Goal: Task Accomplishment & Management: Manage account settings

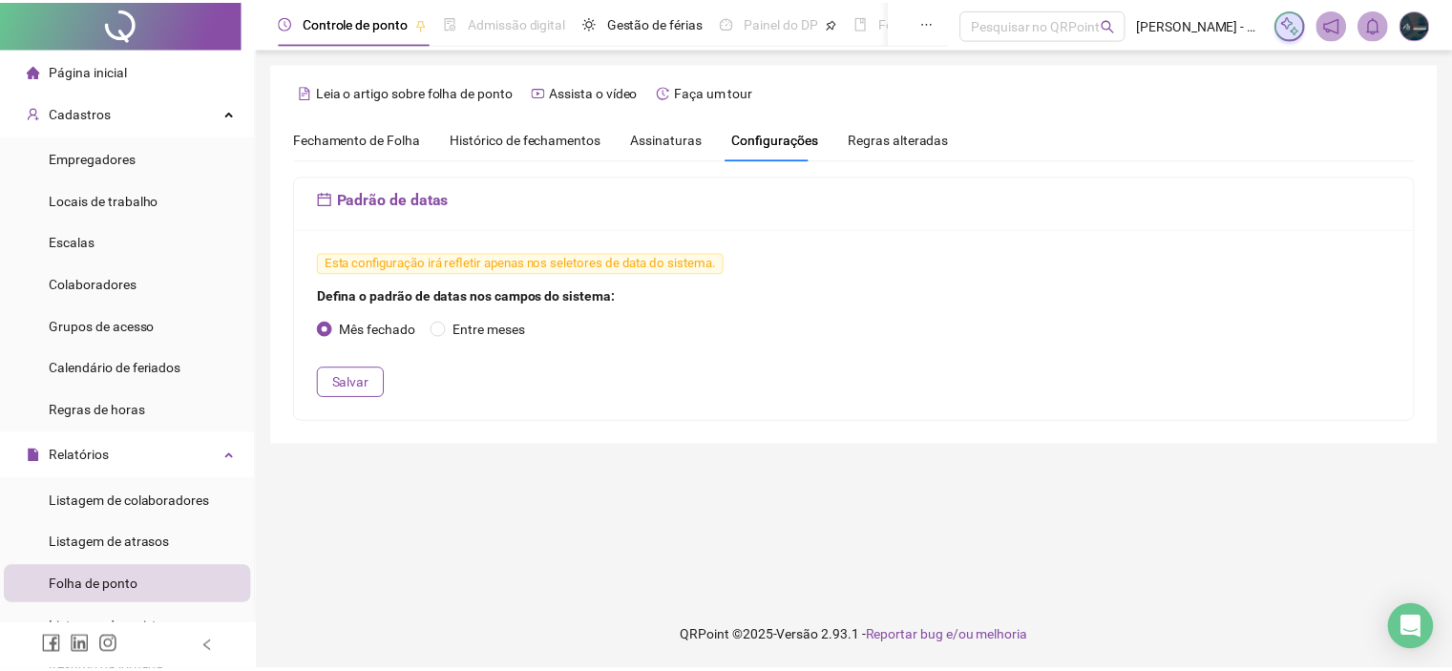
scroll to position [95, 0]
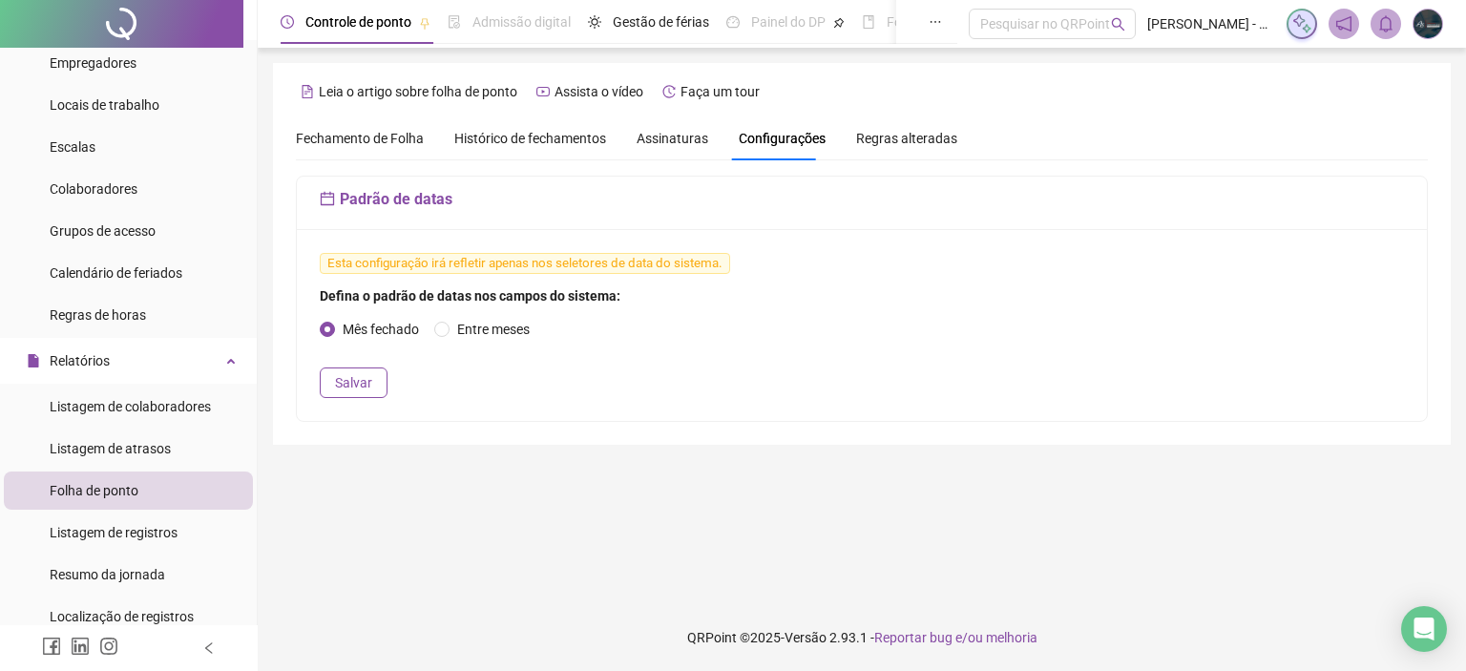
click at [401, 145] on span "Fechamento de Folha" at bounding box center [360, 138] width 128 height 15
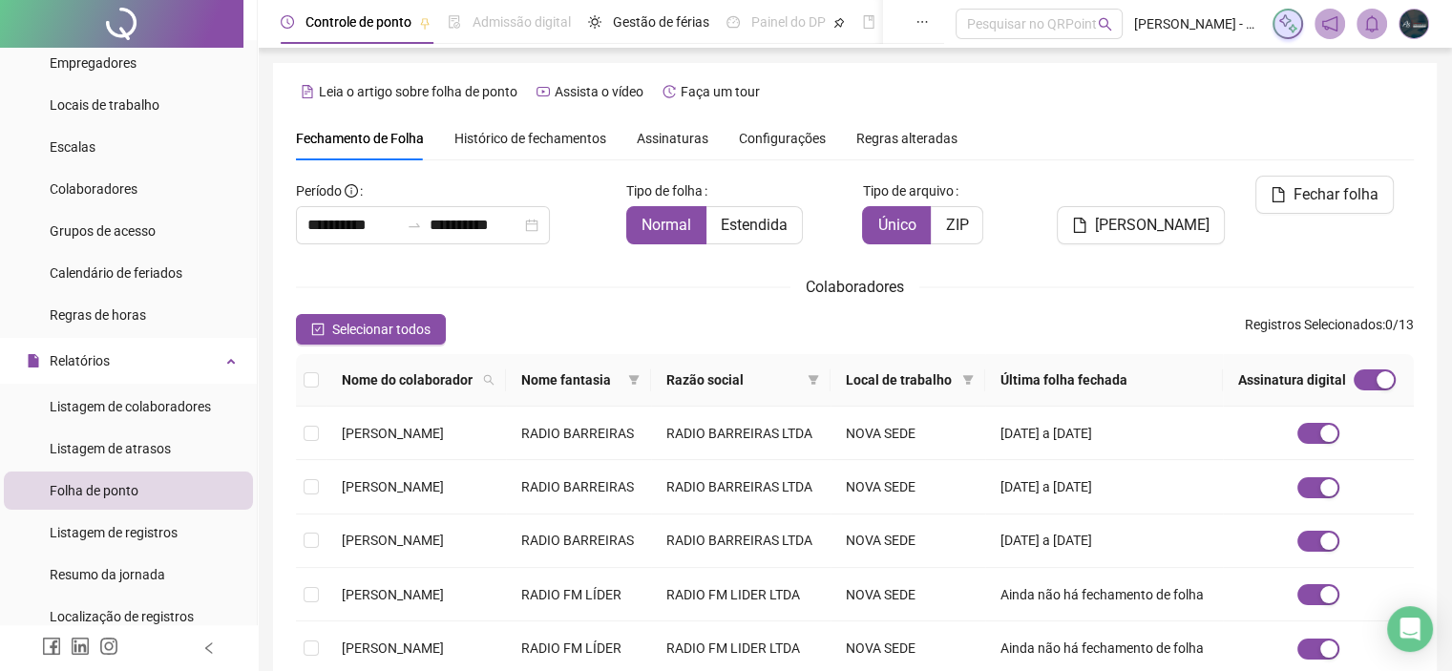
type input "**********"
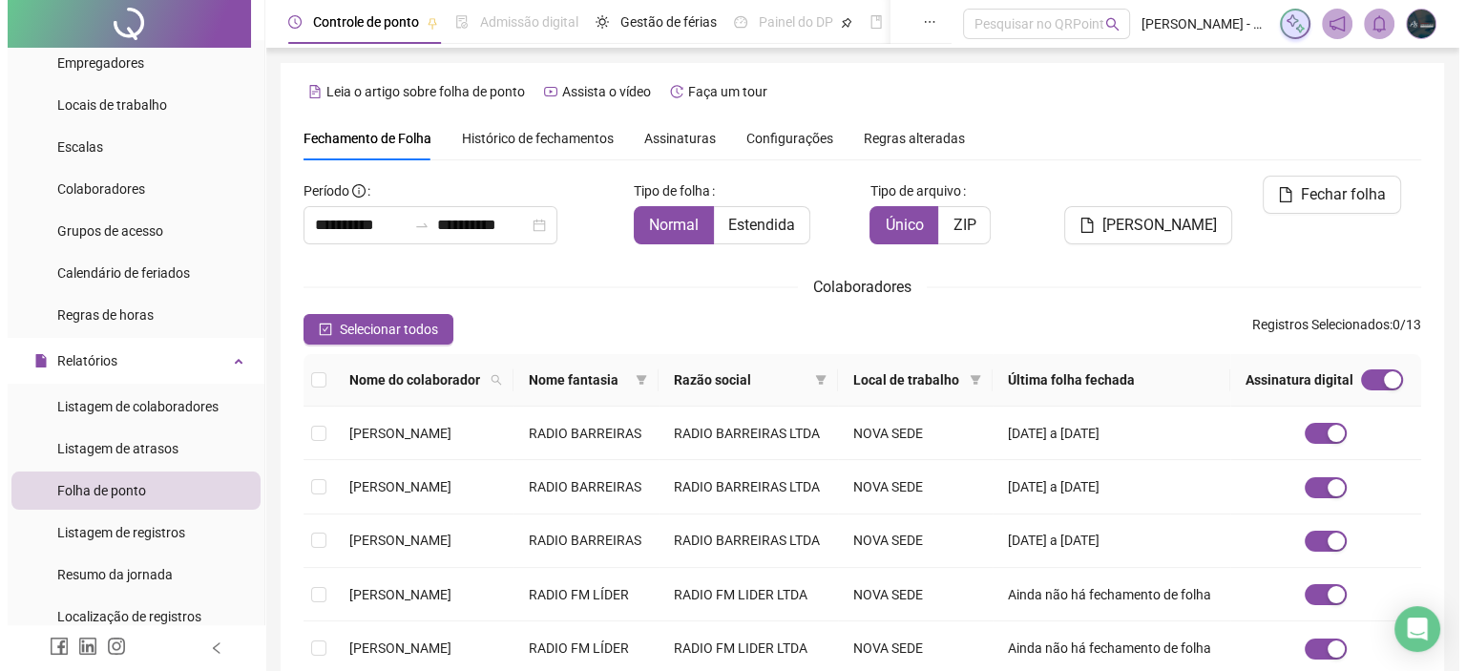
scroll to position [54, 0]
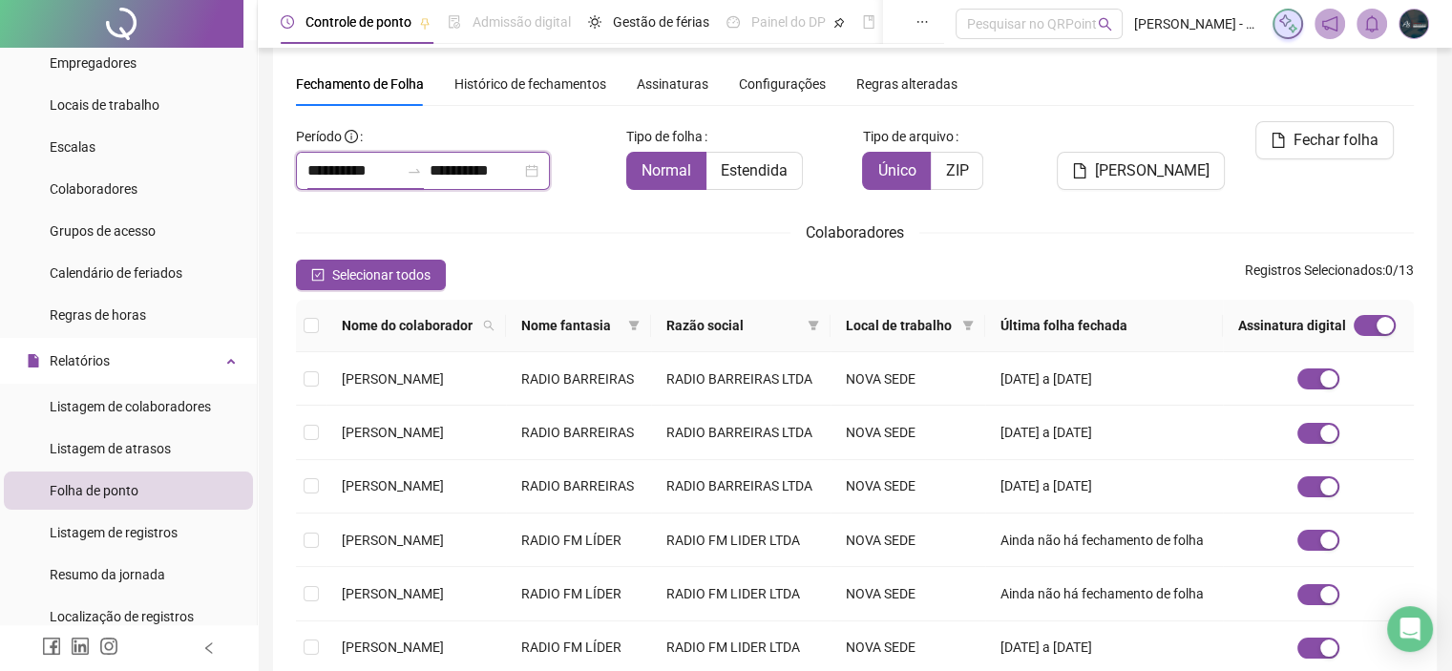
drag, startPoint x: 392, startPoint y: 172, endPoint x: 248, endPoint y: 181, distance: 144.4
click at [248, 181] on div "**********" at bounding box center [726, 501] width 1452 height 1110
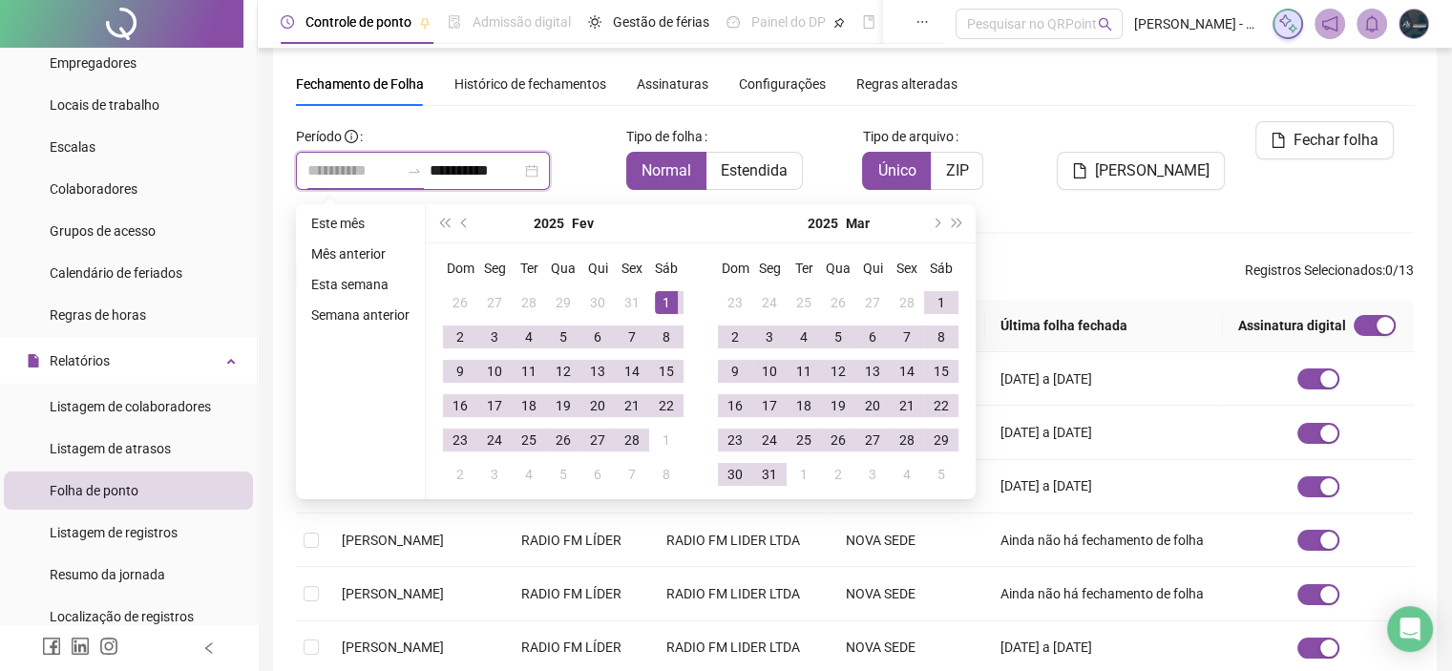
type input "**********"
click at [678, 299] on td "1" at bounding box center [666, 302] width 34 height 34
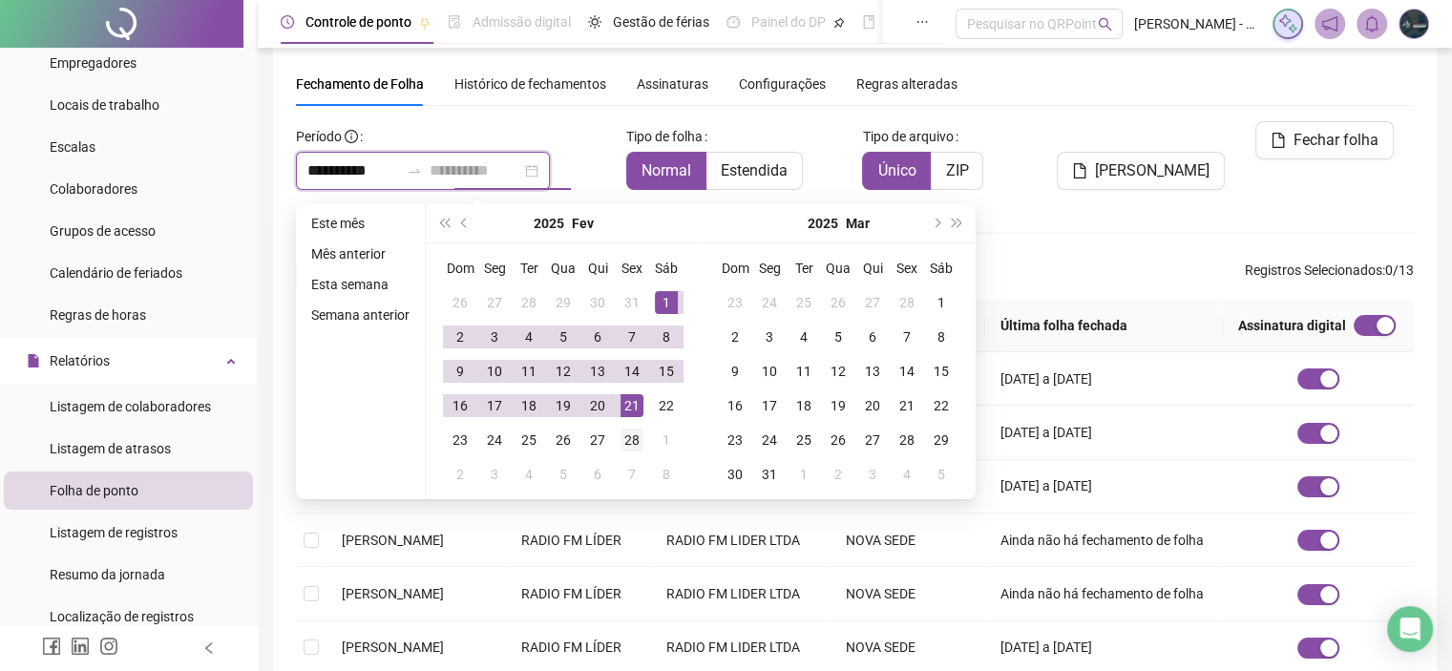
type input "**********"
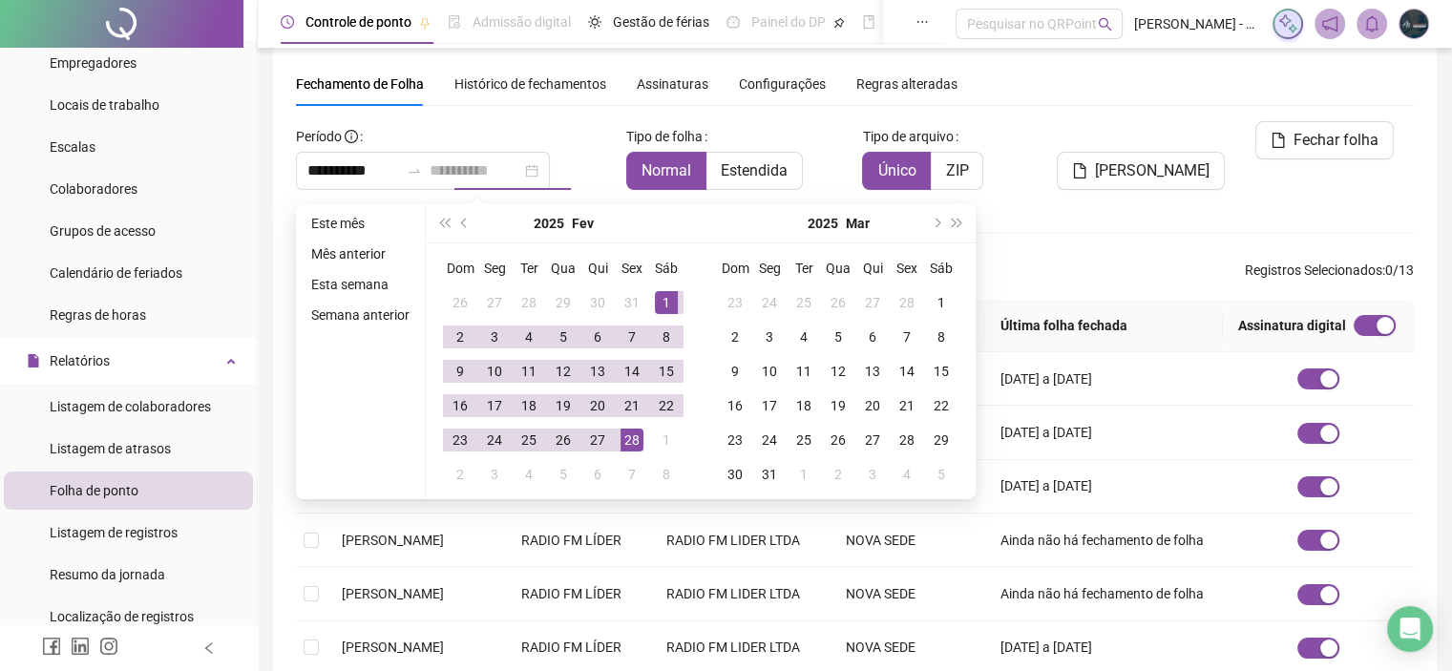
click at [630, 438] on div "28" at bounding box center [631, 439] width 23 height 23
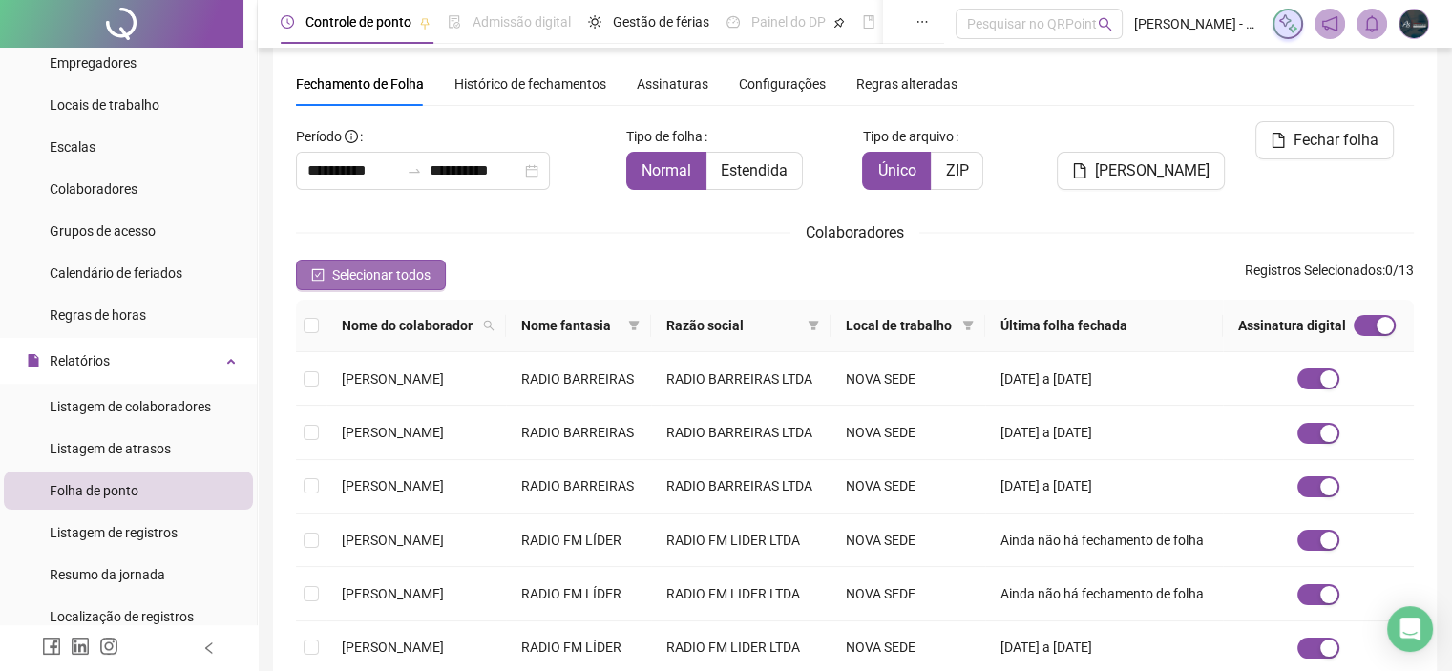
click at [417, 266] on span "Selecionar todos" at bounding box center [381, 274] width 98 height 21
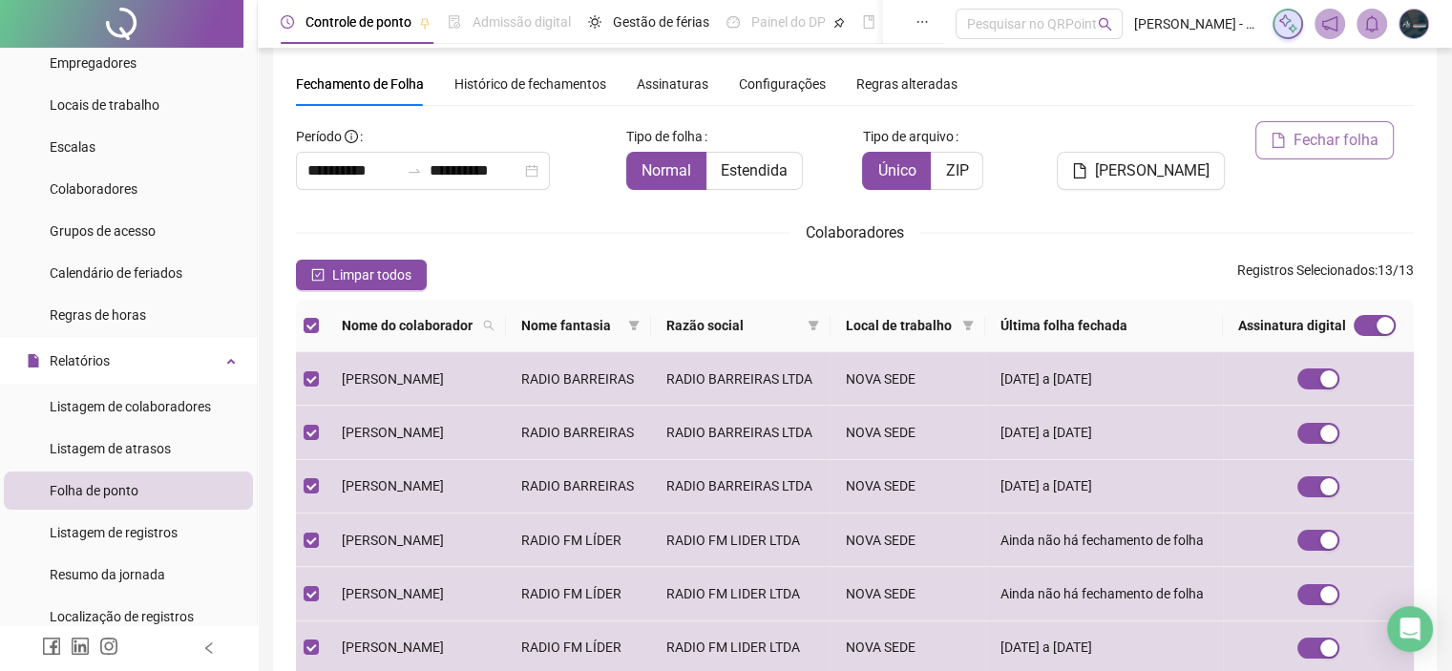
click at [1321, 136] on span "Fechar folha" at bounding box center [1335, 140] width 85 height 23
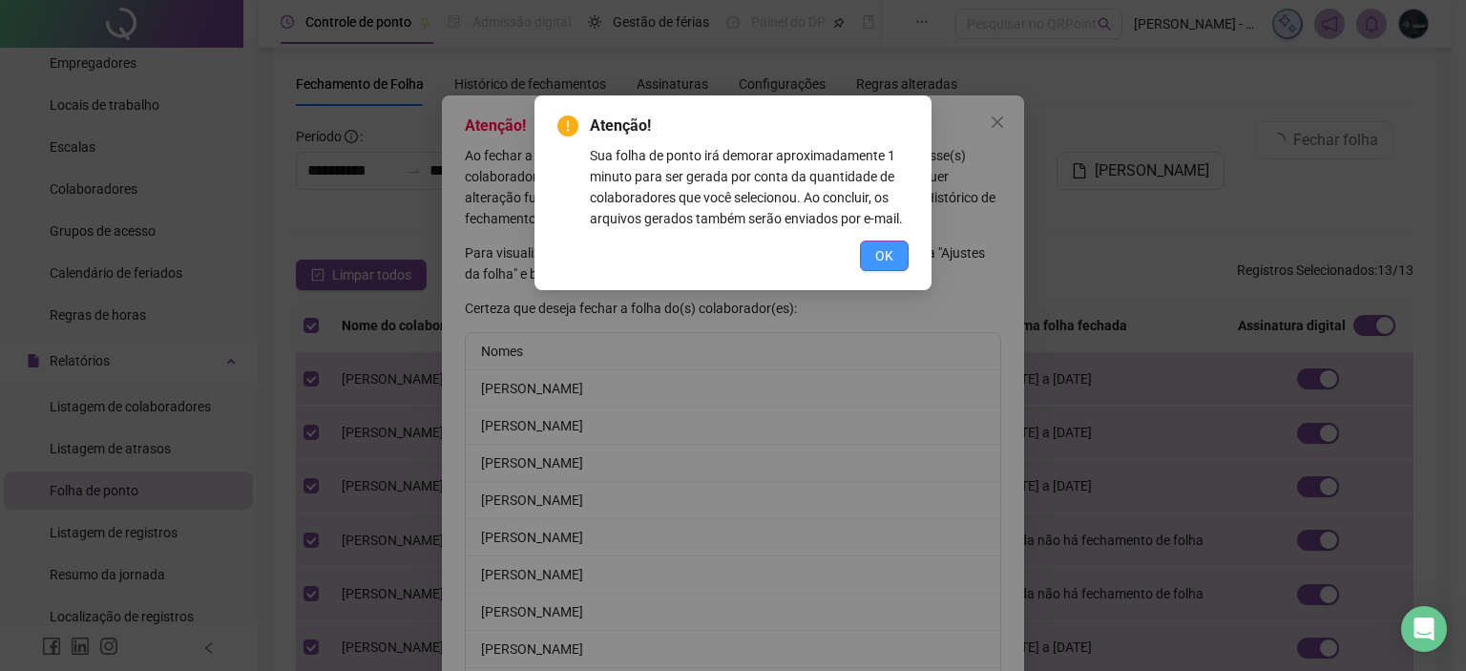
click at [873, 252] on button "OK" at bounding box center [884, 255] width 49 height 31
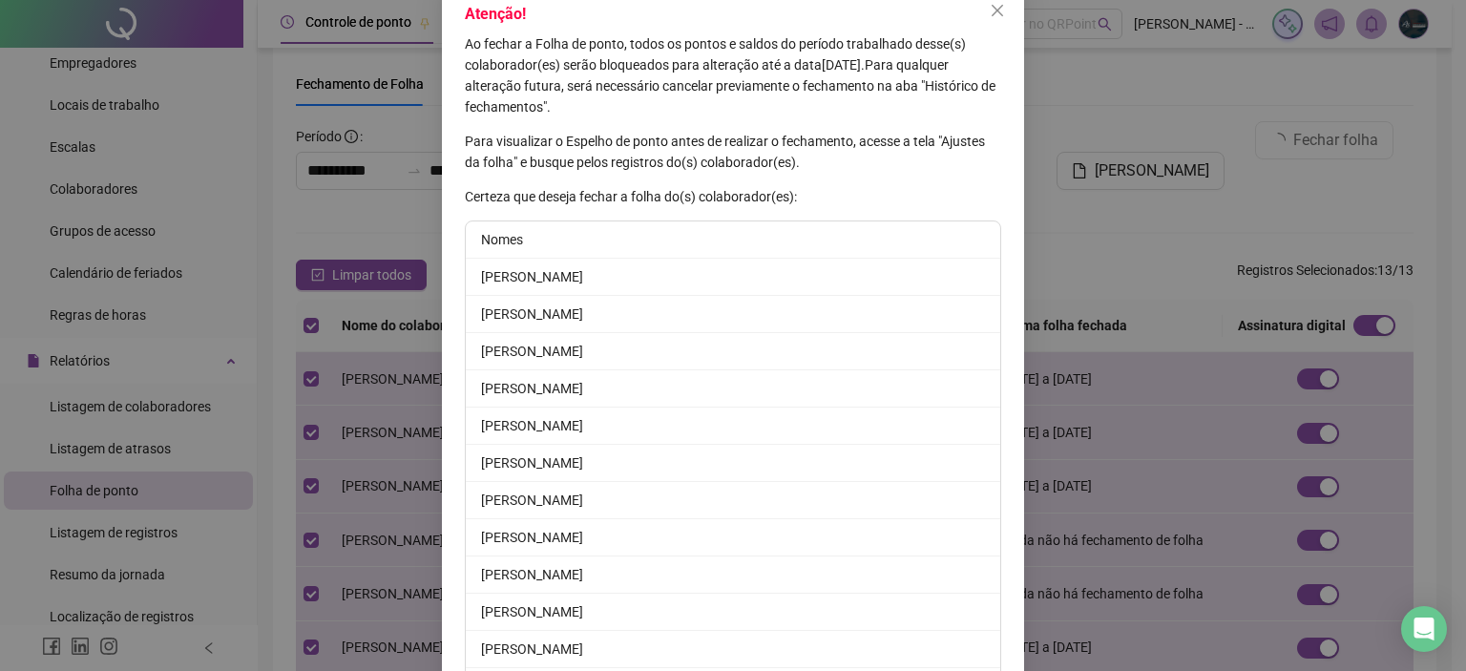
scroll to position [263, 0]
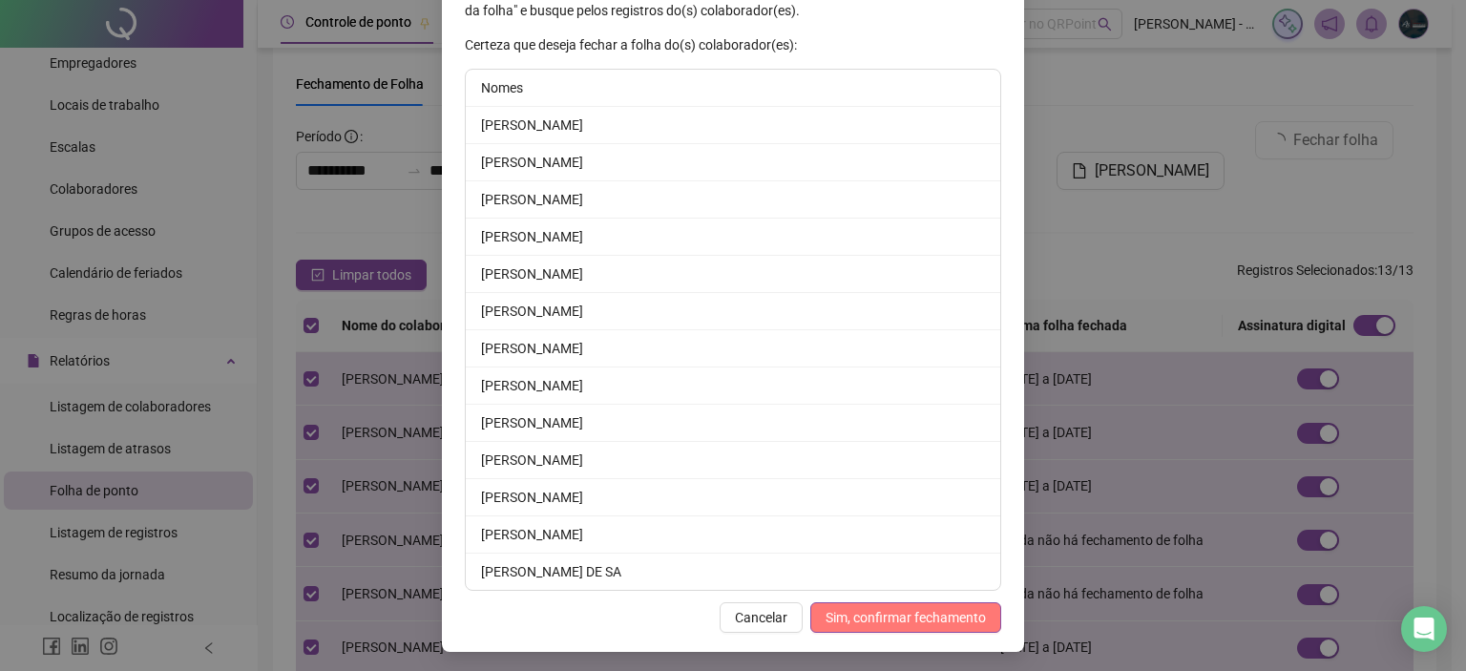
click at [840, 620] on span "Sim, confirmar fechamento" at bounding box center [906, 617] width 160 height 21
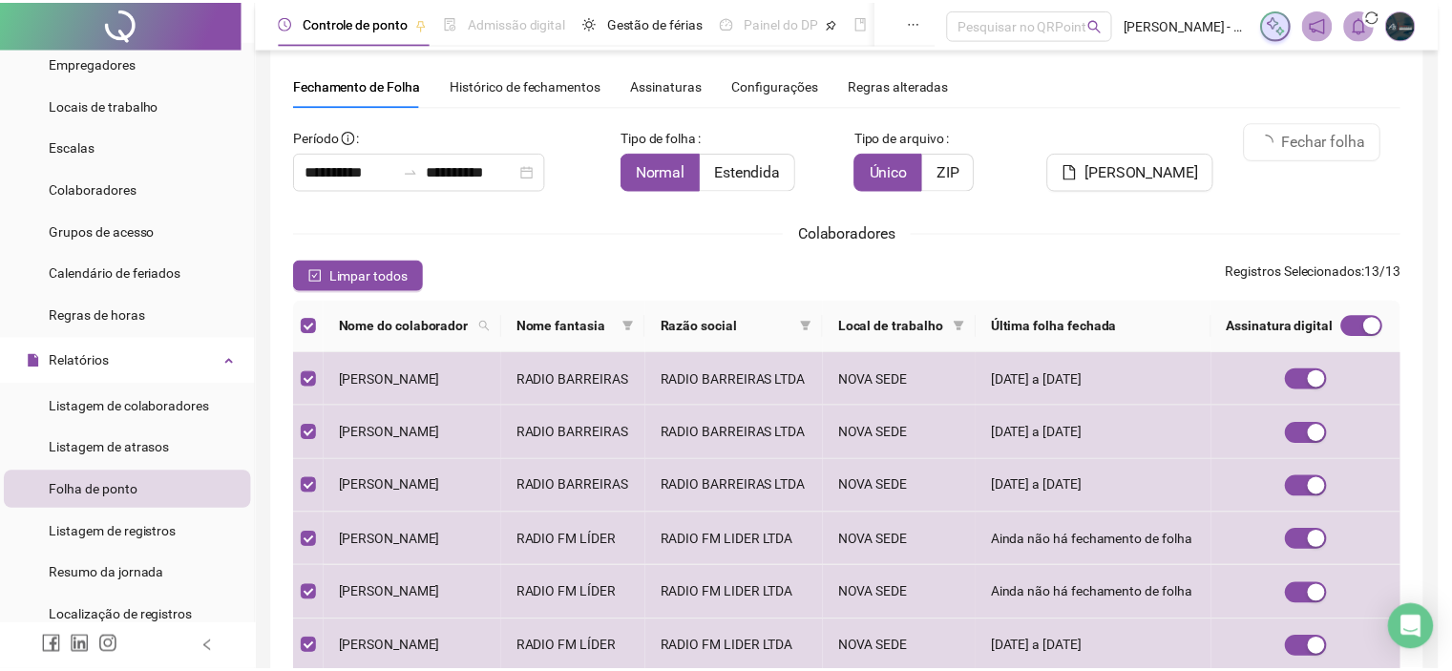
scroll to position [170, 0]
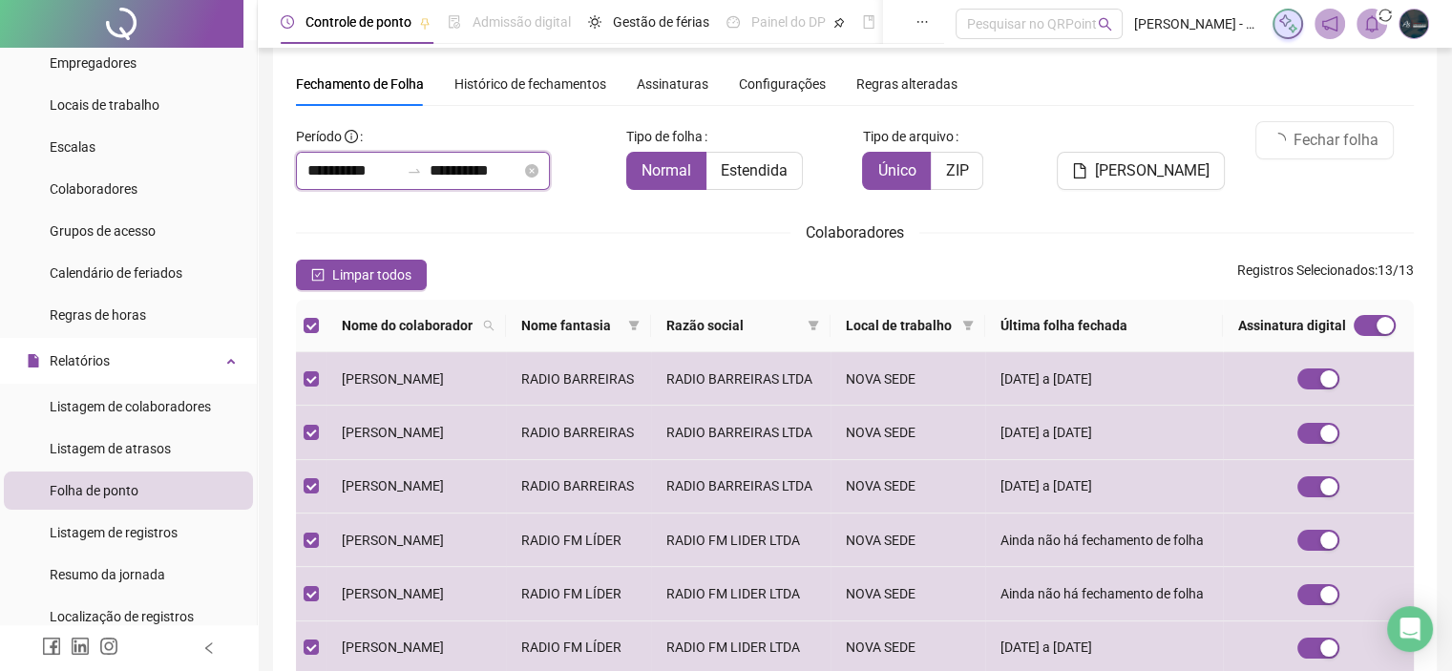
click at [370, 178] on input "**********" at bounding box center [353, 170] width 92 height 23
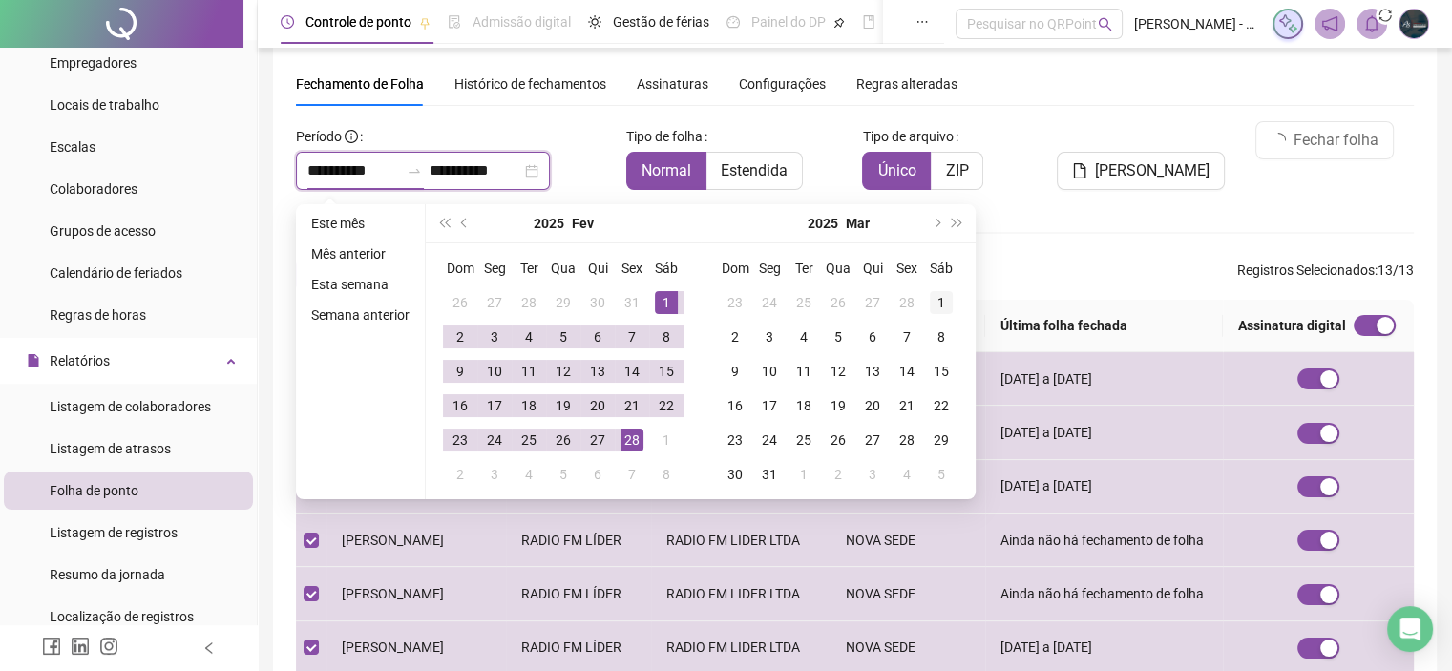
type input "**********"
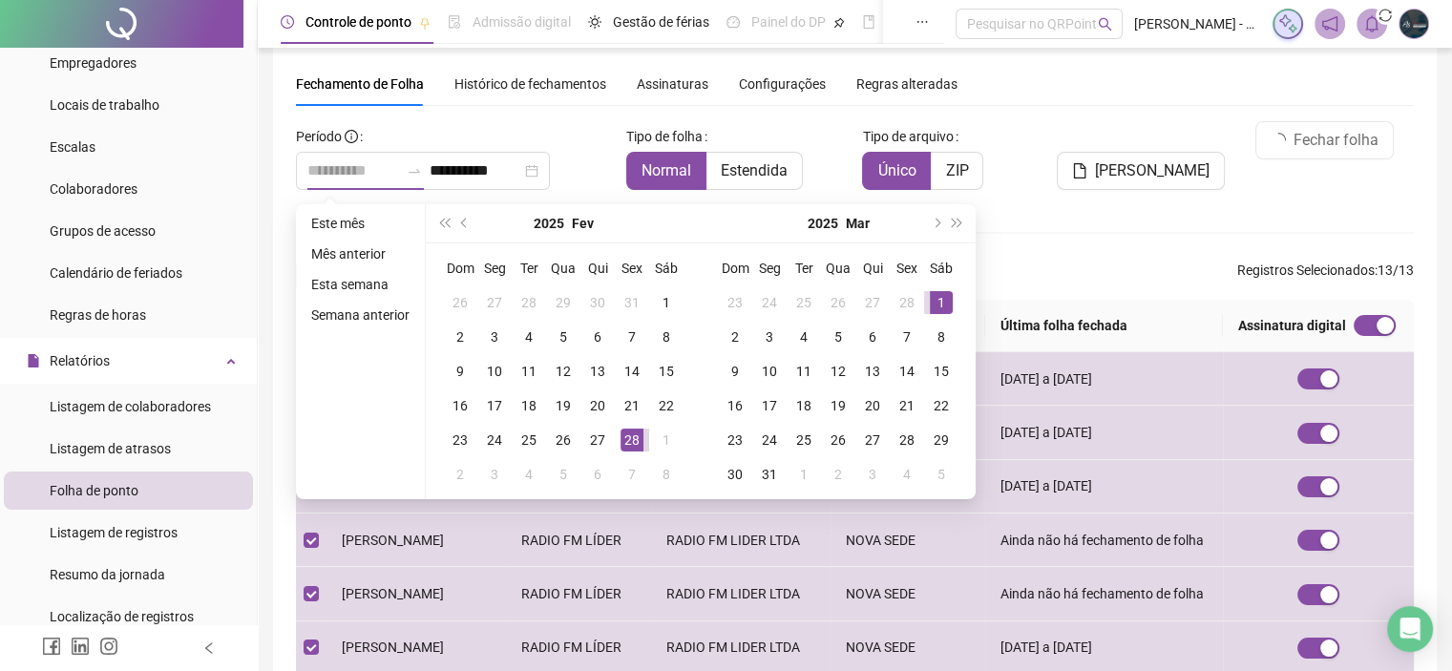
click at [941, 295] on div "1" at bounding box center [941, 302] width 23 height 23
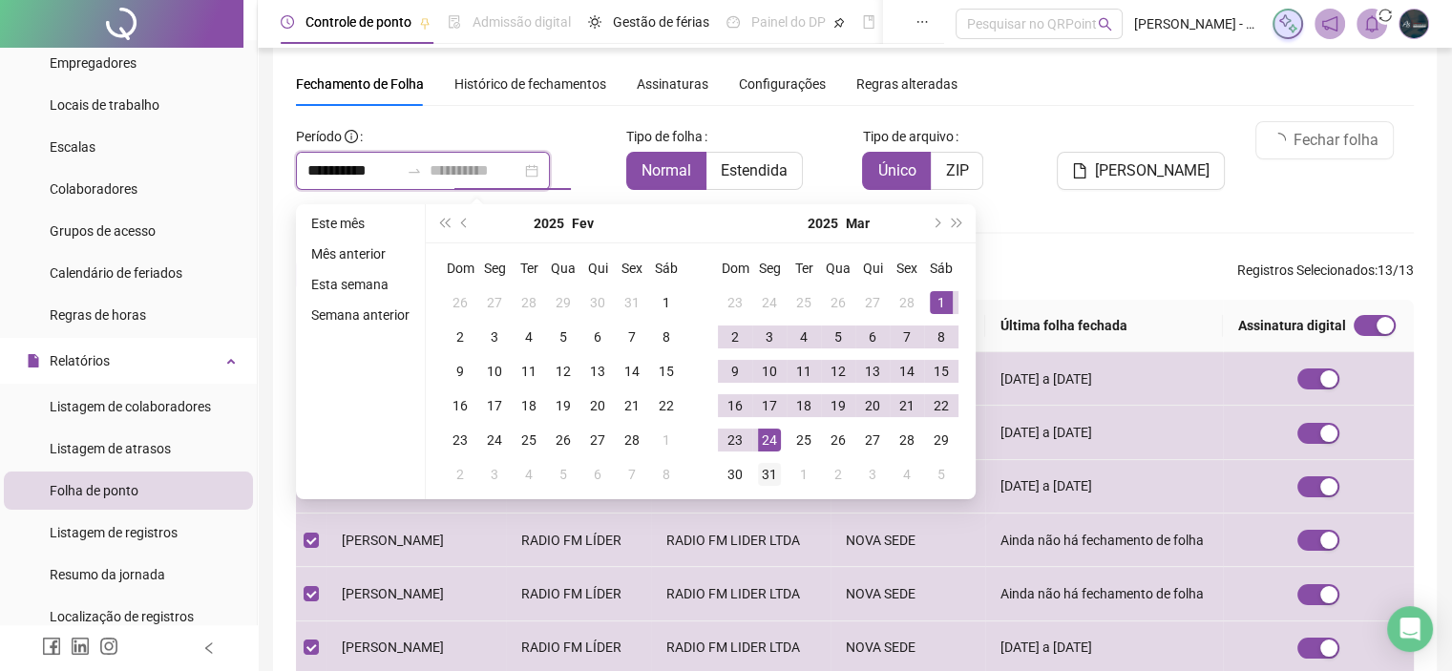
type input "**********"
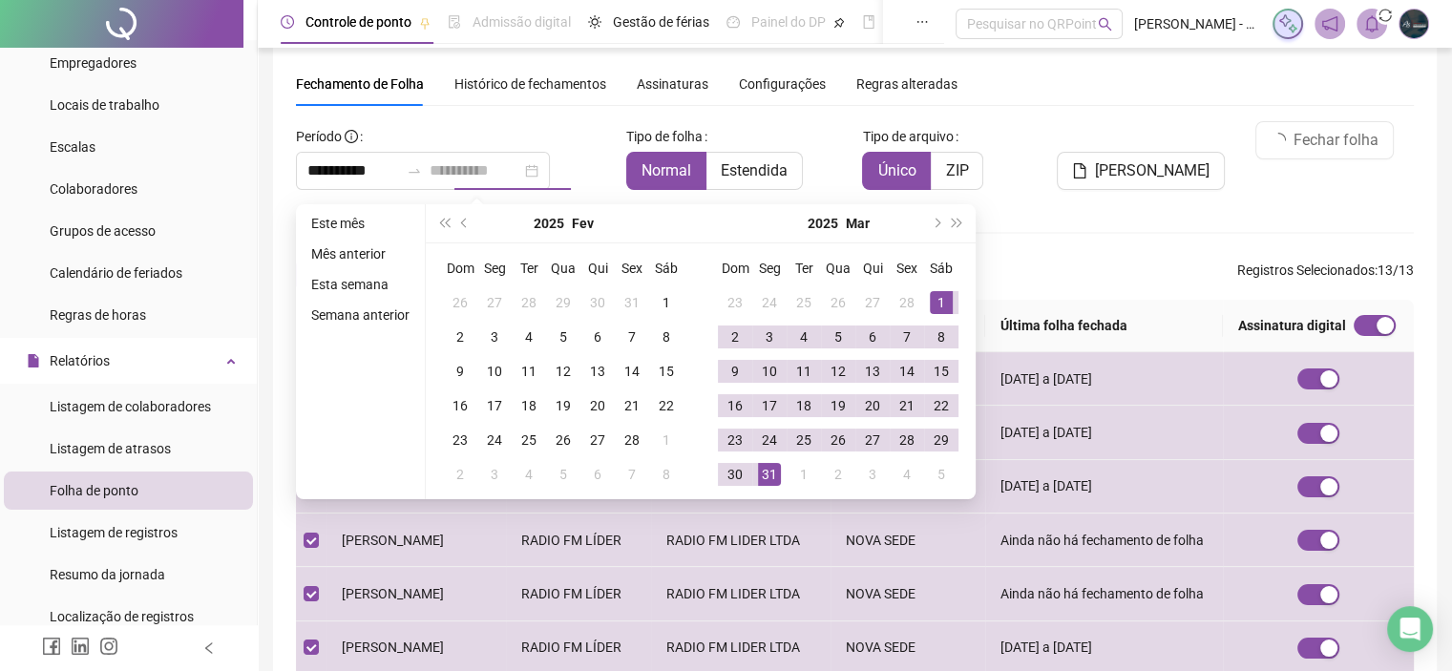
click at [777, 469] on div "31" at bounding box center [769, 474] width 23 height 23
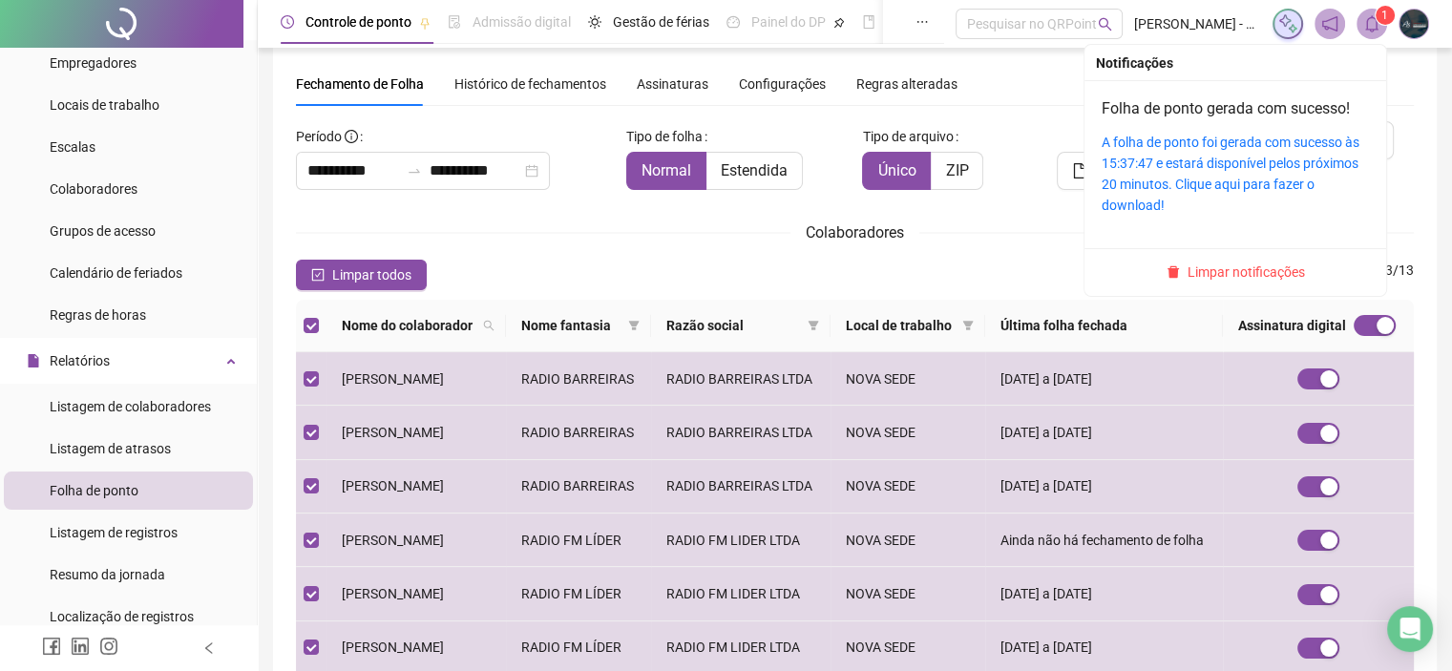
click at [1371, 22] on icon "bell" at bounding box center [1371, 23] width 17 height 17
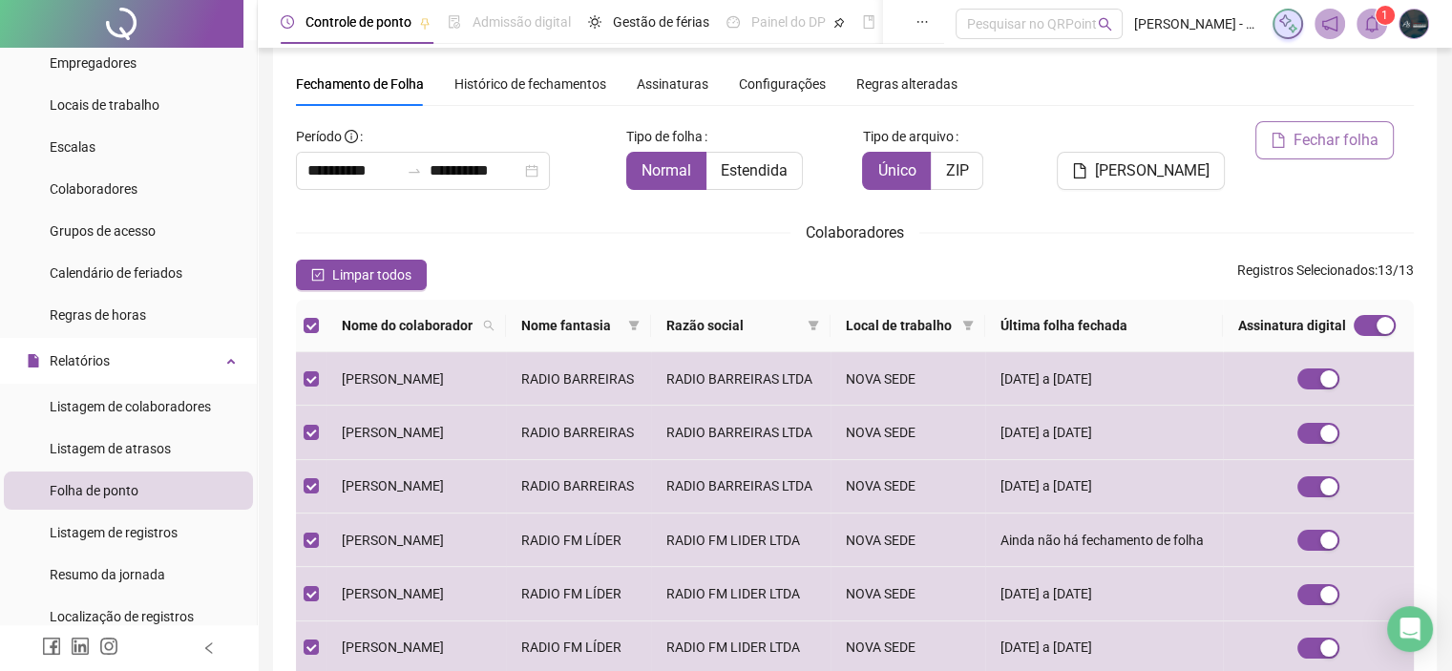
click at [1290, 142] on button "Fechar folha" at bounding box center [1324, 140] width 138 height 38
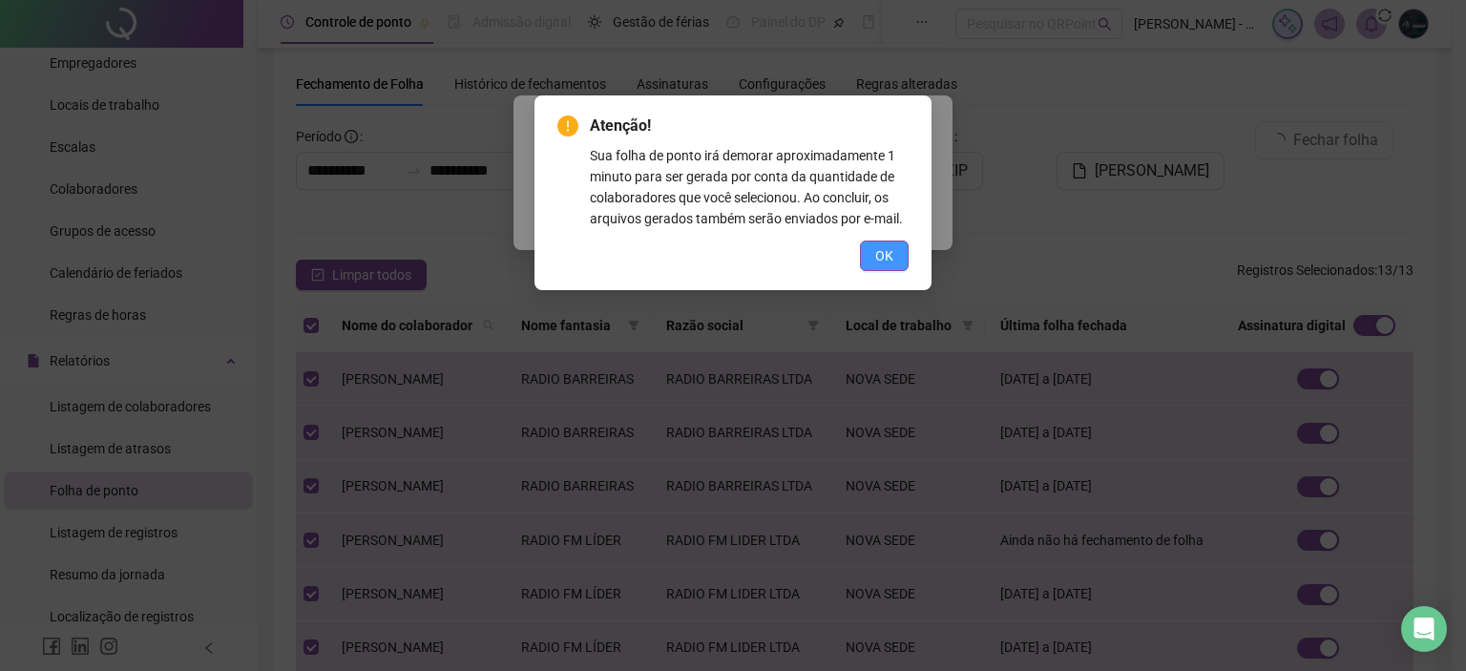
click at [888, 261] on span "OK" at bounding box center [884, 255] width 18 height 21
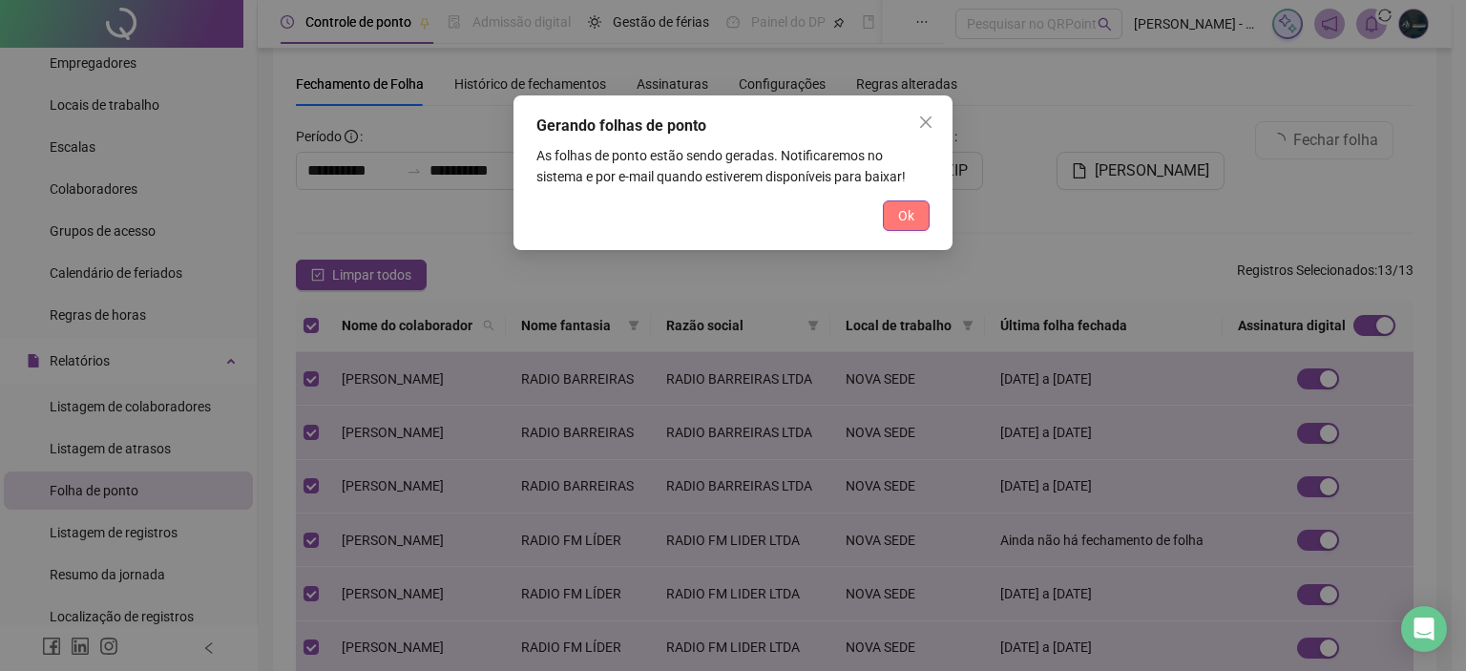
click at [915, 220] on button "Ok" at bounding box center [906, 215] width 47 height 31
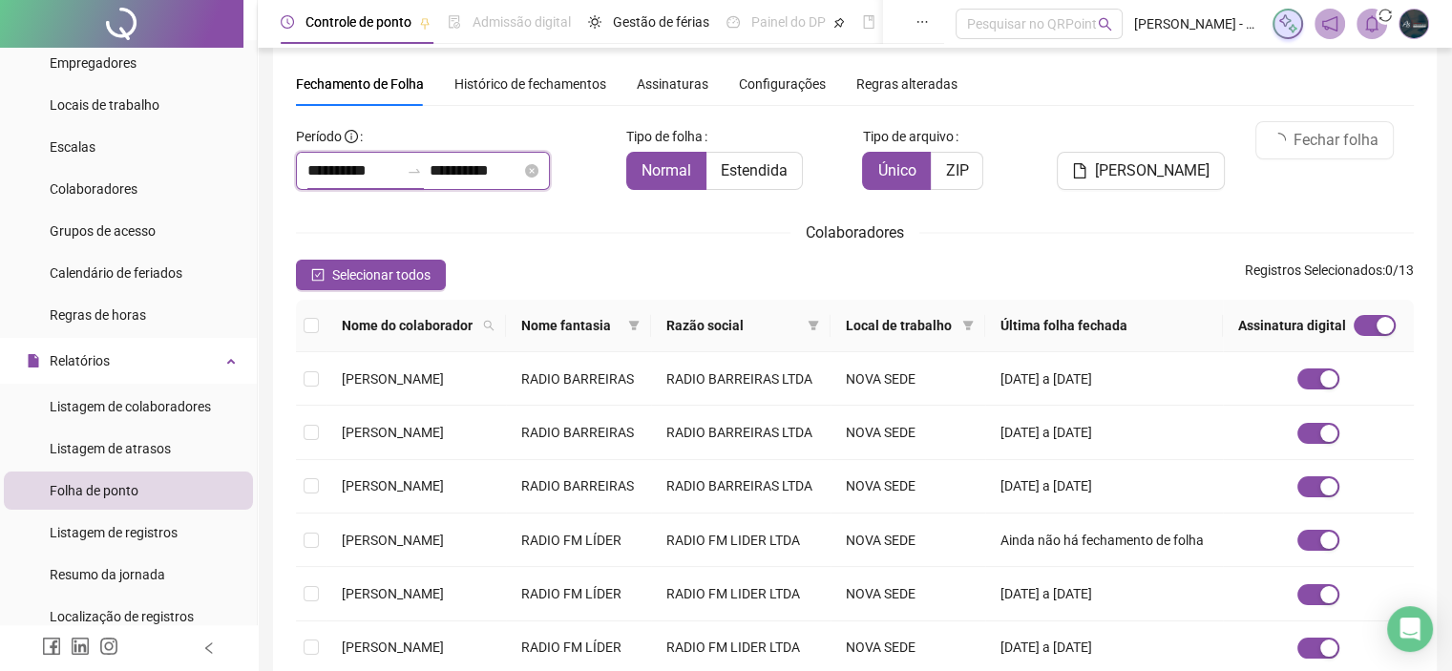
click at [388, 174] on input "**********" at bounding box center [353, 170] width 92 height 23
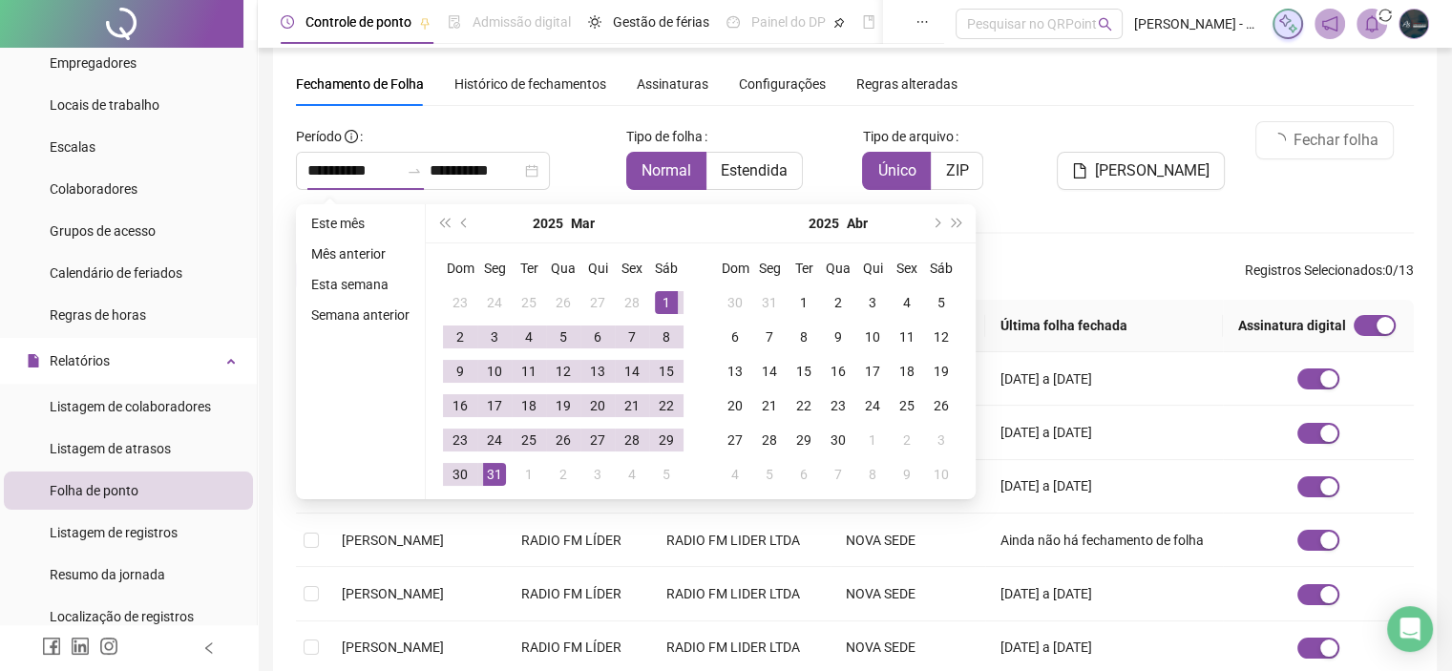
click at [1081, 221] on div "Colaboradores" at bounding box center [855, 232] width 1118 height 24
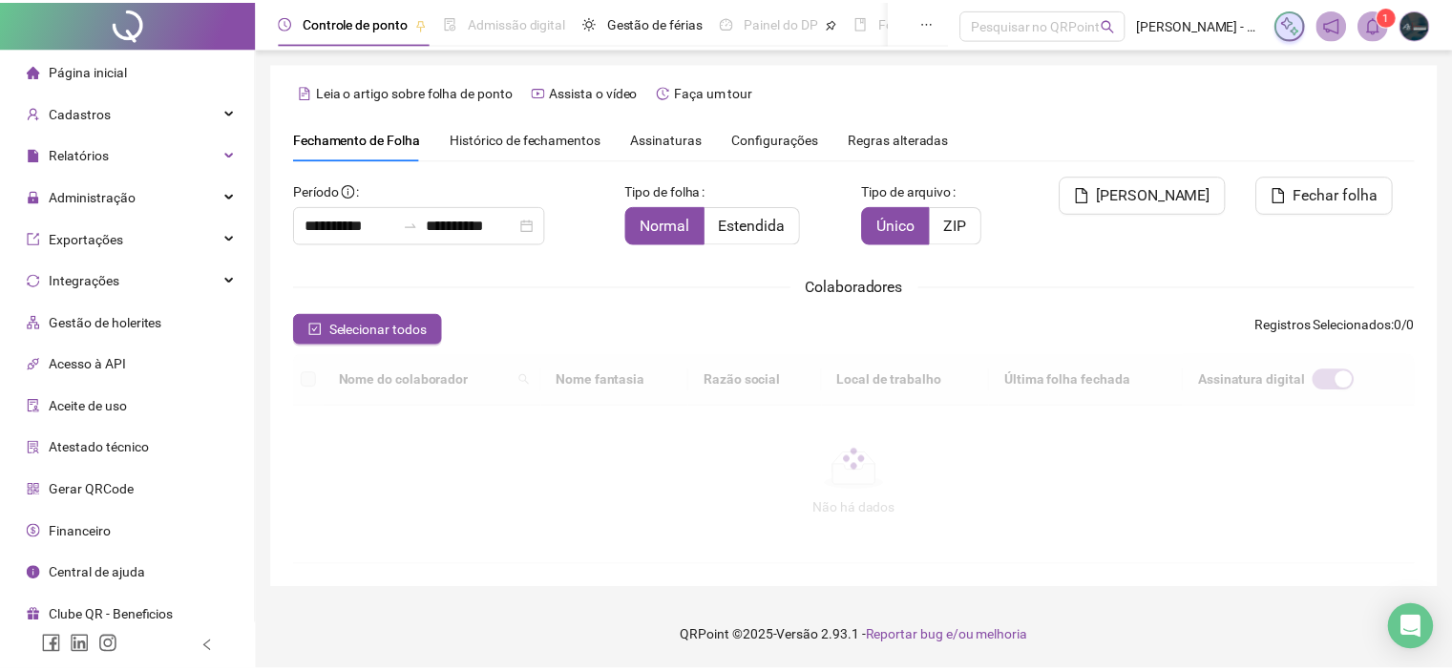
scroll to position [54, 0]
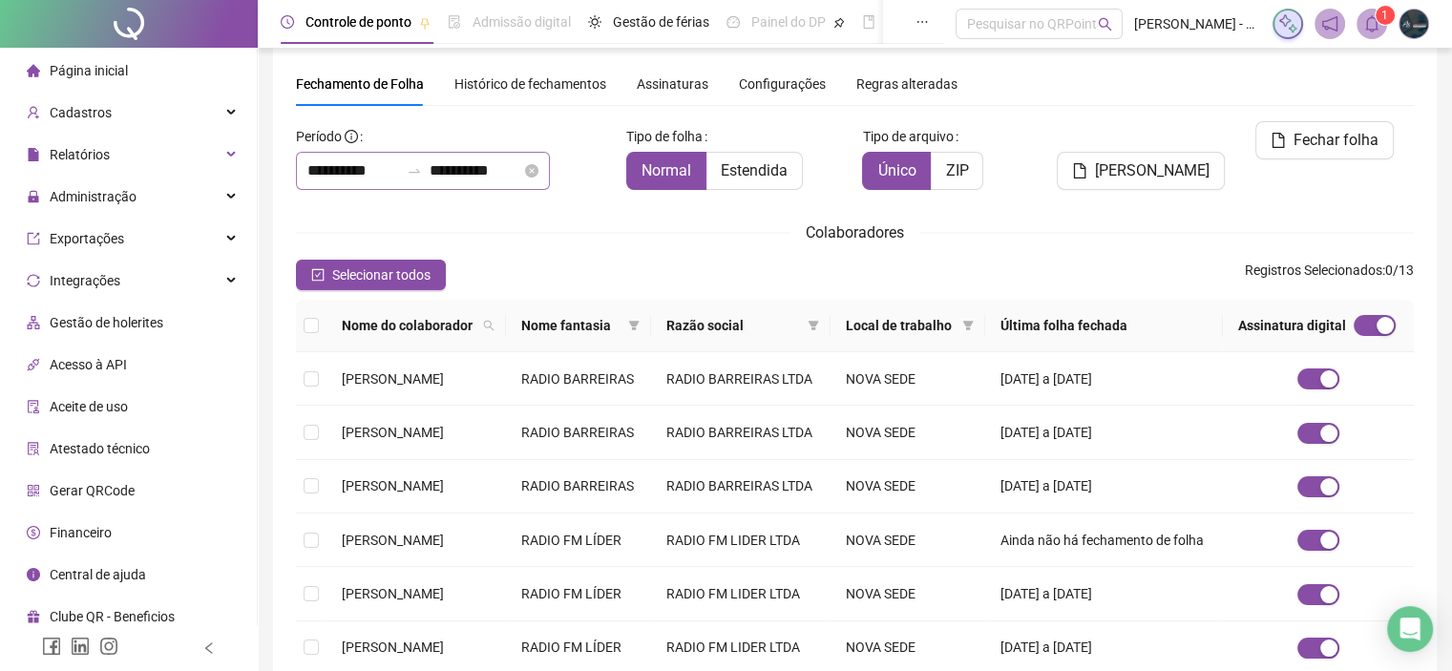
click at [429, 167] on div at bounding box center [414, 170] width 31 height 15
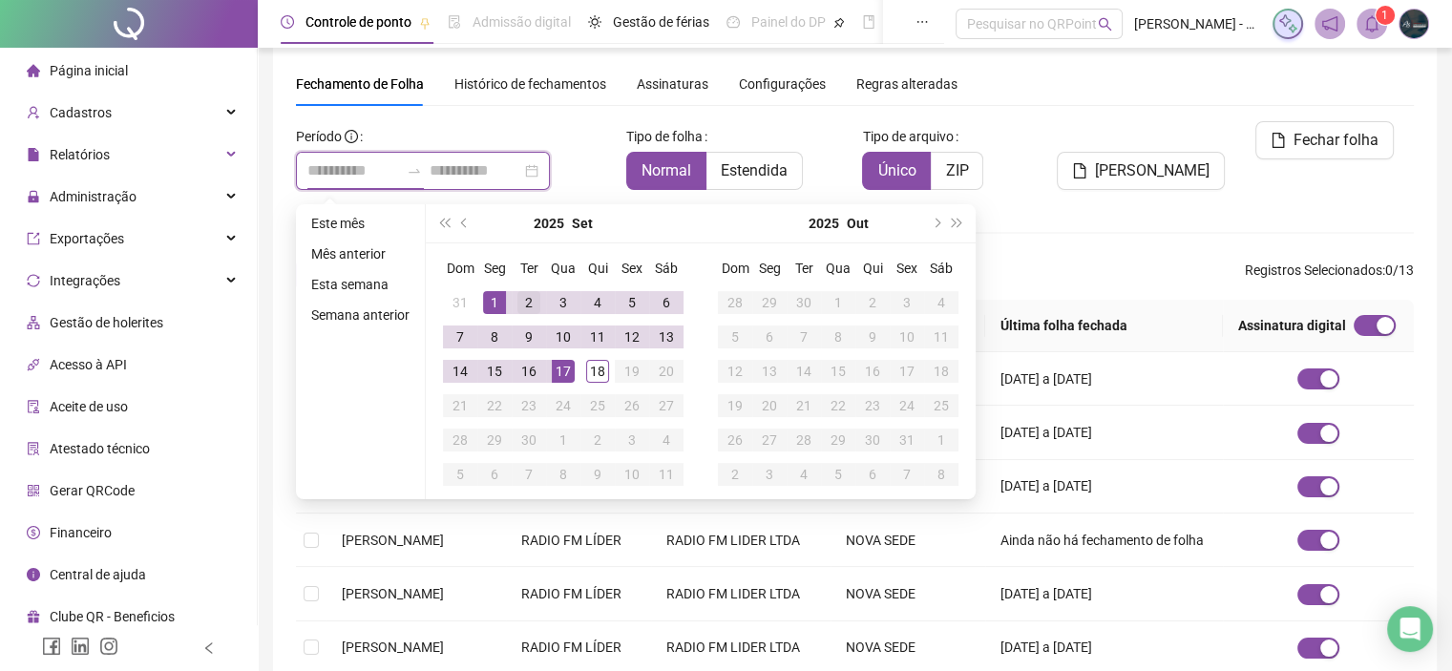
type input "**********"
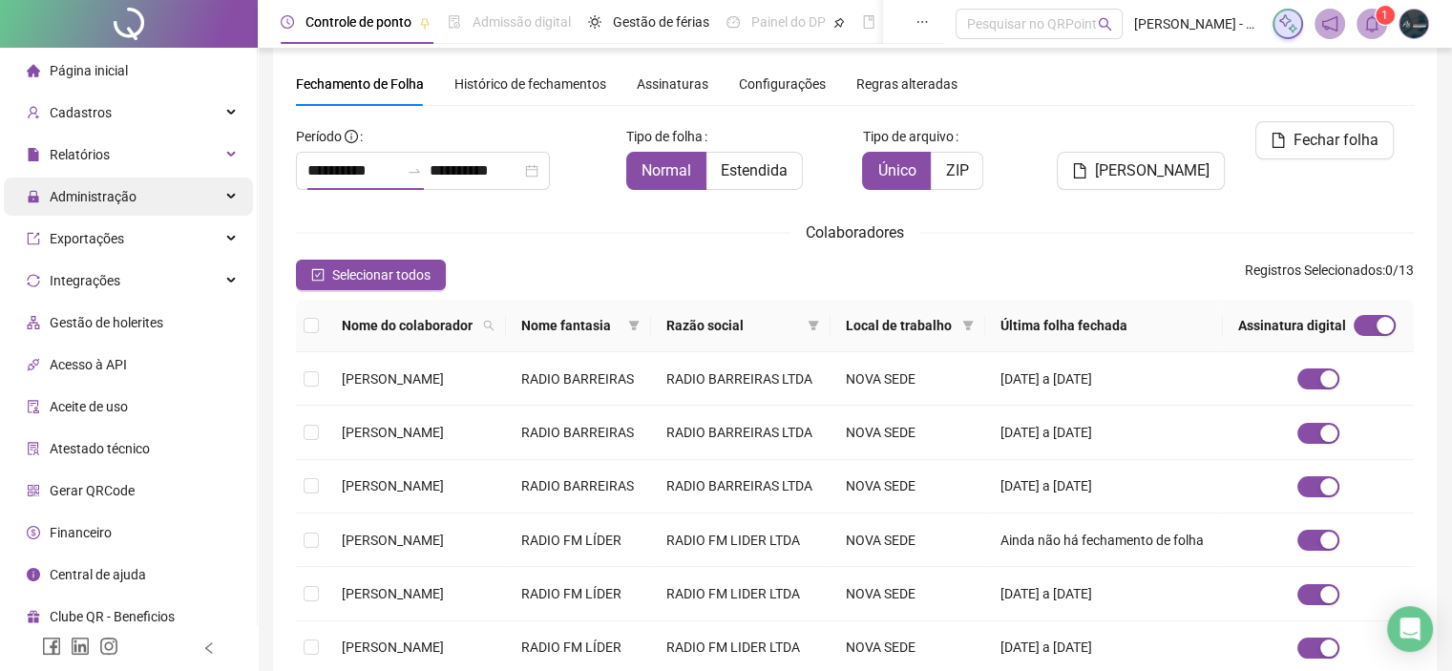
click at [134, 202] on div "Administração" at bounding box center [128, 197] width 249 height 38
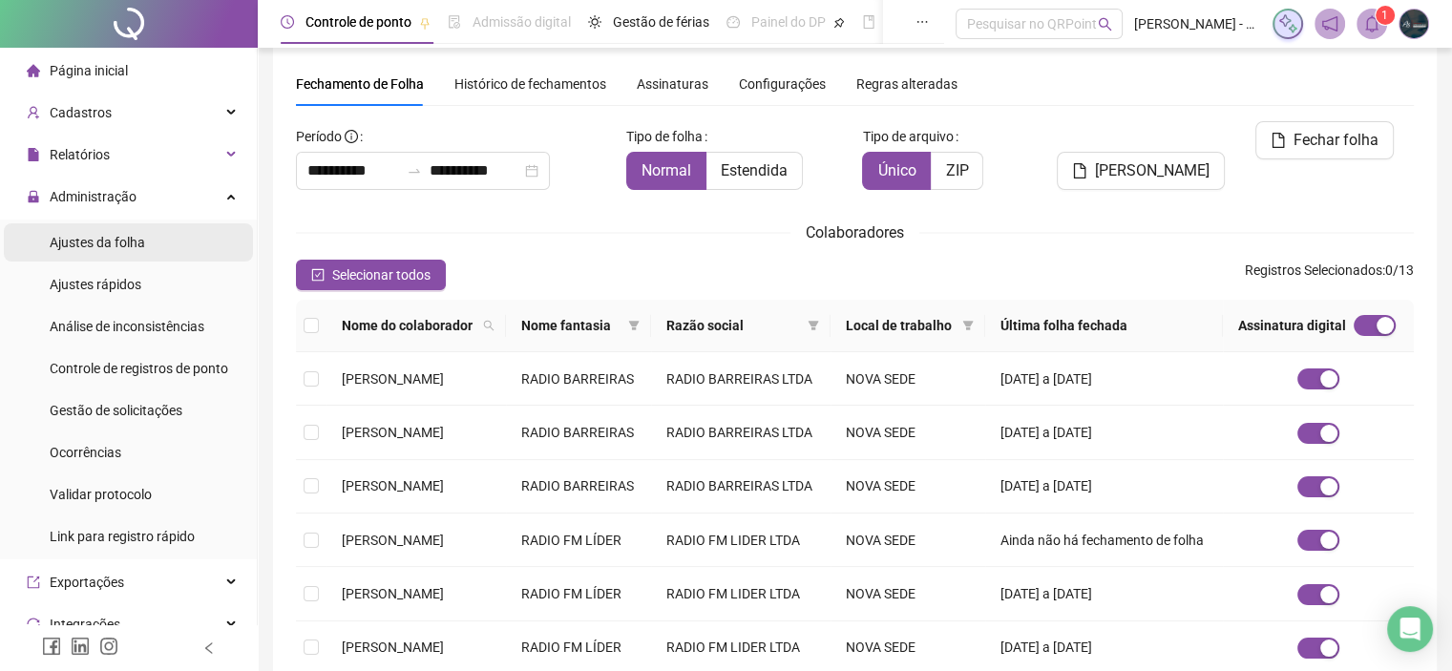
click at [117, 248] on span "Ajustes da folha" at bounding box center [97, 242] width 95 height 15
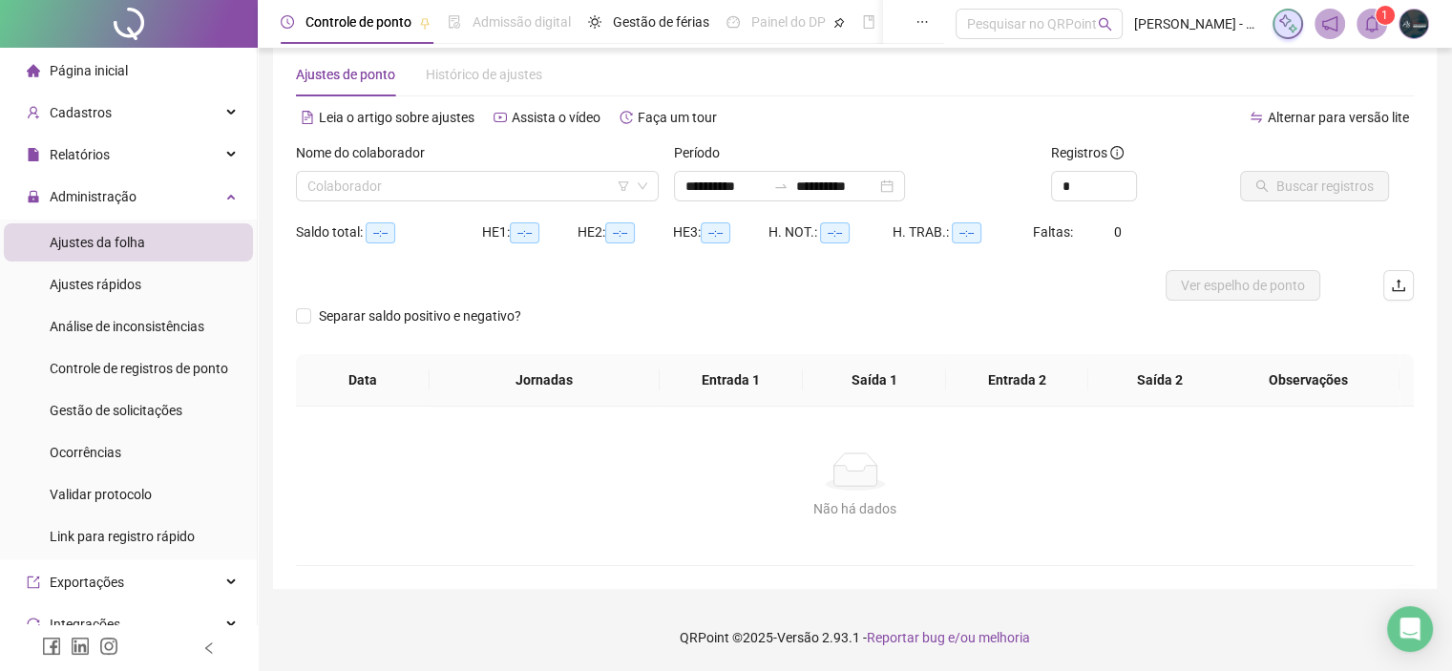
scroll to position [32, 0]
type input "**********"
click at [336, 185] on input "search" at bounding box center [468, 187] width 323 height 29
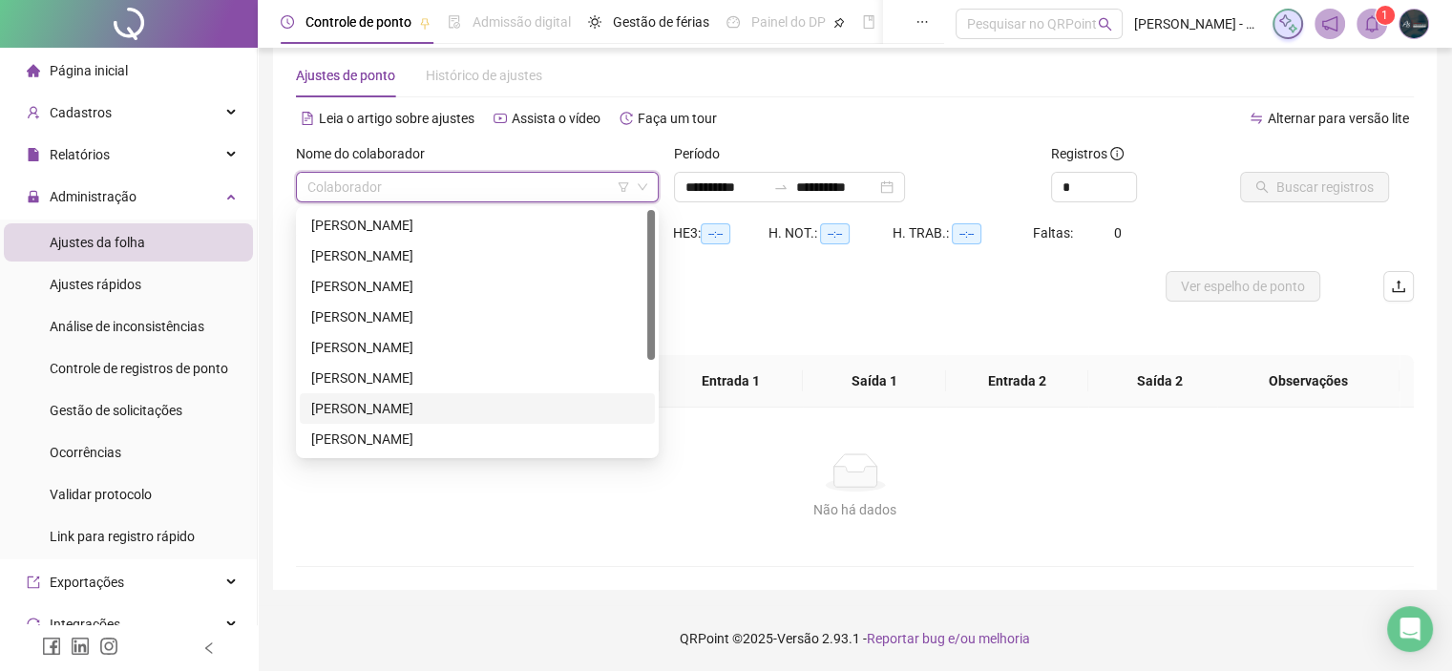
scroll to position [153, 0]
click at [380, 444] on div "[PERSON_NAME] DE SA" at bounding box center [477, 438] width 332 height 21
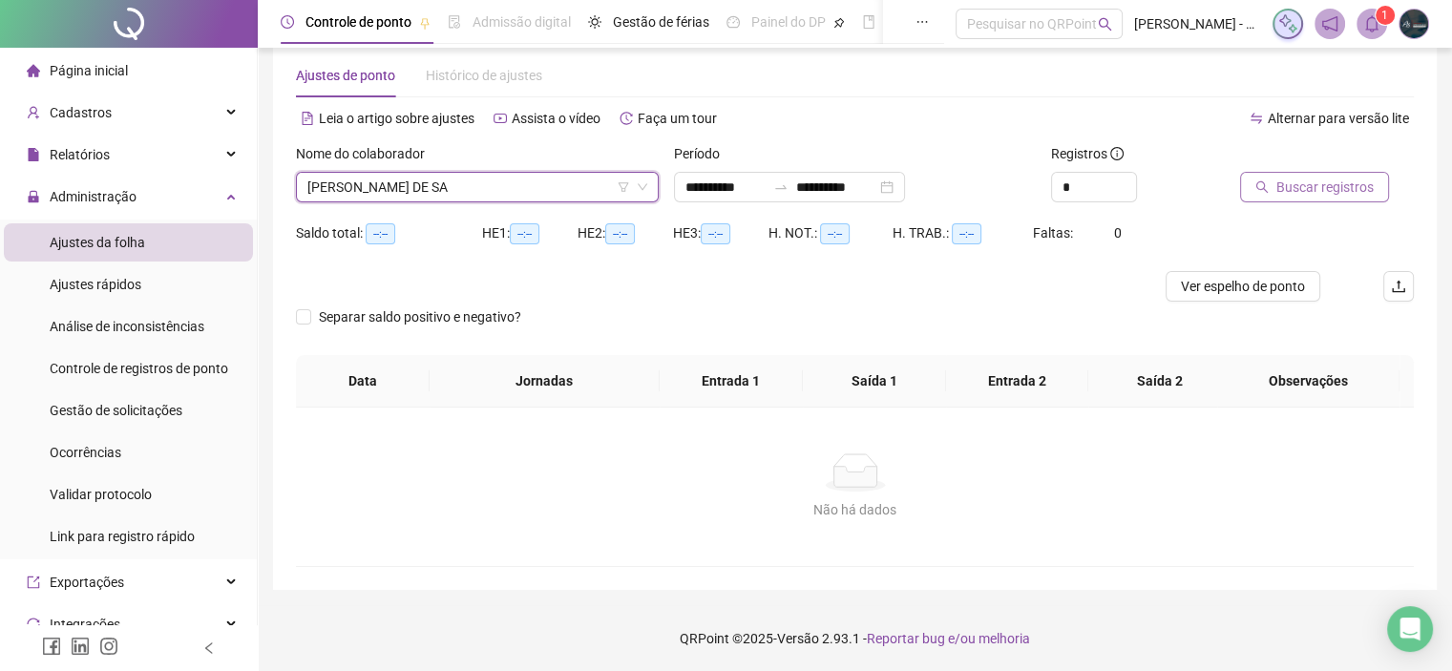
click at [1276, 183] on span "Buscar registros" at bounding box center [1324, 187] width 97 height 21
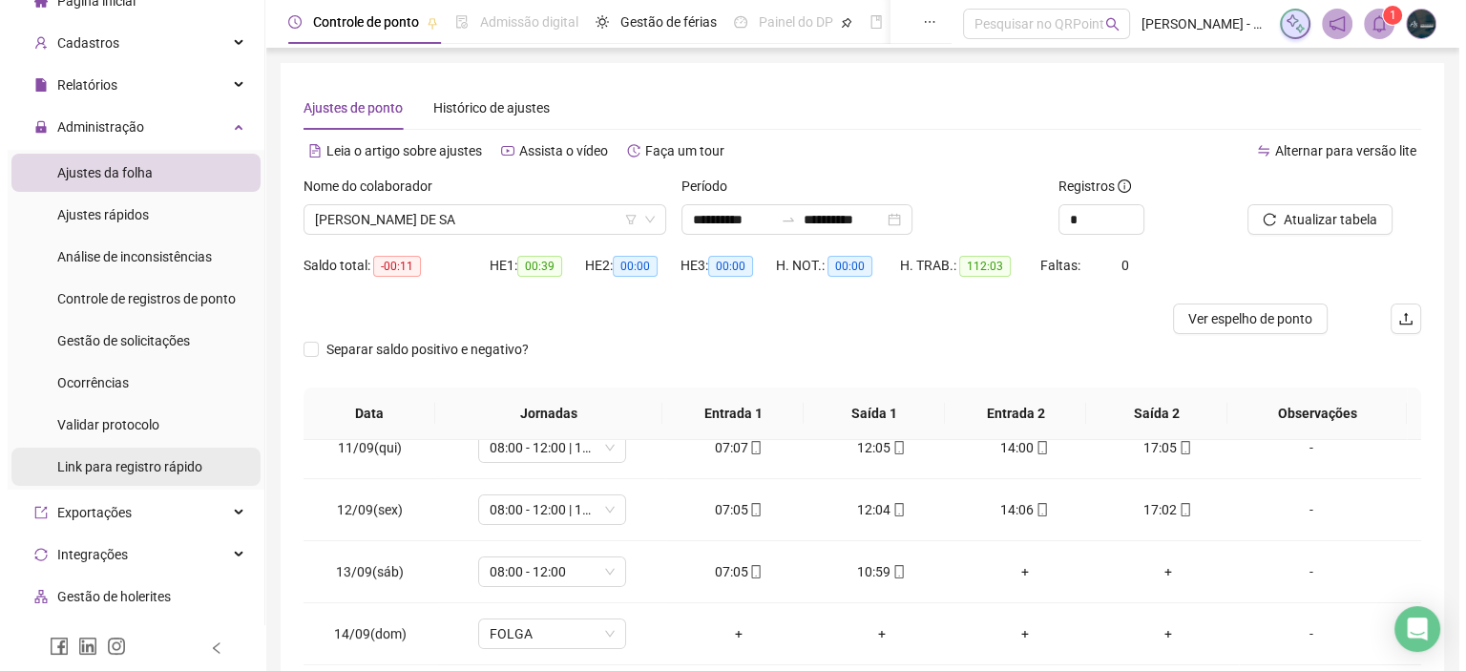
scroll to position [0, 0]
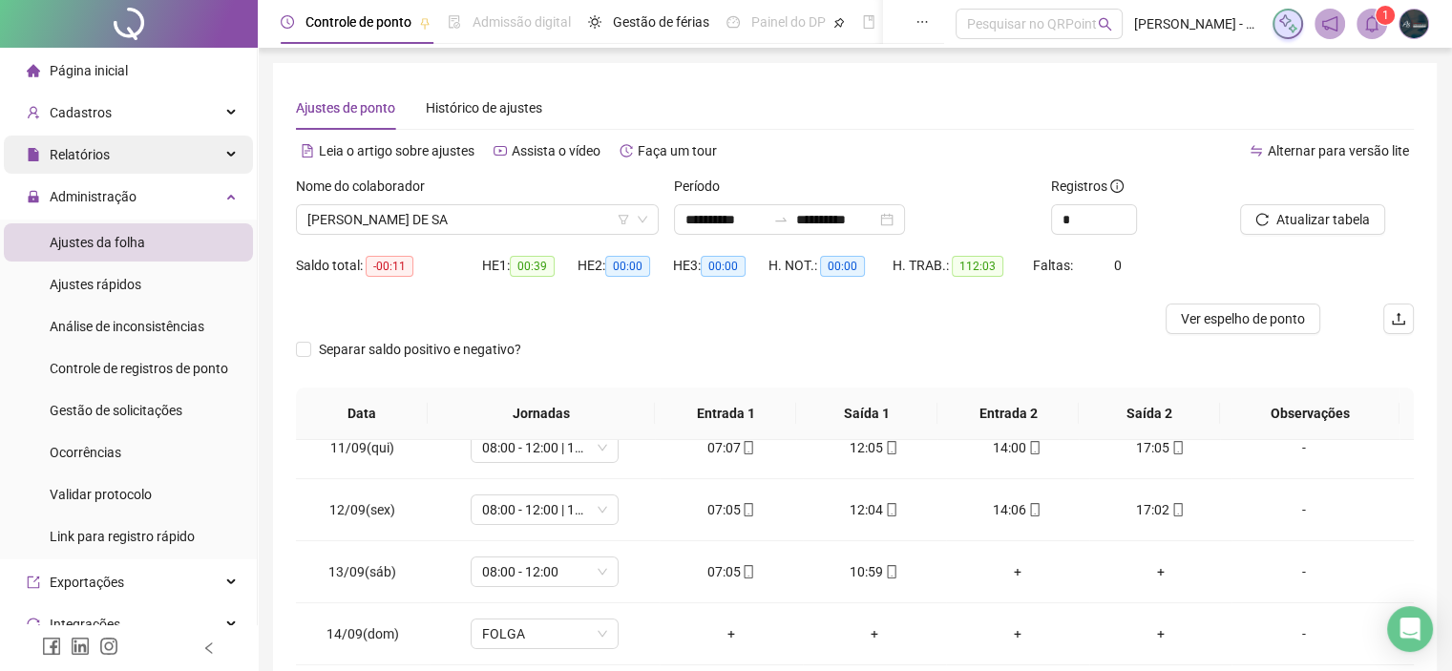
click at [125, 167] on div "Relatórios" at bounding box center [128, 155] width 249 height 38
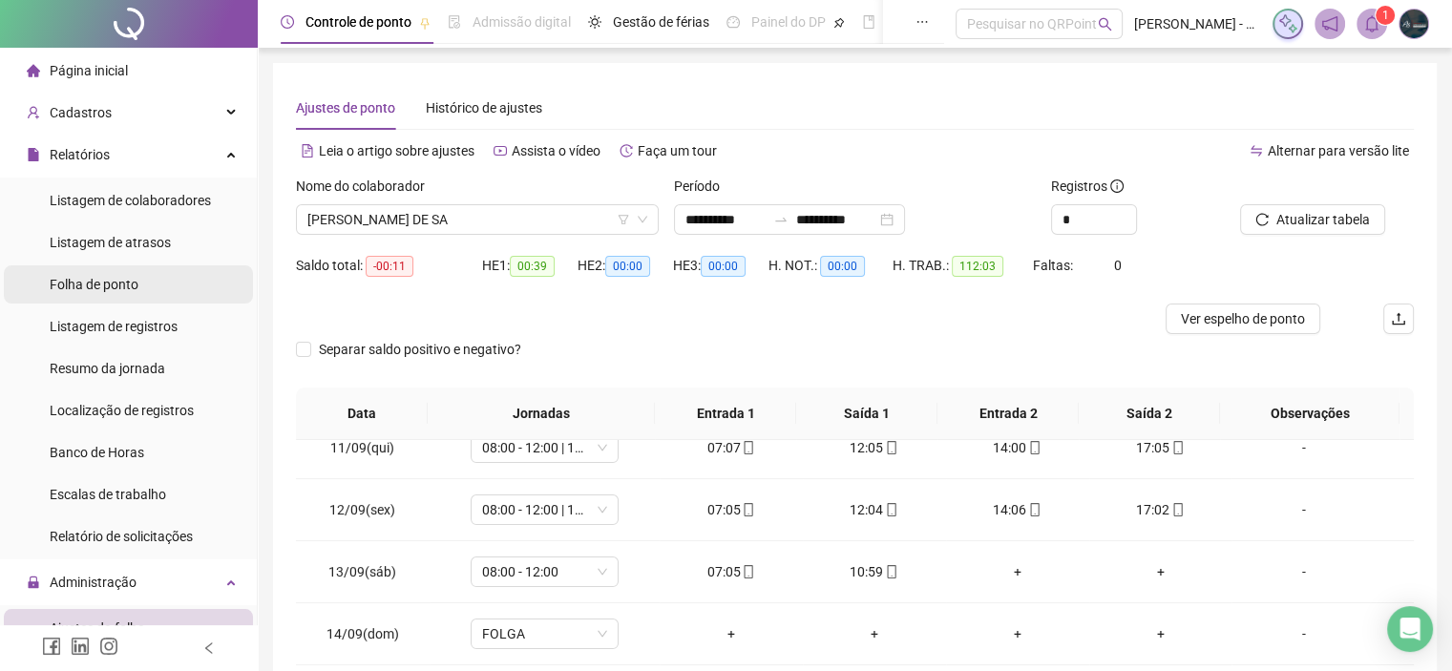
click at [138, 282] on span "Folha de ponto" at bounding box center [94, 284] width 89 height 15
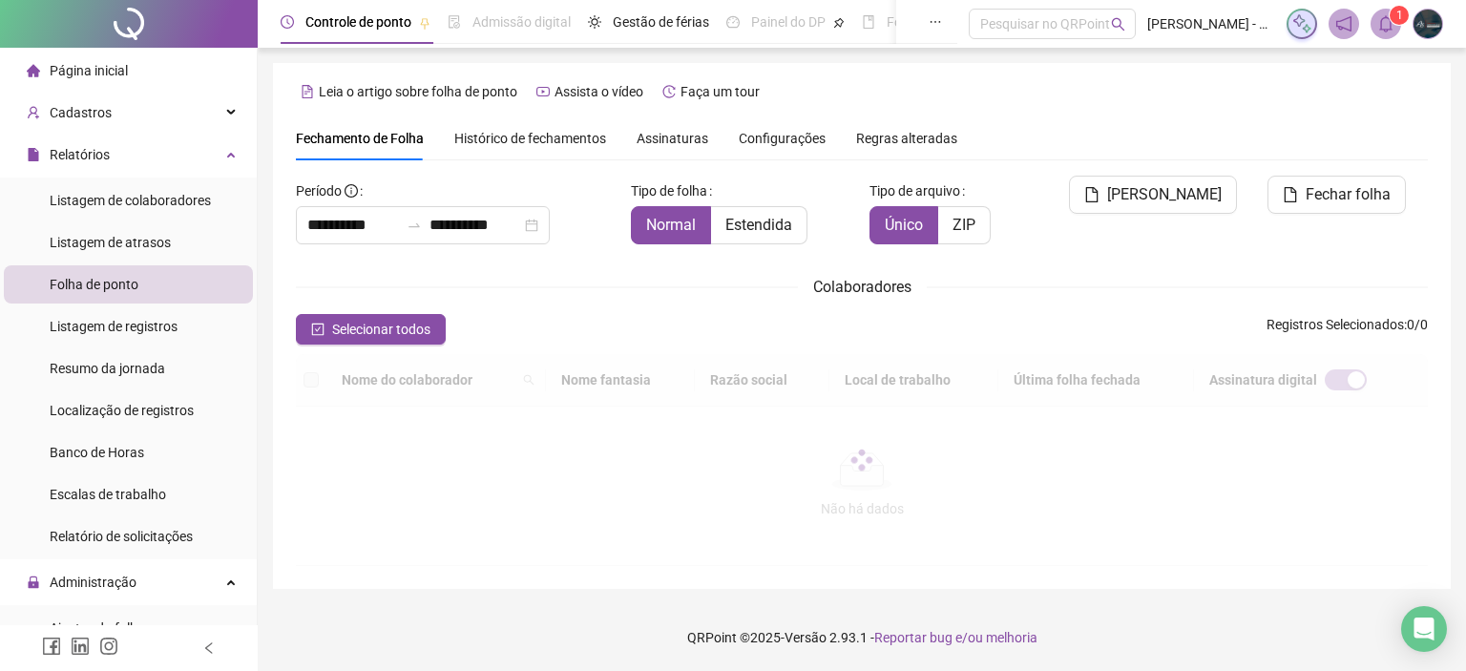
scroll to position [54, 0]
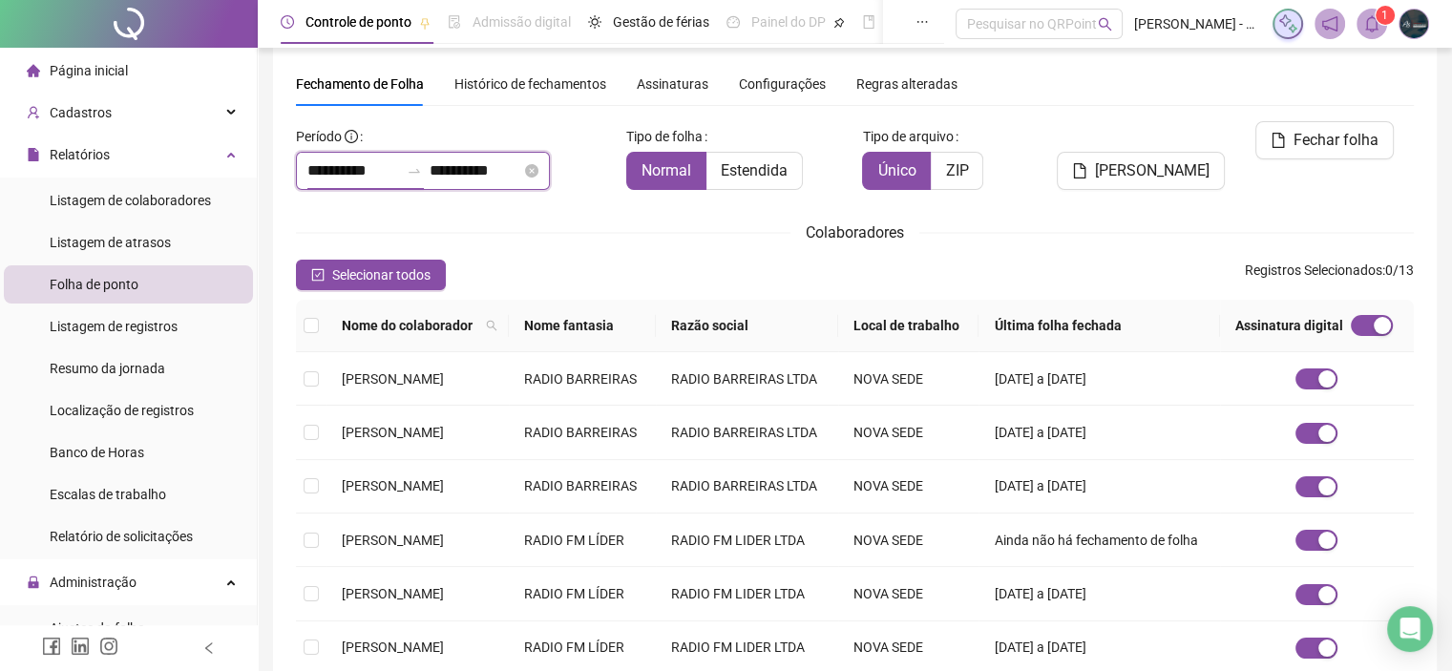
click at [366, 174] on input "**********" at bounding box center [353, 170] width 92 height 23
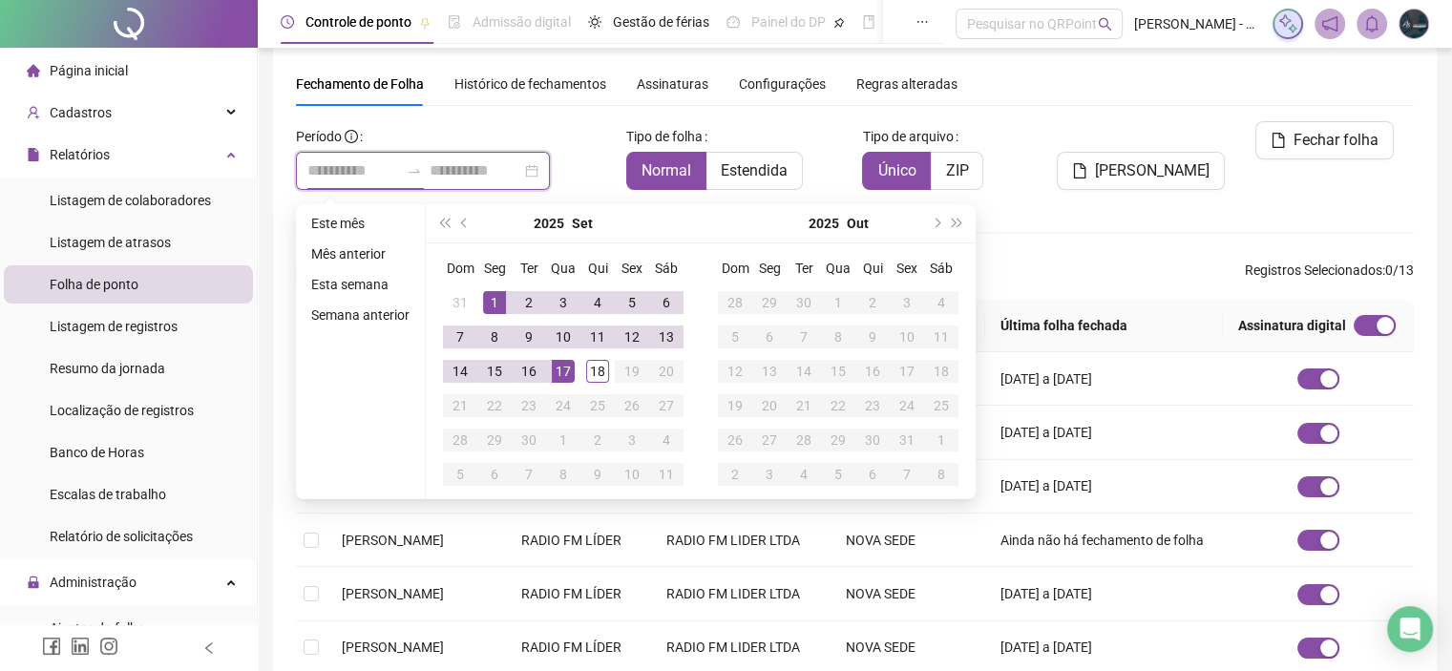
type input "**********"
click at [468, 228] on button "prev-year" at bounding box center [464, 223] width 21 height 38
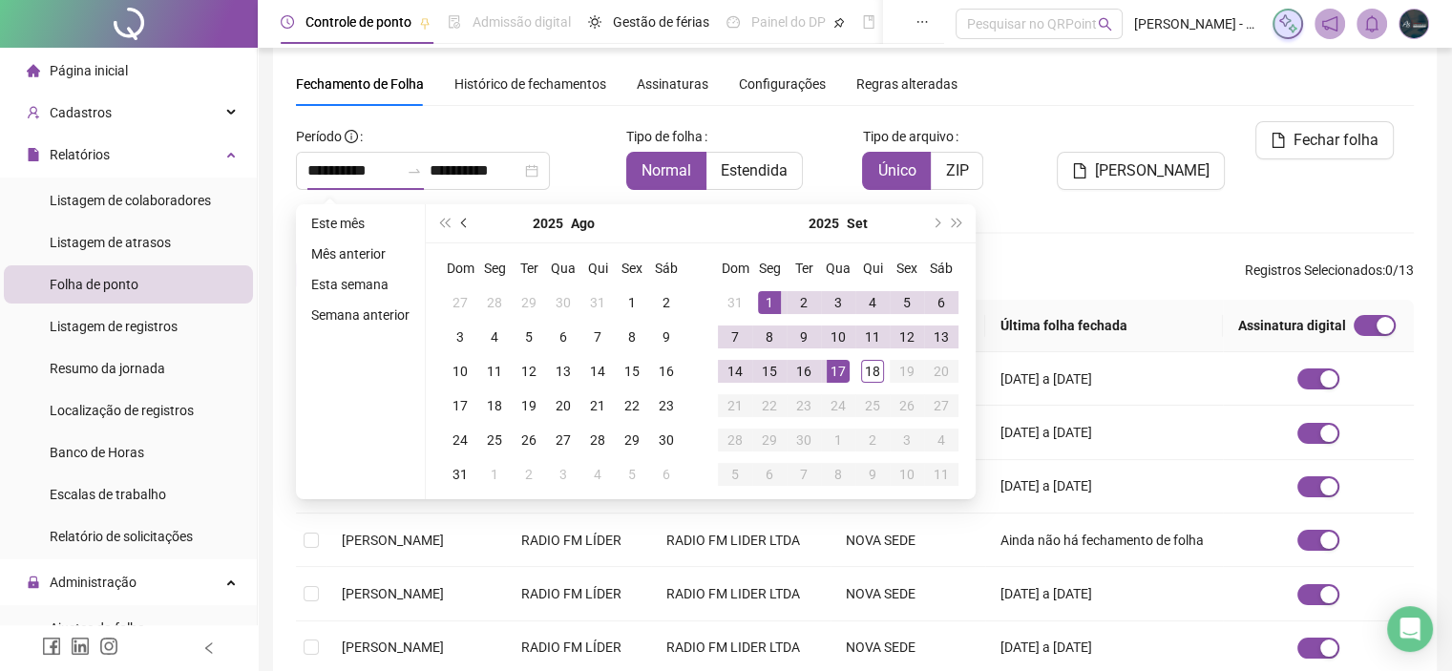
click at [468, 228] on button "prev-year" at bounding box center [464, 223] width 21 height 38
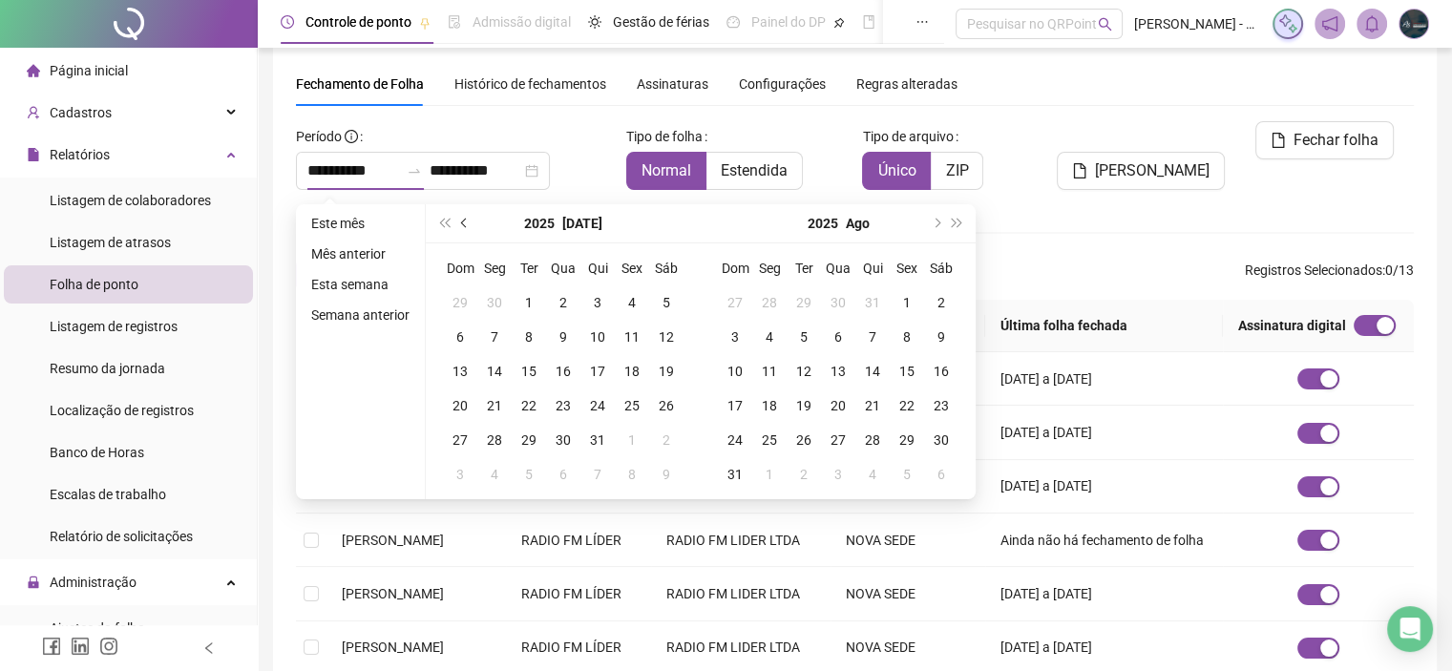
click at [468, 227] on button "prev-year" at bounding box center [464, 223] width 21 height 38
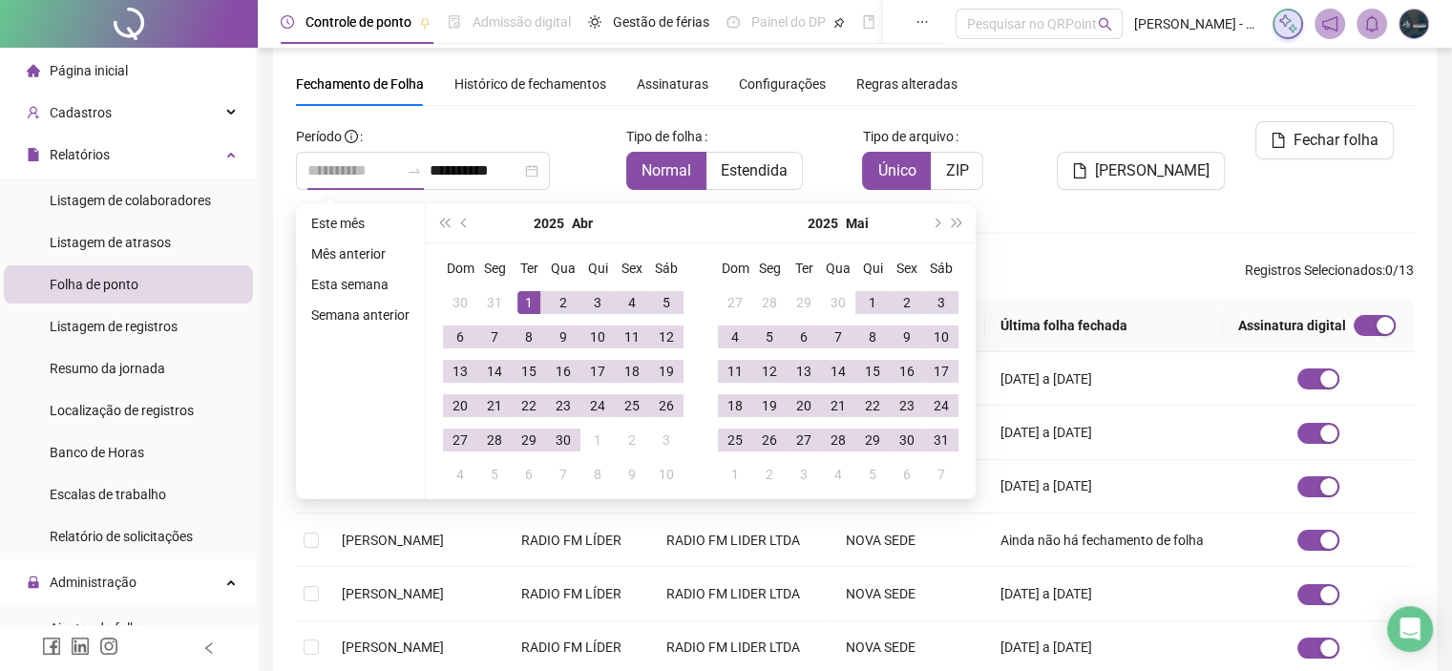
type input "**********"
click at [527, 304] on div "1" at bounding box center [528, 302] width 23 height 23
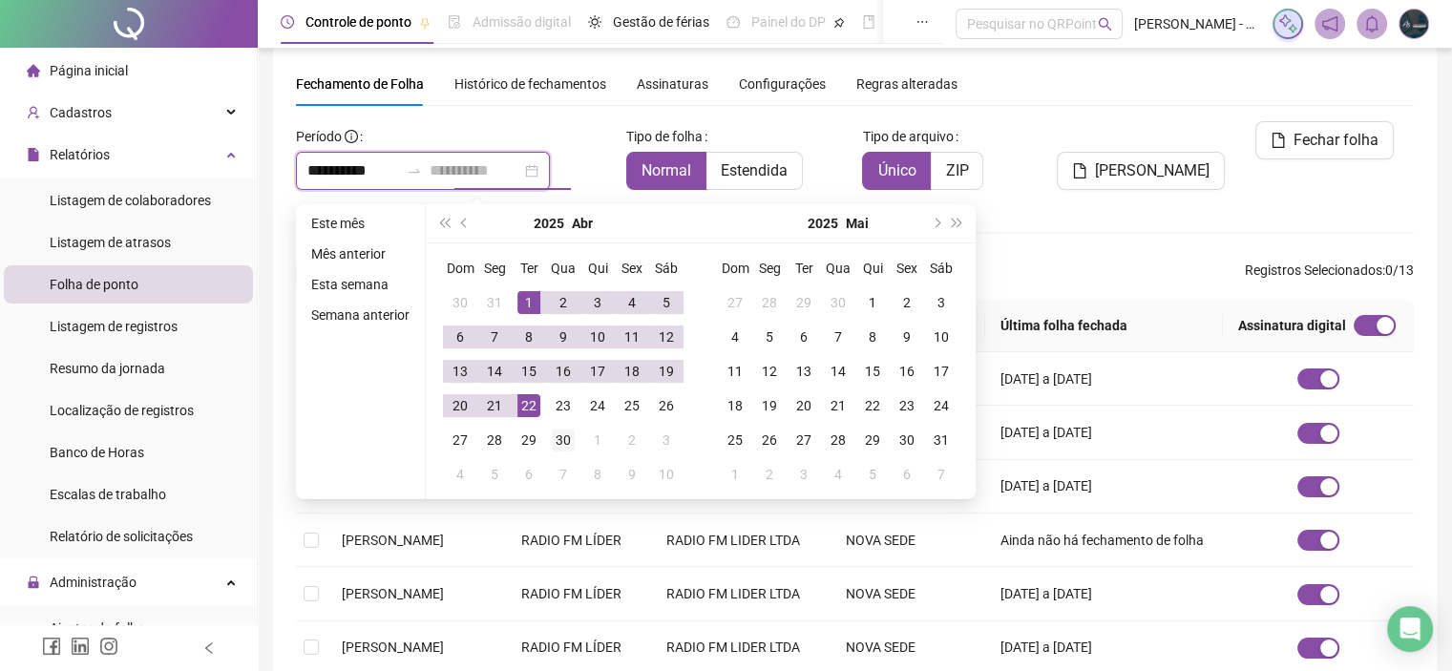
type input "**********"
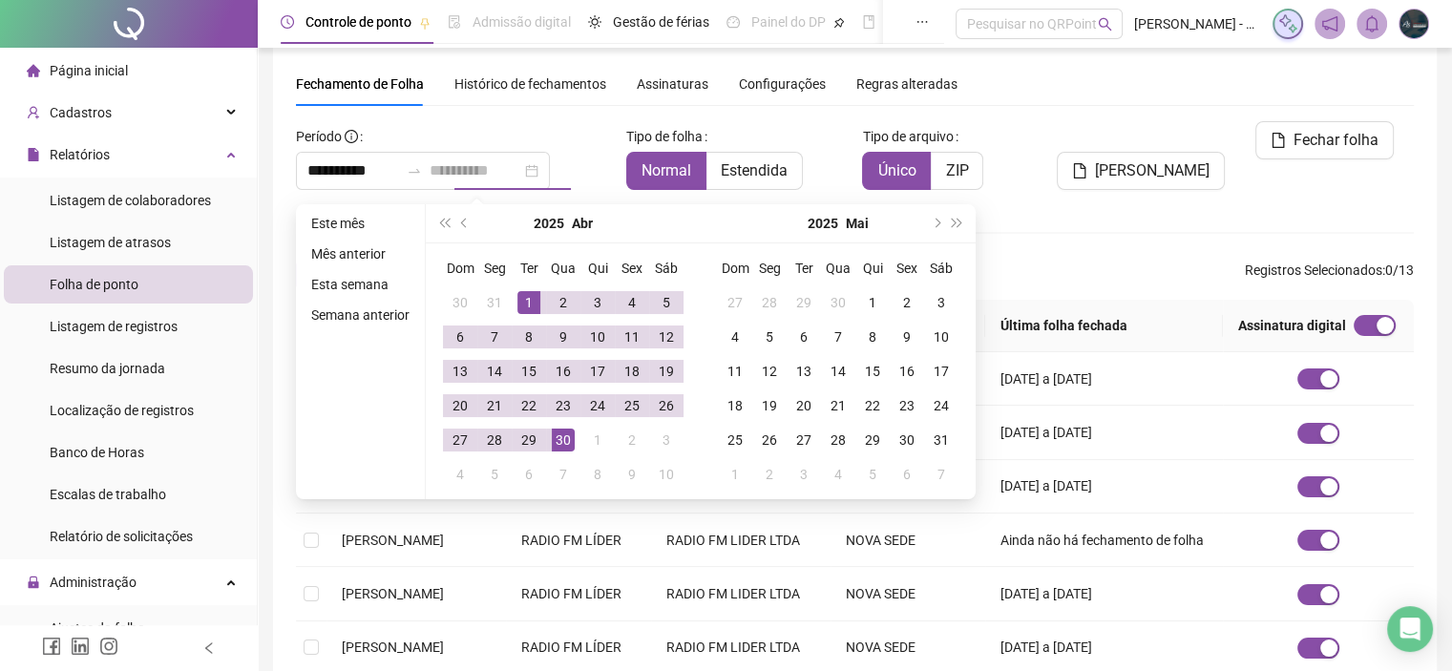
click at [549, 445] on td "30" at bounding box center [563, 440] width 34 height 34
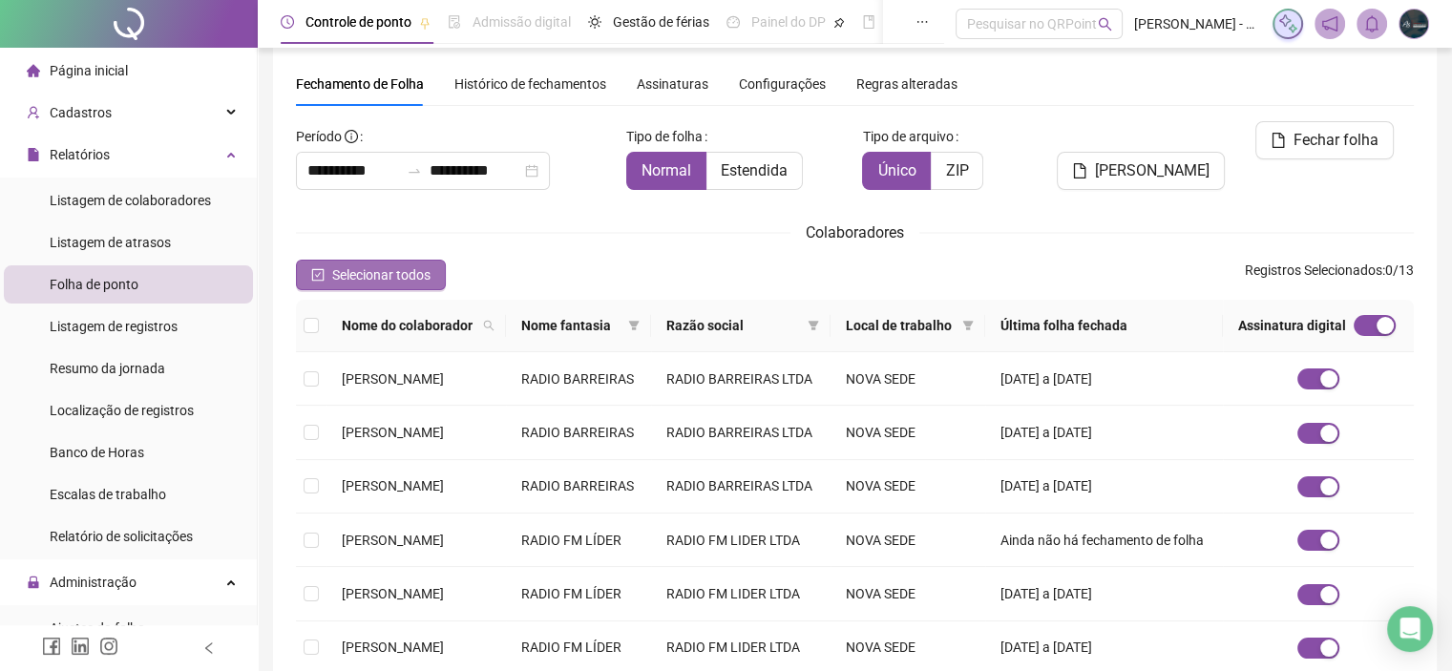
click at [351, 260] on button "Selecionar todos" at bounding box center [371, 275] width 150 height 31
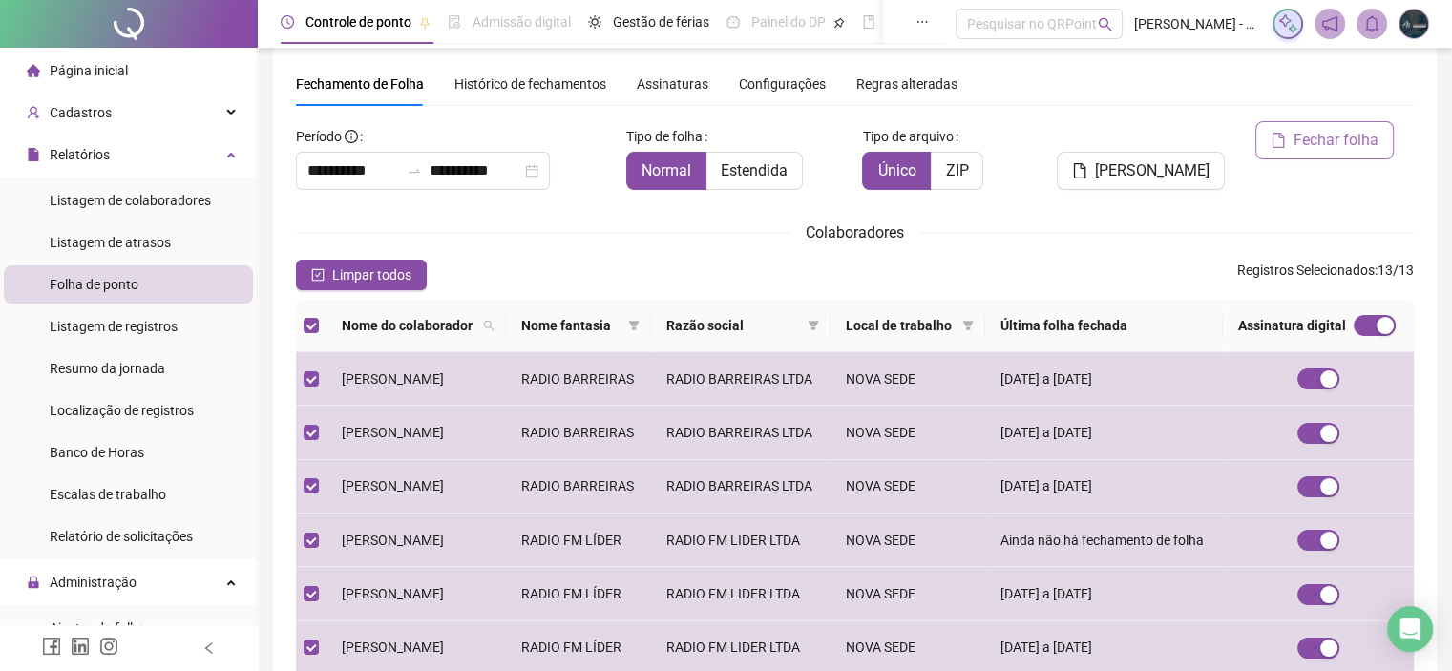
click at [1337, 144] on span "Fechar folha" at bounding box center [1335, 140] width 85 height 23
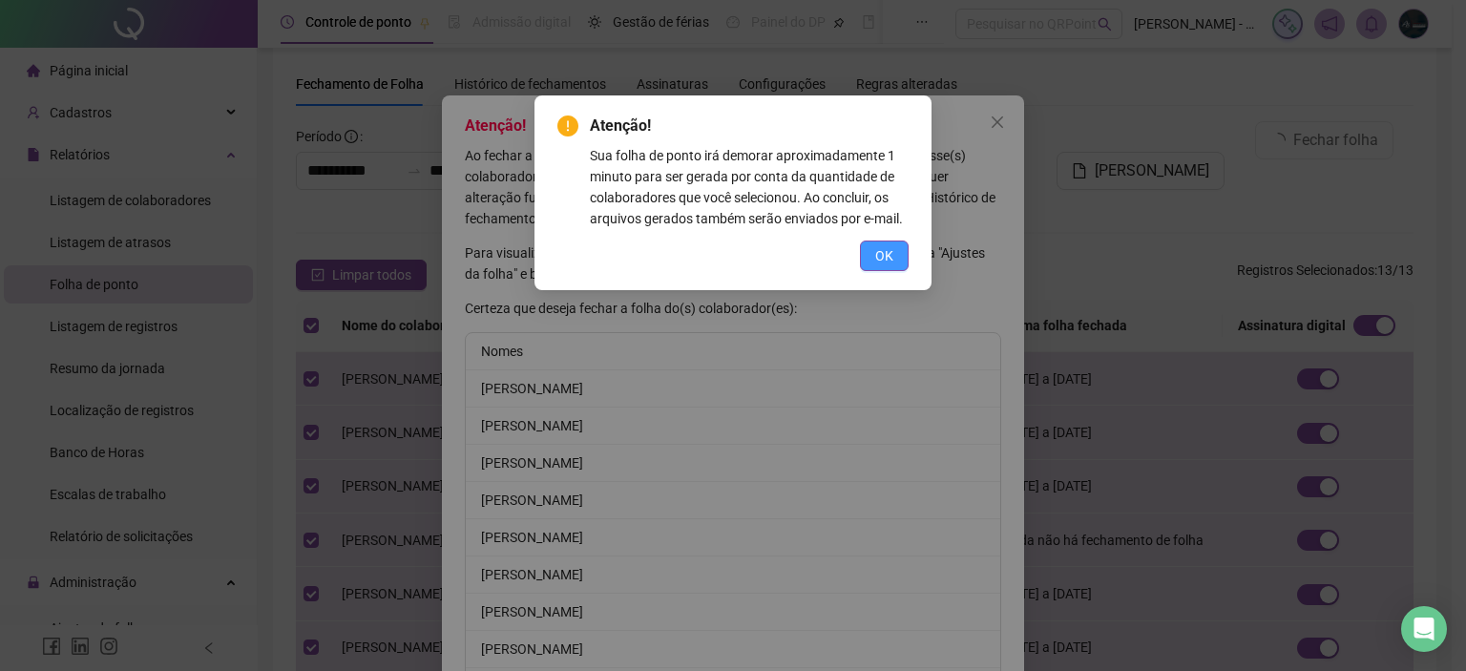
click at [902, 251] on button "OK" at bounding box center [884, 255] width 49 height 31
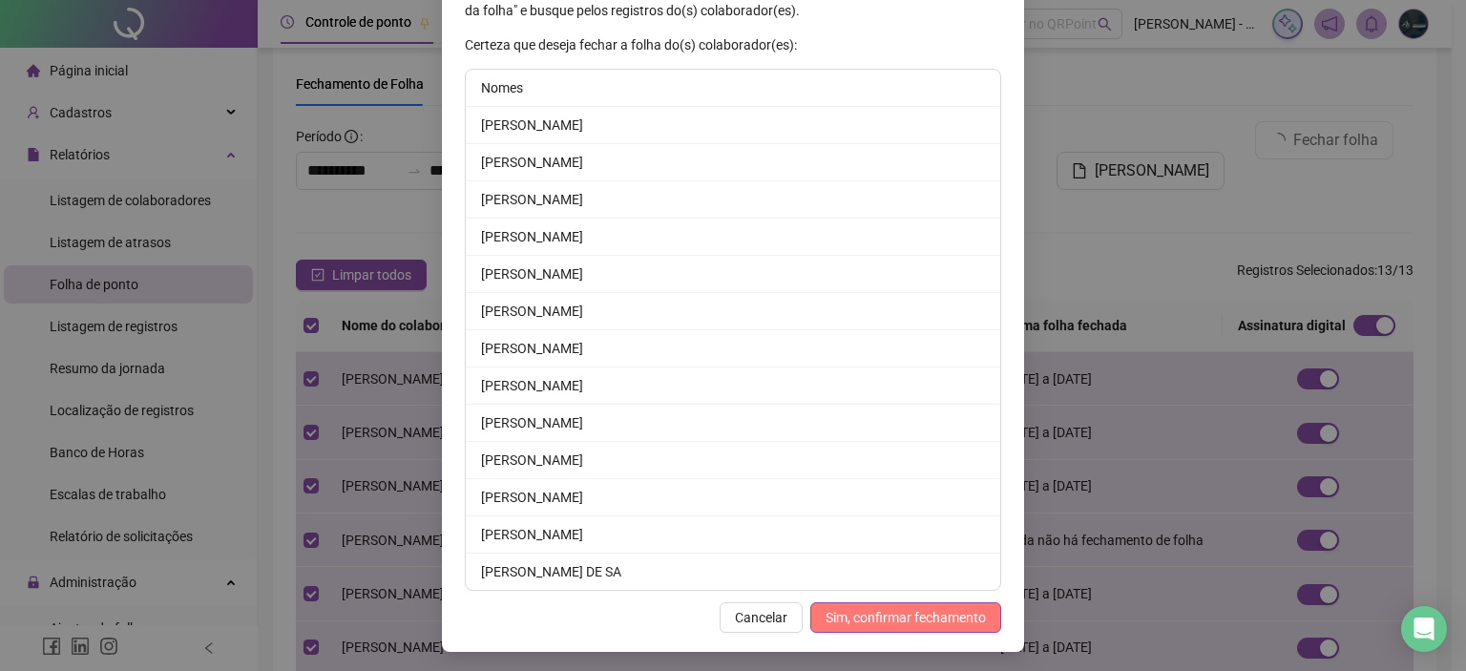
click at [934, 610] on span "Sim, confirmar fechamento" at bounding box center [906, 617] width 160 height 21
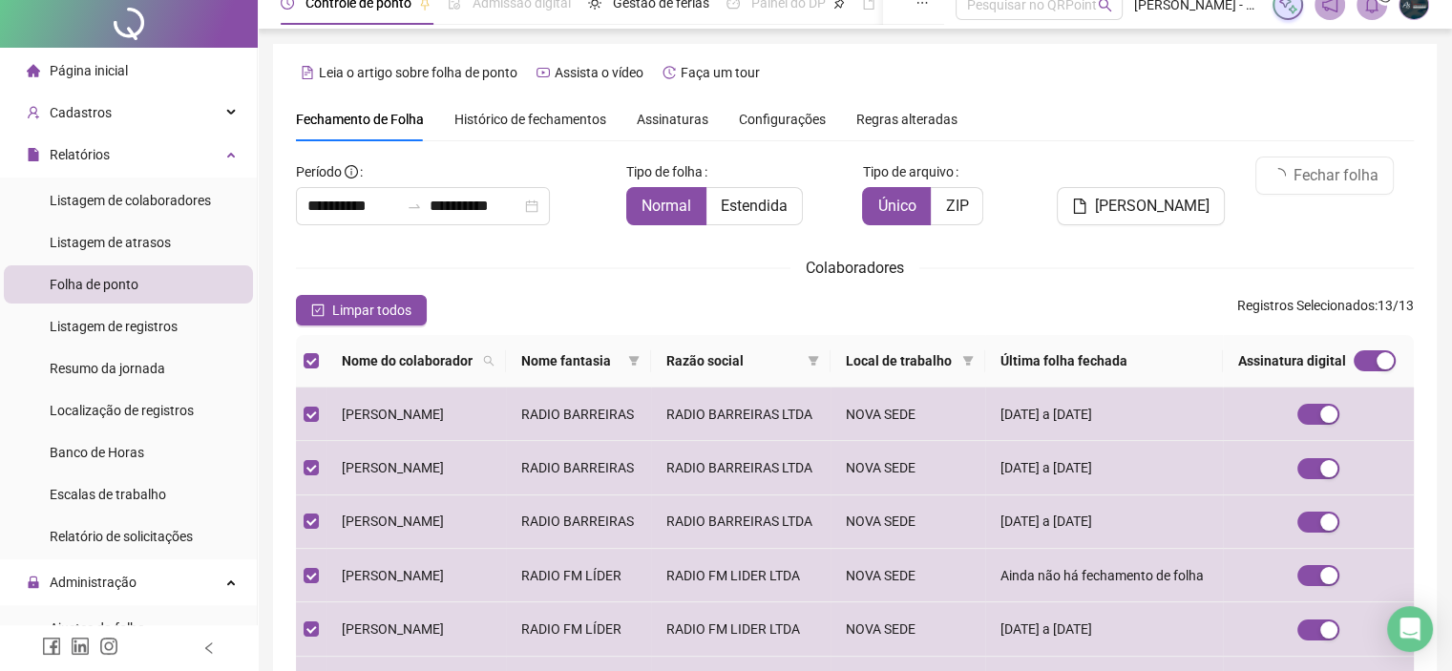
scroll to position [0, 0]
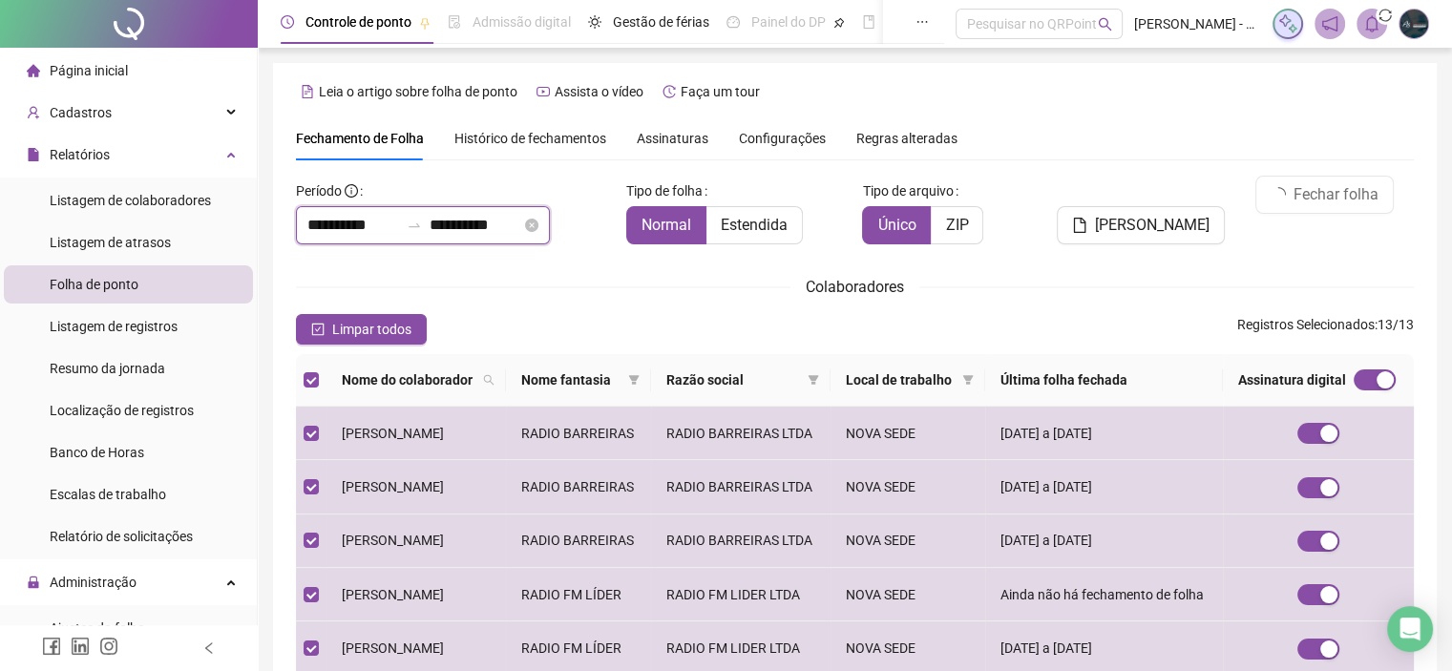
click at [320, 232] on input "**********" at bounding box center [353, 225] width 92 height 23
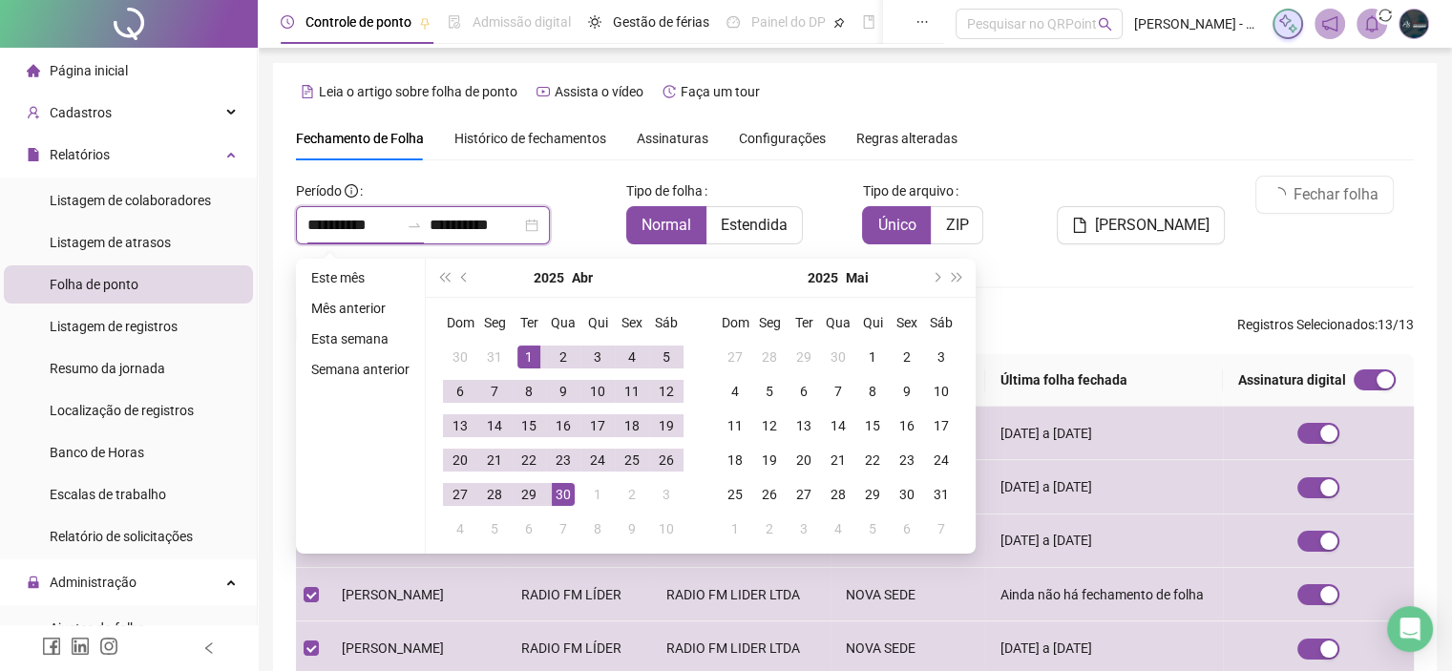
type input "**********"
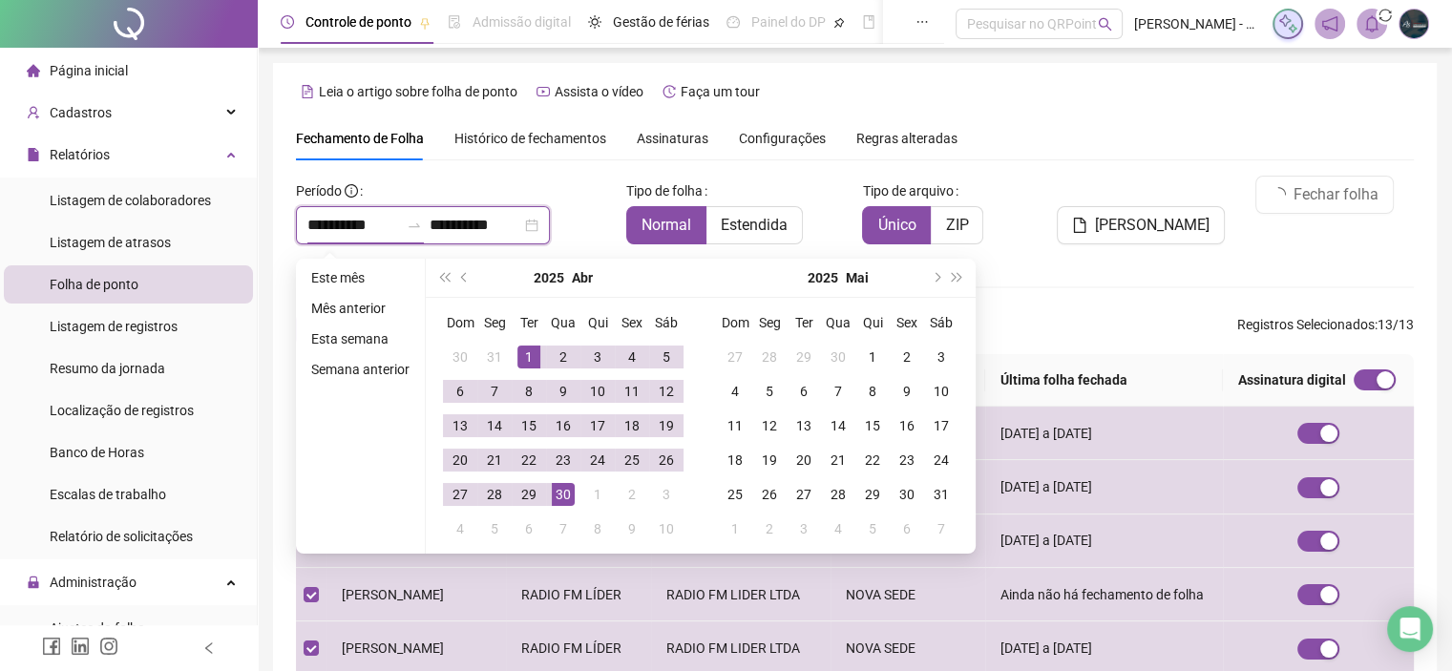
type input "**********"
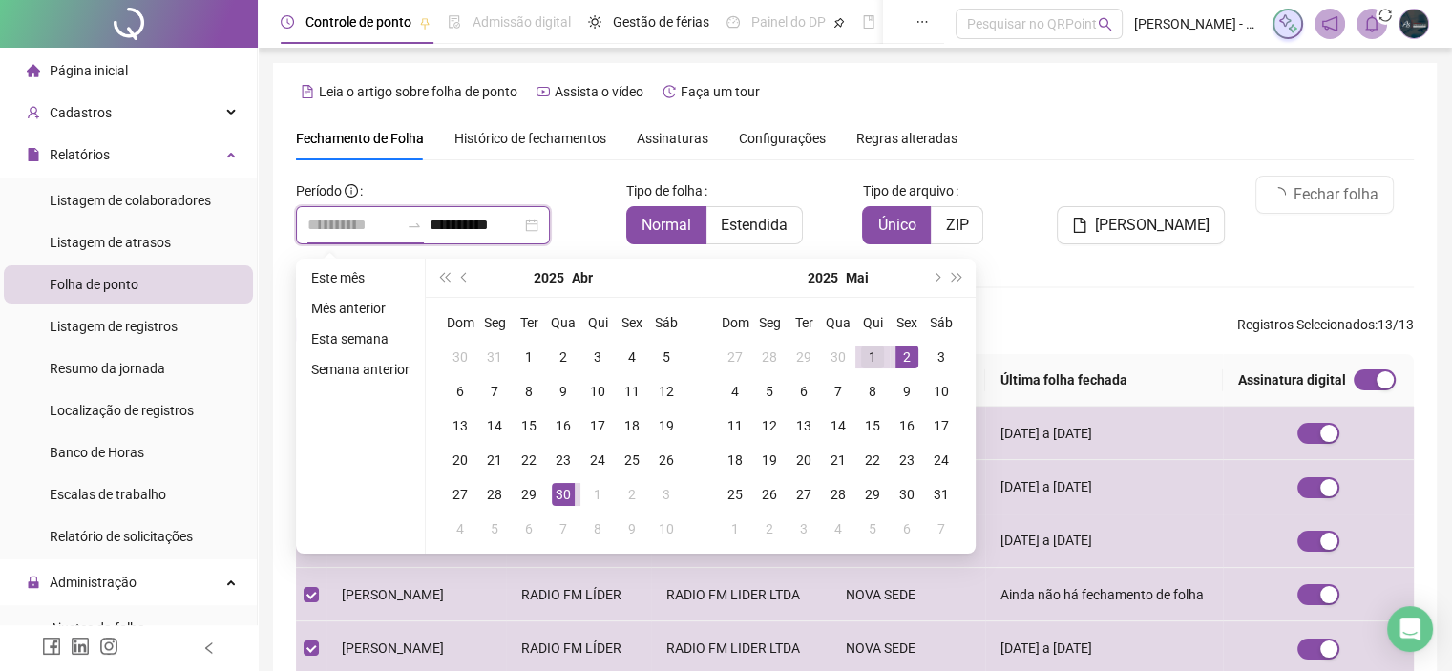
type input "**********"
click at [882, 351] on div "1" at bounding box center [872, 356] width 23 height 23
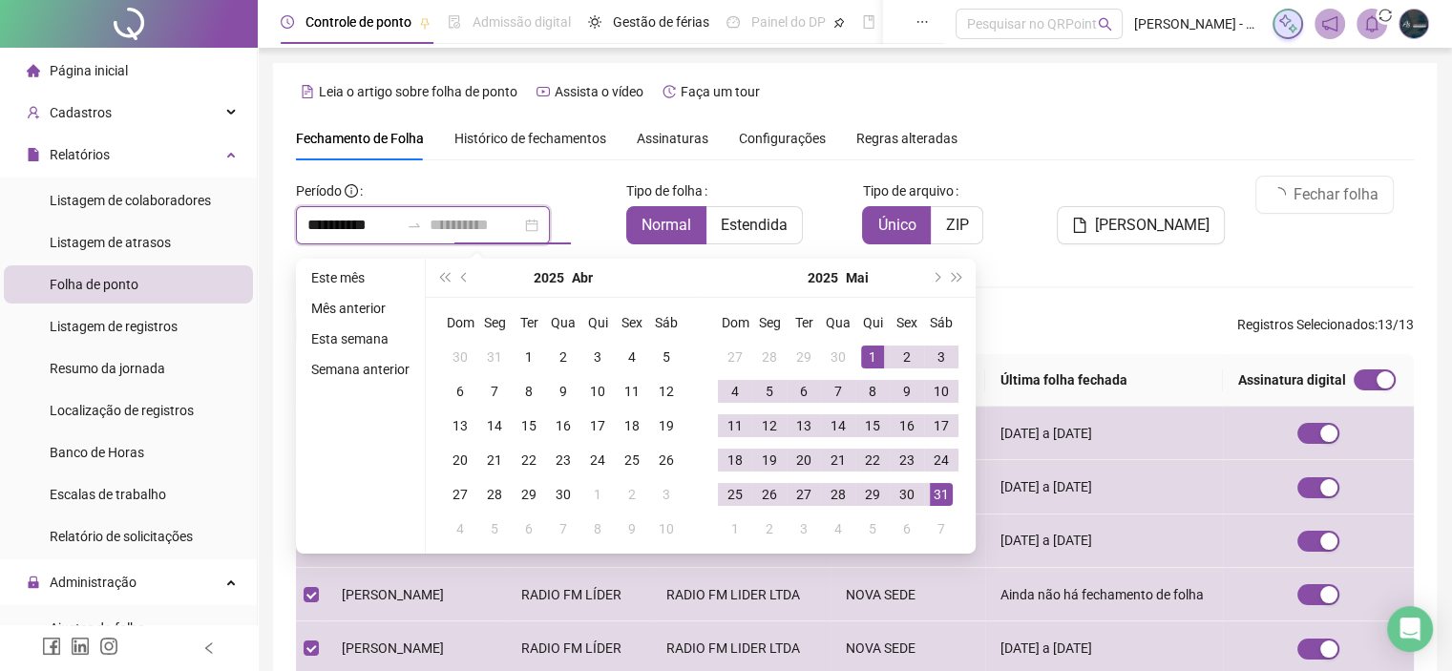
type input "**********"
click at [939, 506] on td "31" at bounding box center [941, 494] width 34 height 34
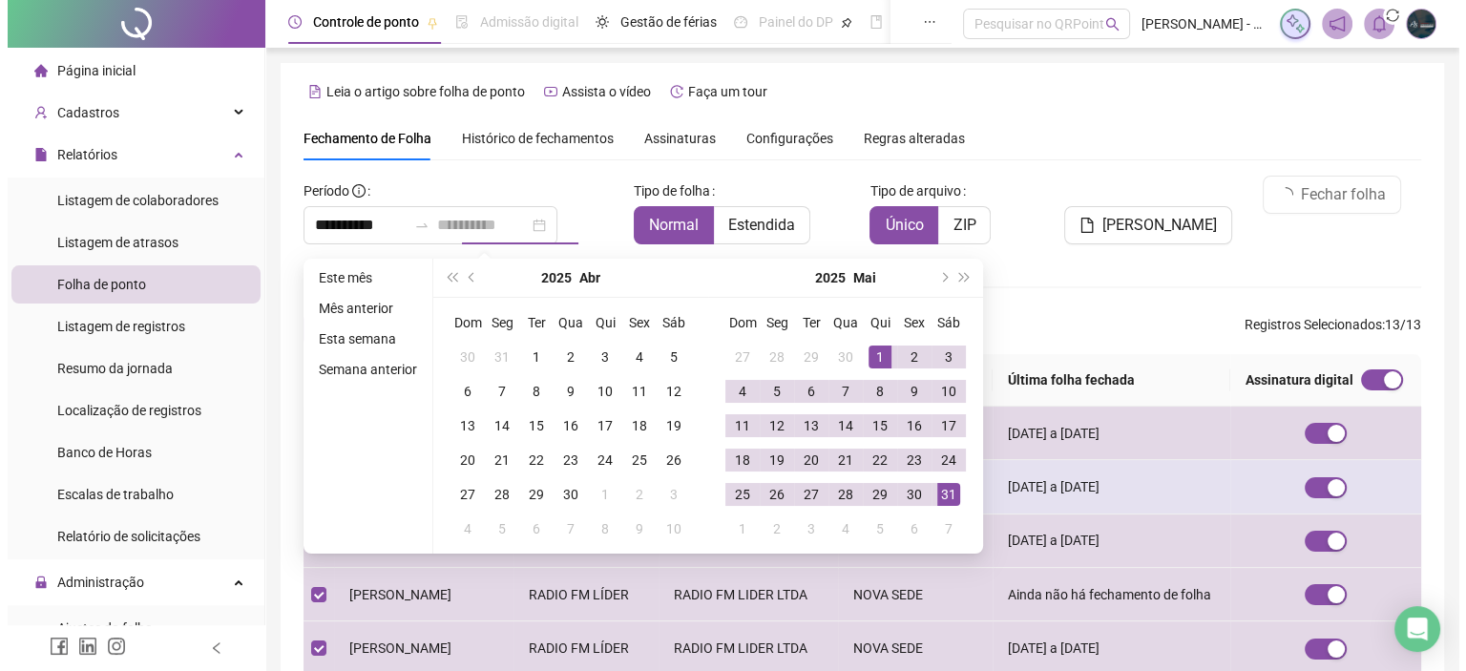
scroll to position [54, 0]
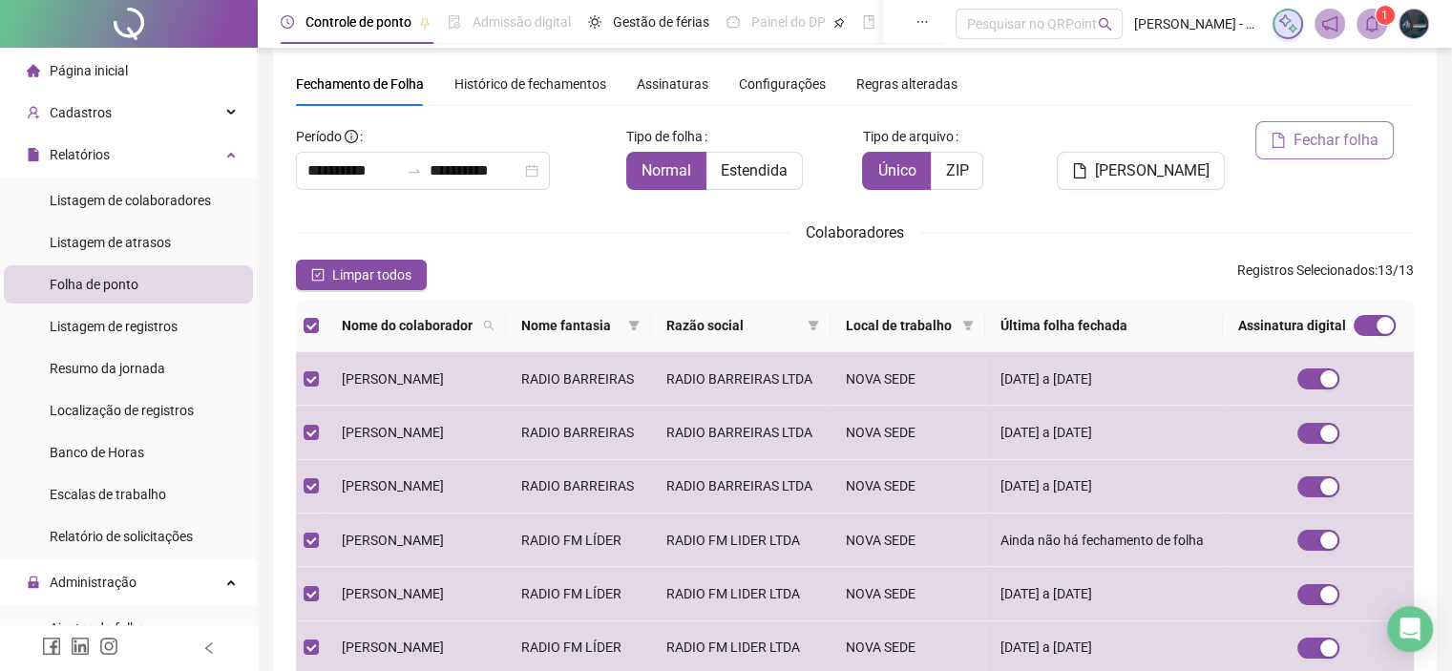
click at [1331, 133] on span "Fechar folha" at bounding box center [1335, 140] width 85 height 23
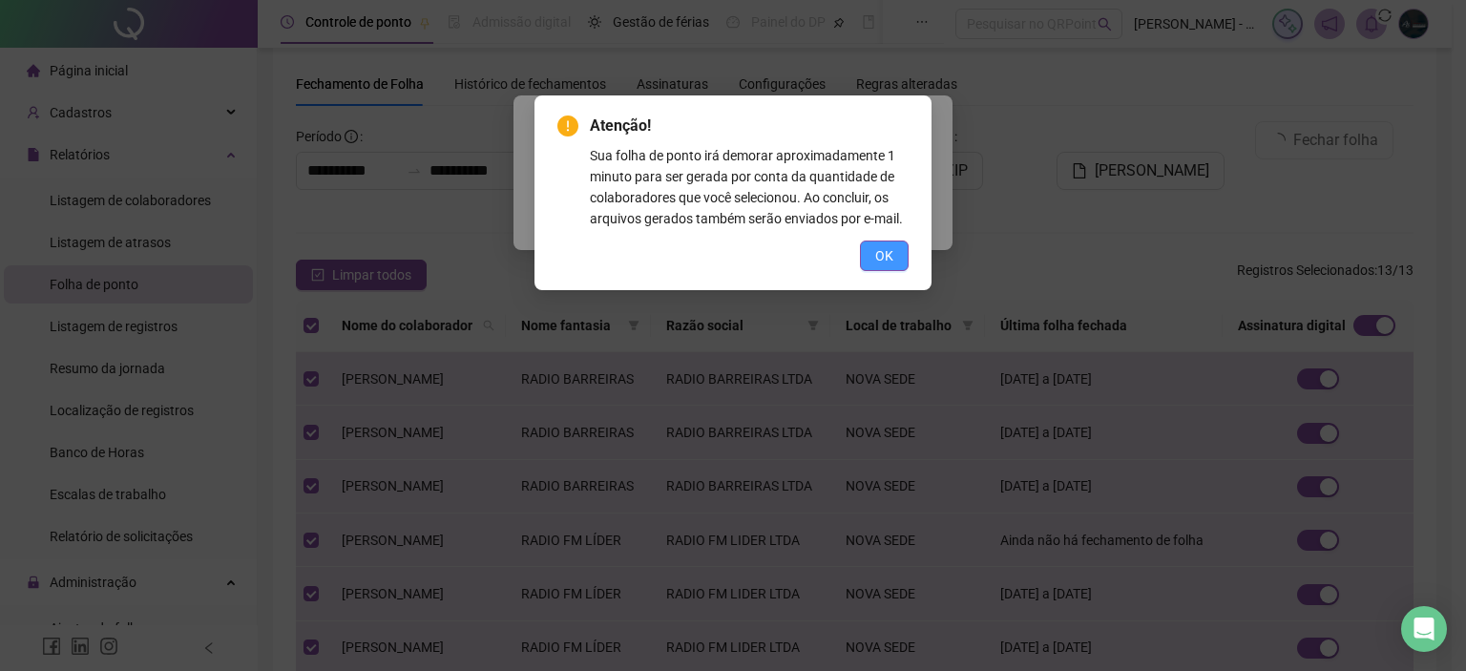
click at [896, 254] on button "OK" at bounding box center [884, 255] width 49 height 31
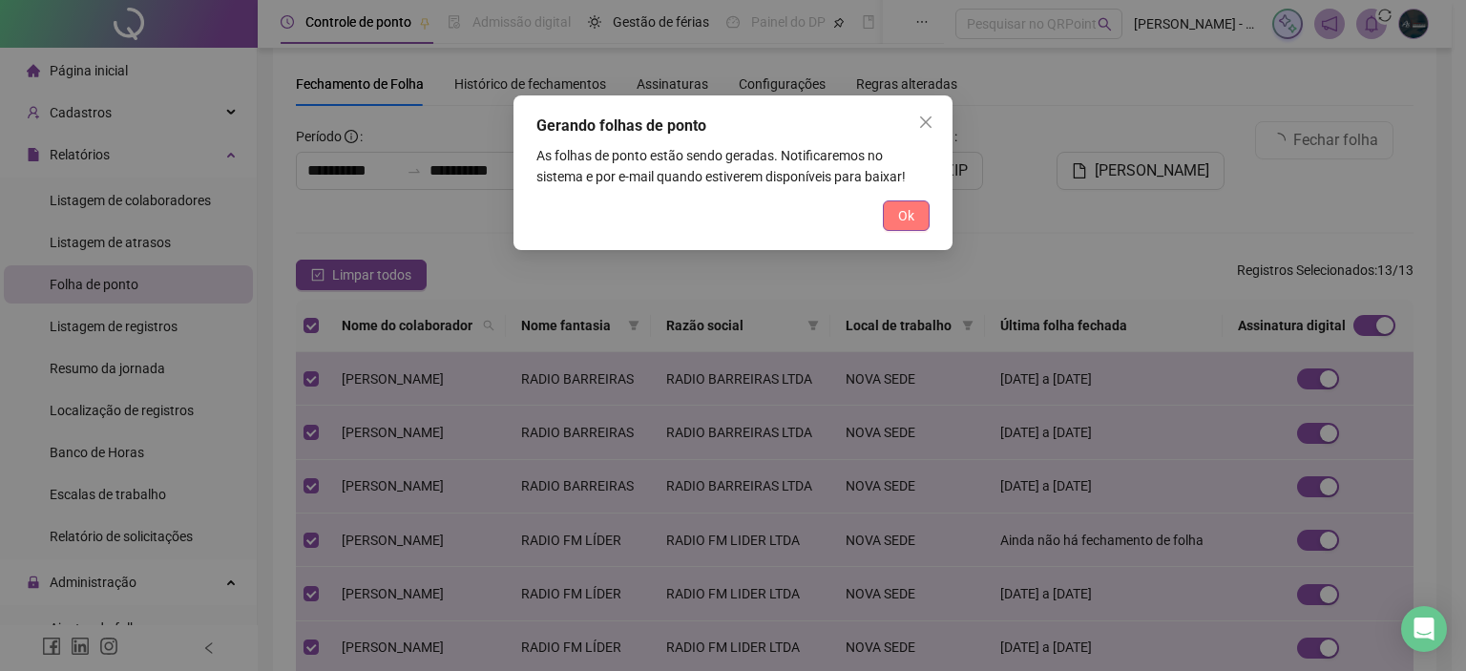
click at [900, 229] on button "Ok" at bounding box center [906, 215] width 47 height 31
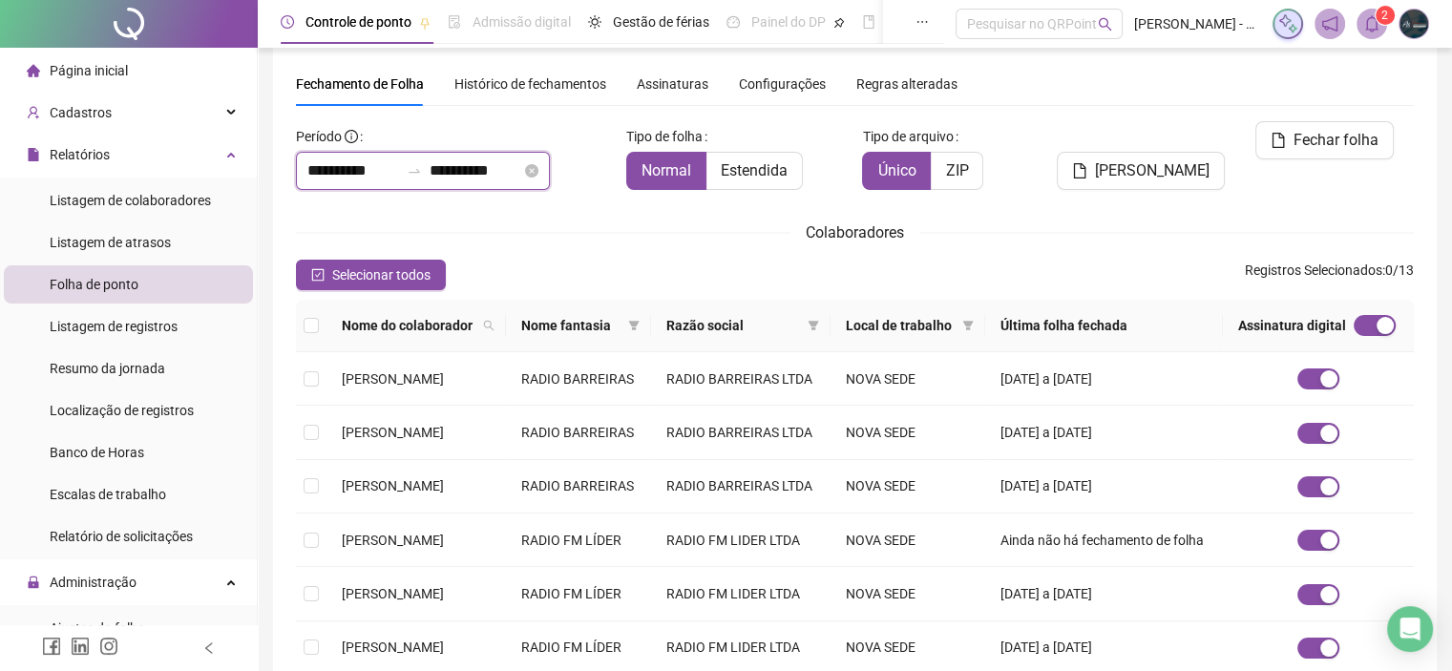
click at [392, 167] on input "**********" at bounding box center [353, 170] width 92 height 23
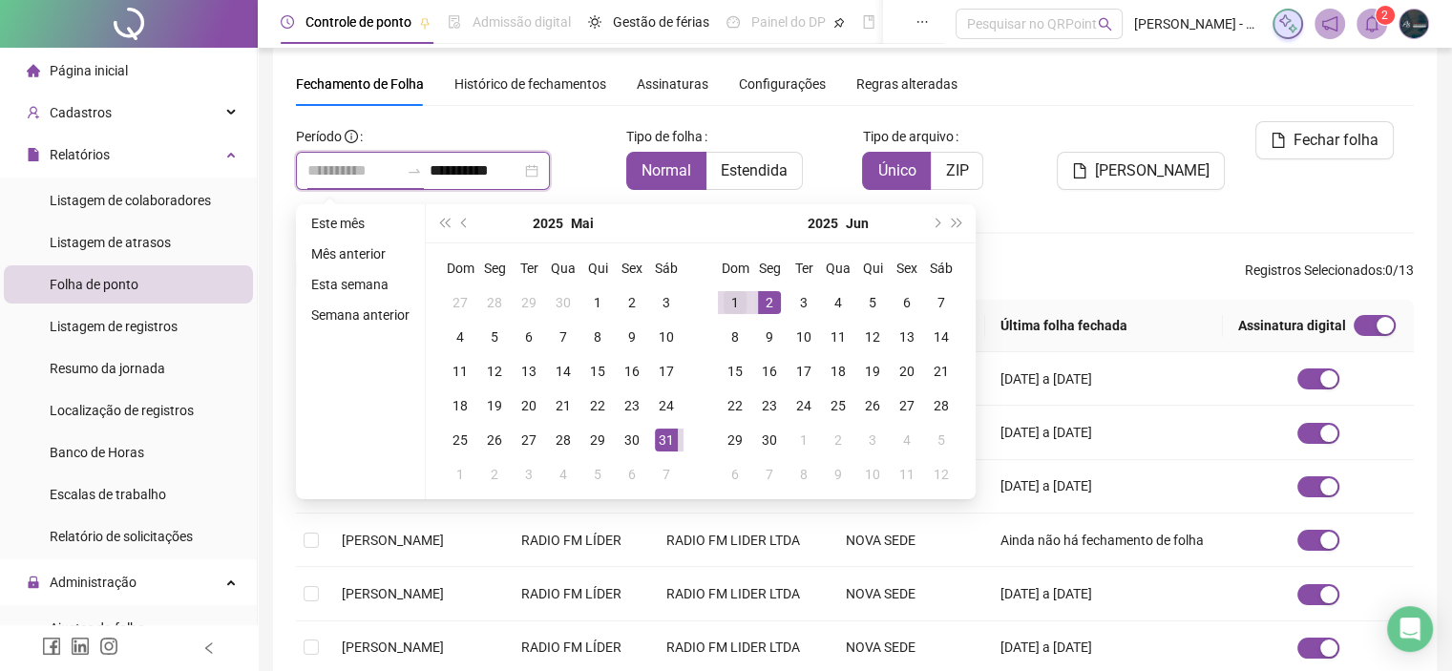
type input "**********"
click at [738, 303] on div "1" at bounding box center [734, 302] width 23 height 23
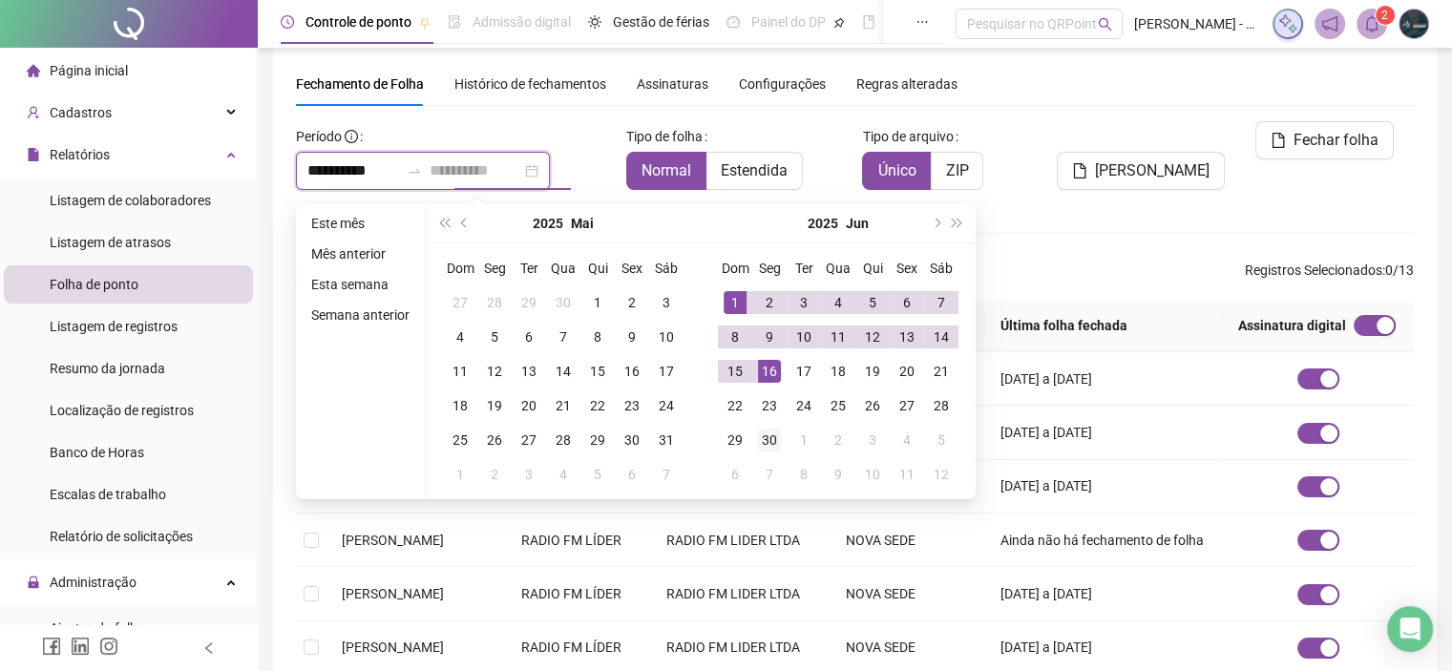
type input "**********"
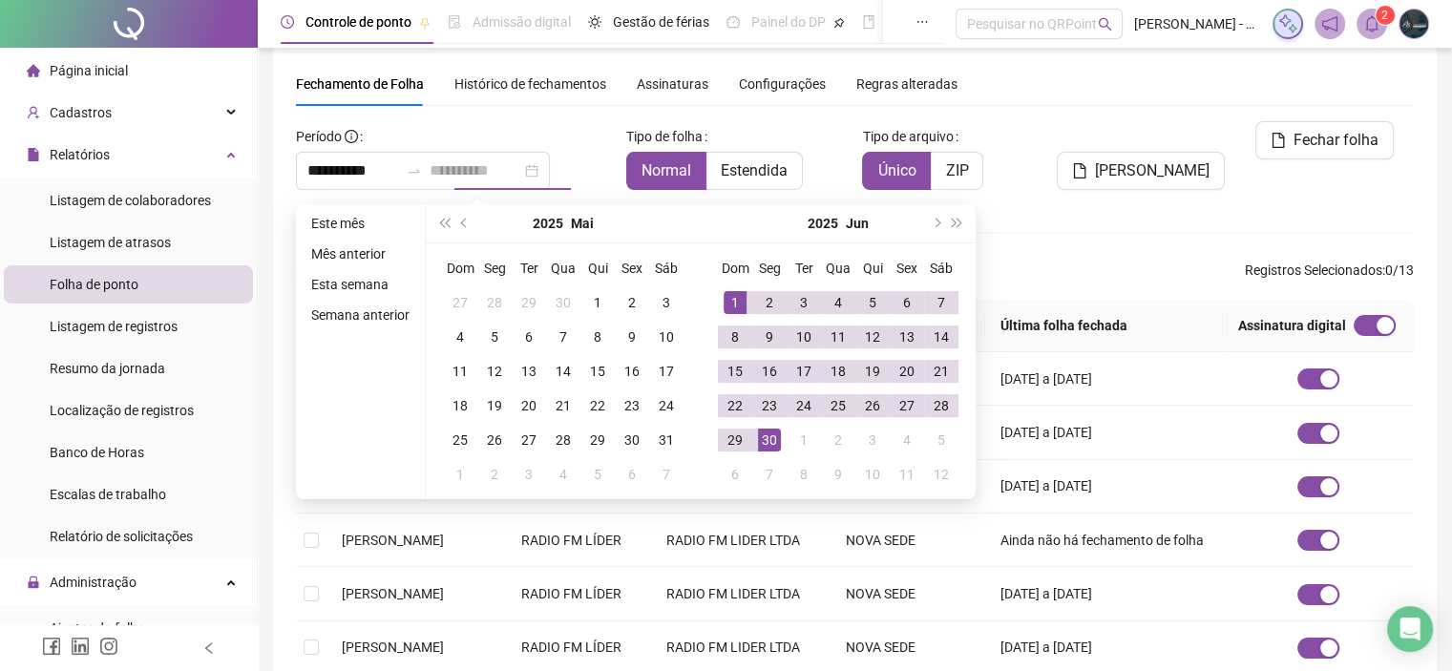
click at [765, 453] on td "30" at bounding box center [769, 440] width 34 height 34
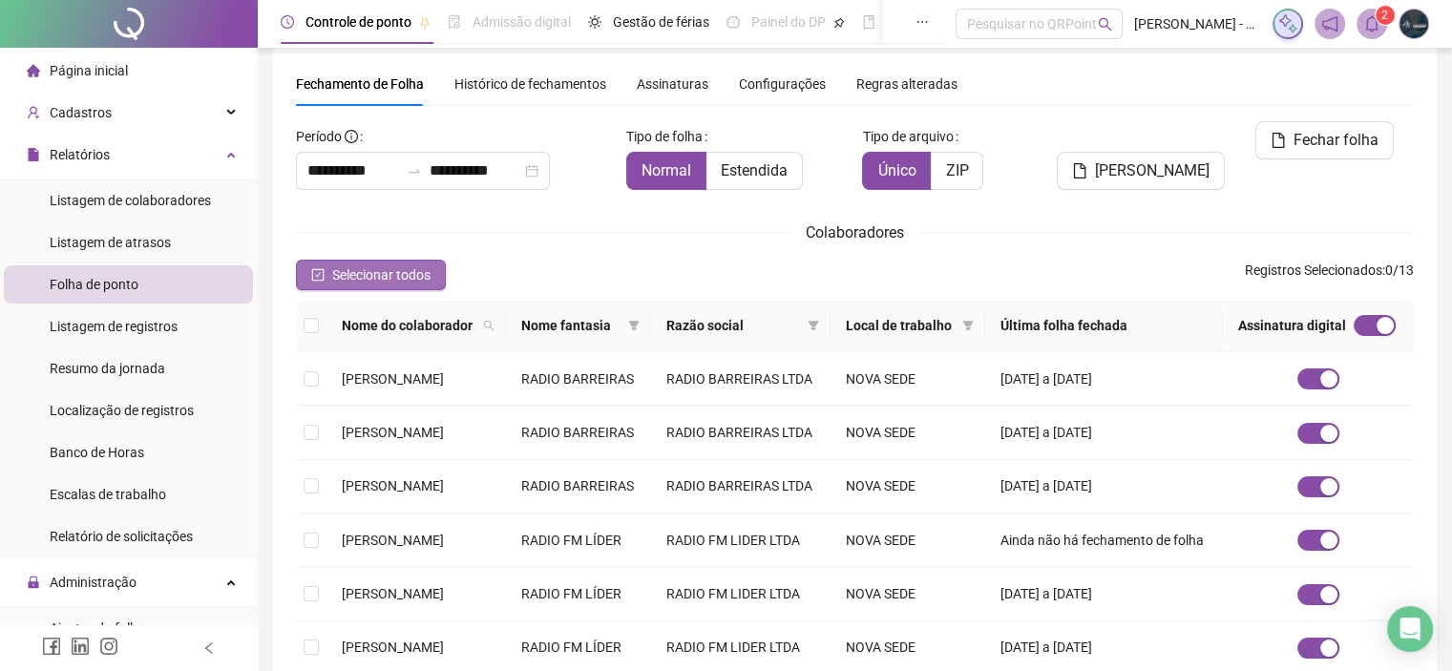
click at [399, 270] on span "Selecionar todos" at bounding box center [381, 274] width 98 height 21
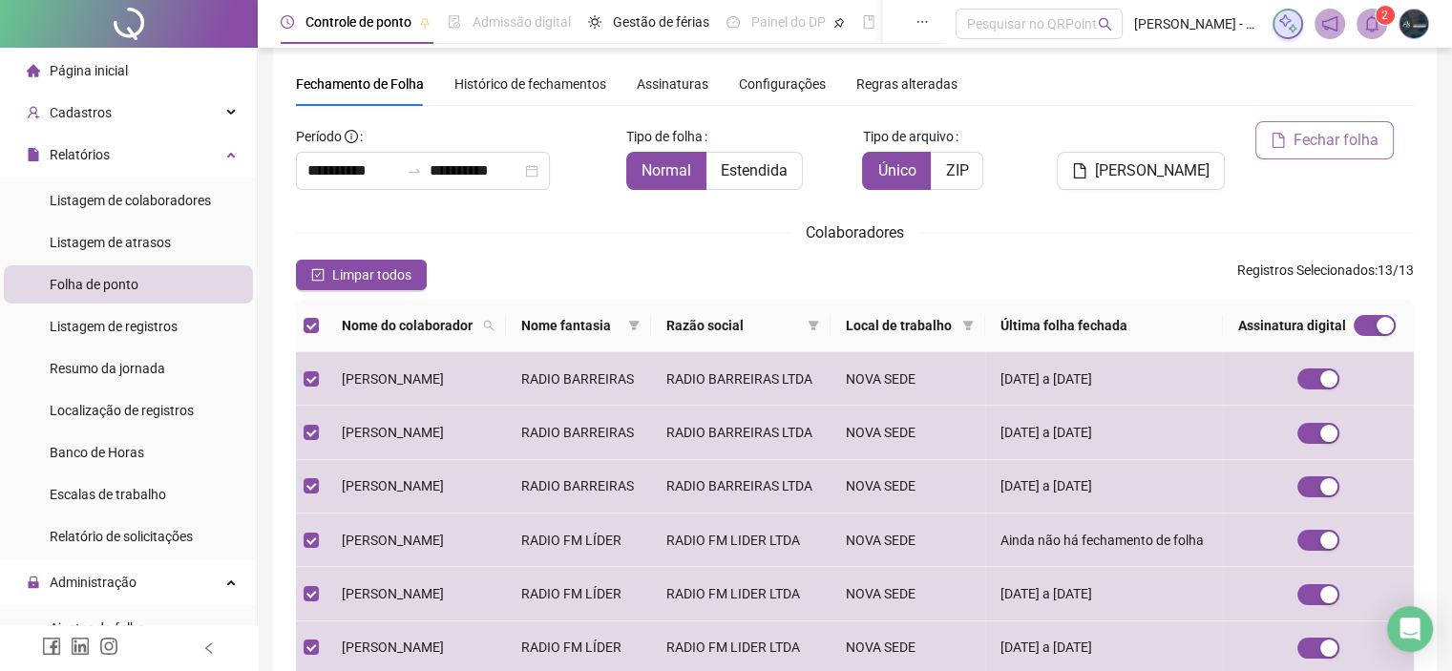
click at [1274, 135] on icon "file" at bounding box center [1278, 140] width 12 height 15
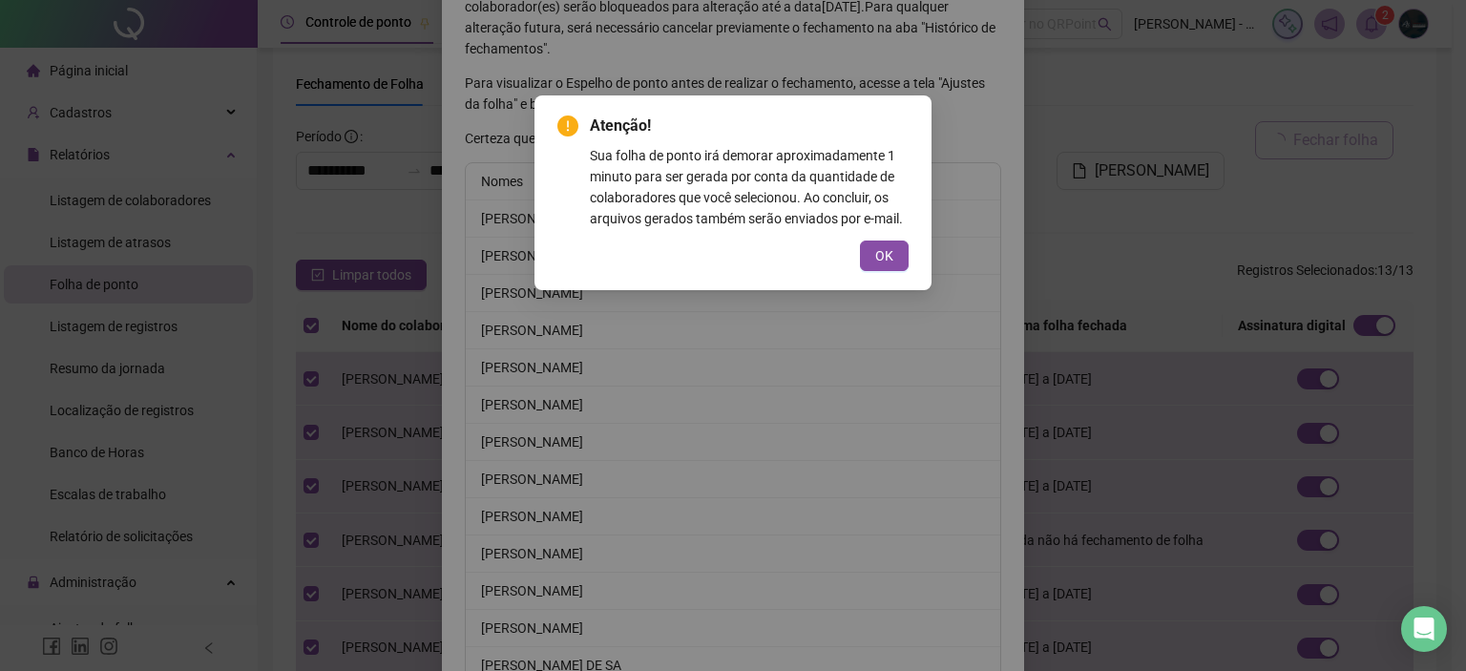
click at [905, 236] on div "Atenção! Sua folha de ponto irá demorar aproximadamente 1 minuto para ser gerad…" at bounding box center [732, 193] width 351 height 157
click at [891, 246] on span "OK" at bounding box center [884, 255] width 18 height 21
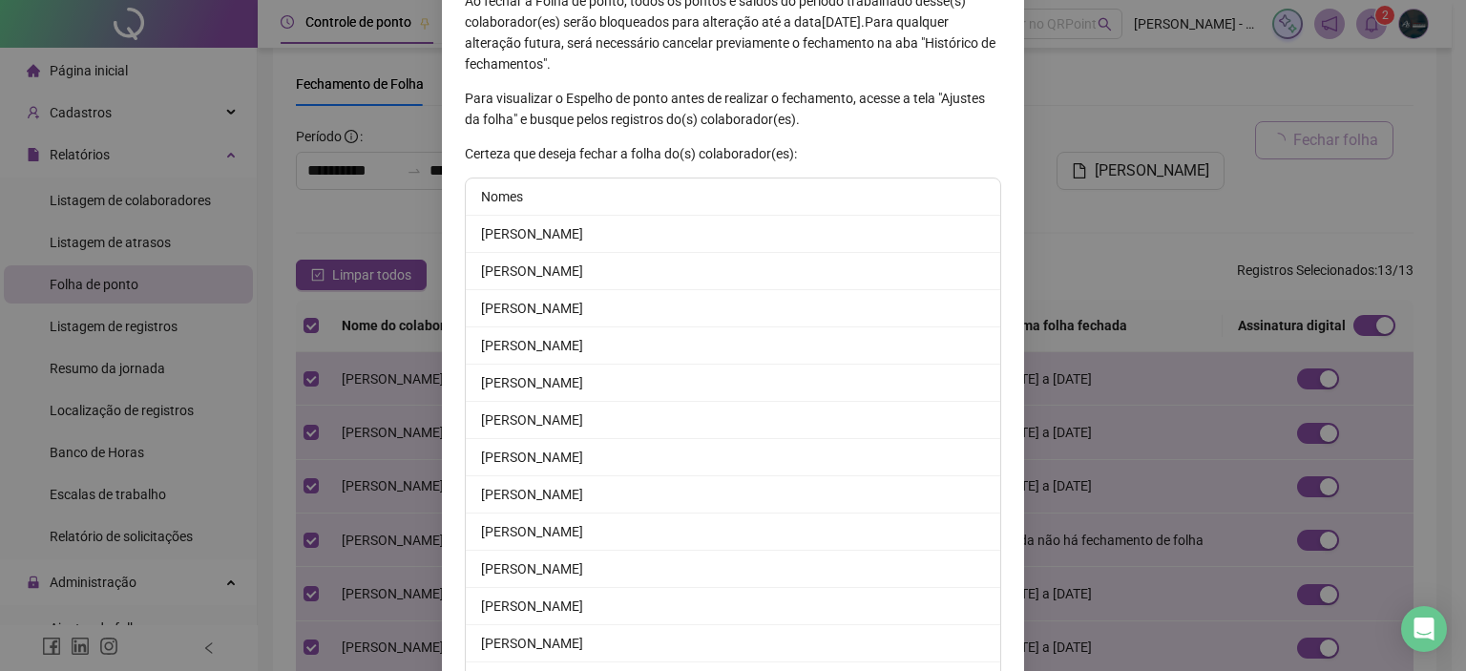
scroll to position [263, 0]
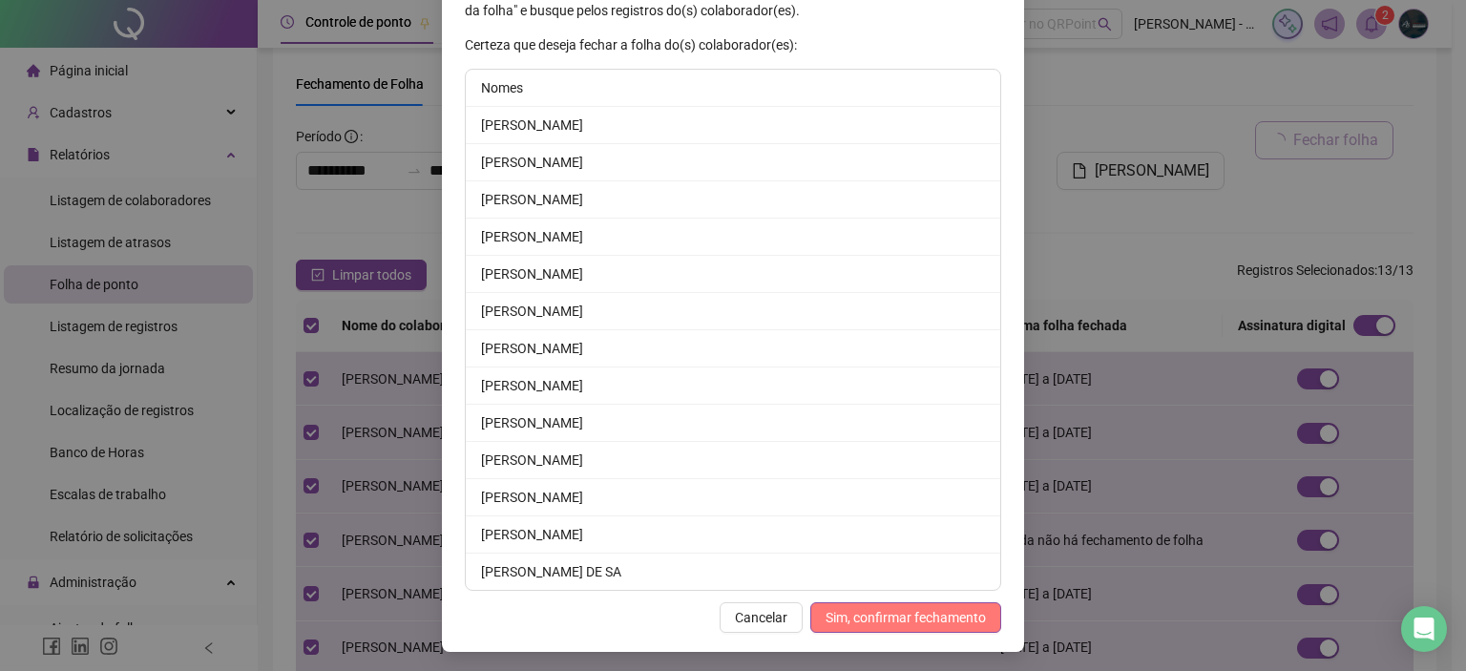
click at [946, 607] on span "Sim, confirmar fechamento" at bounding box center [906, 617] width 160 height 21
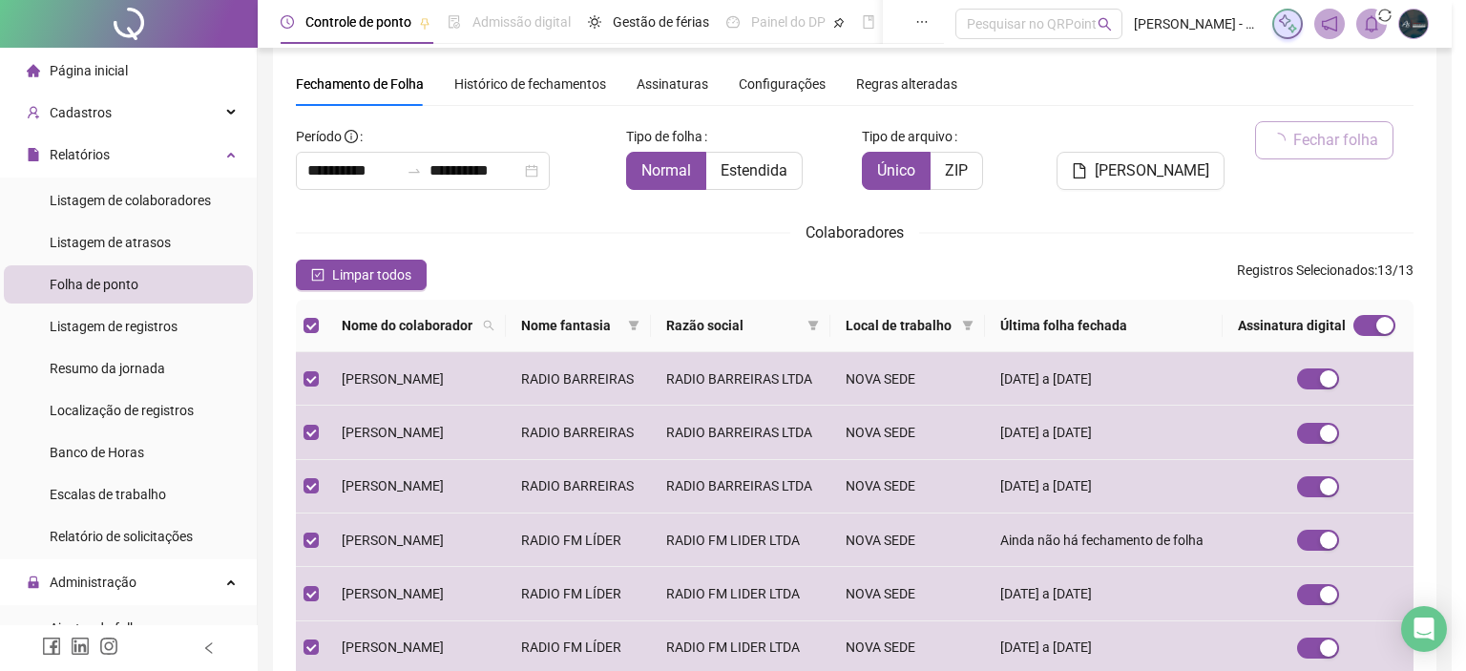
scroll to position [170, 0]
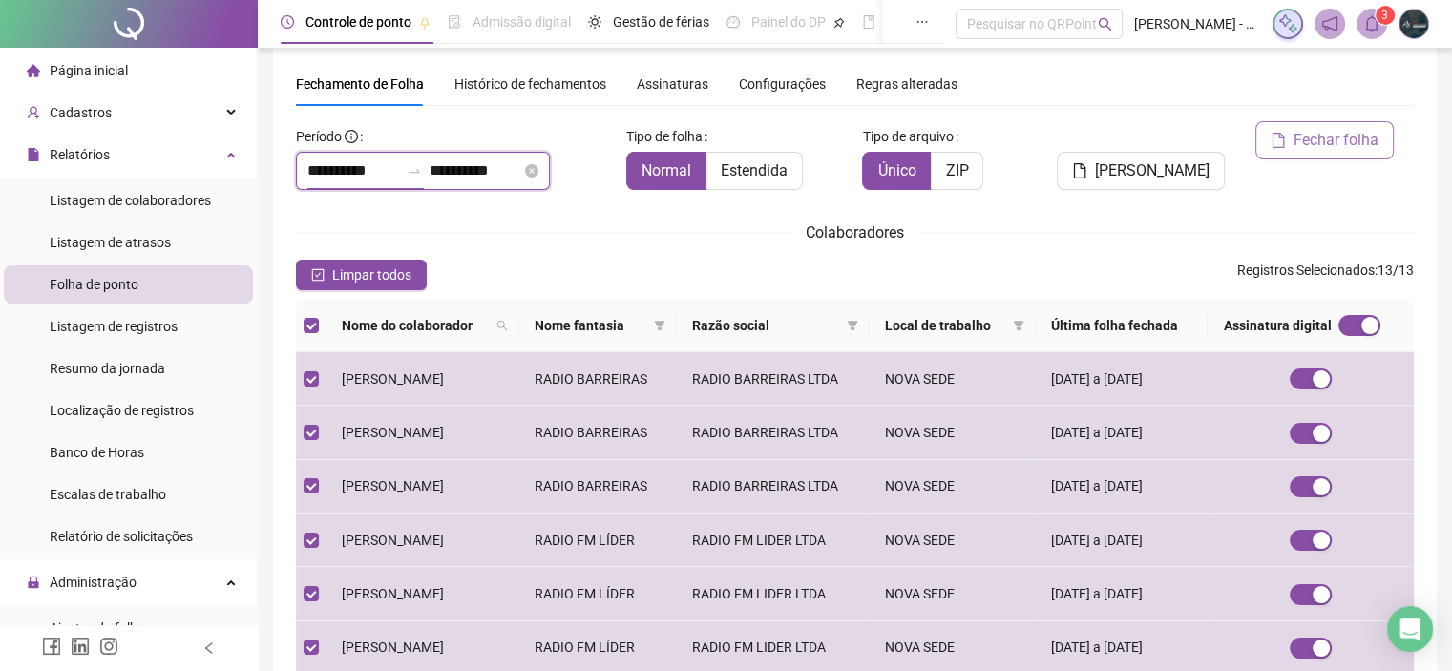
click at [364, 174] on input "**********" at bounding box center [353, 170] width 92 height 23
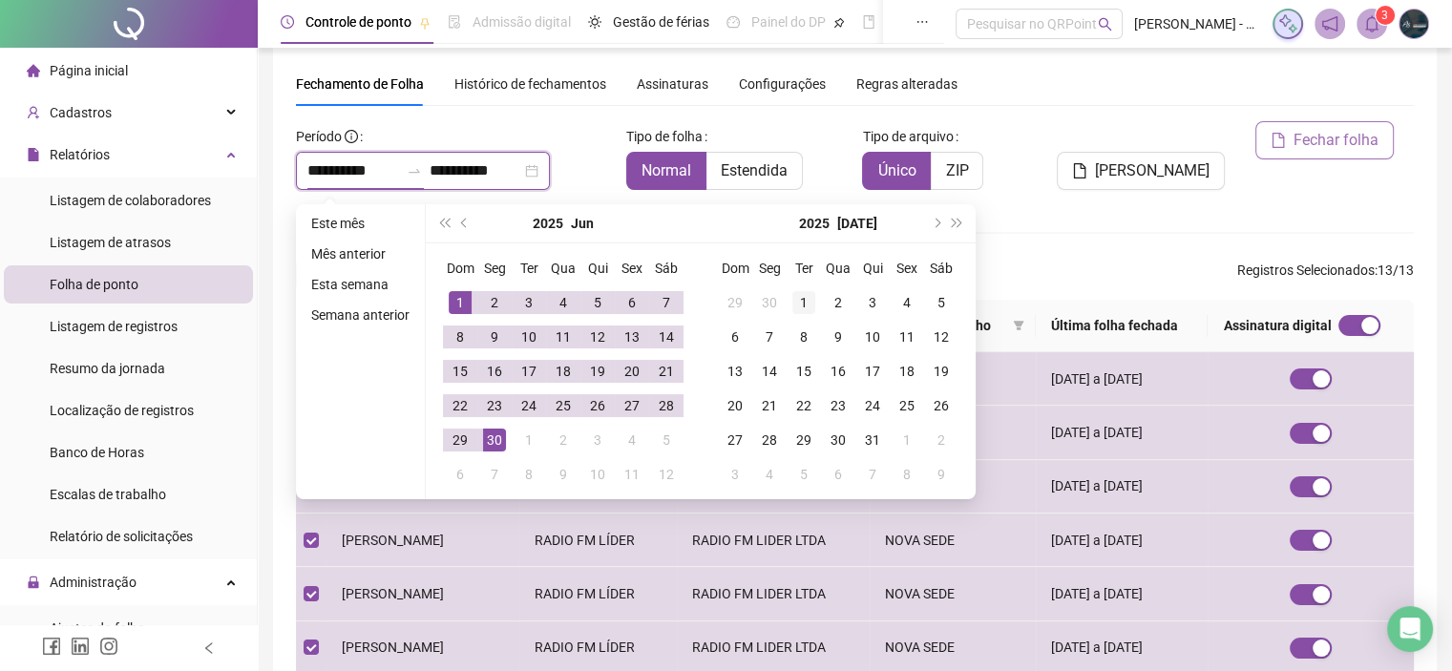
type input "**********"
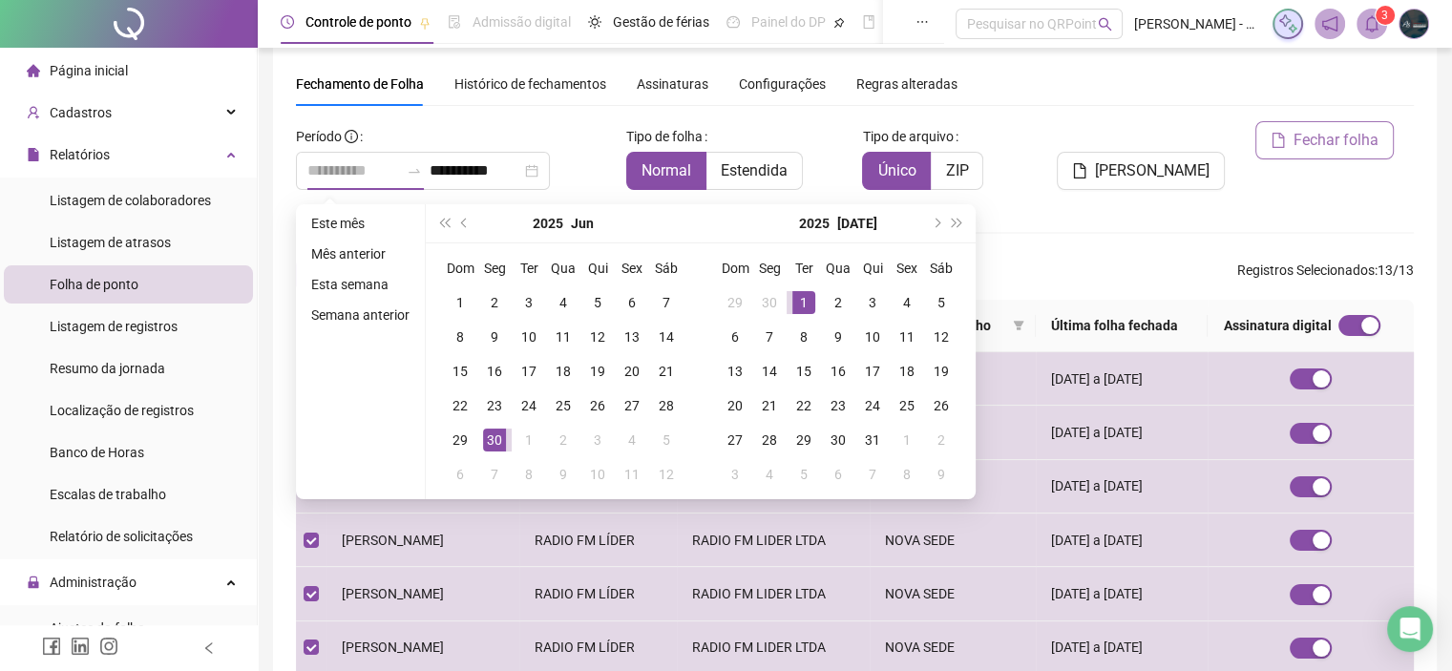
click at [805, 293] on div "1" at bounding box center [803, 302] width 23 height 23
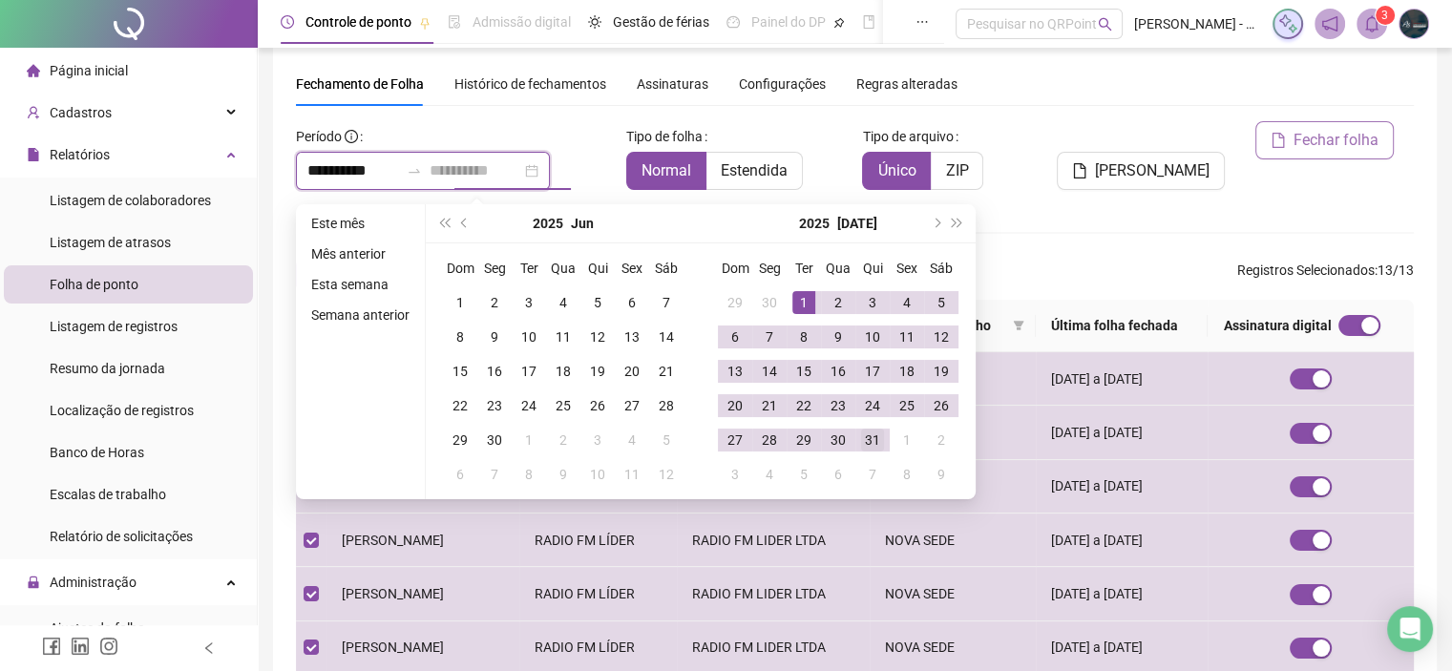
type input "**********"
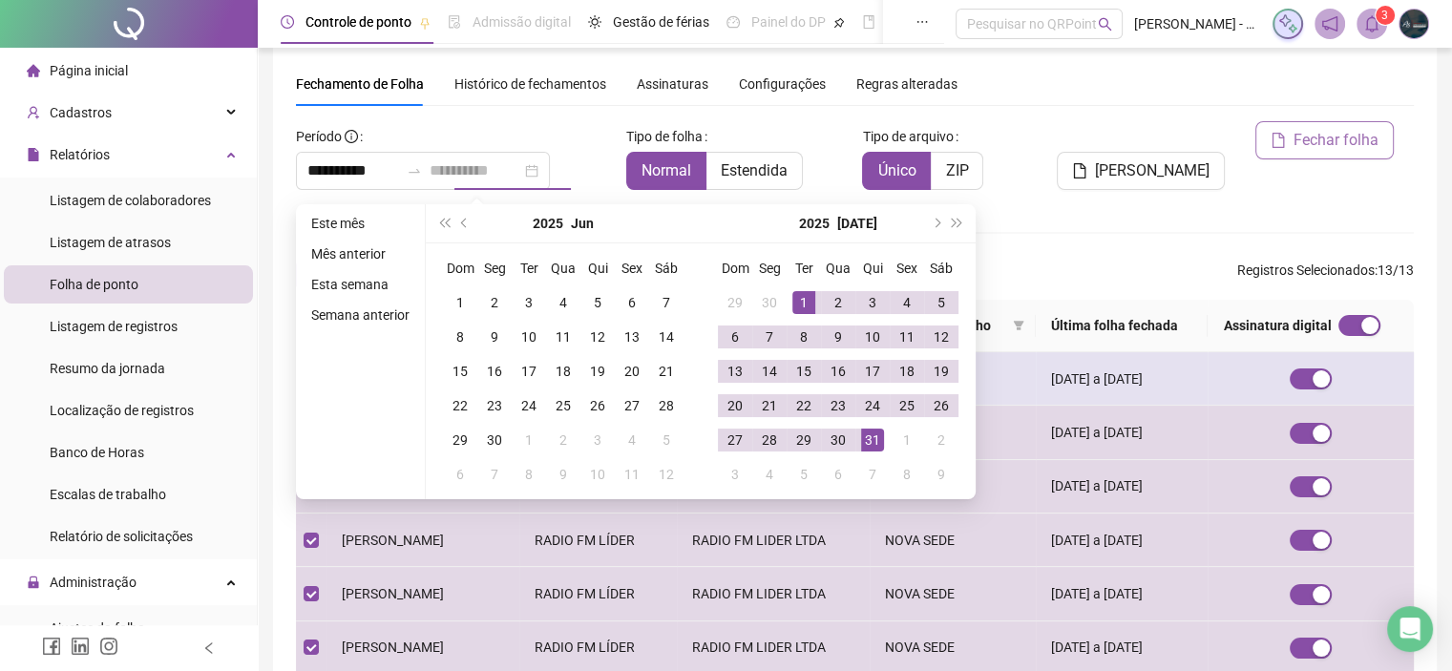
click at [878, 446] on div "31" at bounding box center [872, 439] width 23 height 23
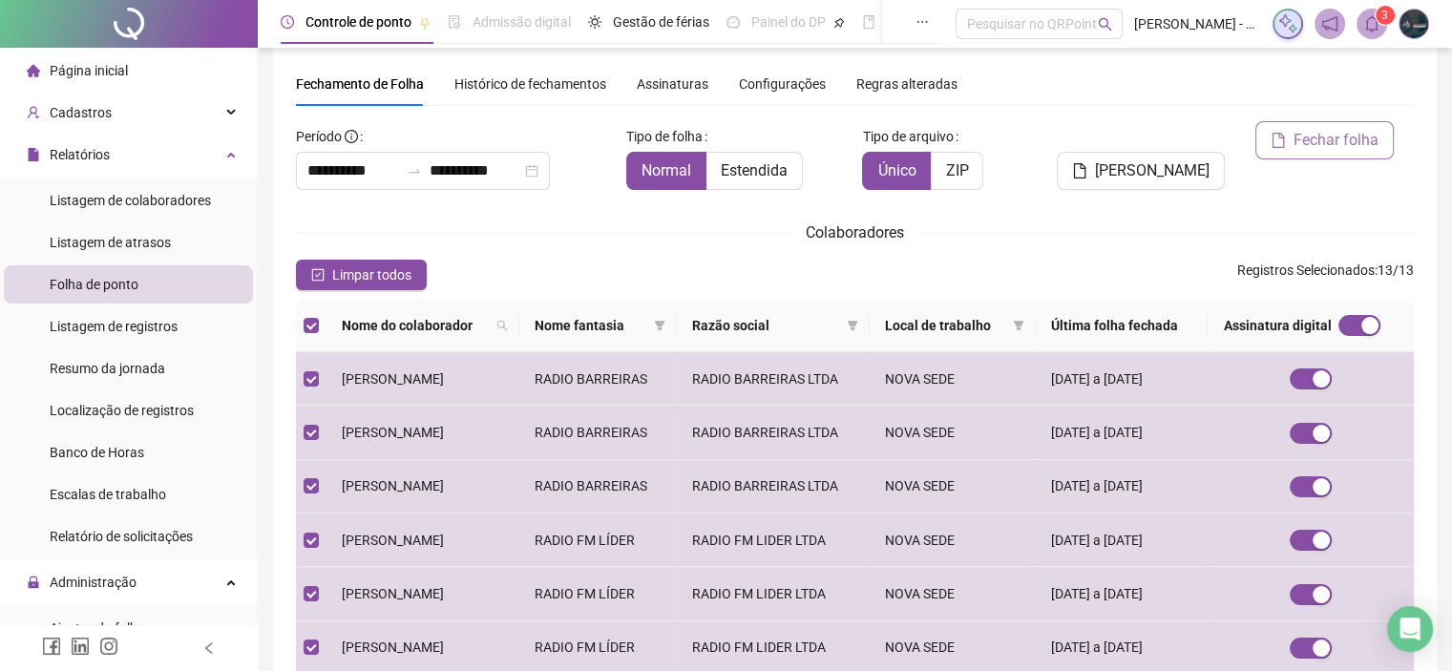
click at [1298, 144] on span "Fechar folha" at bounding box center [1335, 140] width 85 height 23
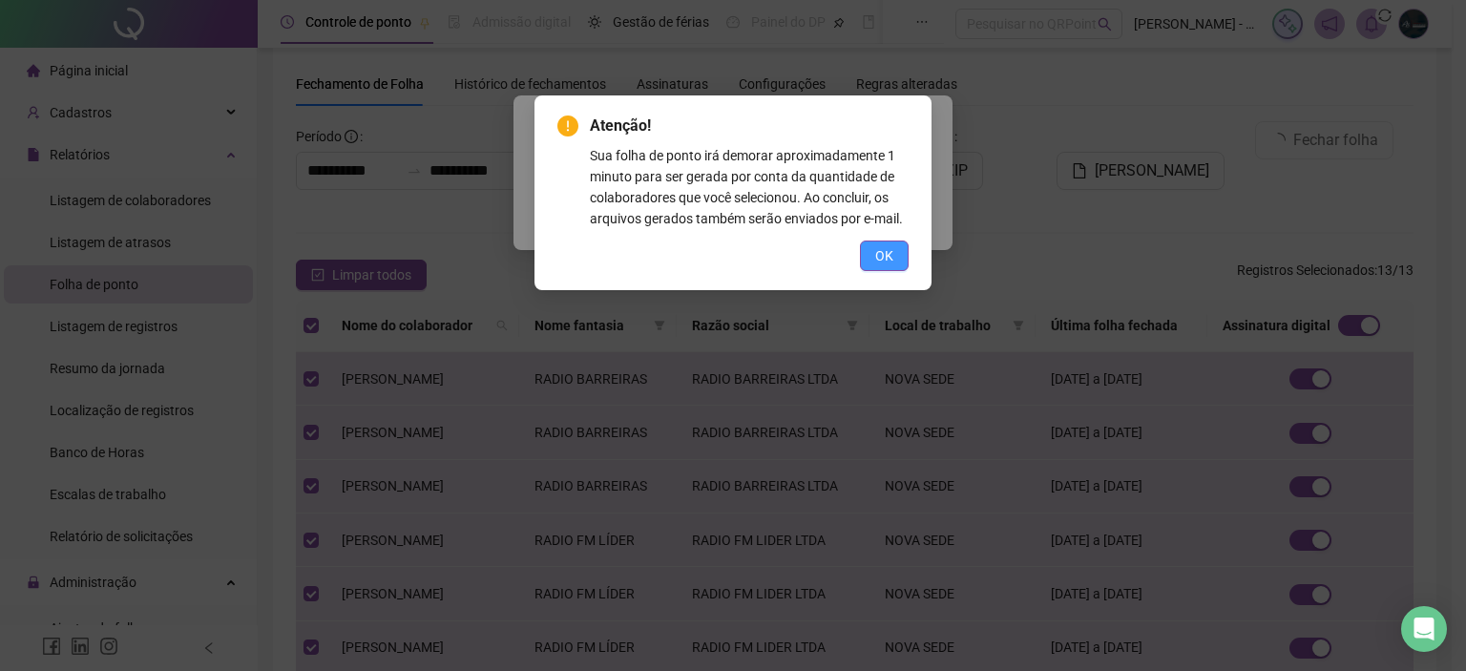
click at [887, 249] on span "OK" at bounding box center [884, 255] width 18 height 21
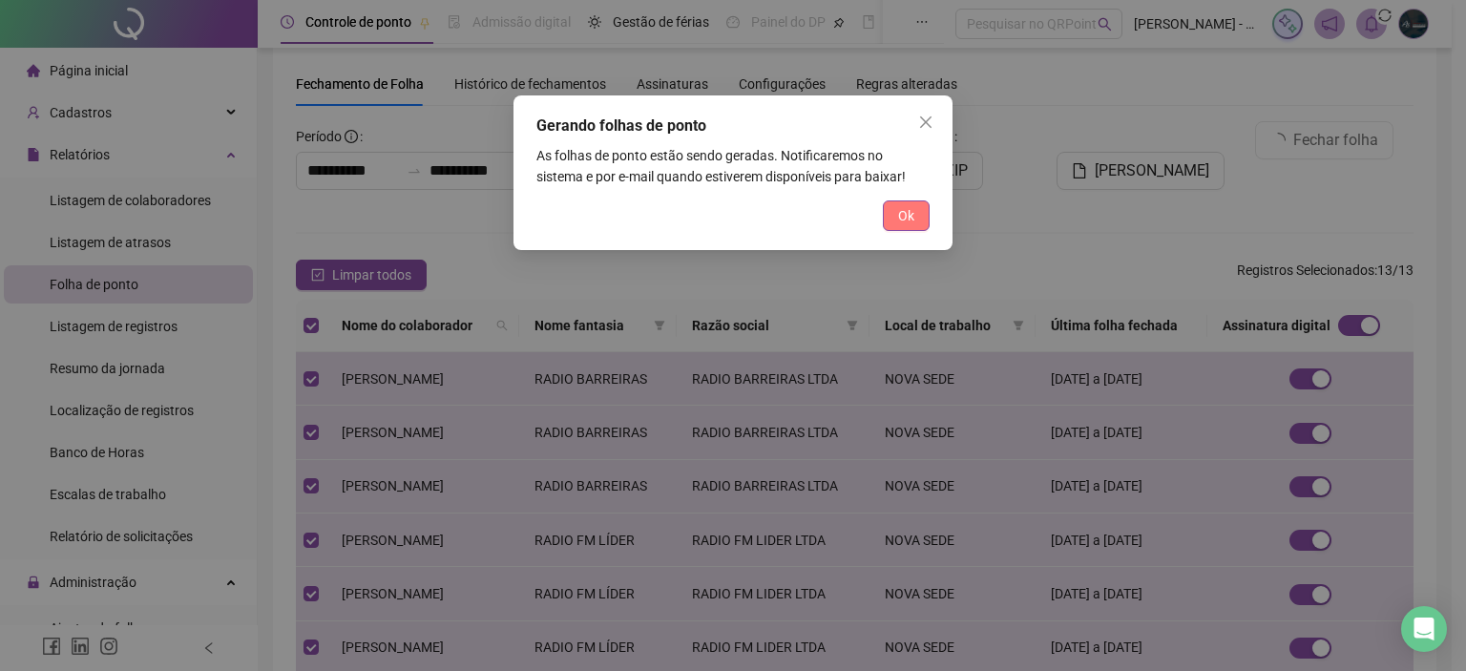
click at [905, 220] on span "Ok" at bounding box center [906, 215] width 16 height 21
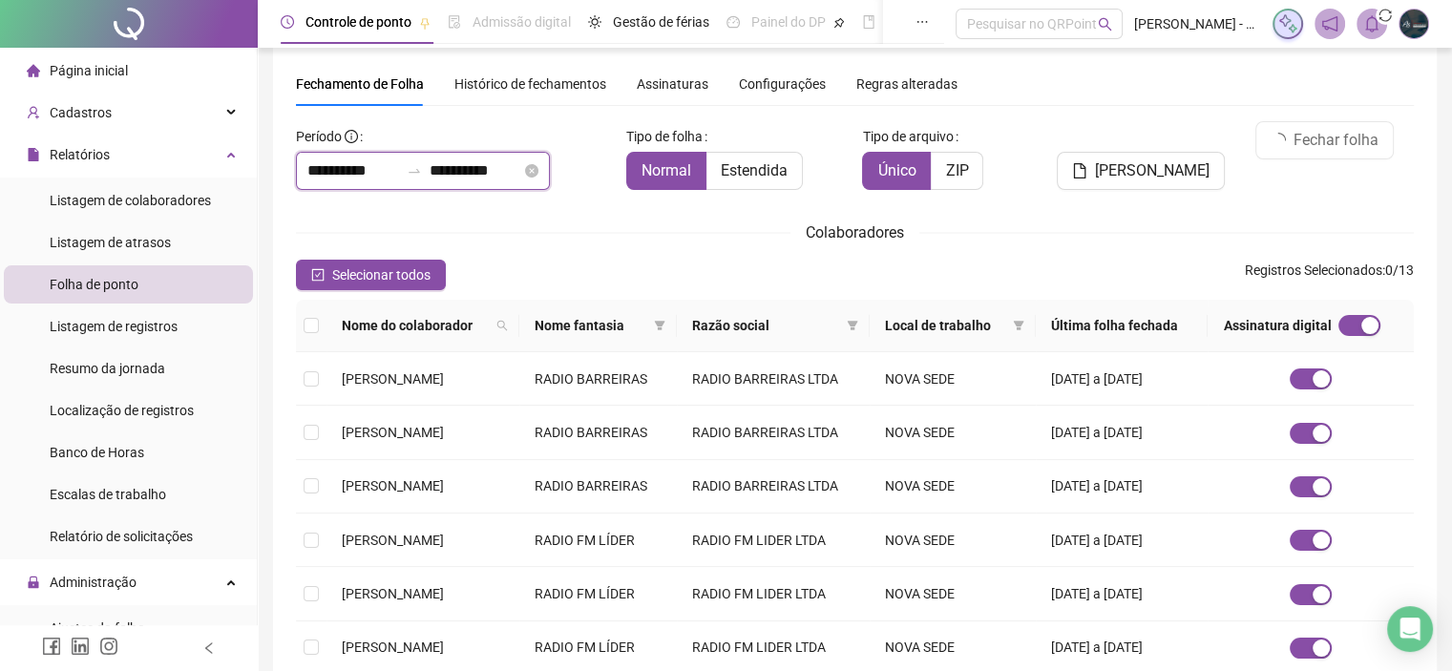
click at [317, 162] on input "**********" at bounding box center [353, 170] width 92 height 23
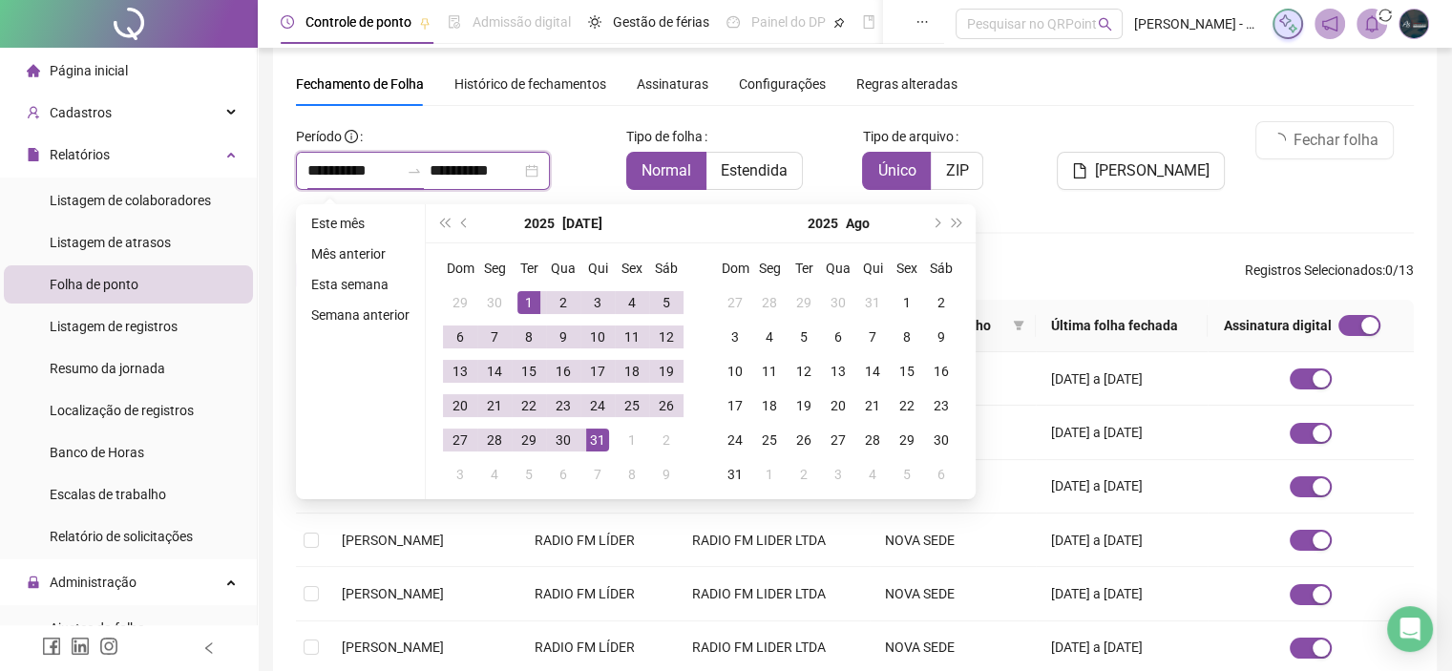
type input "**********"
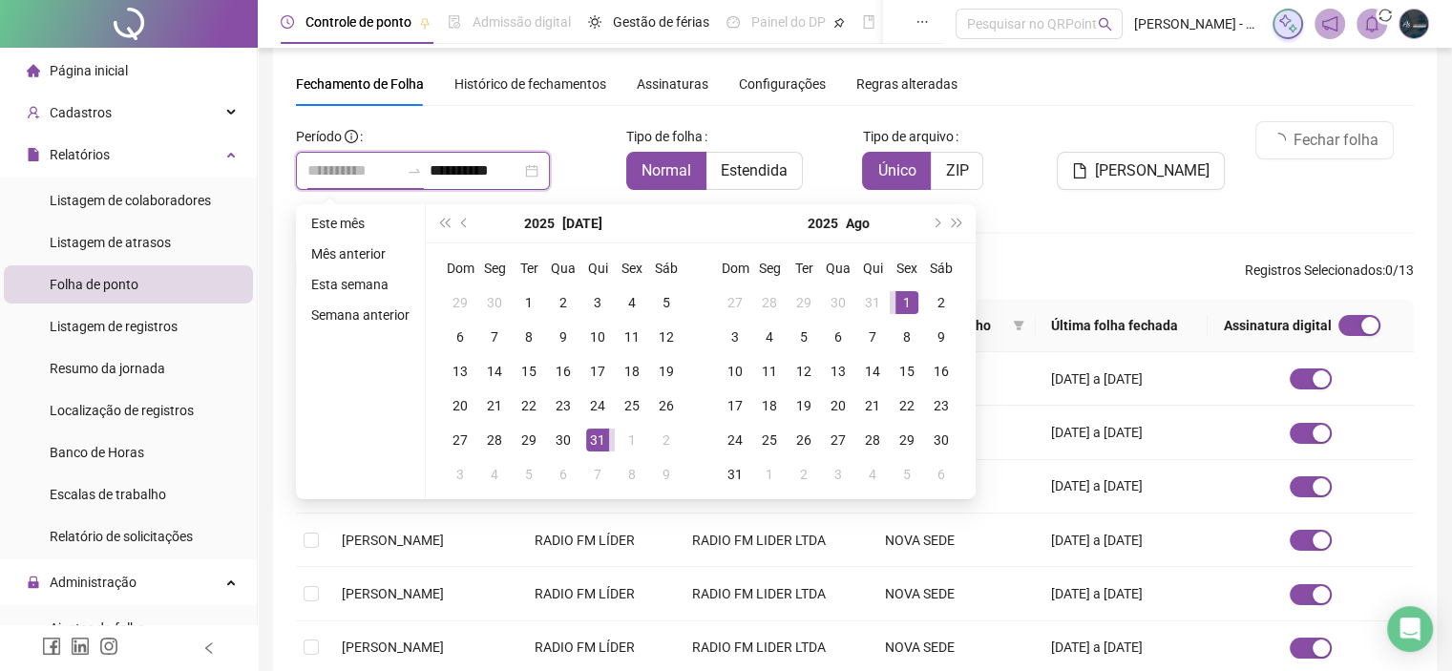
type input "**********"
click at [901, 304] on div "1" at bounding box center [906, 302] width 23 height 23
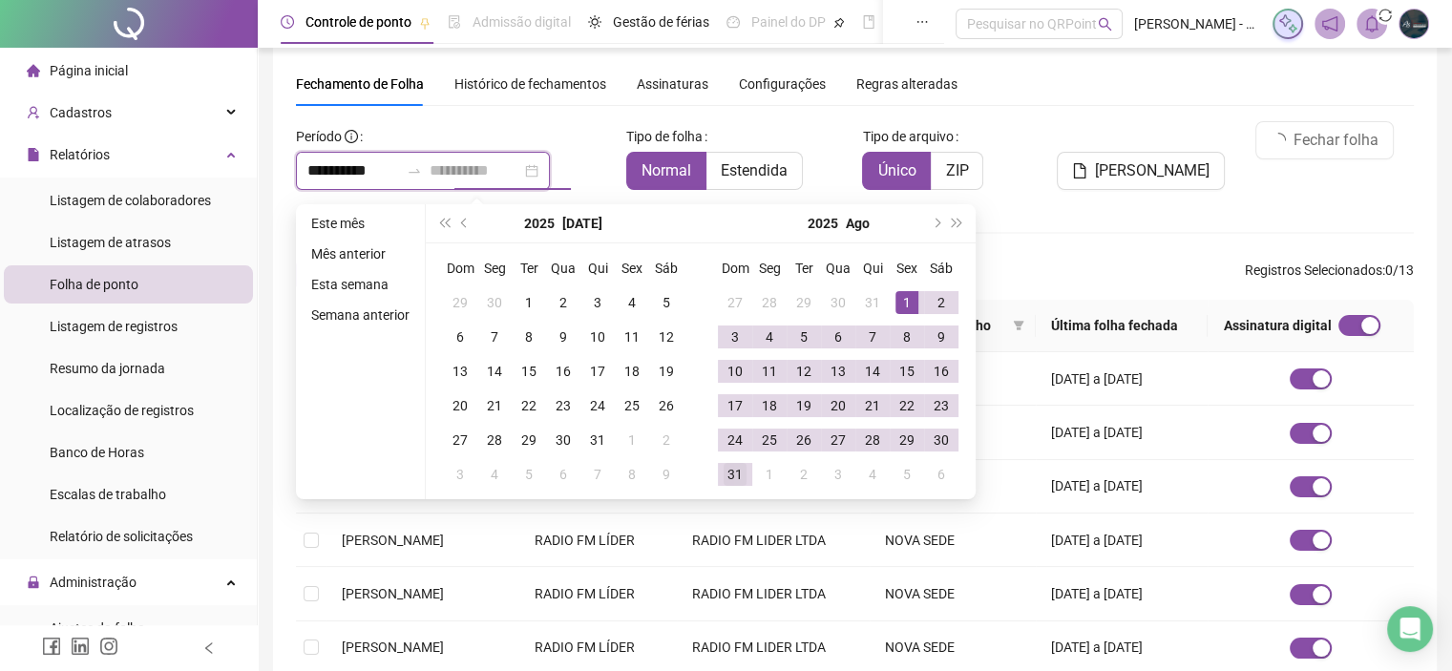
type input "**********"
click at [737, 476] on div "31" at bounding box center [734, 474] width 23 height 23
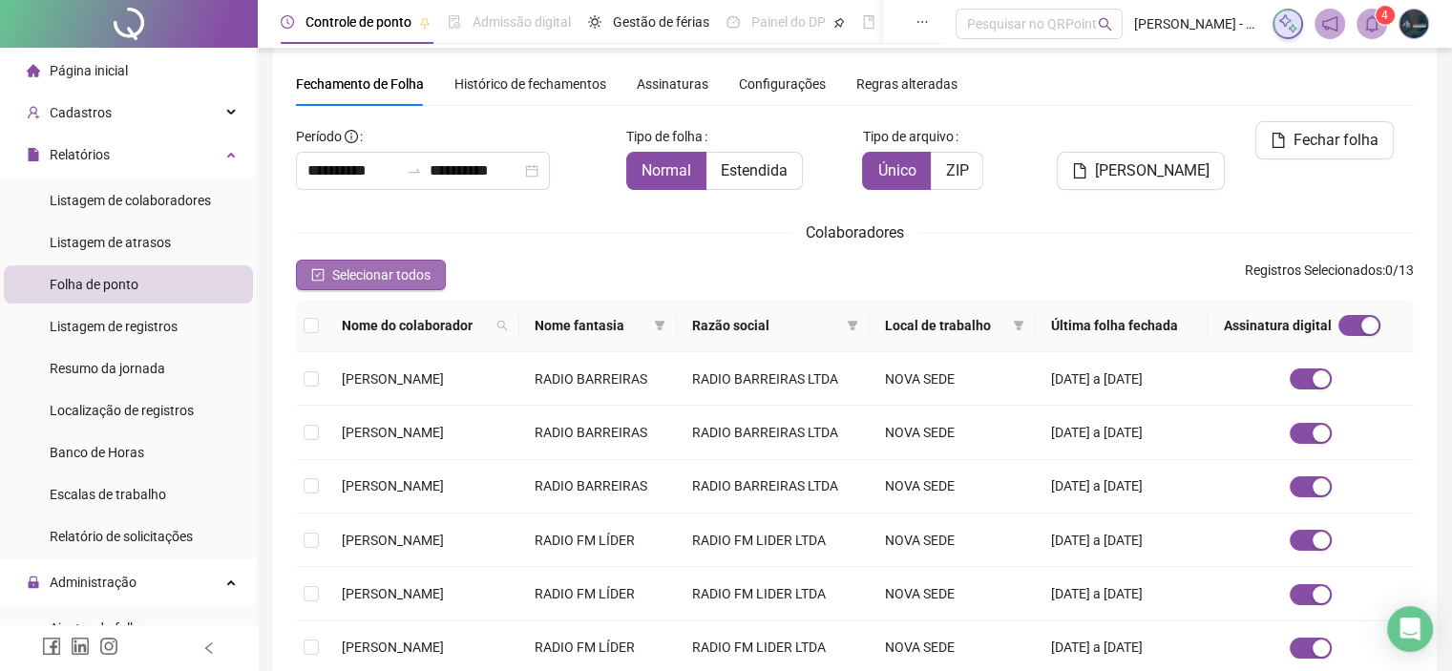
click at [374, 262] on button "Selecionar todos" at bounding box center [371, 275] width 150 height 31
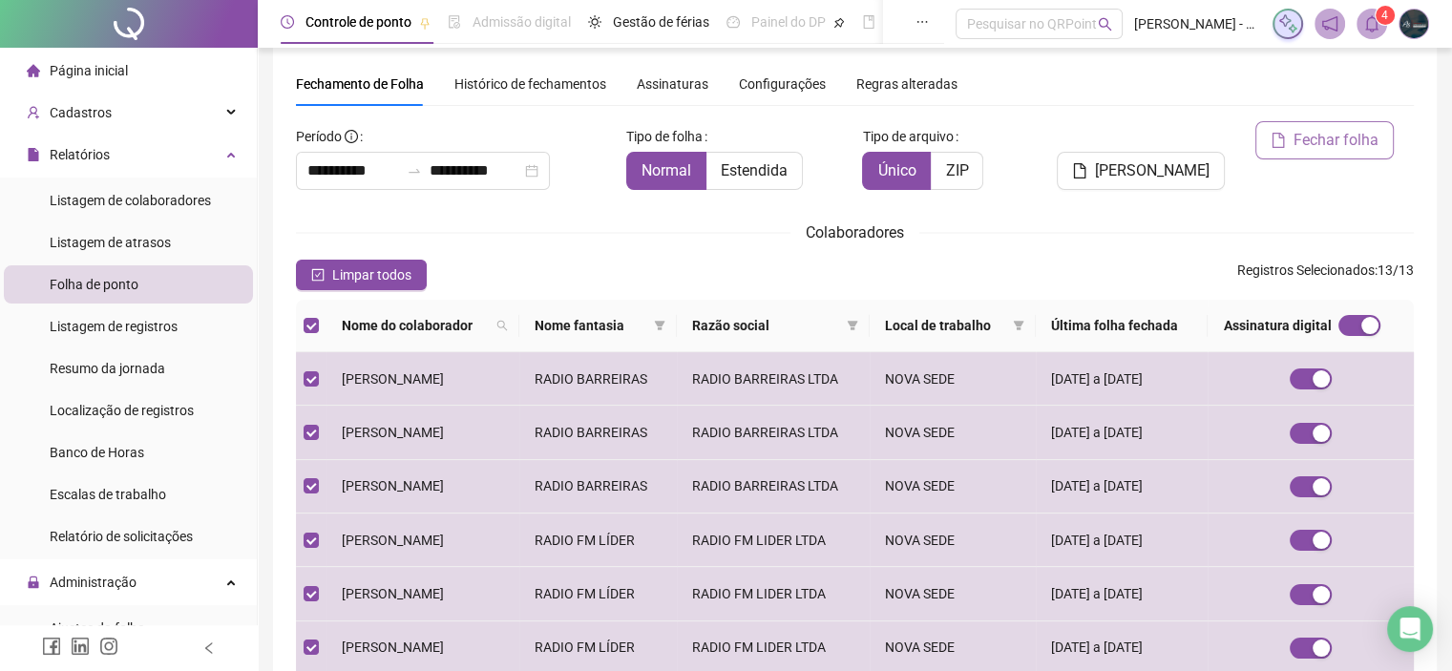
click at [1271, 136] on icon "file" at bounding box center [1277, 140] width 15 height 15
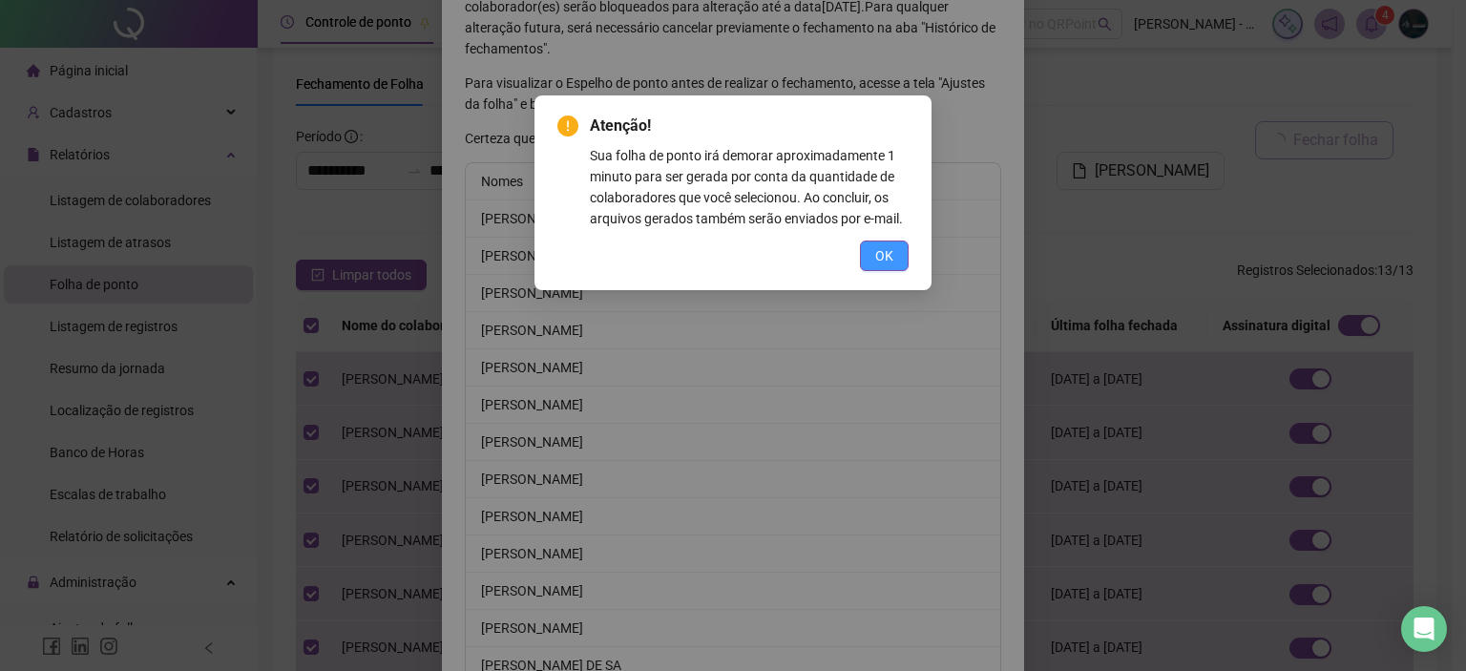
click at [878, 257] on span "OK" at bounding box center [884, 255] width 18 height 21
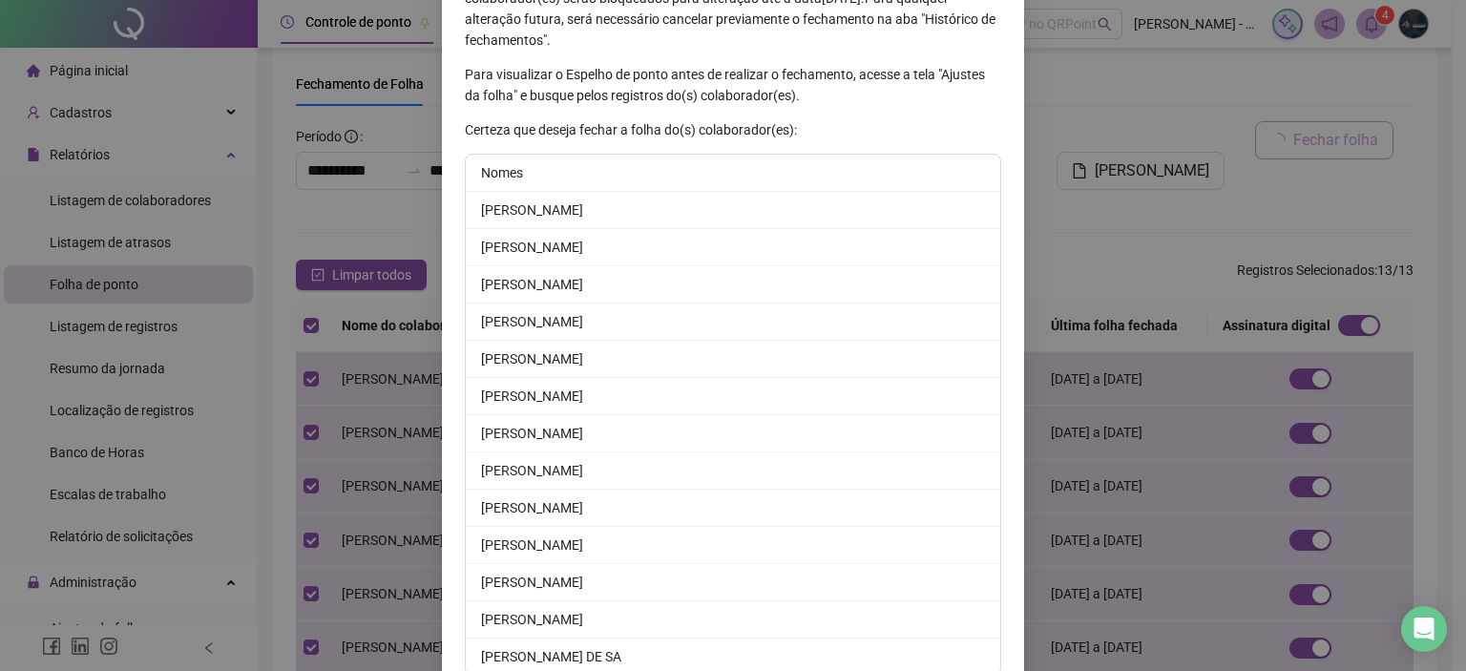
scroll to position [263, 0]
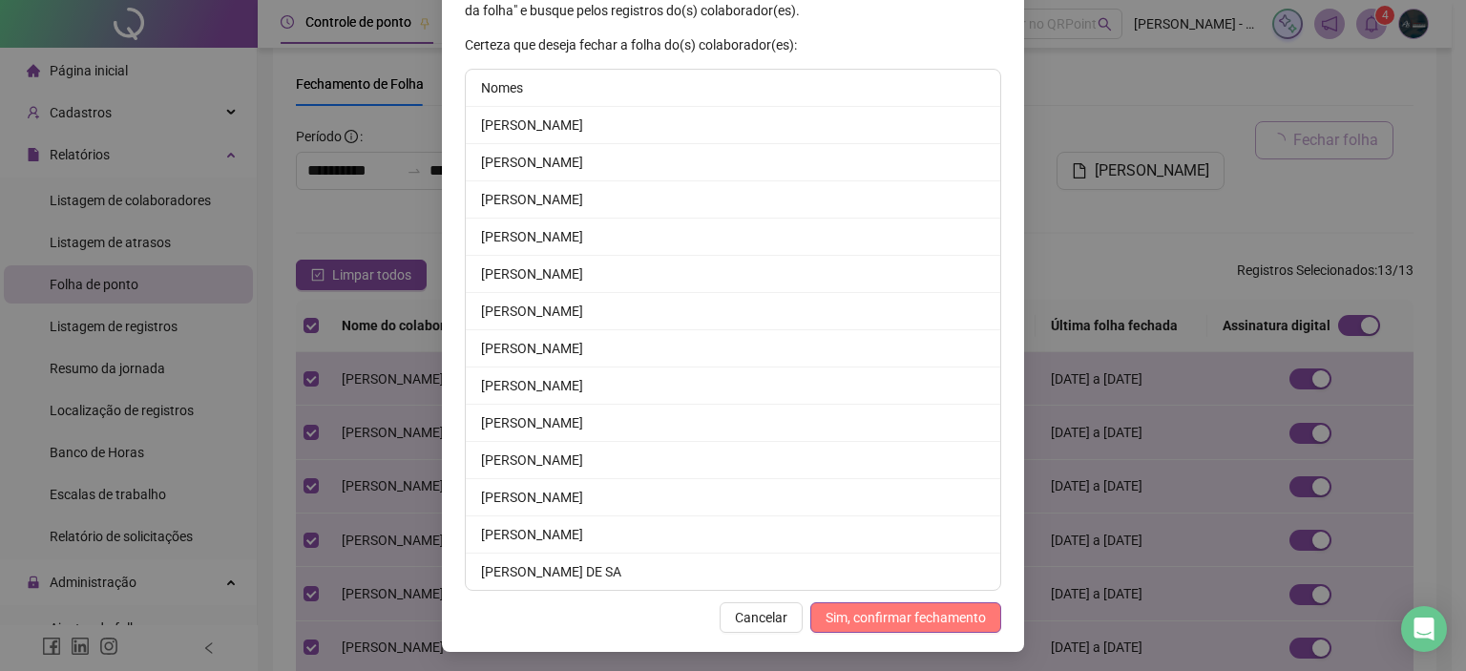
click at [897, 621] on span "Sim, confirmar fechamento" at bounding box center [906, 617] width 160 height 21
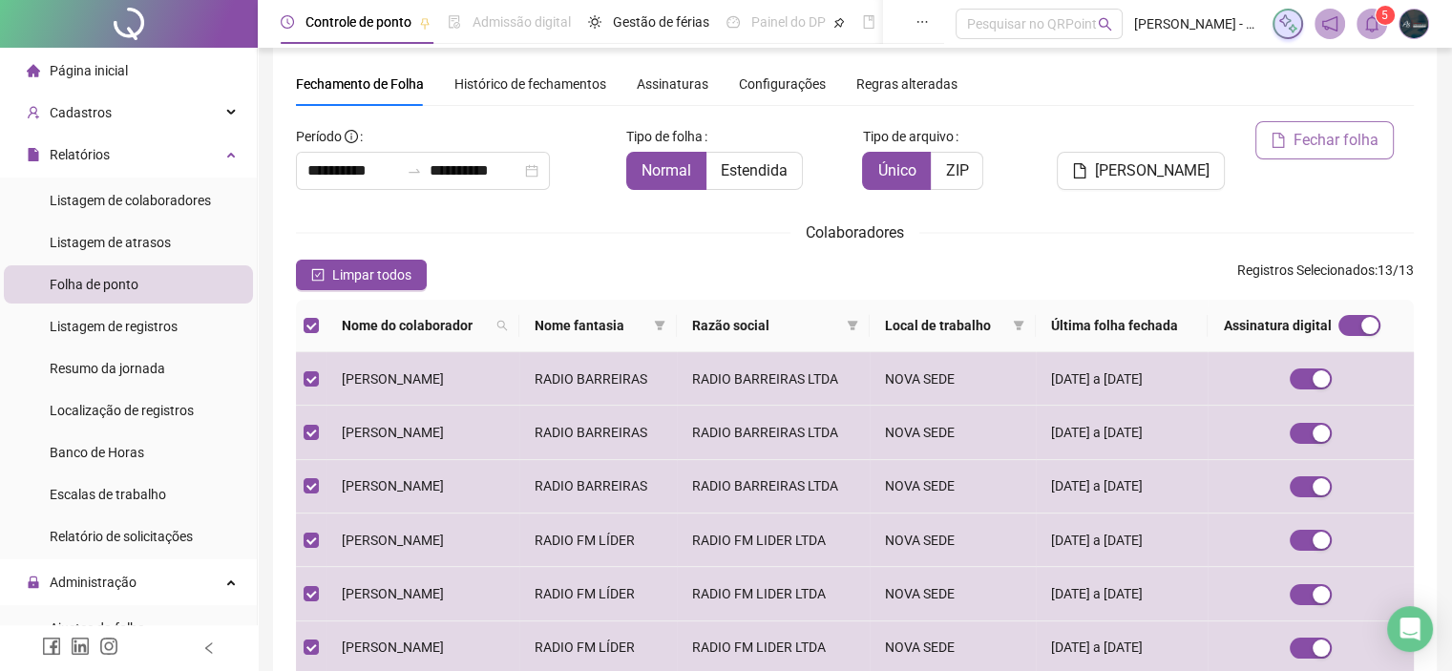
scroll to position [286, 0]
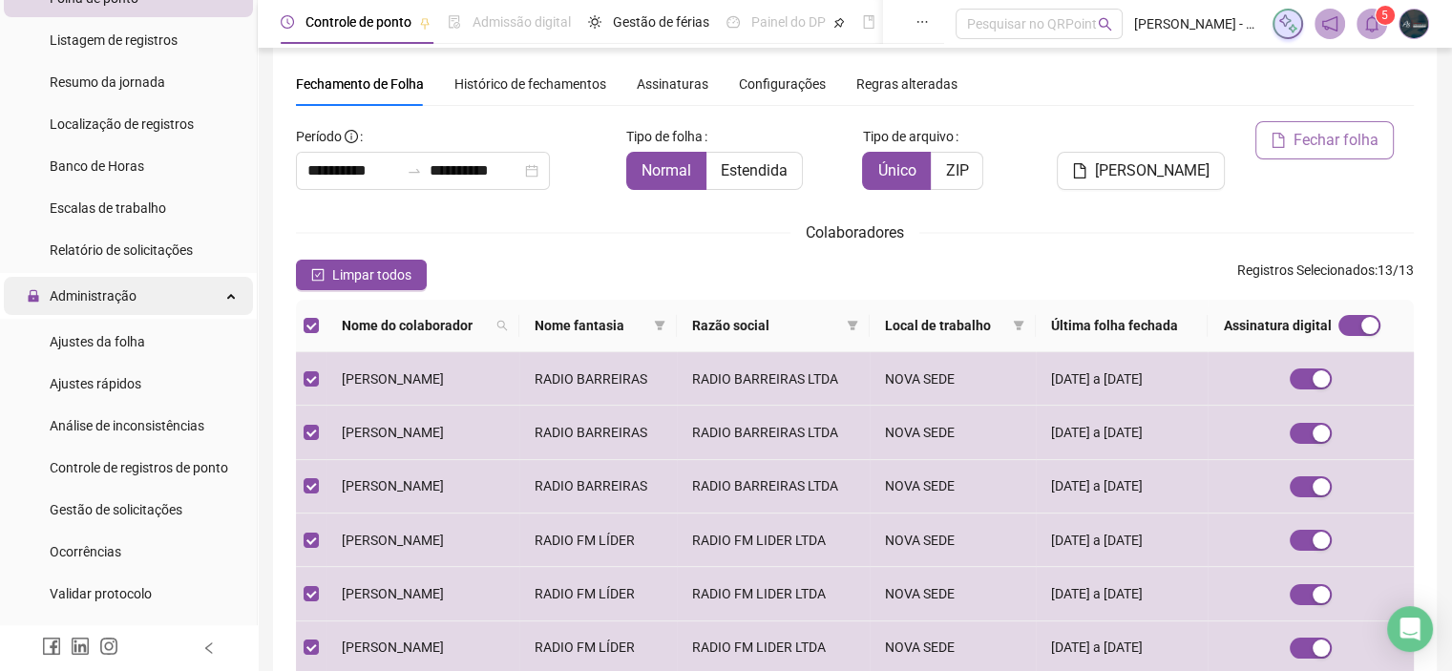
click at [83, 307] on span "Administração" at bounding box center [82, 296] width 110 height 38
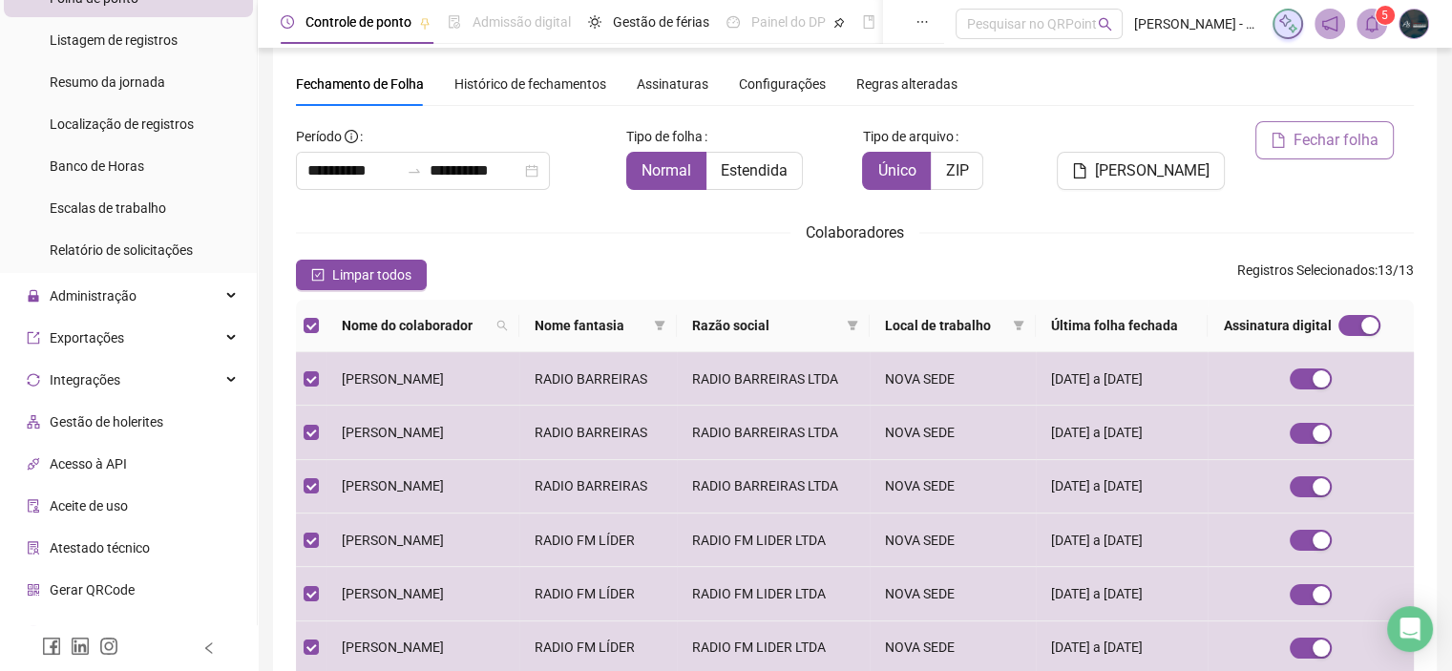
click at [111, 417] on span "Gestão de holerites" at bounding box center [107, 421] width 114 height 15
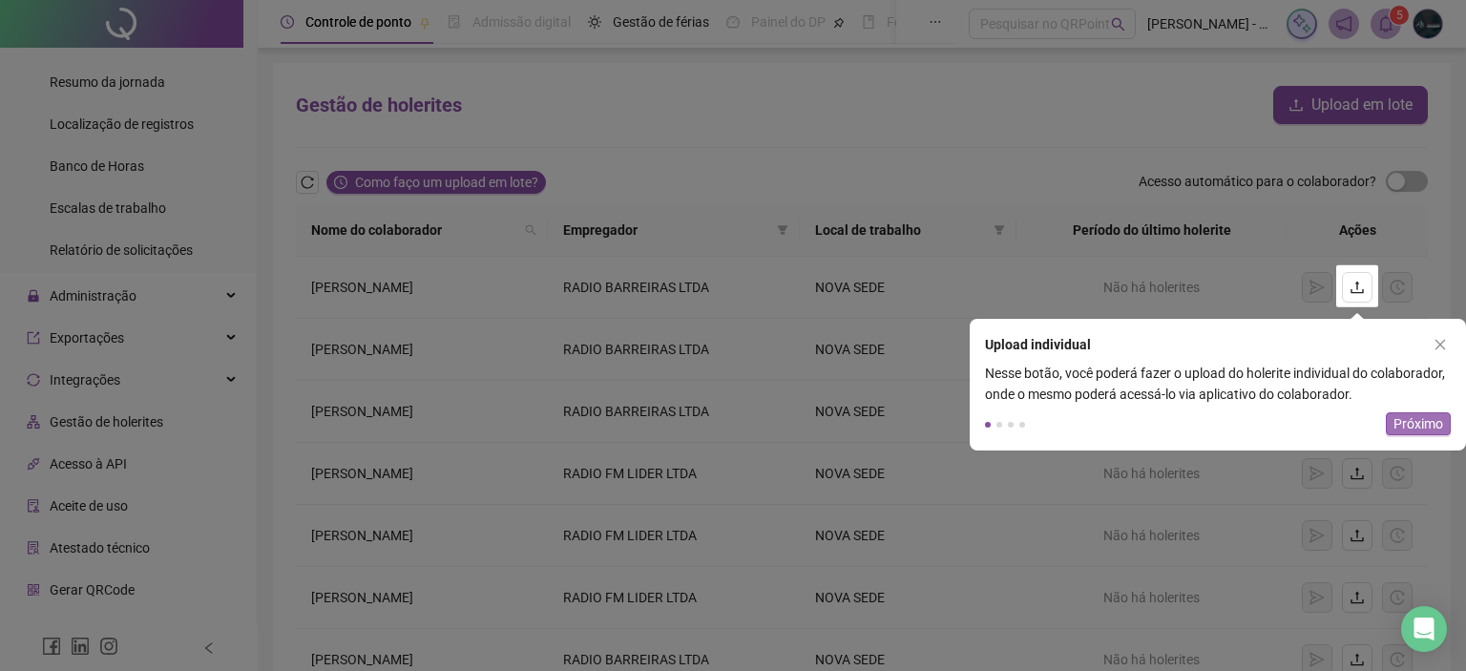
click at [1422, 422] on span "Próximo" at bounding box center [1418, 423] width 50 height 21
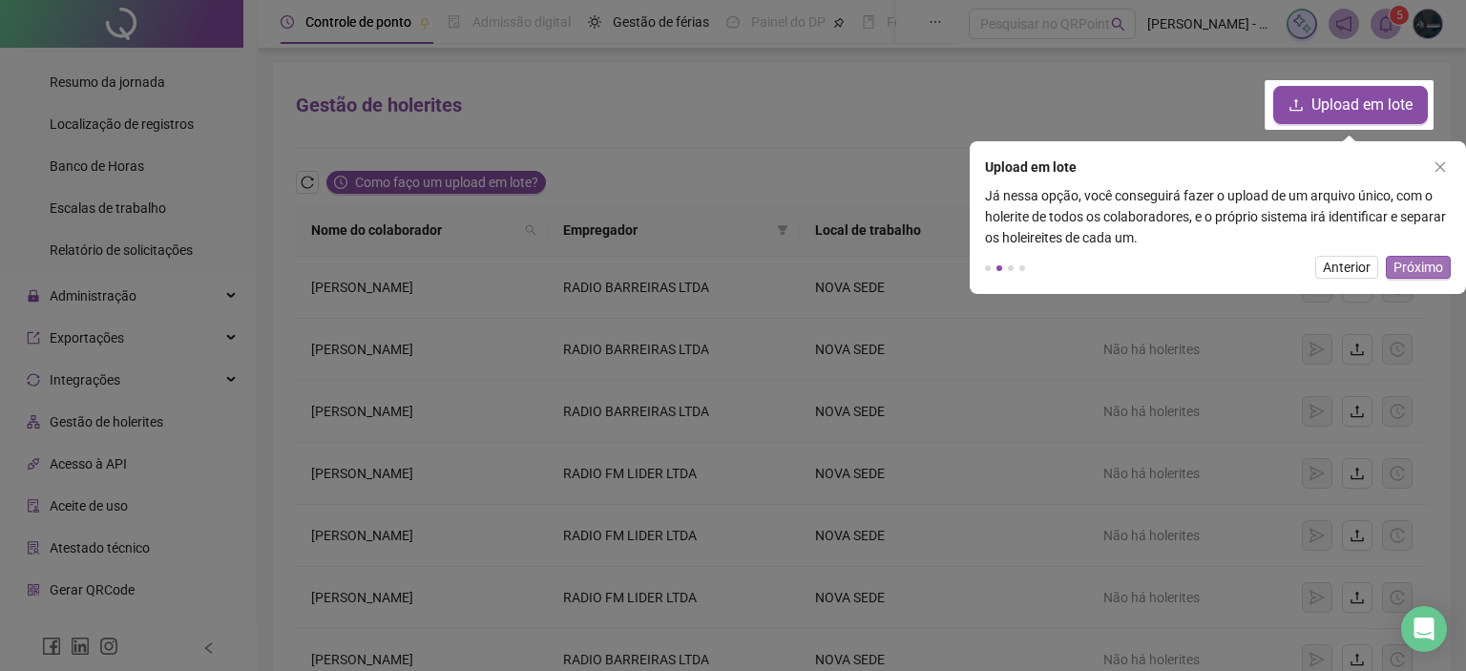
click at [1414, 270] on span "Próximo" at bounding box center [1418, 267] width 50 height 21
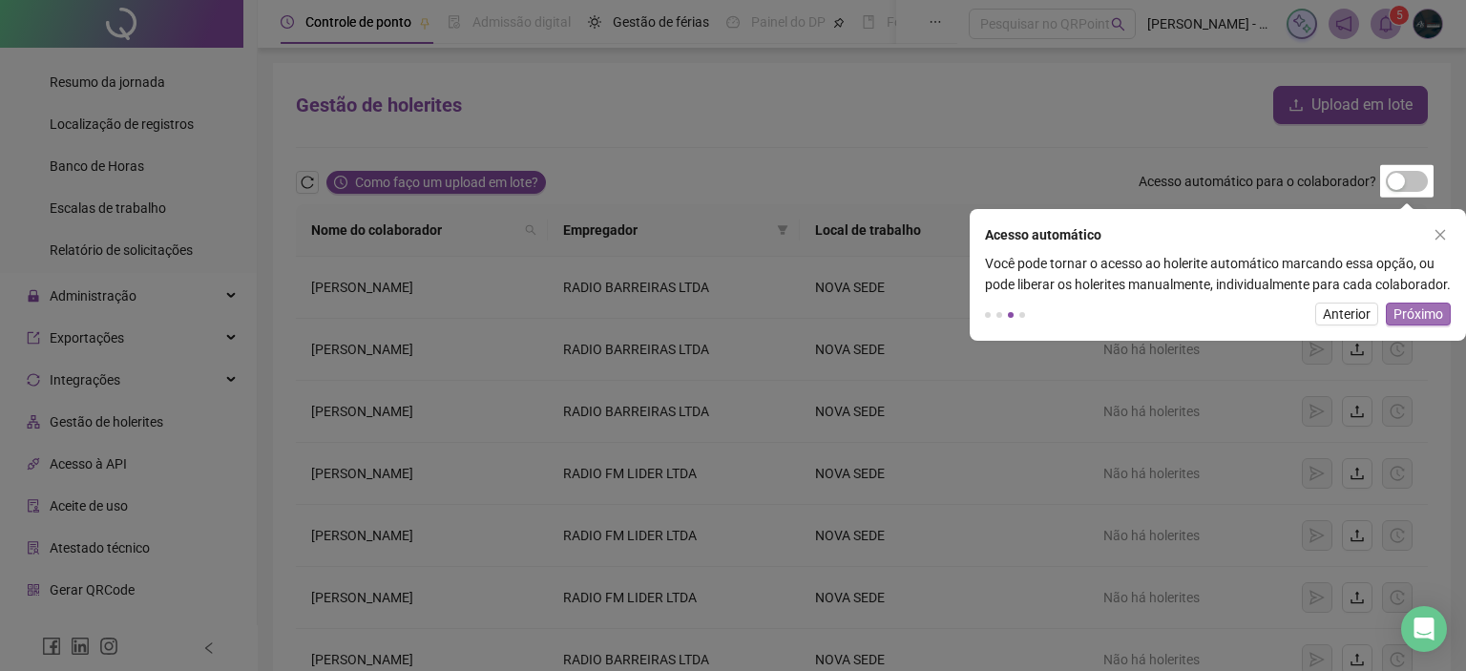
click at [1414, 270] on div "Você pode tornar o acesso ao holerite automático marcando essa opção, ou pode l…" at bounding box center [1218, 274] width 496 height 42
click at [1411, 324] on span "Próximo" at bounding box center [1418, 313] width 50 height 21
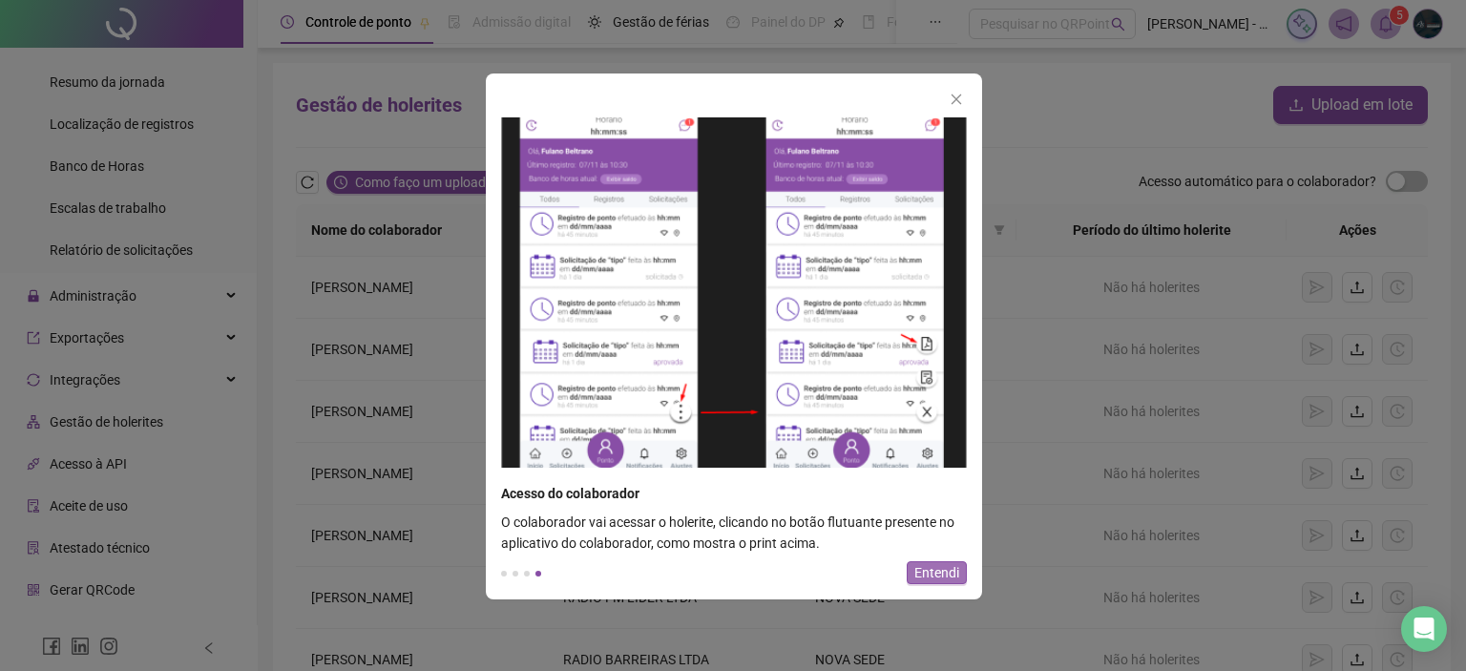
click at [932, 572] on span "Entendi" at bounding box center [936, 572] width 45 height 21
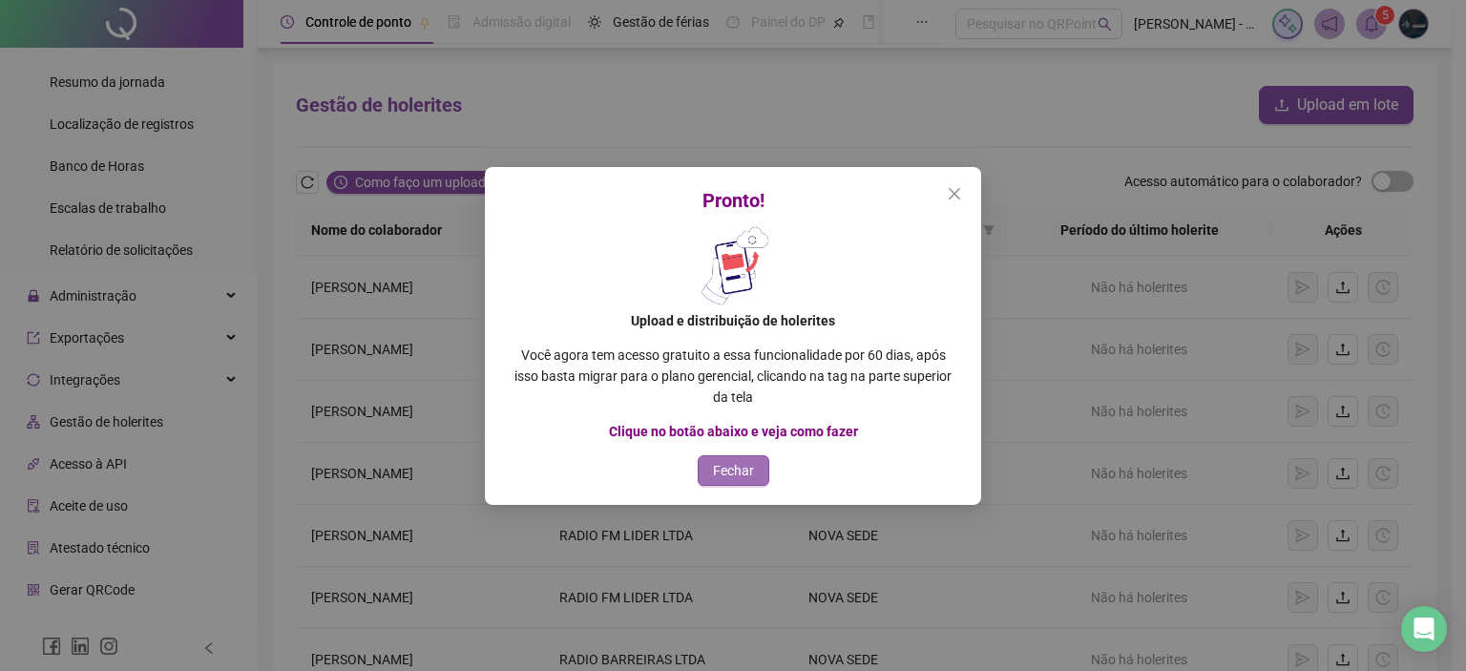
click at [741, 470] on span "Fechar" at bounding box center [733, 470] width 41 height 21
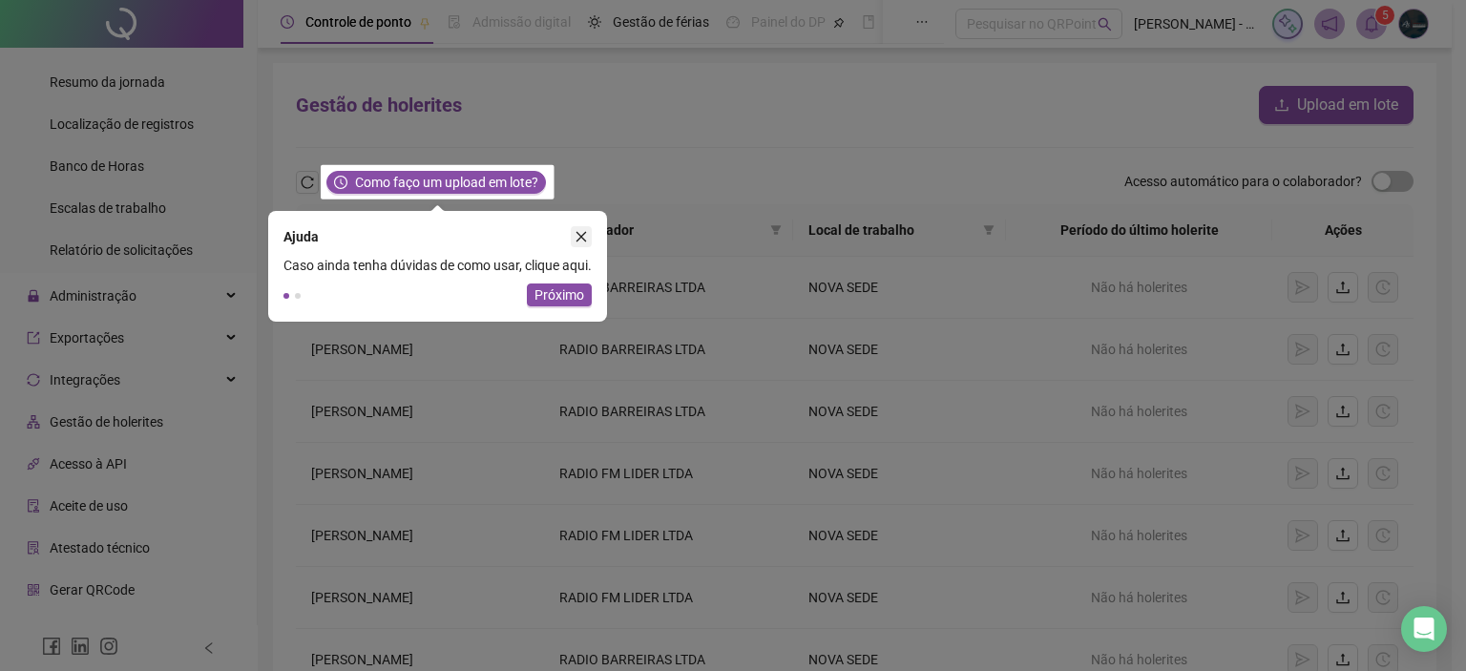
click at [580, 242] on icon "close" at bounding box center [581, 236] width 13 height 13
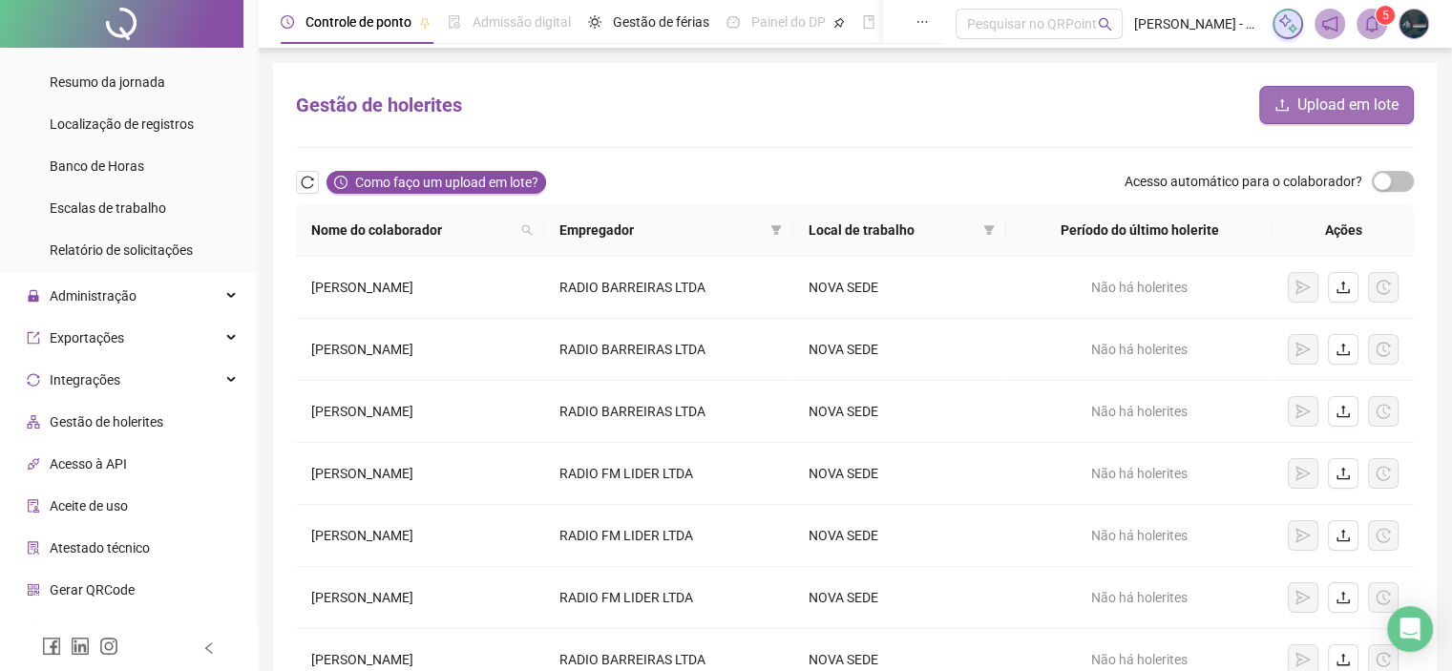
click at [1314, 95] on span "Upload em lote" at bounding box center [1347, 105] width 101 height 23
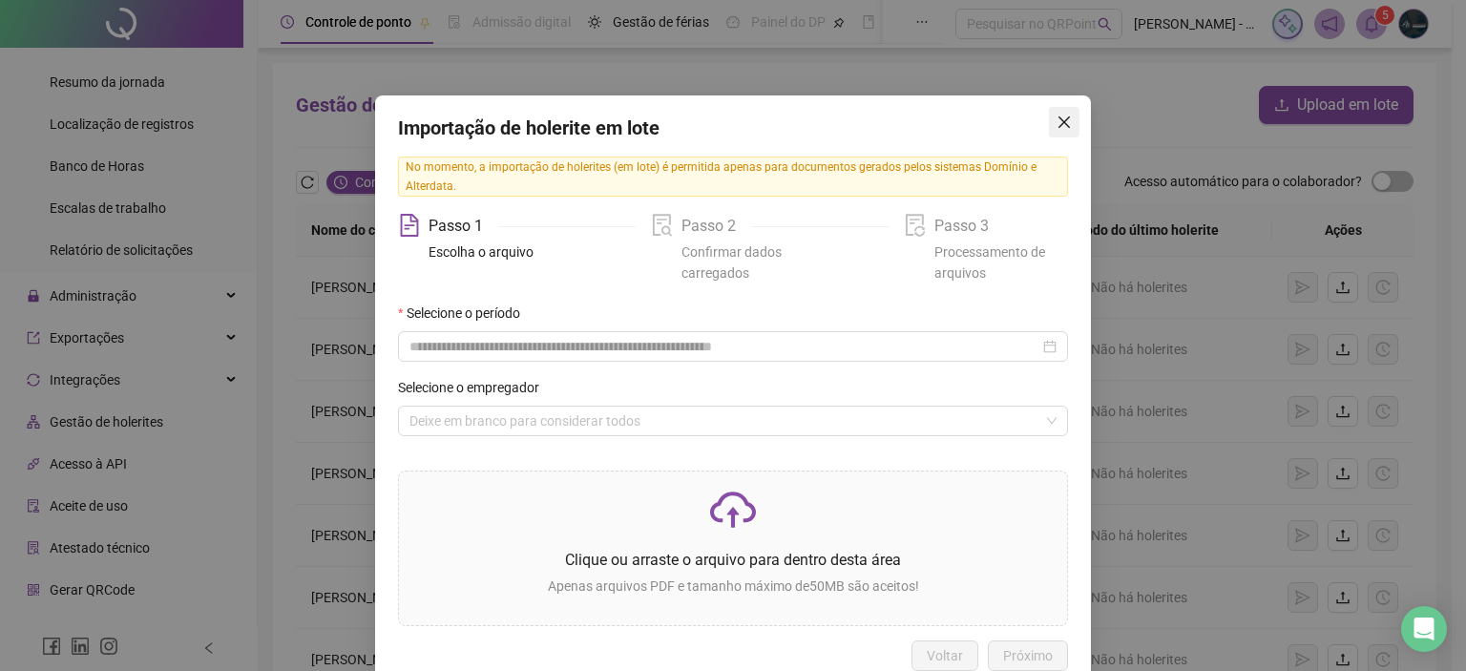
click at [1056, 116] on icon "close" at bounding box center [1063, 122] width 15 height 15
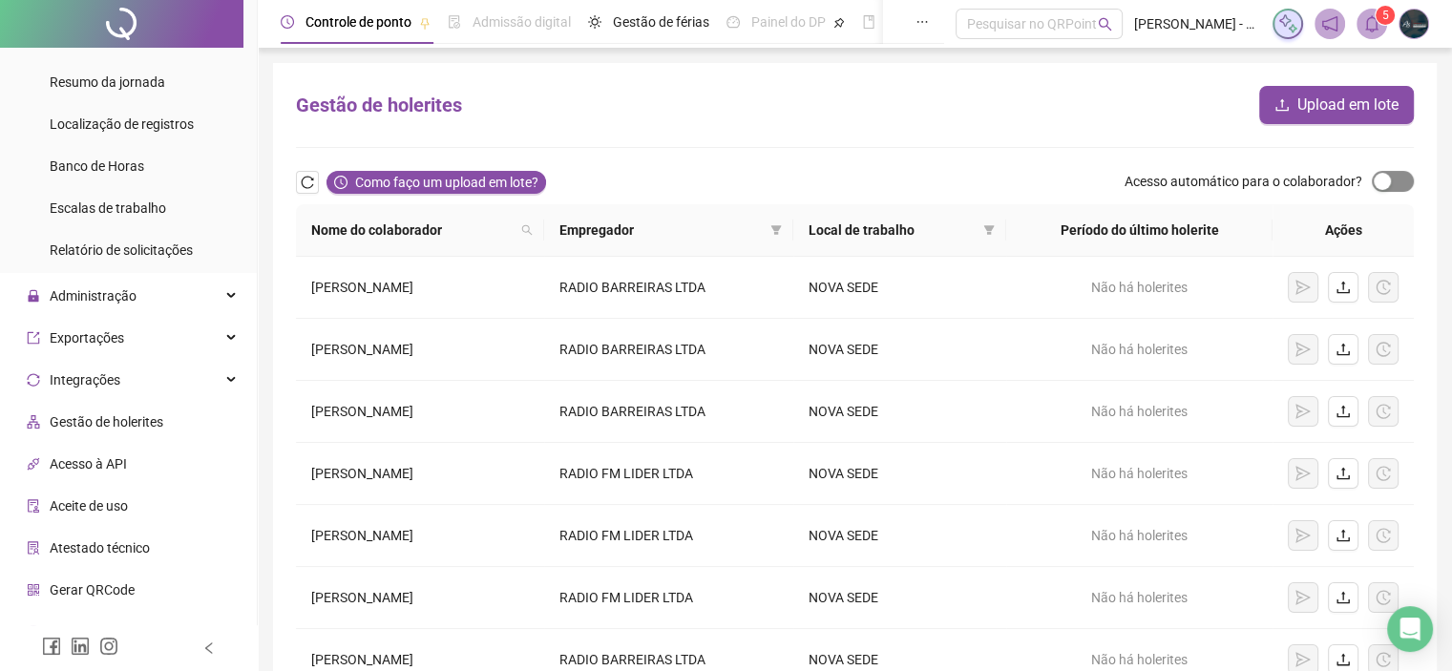
click at [1397, 184] on span "button" at bounding box center [1392, 181] width 42 height 21
click at [1341, 103] on span "Upload em lote" at bounding box center [1347, 105] width 101 height 23
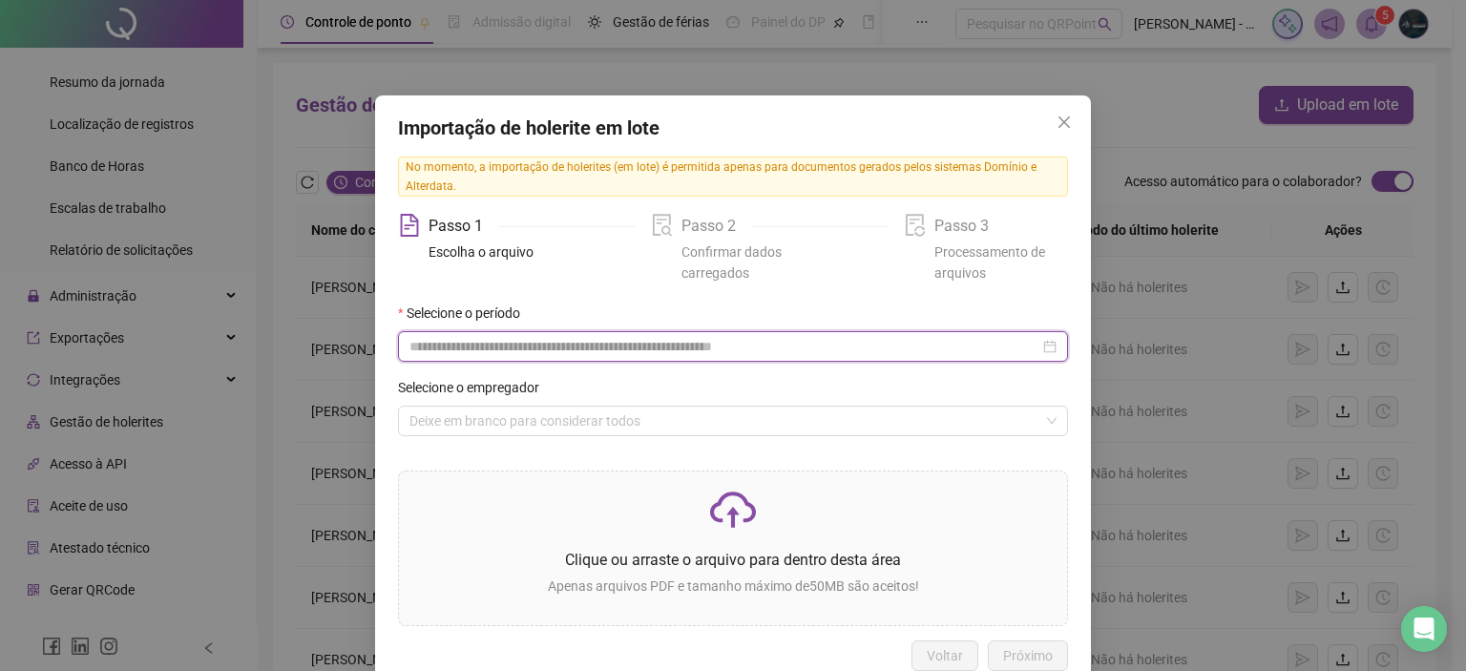
click at [527, 343] on input at bounding box center [724, 346] width 630 height 21
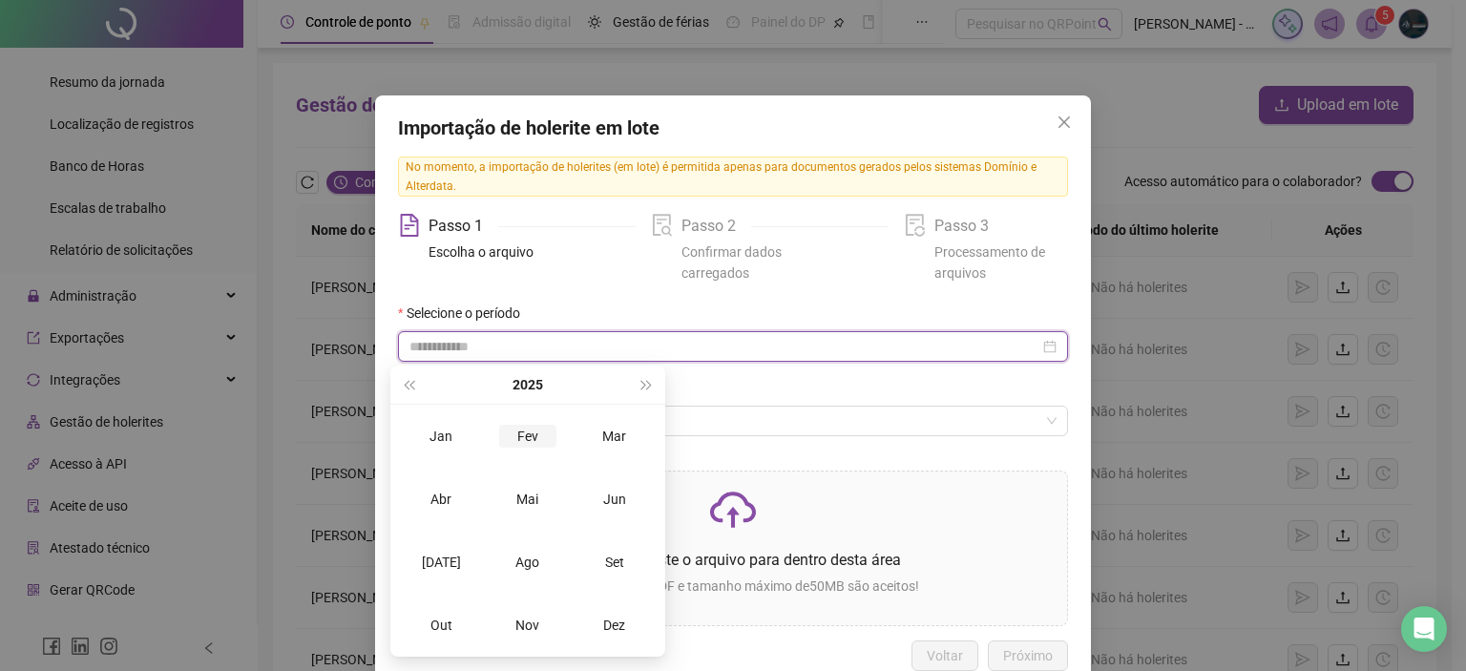
type input "**********"
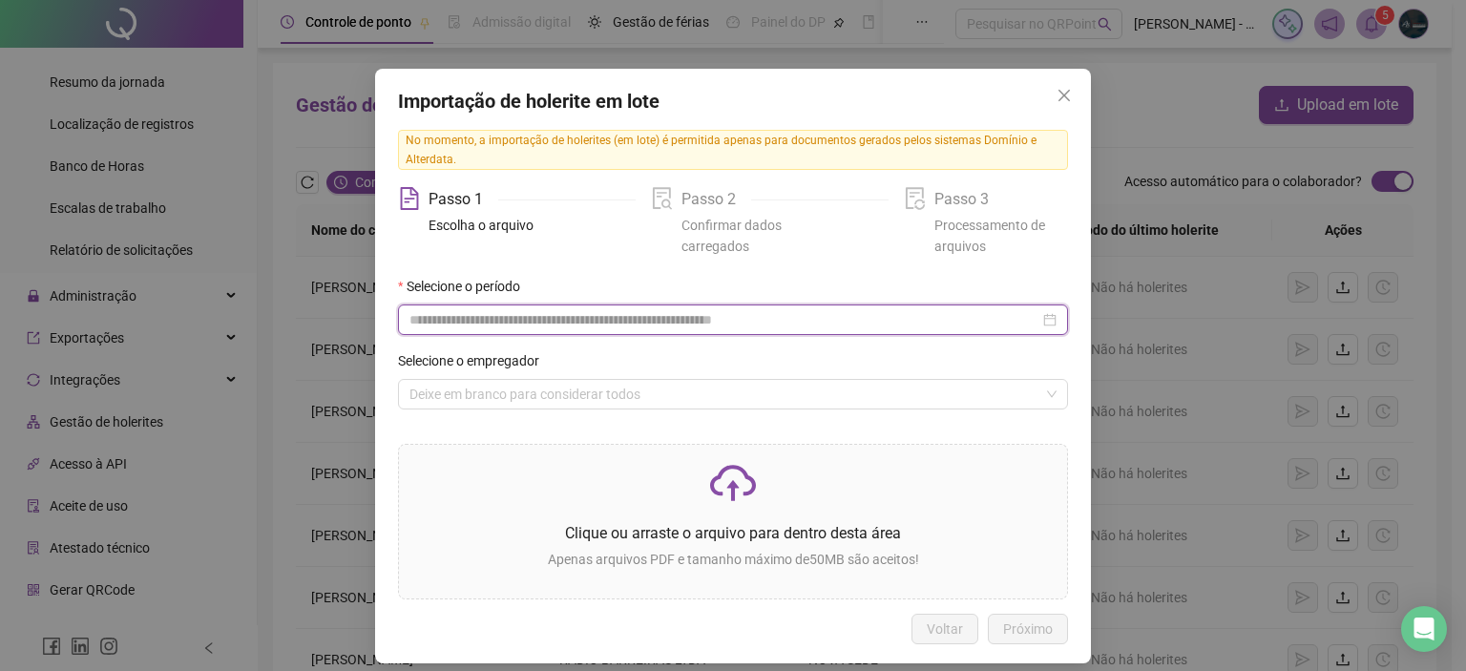
scroll to position [42, 0]
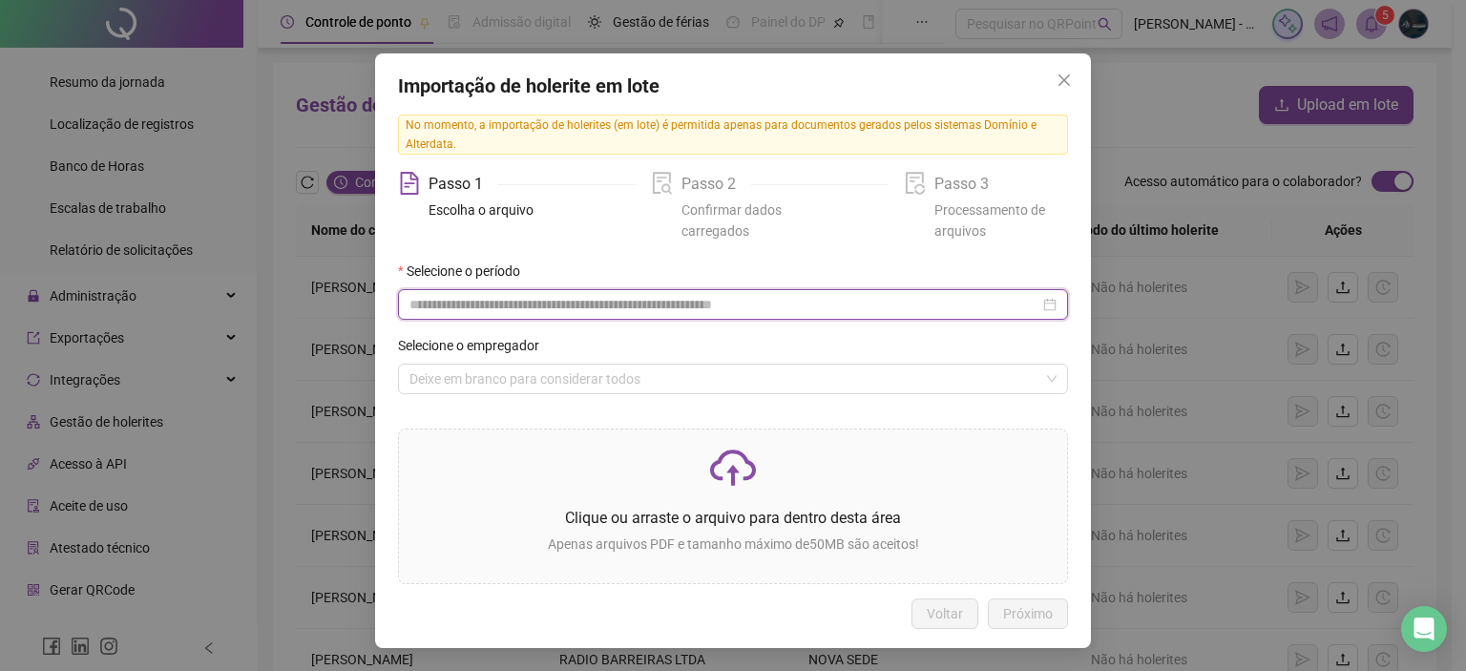
click at [533, 316] on div at bounding box center [733, 304] width 670 height 31
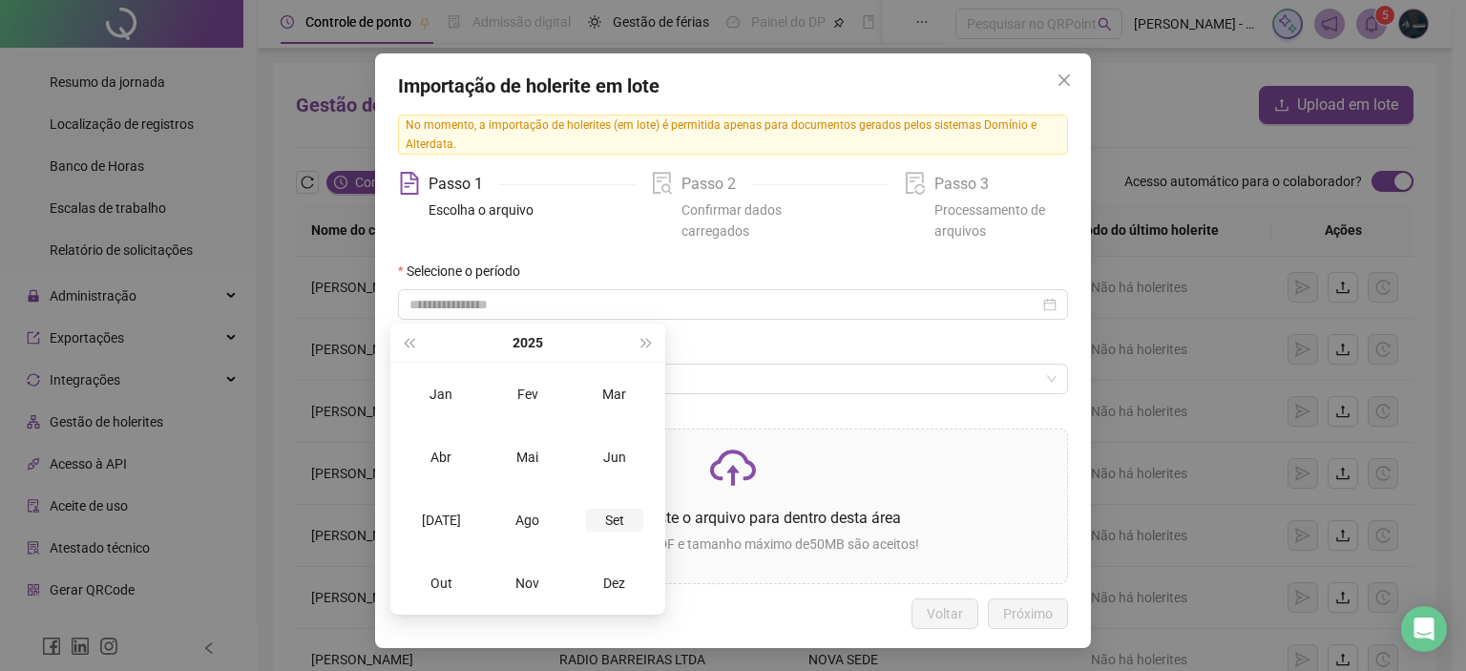
click at [608, 515] on div "Set" at bounding box center [614, 520] width 57 height 23
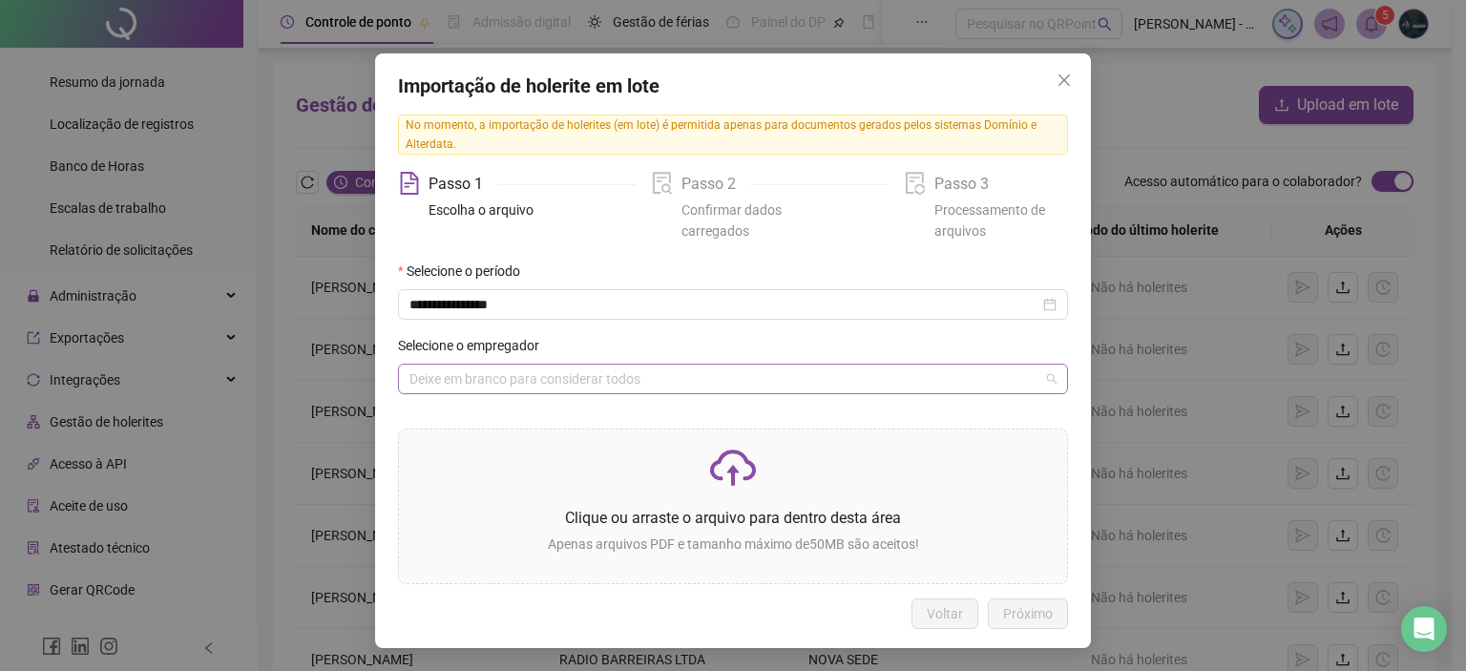
click at [541, 377] on input "search" at bounding box center [724, 379] width 630 height 29
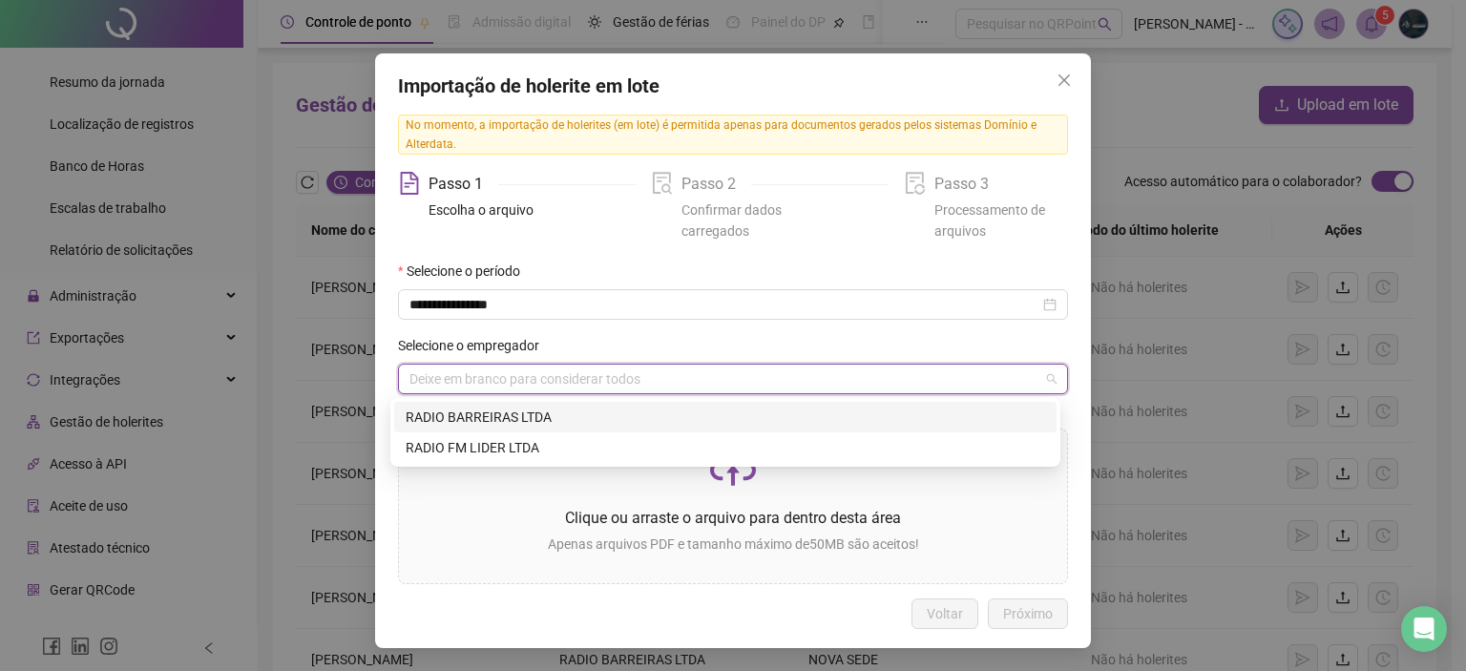
click at [523, 421] on div "RADIO BARREIRAS LTDA" at bounding box center [725, 417] width 639 height 21
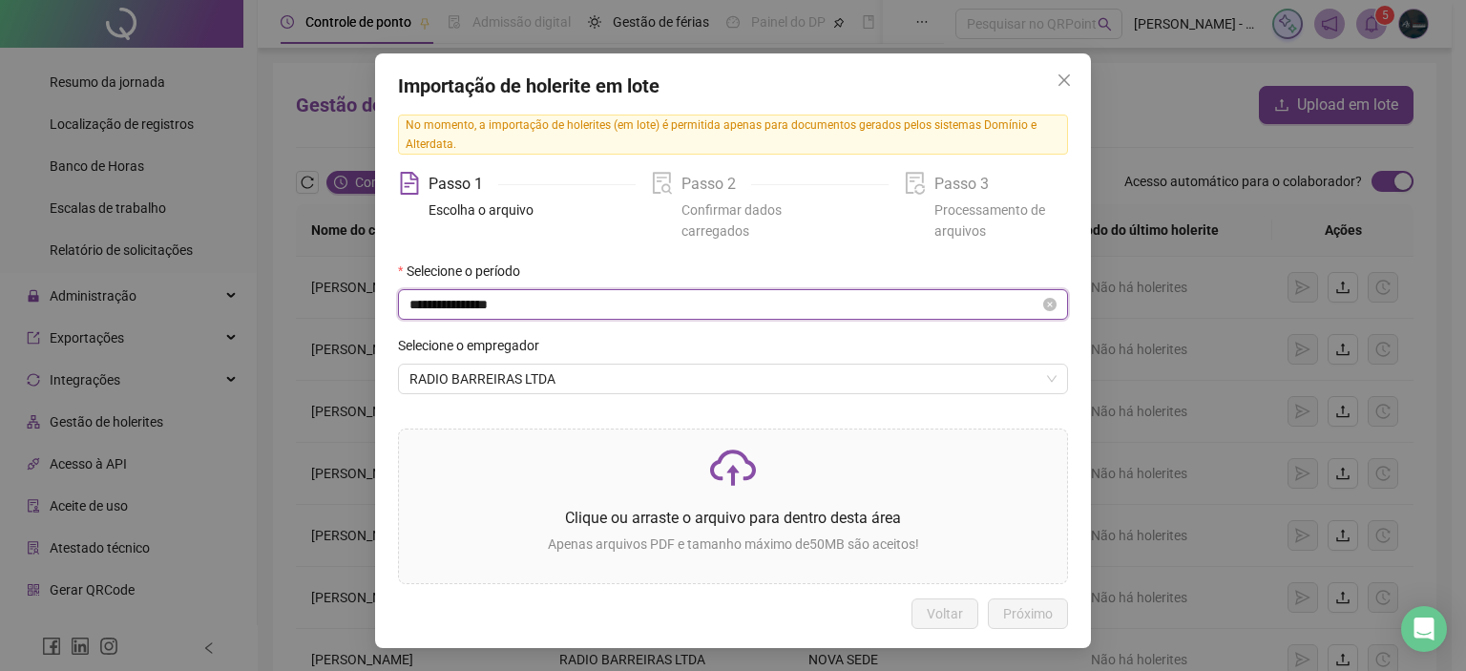
click at [527, 313] on input "**********" at bounding box center [724, 304] width 630 height 21
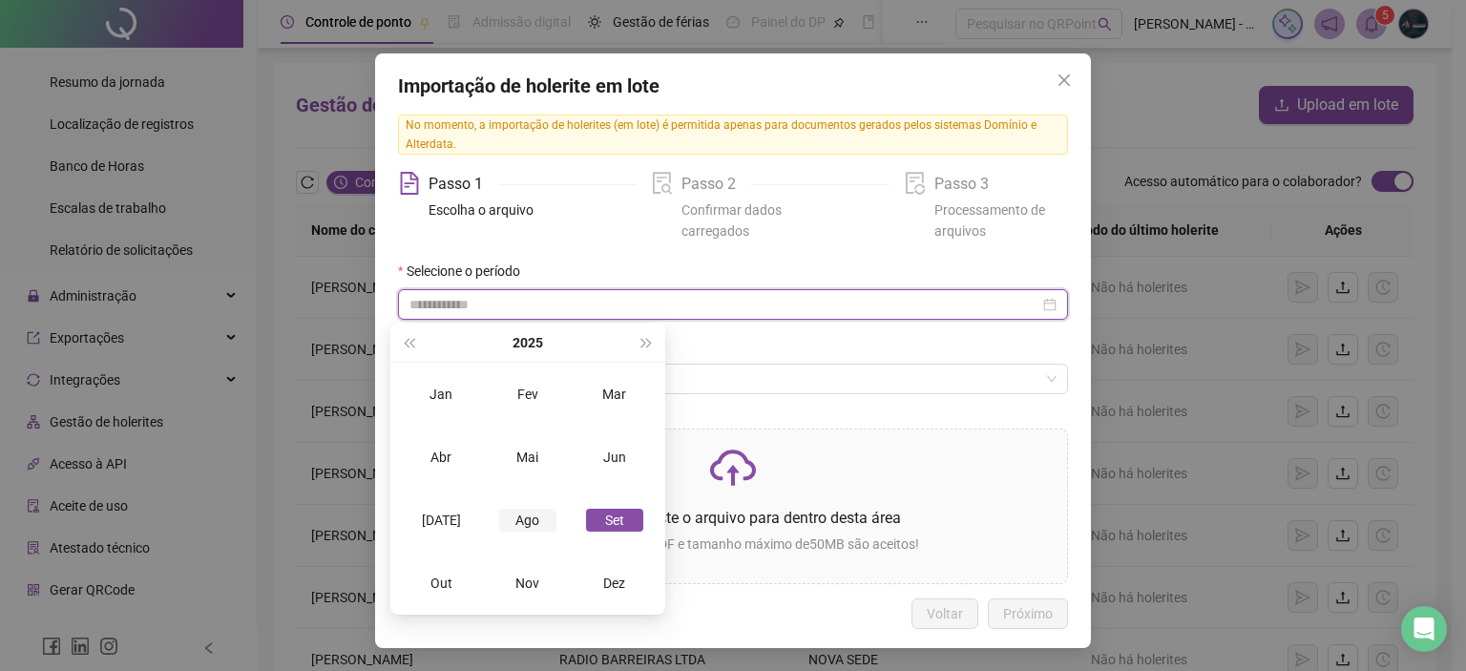
type input "**********"
click at [546, 511] on div "Ago" at bounding box center [527, 520] width 57 height 23
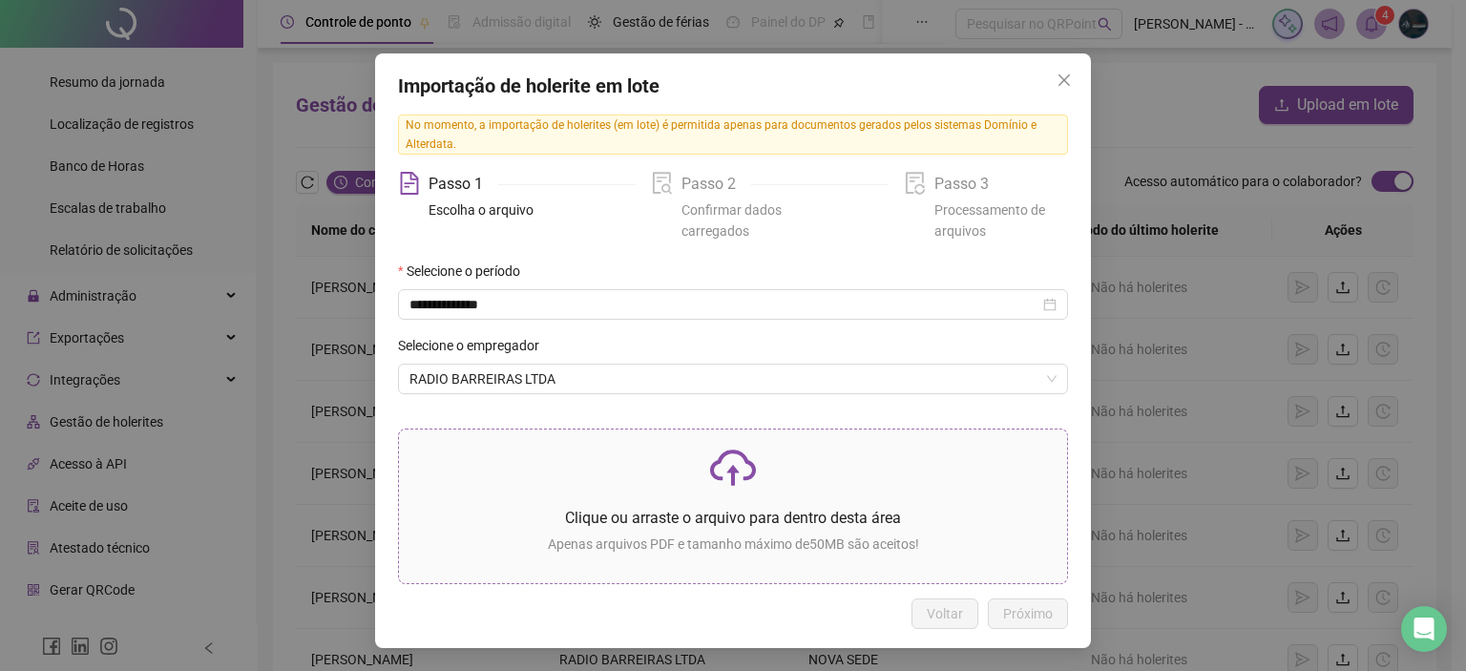
click at [721, 463] on icon "cloud-upload" at bounding box center [733, 468] width 46 height 46
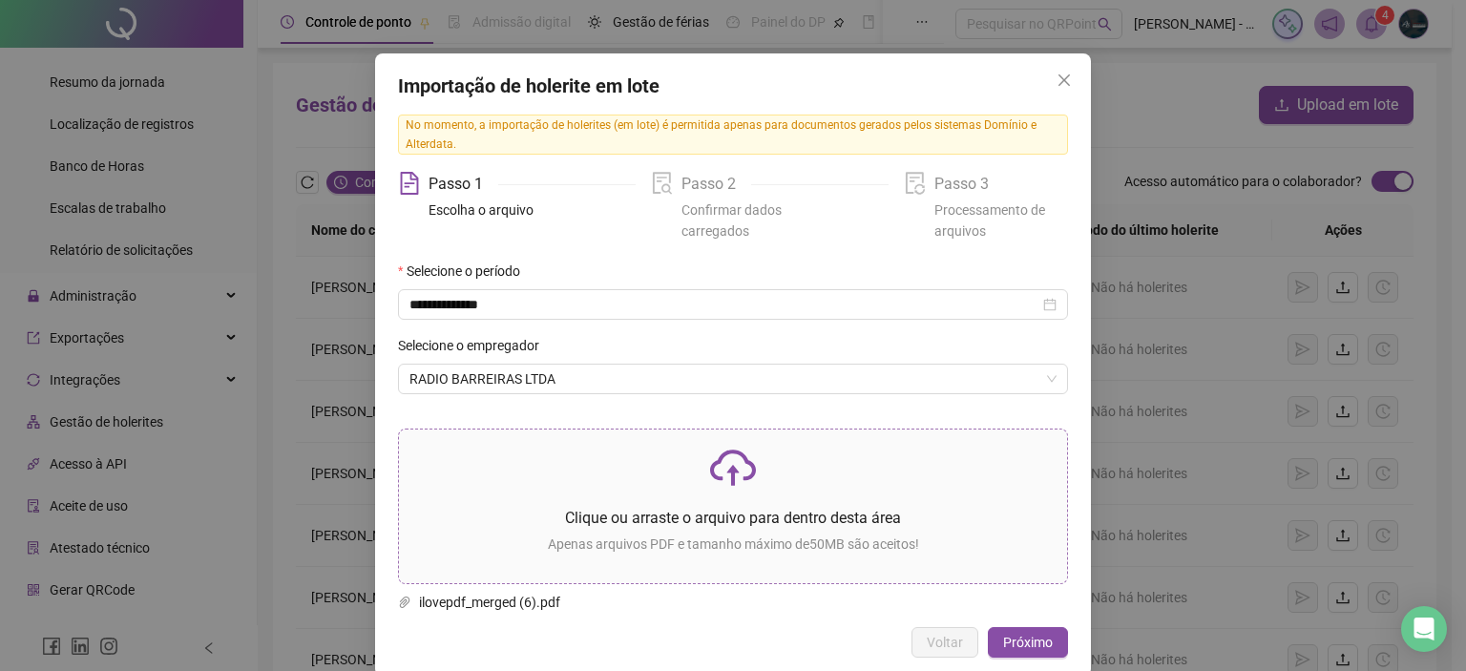
scroll to position [70, 0]
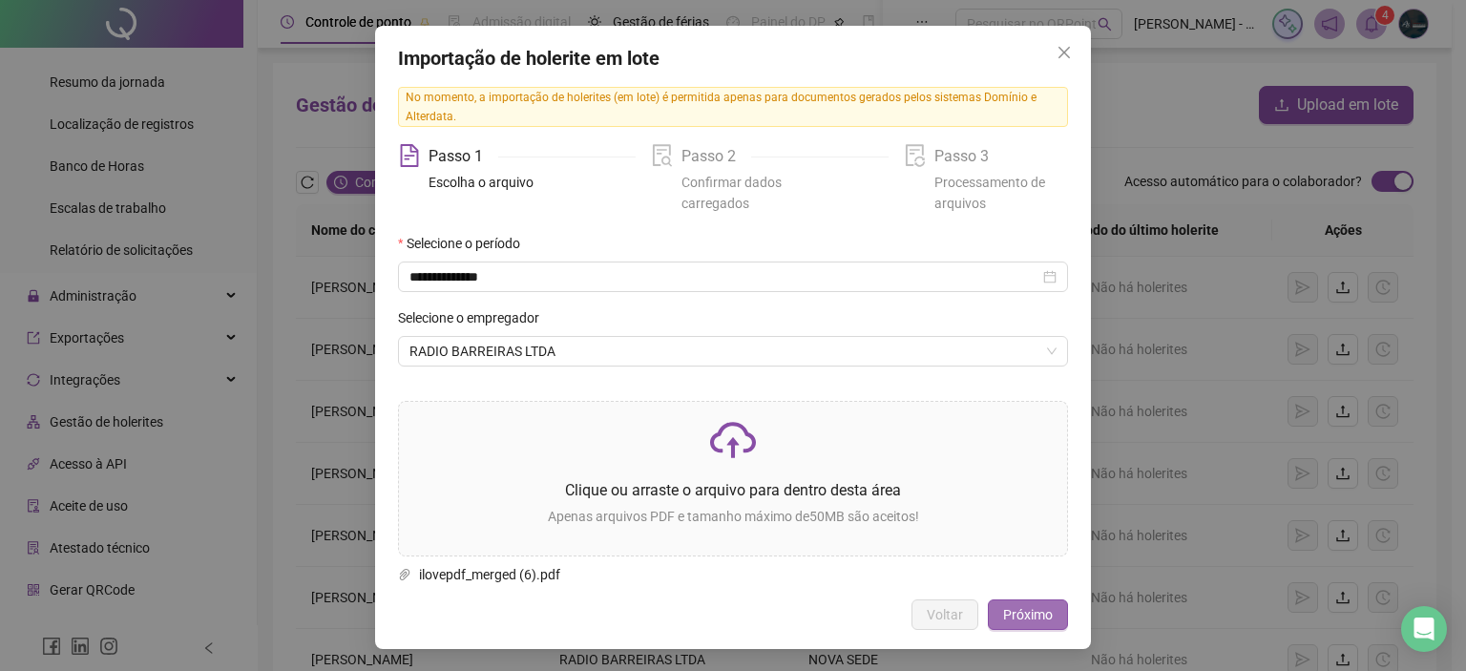
click at [1012, 617] on span "Próximo" at bounding box center [1028, 614] width 50 height 21
click at [1054, 576] on icon "delete" at bounding box center [1056, 573] width 13 height 13
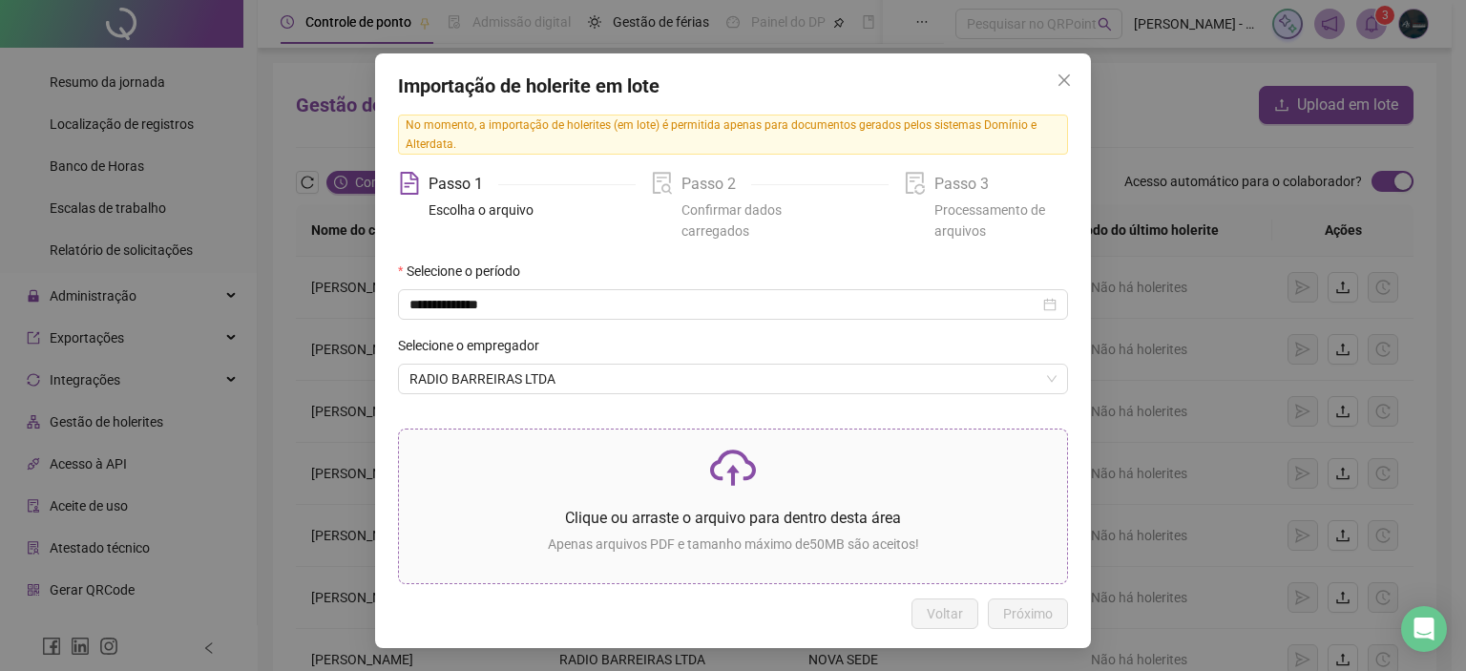
scroll to position [42, 0]
click at [679, 493] on div "Clique ou arraste o arquivo para dentro desta área Apenas arquivos PDF e tamanh…" at bounding box center [732, 506] width 637 height 123
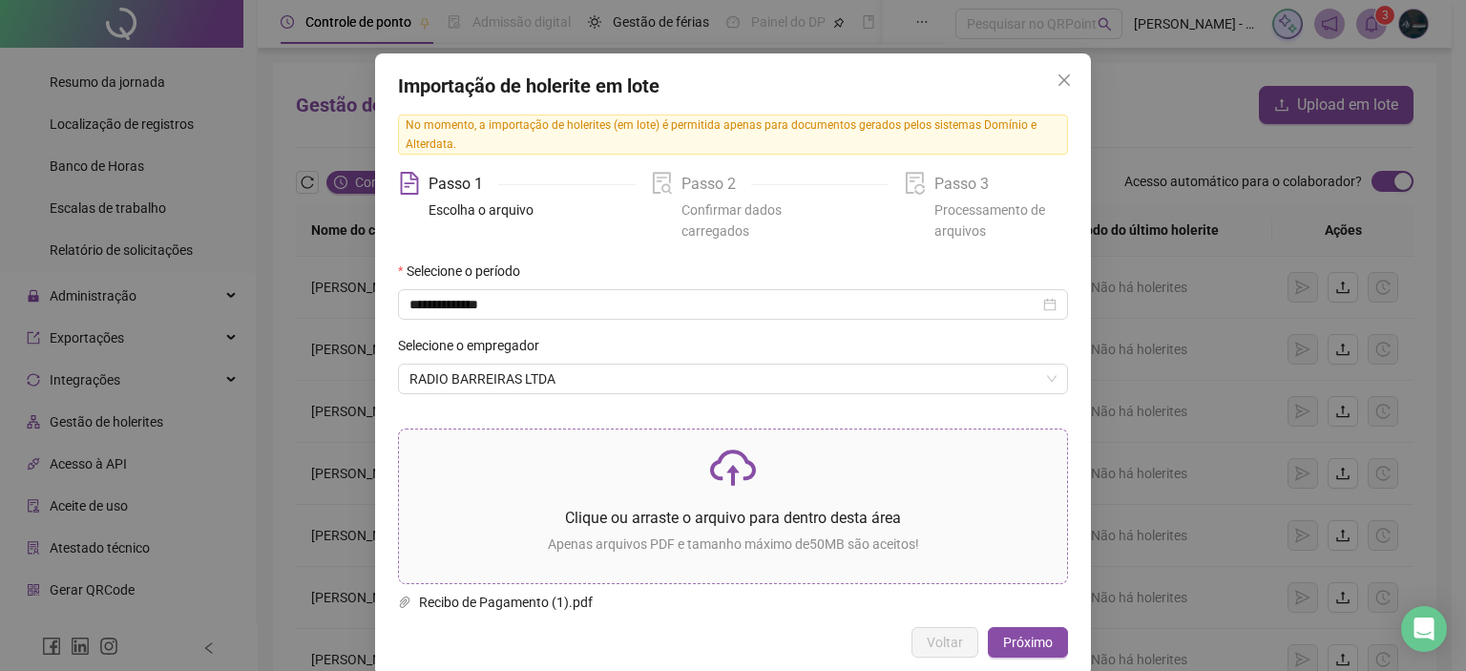
scroll to position [70, 0]
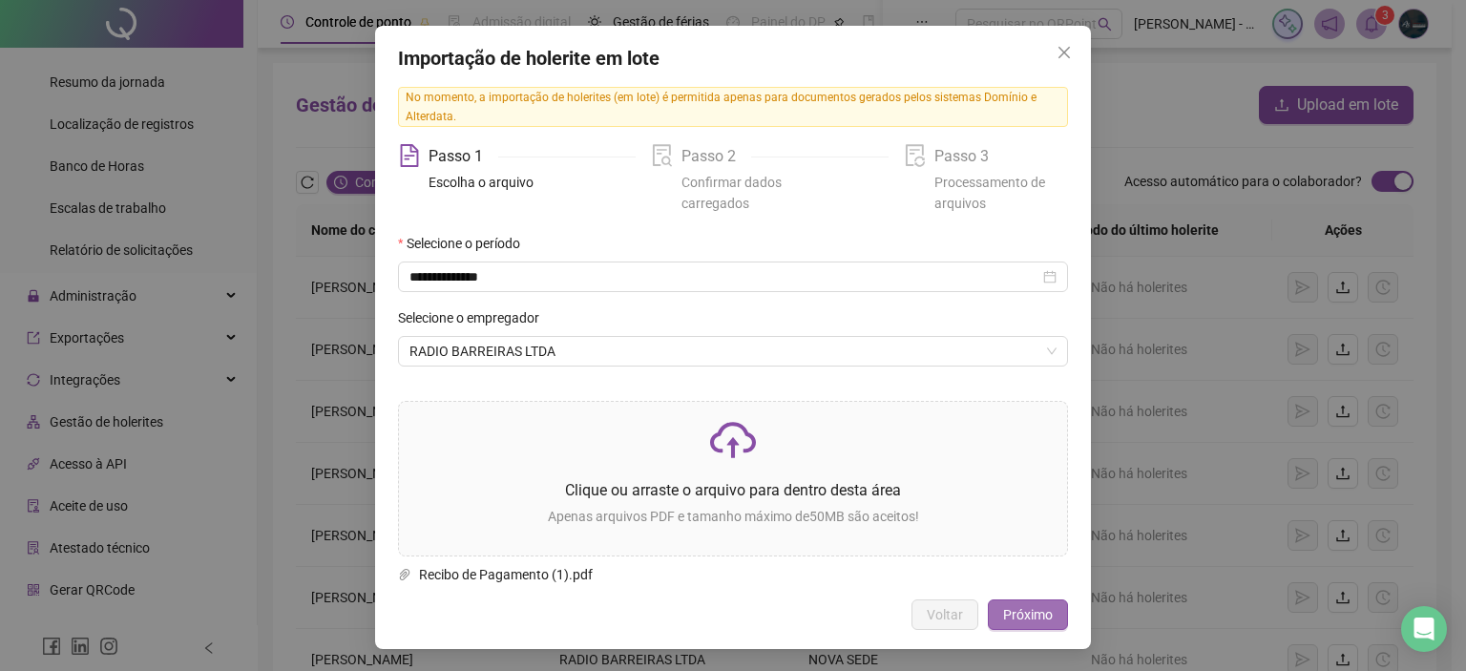
click at [1003, 617] on span "Próximo" at bounding box center [1028, 614] width 50 height 21
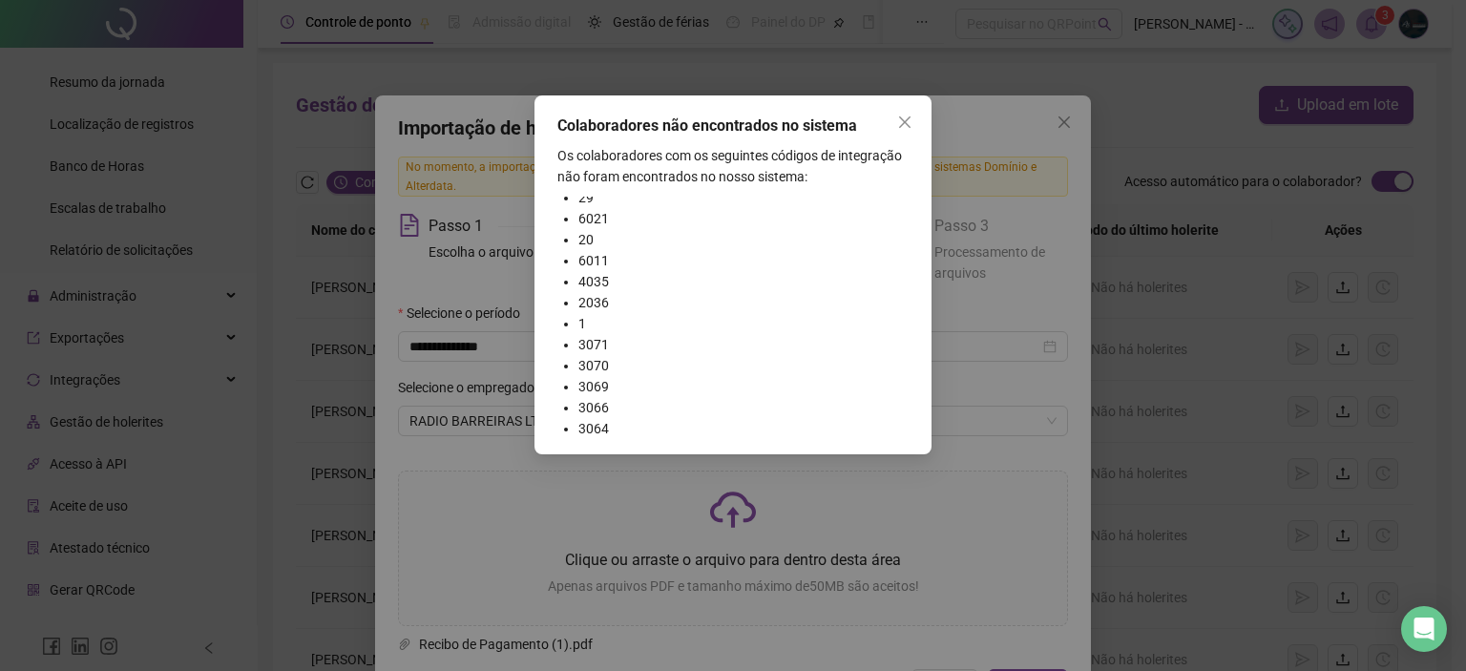
scroll to position [0, 0]
click at [904, 117] on icon "close" at bounding box center [904, 122] width 15 height 15
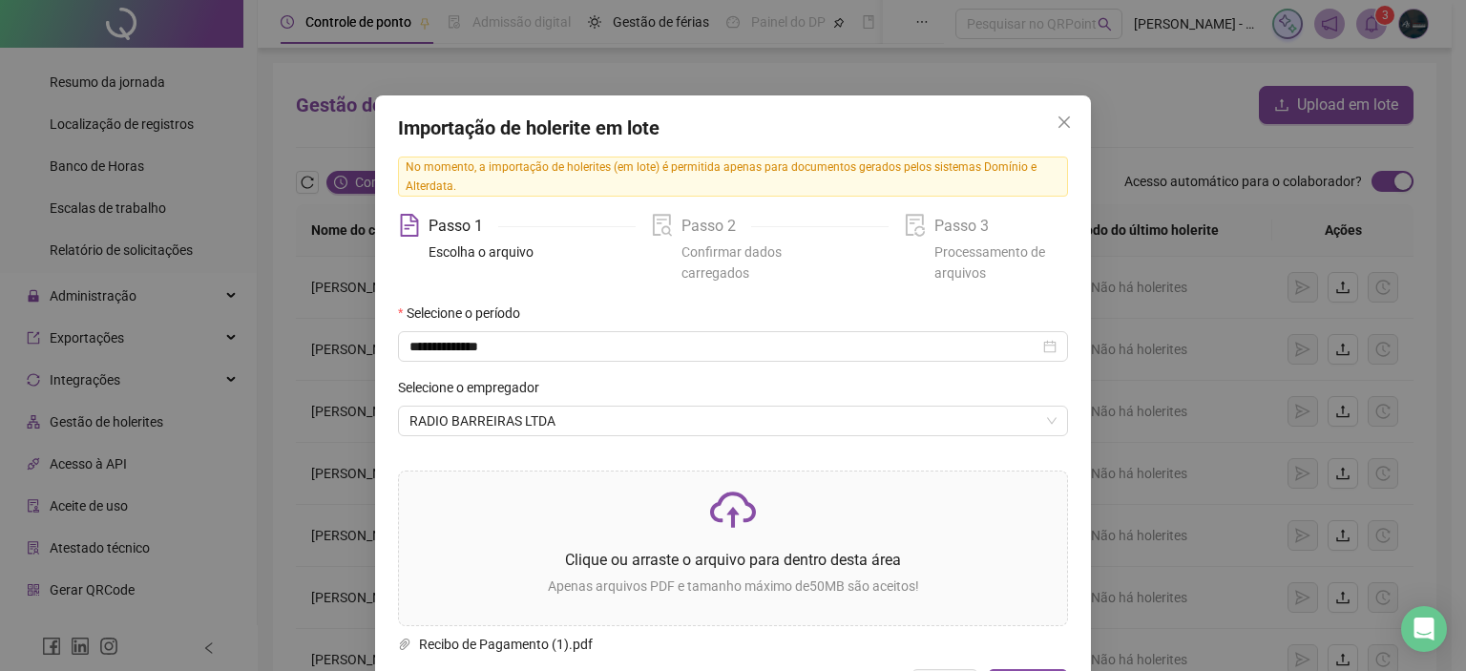
scroll to position [70, 0]
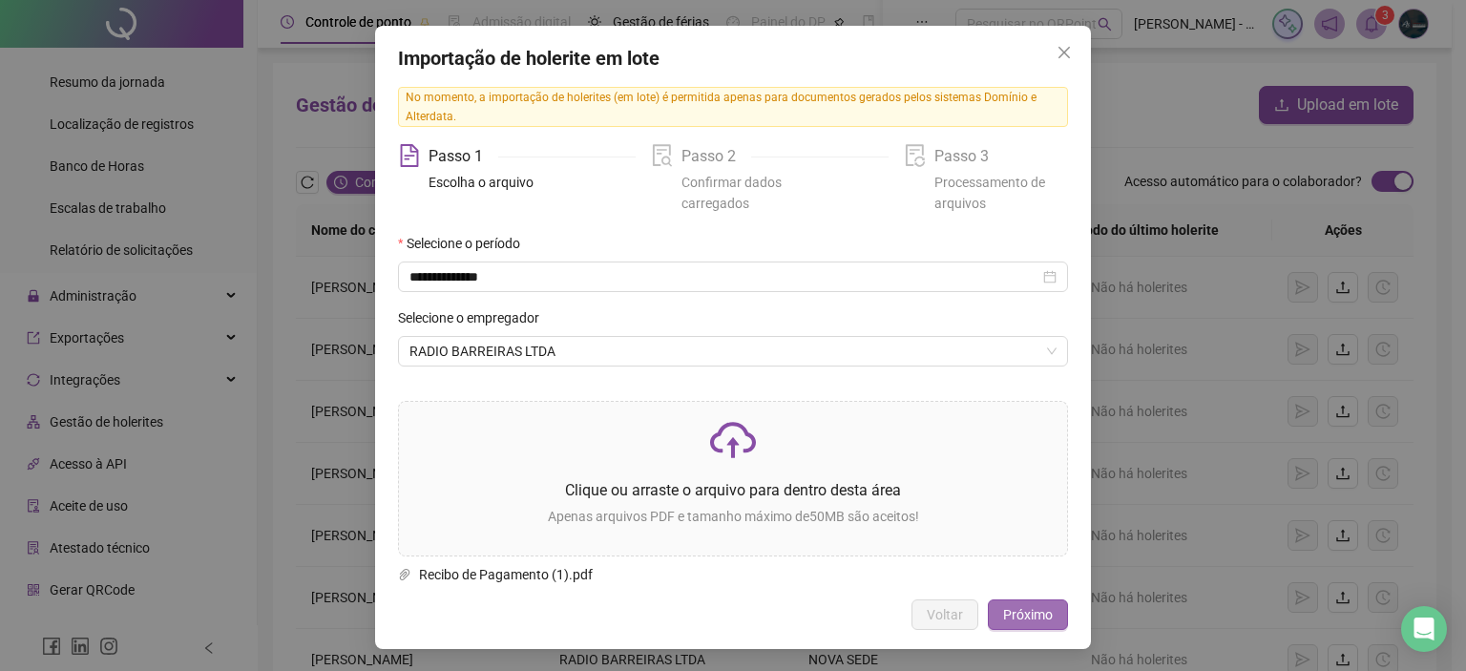
click at [1035, 617] on span "Próximo" at bounding box center [1028, 614] width 50 height 21
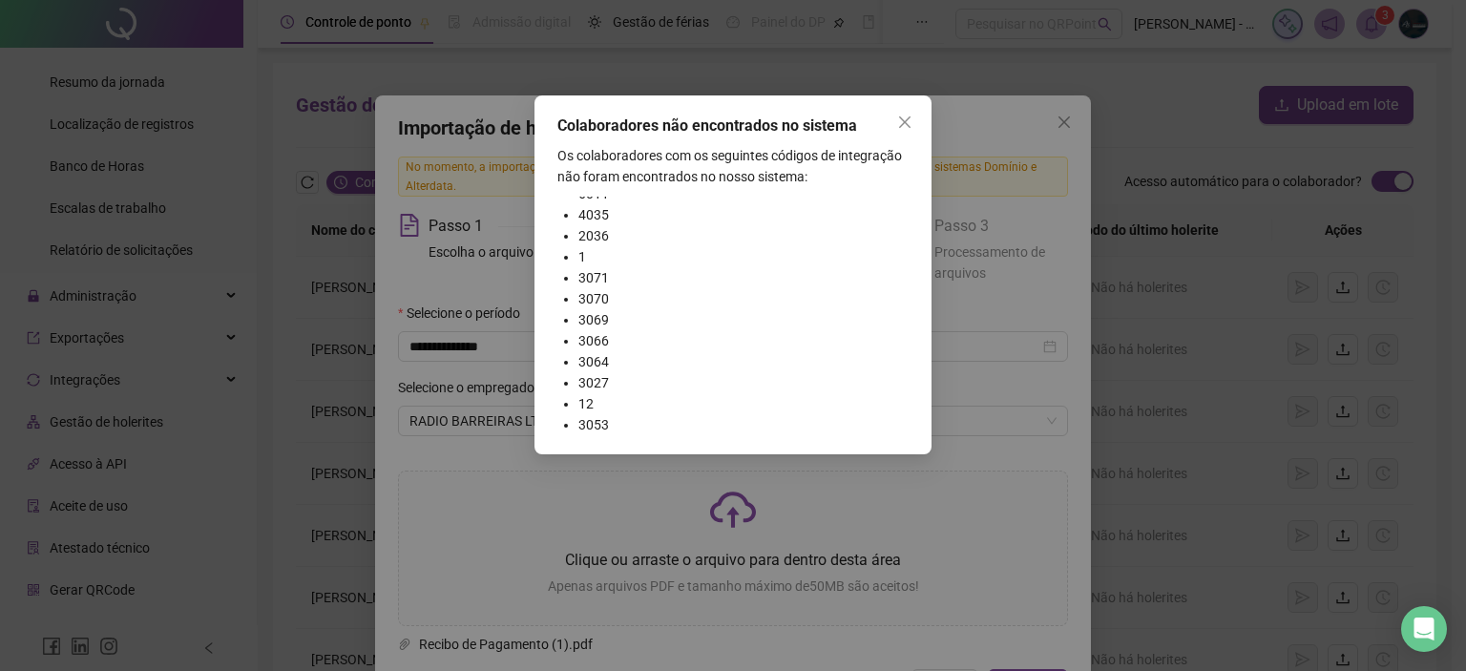
scroll to position [0, 0]
click at [901, 121] on icon "close" at bounding box center [904, 122] width 15 height 15
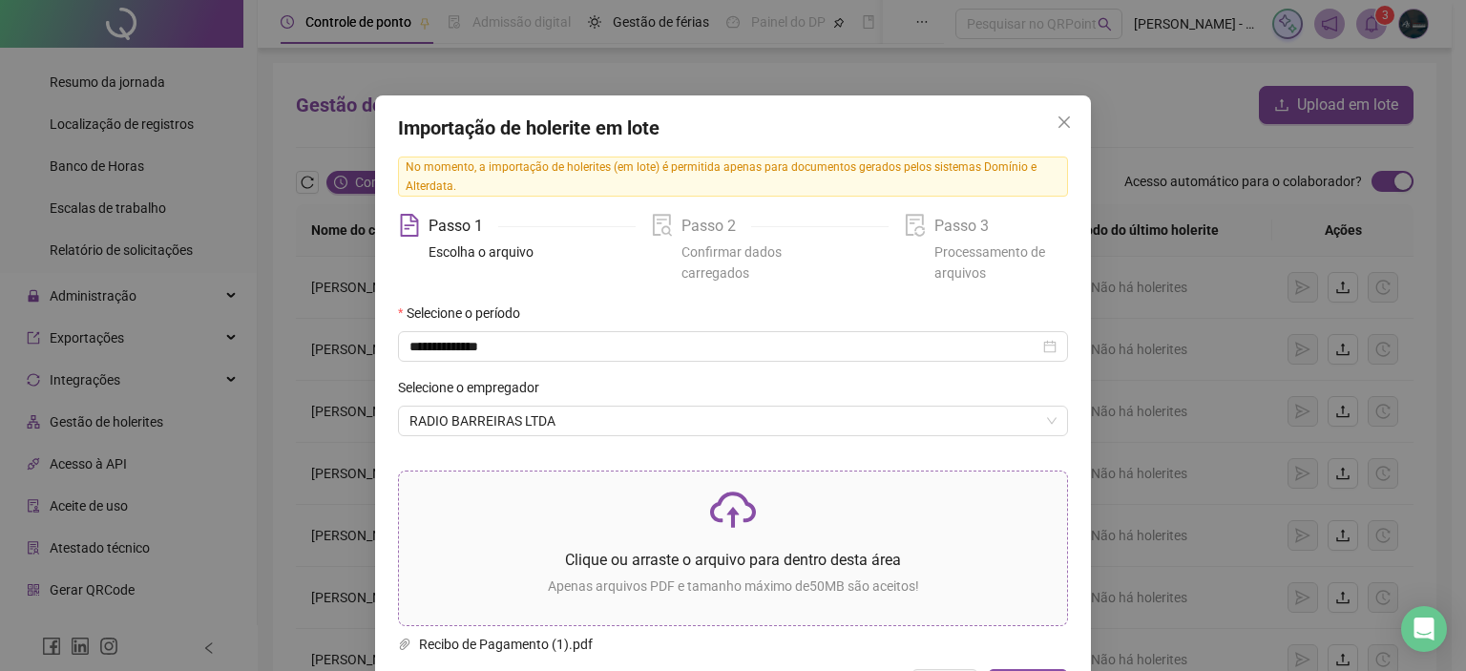
click at [722, 495] on icon "cloud-upload" at bounding box center [733, 510] width 46 height 46
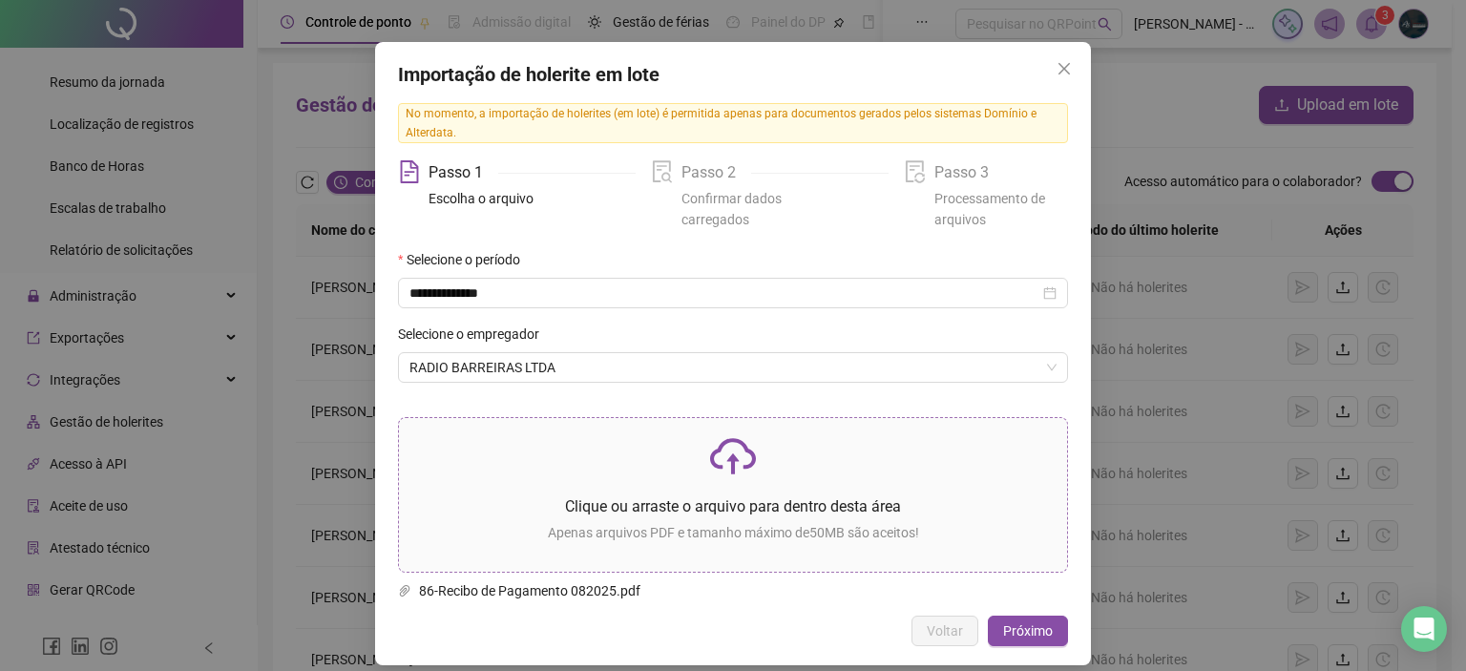
scroll to position [70, 0]
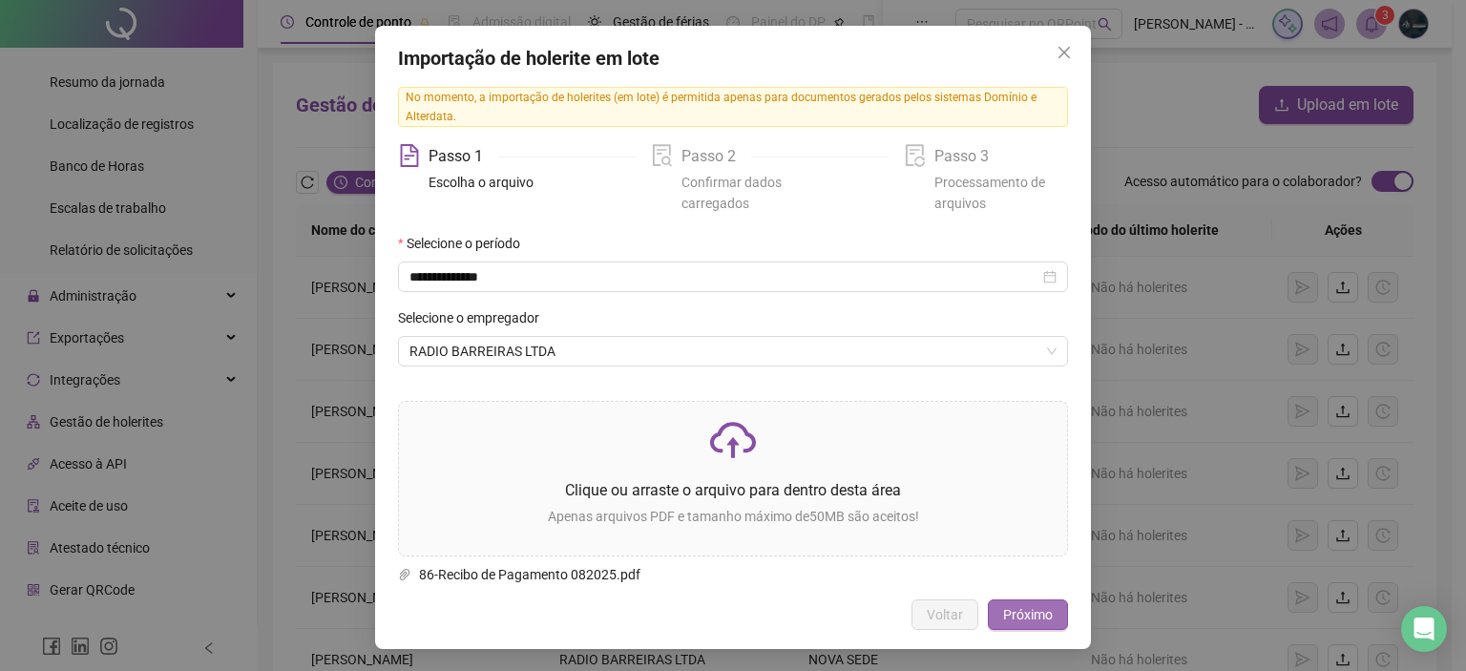
click at [993, 621] on button "Próximo" at bounding box center [1028, 614] width 80 height 31
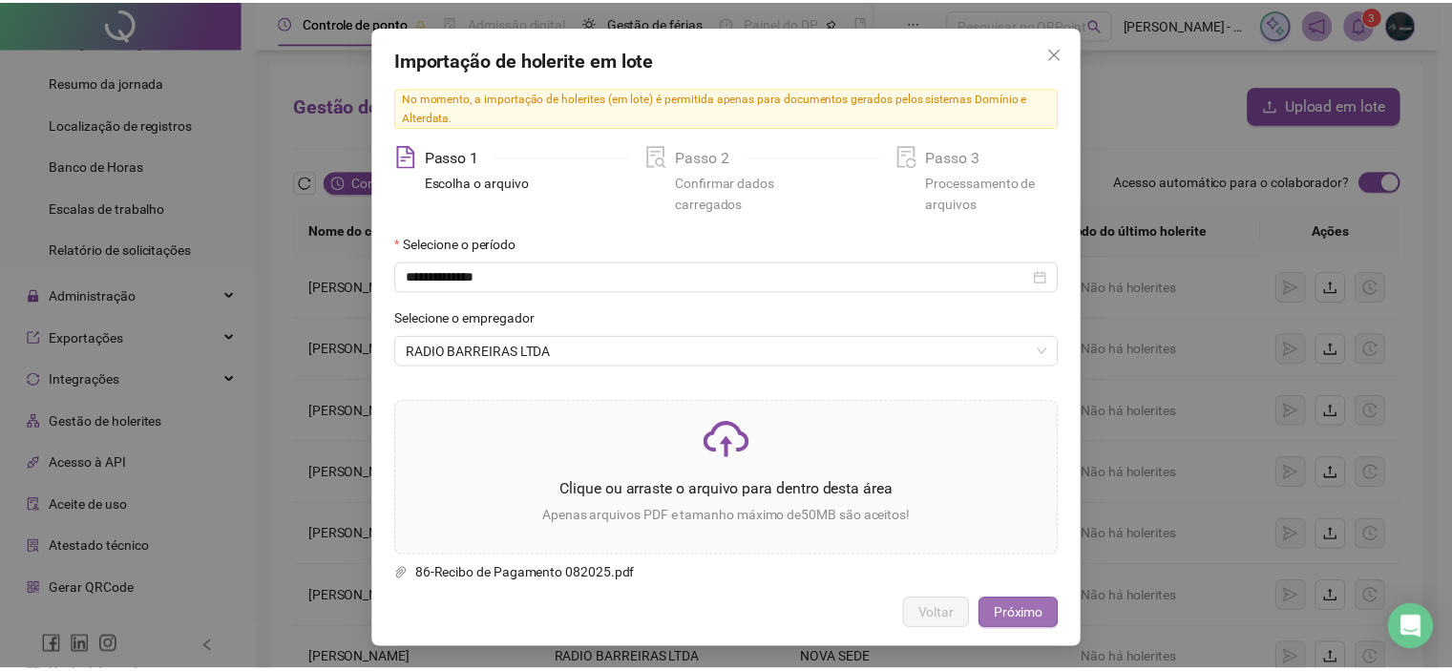
scroll to position [0, 0]
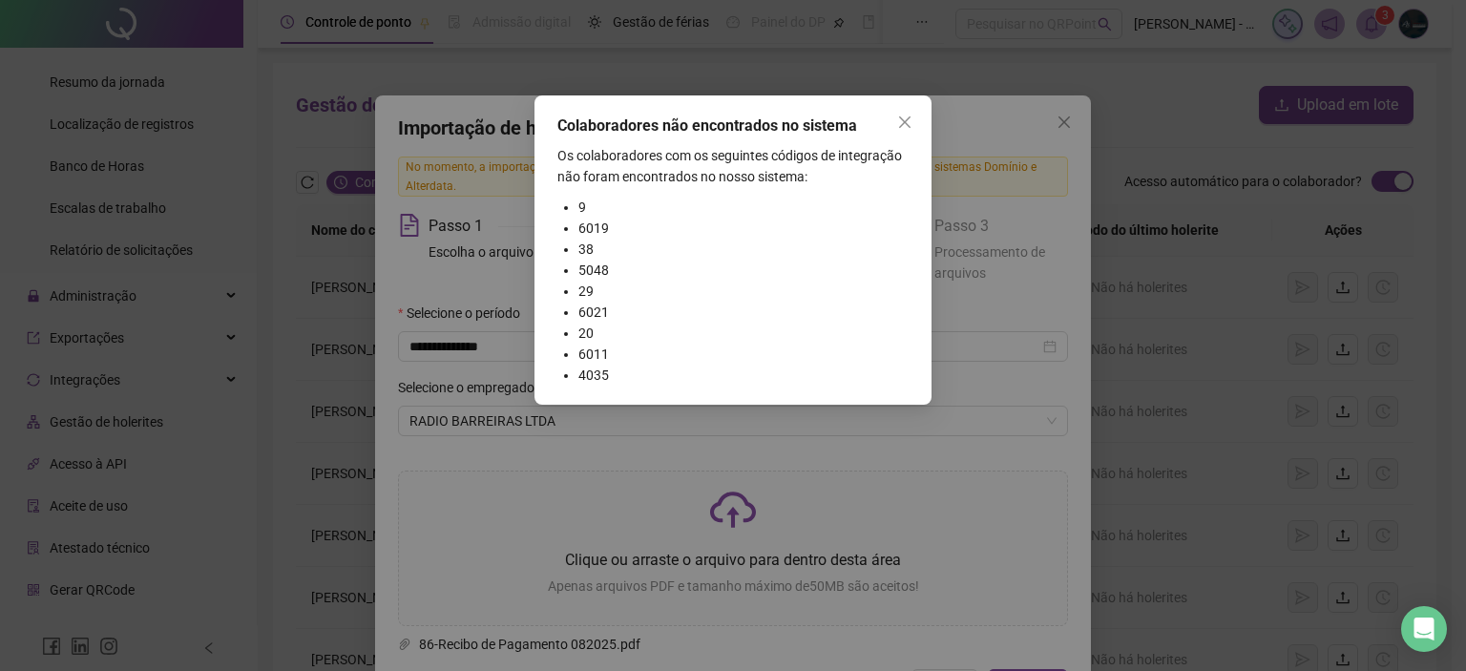
click at [1057, 120] on div "Colaboradores não encontrados no sistema Os colaboradores com os seguintes códi…" at bounding box center [733, 335] width 1466 height 671
click at [899, 123] on icon "close" at bounding box center [904, 122] width 15 height 15
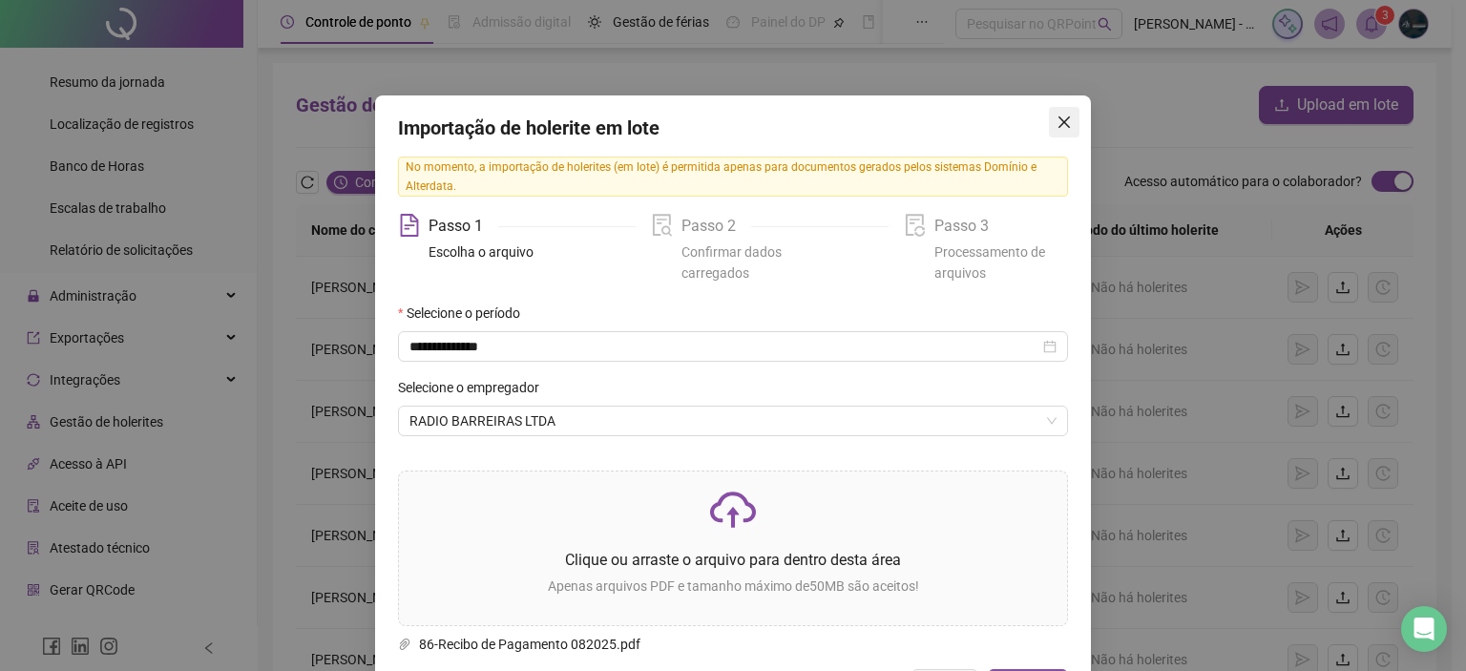
click at [1061, 115] on icon "close" at bounding box center [1063, 122] width 15 height 15
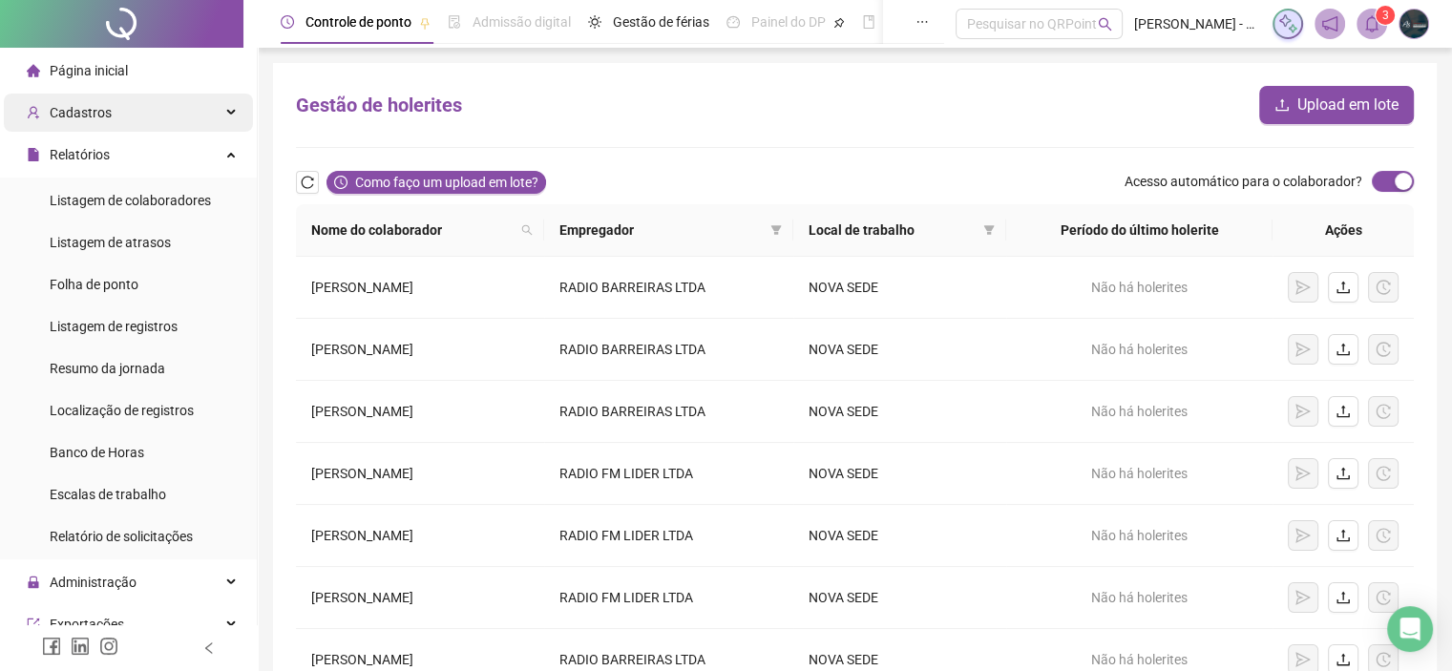
click at [95, 114] on span "Cadastros" at bounding box center [81, 112] width 62 height 15
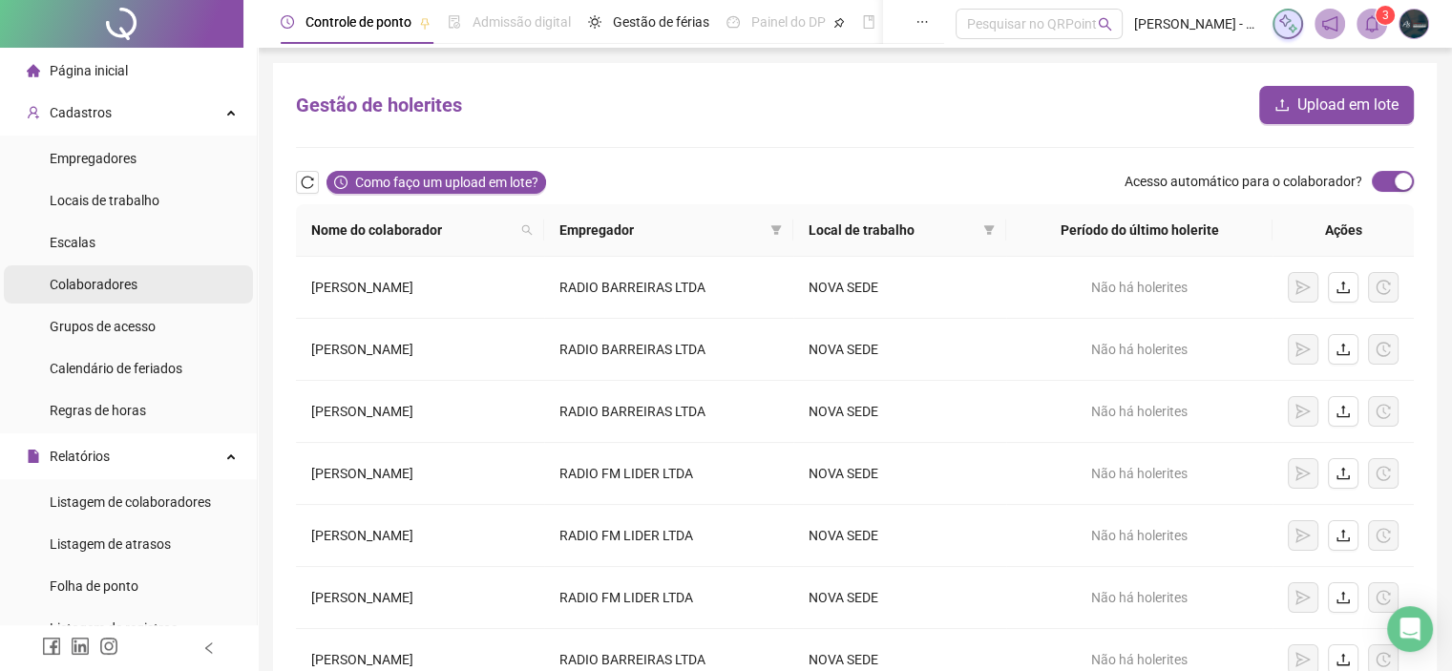
click at [110, 288] on span "Colaboradores" at bounding box center [94, 284] width 88 height 15
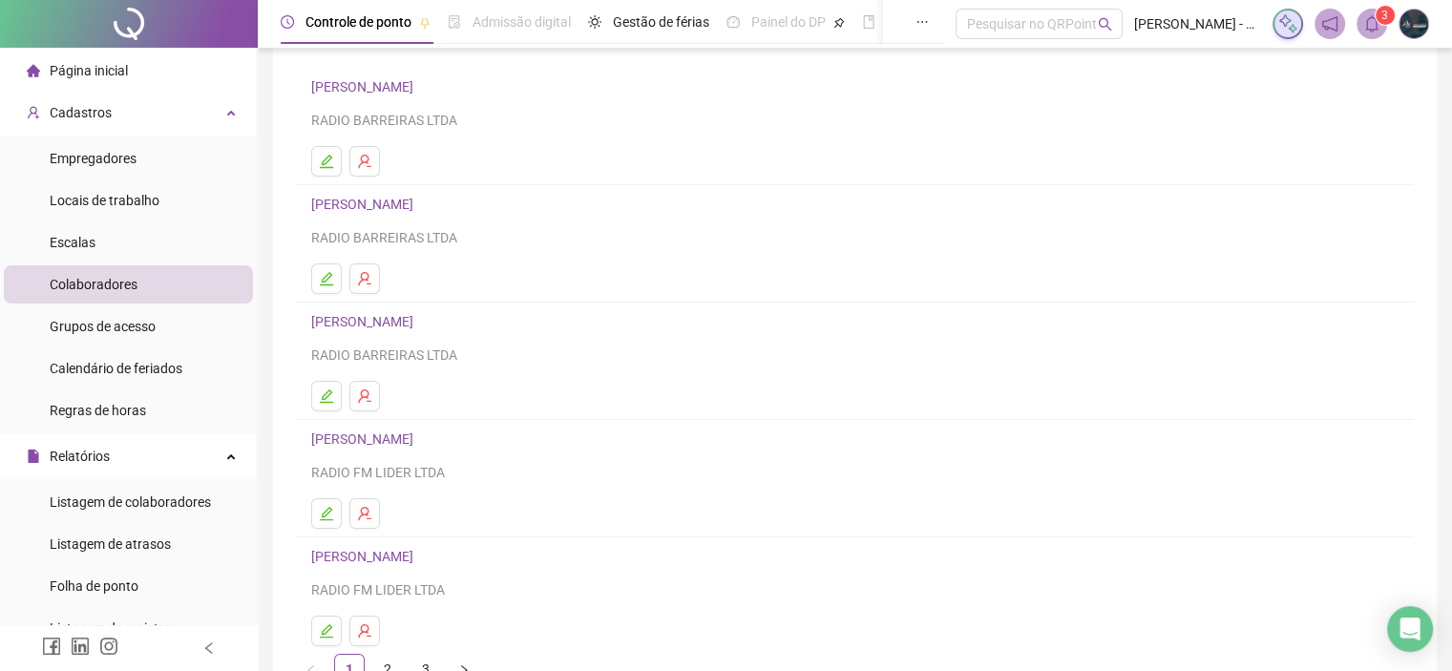
scroll to position [251, 0]
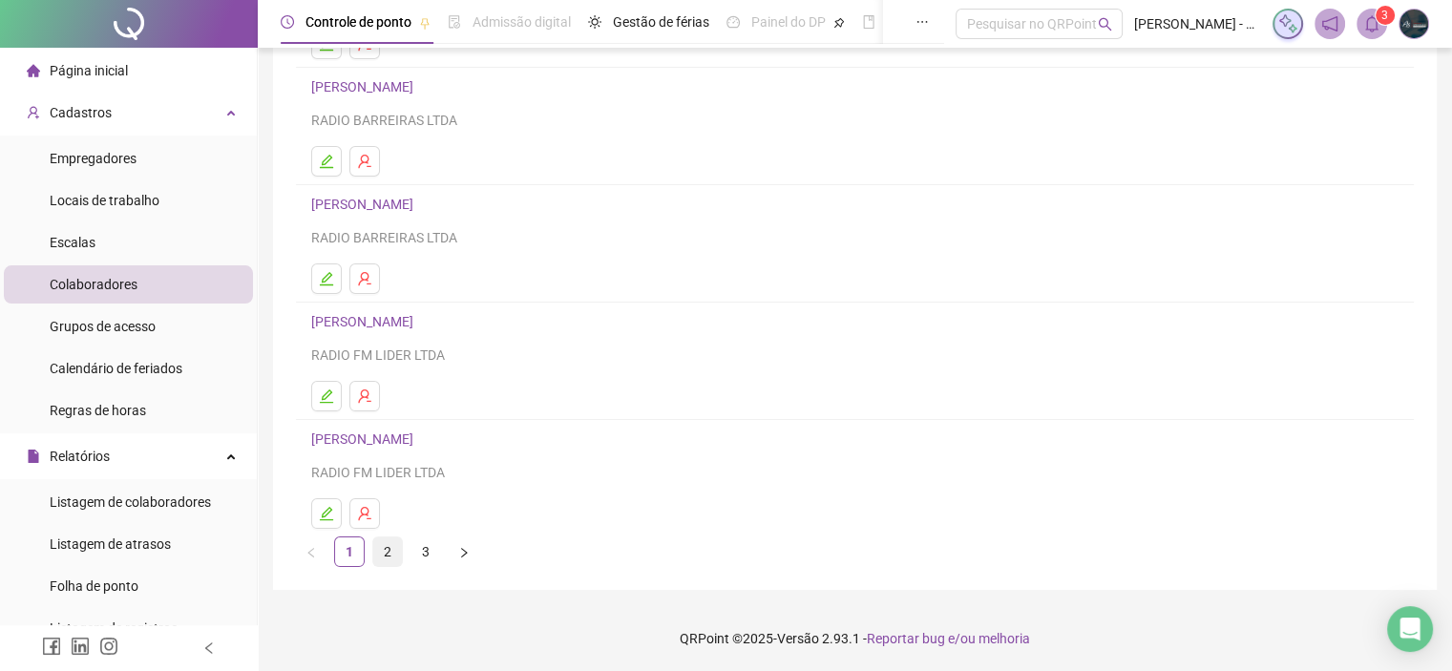
click at [387, 554] on link "2" at bounding box center [387, 551] width 29 height 29
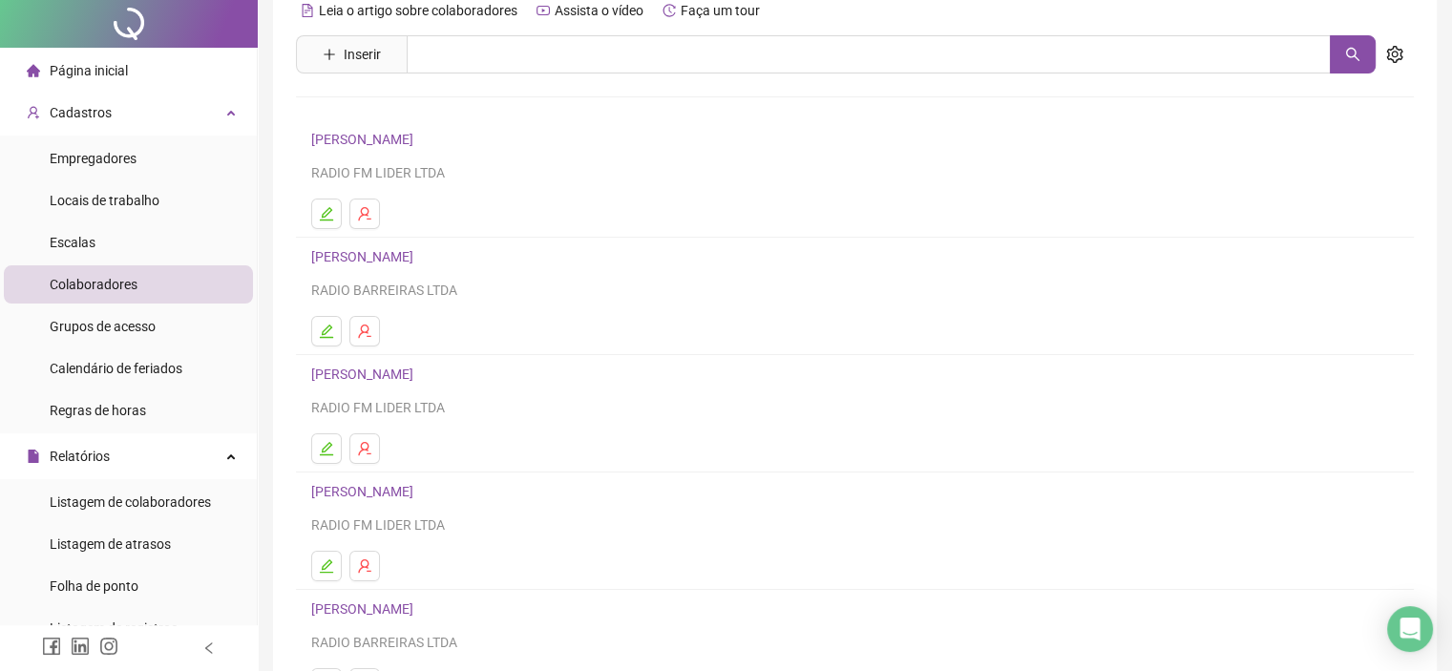
scroll to position [0, 0]
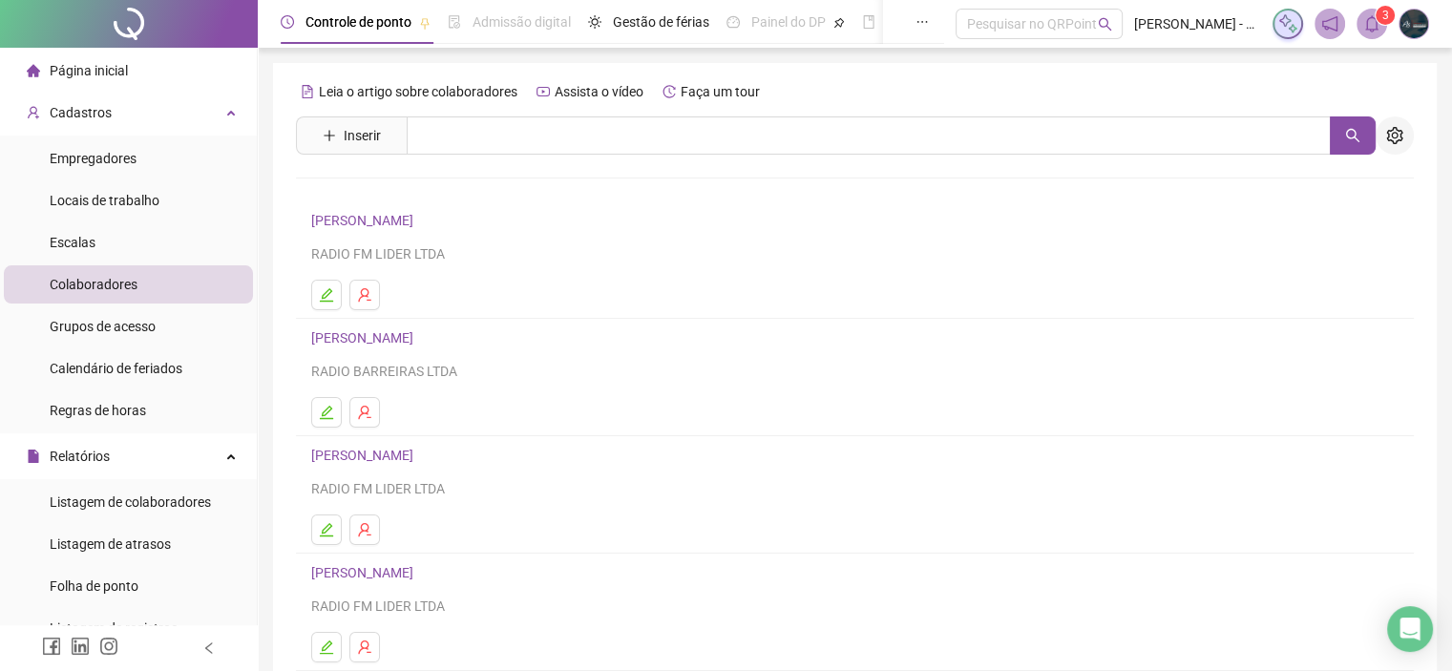
click at [1388, 133] on icon "setting" at bounding box center [1394, 135] width 17 height 17
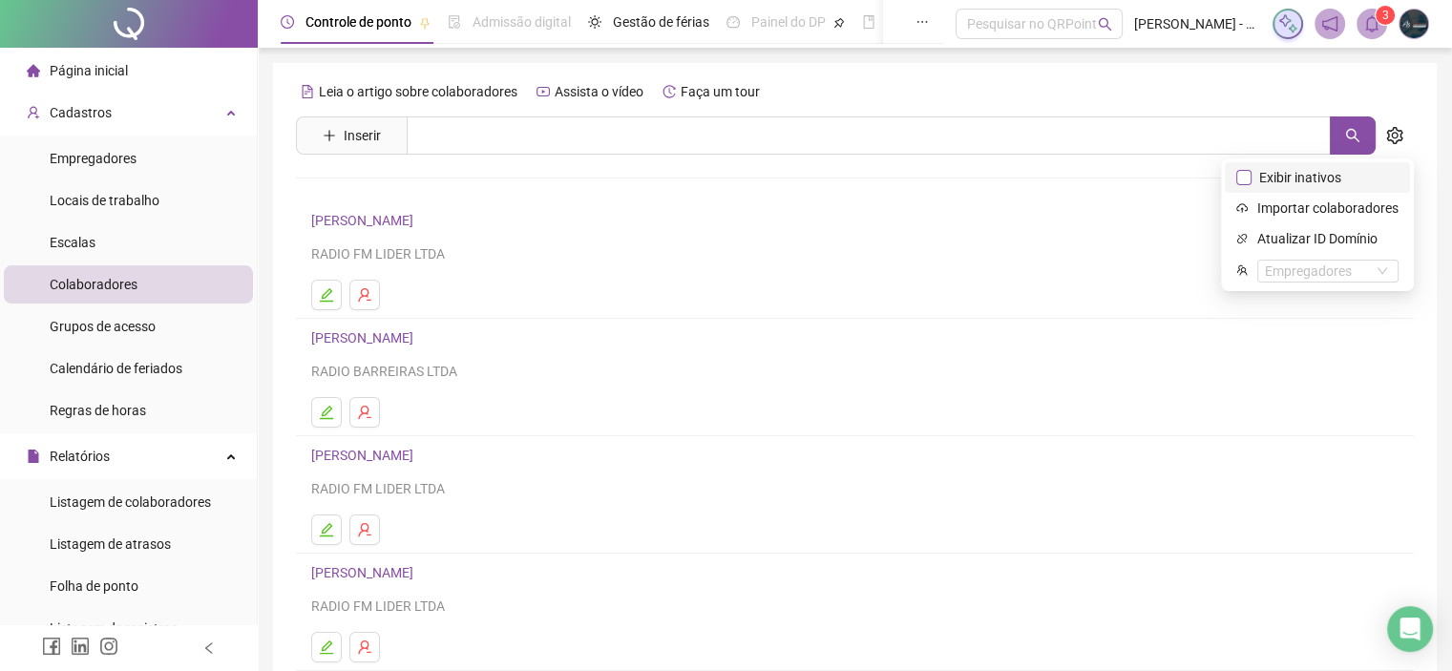
click at [1303, 182] on span "Exibir inativos" at bounding box center [1299, 177] width 97 height 21
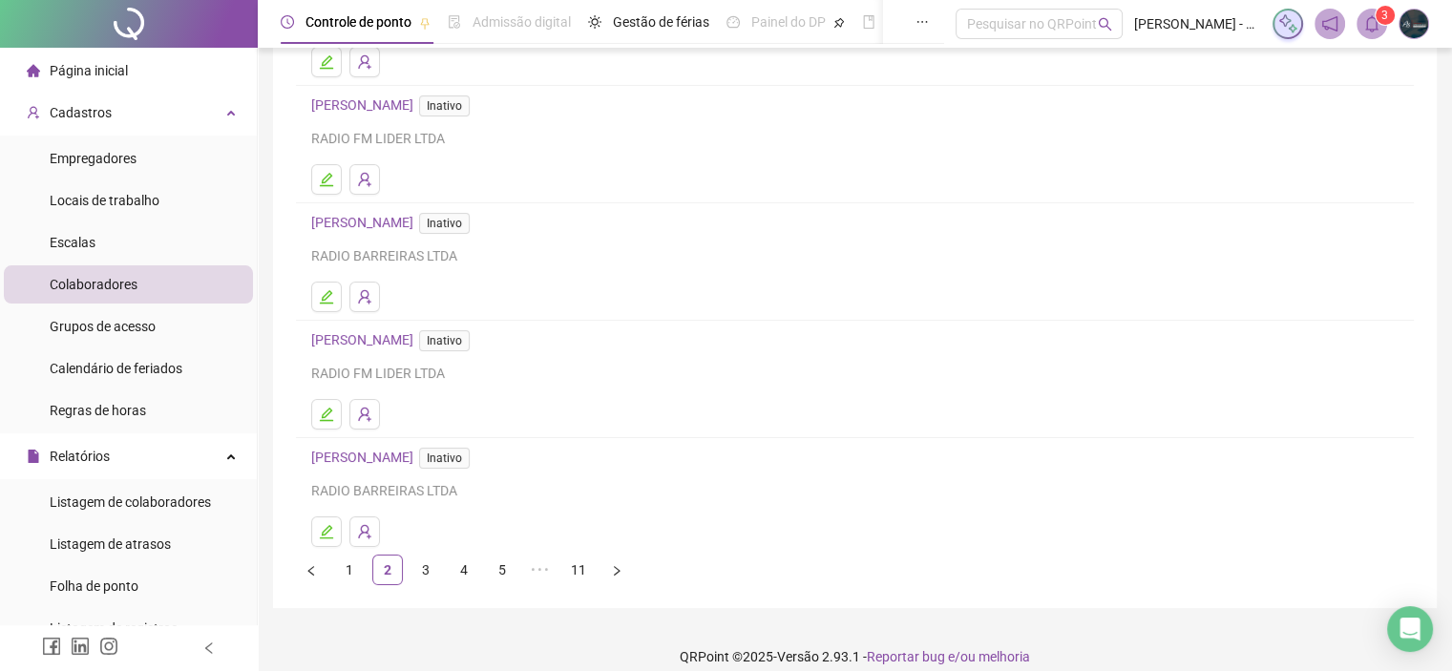
scroll to position [255, 0]
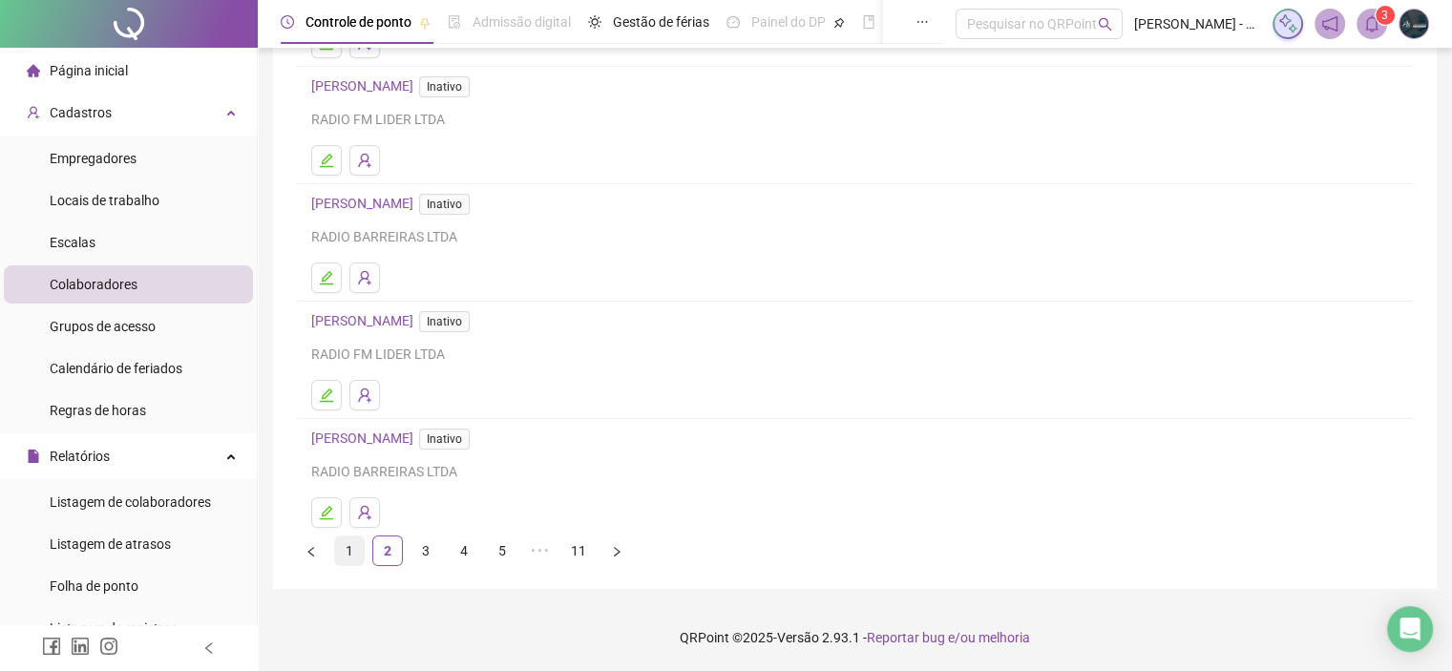
click at [356, 549] on link "1" at bounding box center [349, 550] width 29 height 29
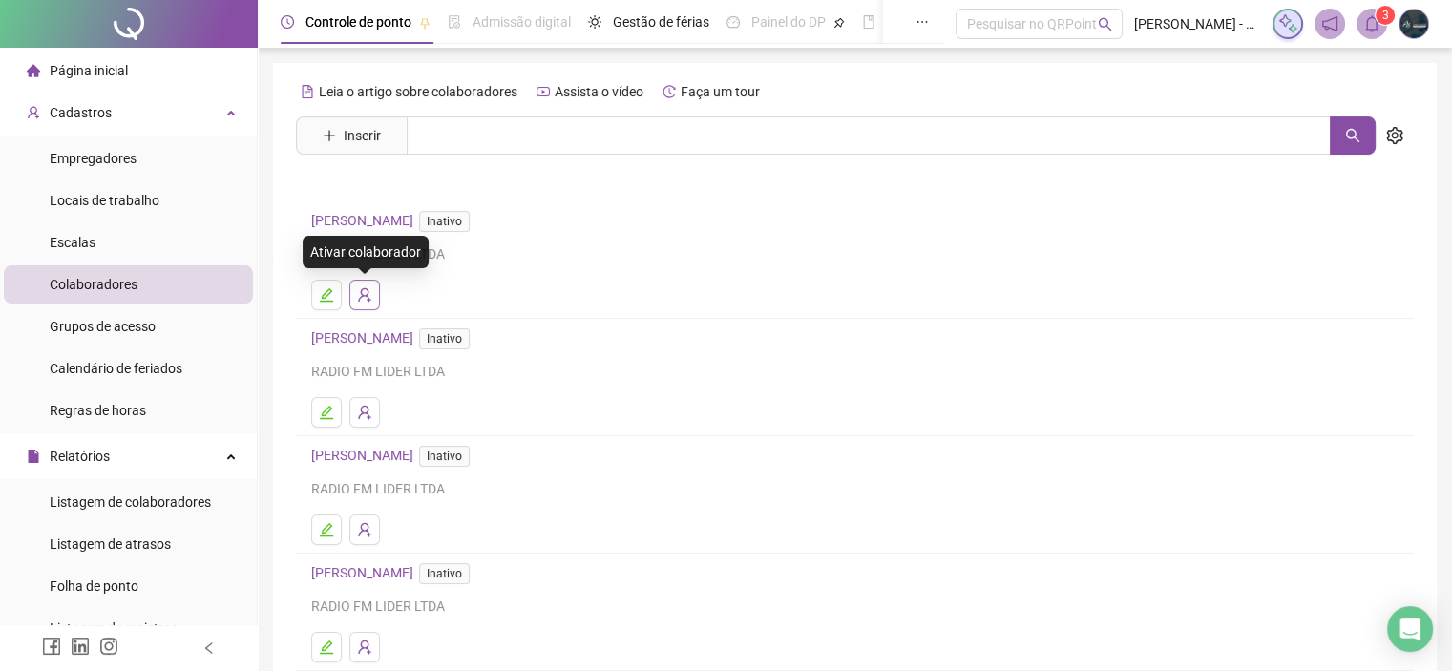
click at [355, 301] on button "button" at bounding box center [364, 295] width 31 height 31
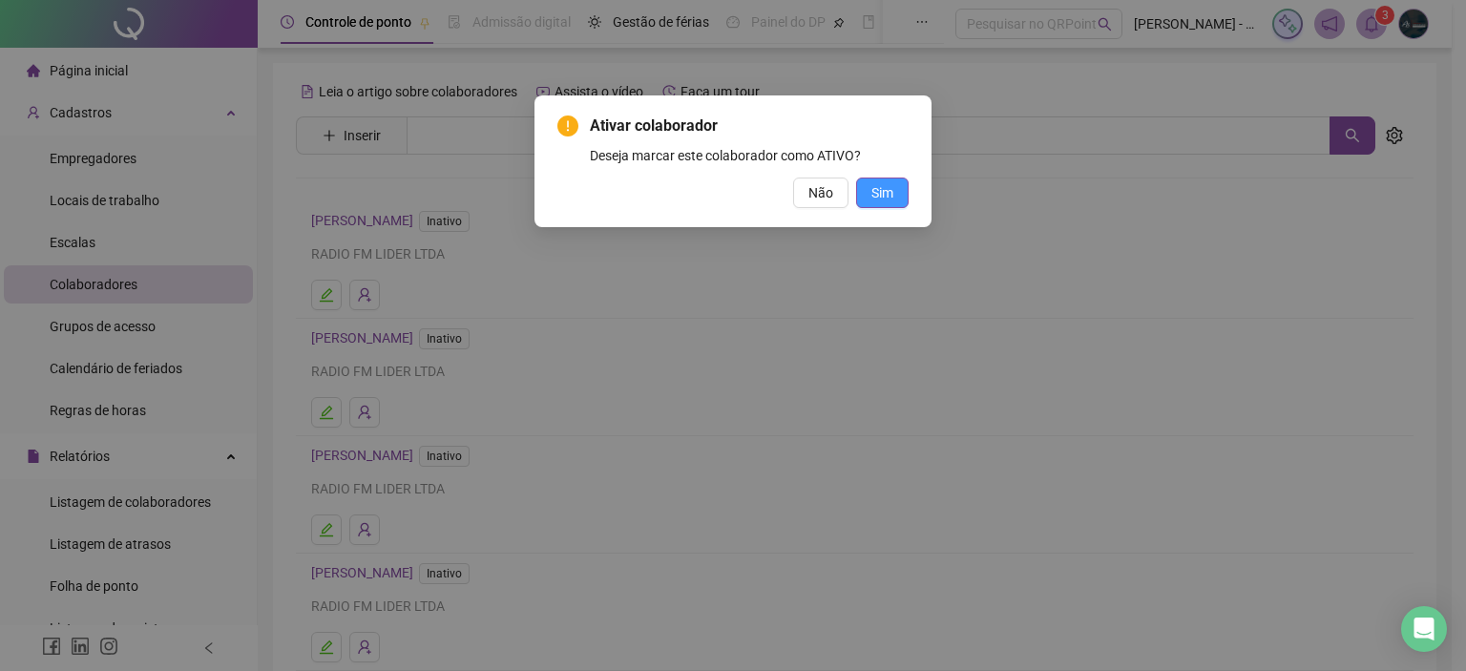
click at [898, 189] on button "Sim" at bounding box center [882, 193] width 52 height 31
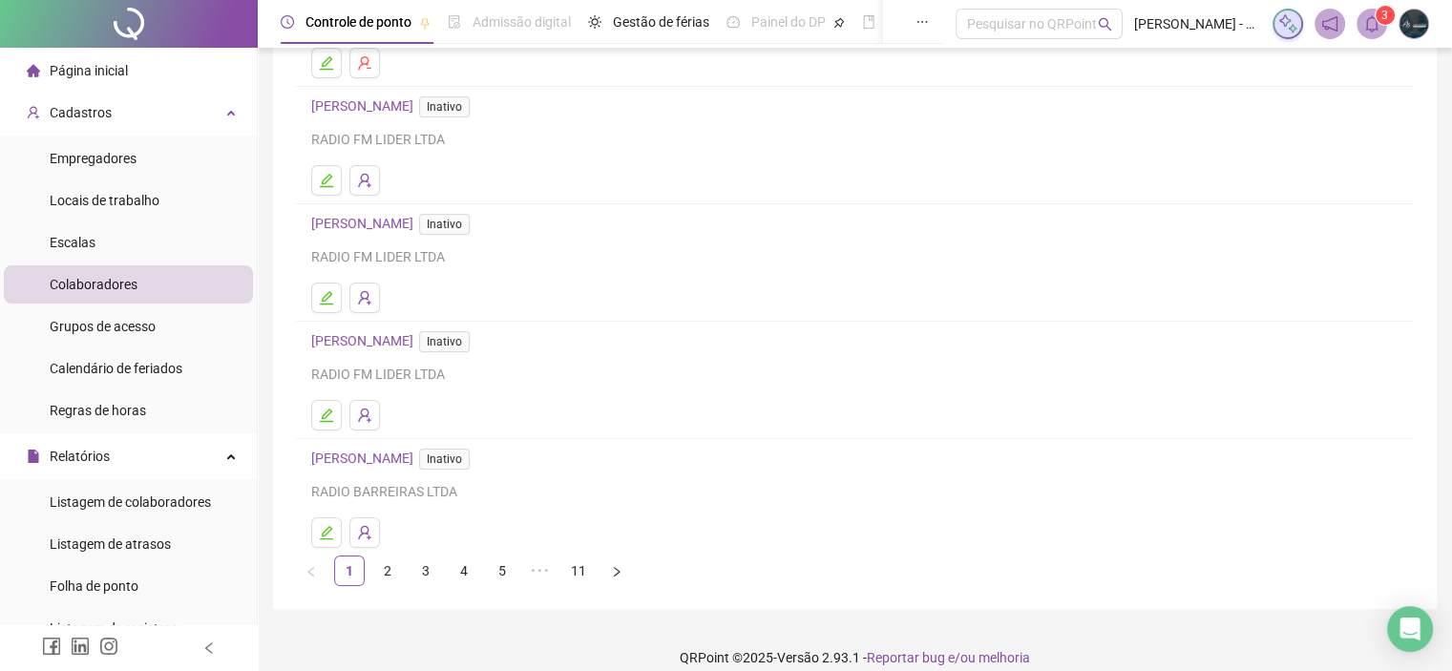
scroll to position [254, 0]
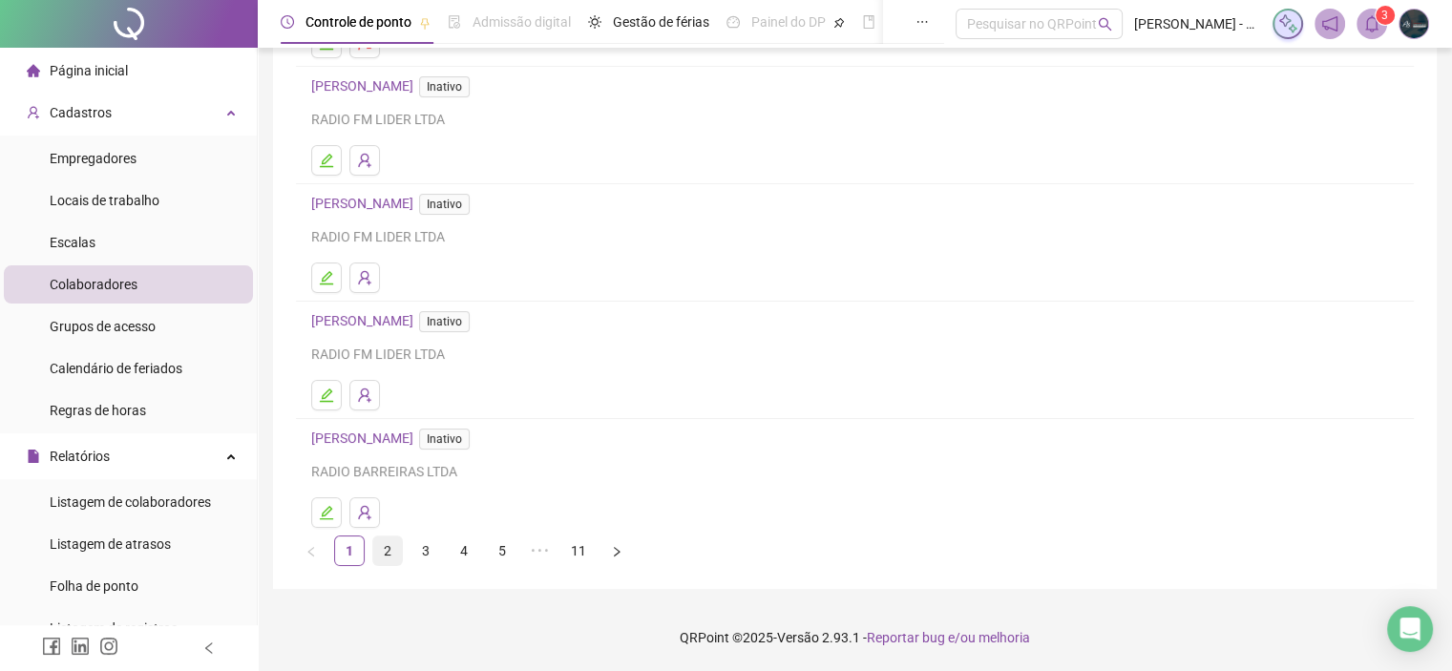
click at [382, 553] on link "2" at bounding box center [387, 550] width 29 height 29
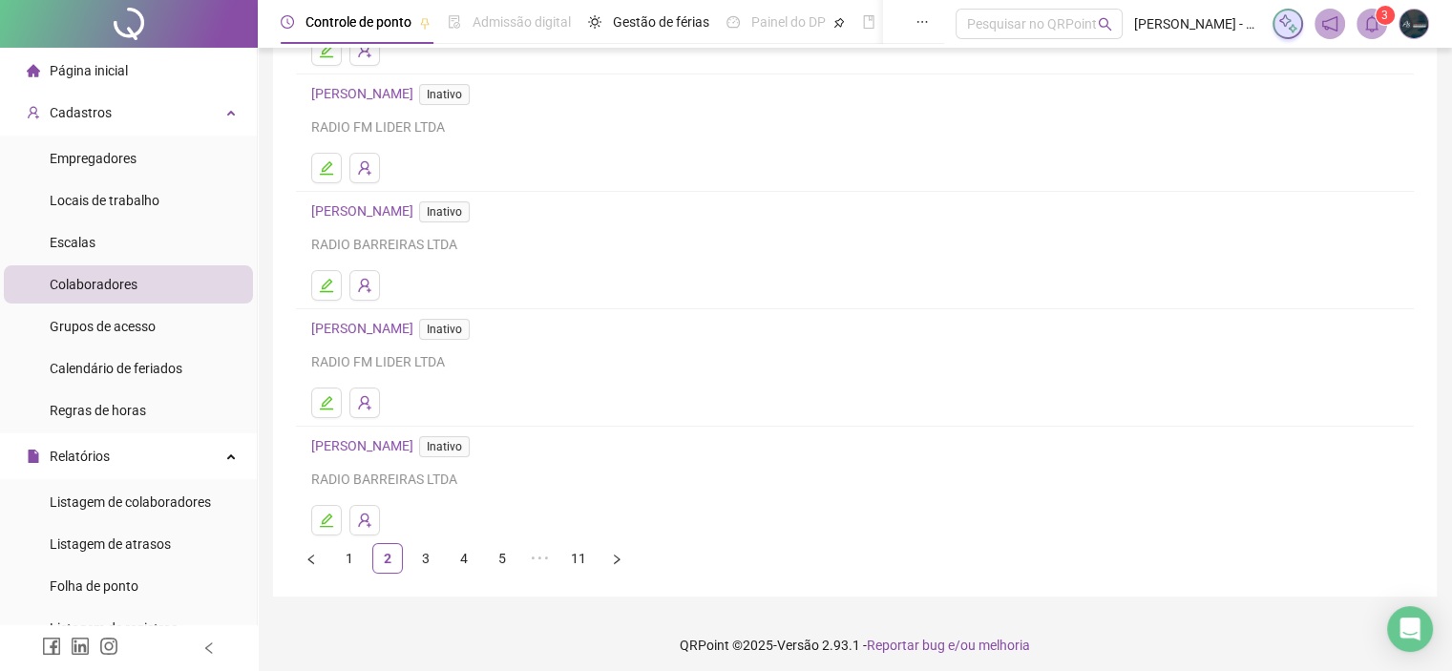
scroll to position [255, 0]
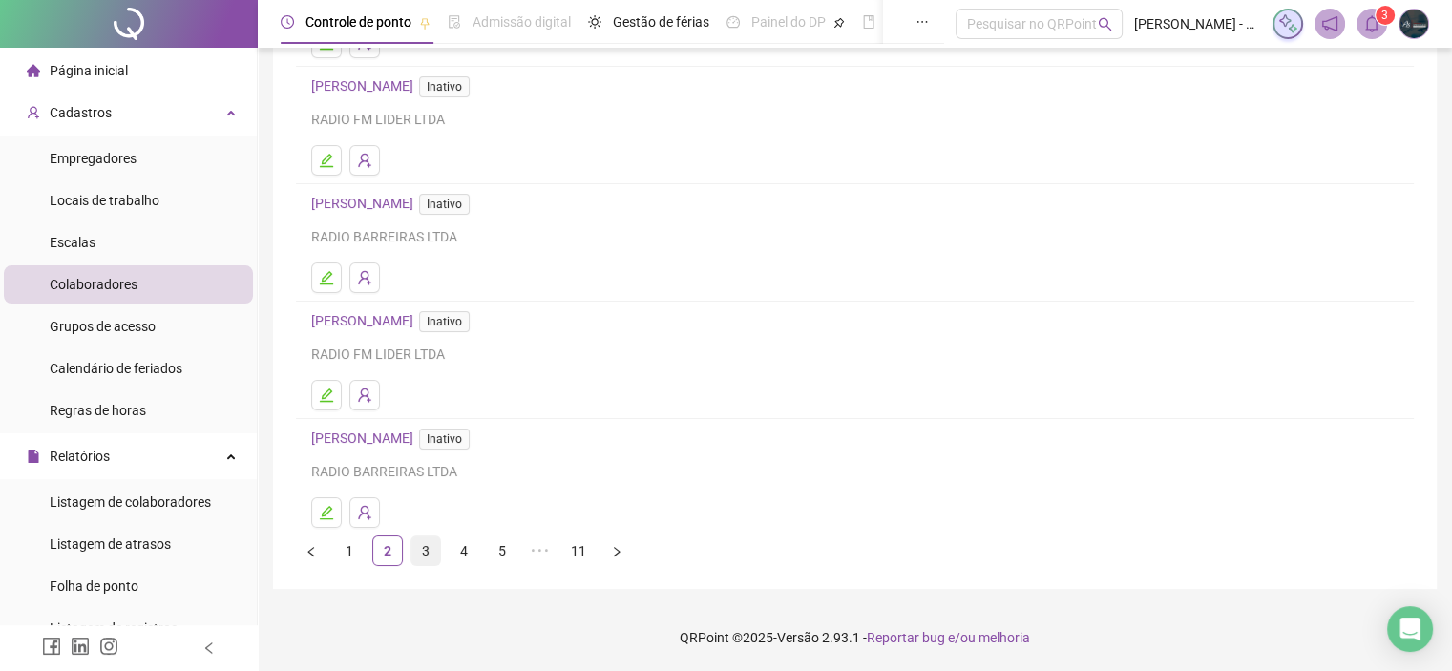
click at [430, 557] on link "3" at bounding box center [425, 550] width 29 height 29
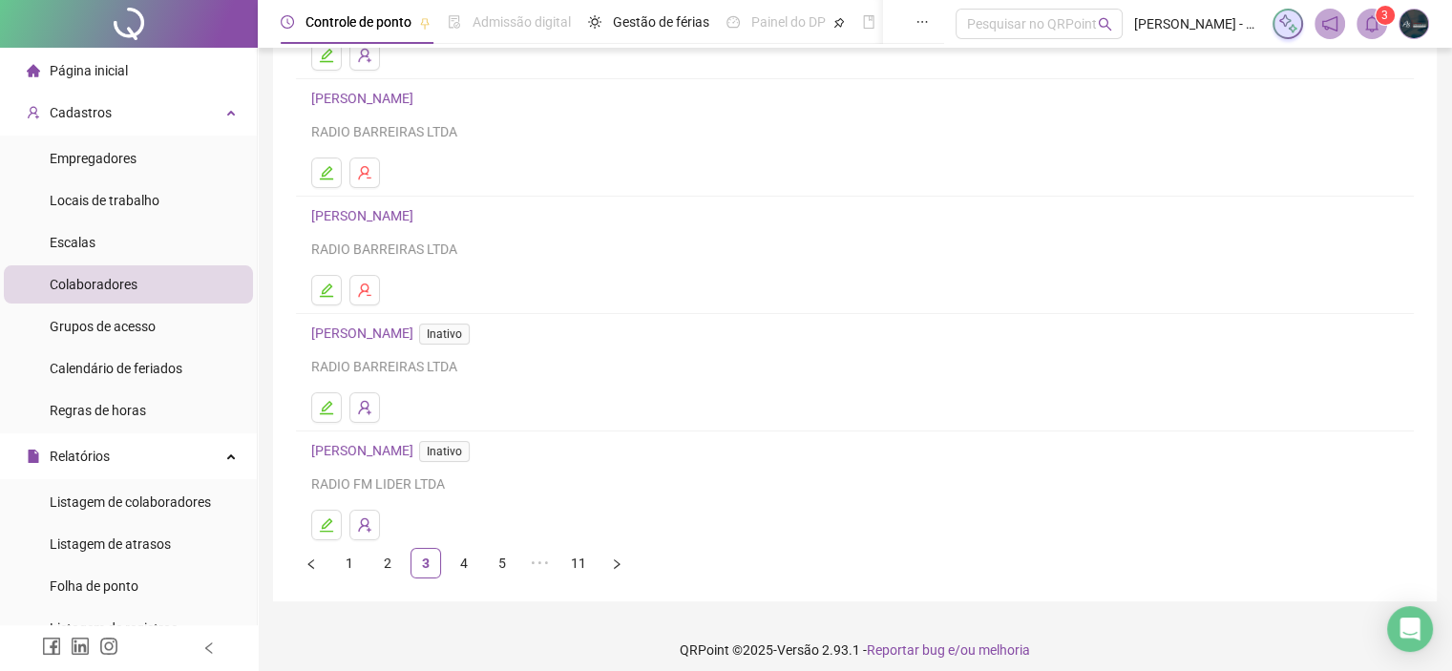
scroll to position [253, 0]
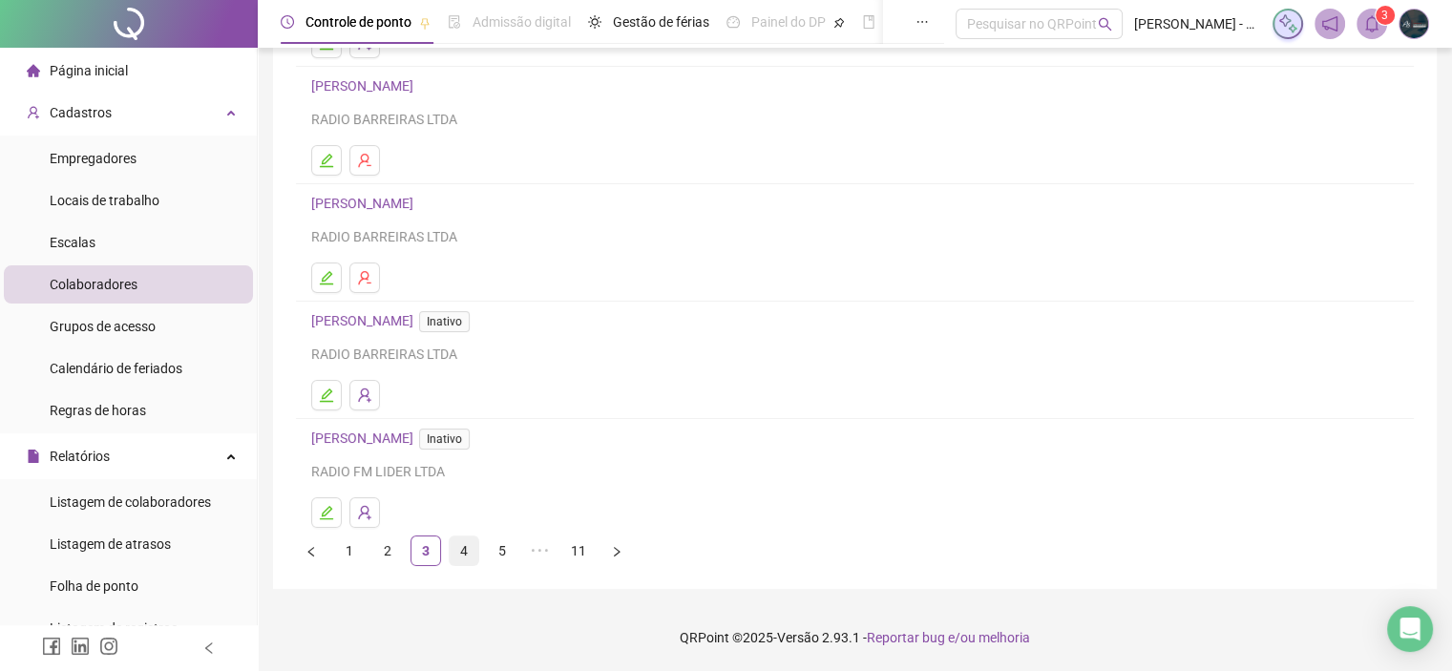
click at [459, 552] on link "4" at bounding box center [463, 550] width 29 height 29
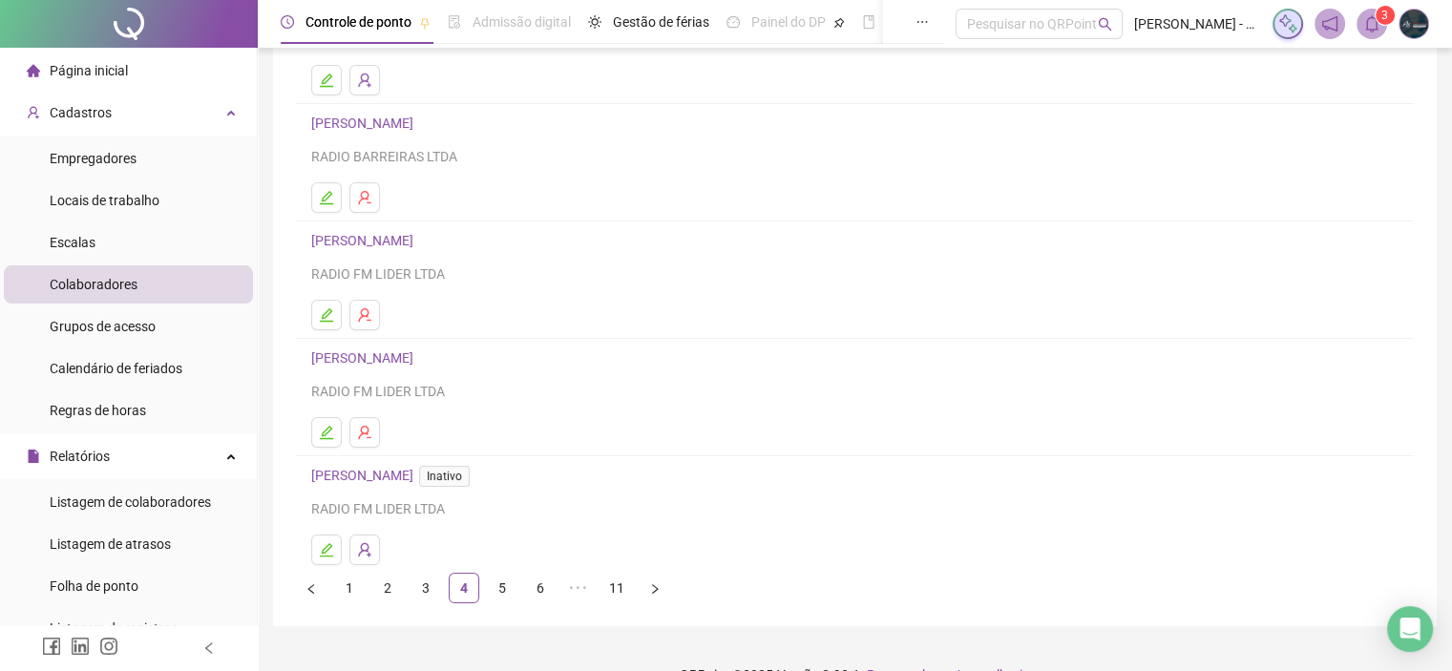
scroll to position [252, 0]
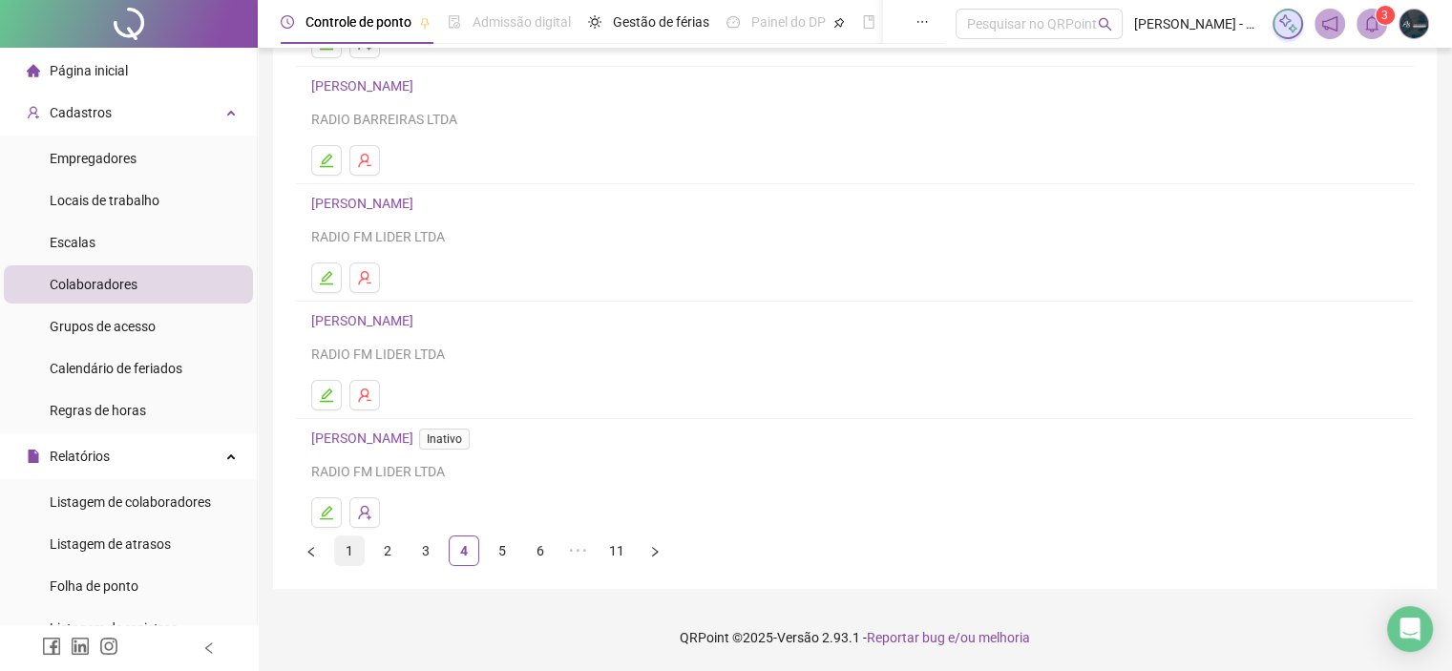
click at [355, 551] on link "1" at bounding box center [349, 550] width 29 height 29
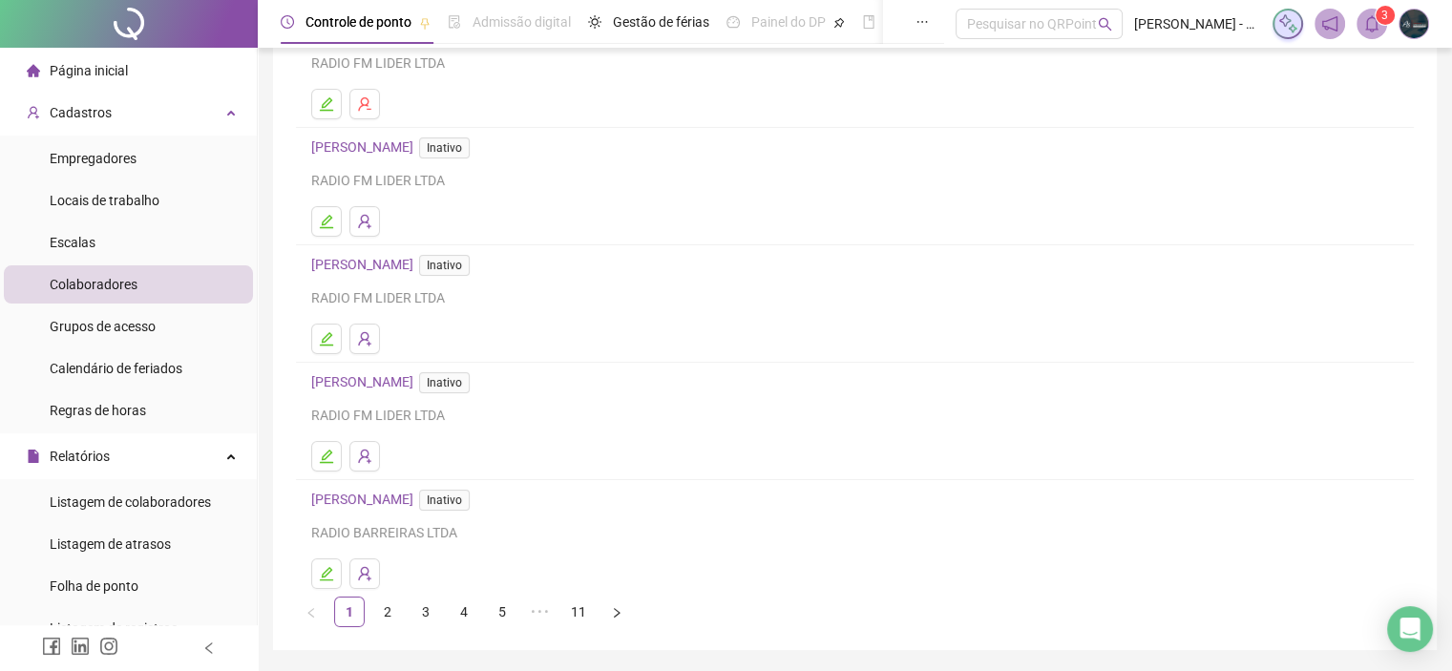
scroll to position [254, 0]
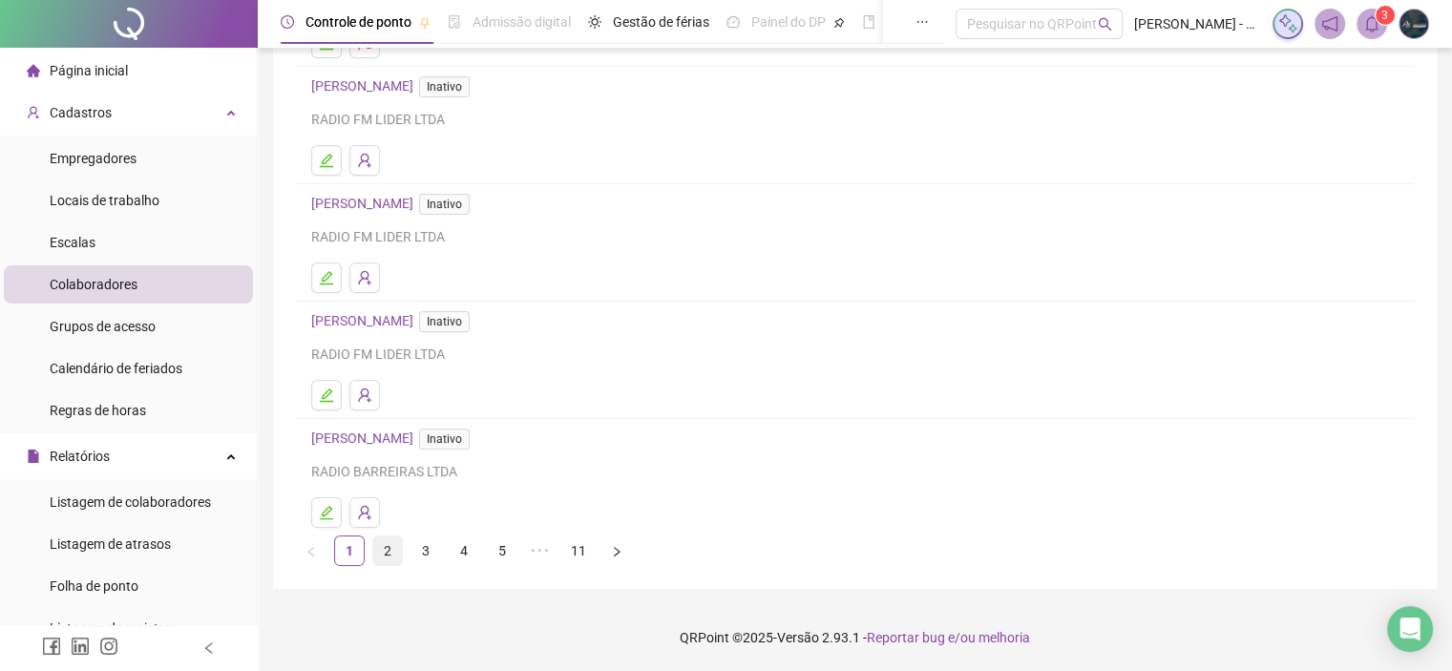
click at [393, 556] on link "2" at bounding box center [387, 550] width 29 height 29
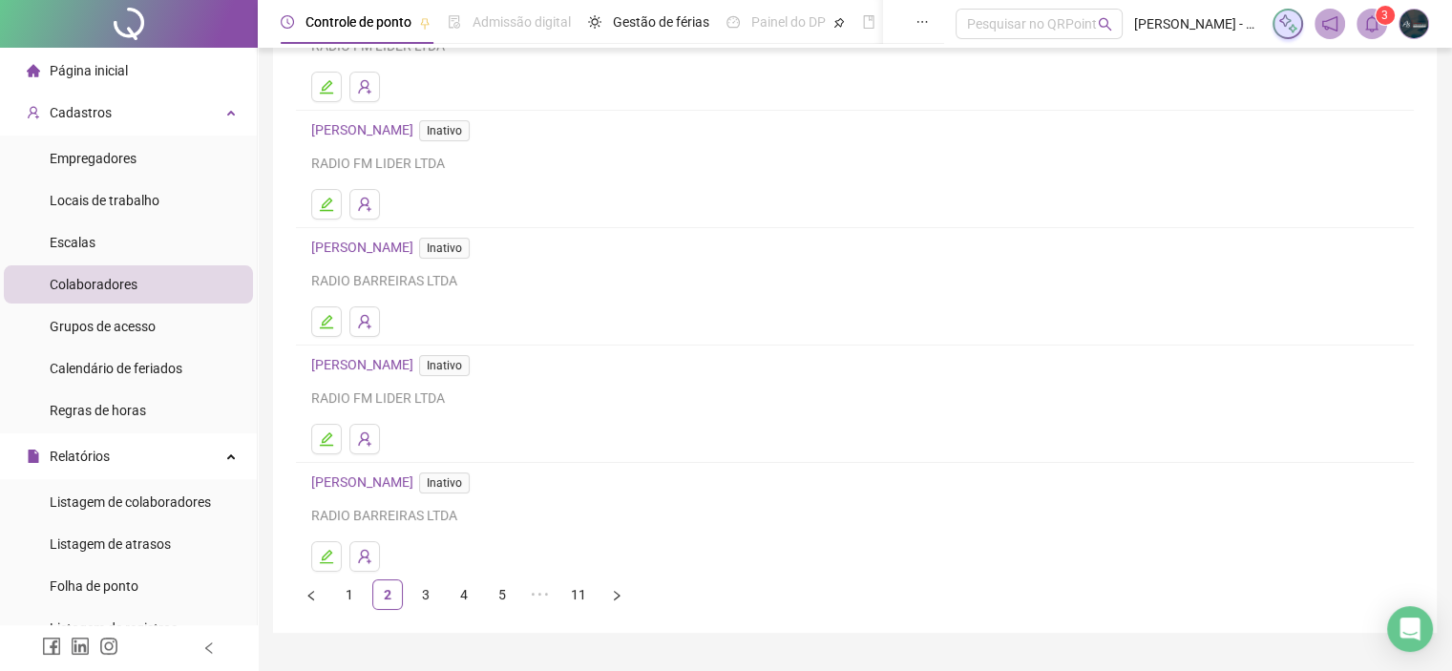
scroll to position [255, 0]
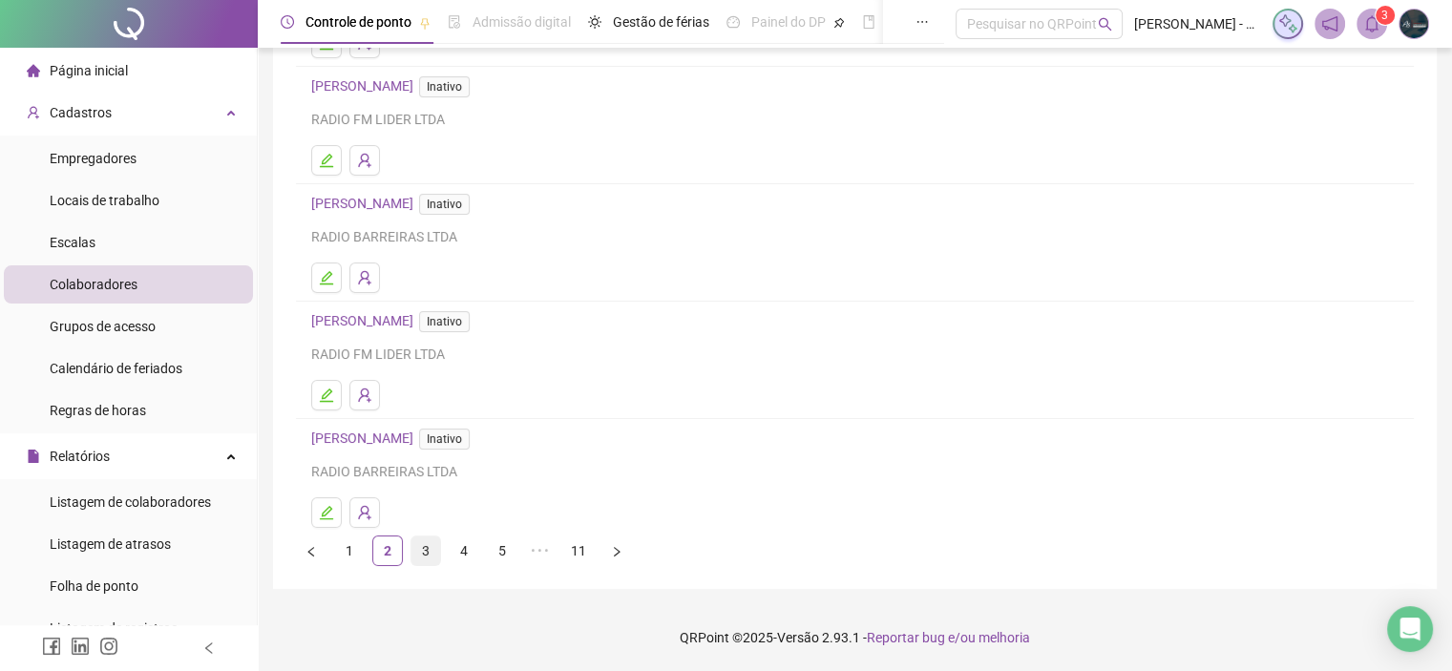
click at [423, 547] on link "3" at bounding box center [425, 550] width 29 height 29
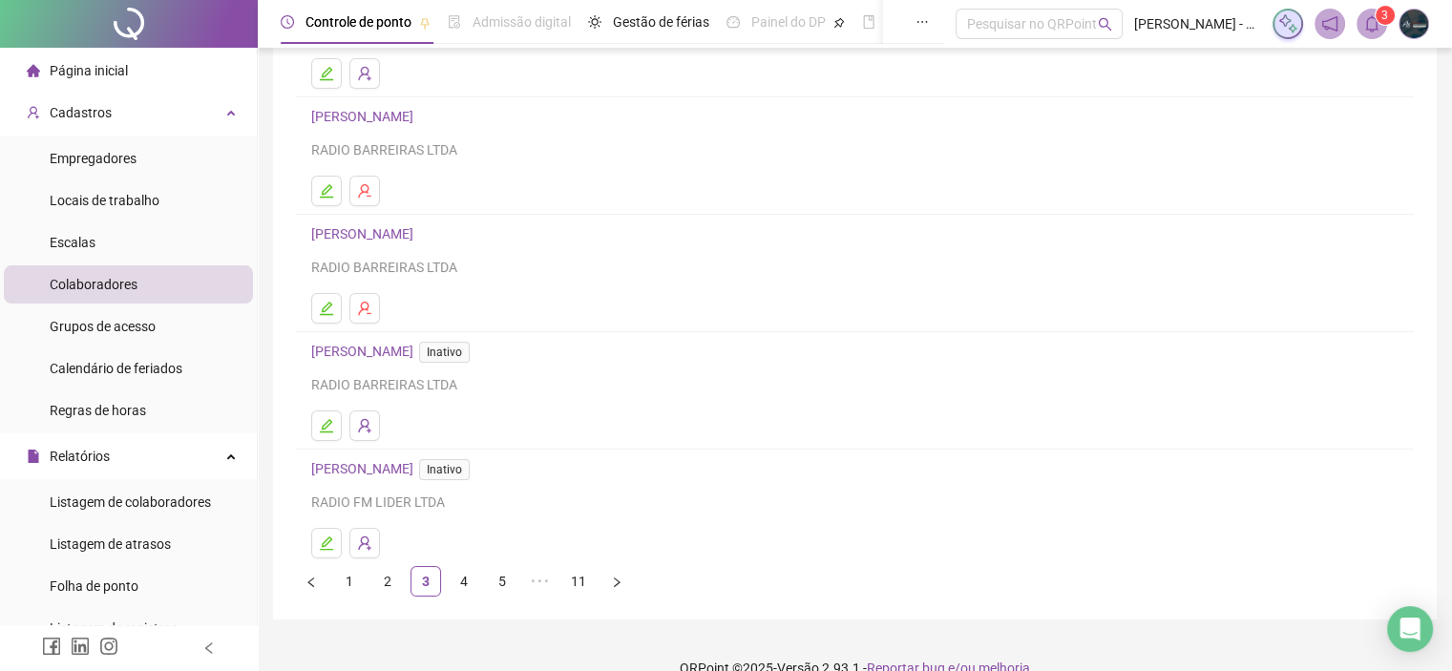
scroll to position [253, 0]
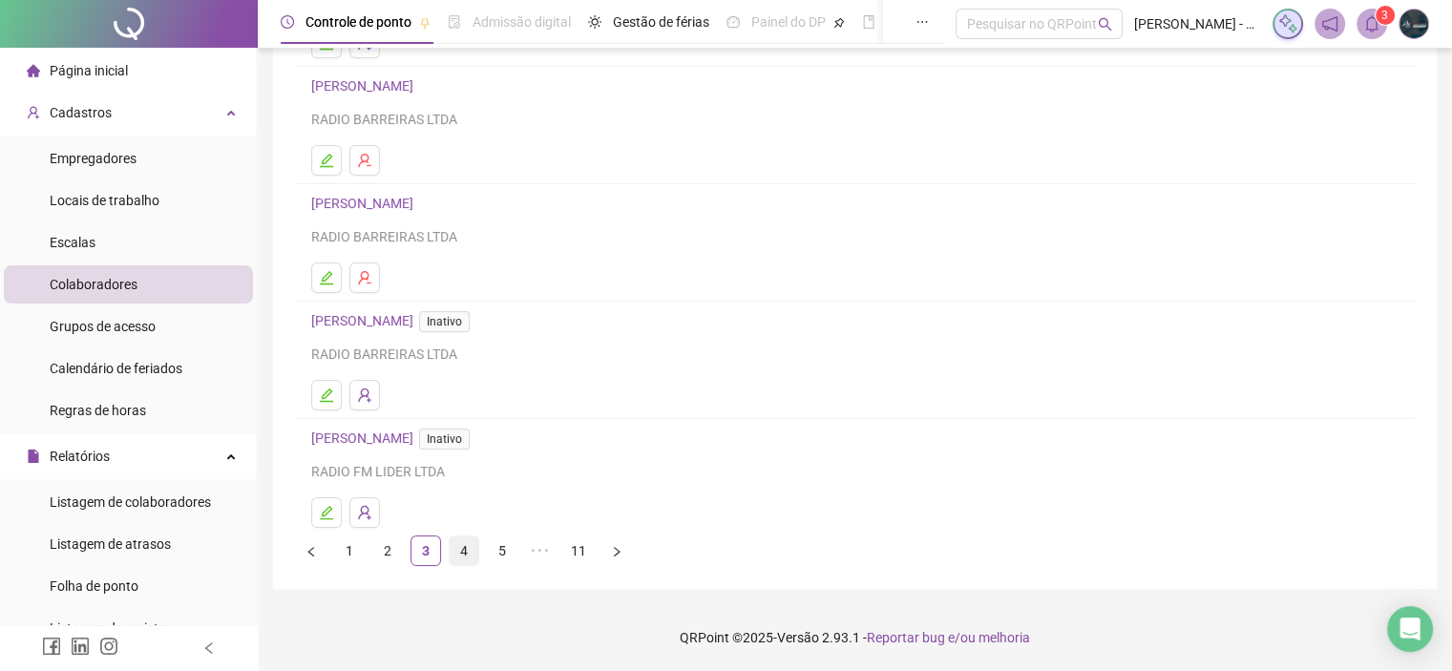
click at [463, 544] on link "4" at bounding box center [463, 550] width 29 height 29
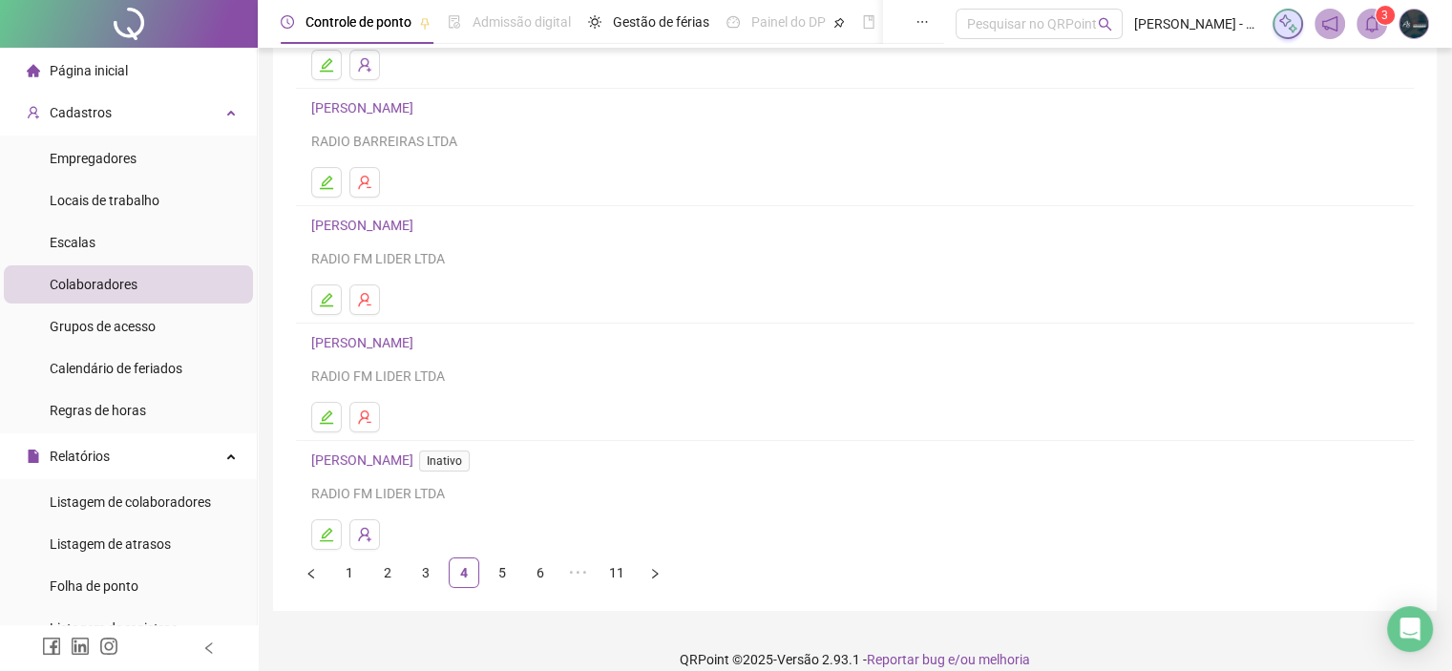
scroll to position [252, 0]
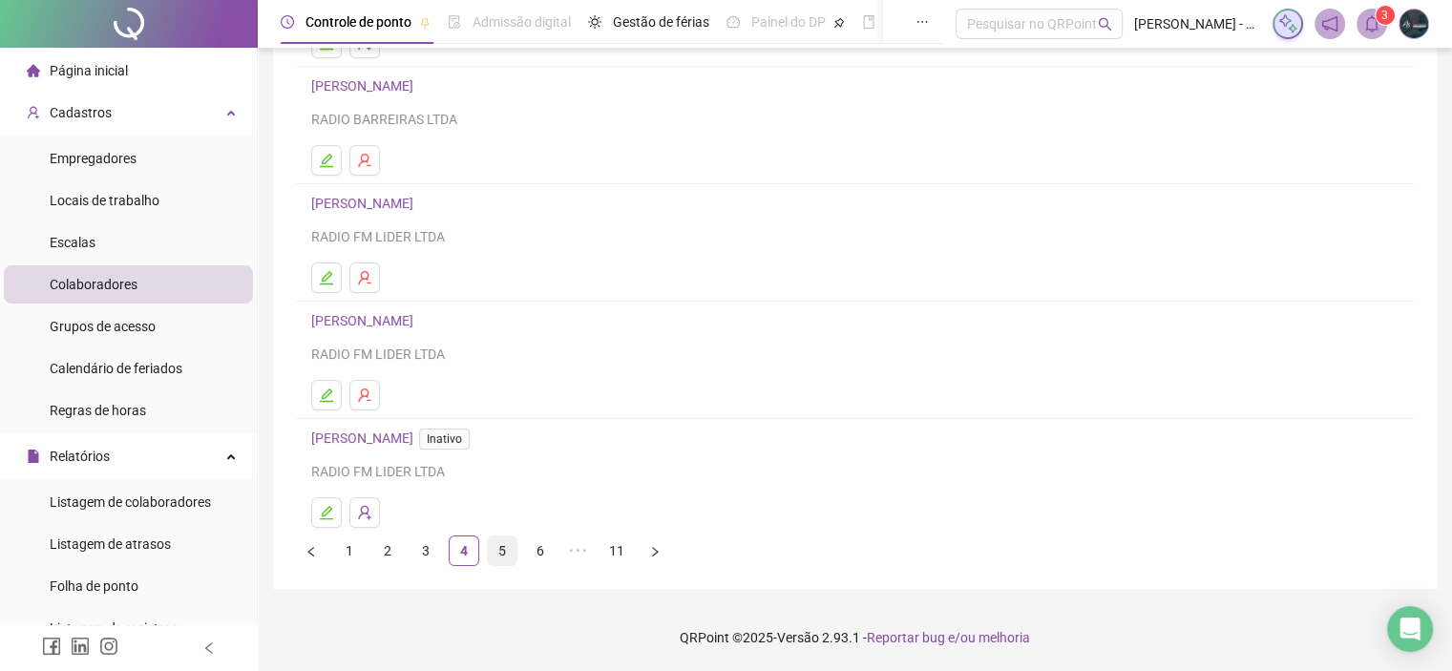
click at [505, 553] on link "5" at bounding box center [502, 550] width 29 height 29
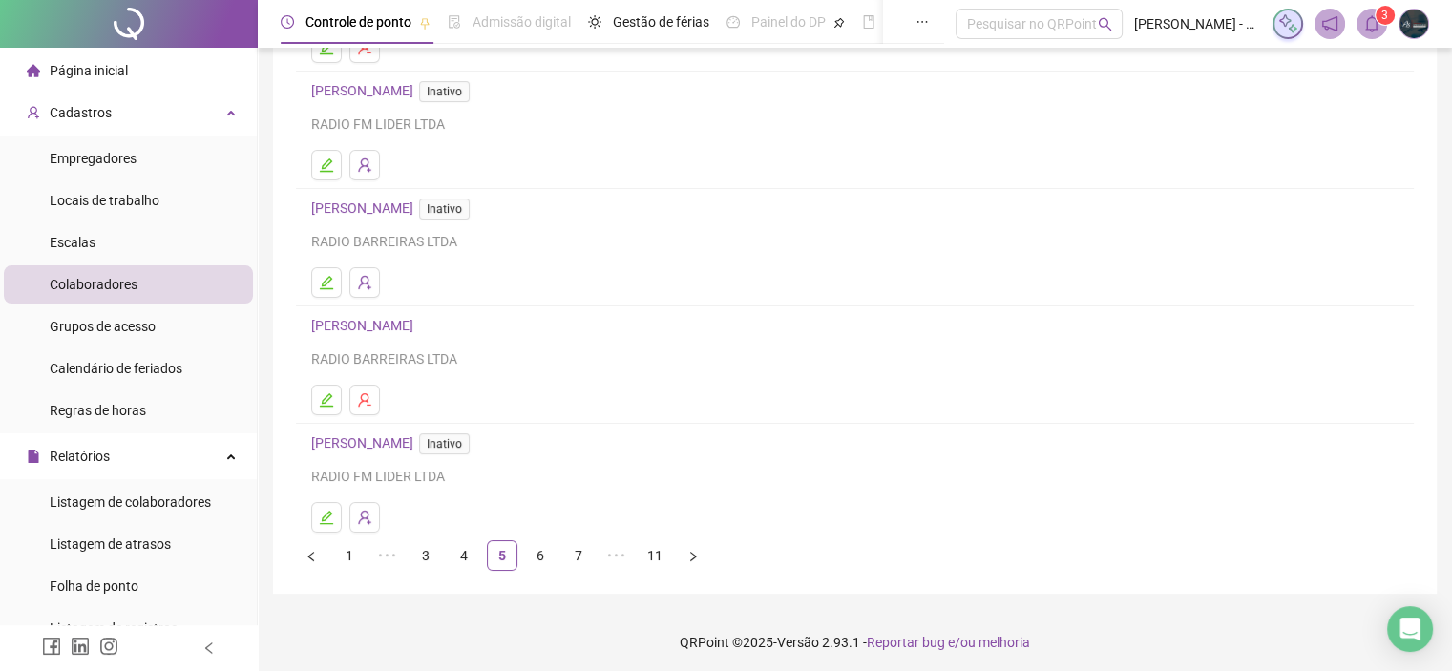
scroll to position [253, 0]
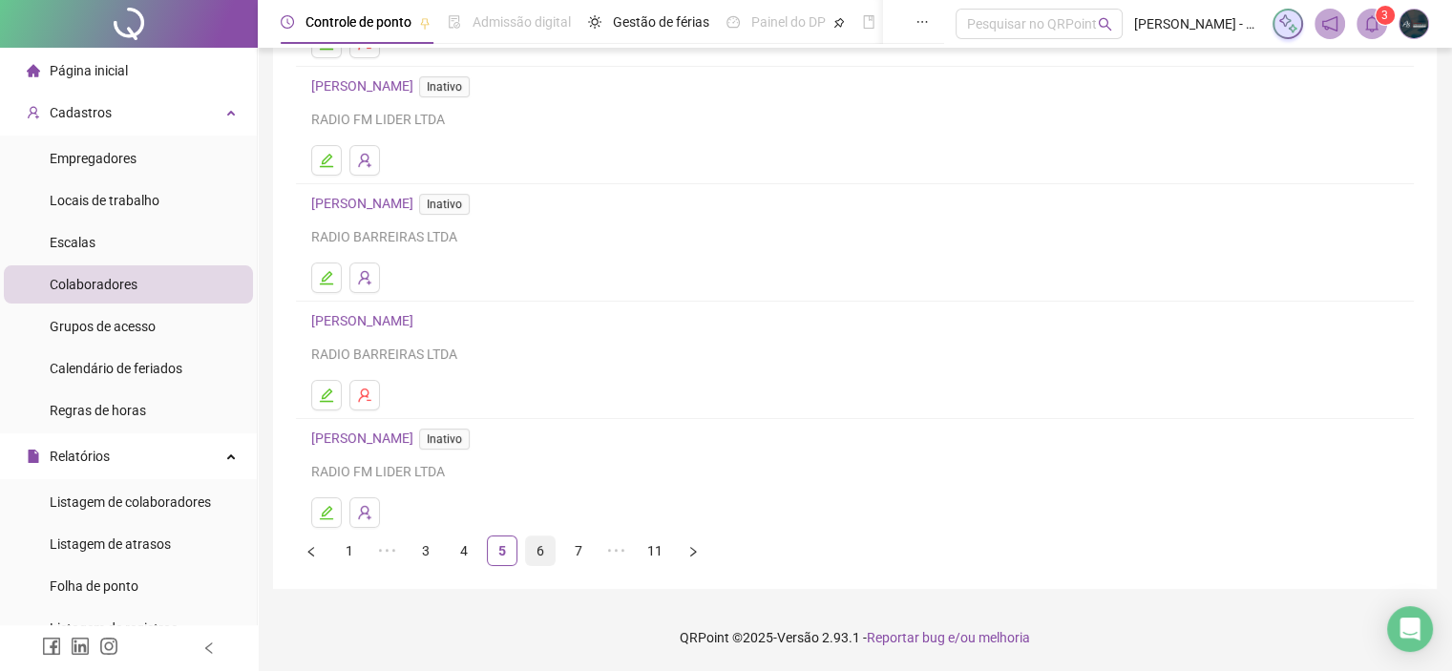
click at [538, 543] on link "6" at bounding box center [540, 550] width 29 height 29
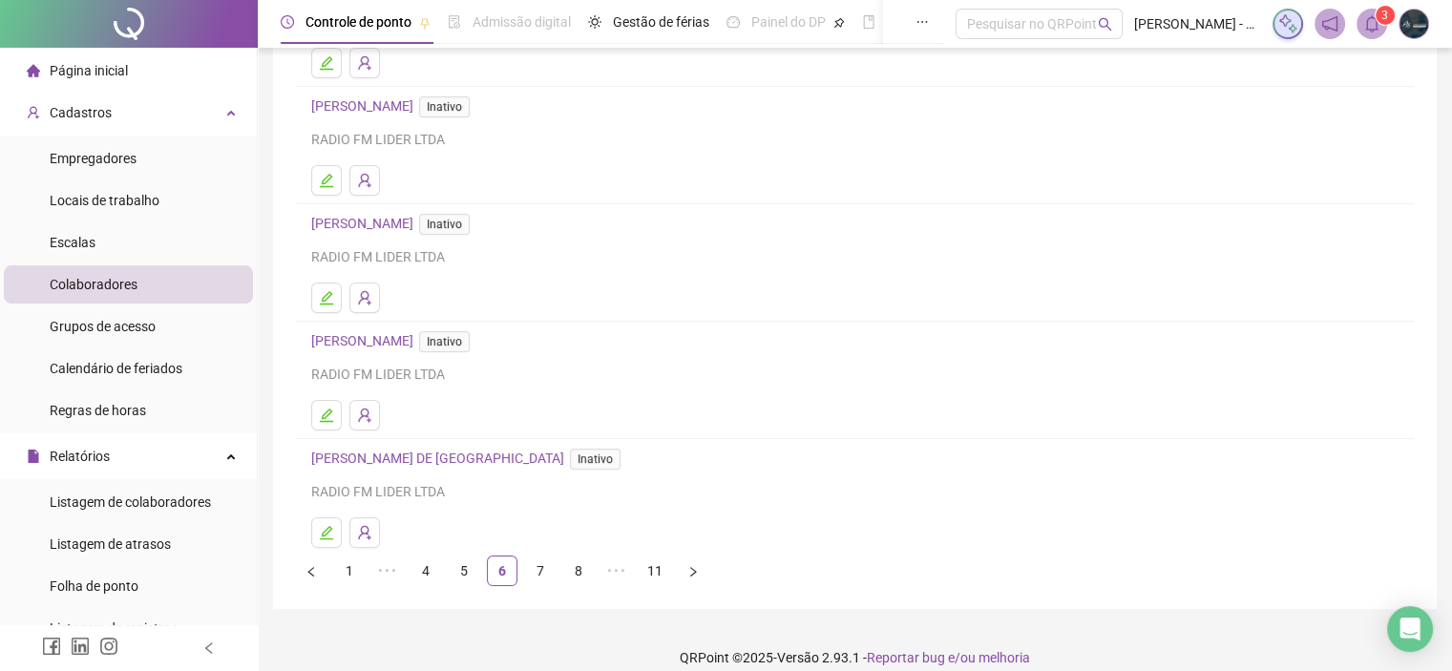
scroll to position [255, 0]
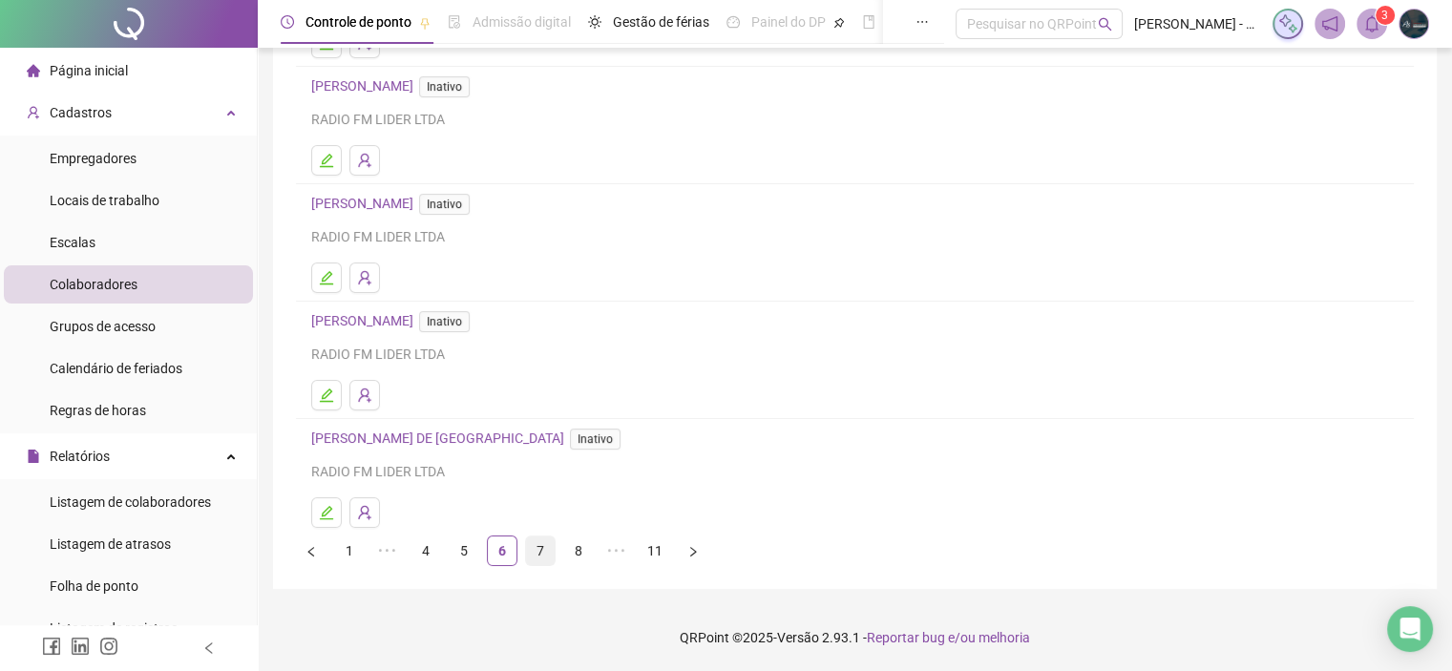
click at [535, 554] on link "7" at bounding box center [540, 550] width 29 height 29
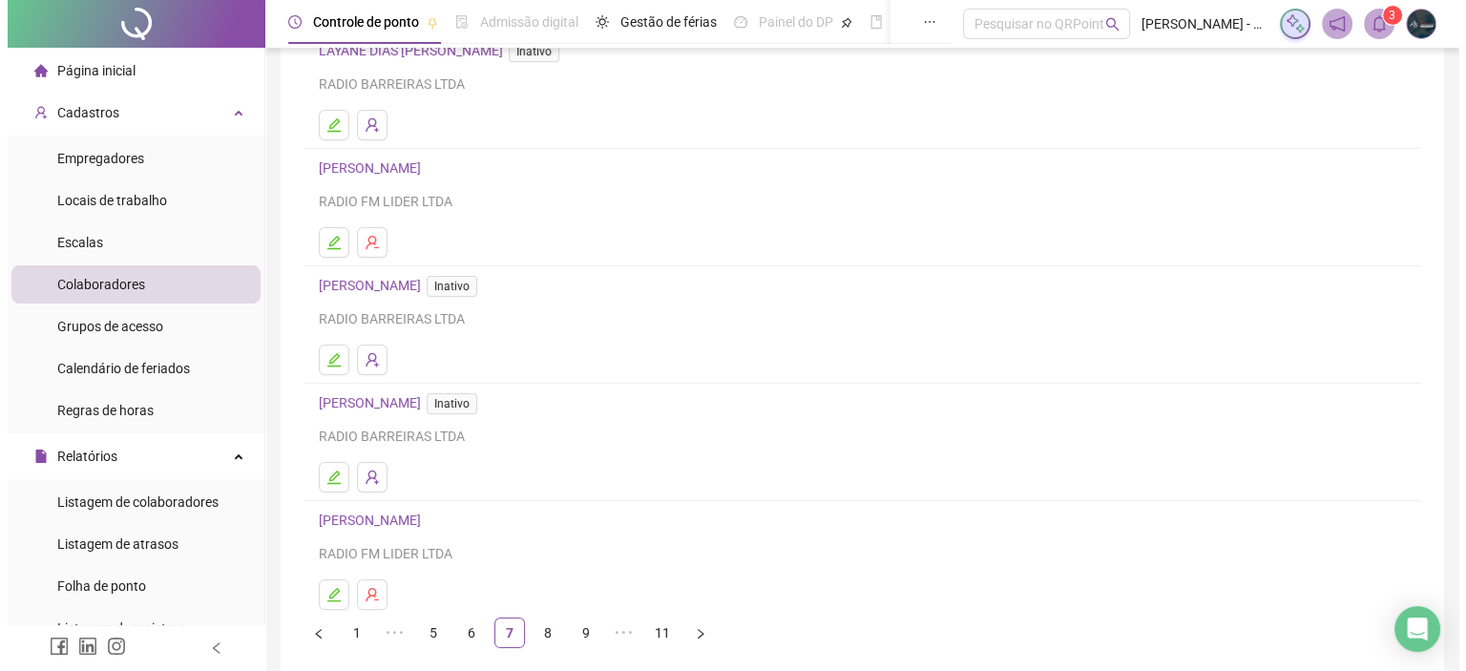
scroll to position [191, 0]
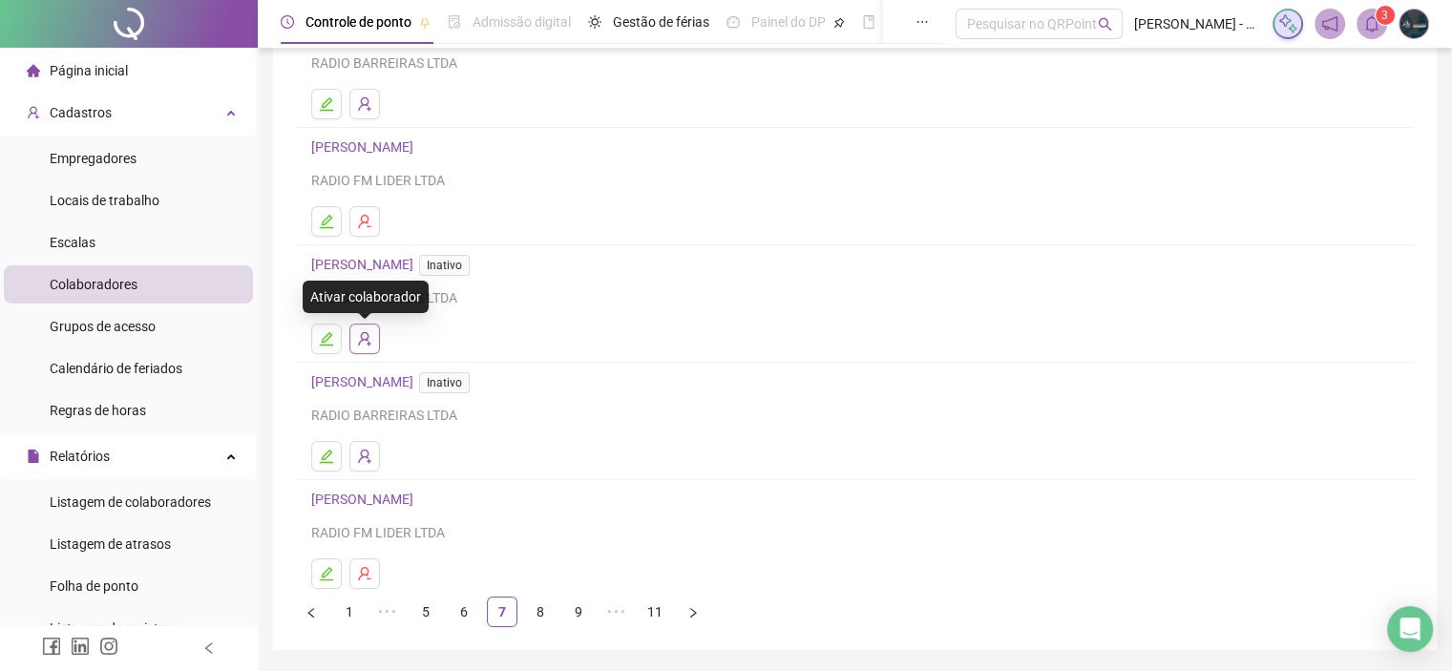
click at [366, 346] on icon "user-add" at bounding box center [364, 338] width 15 height 15
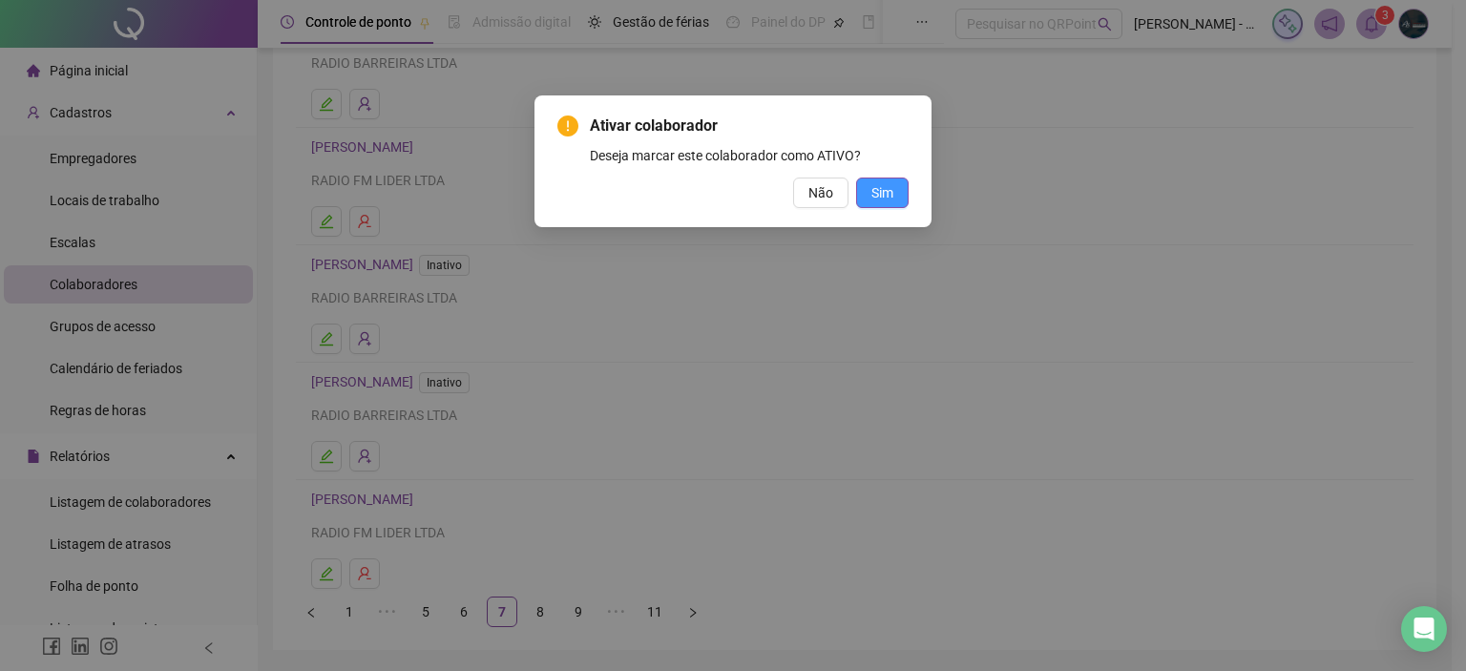
click at [894, 193] on button "Sim" at bounding box center [882, 193] width 52 height 31
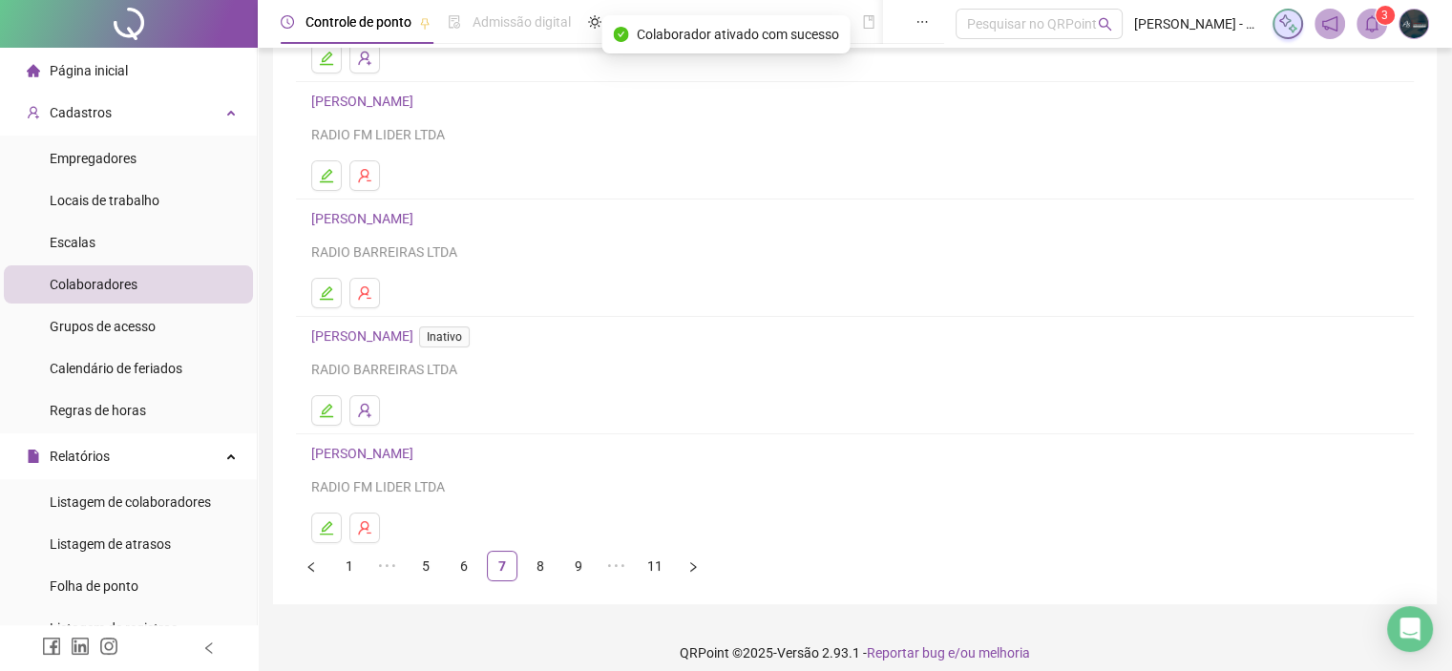
scroll to position [252, 0]
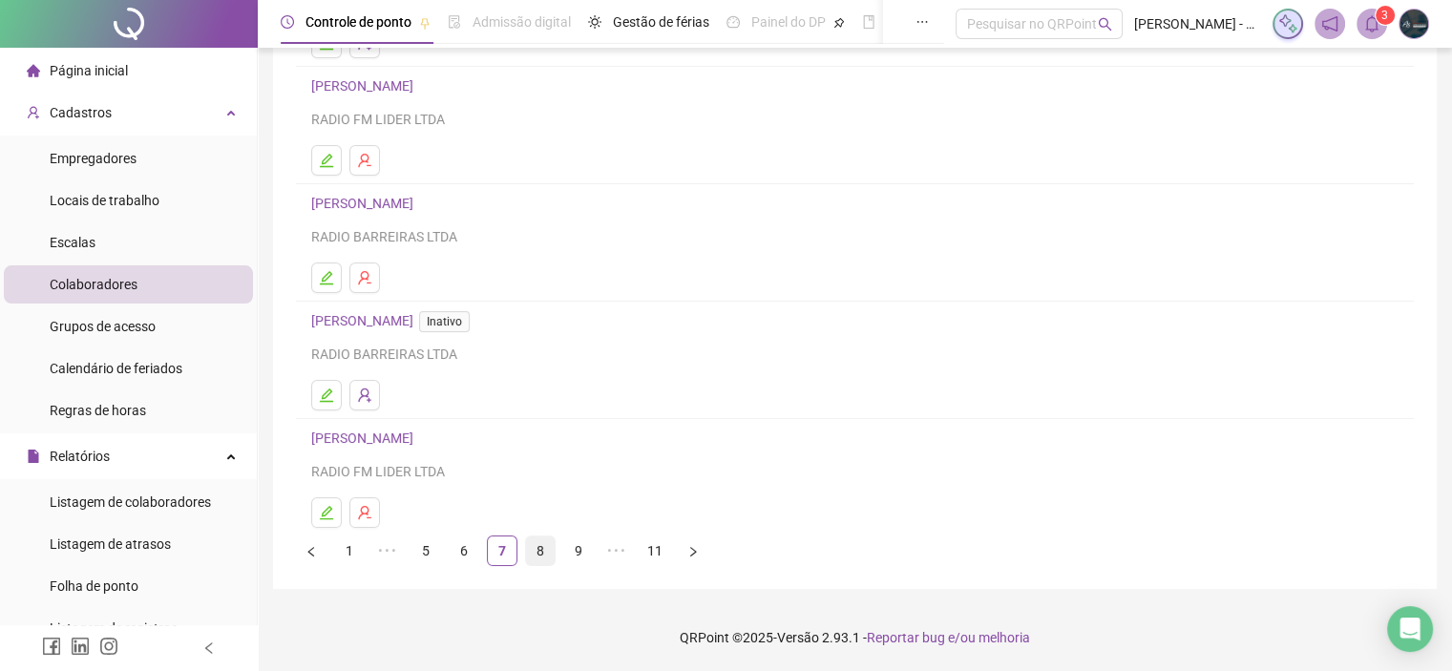
click at [542, 550] on link "8" at bounding box center [540, 550] width 29 height 29
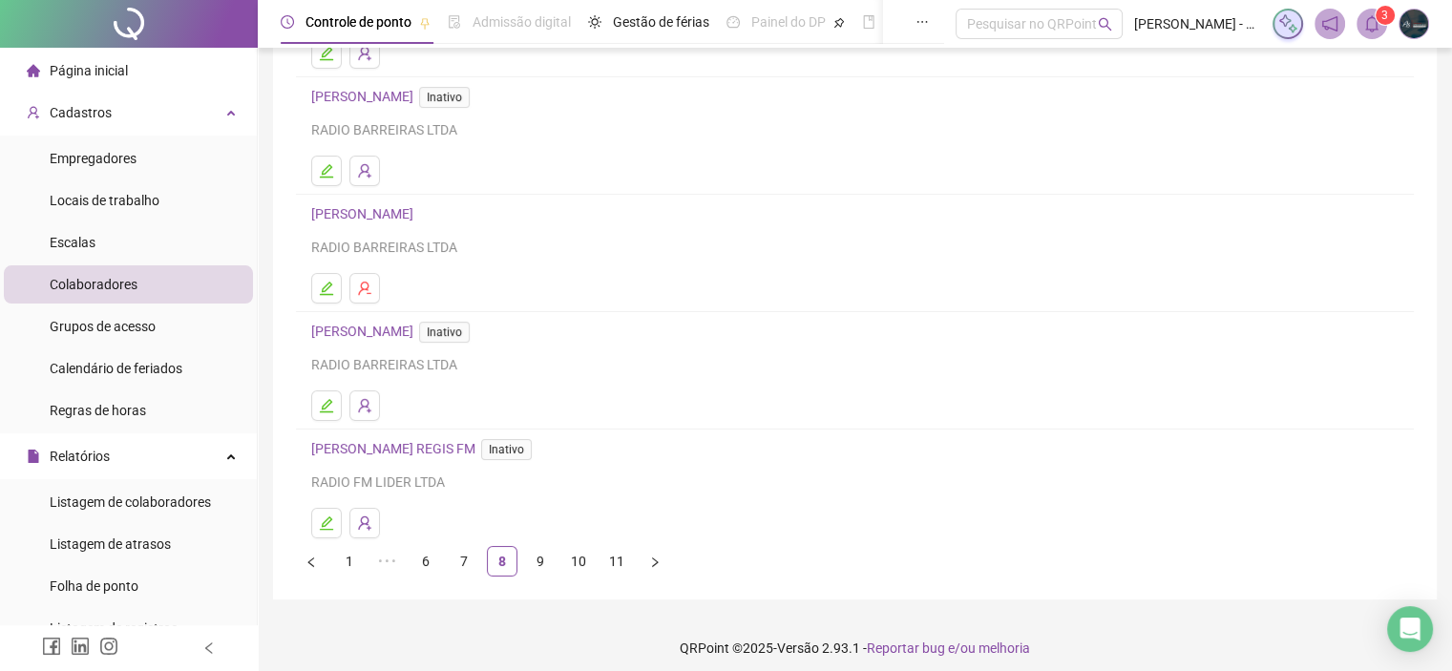
scroll to position [254, 0]
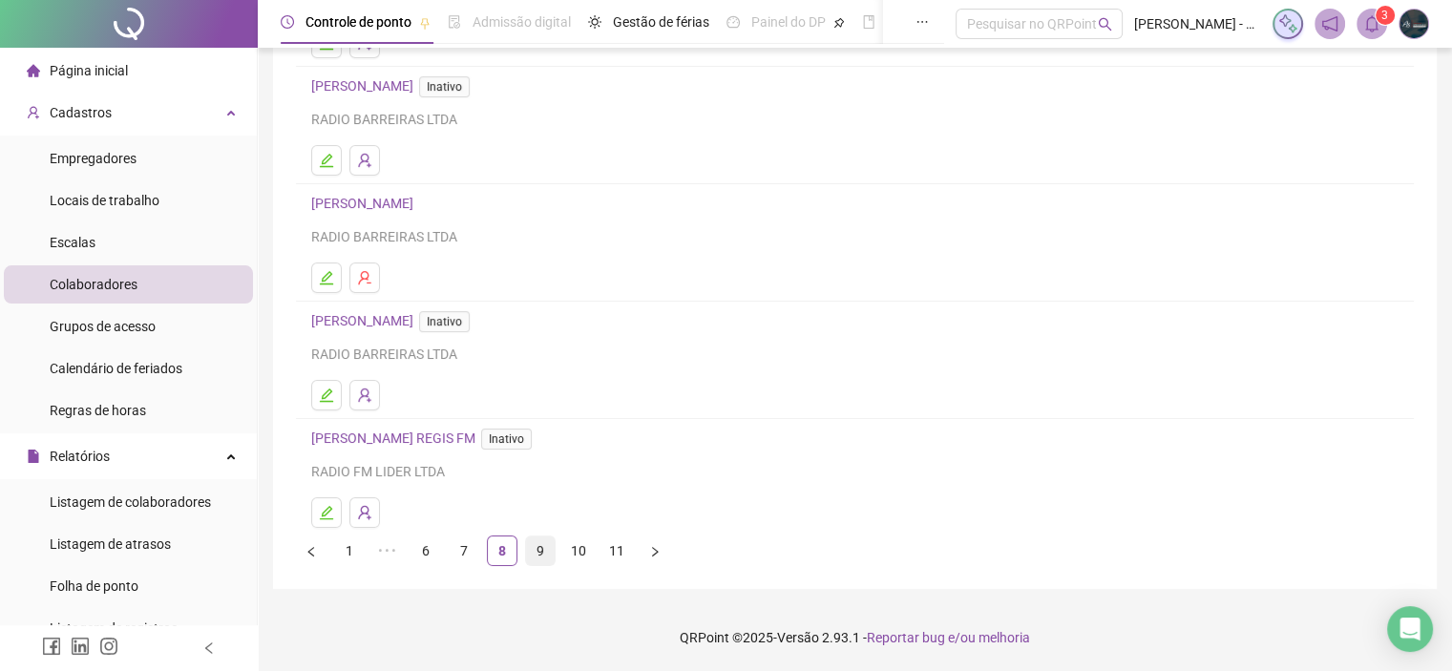
click at [542, 559] on link "9" at bounding box center [540, 550] width 29 height 29
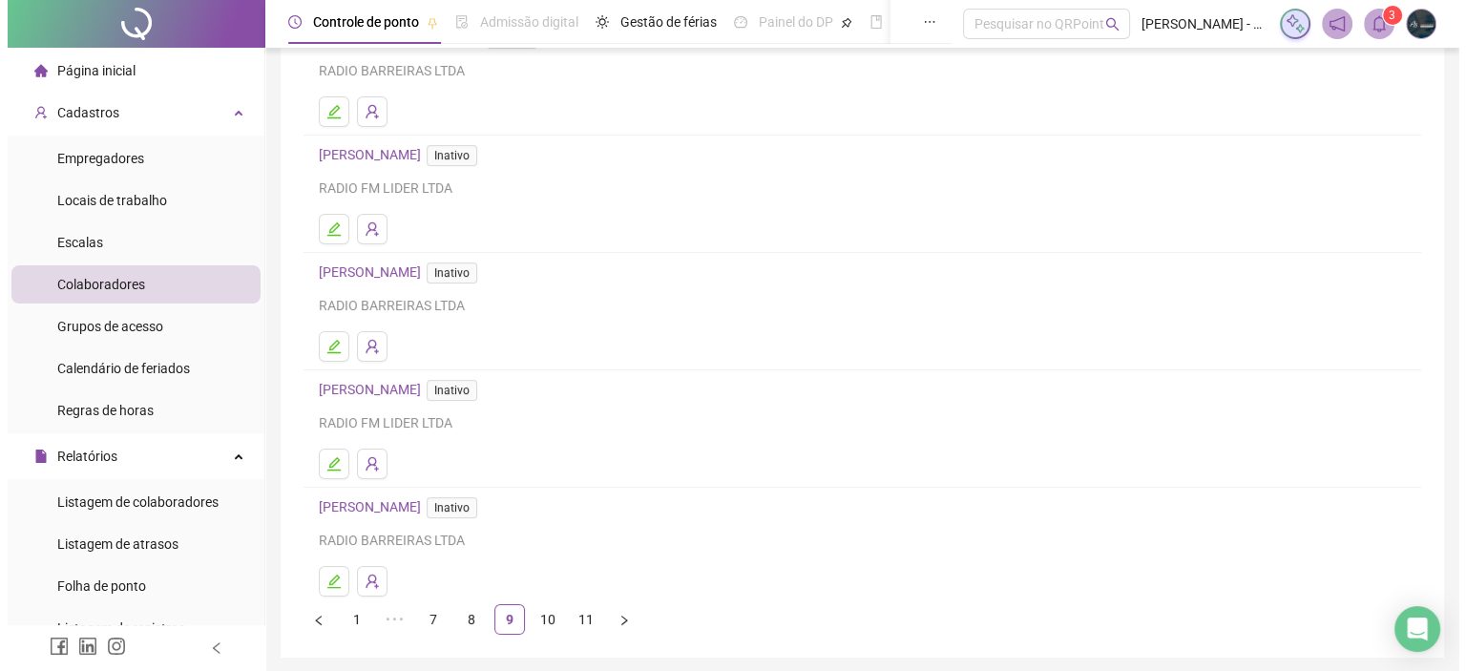
scroll to position [191, 0]
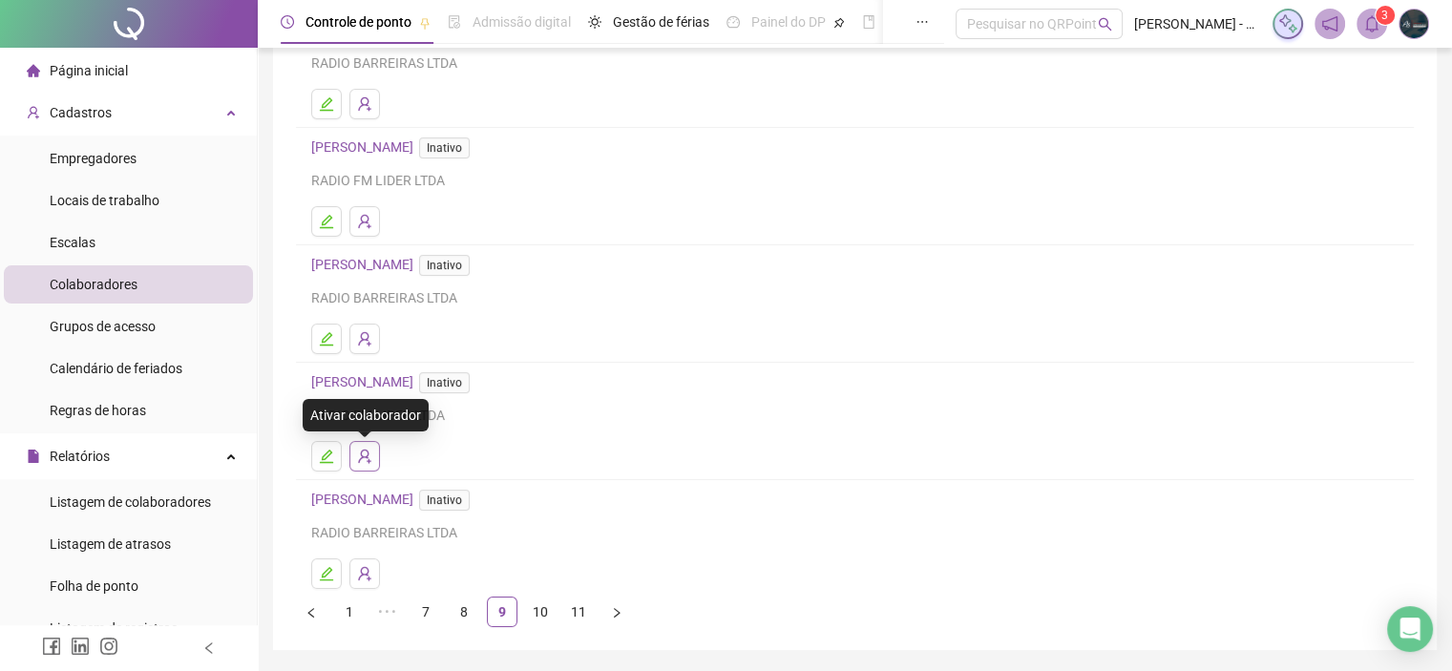
click at [363, 461] on icon "user-add" at bounding box center [364, 456] width 15 height 15
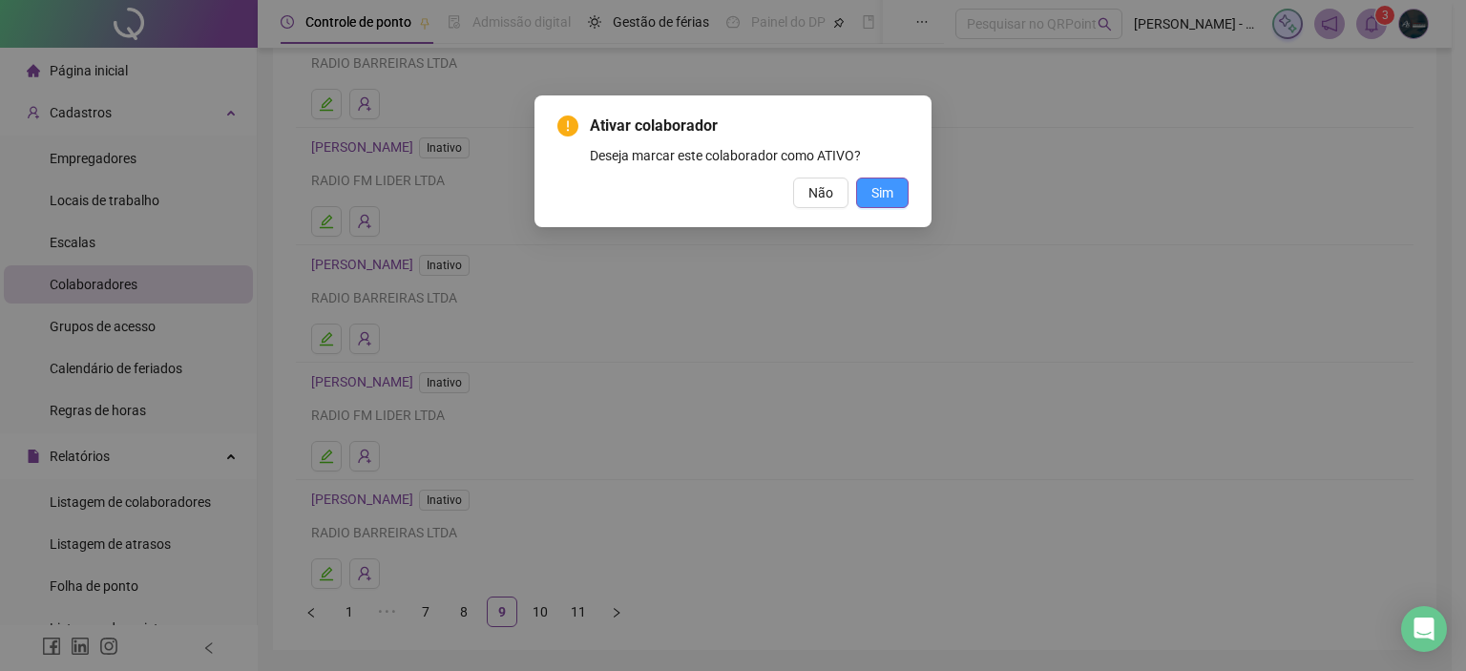
click at [877, 201] on span "Sim" at bounding box center [882, 192] width 22 height 21
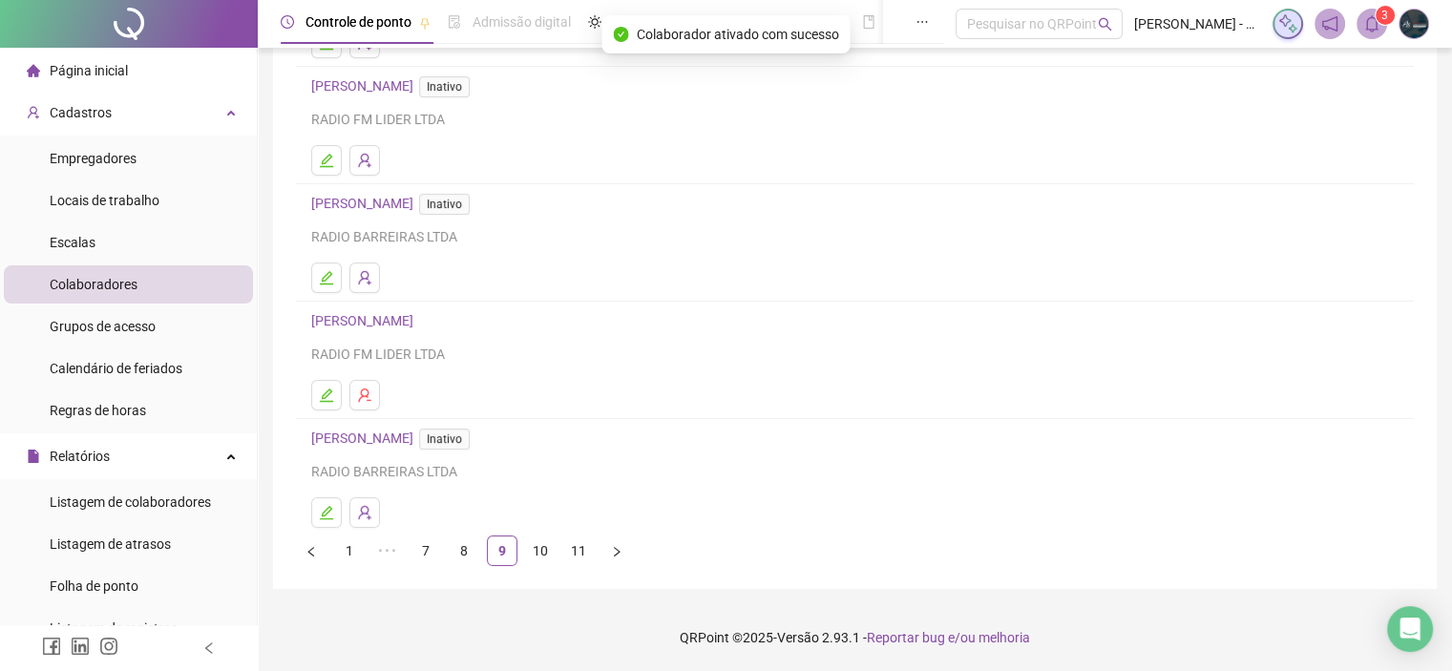
scroll to position [254, 0]
click at [536, 549] on link "10" at bounding box center [540, 550] width 29 height 29
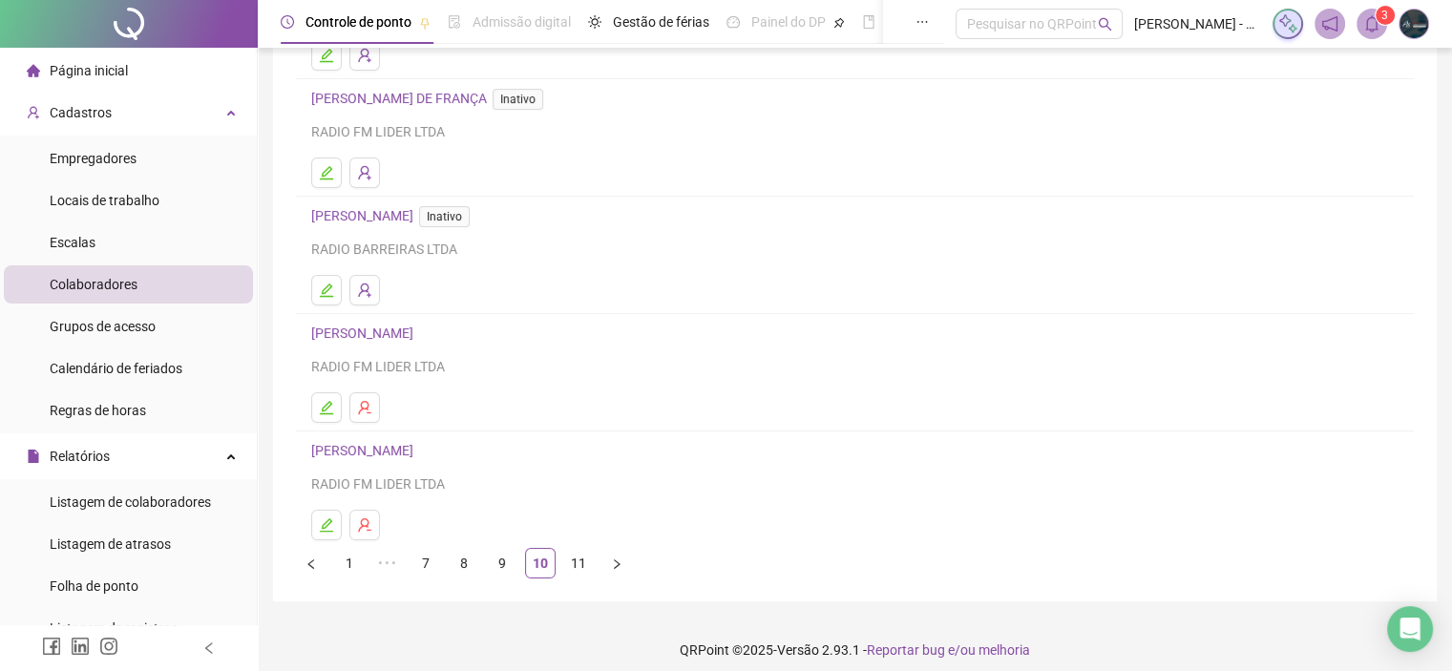
scroll to position [253, 0]
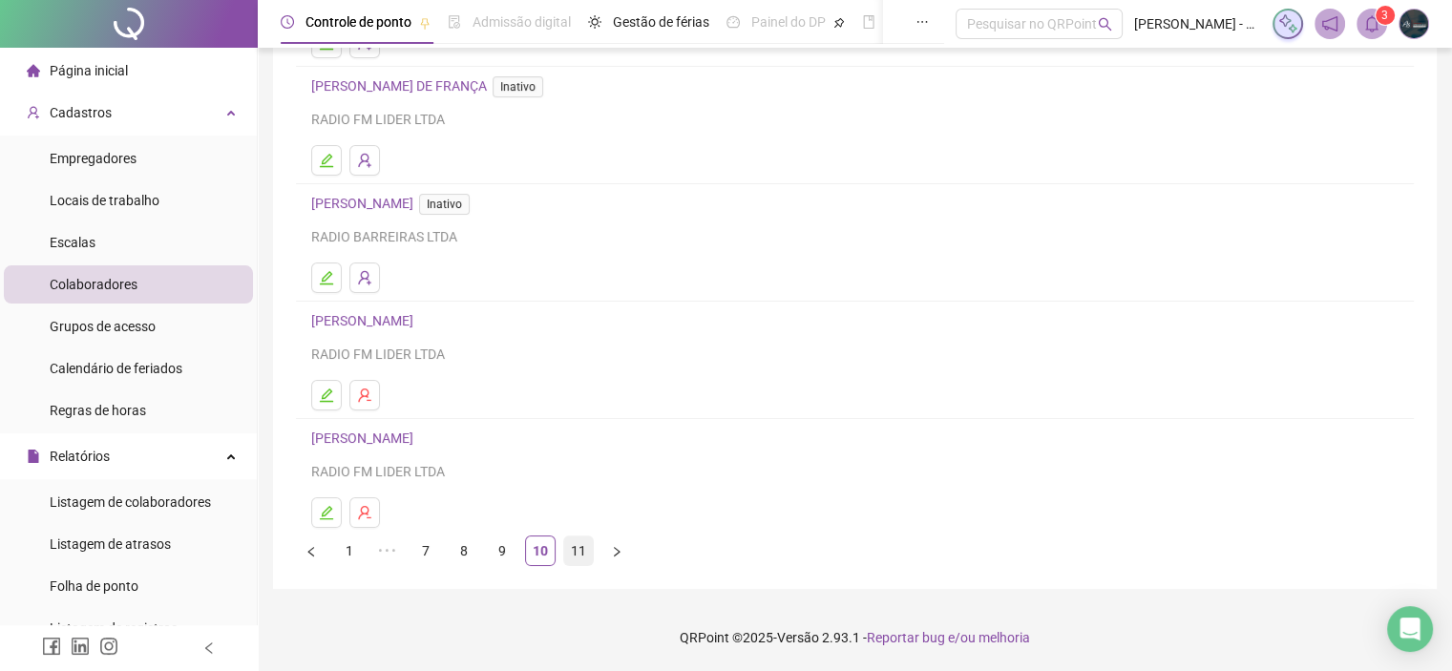
click at [585, 554] on link "11" at bounding box center [578, 550] width 29 height 29
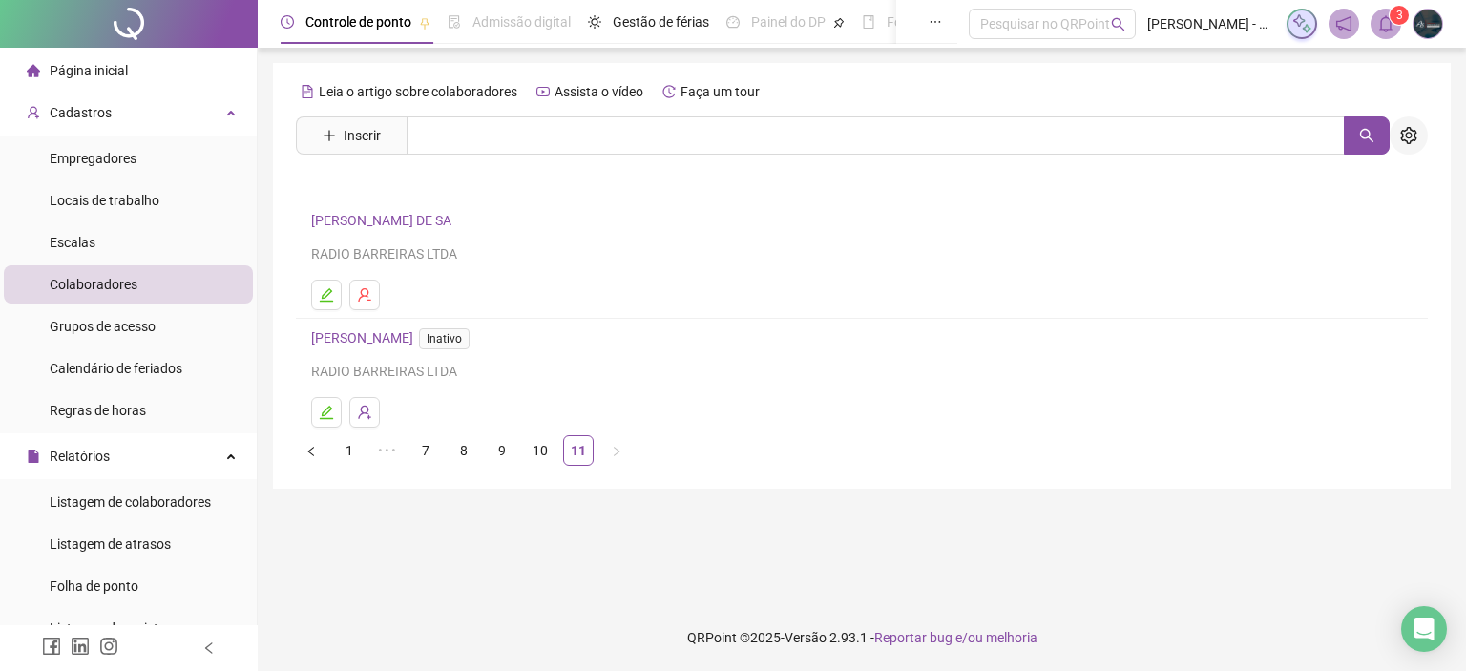
click at [1405, 143] on icon "setting" at bounding box center [1408, 135] width 17 height 17
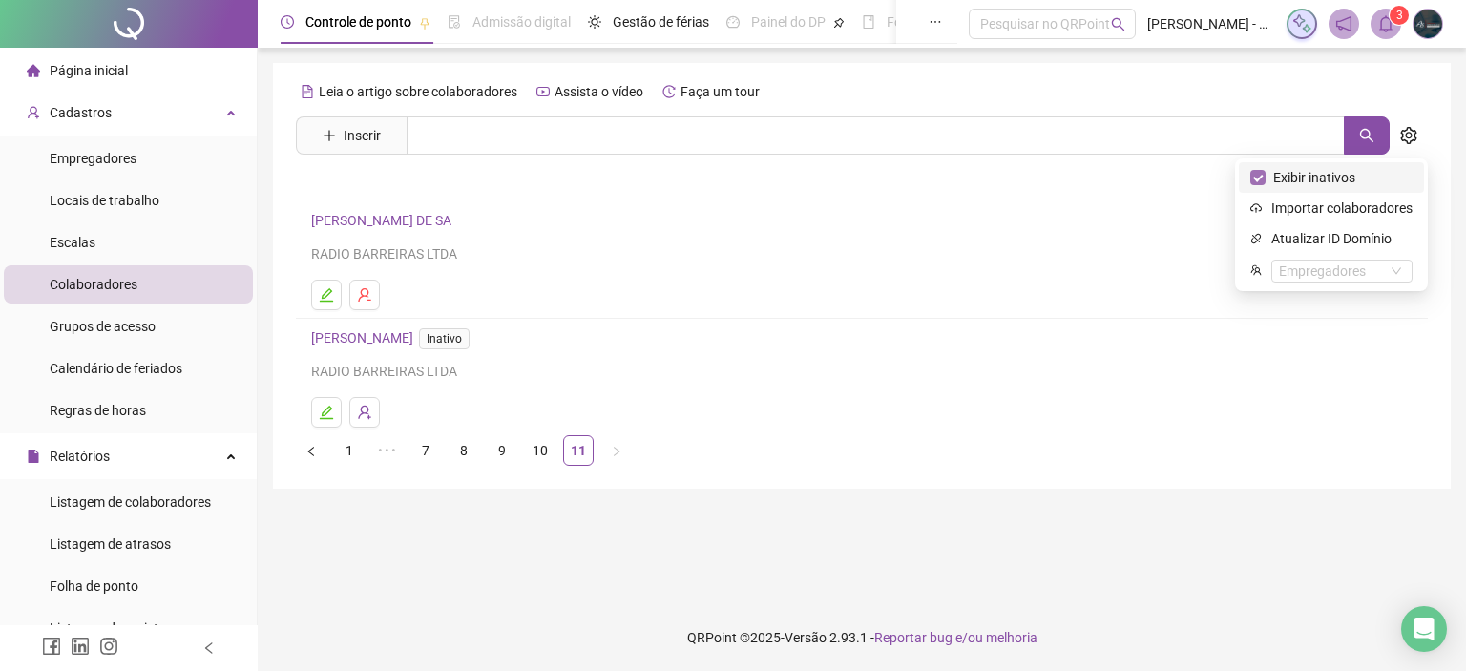
click at [1275, 171] on span "Exibir inativos" at bounding box center [1313, 177] width 97 height 21
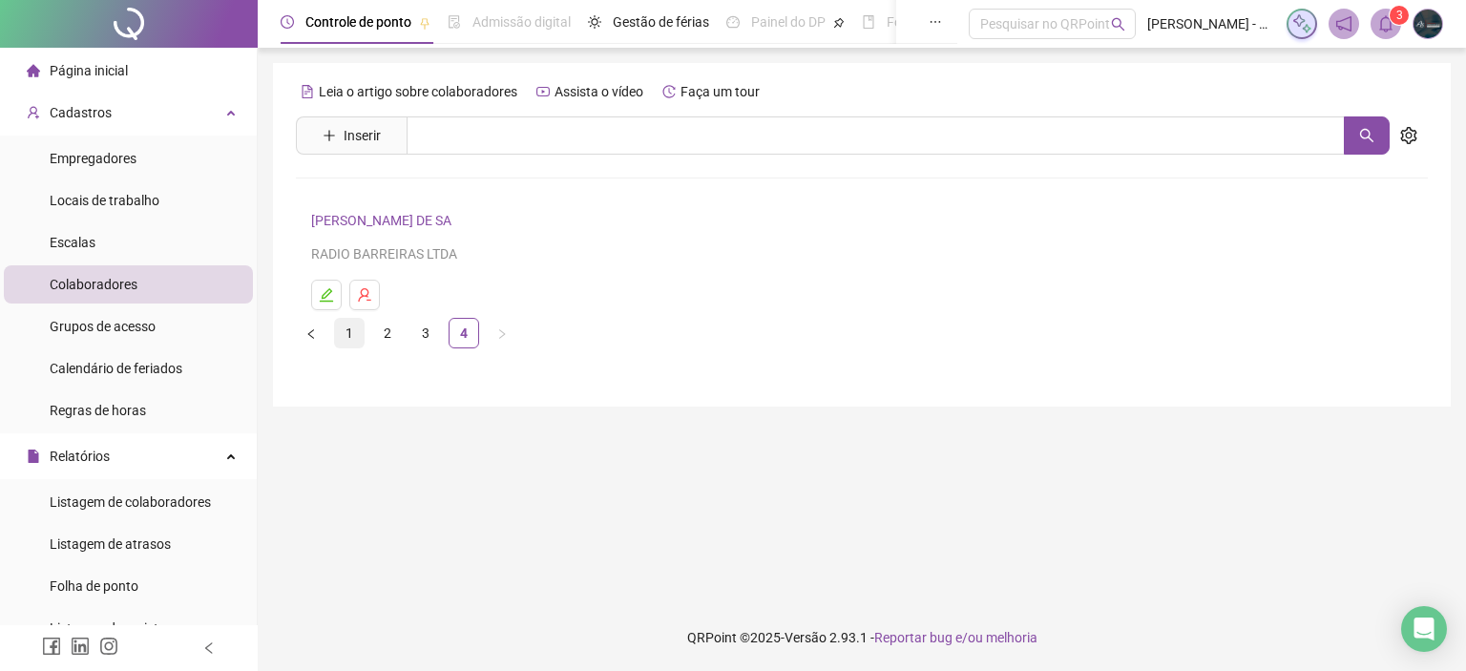
click at [355, 344] on link "1" at bounding box center [349, 333] width 29 height 29
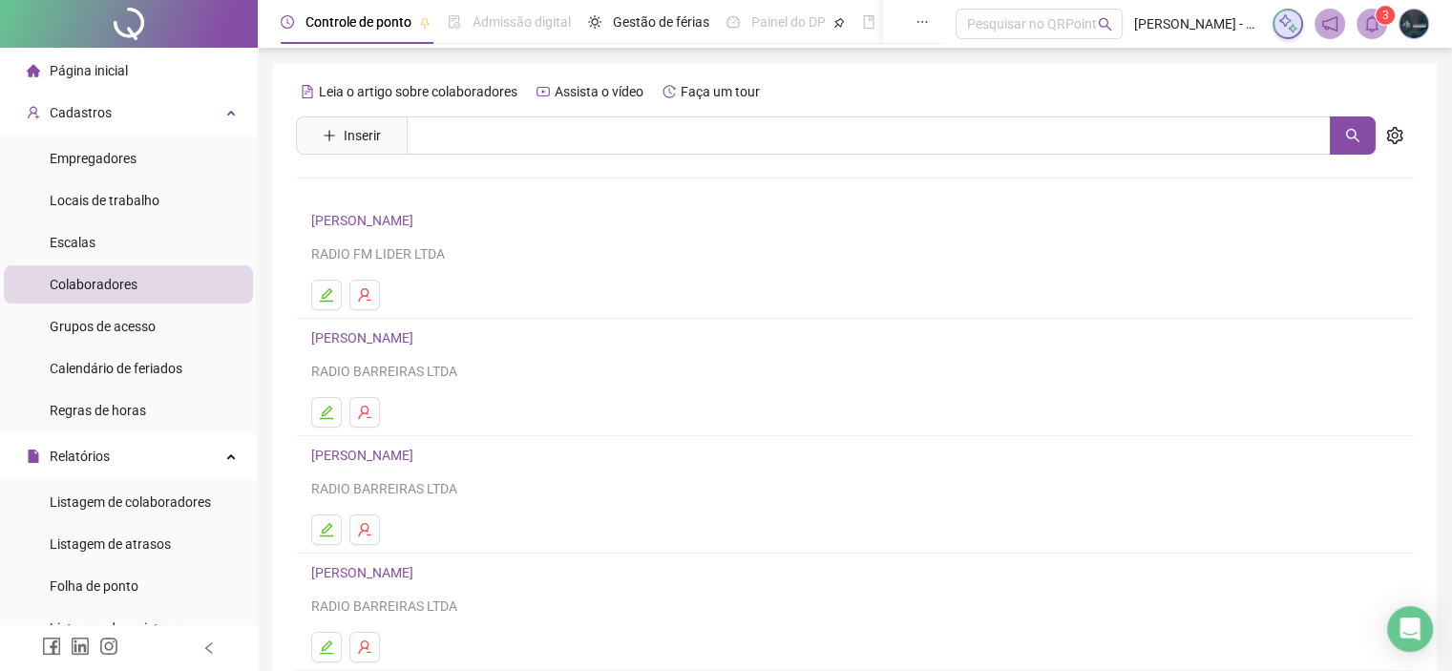
click at [373, 219] on link "[PERSON_NAME]" at bounding box center [365, 220] width 108 height 15
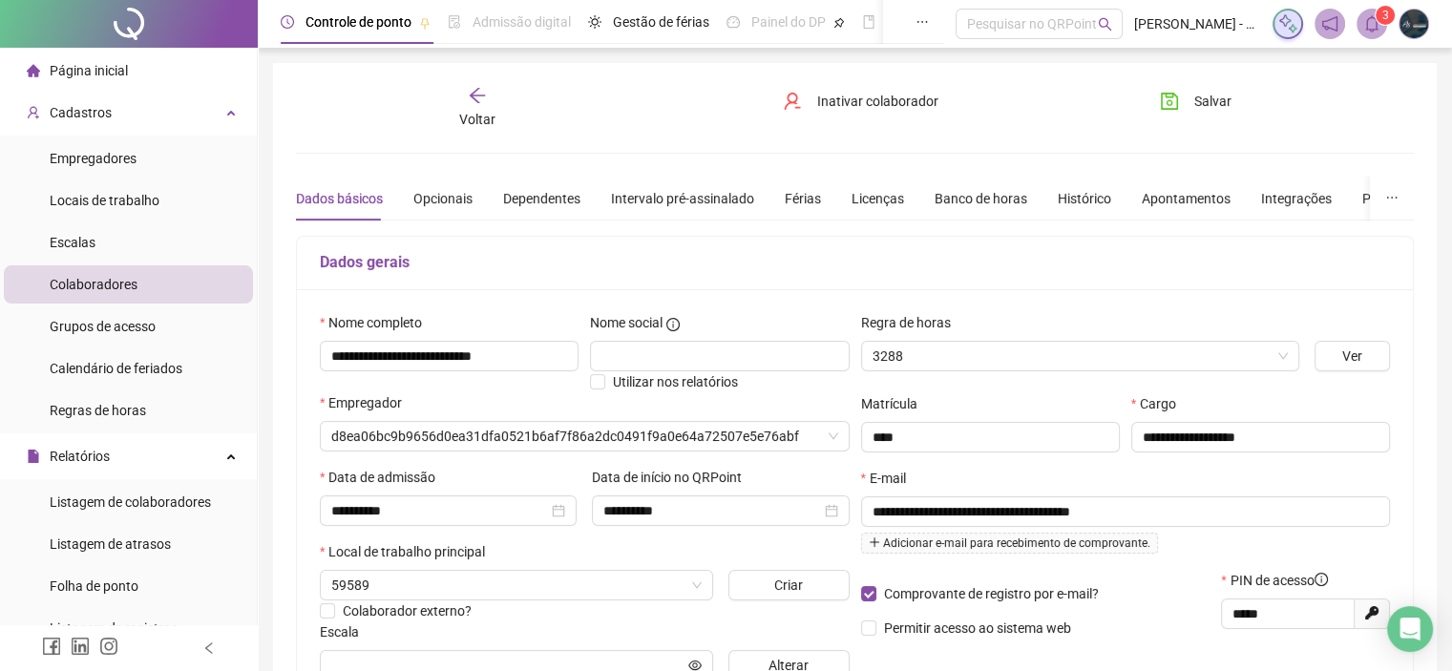
type input "**********"
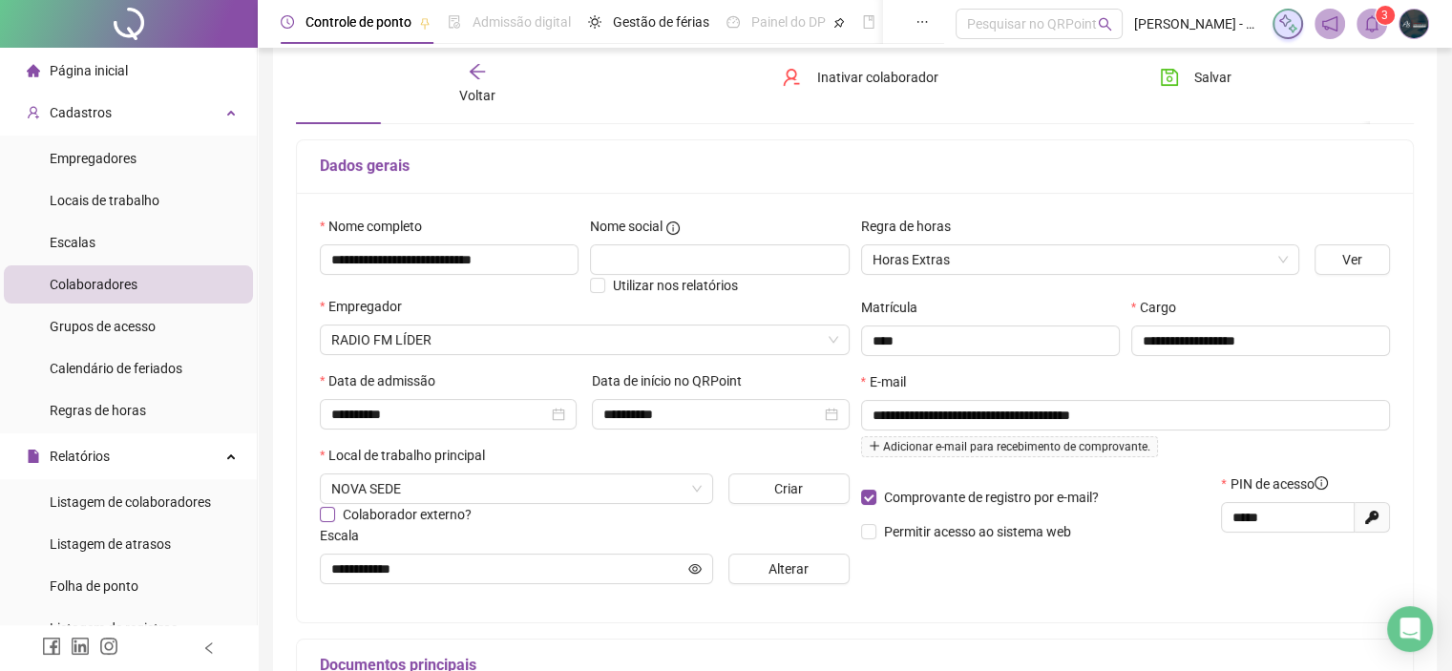
click at [408, 513] on span "Colaborador externo?" at bounding box center [407, 514] width 129 height 15
click at [897, 260] on span "Horas Extras" at bounding box center [1079, 259] width 415 height 29
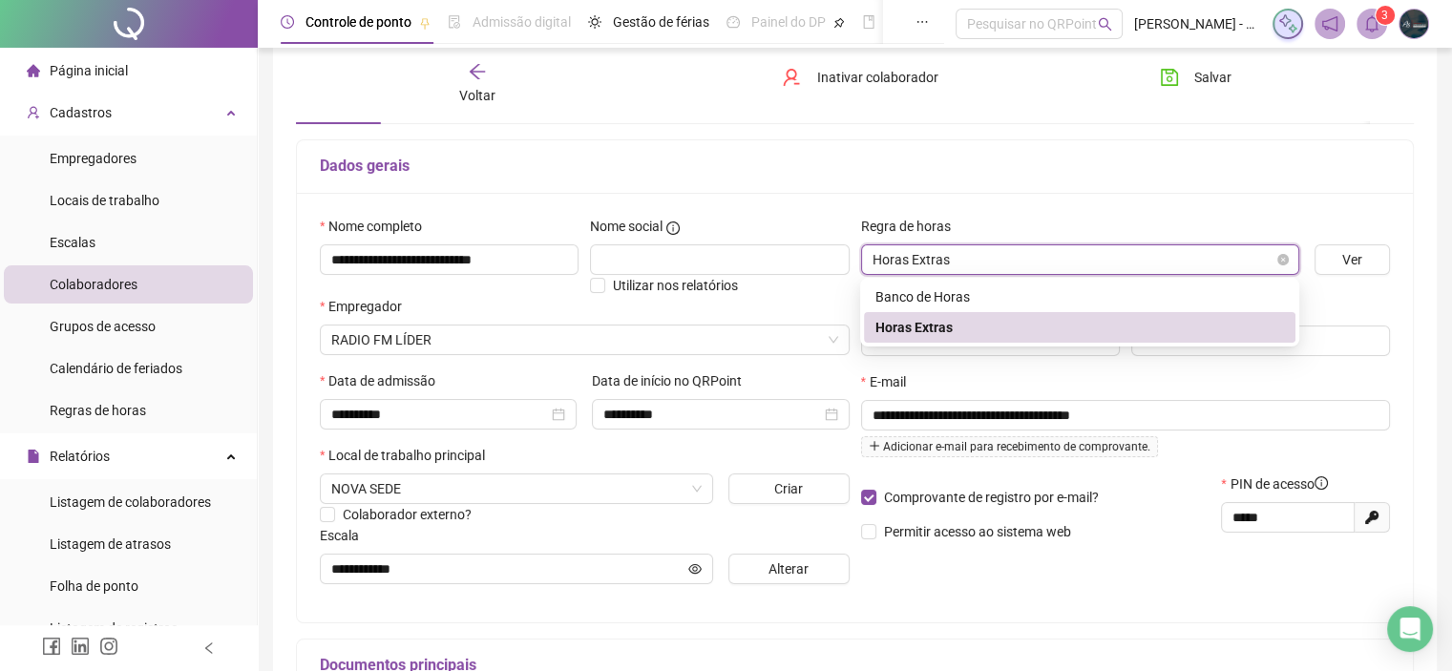
click at [897, 260] on span "Horas Extras" at bounding box center [1079, 259] width 415 height 29
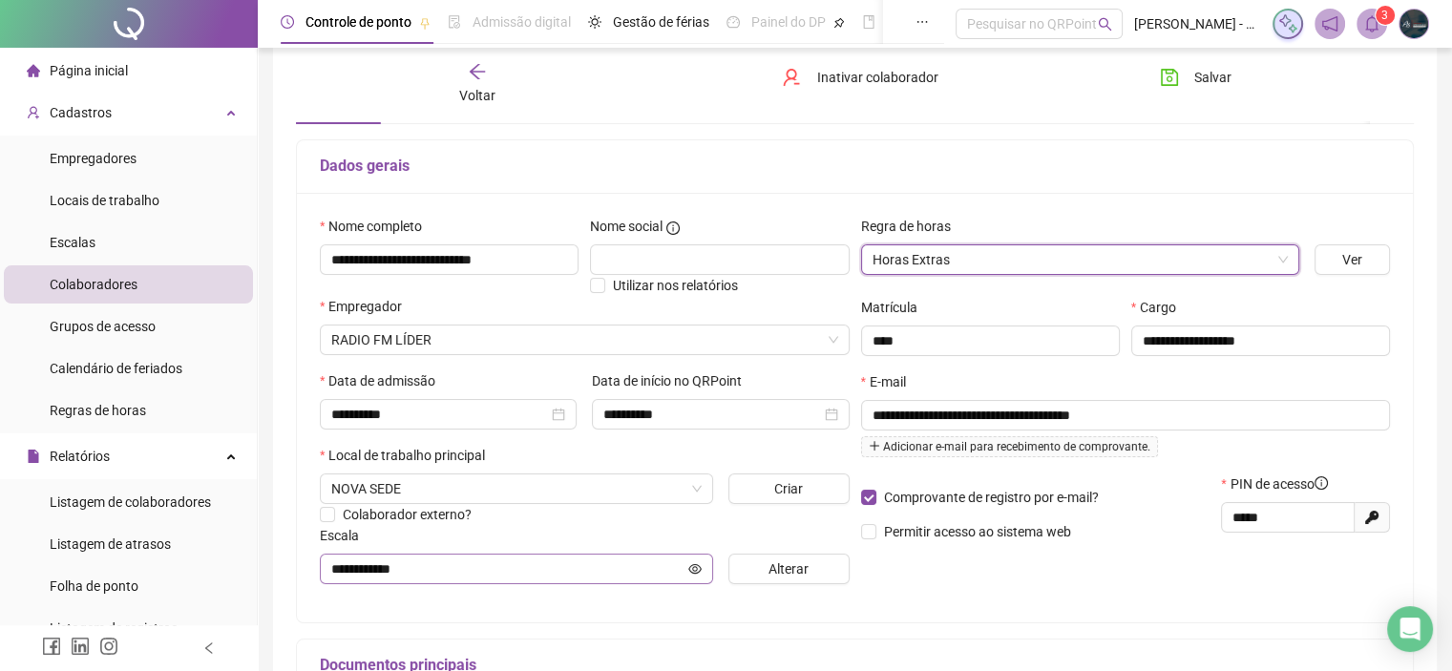
scroll to position [0, 0]
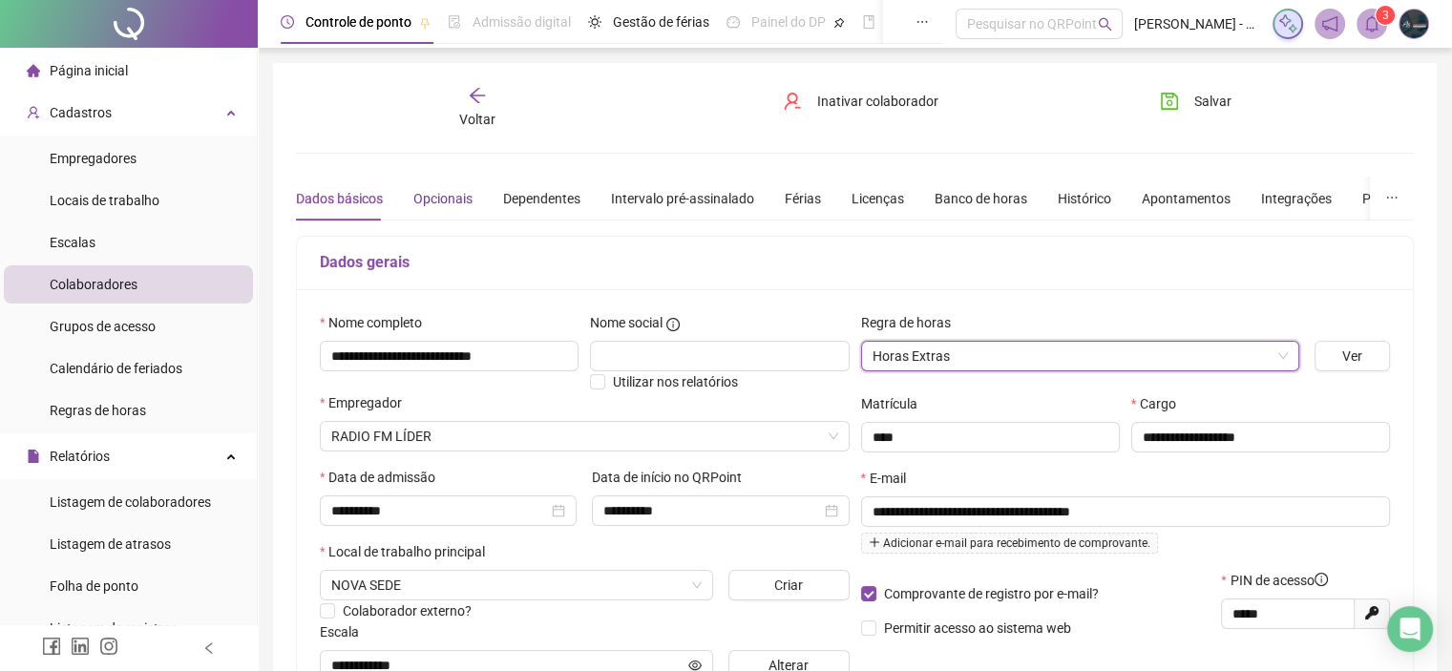
click at [442, 194] on div "Opcionais" at bounding box center [442, 198] width 59 height 21
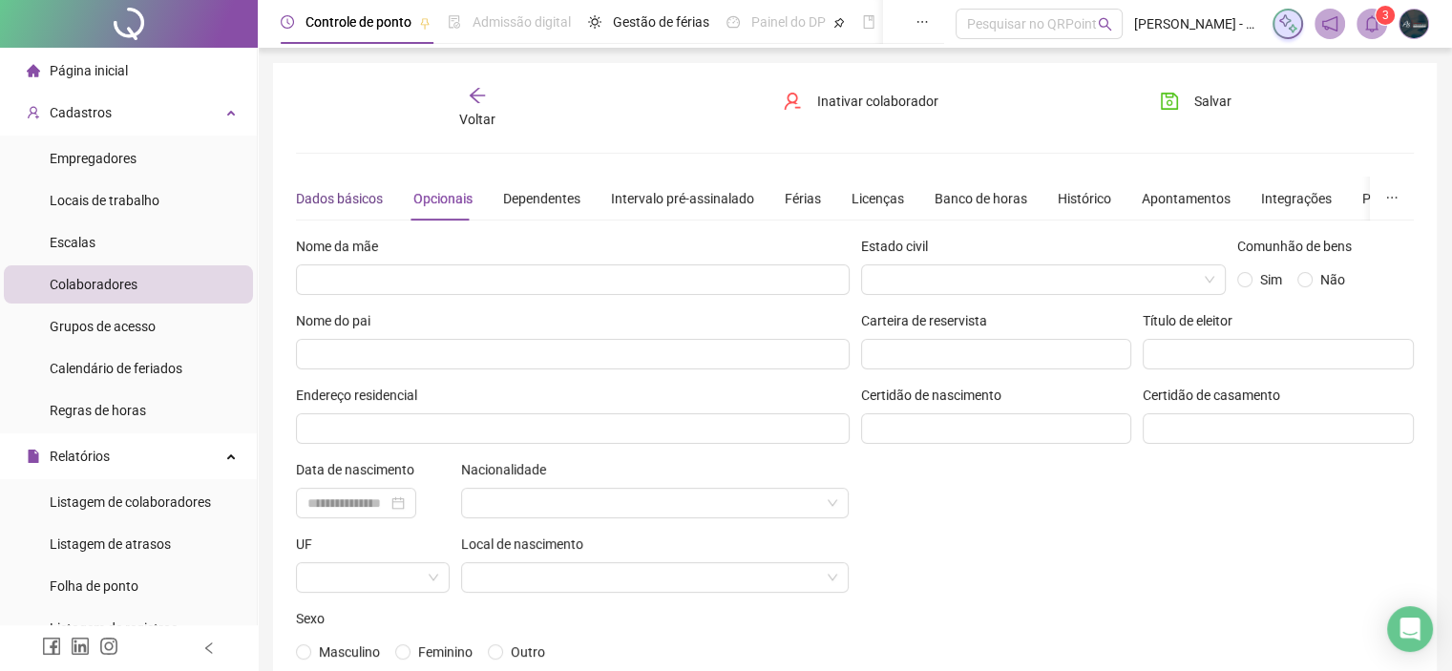
click at [359, 204] on div "Dados básicos" at bounding box center [339, 198] width 87 height 21
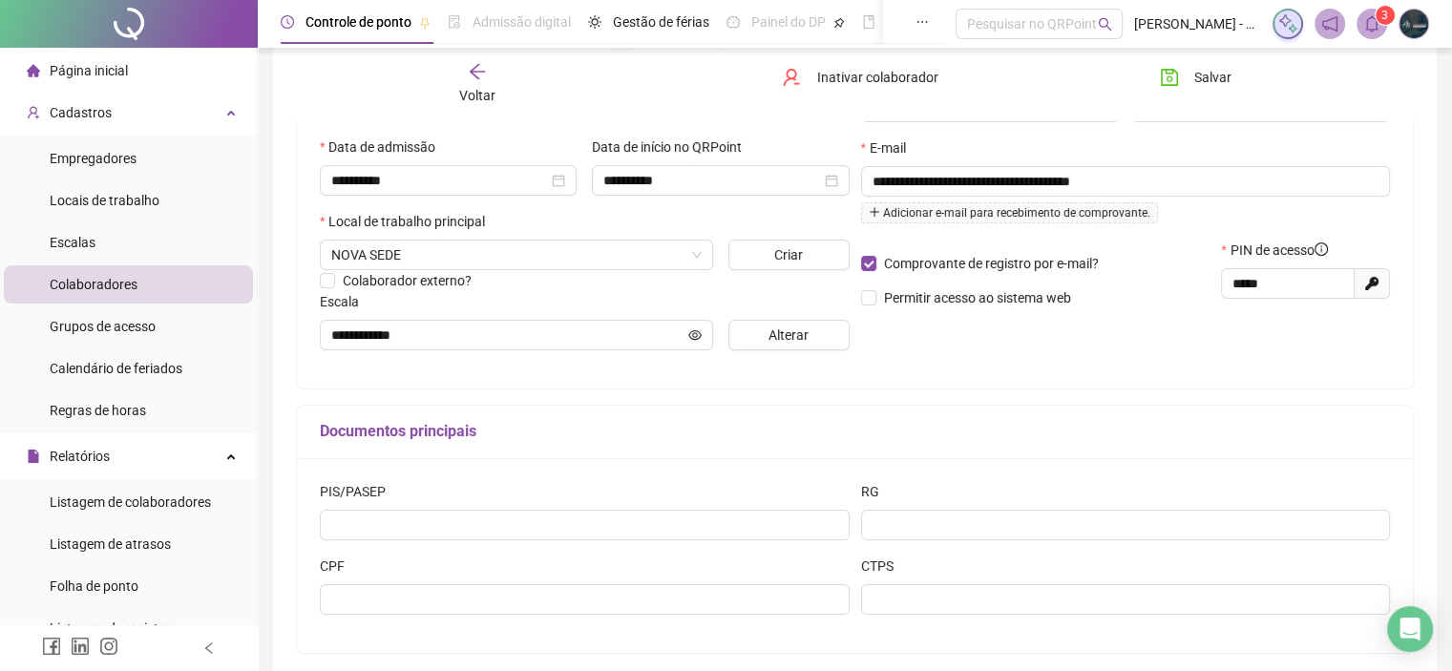
scroll to position [226, 0]
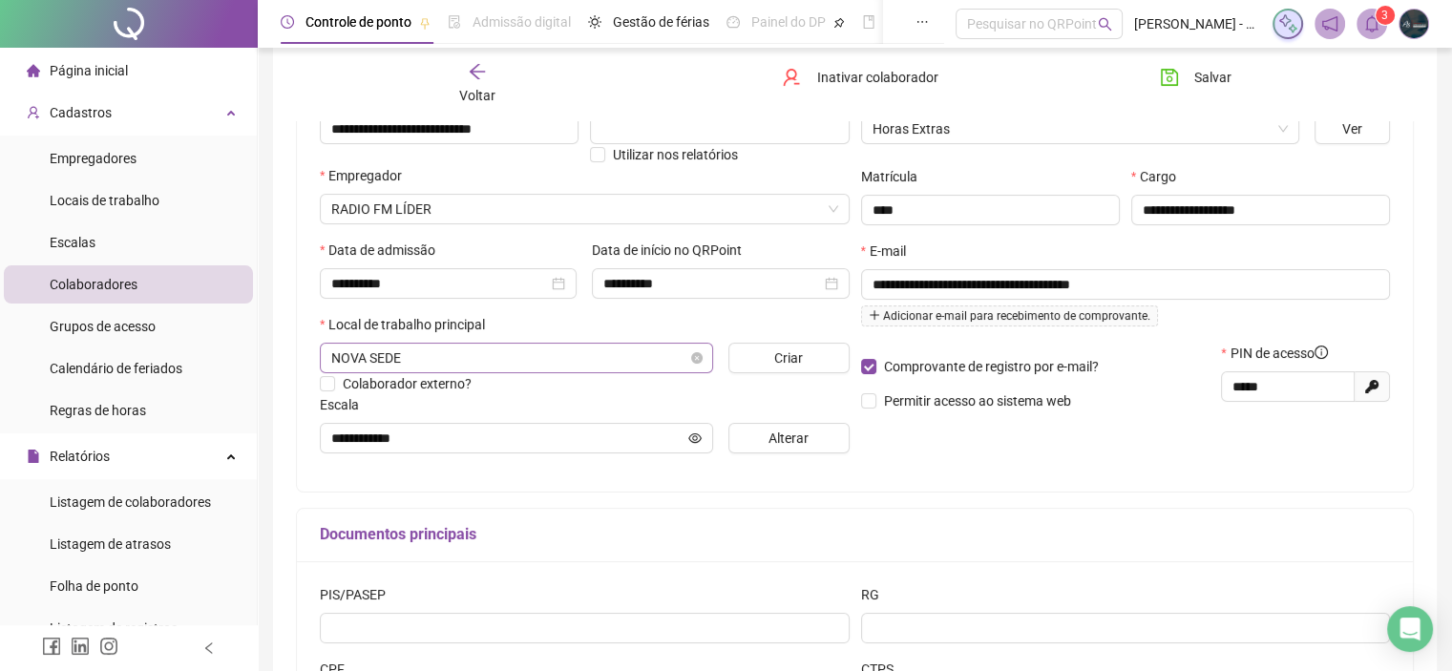
click at [528, 359] on span "NOVA SEDE" at bounding box center [516, 358] width 370 height 29
click at [981, 541] on h5 "Documentos principais" at bounding box center [855, 534] width 1070 height 23
click at [438, 446] on input "**********" at bounding box center [507, 438] width 353 height 21
click at [438, 445] on input "**********" at bounding box center [507, 438] width 353 height 21
drag, startPoint x: 583, startPoint y: 432, endPoint x: 290, endPoint y: 442, distance: 293.1
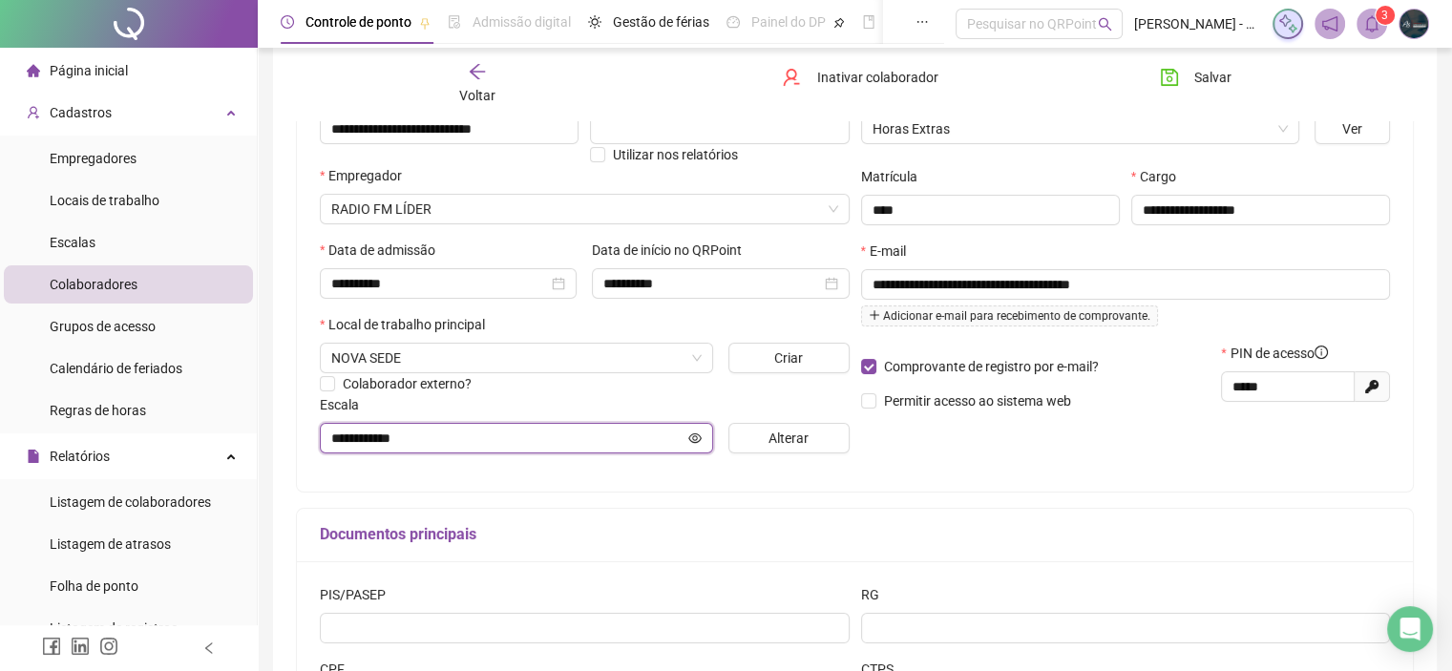
click at [290, 442] on div "**********" at bounding box center [854, 308] width 1163 height 943
click at [760, 447] on button "Alterar" at bounding box center [788, 438] width 121 height 31
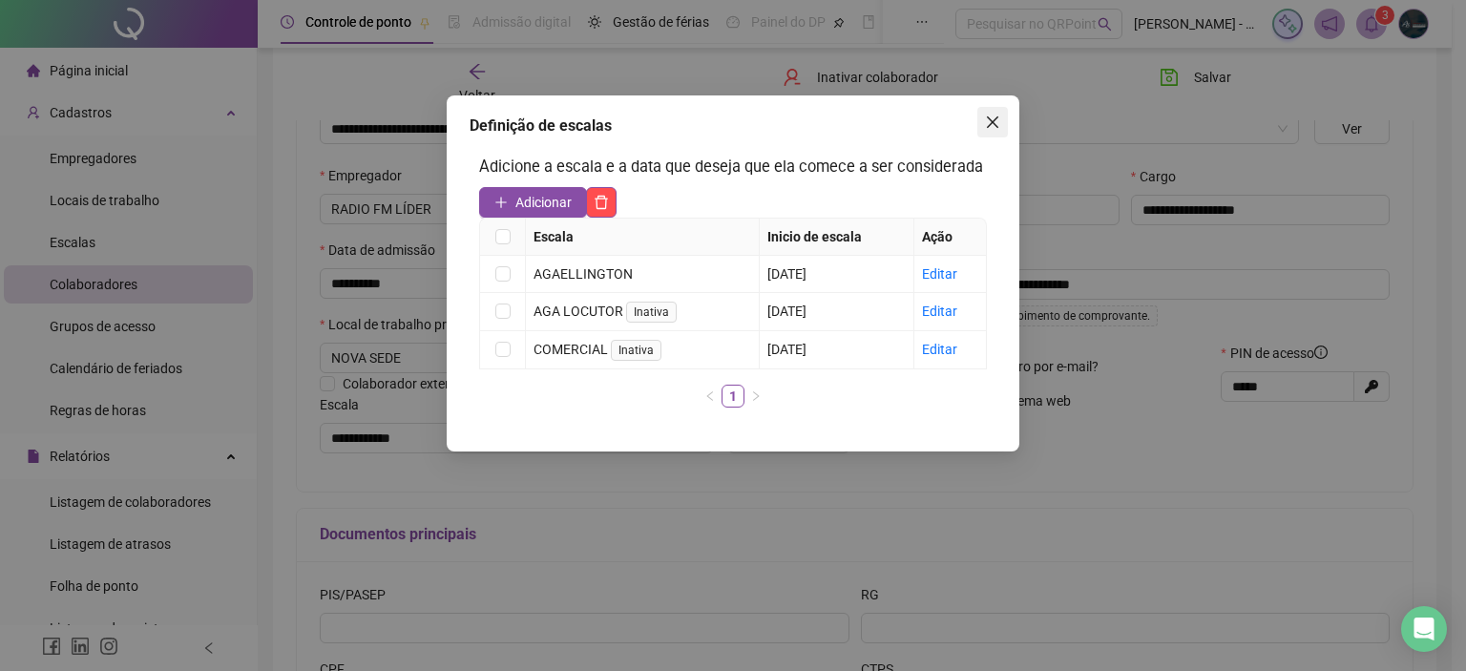
click at [994, 122] on icon "close" at bounding box center [992, 122] width 15 height 15
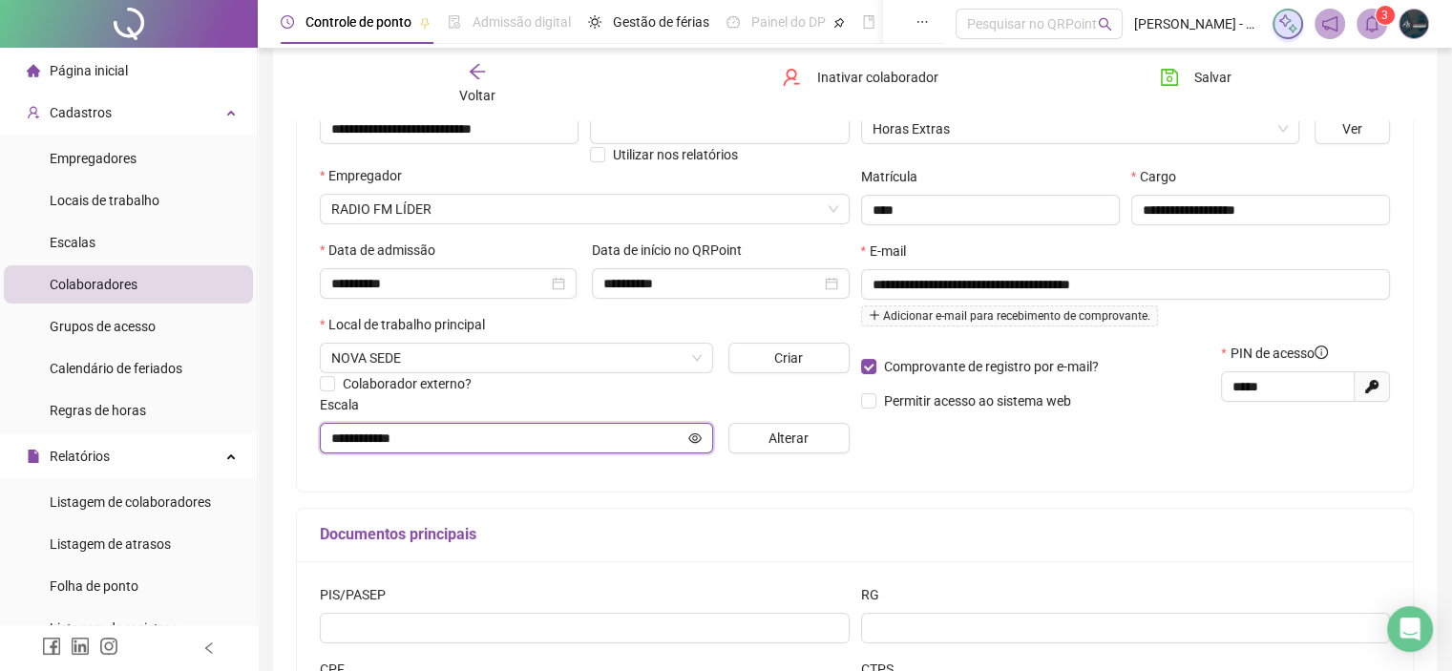
click at [690, 443] on icon "eye" at bounding box center [694, 437] width 13 height 13
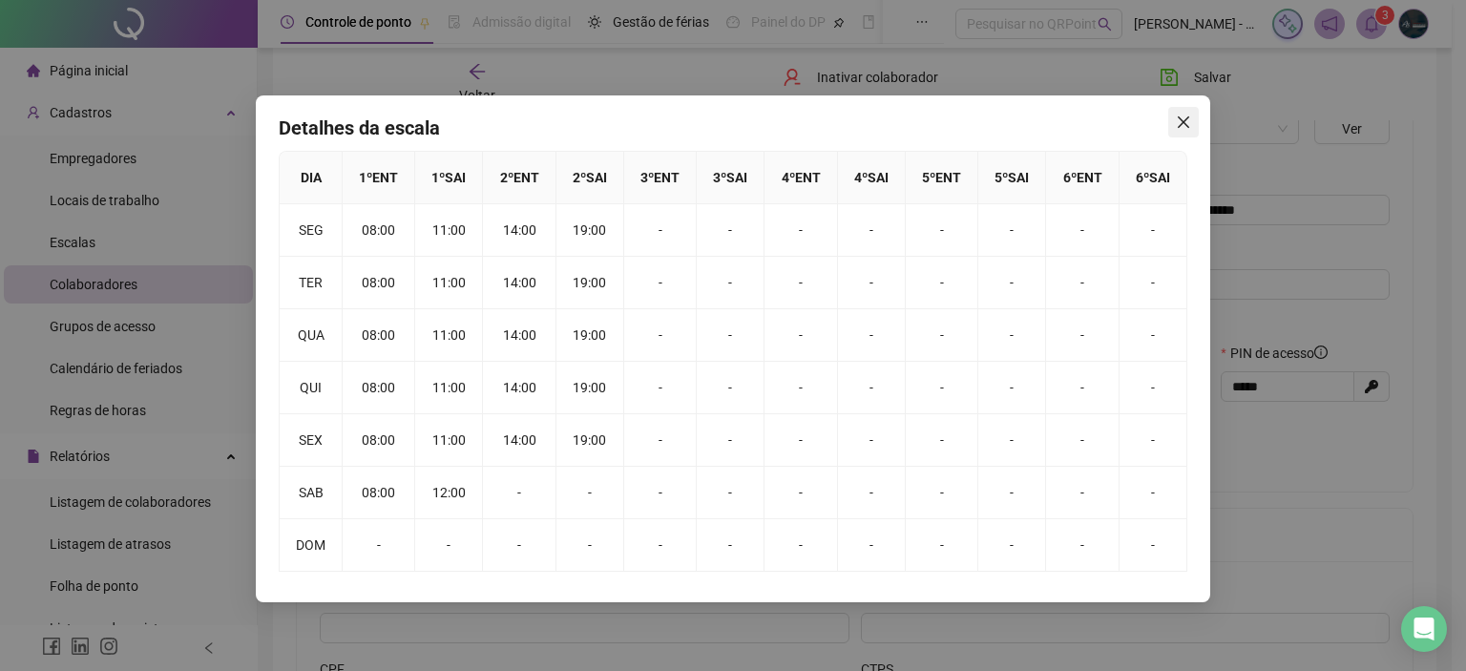
click at [1183, 125] on icon "close" at bounding box center [1183, 122] width 15 height 15
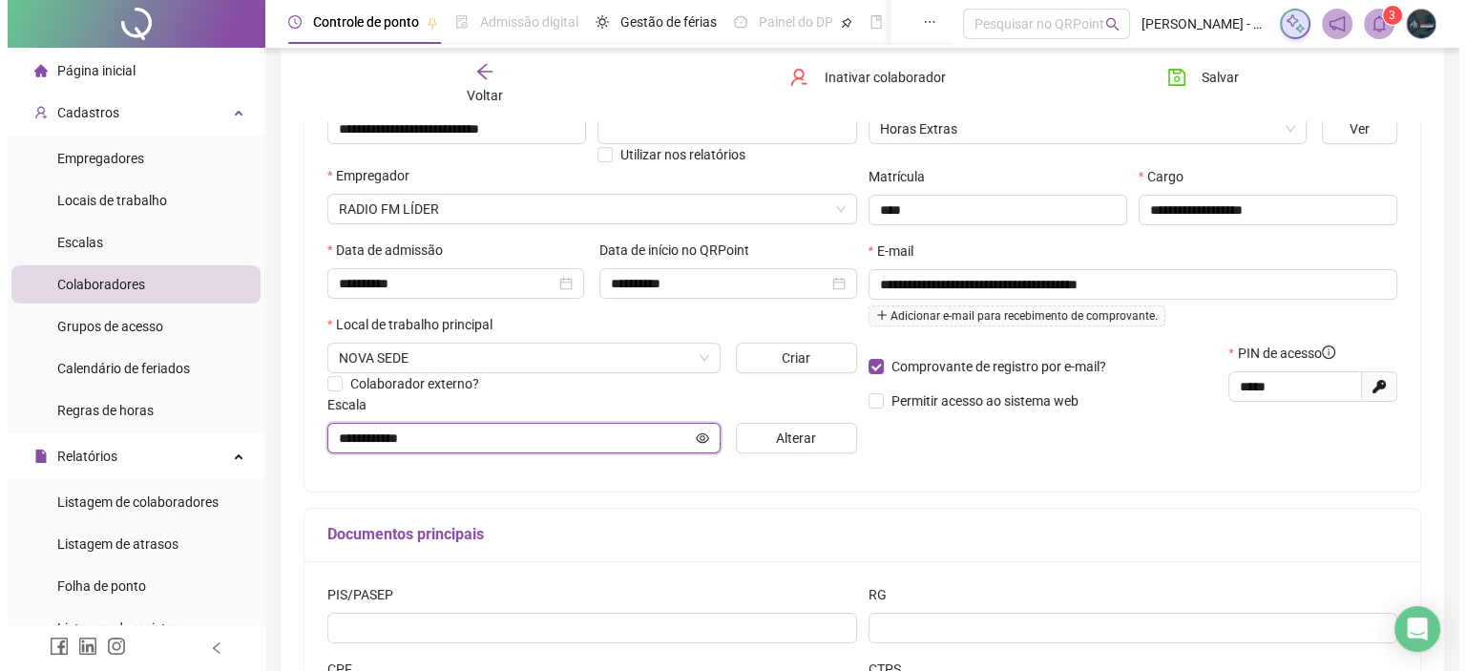
scroll to position [35, 0]
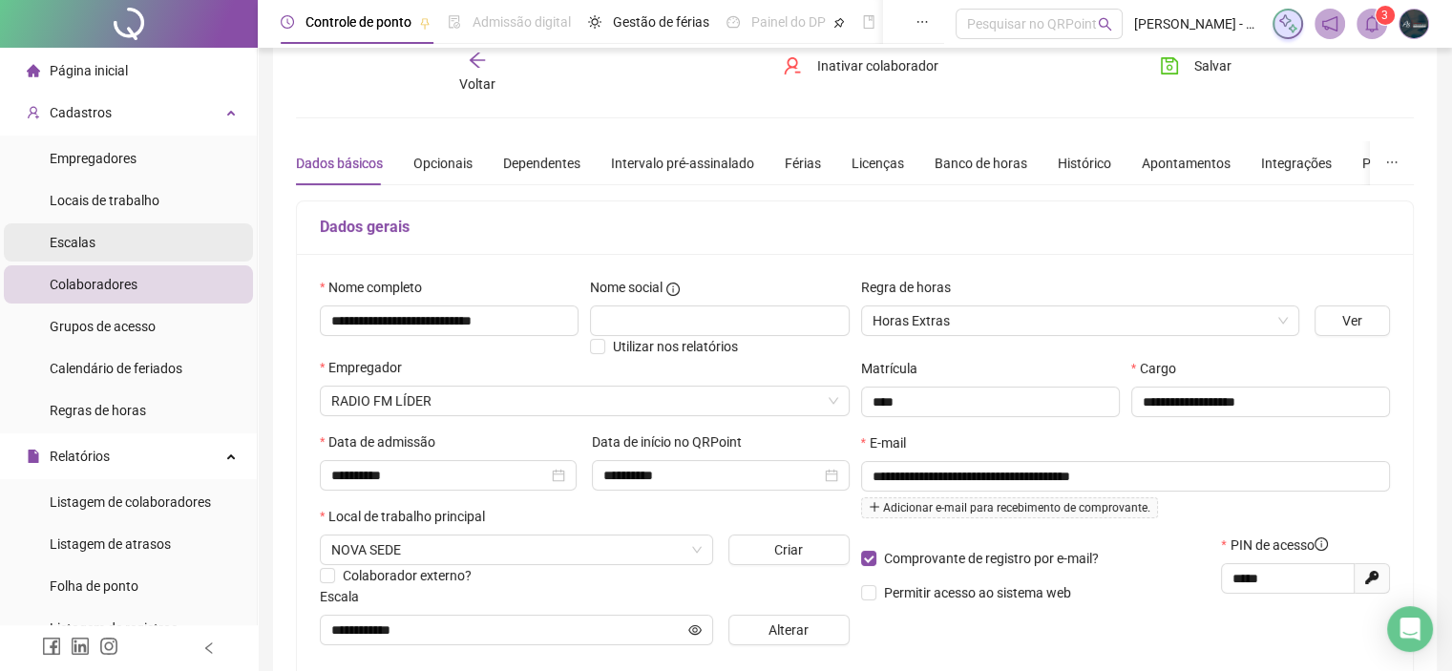
click at [157, 255] on li "Escalas" at bounding box center [128, 242] width 249 height 38
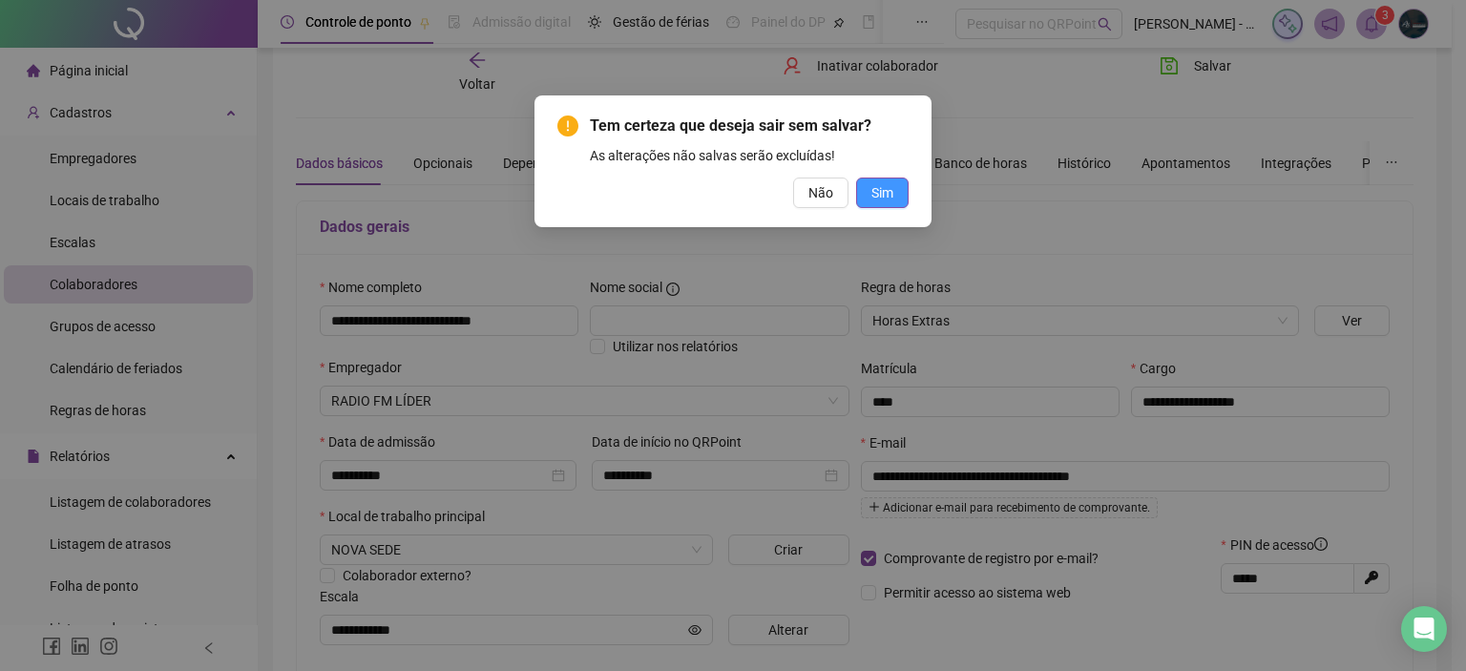
click at [886, 197] on span "Sim" at bounding box center [882, 192] width 22 height 21
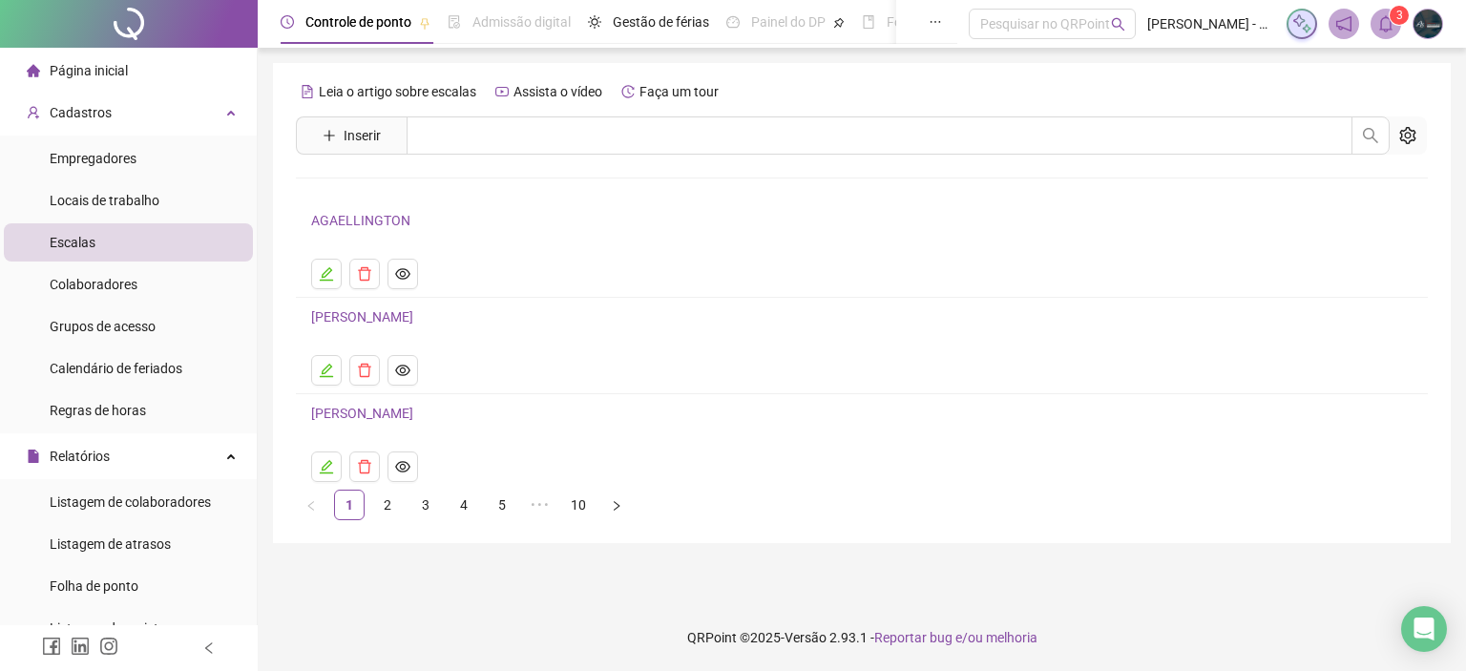
click at [374, 218] on link "AGAELLINGTON" at bounding box center [360, 220] width 99 height 15
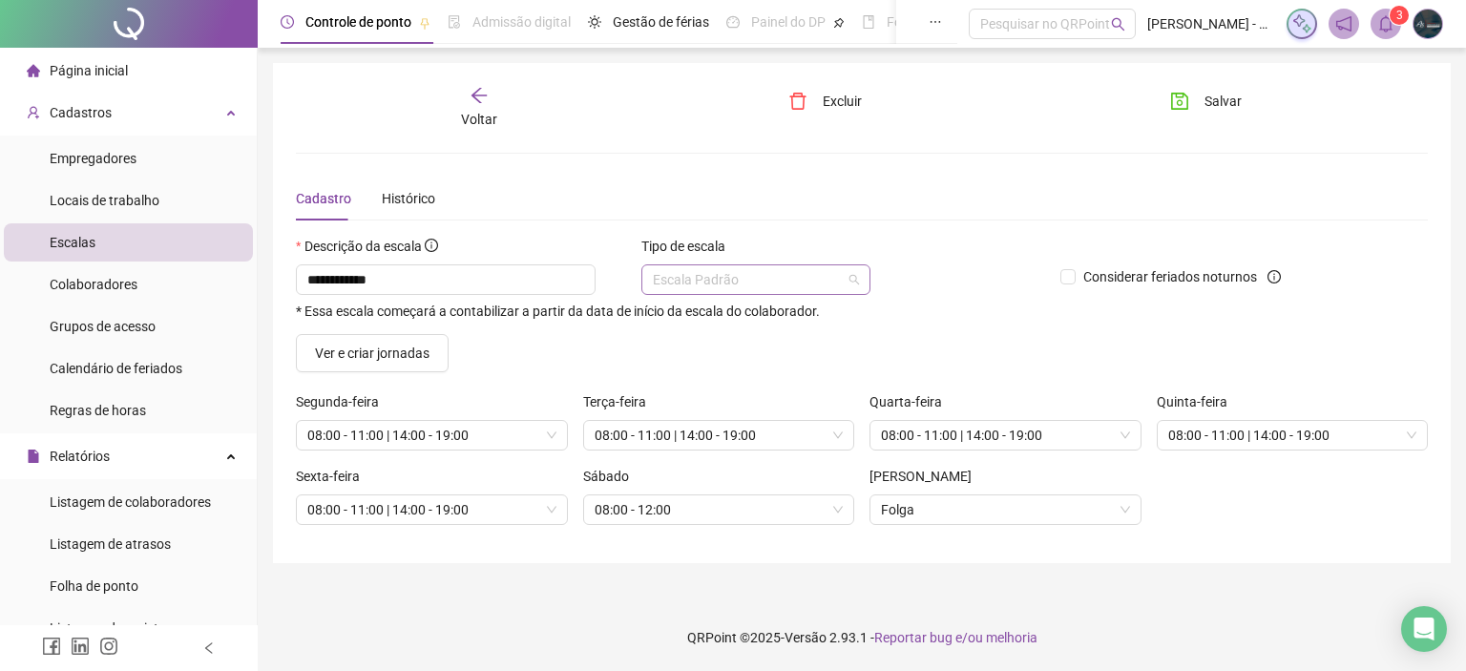
click at [729, 278] on span "Escala Padrão" at bounding box center [756, 279] width 206 height 29
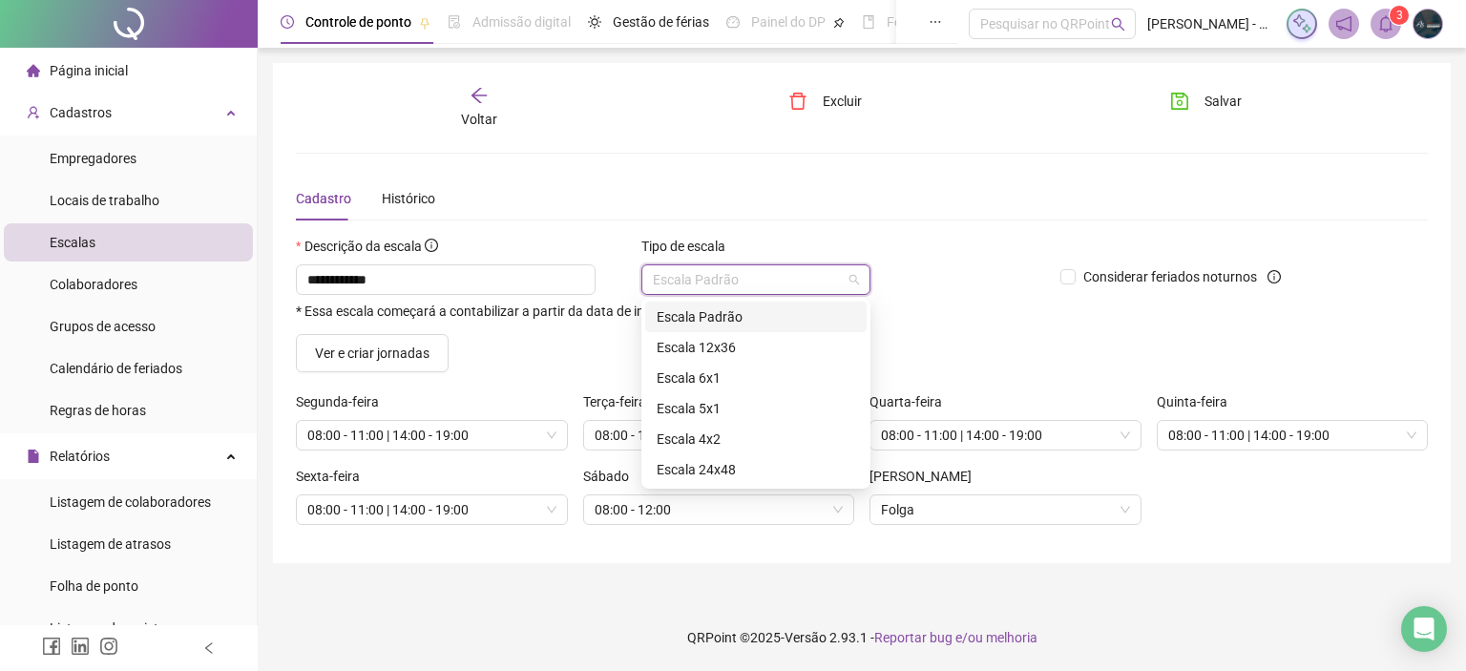
click at [714, 283] on span "Escala Padrão" at bounding box center [756, 279] width 206 height 29
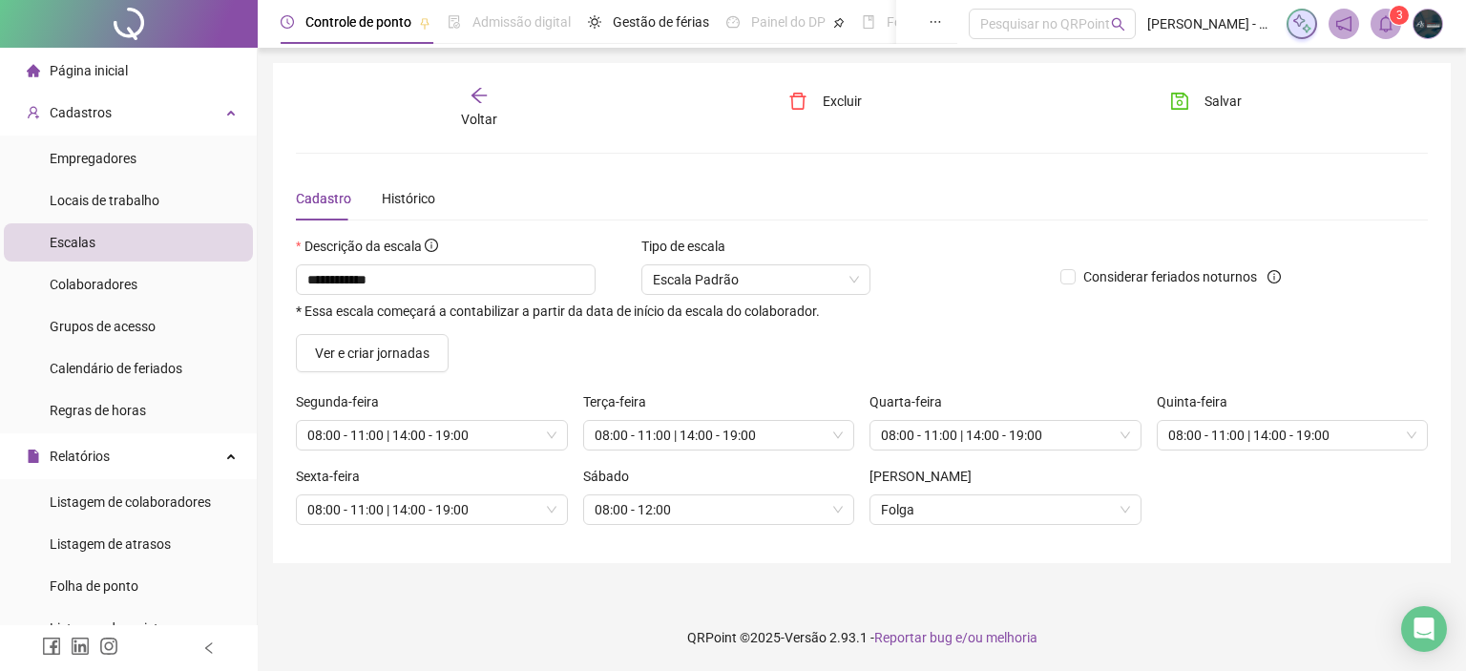
click at [995, 240] on div "Descrição da escala" at bounding box center [670, 250] width 749 height 29
click at [407, 196] on div "Histórico" at bounding box center [408, 198] width 53 height 21
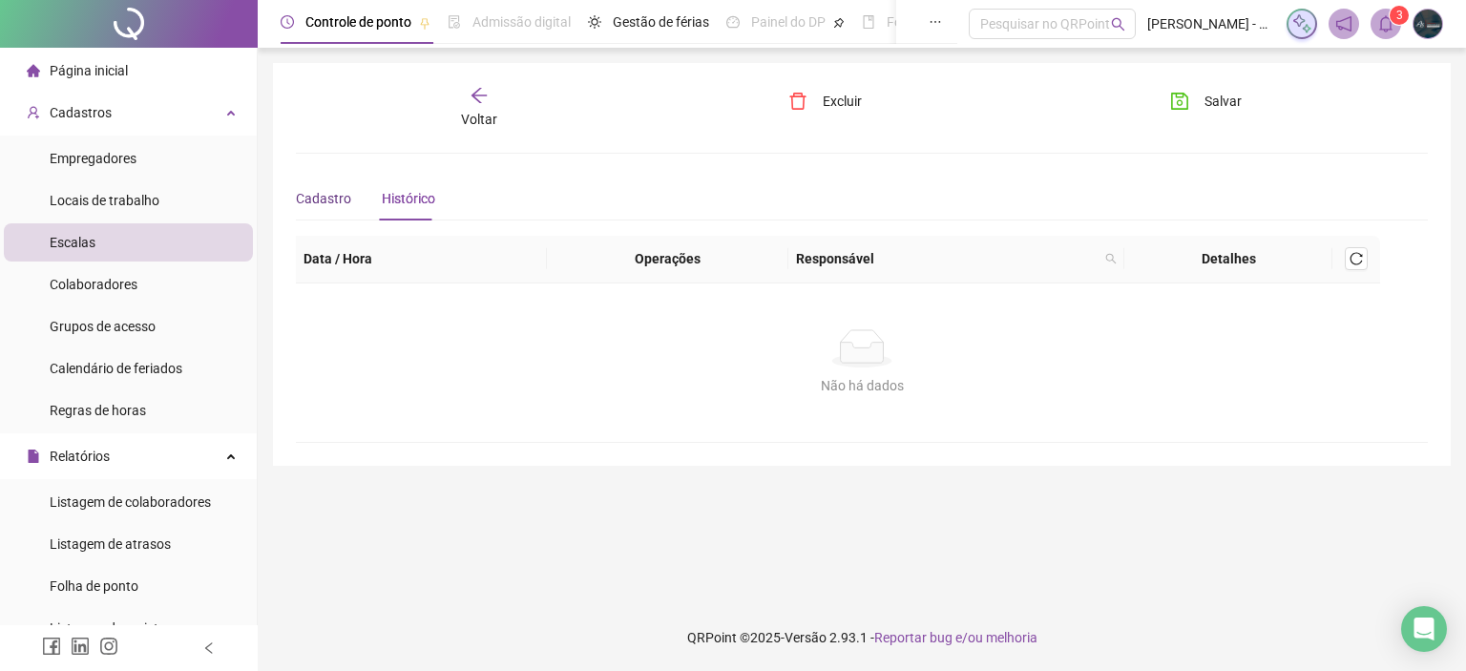
click at [309, 205] on div "Cadastro" at bounding box center [323, 198] width 55 height 21
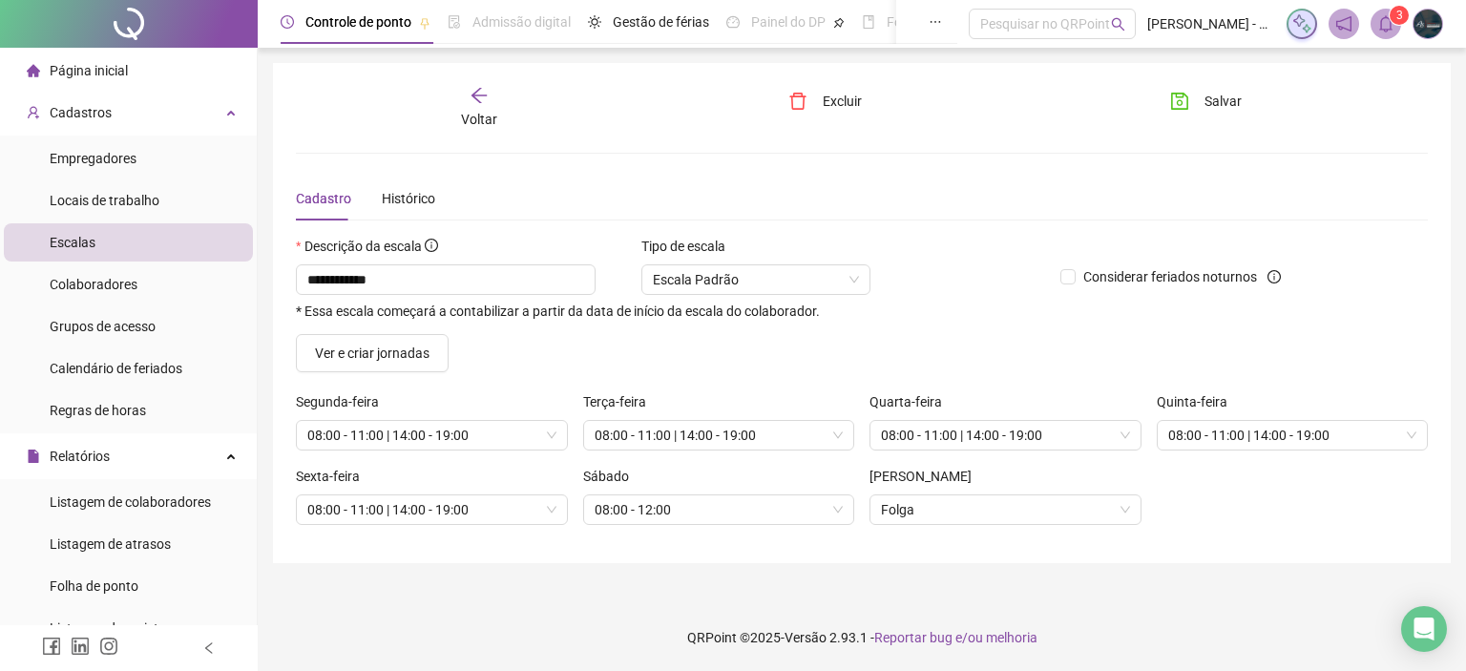
click at [84, 72] on span "Página inicial" at bounding box center [89, 70] width 78 height 15
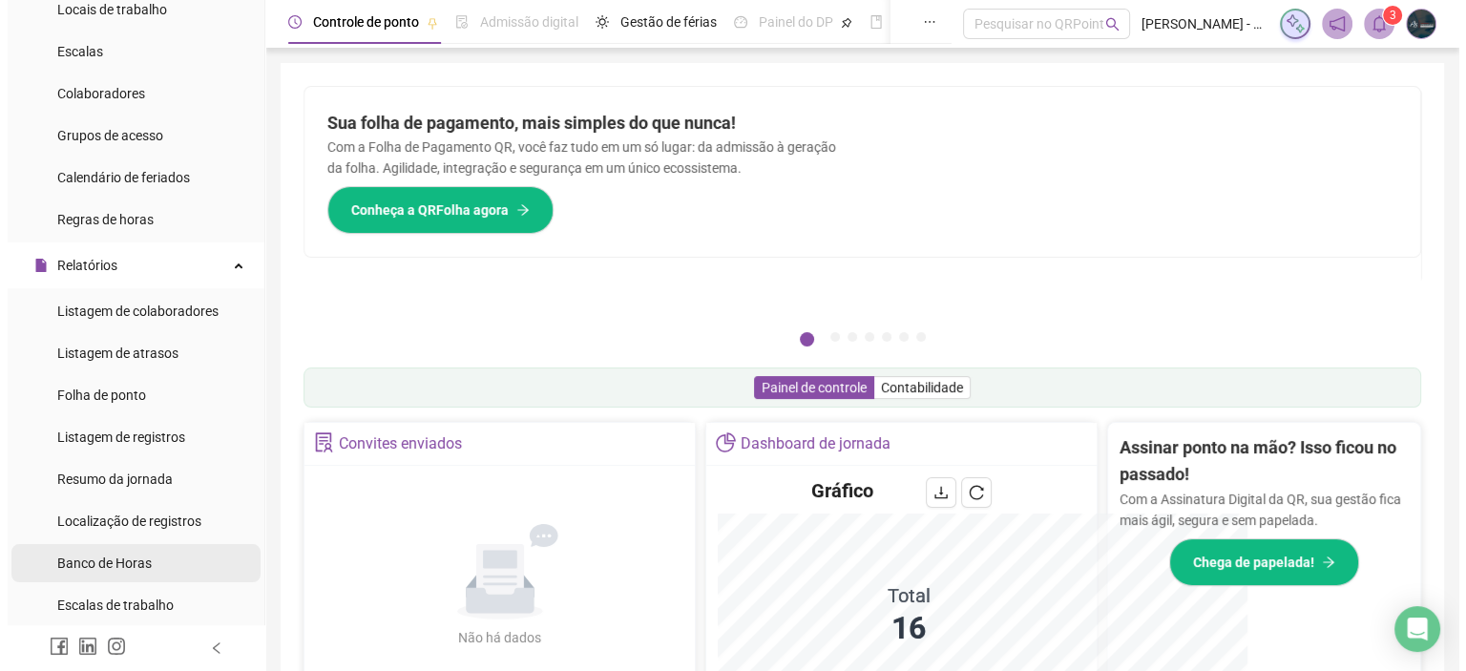
scroll to position [477, 0]
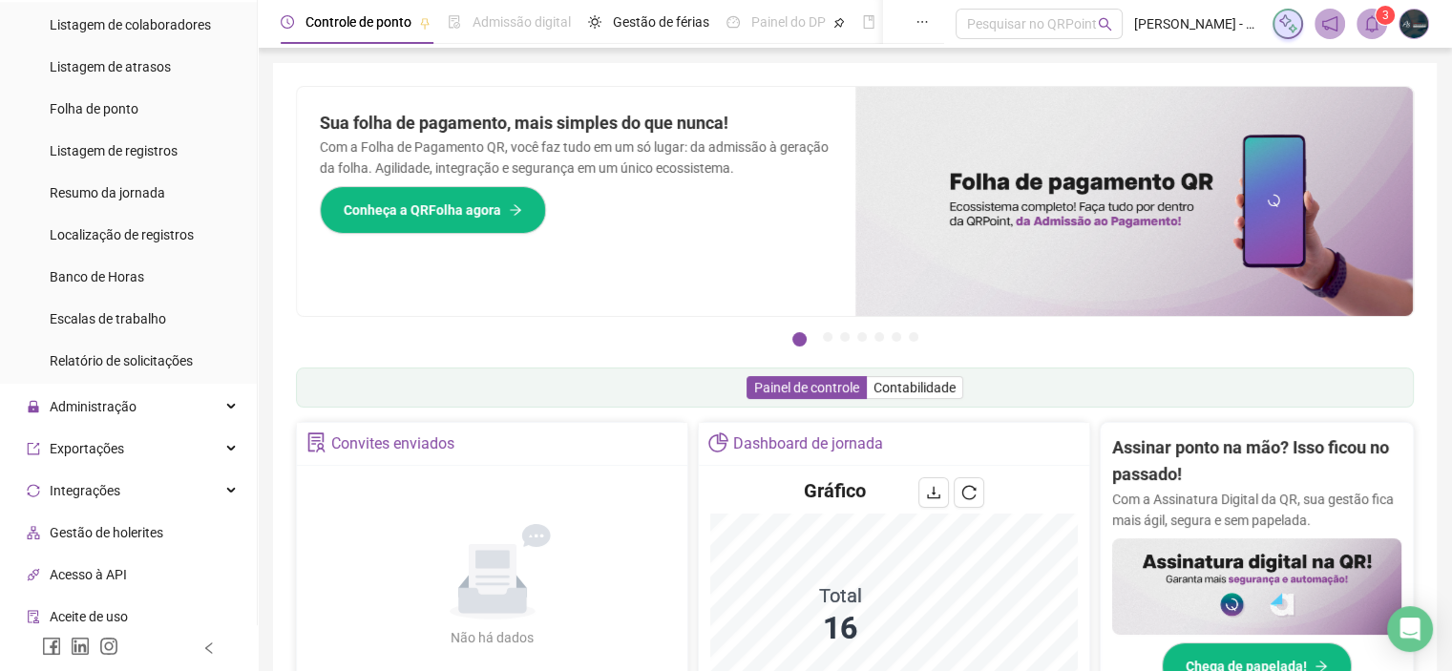
click at [129, 526] on span "Gestão de holerites" at bounding box center [107, 532] width 114 height 15
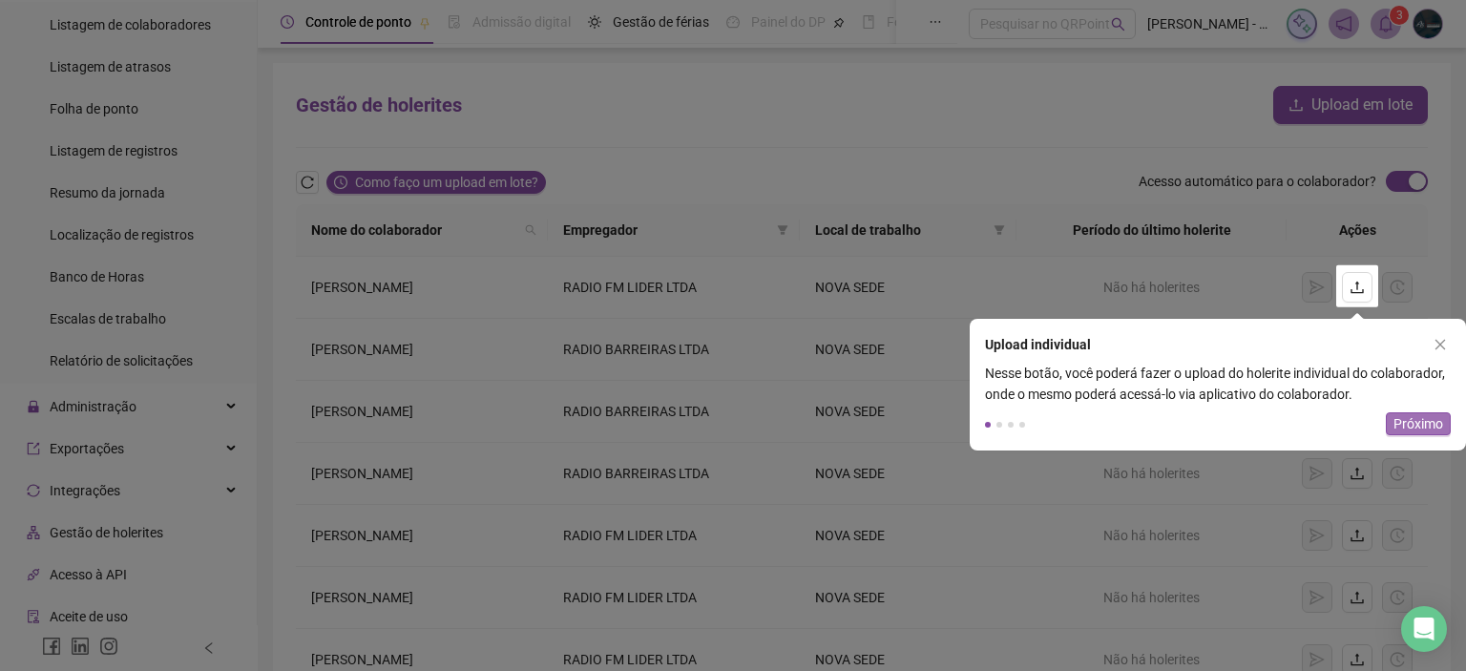
click at [1435, 420] on span "Próximo" at bounding box center [1418, 423] width 50 height 21
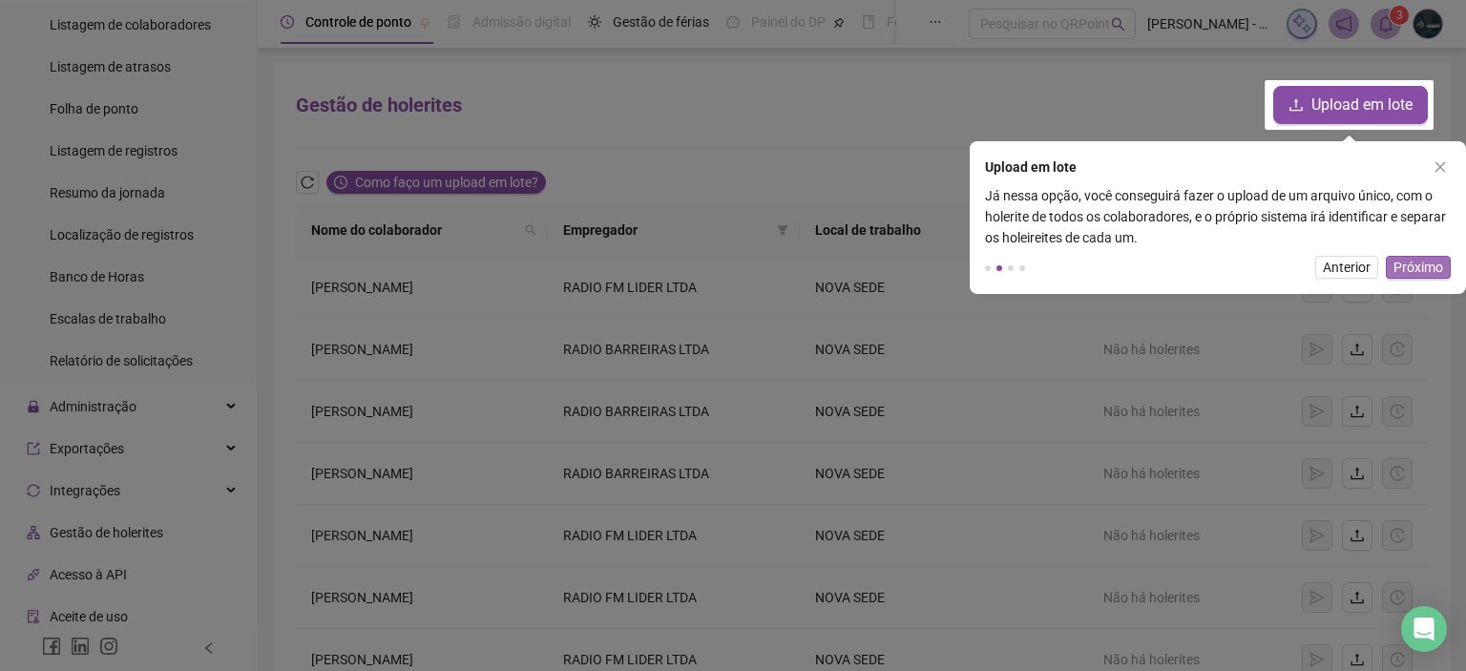
click at [1438, 263] on span "Próximo" at bounding box center [1418, 267] width 50 height 21
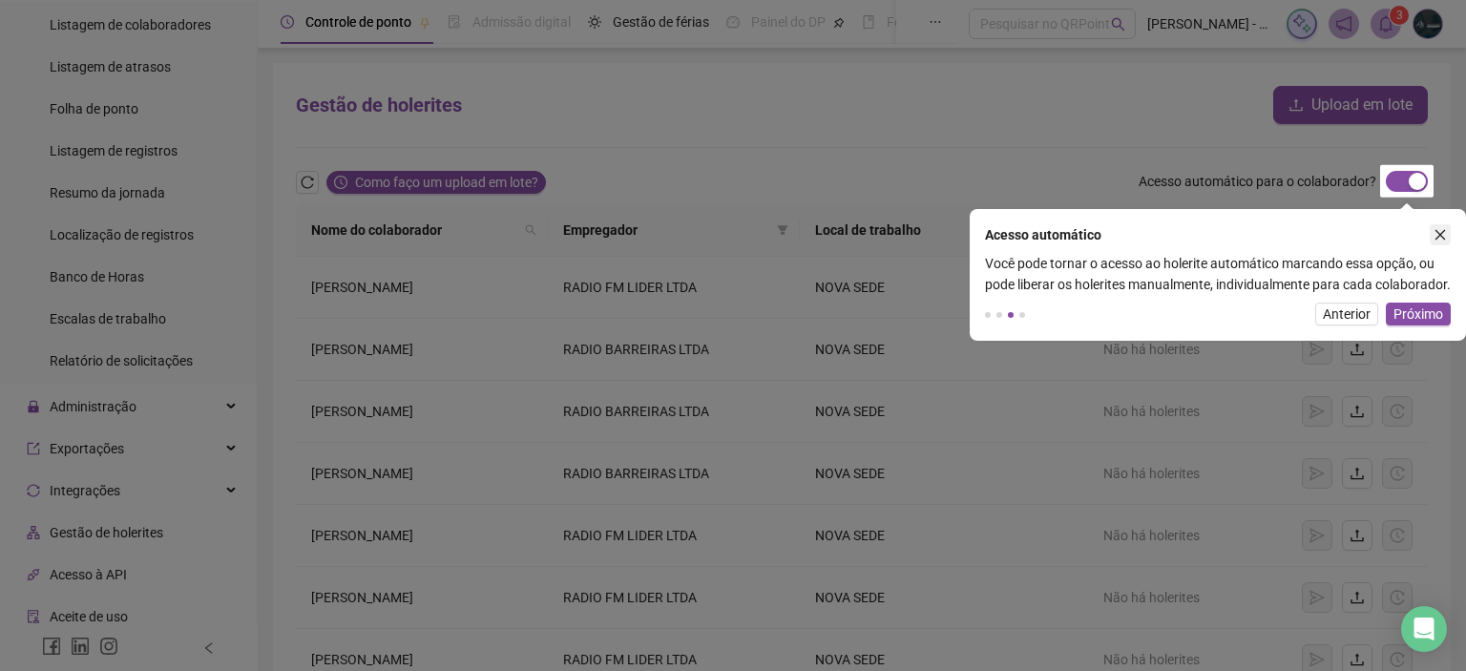
click at [1437, 228] on icon "close" at bounding box center [1439, 234] width 13 height 13
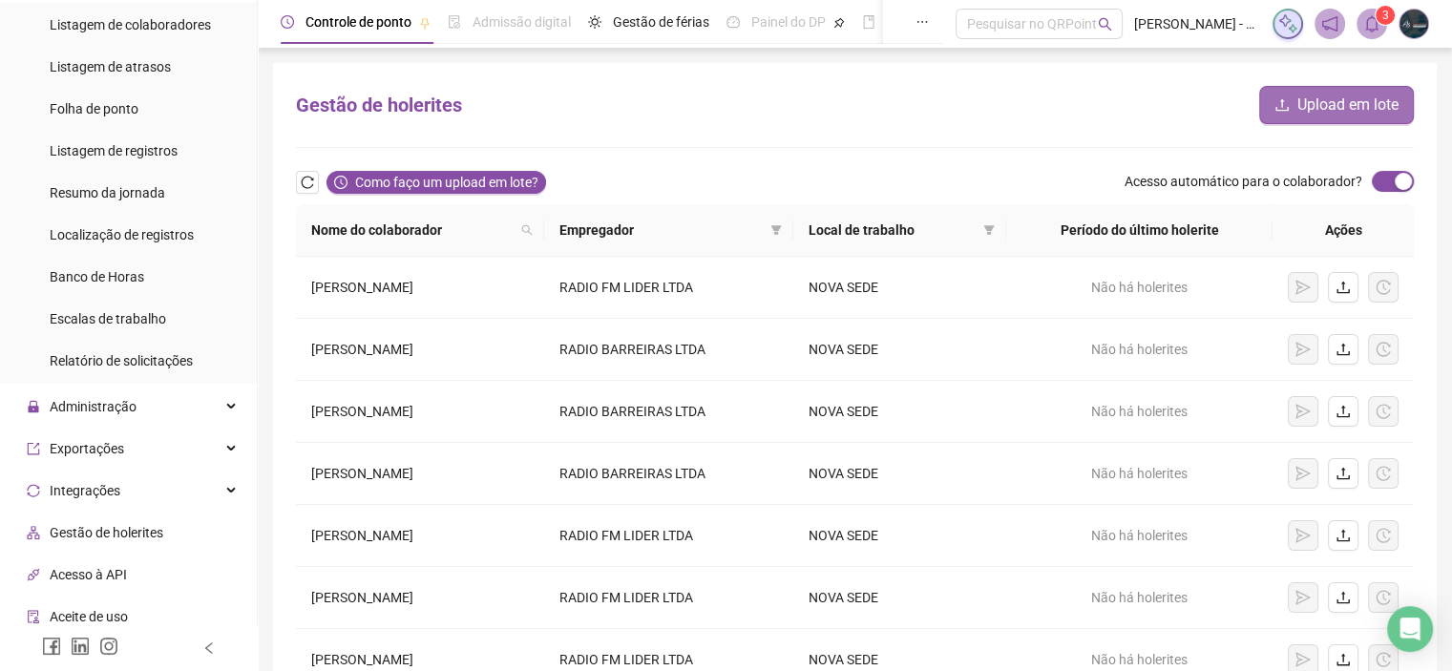
click at [1375, 115] on span "Upload em lote" at bounding box center [1347, 105] width 101 height 23
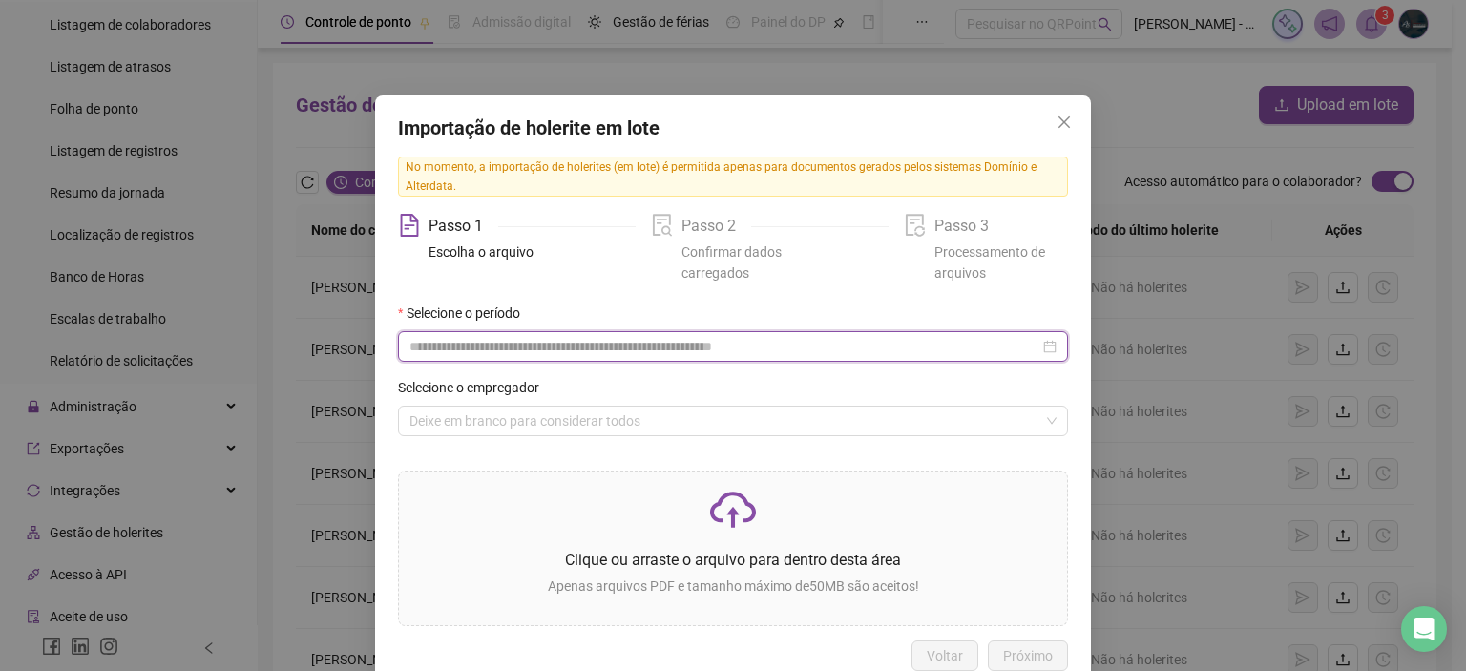
click at [516, 347] on input at bounding box center [724, 346] width 630 height 21
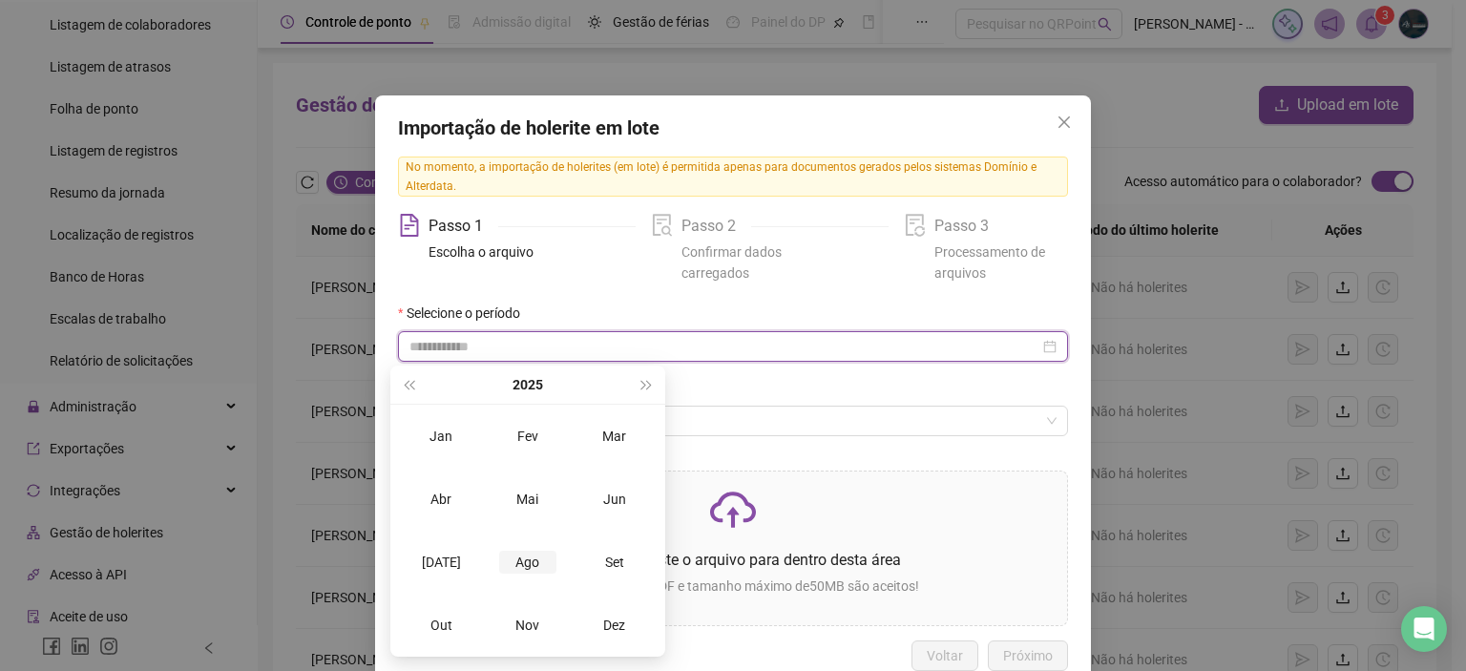
type input "**********"
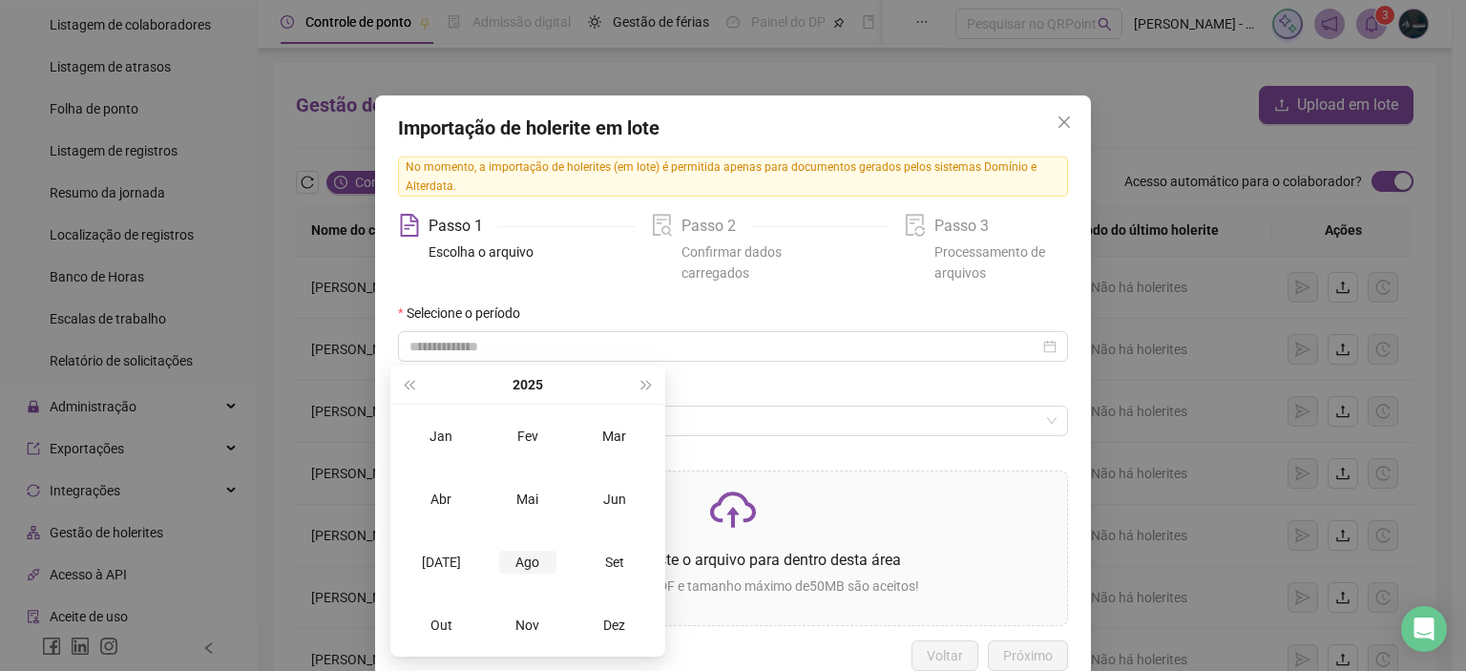
click at [534, 573] on div "Ago" at bounding box center [527, 562] width 57 height 23
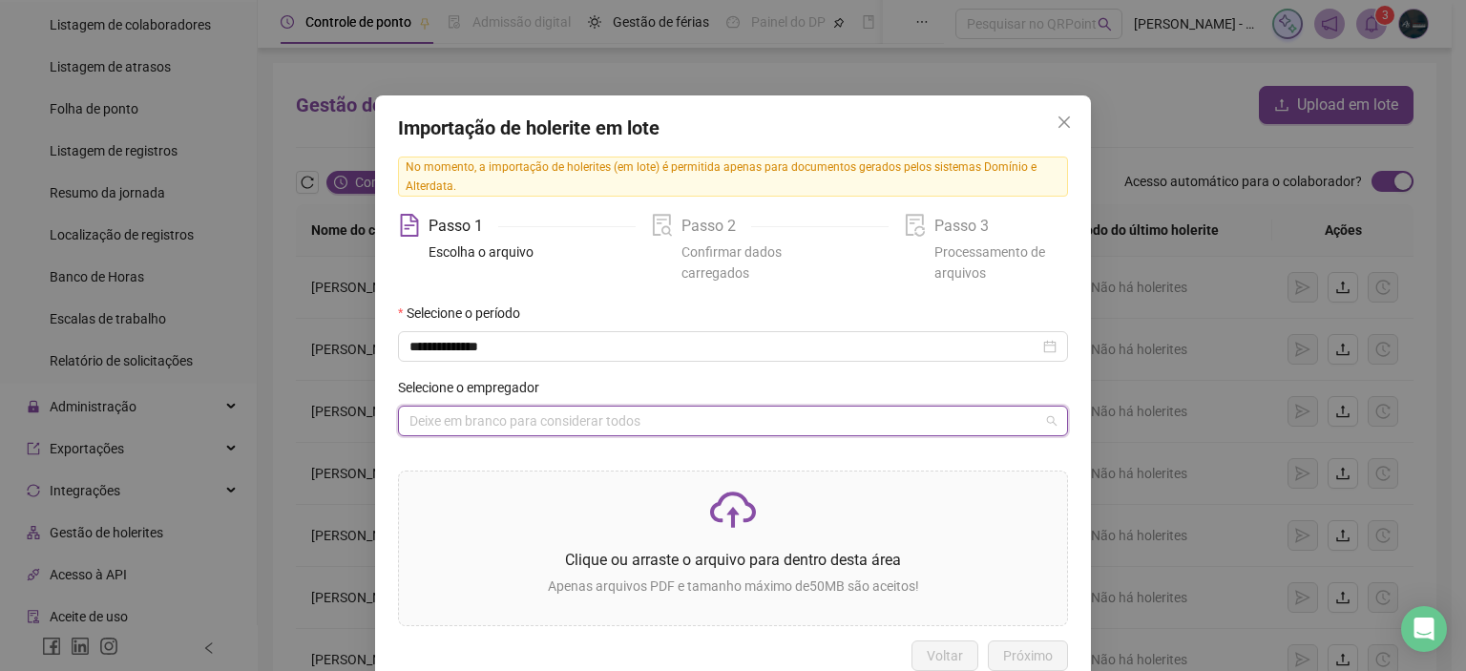
click at [561, 416] on input "search" at bounding box center [724, 421] width 630 height 29
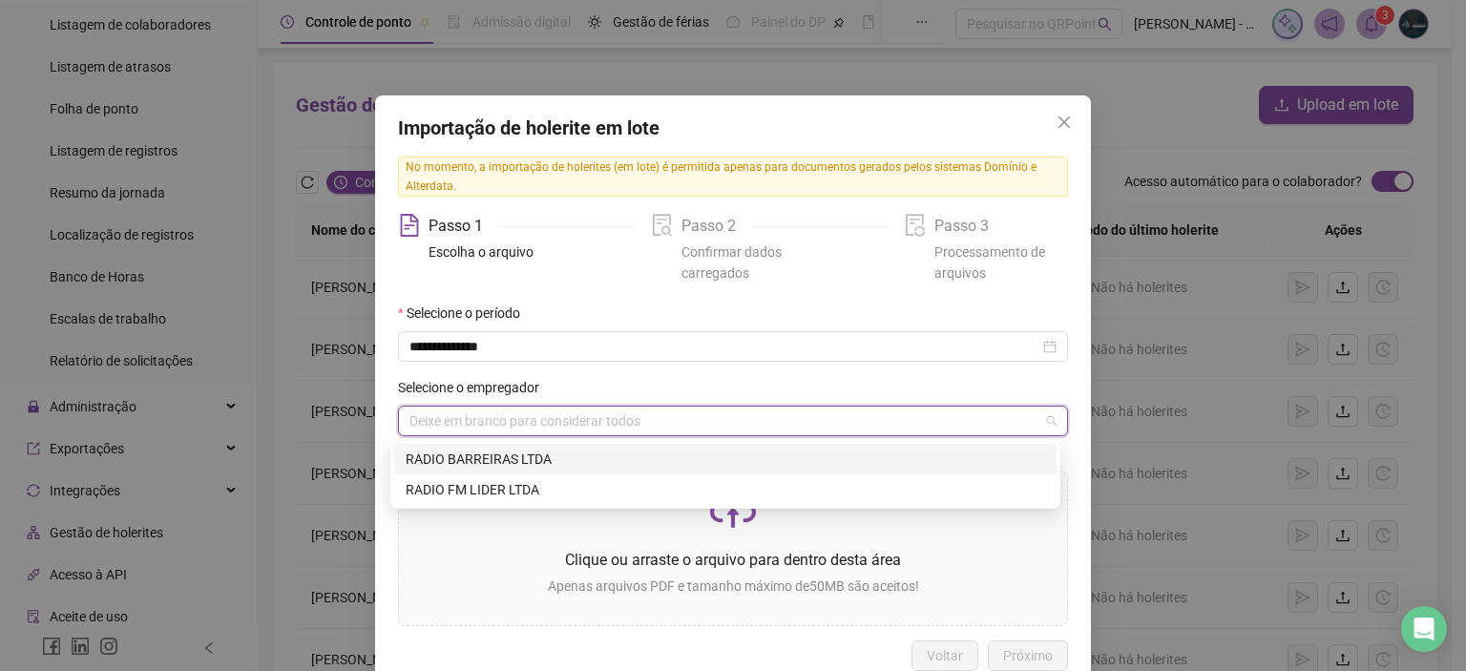
click at [532, 447] on div "RADIO BARREIRAS LTDA" at bounding box center [725, 459] width 662 height 31
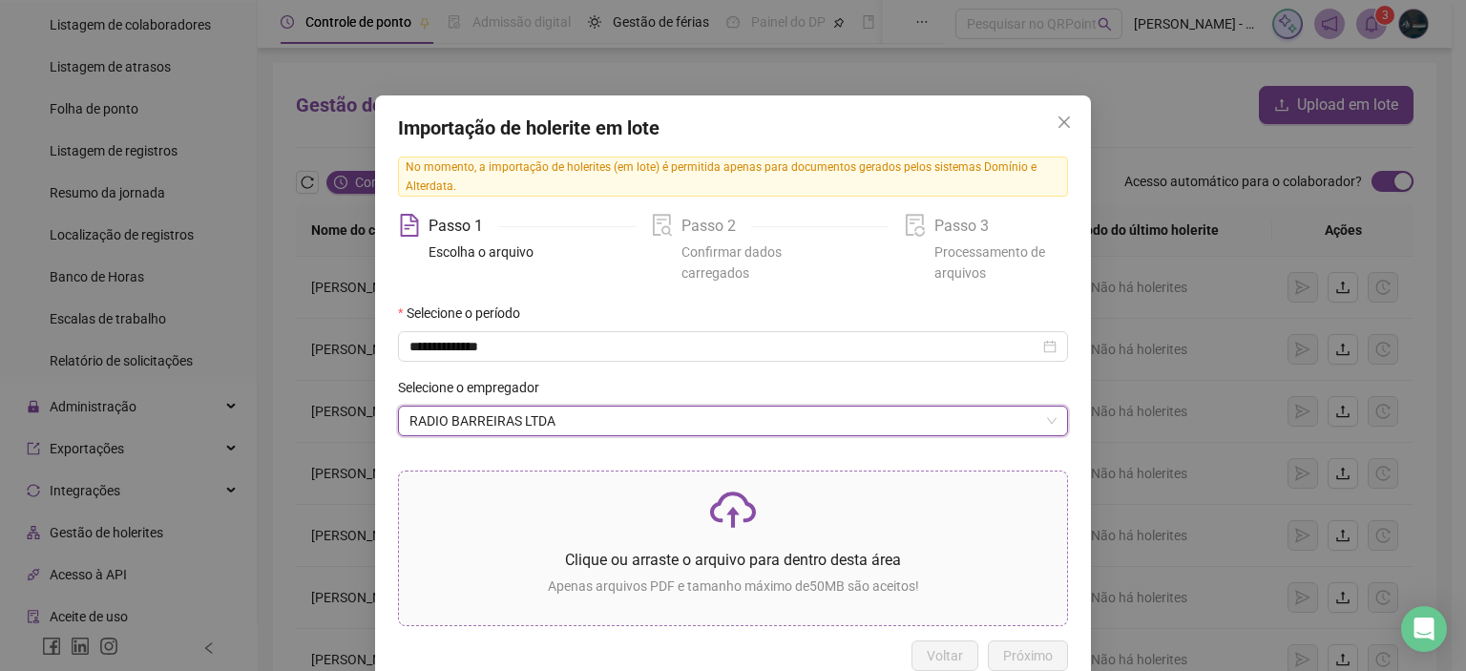
scroll to position [42, 0]
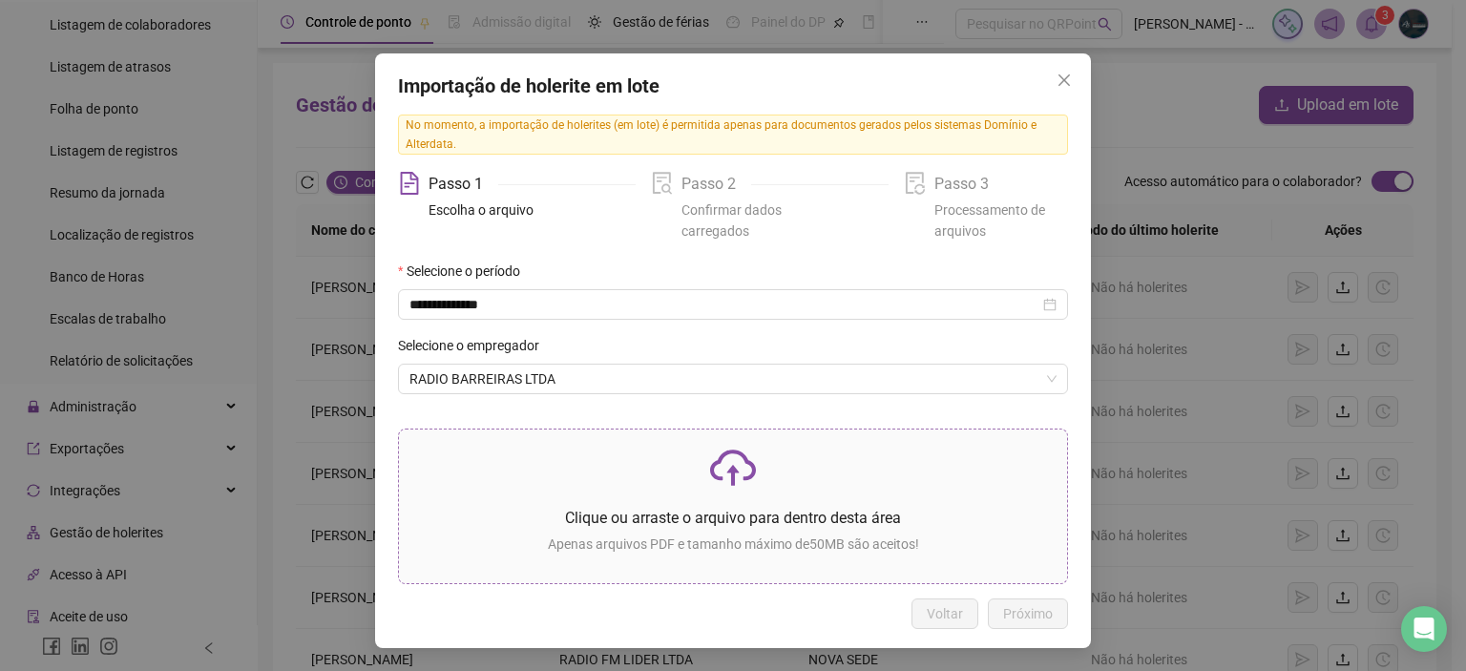
click at [725, 438] on span "Clique ou arraste o arquivo para dentro desta área Apenas arquivos PDF e tamanh…" at bounding box center [733, 506] width 668 height 154
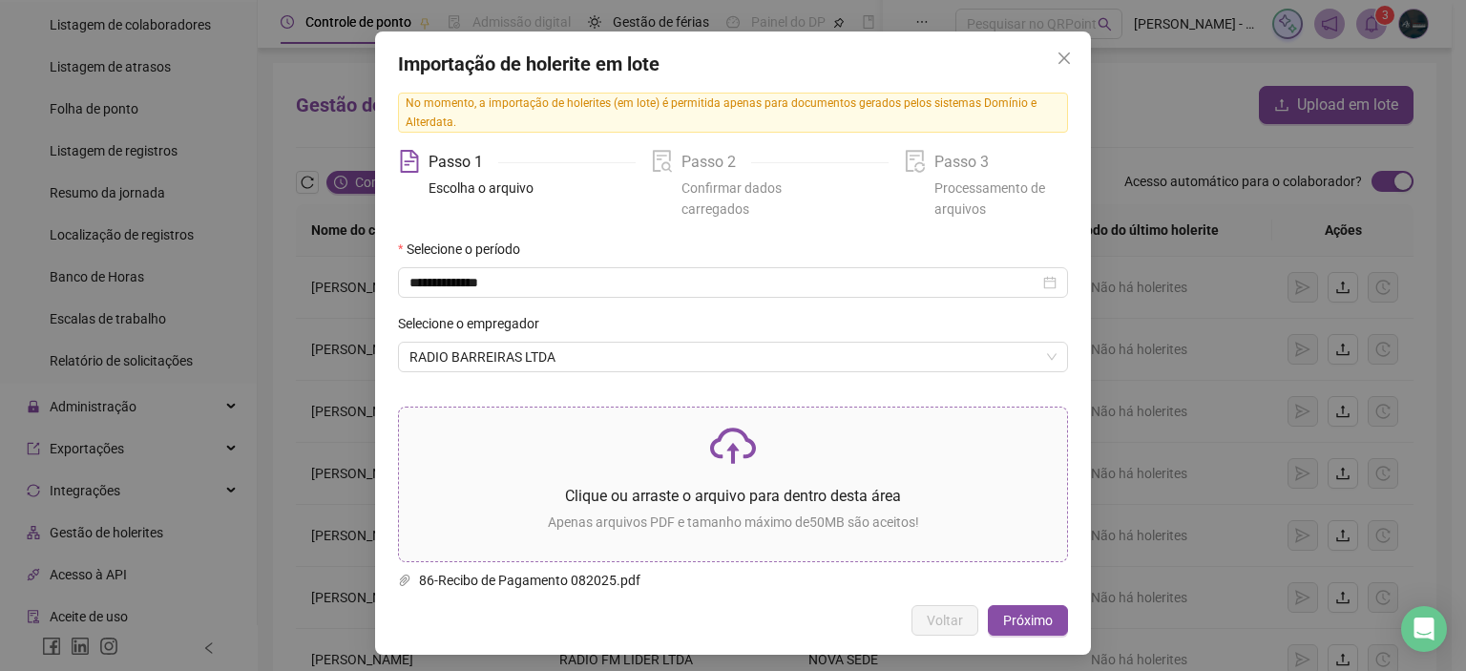
scroll to position [70, 0]
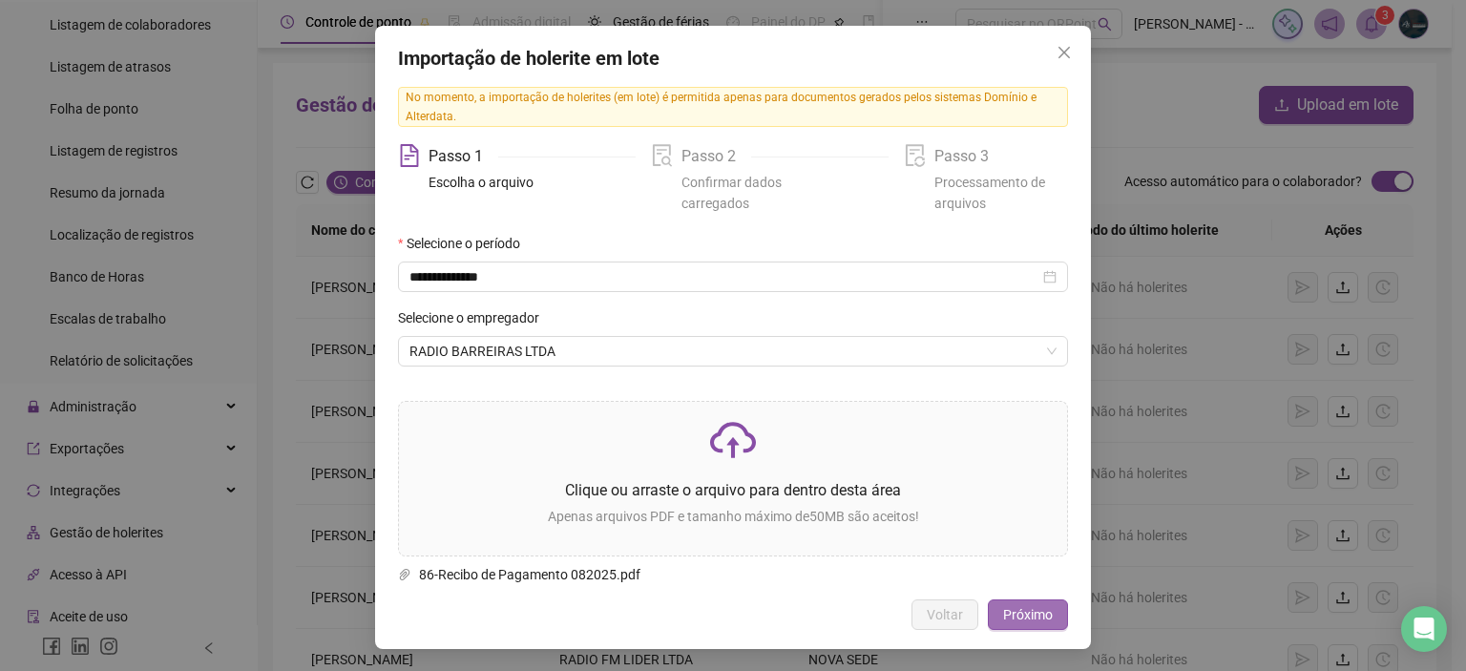
click at [1018, 616] on span "Próximo" at bounding box center [1028, 614] width 50 height 21
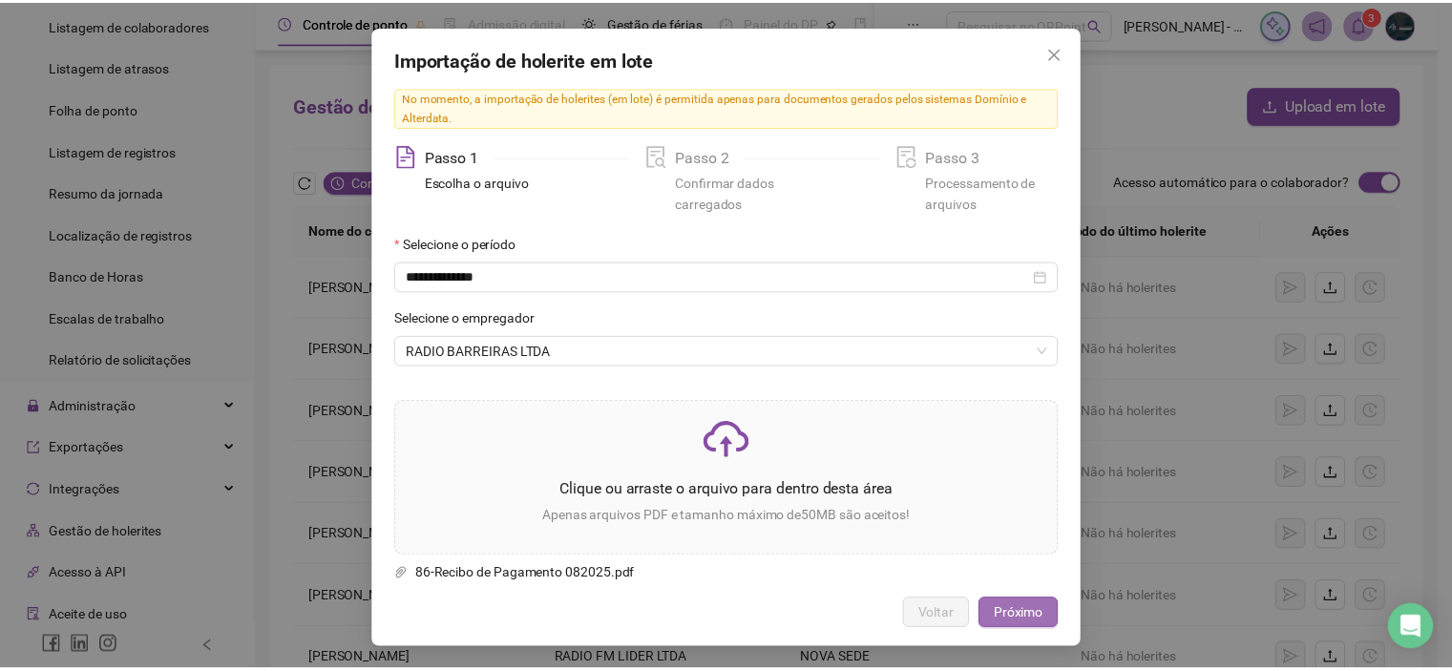
scroll to position [0, 0]
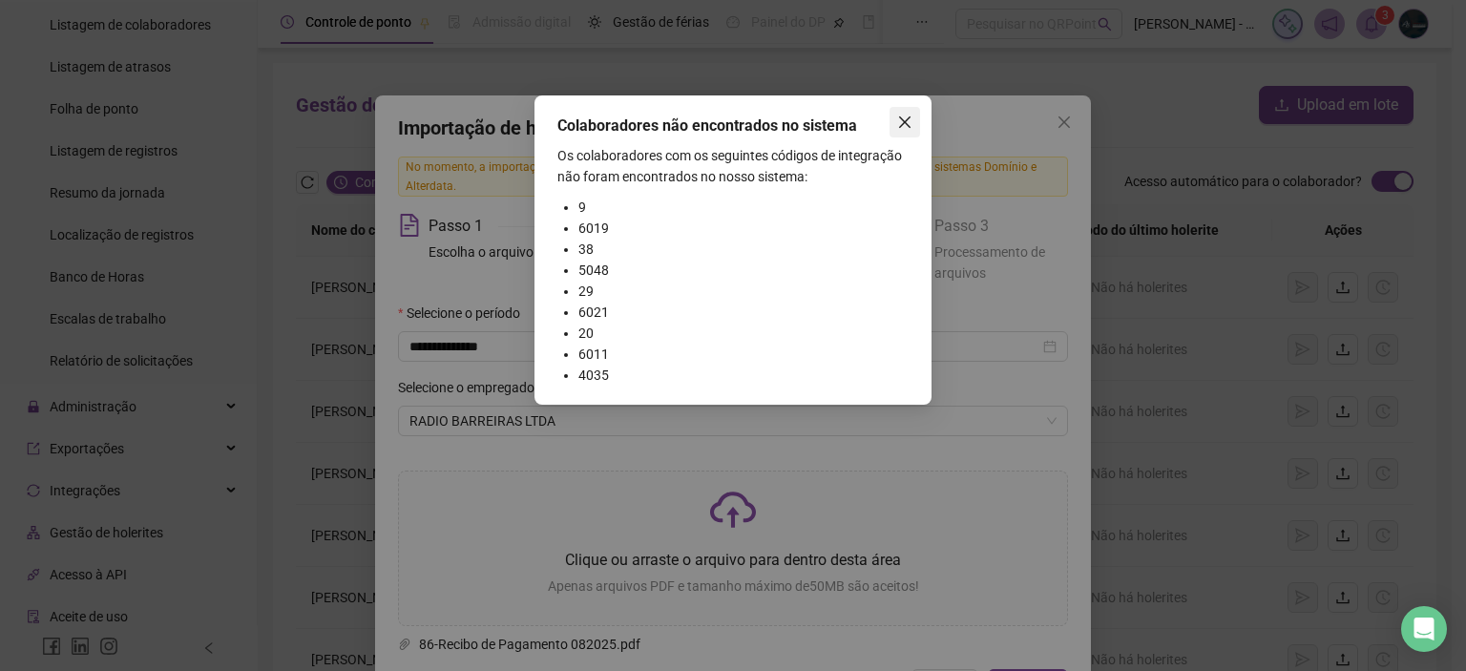
click at [912, 115] on span "Close" at bounding box center [904, 122] width 31 height 15
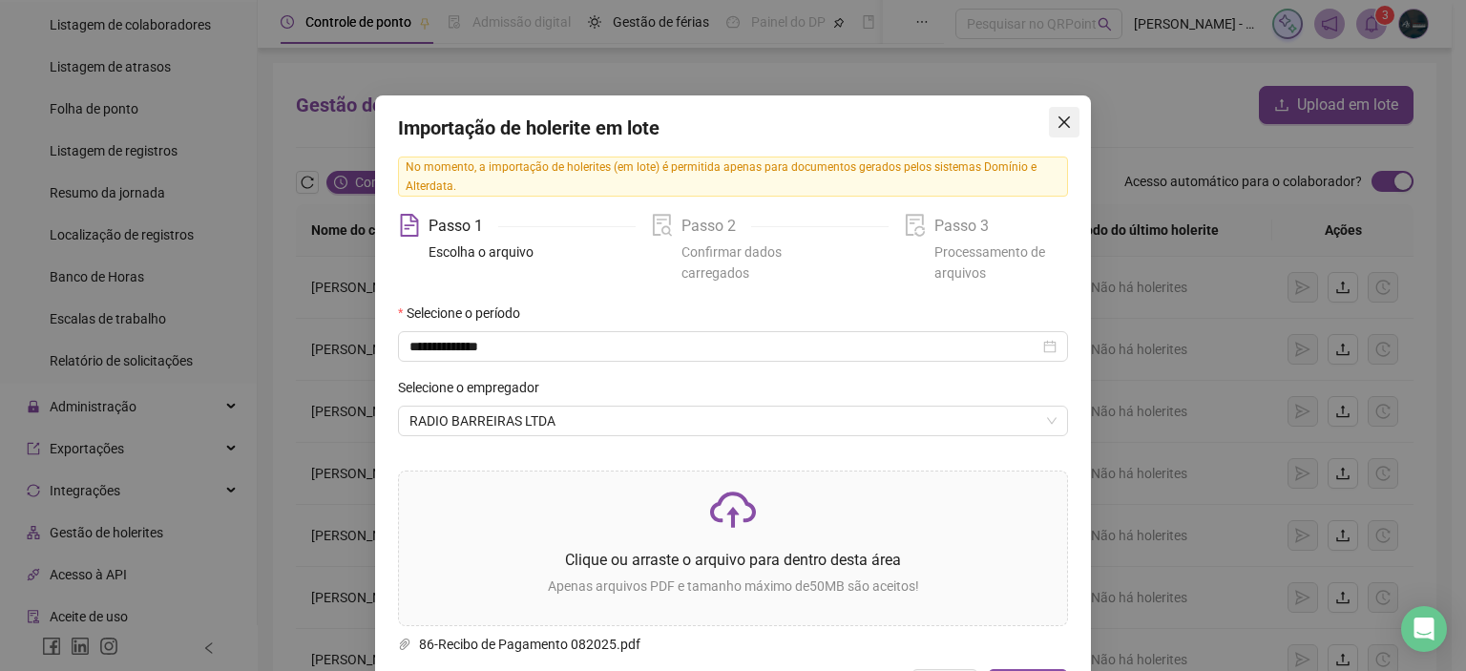
click at [1056, 118] on icon "close" at bounding box center [1063, 122] width 15 height 15
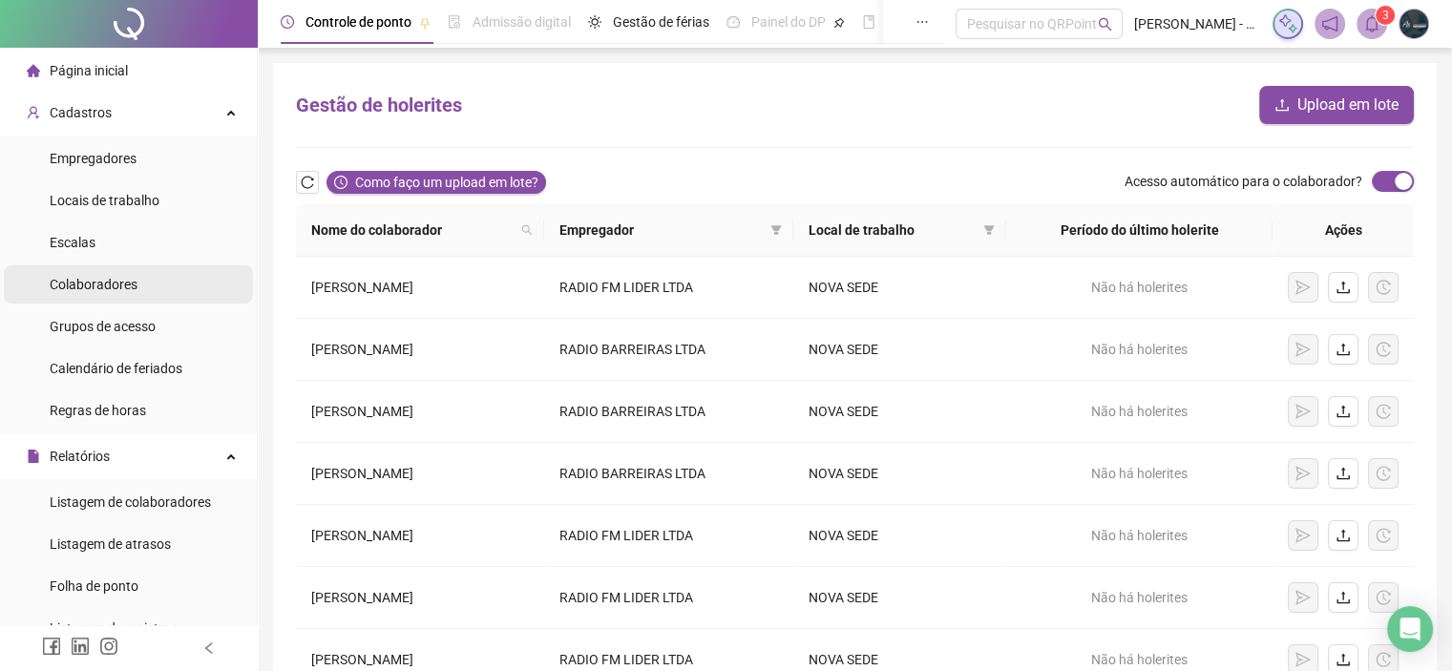
click at [103, 293] on div "Colaboradores" at bounding box center [94, 284] width 88 height 38
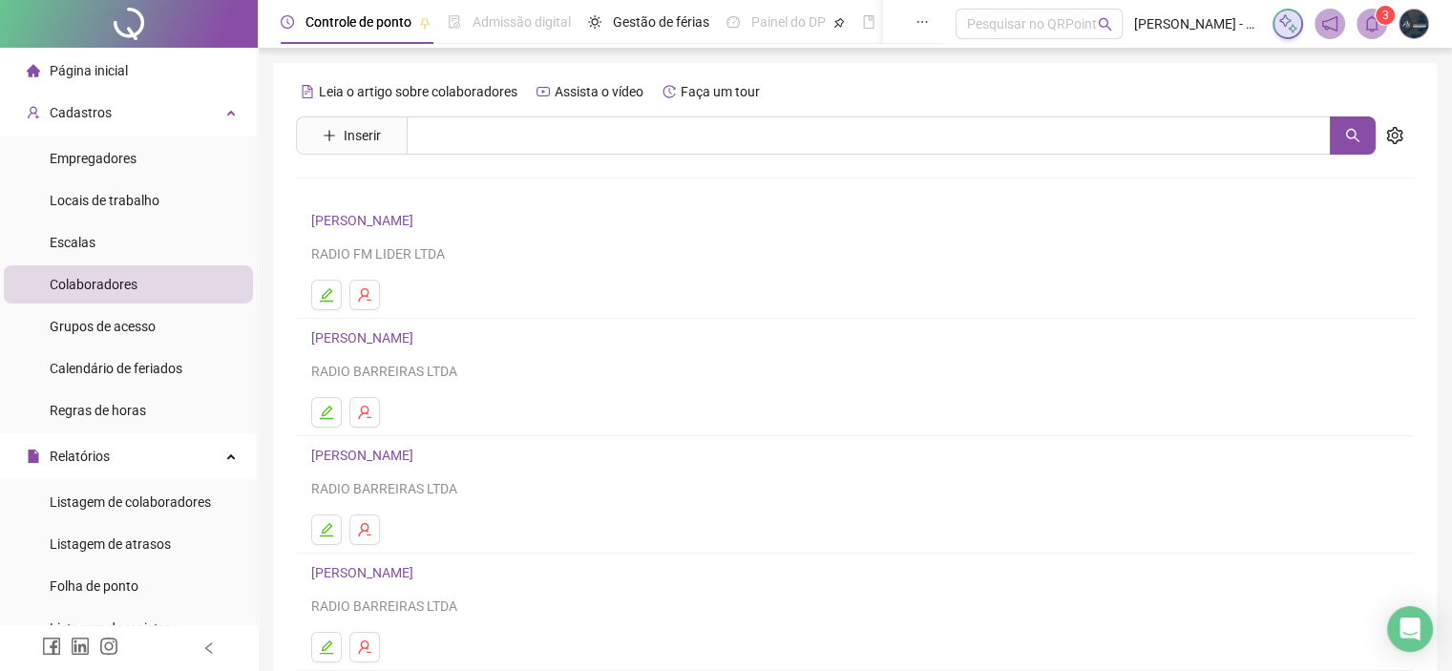
click at [374, 339] on link "[PERSON_NAME]" at bounding box center [365, 337] width 108 height 15
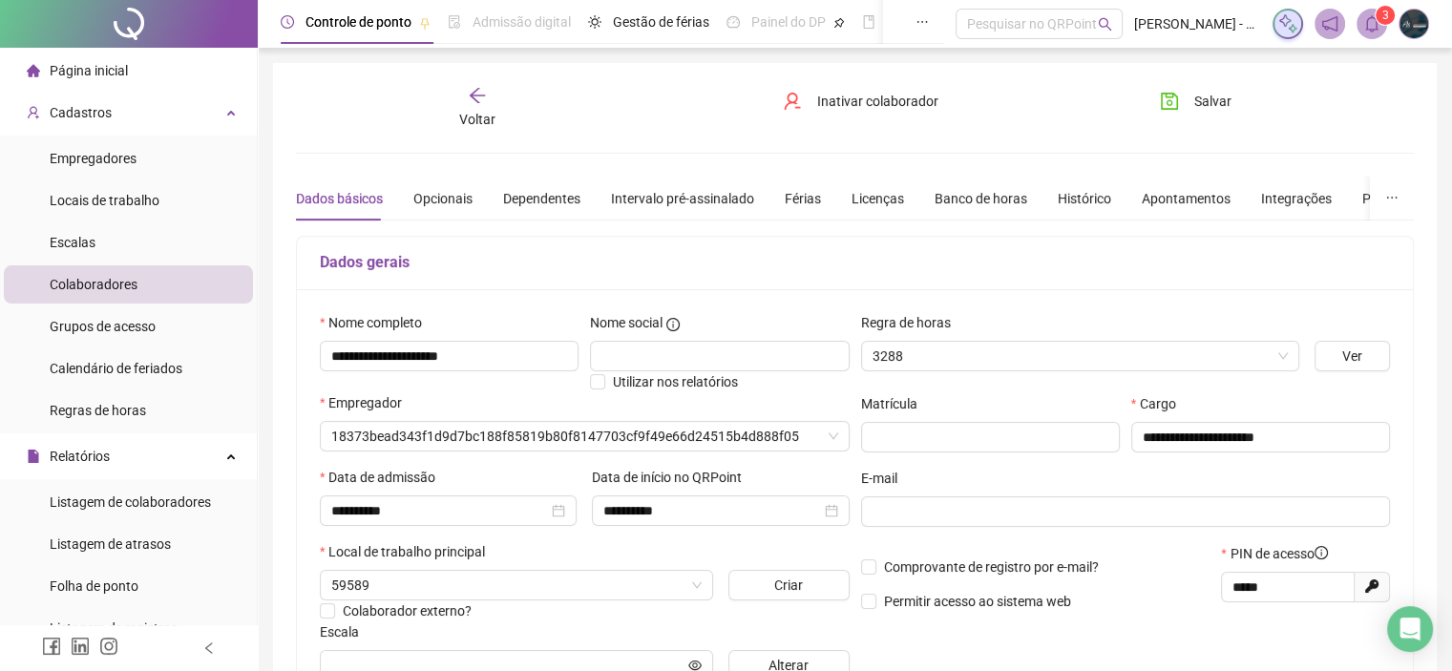
type input "*********"
click at [428, 188] on div "Opcionais" at bounding box center [442, 198] width 59 height 21
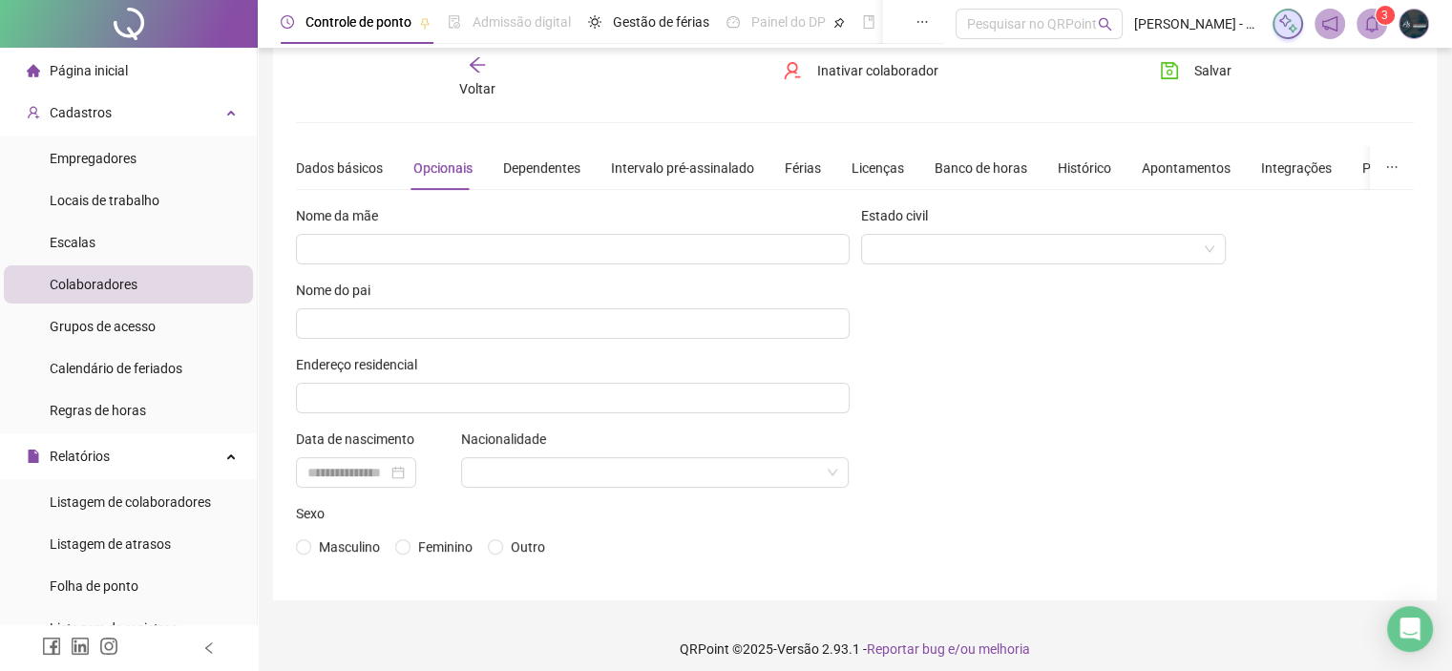
scroll to position [40, 0]
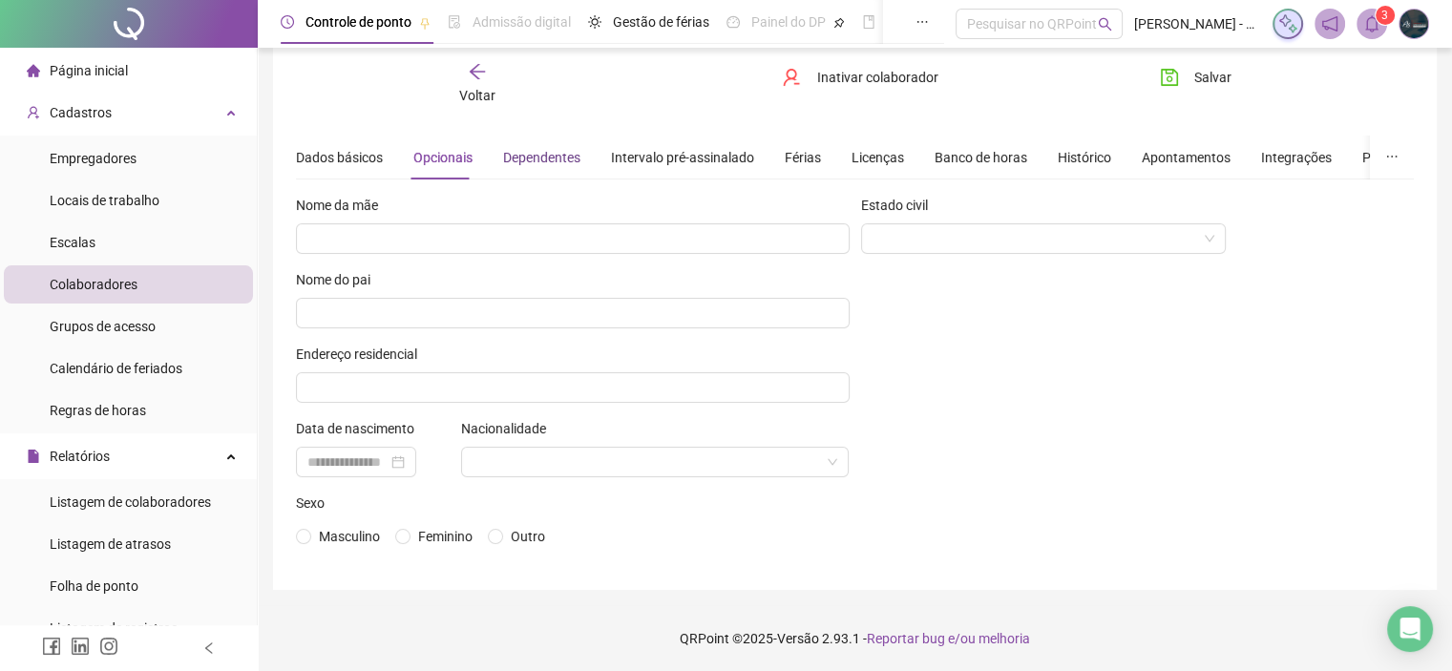
click at [556, 159] on div "Dependentes" at bounding box center [541, 157] width 77 height 21
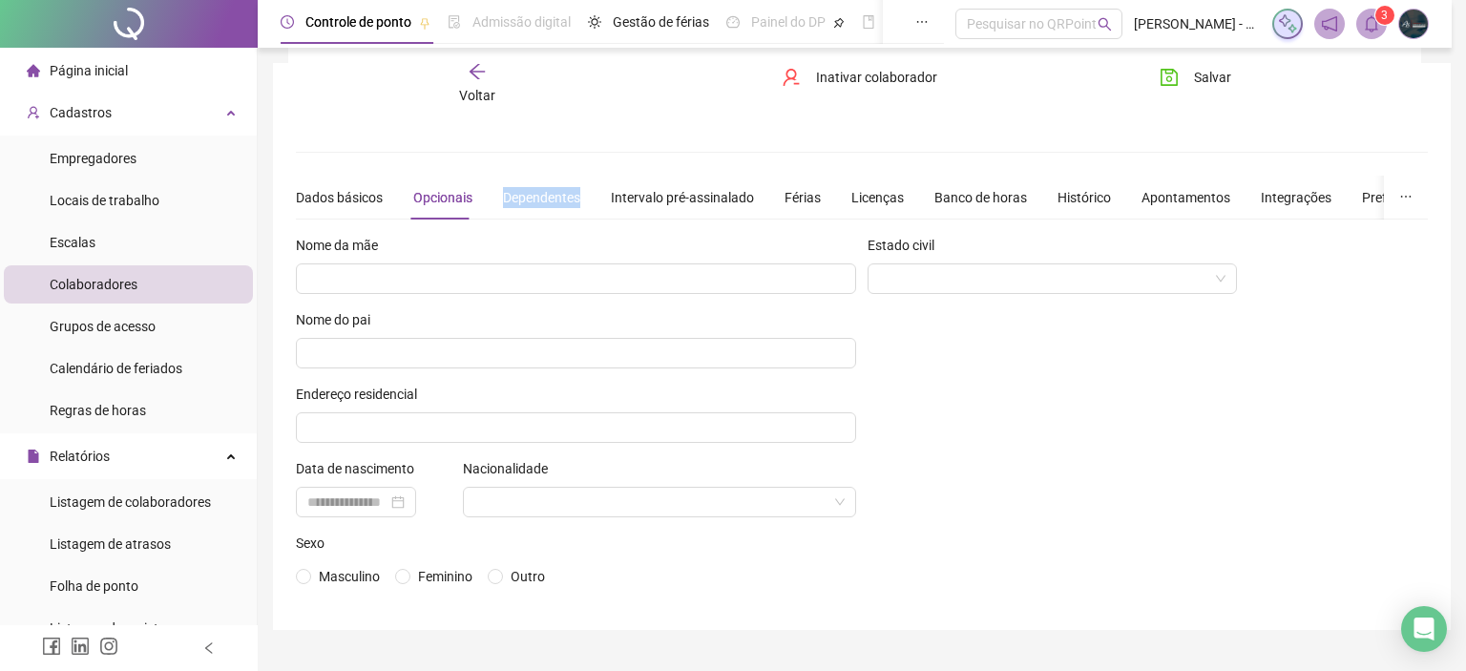
click at [556, 159] on div "**********" at bounding box center [862, 346] width 1132 height 521
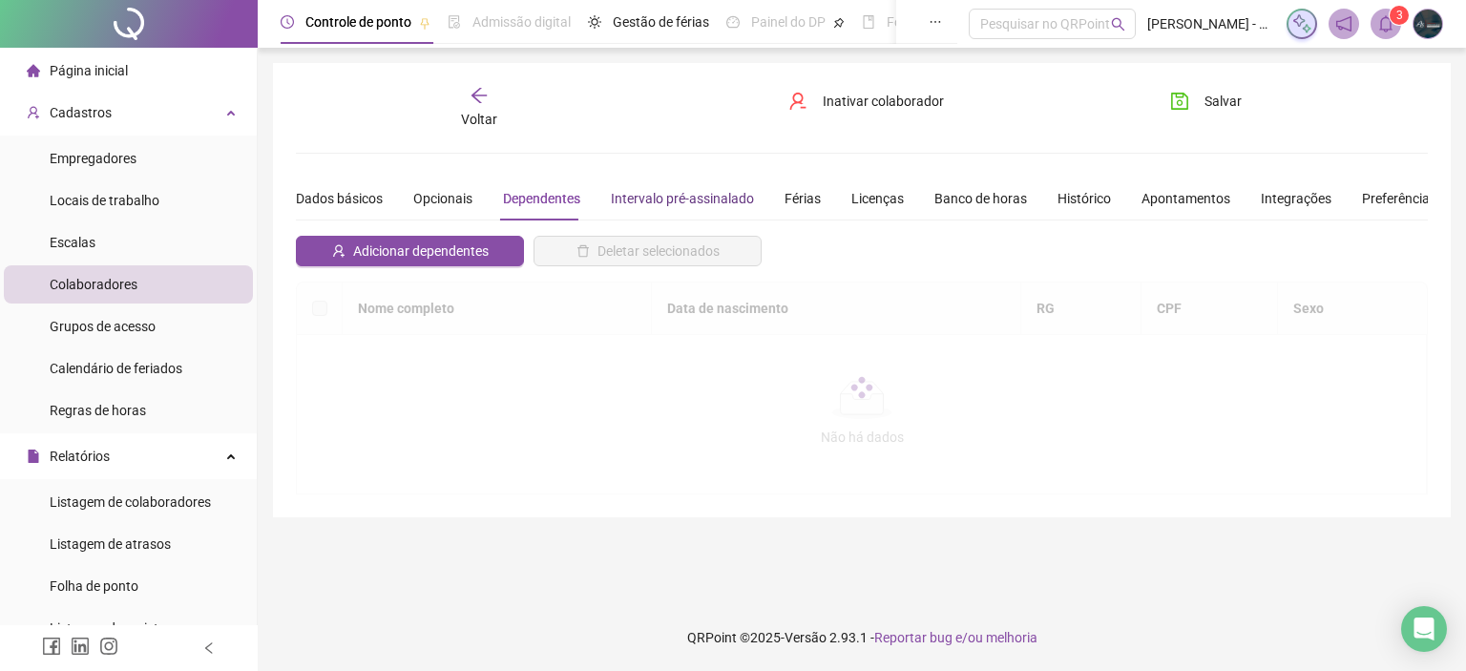
click at [659, 193] on div "Intervalo pré-assinalado" at bounding box center [682, 198] width 143 height 21
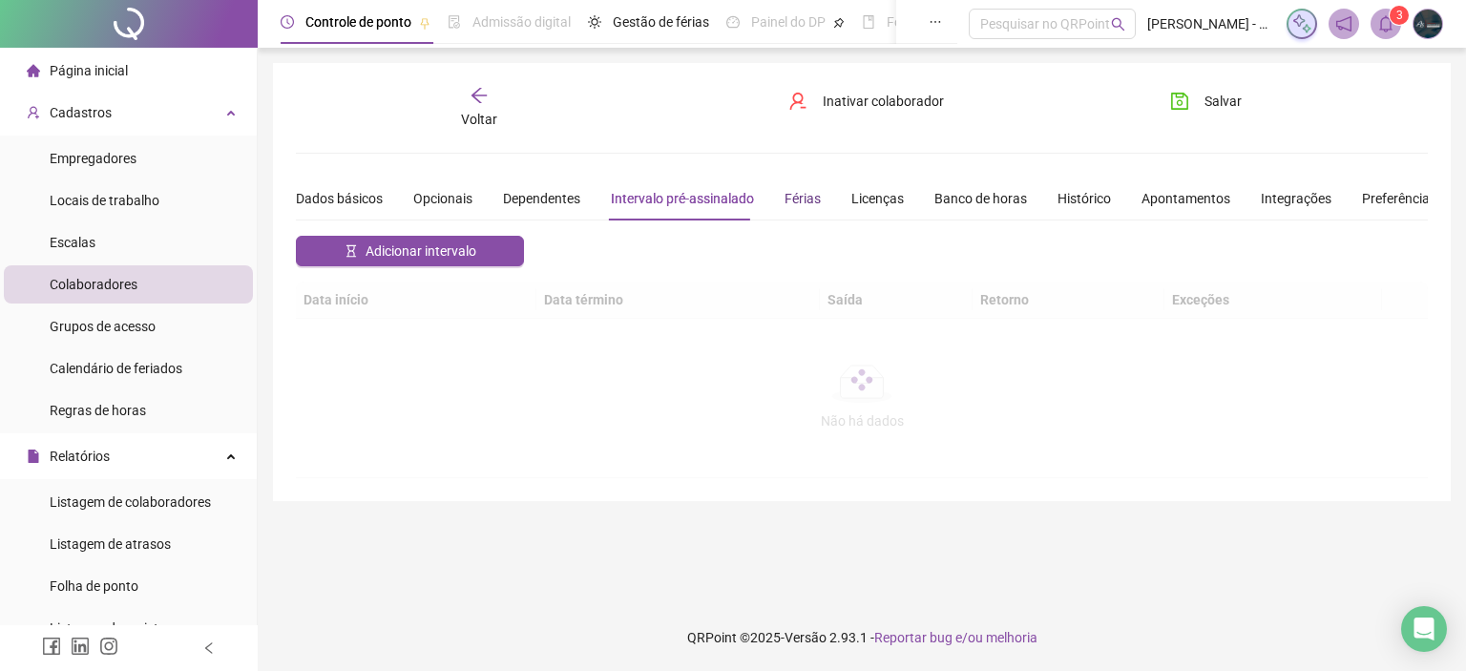
click at [798, 199] on div "Férias" at bounding box center [802, 198] width 36 height 21
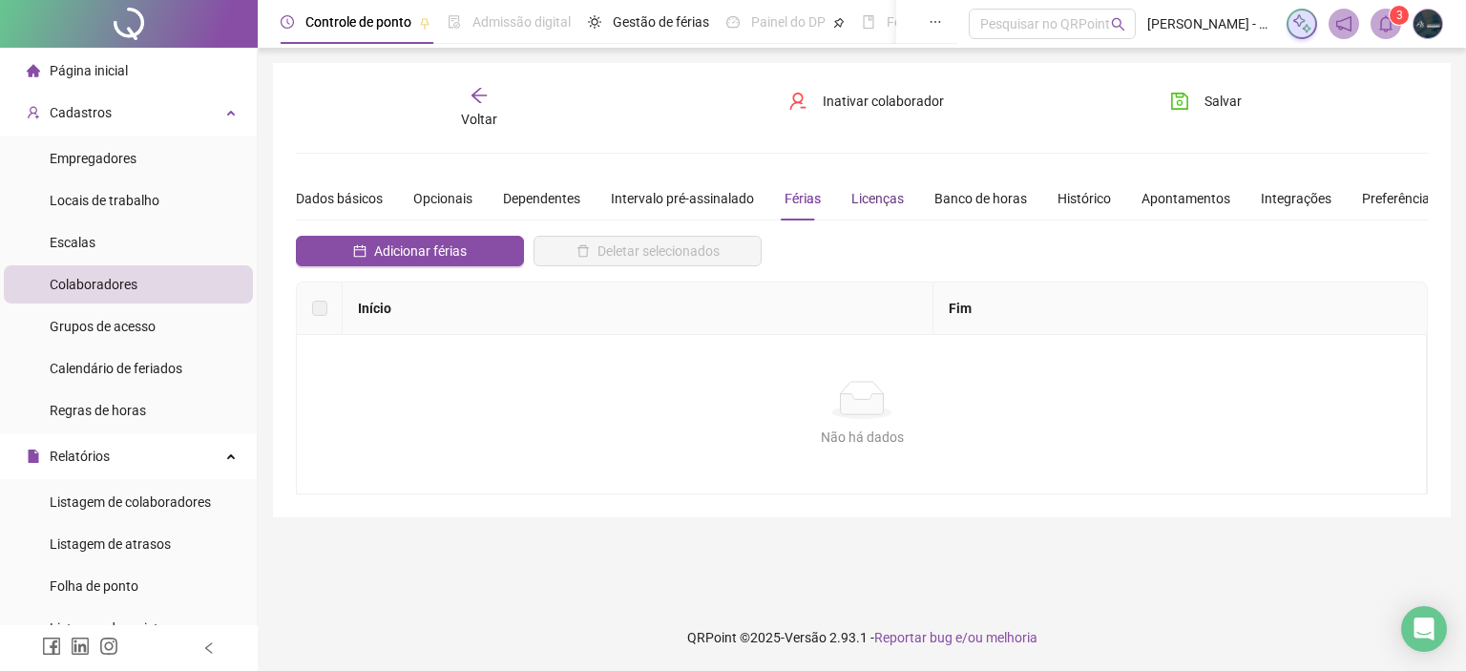
click at [855, 197] on div "Licenças" at bounding box center [877, 198] width 52 height 21
click at [942, 193] on div "Banco de horas" at bounding box center [980, 198] width 93 height 21
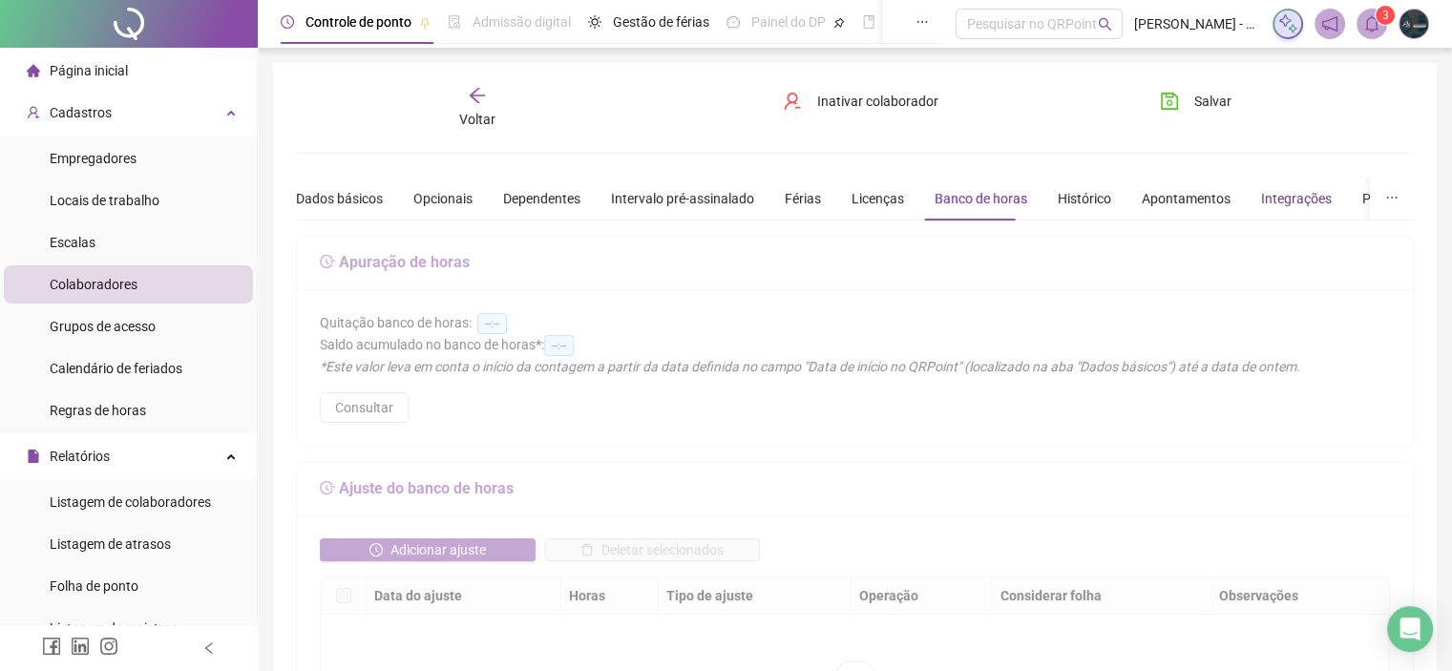
click at [1304, 200] on div "Integrações" at bounding box center [1296, 198] width 71 height 21
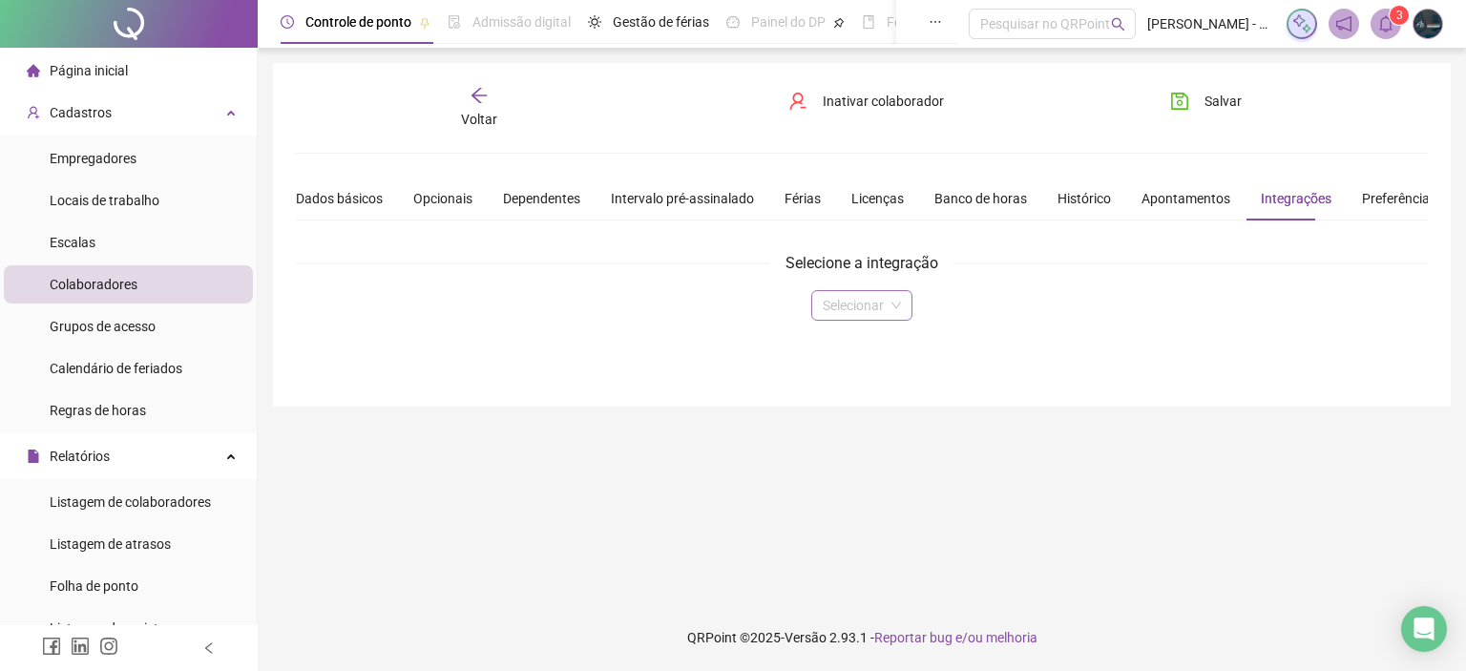
click at [897, 294] on span at bounding box center [862, 305] width 78 height 29
click at [876, 343] on div "Domínio" at bounding box center [861, 342] width 70 height 21
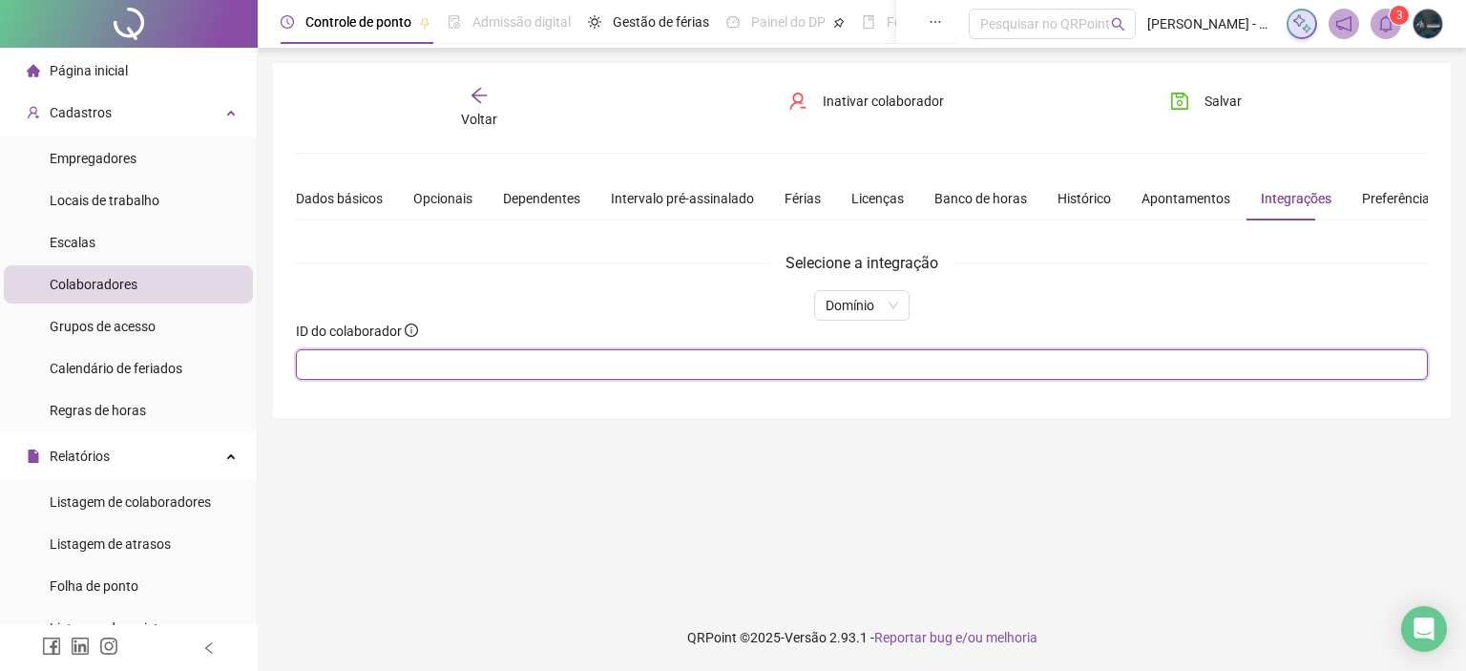
click at [473, 358] on input "text" at bounding box center [862, 364] width 1132 height 31
click at [382, 360] on input "text" at bounding box center [862, 364] width 1132 height 31
click at [358, 360] on input "text" at bounding box center [862, 364] width 1132 height 31
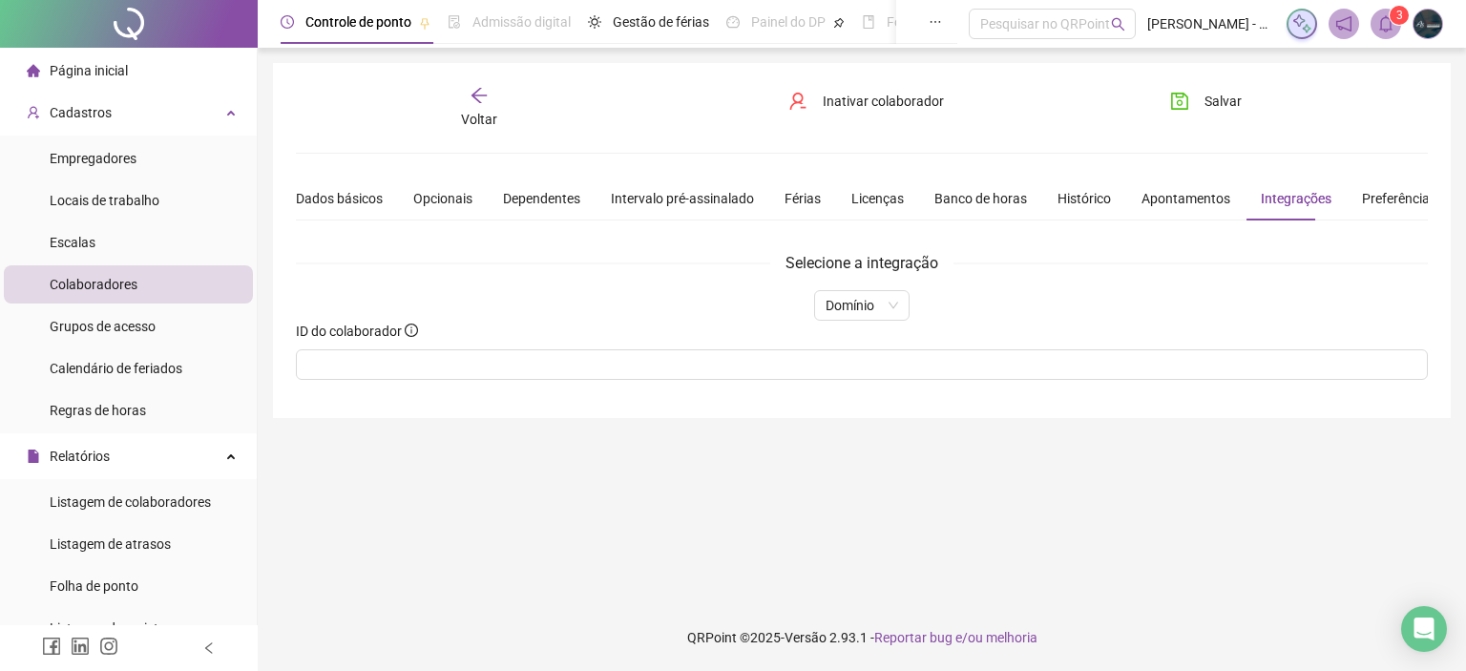
click at [481, 100] on icon "arrow-left" at bounding box center [479, 95] width 19 height 19
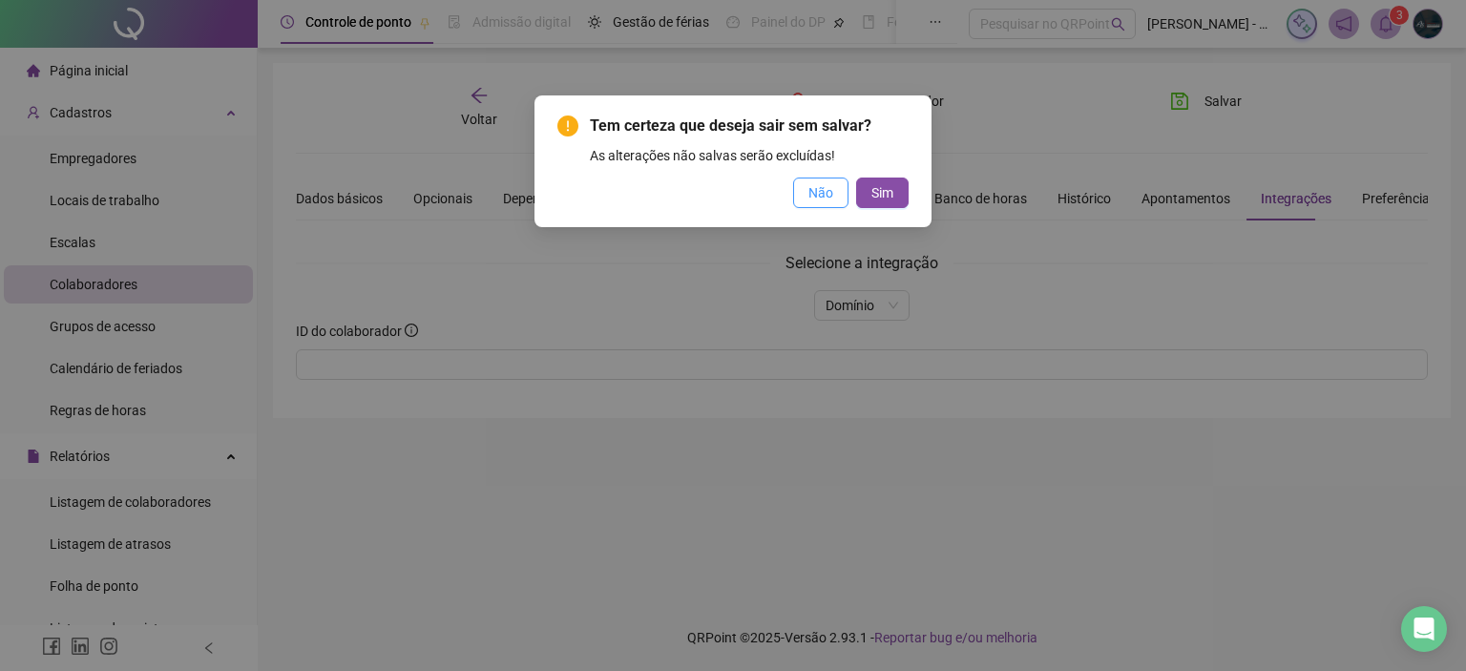
click at [811, 199] on span "Não" at bounding box center [820, 192] width 25 height 21
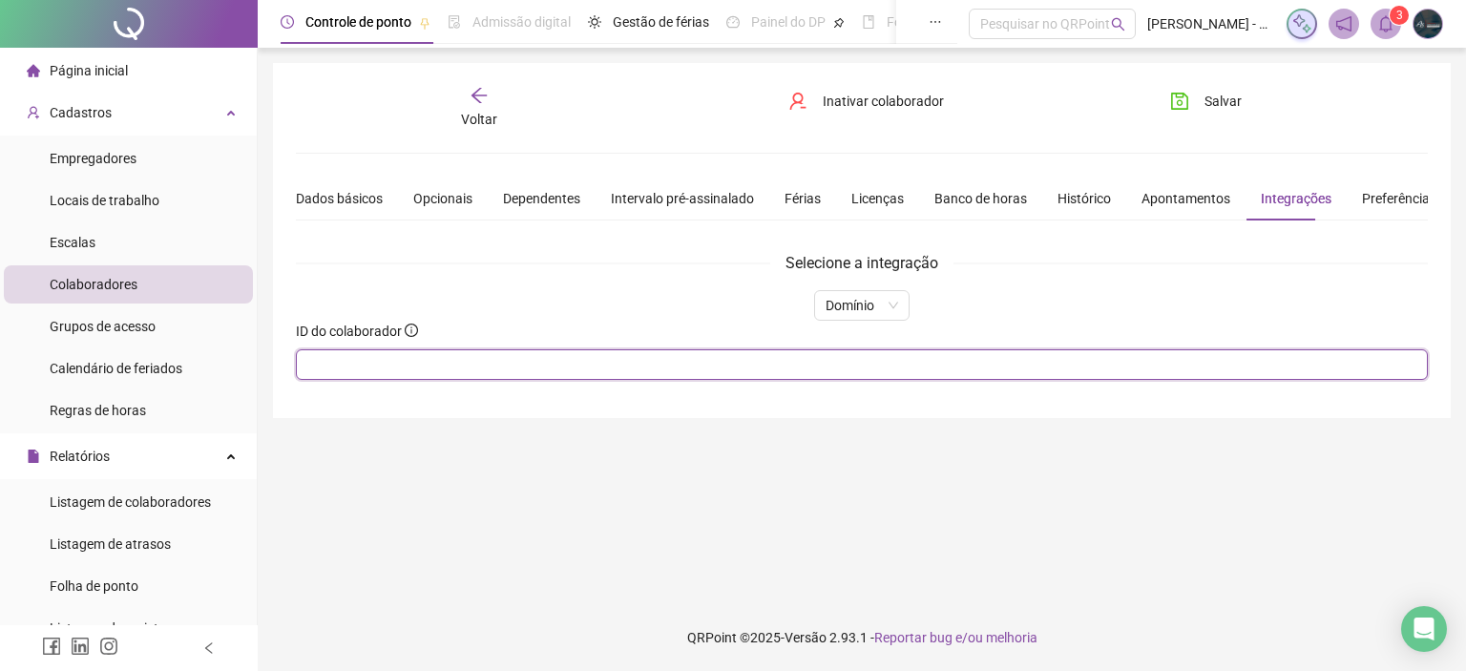
click at [455, 374] on input "text" at bounding box center [862, 364] width 1132 height 31
type input "****"
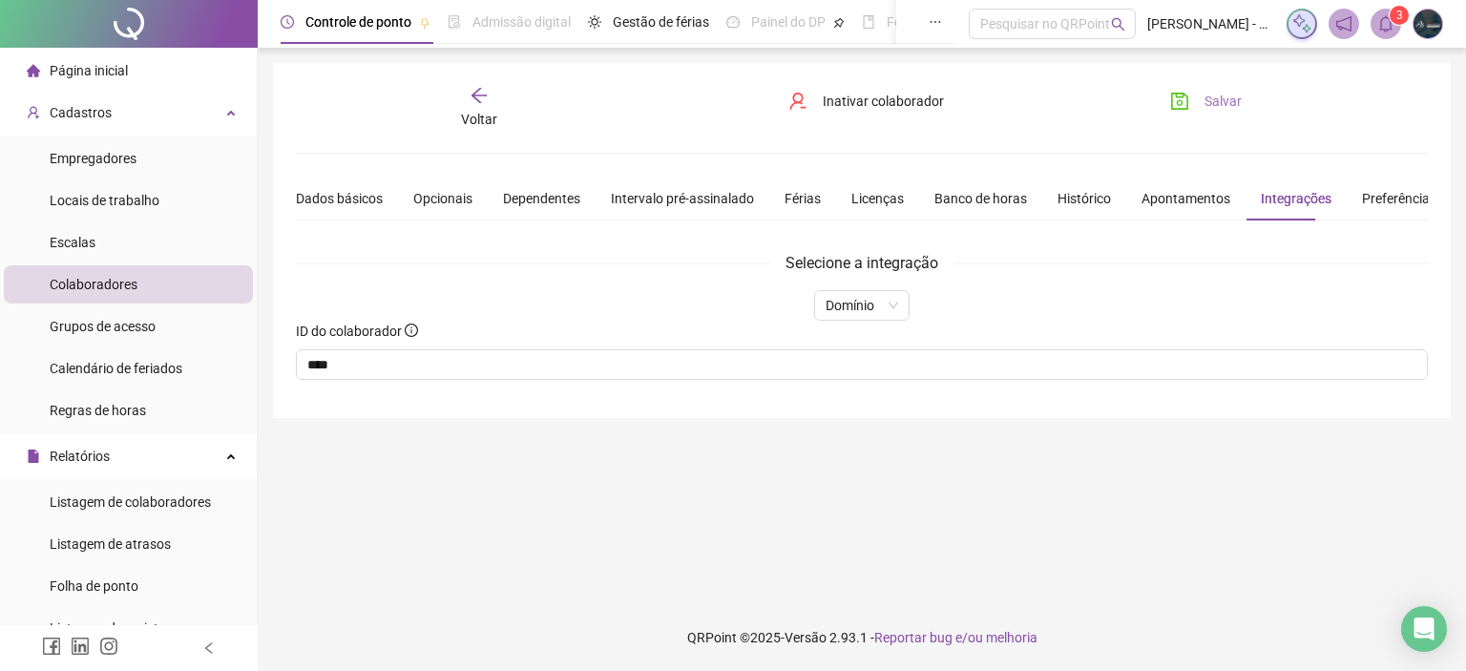
click at [1183, 107] on icon "save" at bounding box center [1179, 101] width 19 height 19
click at [485, 106] on div "Voltar" at bounding box center [479, 108] width 176 height 44
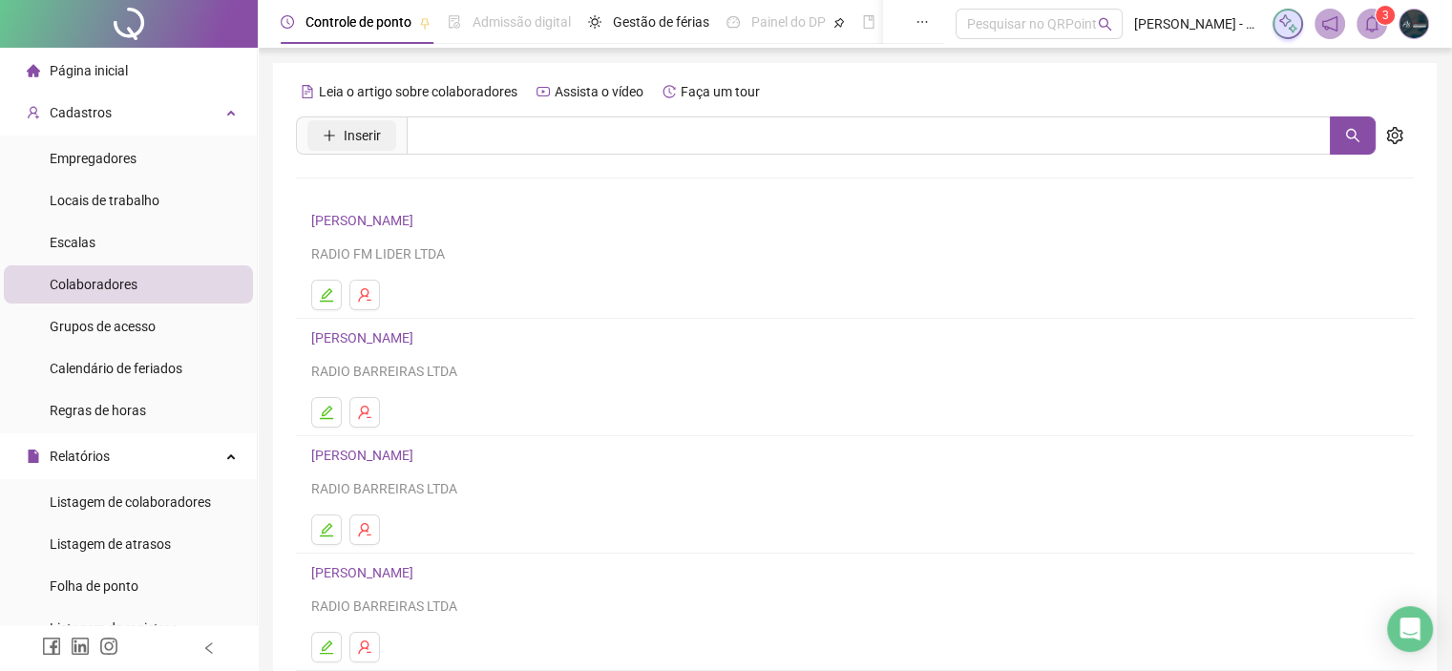
click at [369, 139] on span "Inserir" at bounding box center [362, 135] width 37 height 21
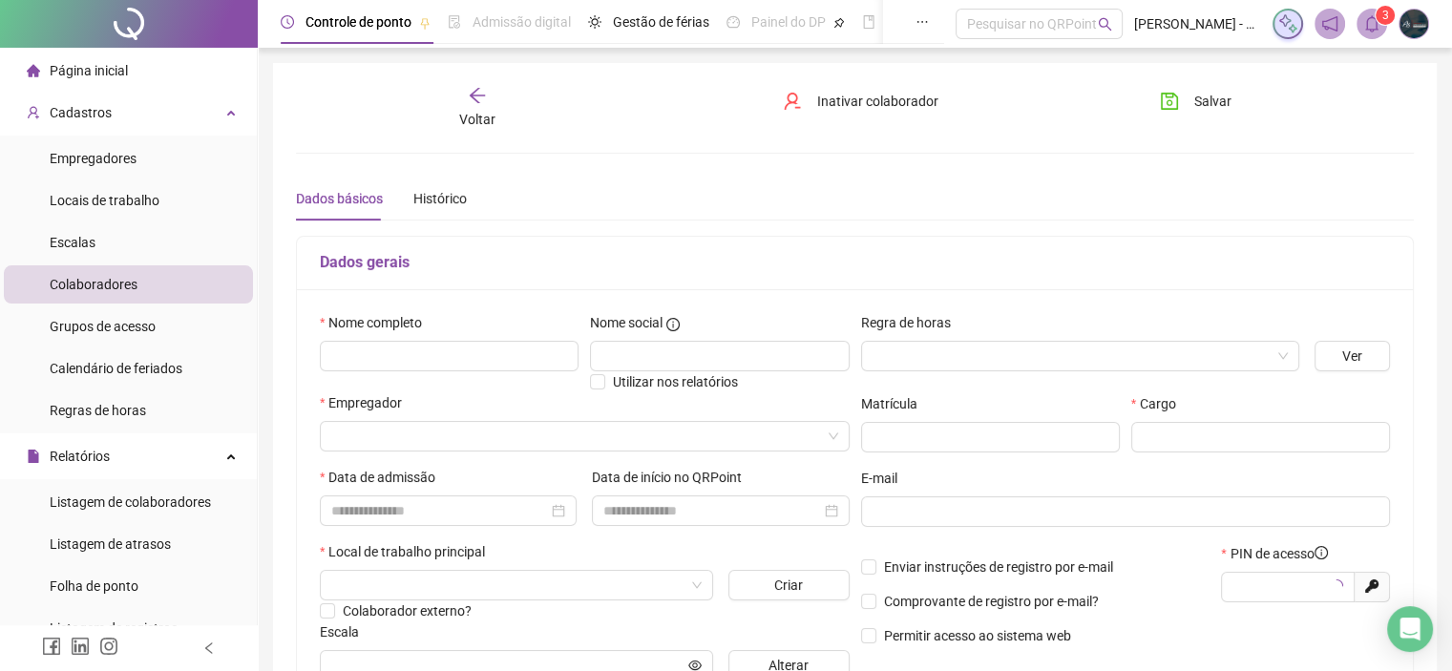
type input "*****"
click at [373, 346] on input "text" at bounding box center [449, 356] width 259 height 31
paste input "**********"
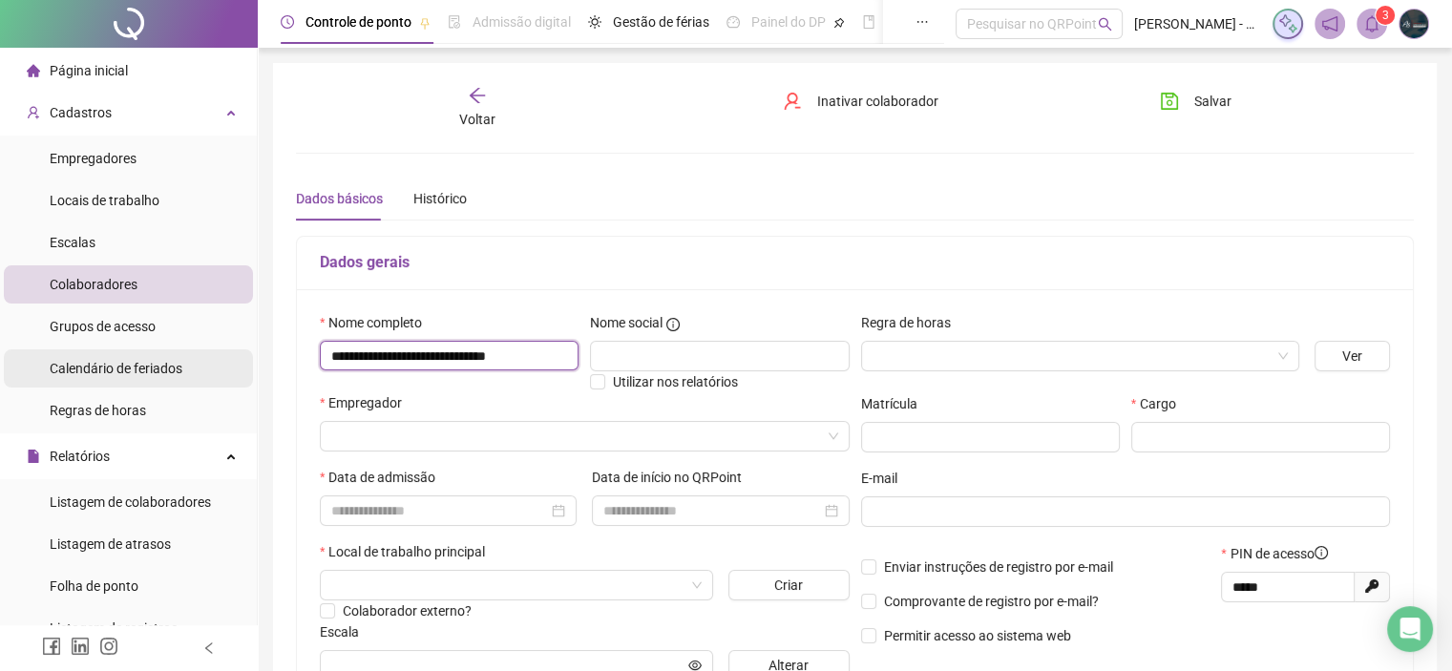
drag, startPoint x: 400, startPoint y: 352, endPoint x: 225, endPoint y: 358, distance: 174.7
click at [225, 358] on div "Página inicial Cadastros Empregadores Locais de trabalho Escalas Colaboradores …" at bounding box center [726, 544] width 1452 height 1089
type input "**********"
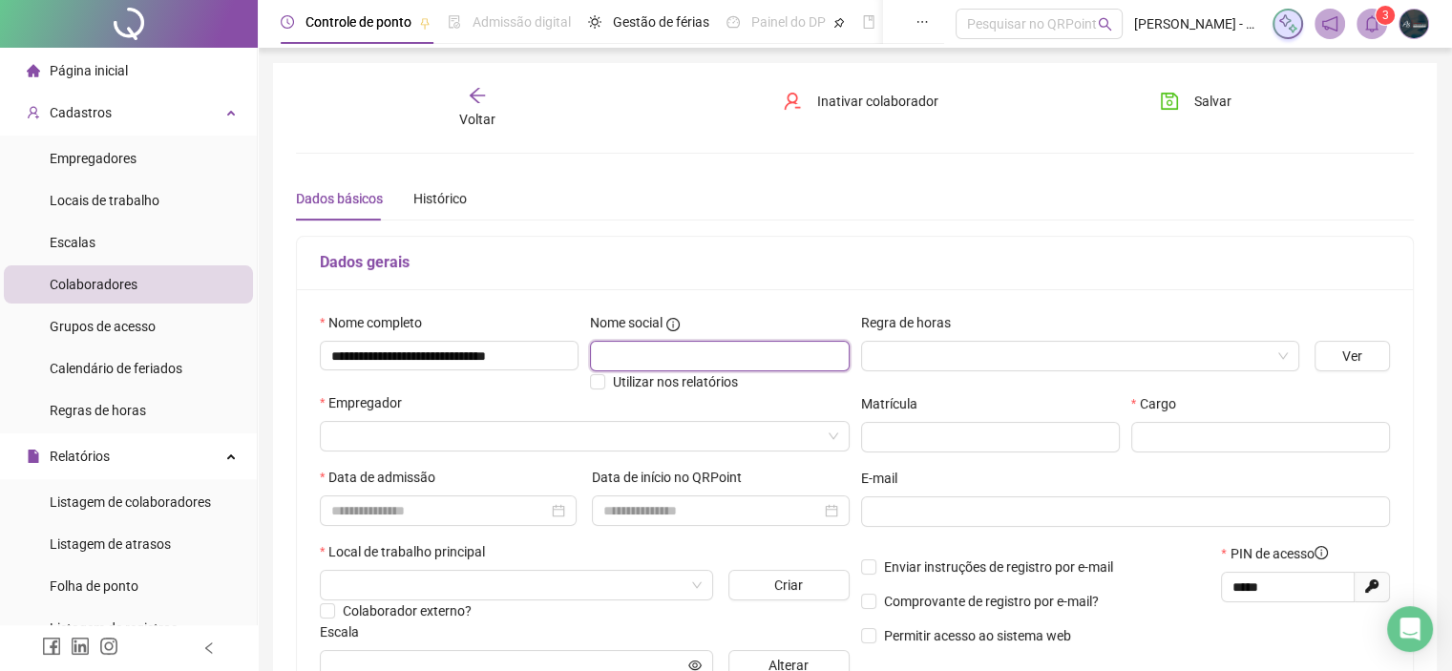
click at [645, 348] on input "text" at bounding box center [719, 356] width 259 height 31
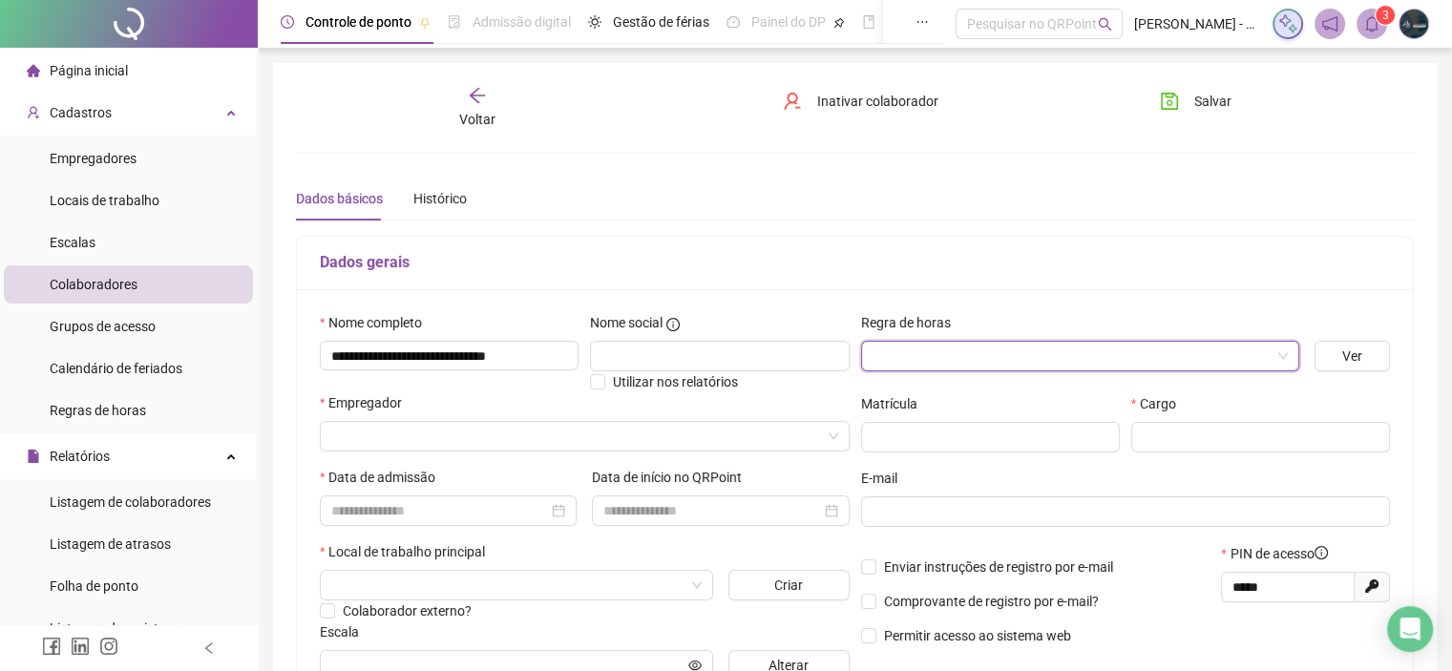
click at [981, 359] on input "search" at bounding box center [1071, 356] width 398 height 29
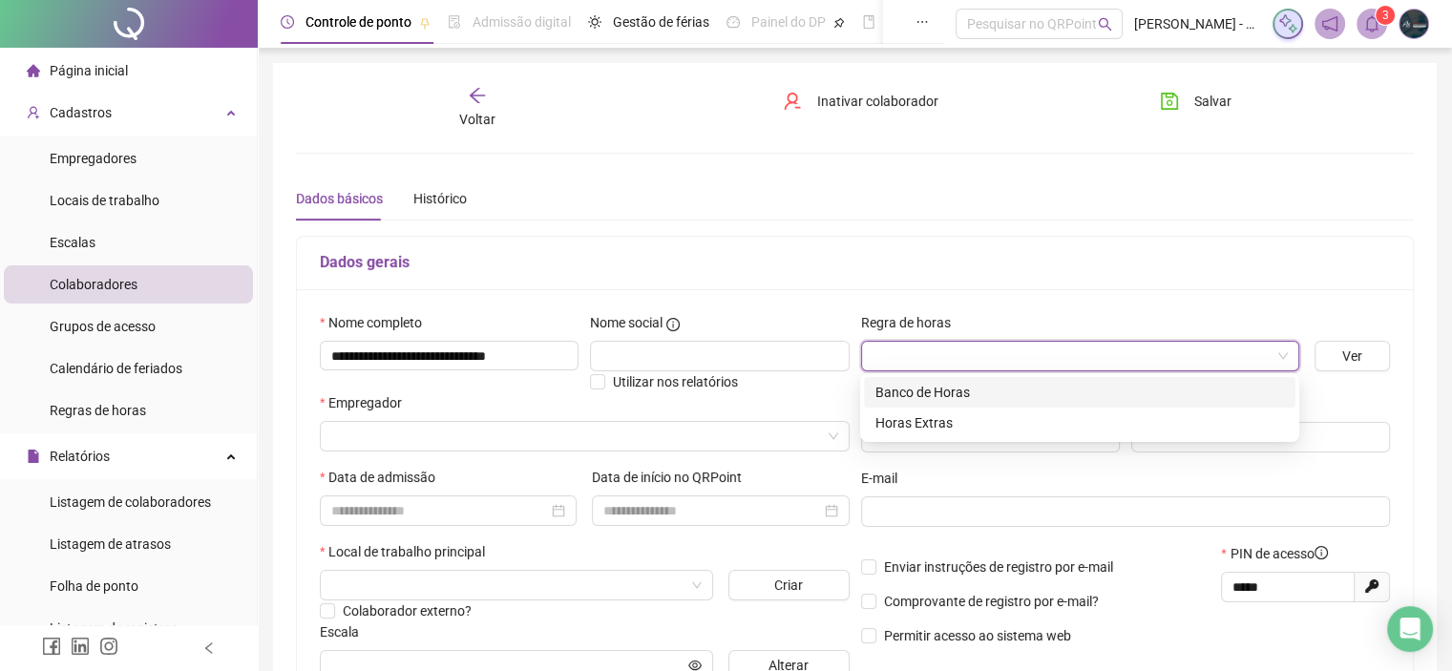
click at [981, 359] on input "search" at bounding box center [1071, 356] width 398 height 29
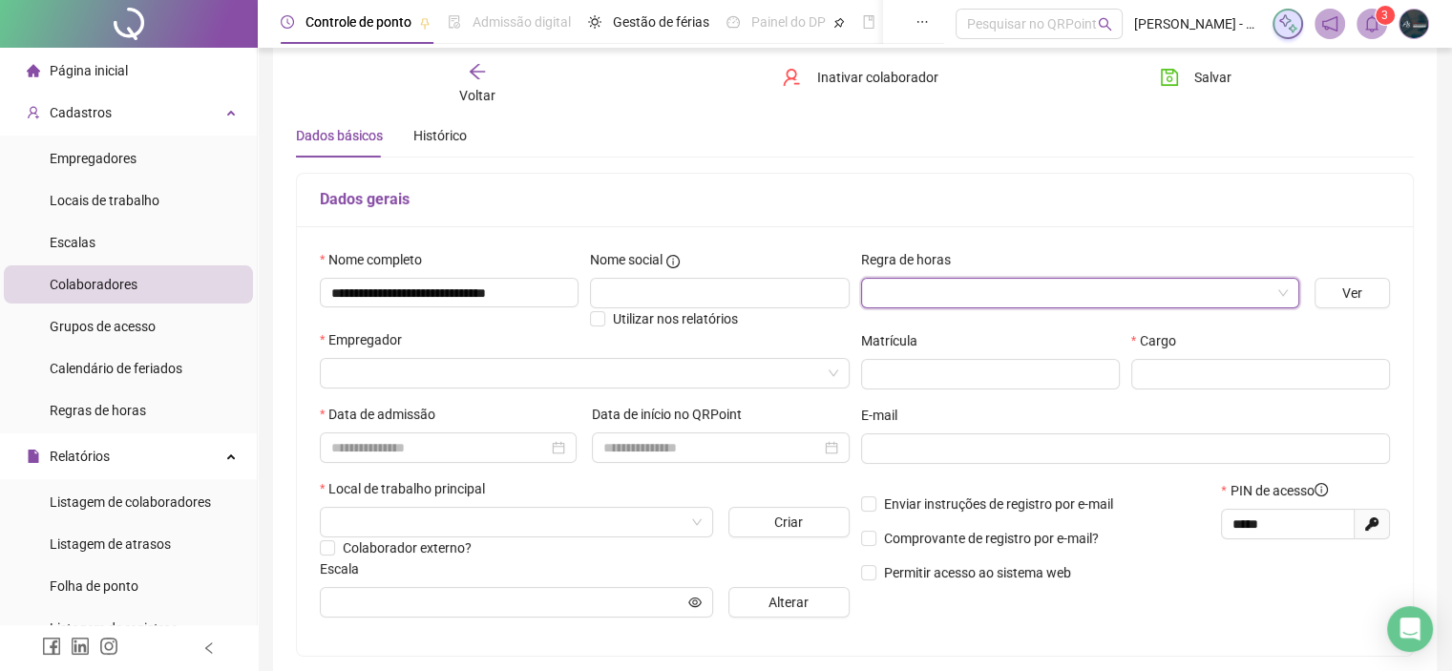
scroll to position [95, 0]
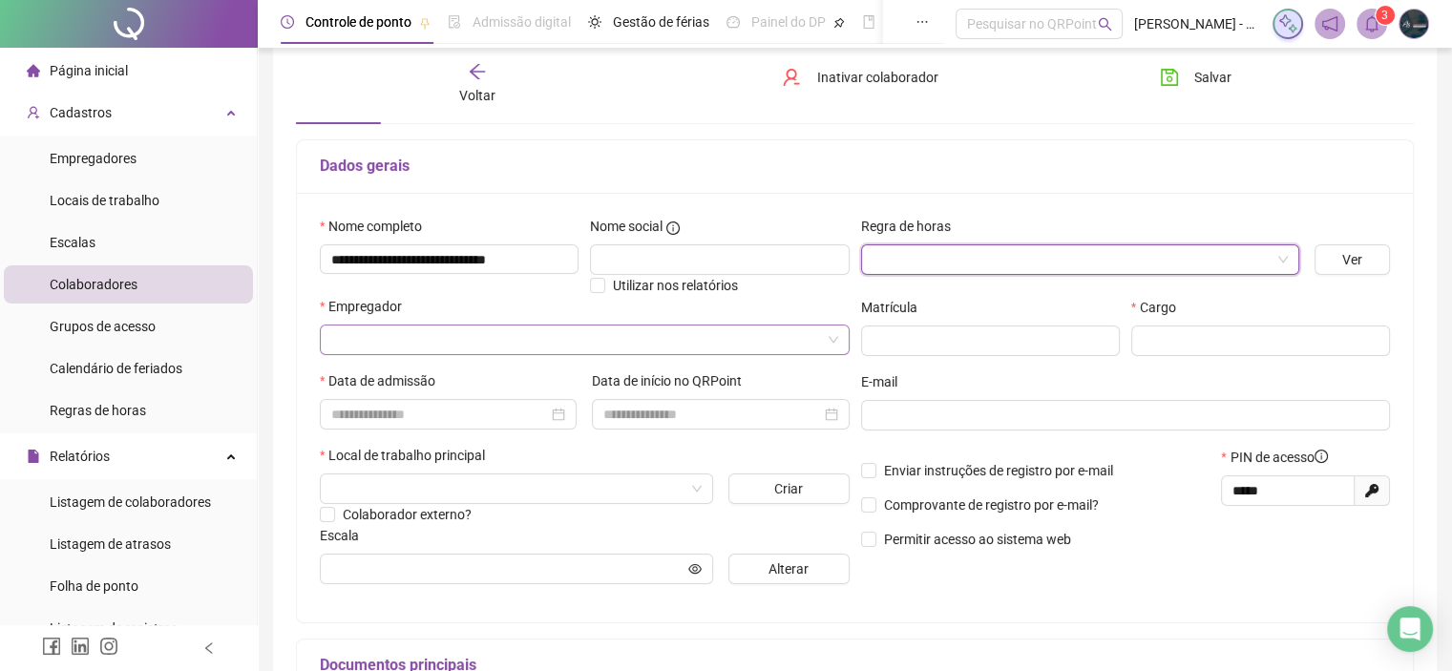
click at [420, 333] on input "search" at bounding box center [576, 339] width 490 height 29
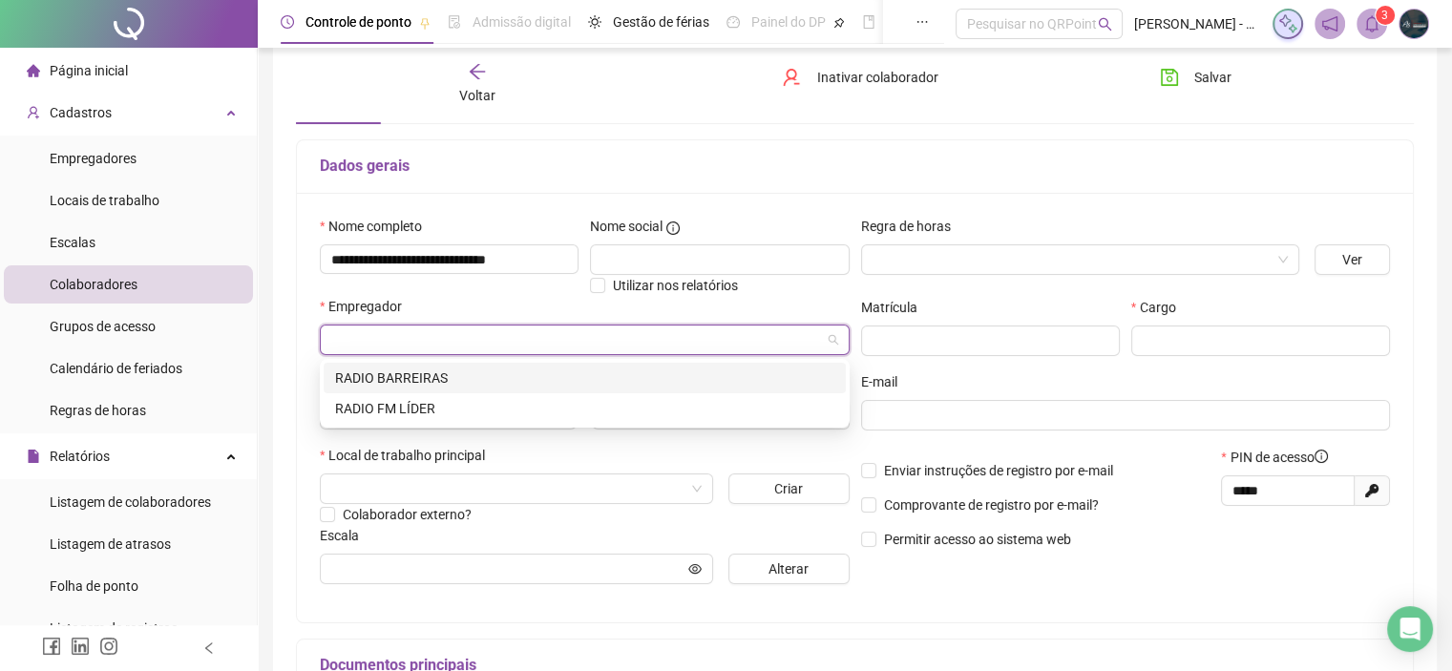
click at [415, 381] on div "RADIO BARREIRAS" at bounding box center [584, 377] width 499 height 21
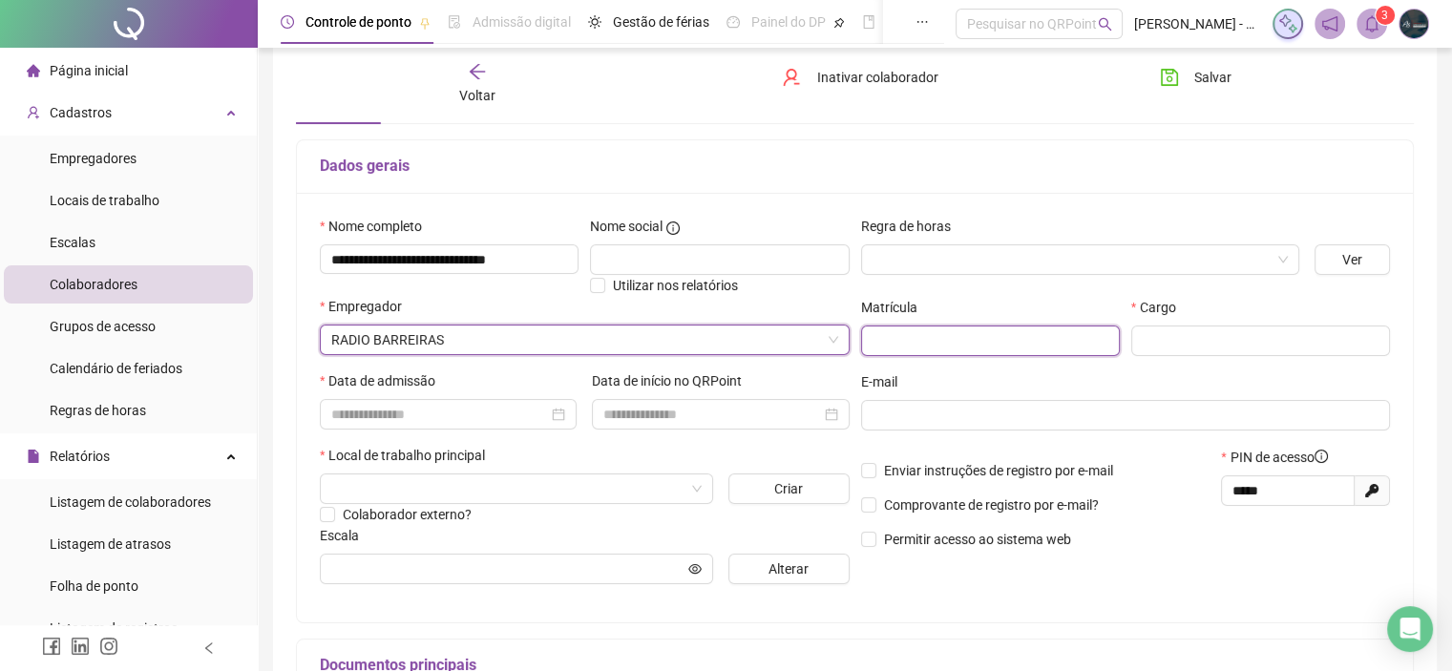
click at [943, 334] on input "text" at bounding box center [990, 340] width 259 height 31
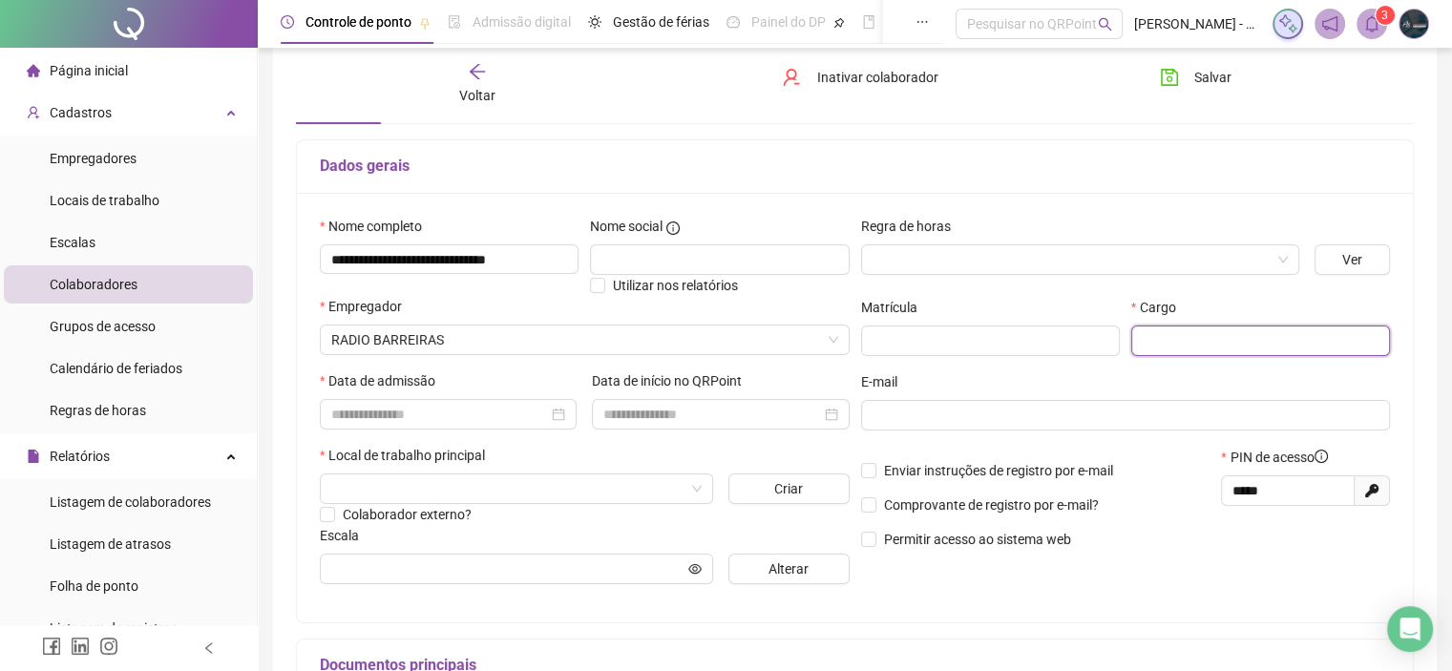
click at [1196, 342] on input "text" at bounding box center [1260, 340] width 259 height 31
click at [1156, 331] on input "text" at bounding box center [1260, 340] width 259 height 31
paste input "**********"
type input "**********"
click at [421, 410] on input at bounding box center [439, 414] width 217 height 21
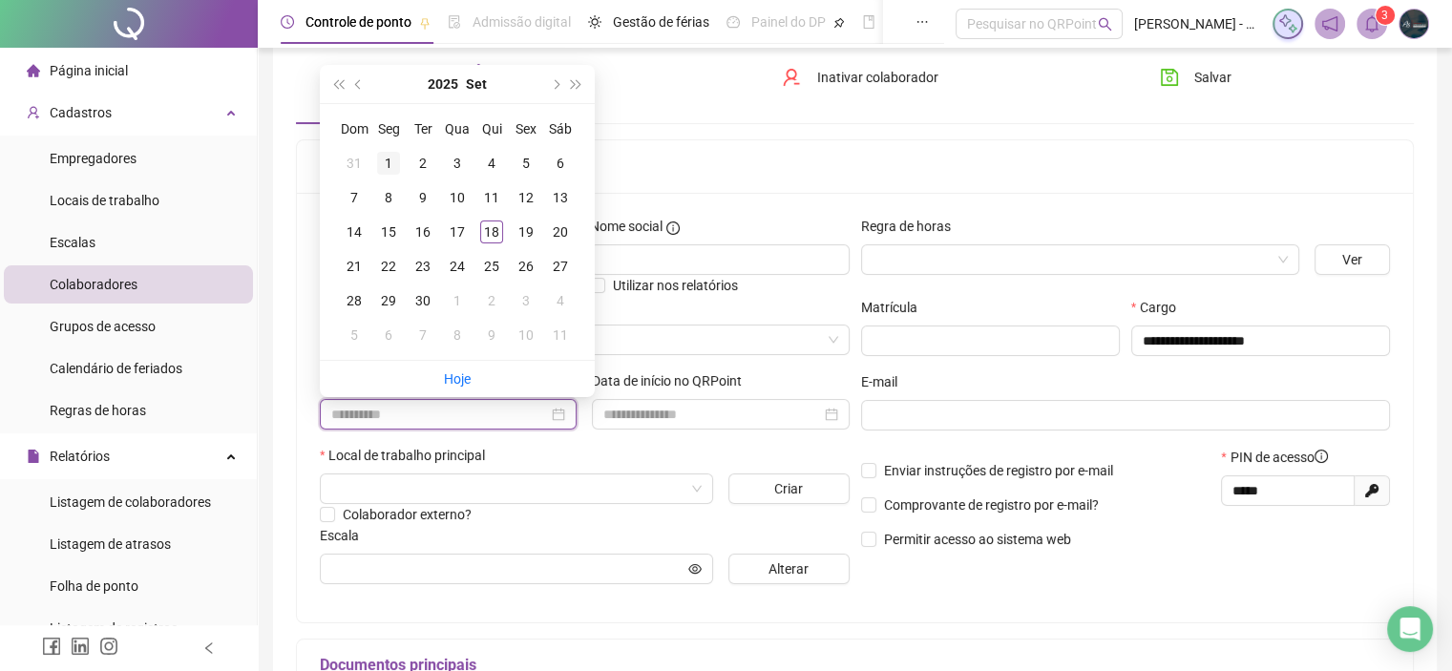
type input "**********"
type input "********"
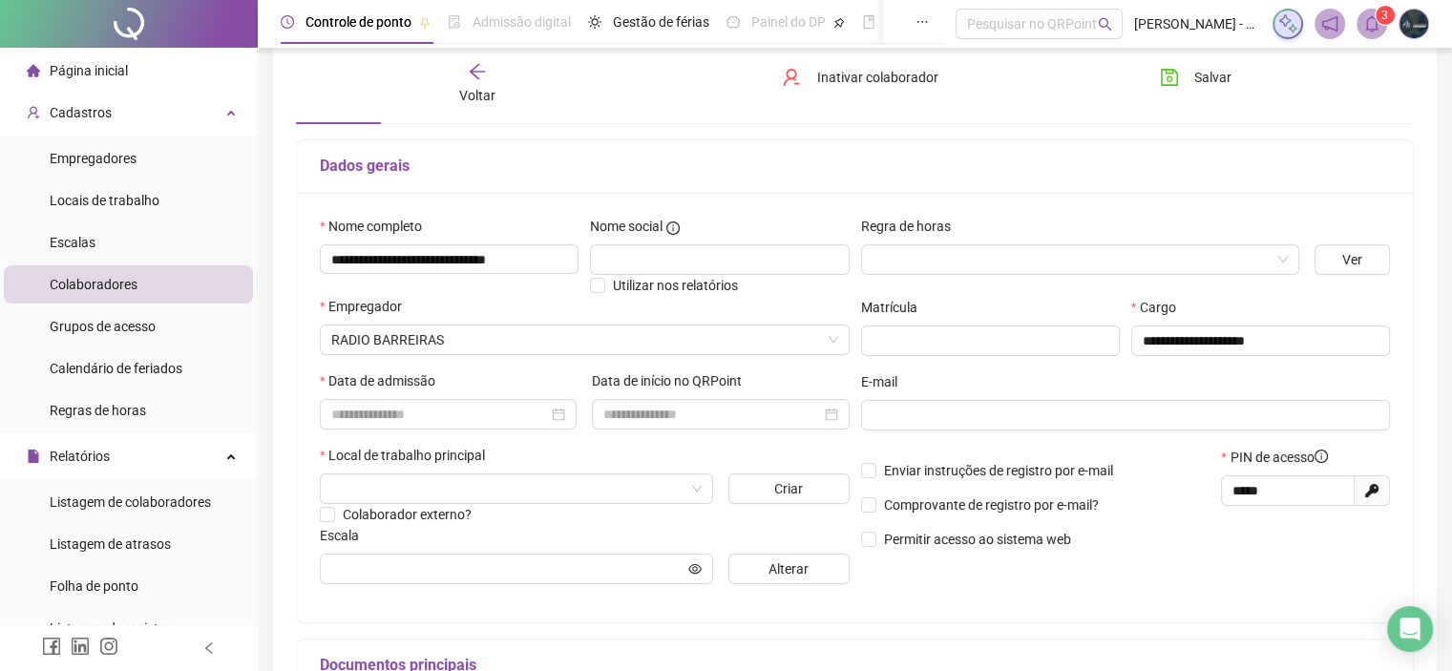
click at [401, 398] on div "Data de admissão" at bounding box center [448, 384] width 257 height 29
click at [399, 403] on div at bounding box center [448, 414] width 257 height 31
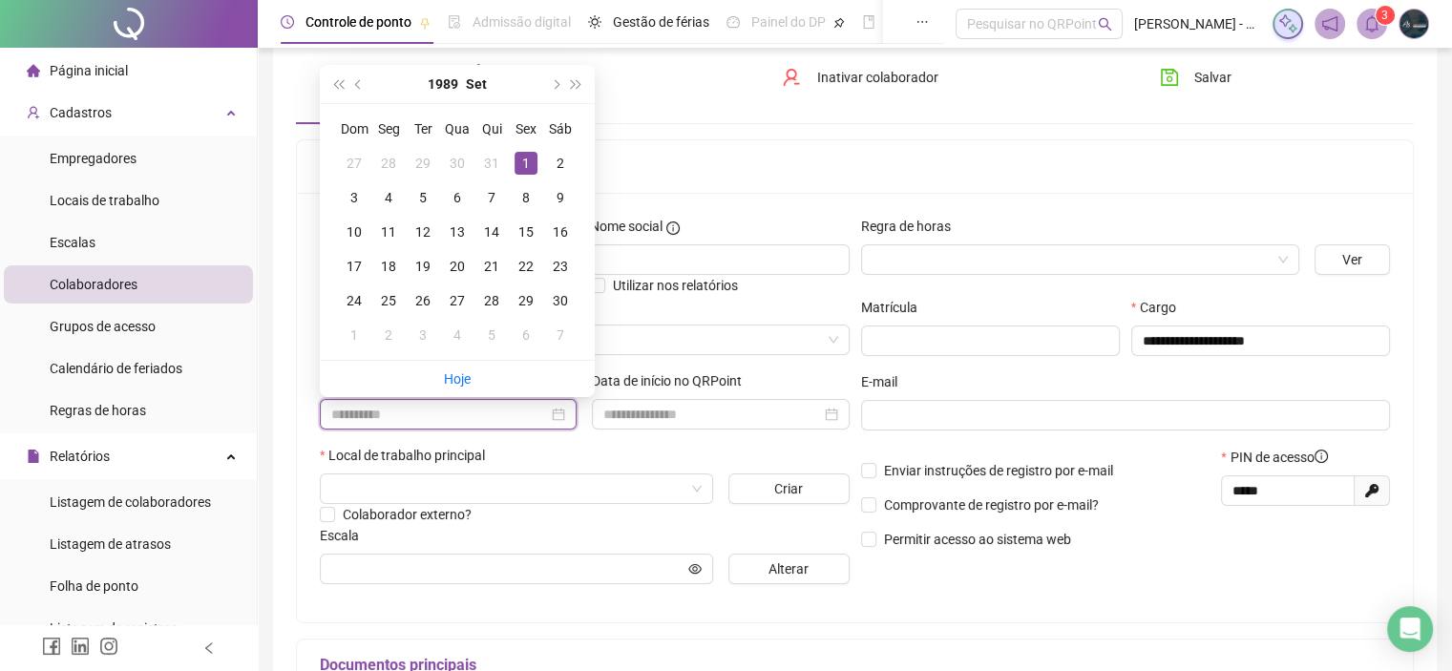
type input "**********"
click at [523, 160] on div "1" at bounding box center [525, 163] width 23 height 23
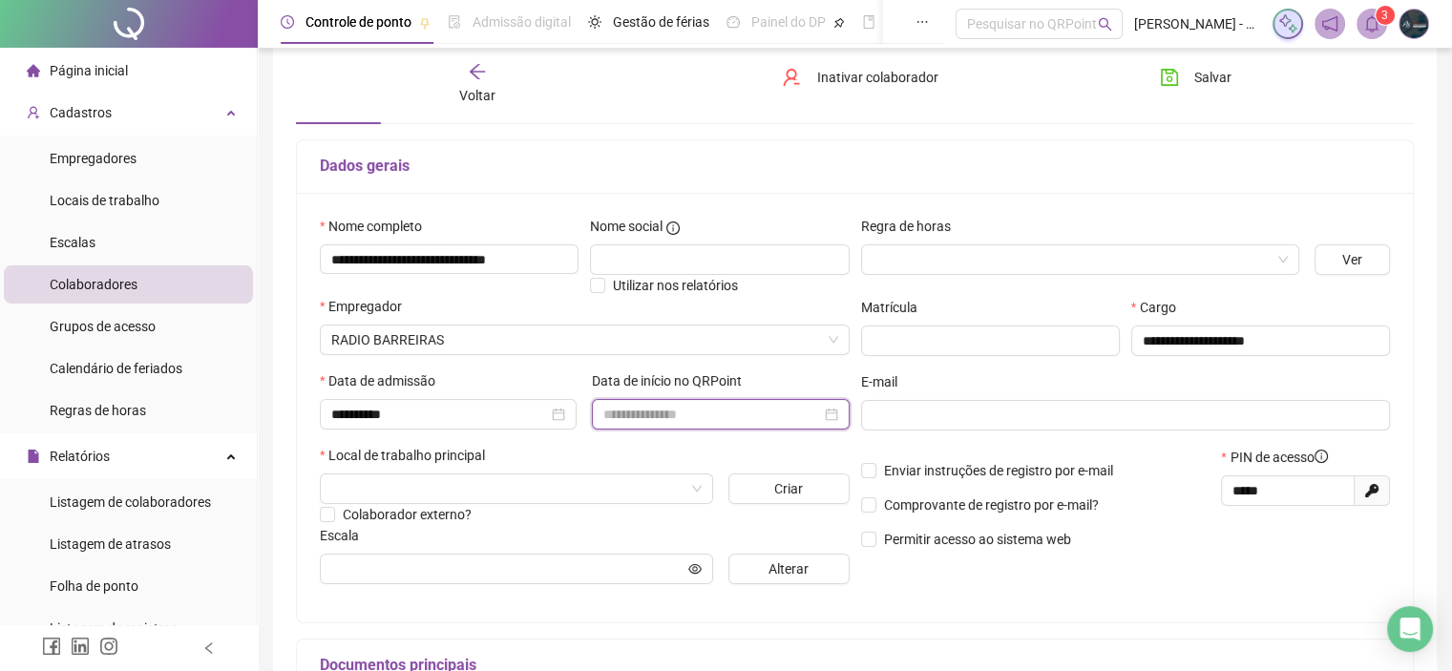
click at [677, 423] on input at bounding box center [711, 414] width 217 height 21
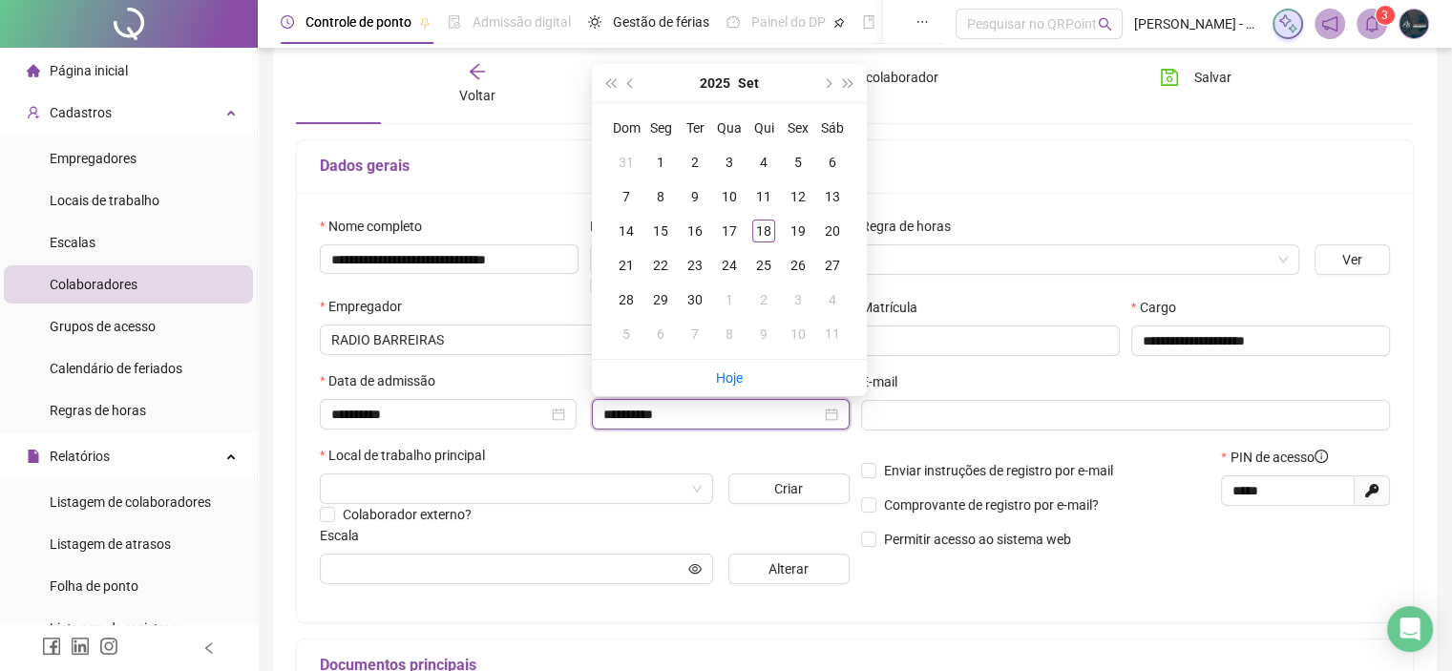
type input "**********"
click at [767, 235] on div "18" at bounding box center [763, 230] width 23 height 23
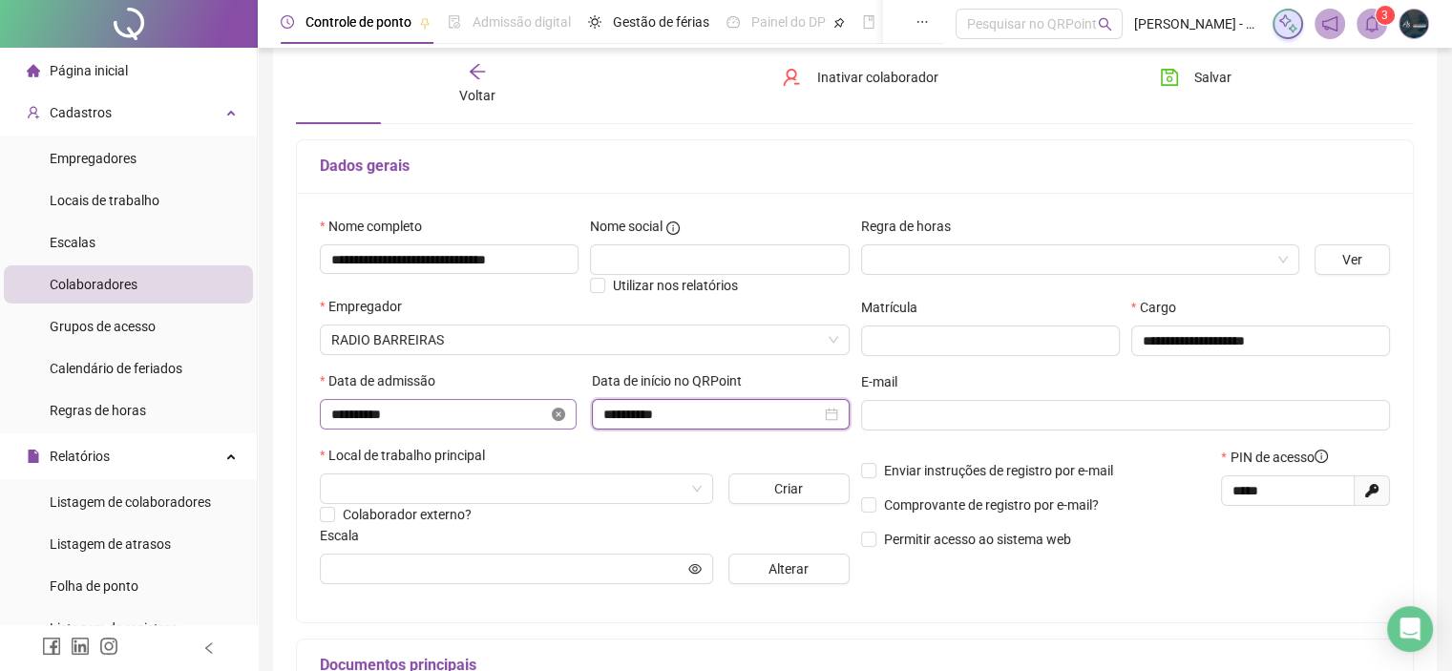
drag, startPoint x: 676, startPoint y: 414, endPoint x: 551, endPoint y: 418, distance: 125.1
click at [551, 418] on div "**********" at bounding box center [584, 407] width 545 height 74
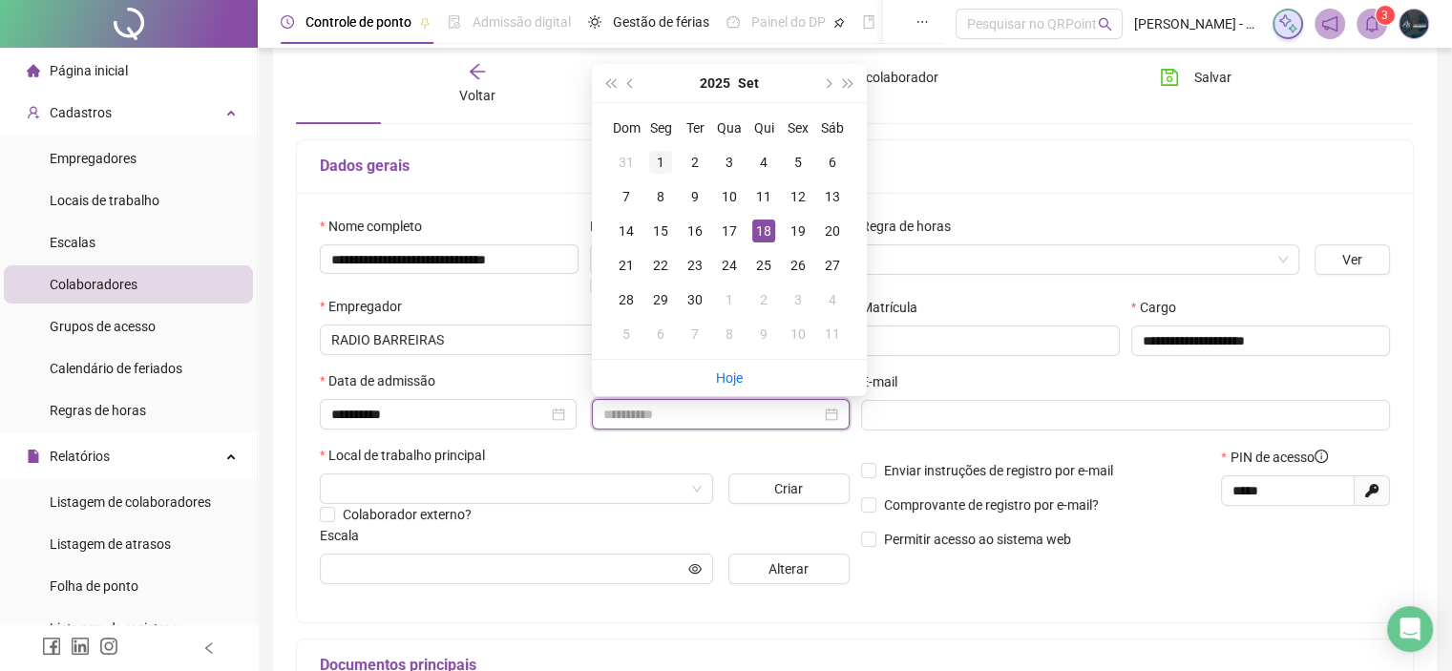
type input "**********"
click at [657, 153] on div "1" at bounding box center [660, 162] width 23 height 23
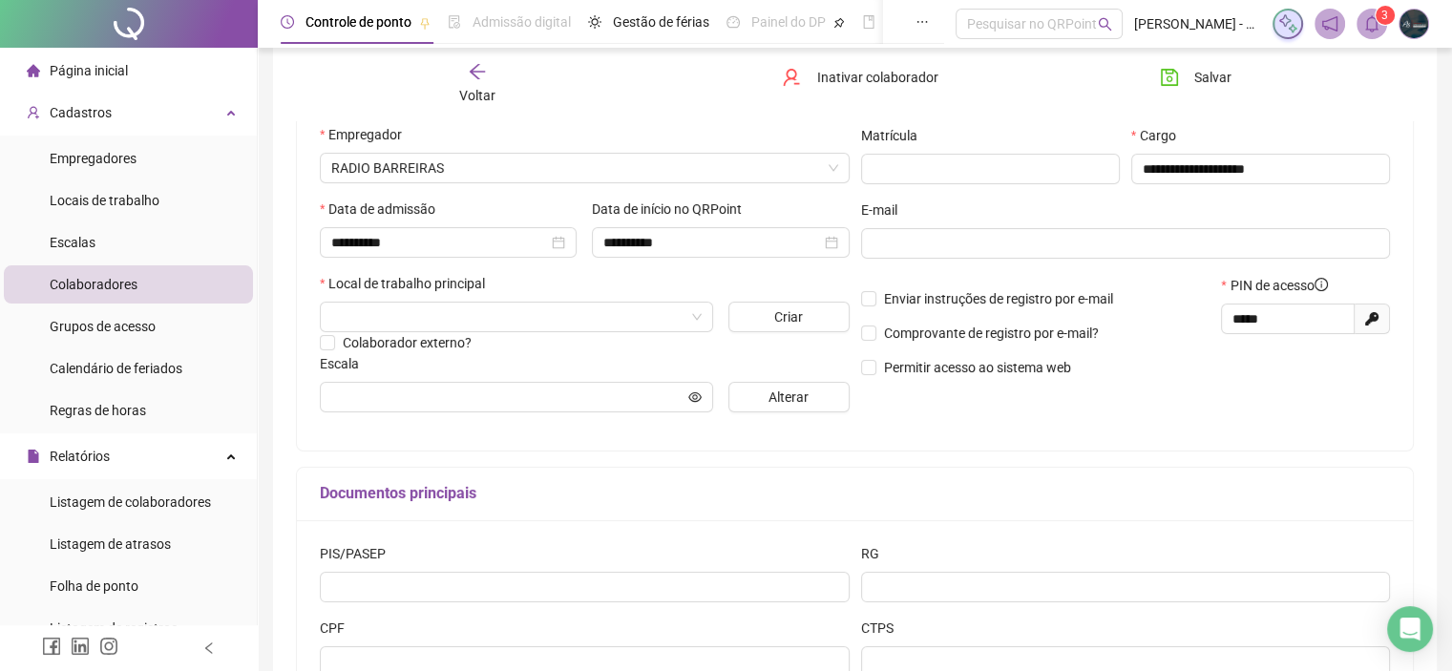
scroll to position [286, 0]
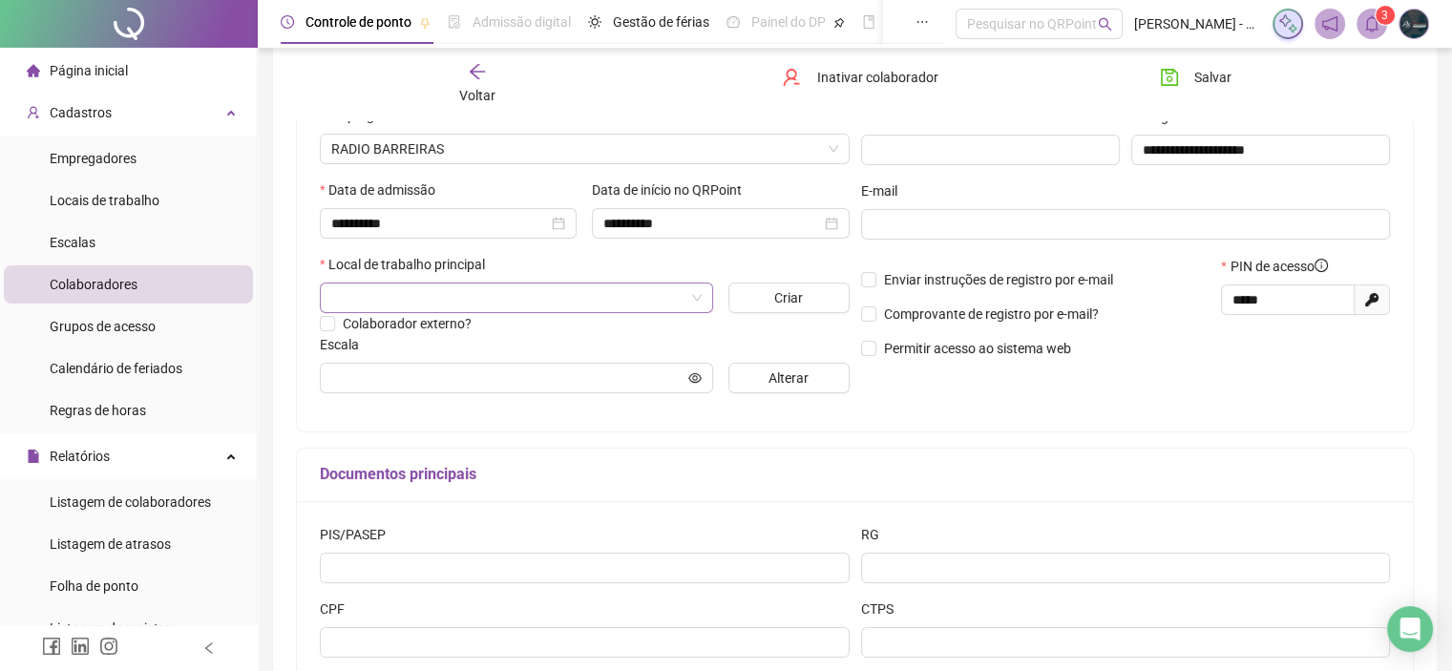
click at [368, 286] on input "search" at bounding box center [507, 297] width 353 height 29
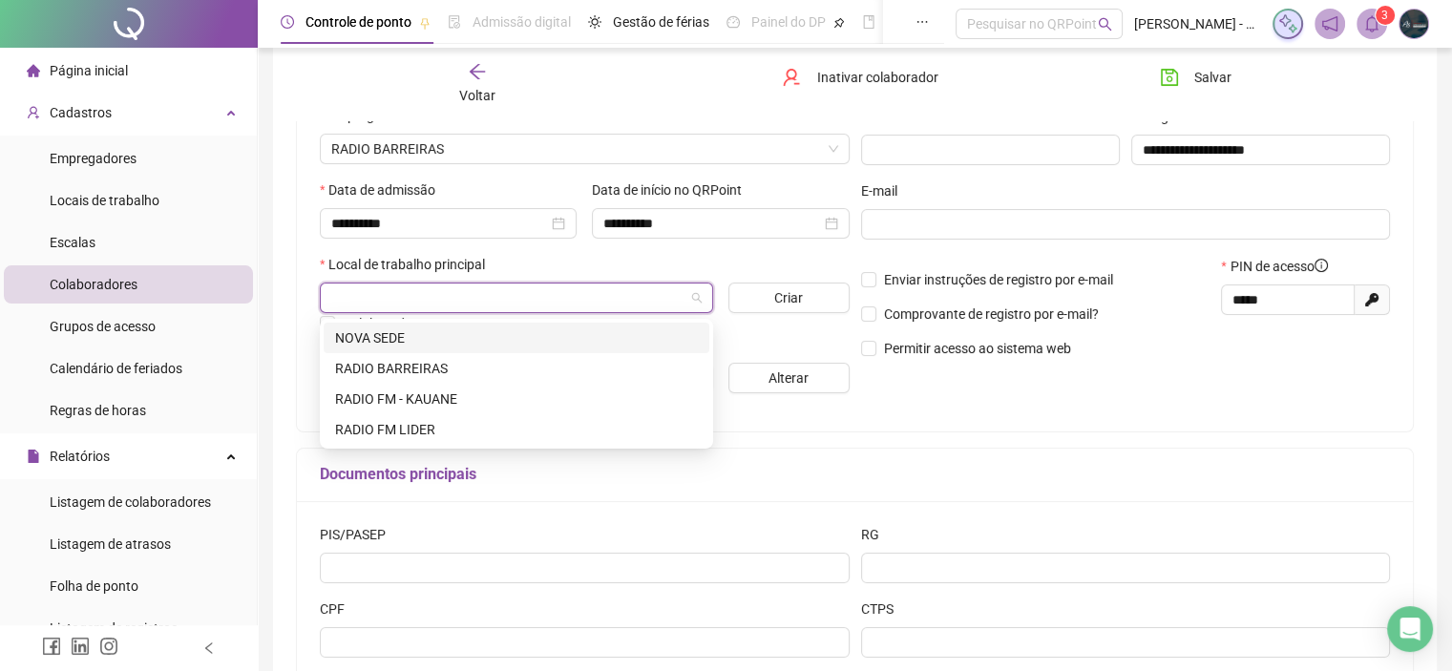
click at [378, 332] on div "NOVA SEDE" at bounding box center [516, 337] width 363 height 21
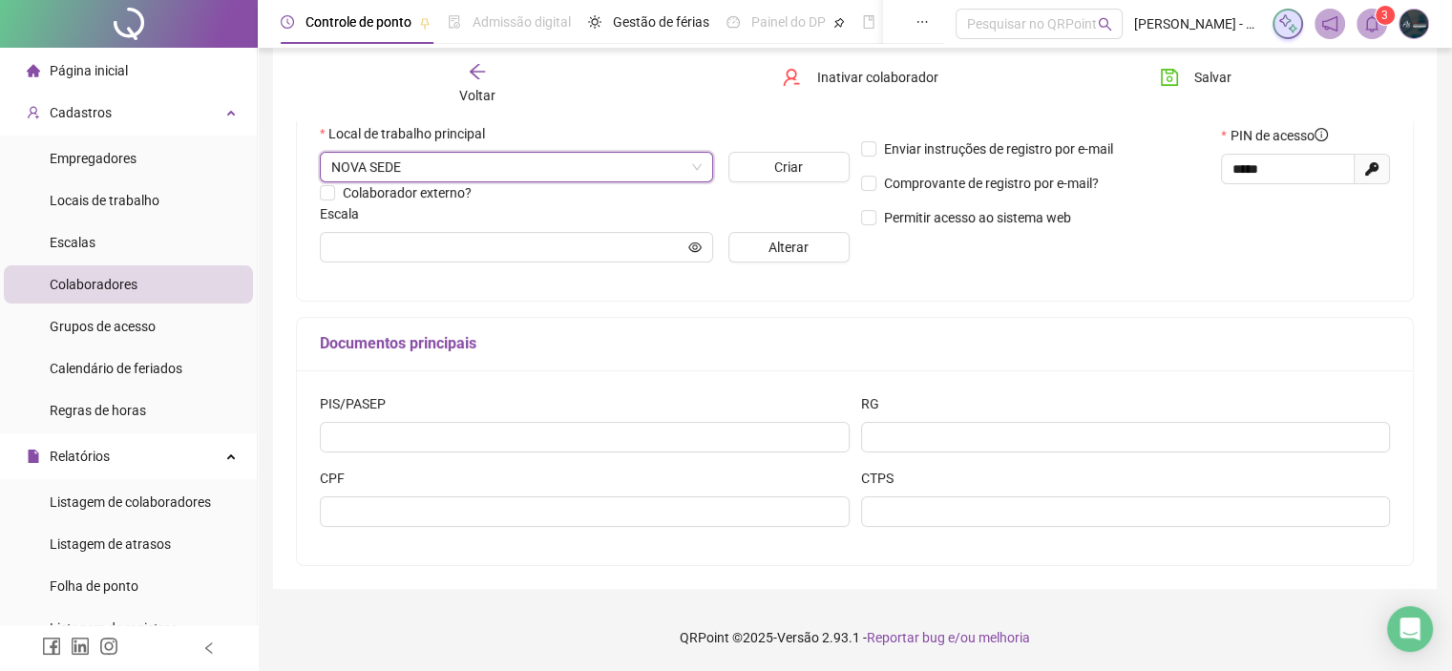
scroll to position [0, 0]
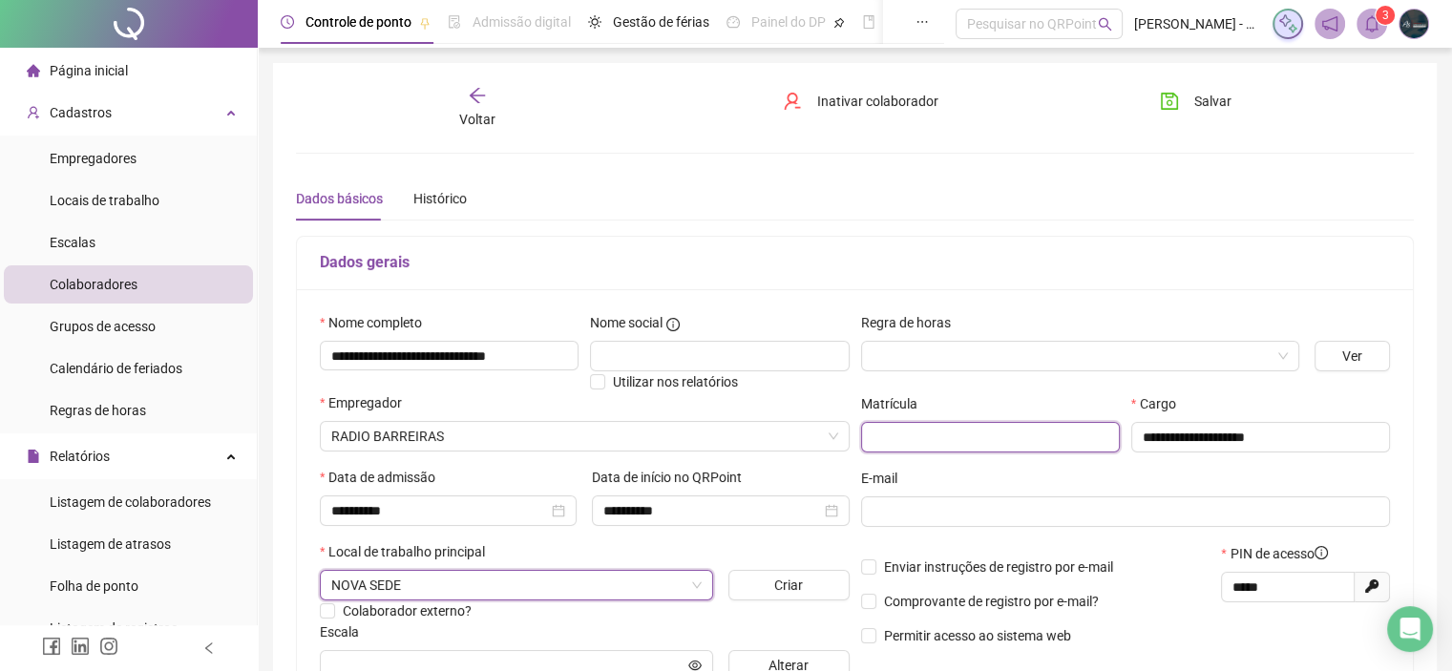
click at [945, 438] on input "text" at bounding box center [990, 437] width 259 height 31
type input "*"
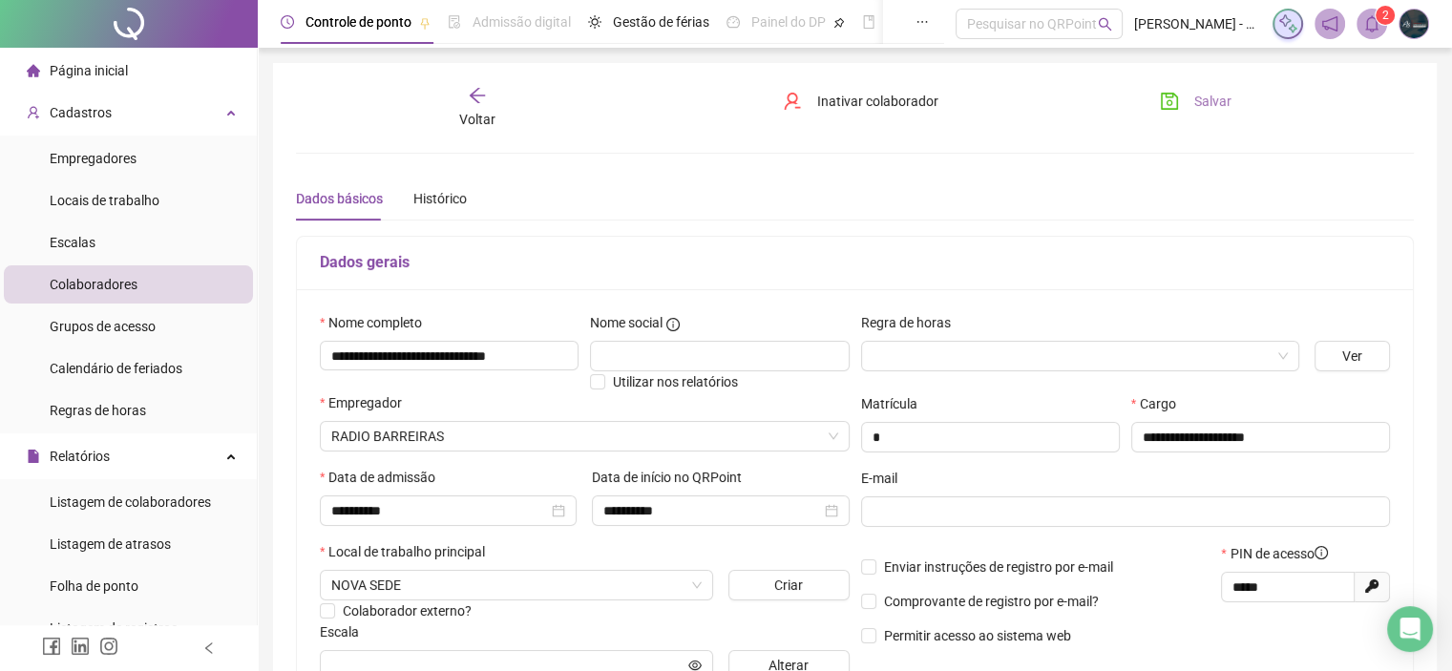
click at [1213, 104] on span "Salvar" at bounding box center [1212, 101] width 37 height 21
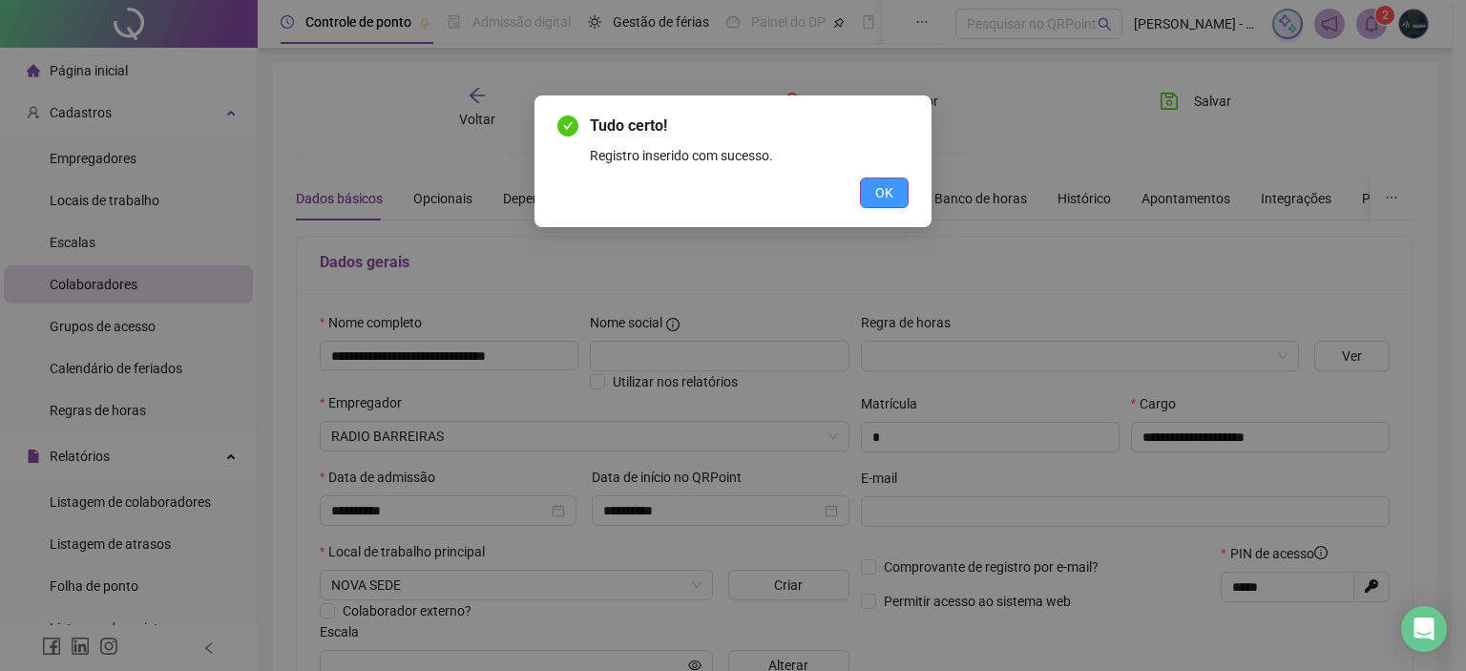
click at [886, 187] on span "OK" at bounding box center [884, 192] width 18 height 21
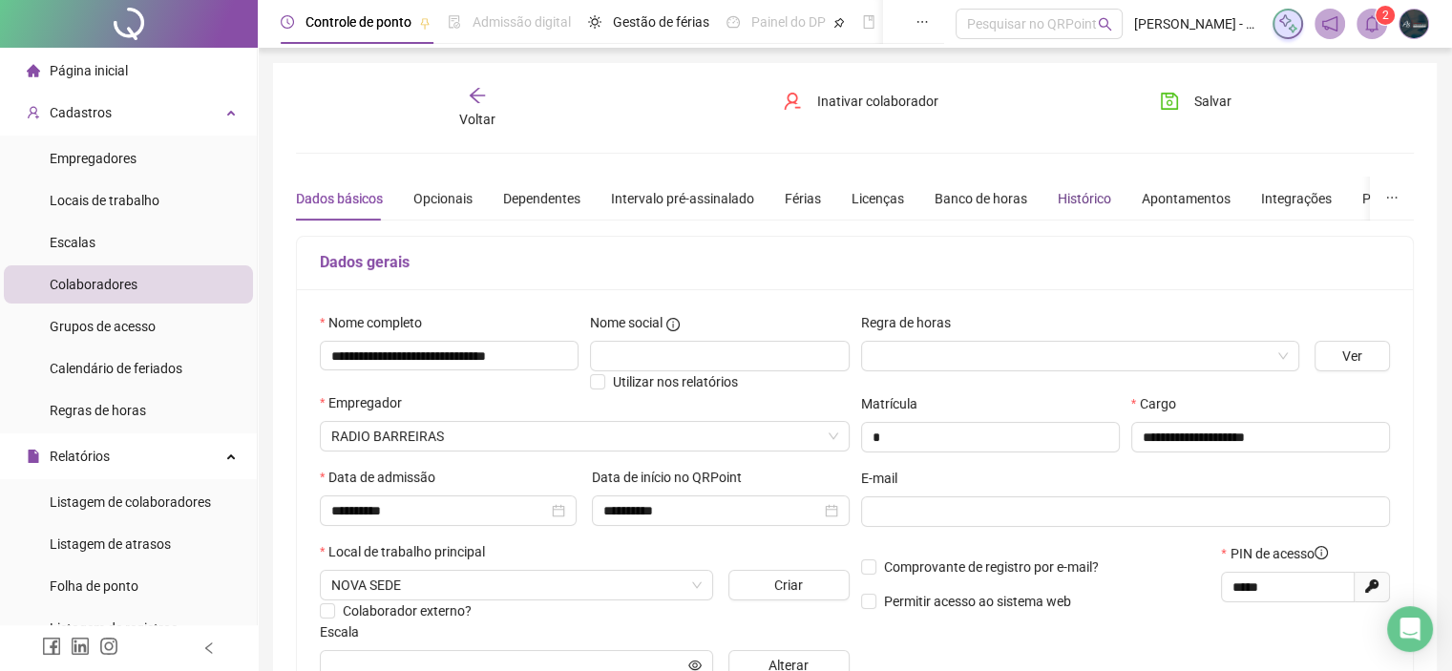
click at [1061, 191] on div "Histórico" at bounding box center [1083, 198] width 53 height 21
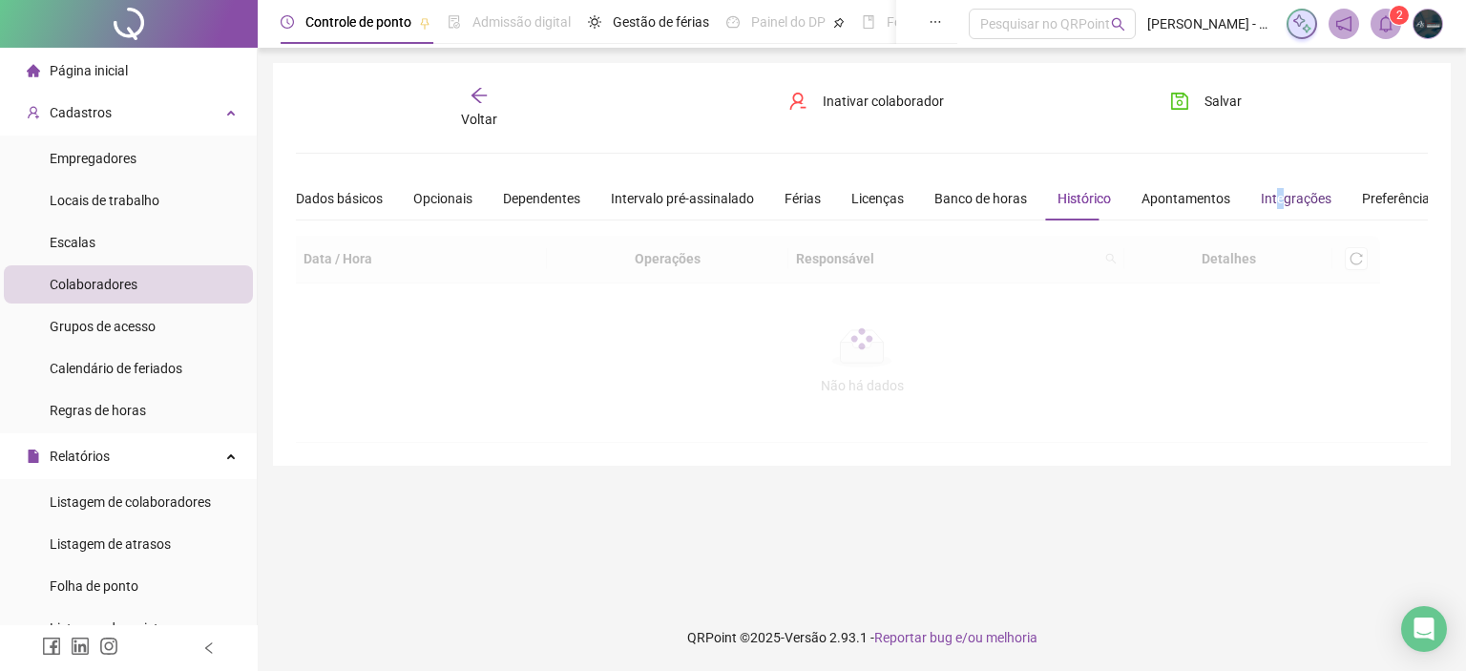
click at [1266, 195] on div "Integrações" at bounding box center [1296, 198] width 71 height 21
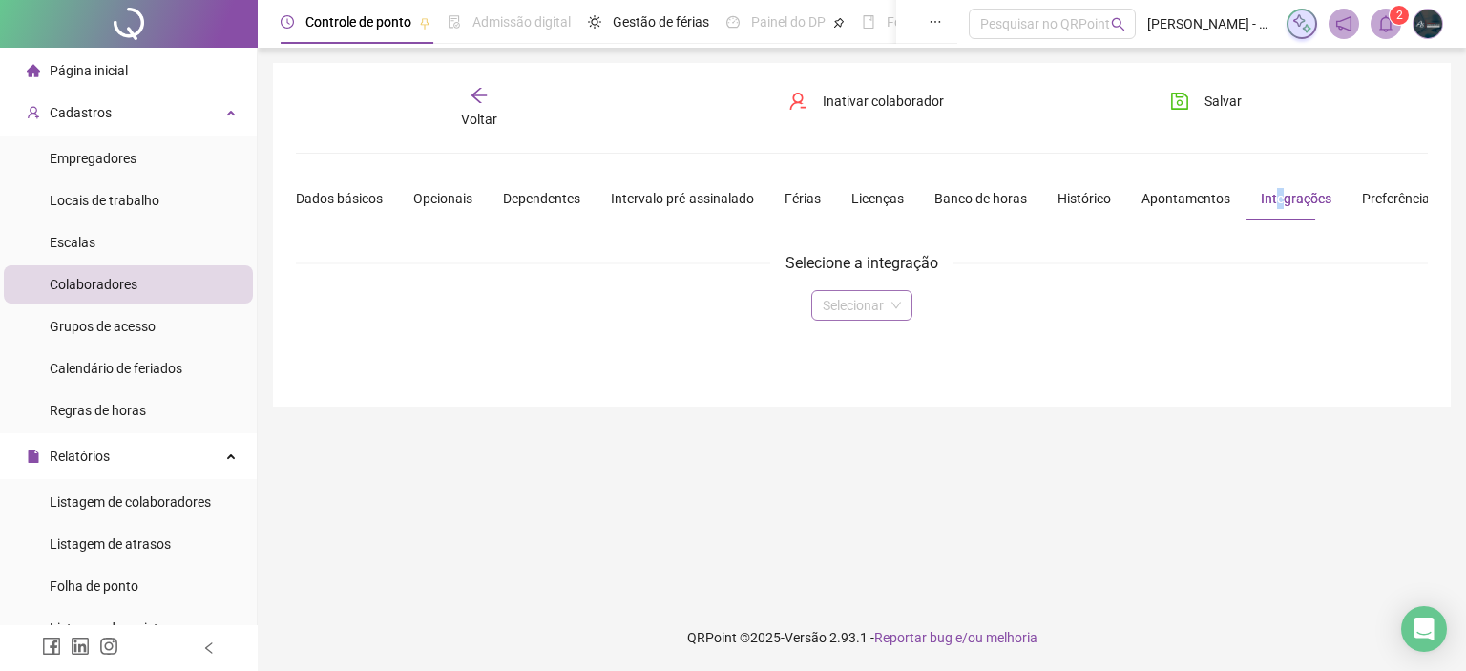
click at [878, 312] on input "search" at bounding box center [853, 305] width 61 height 29
drag, startPoint x: 861, startPoint y: 369, endPoint x: 863, endPoint y: 345, distance: 24.9
click at [863, 345] on div "Domínio Alterdata SAP" at bounding box center [861, 373] width 93 height 92
click at [863, 345] on div "Domínio" at bounding box center [861, 342] width 70 height 21
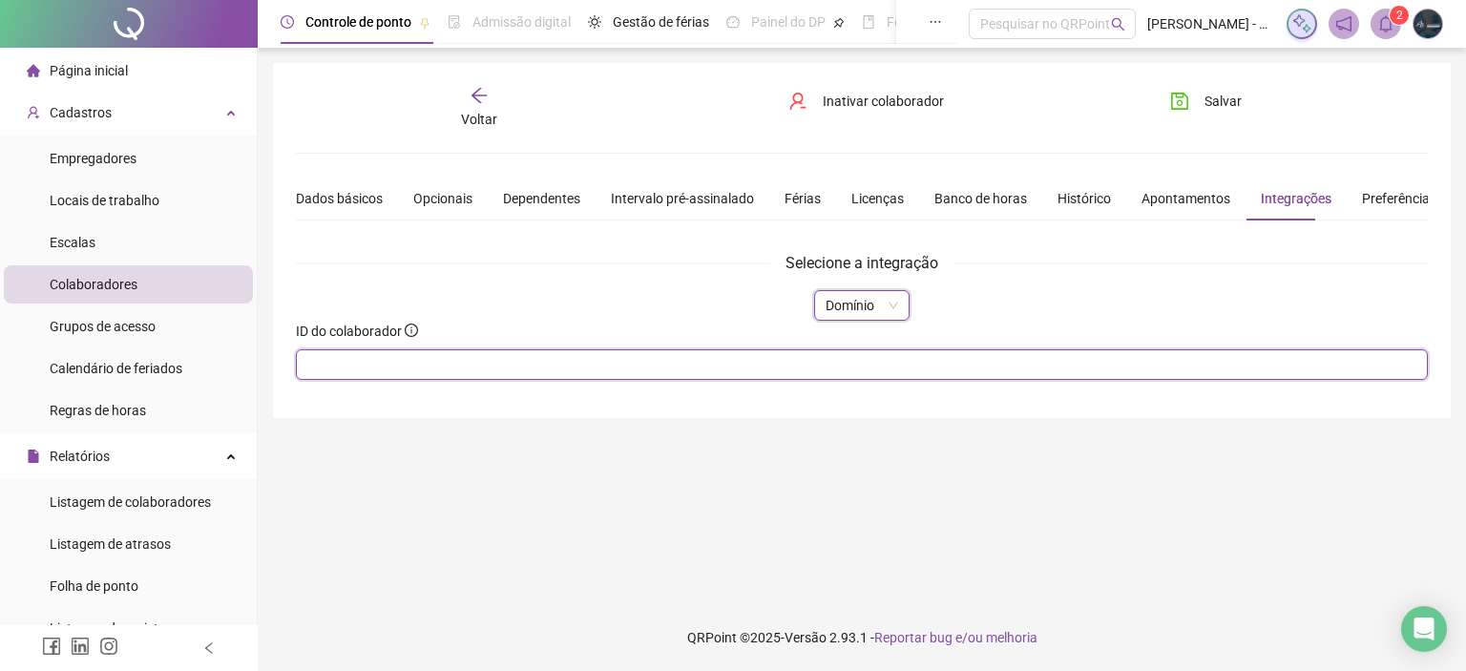
click at [428, 369] on input "text" at bounding box center [862, 364] width 1132 height 31
type input "*"
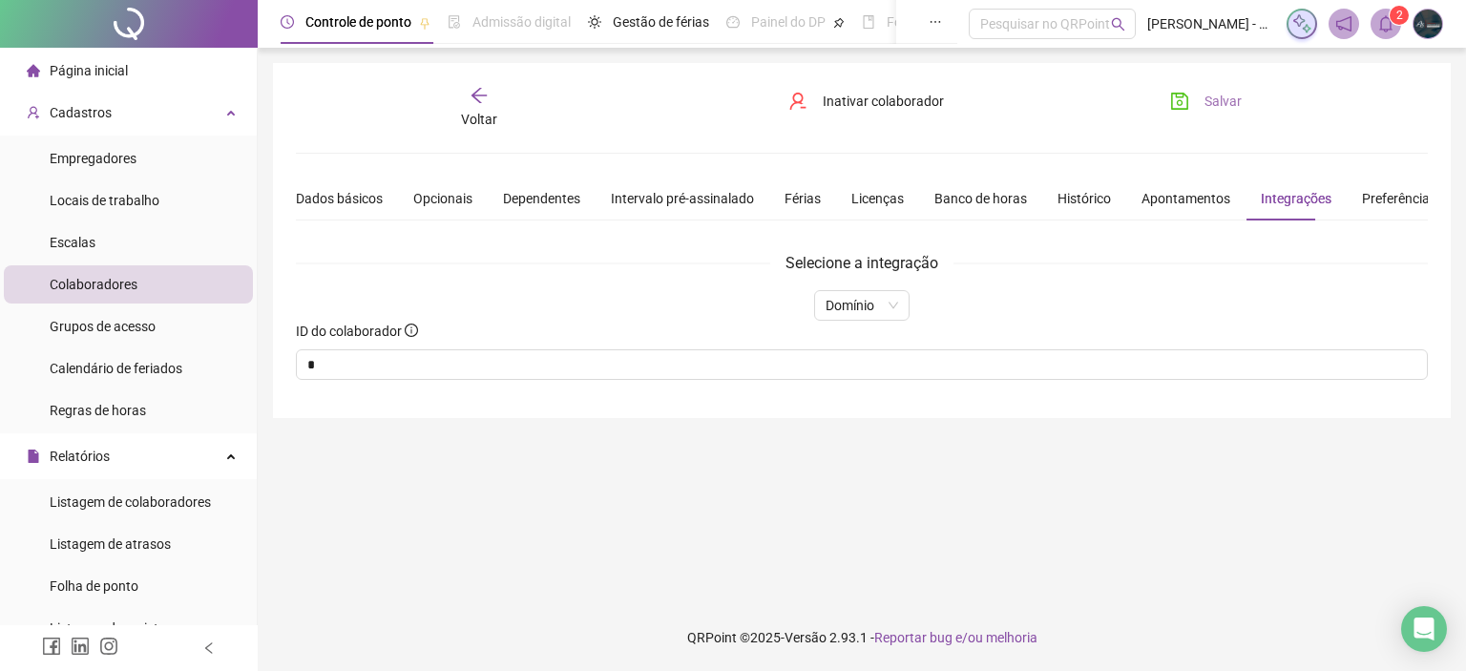
click at [1198, 94] on button "Salvar" at bounding box center [1206, 101] width 100 height 31
click at [490, 103] on div "Voltar" at bounding box center [479, 108] width 176 height 44
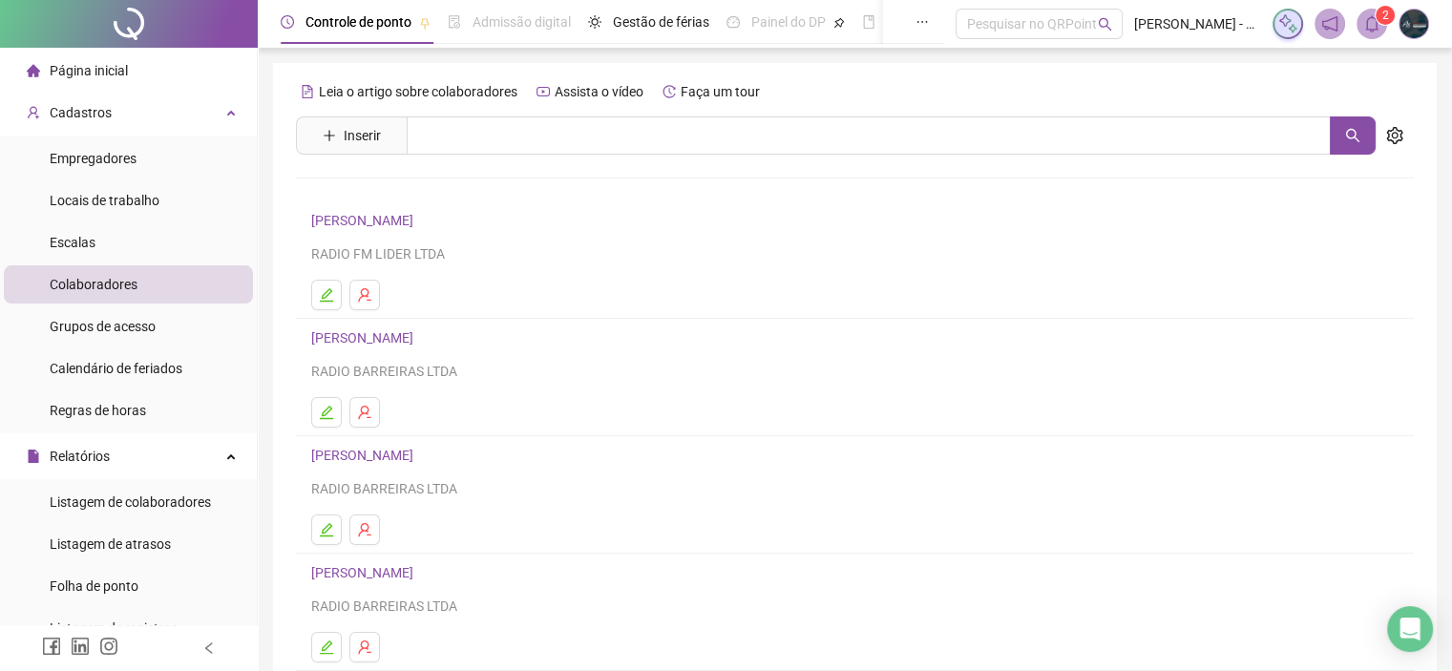
click at [408, 455] on link "[PERSON_NAME]" at bounding box center [365, 455] width 108 height 15
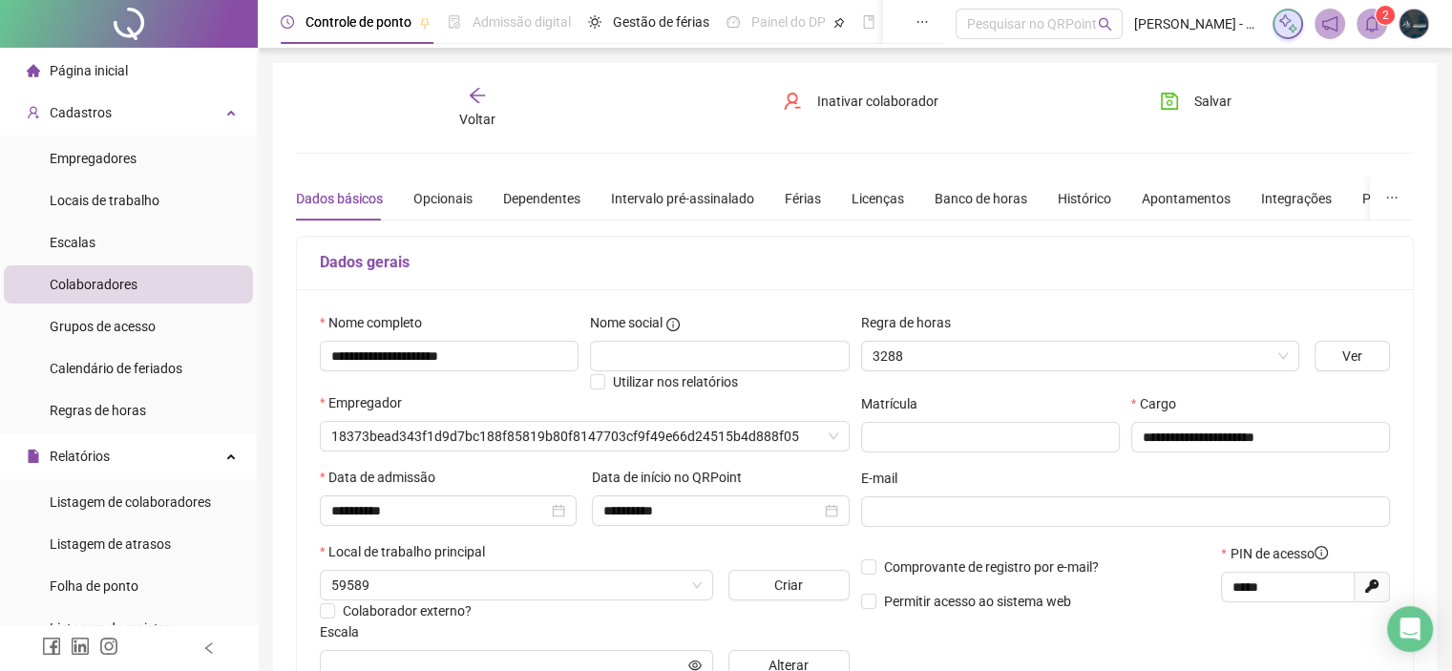
type input "*********"
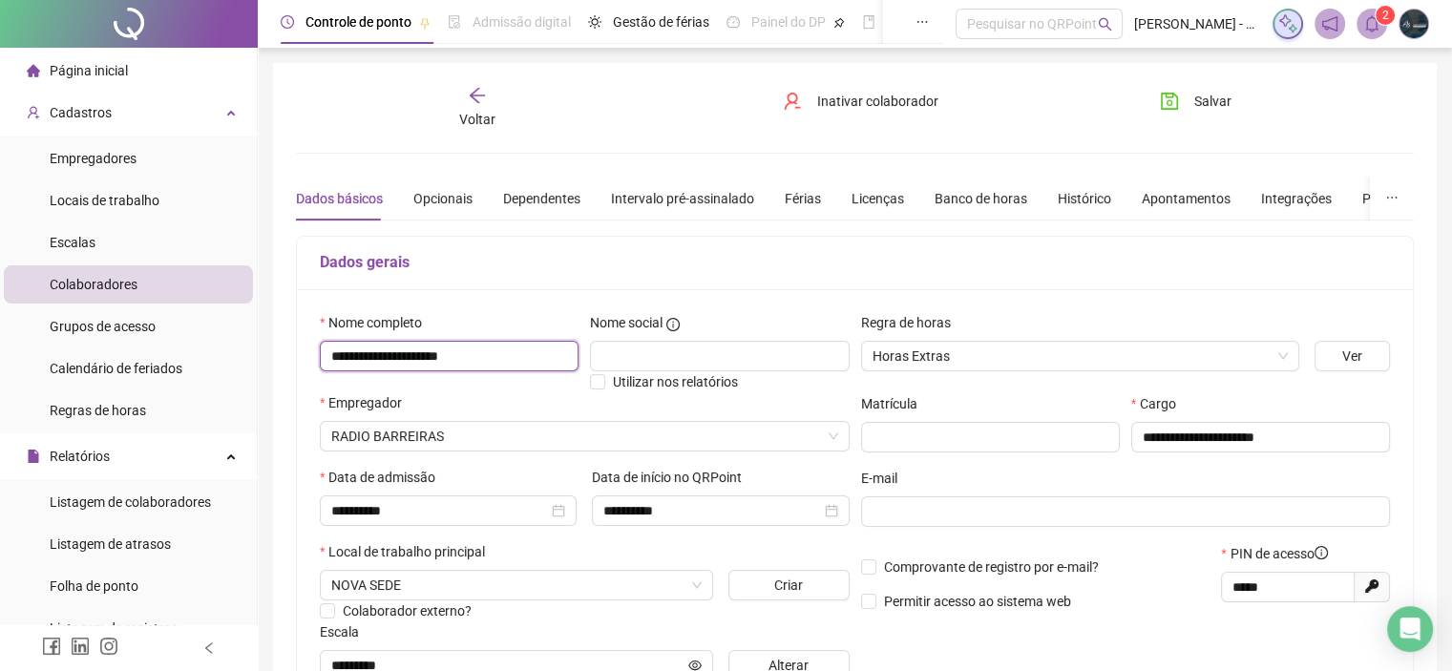
click at [408, 355] on input "**********" at bounding box center [449, 356] width 259 height 31
type input "**********"
click at [1227, 95] on span "Salvar" at bounding box center [1212, 101] width 37 height 21
click at [1215, 105] on span "Salvar" at bounding box center [1212, 101] width 37 height 21
click at [481, 98] on icon "arrow-left" at bounding box center [477, 95] width 19 height 19
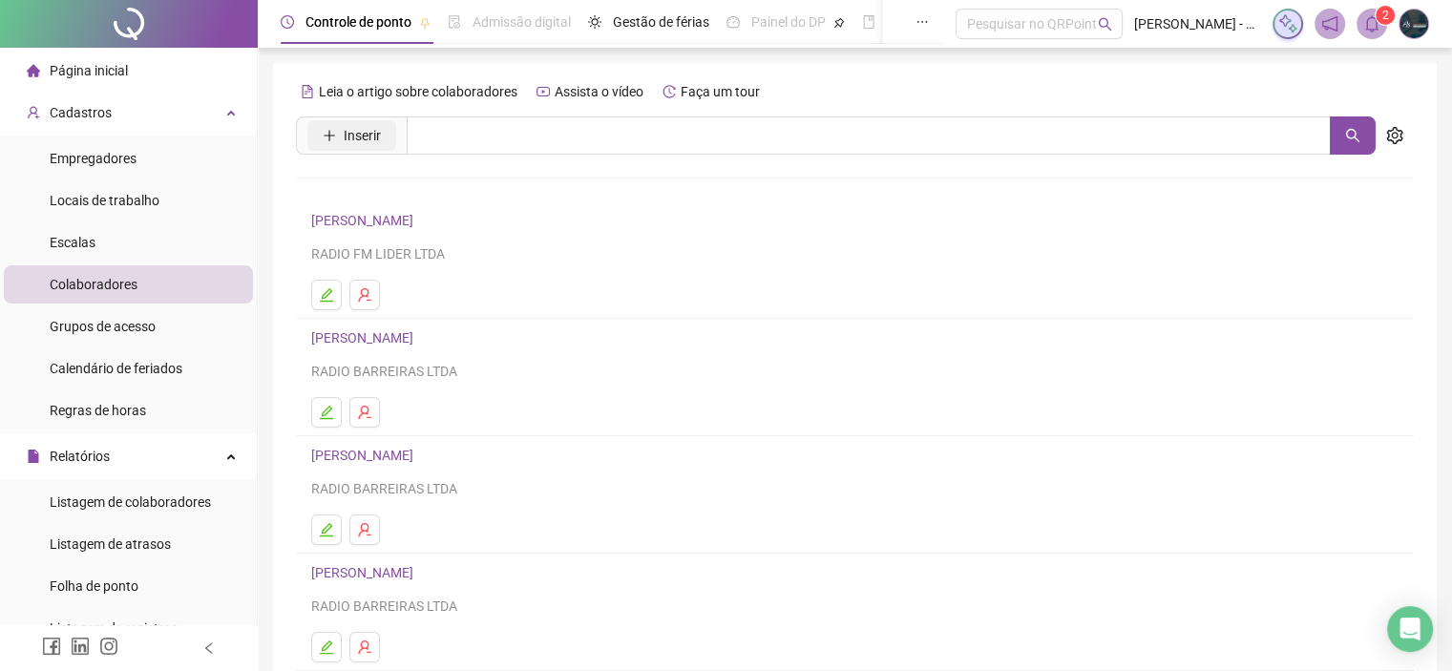
click at [345, 136] on span "Inserir" at bounding box center [362, 135] width 37 height 21
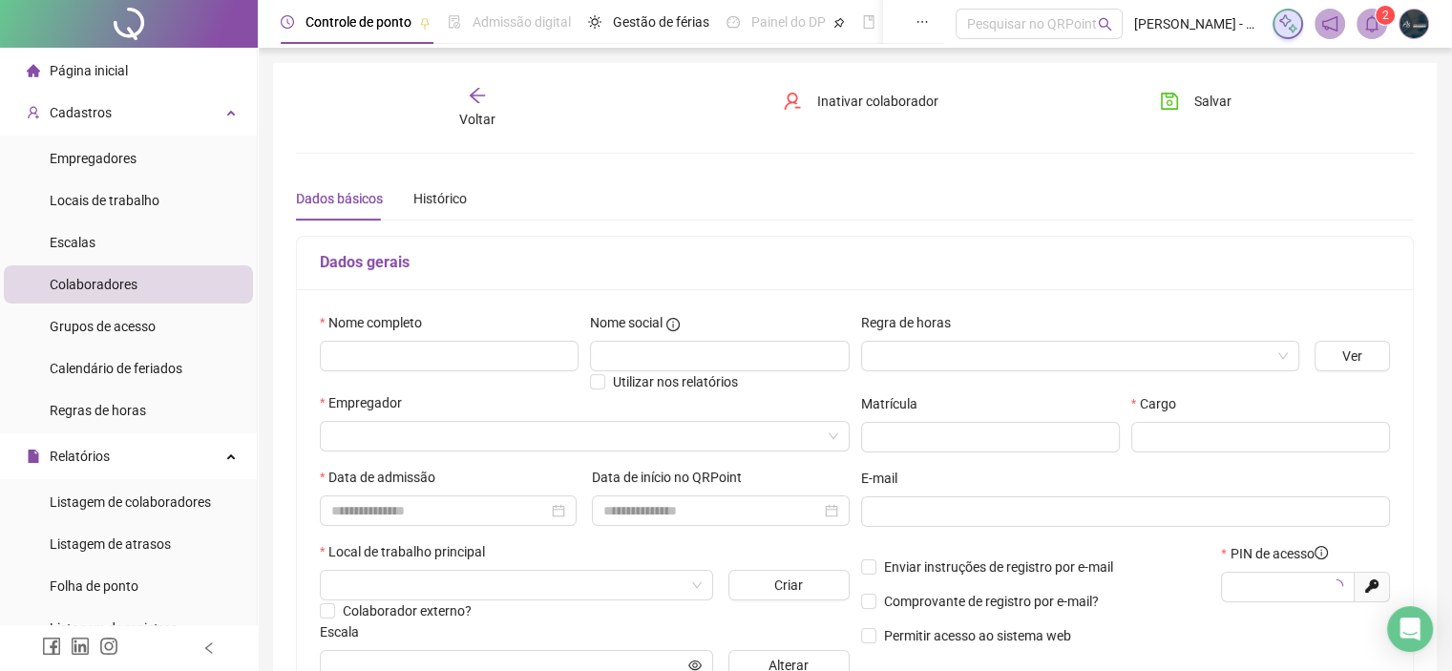
type input "*****"
click at [459, 345] on input "text" at bounding box center [449, 356] width 259 height 31
paste input "**********"
click at [549, 349] on input "**********" at bounding box center [449, 356] width 259 height 31
type input "**********"
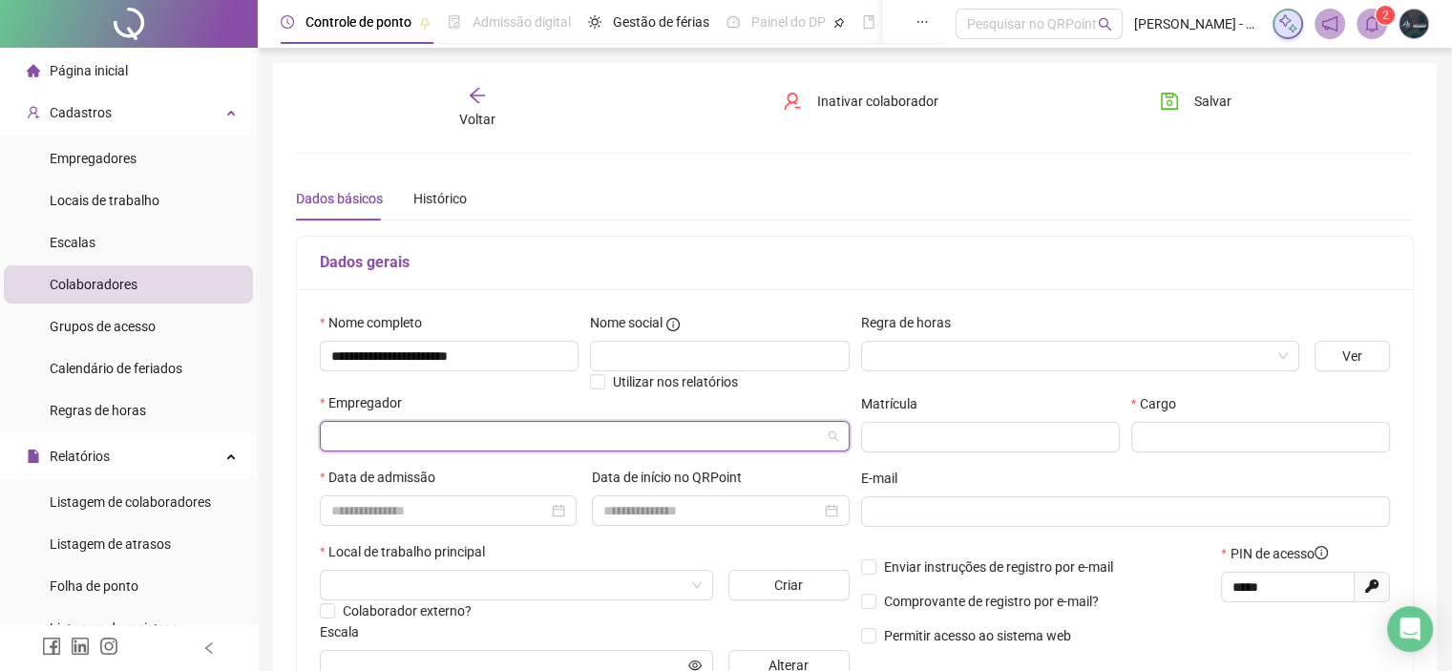
click at [375, 429] on input "search" at bounding box center [576, 436] width 490 height 29
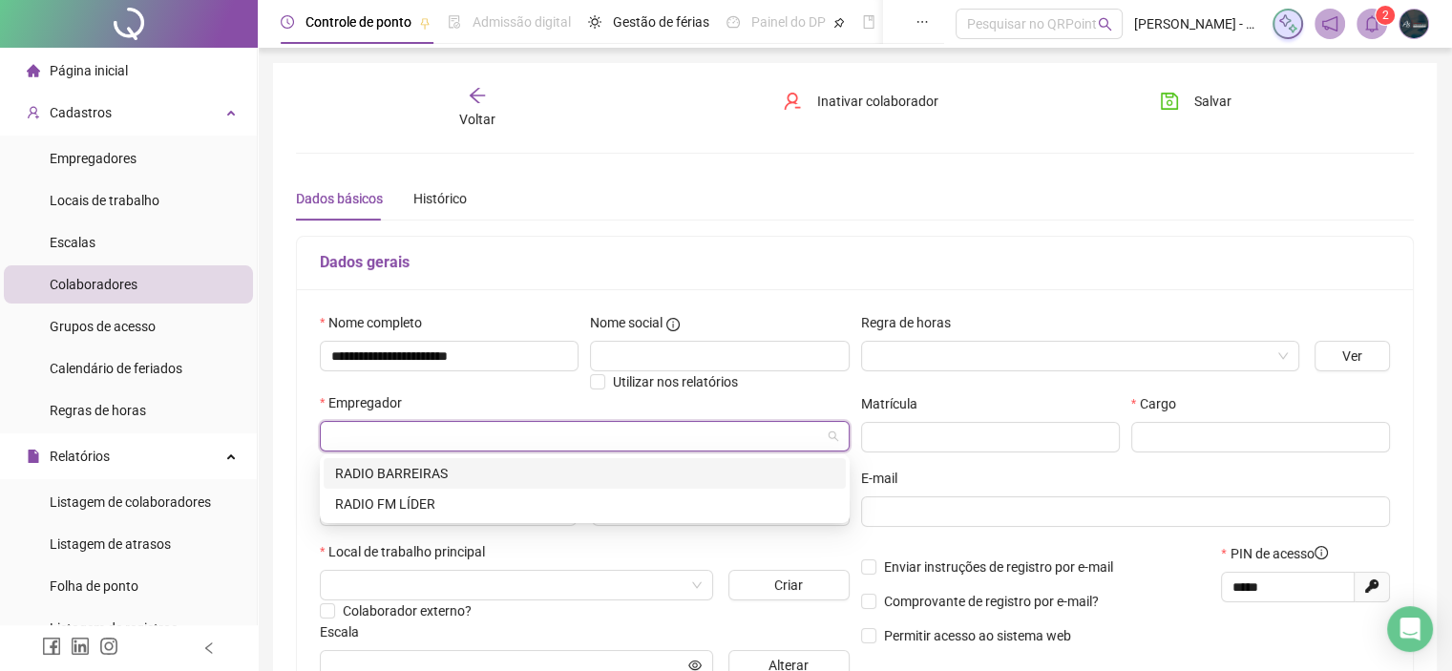
click at [397, 480] on div "RADIO BARREIRAS" at bounding box center [584, 473] width 499 height 21
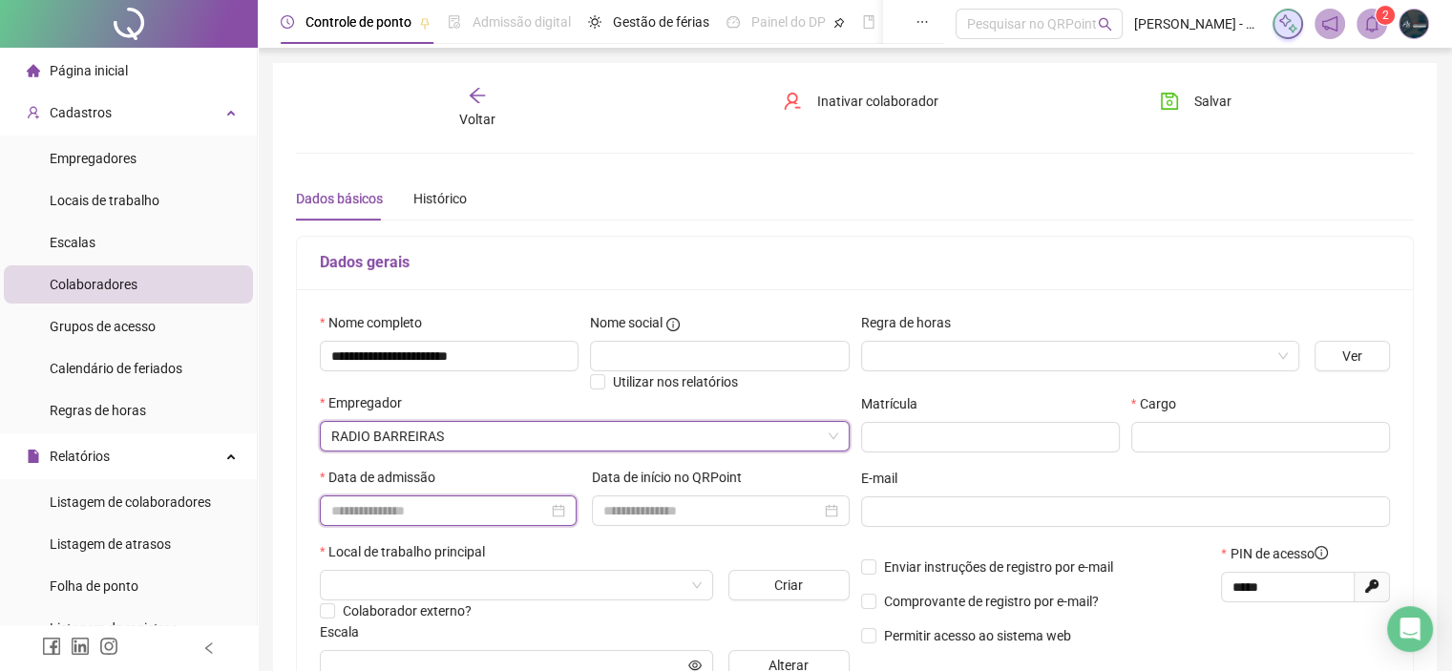
click at [460, 511] on input at bounding box center [439, 510] width 217 height 21
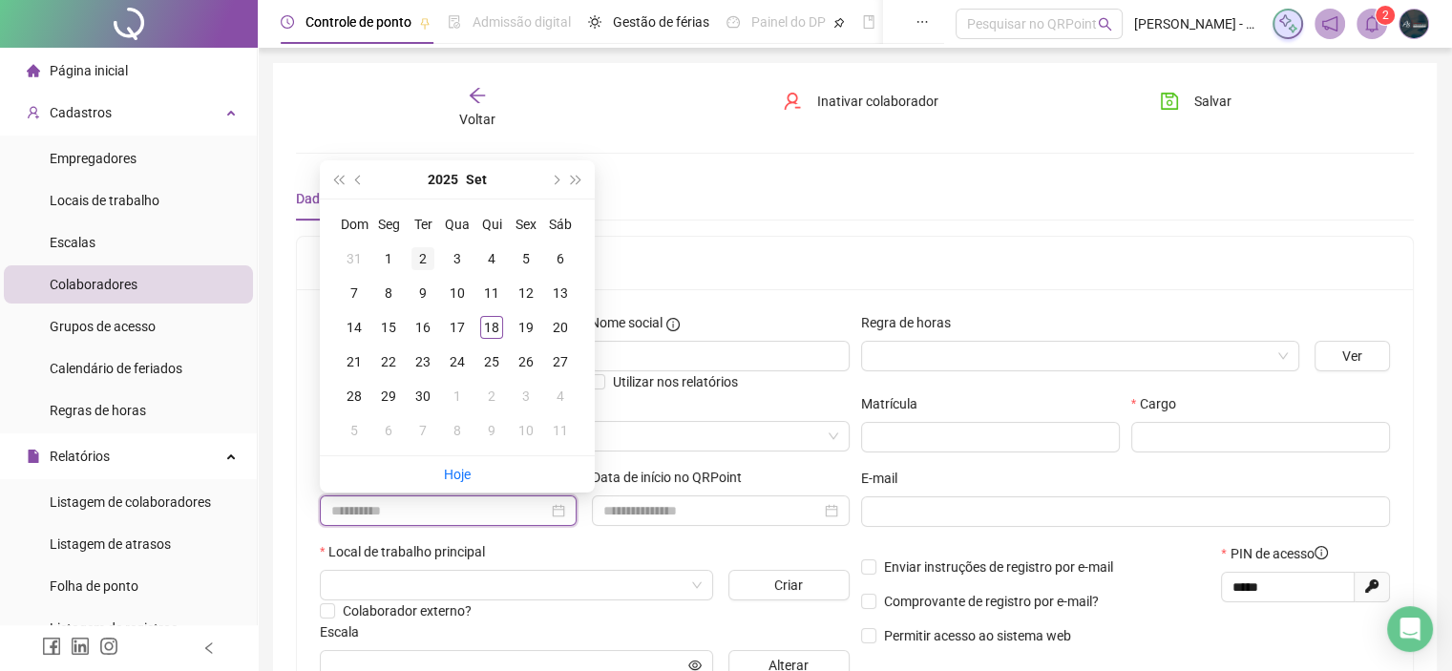
type input "**********"
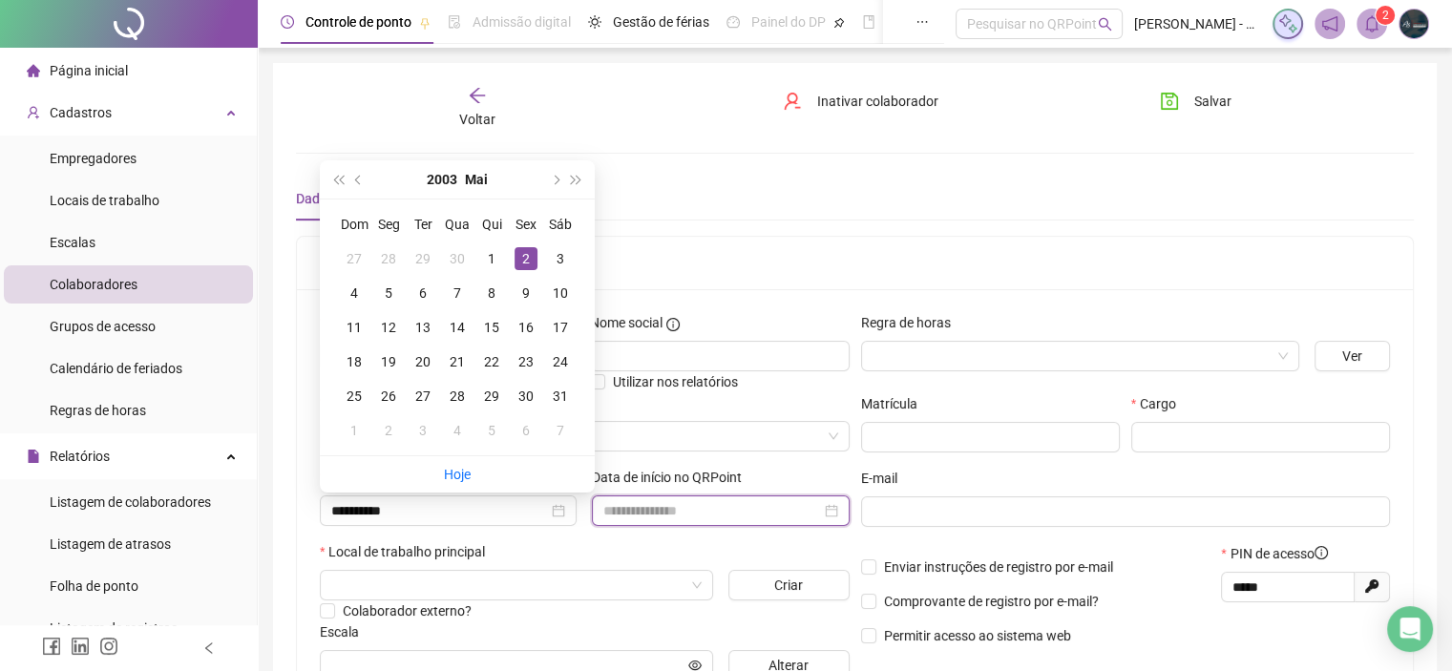
click at [687, 507] on input at bounding box center [711, 510] width 217 height 21
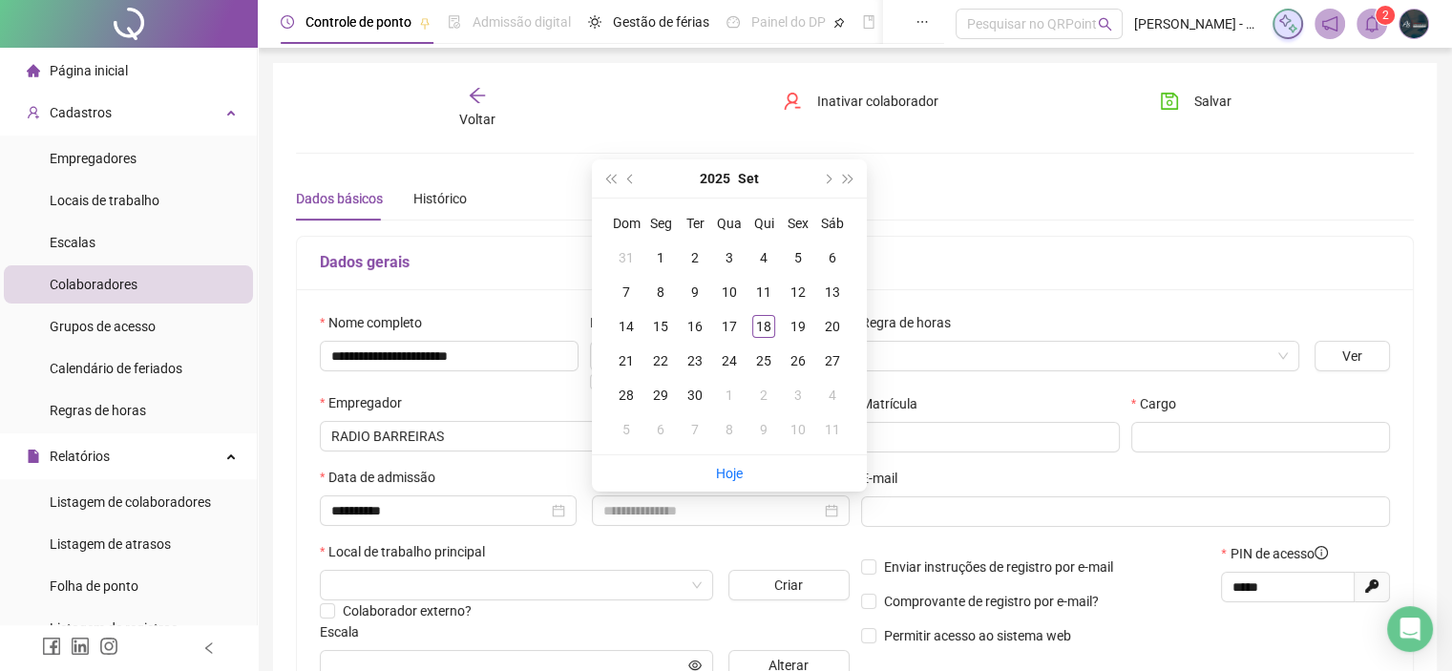
click at [659, 542] on div "Local de trabalho principal" at bounding box center [585, 555] width 530 height 29
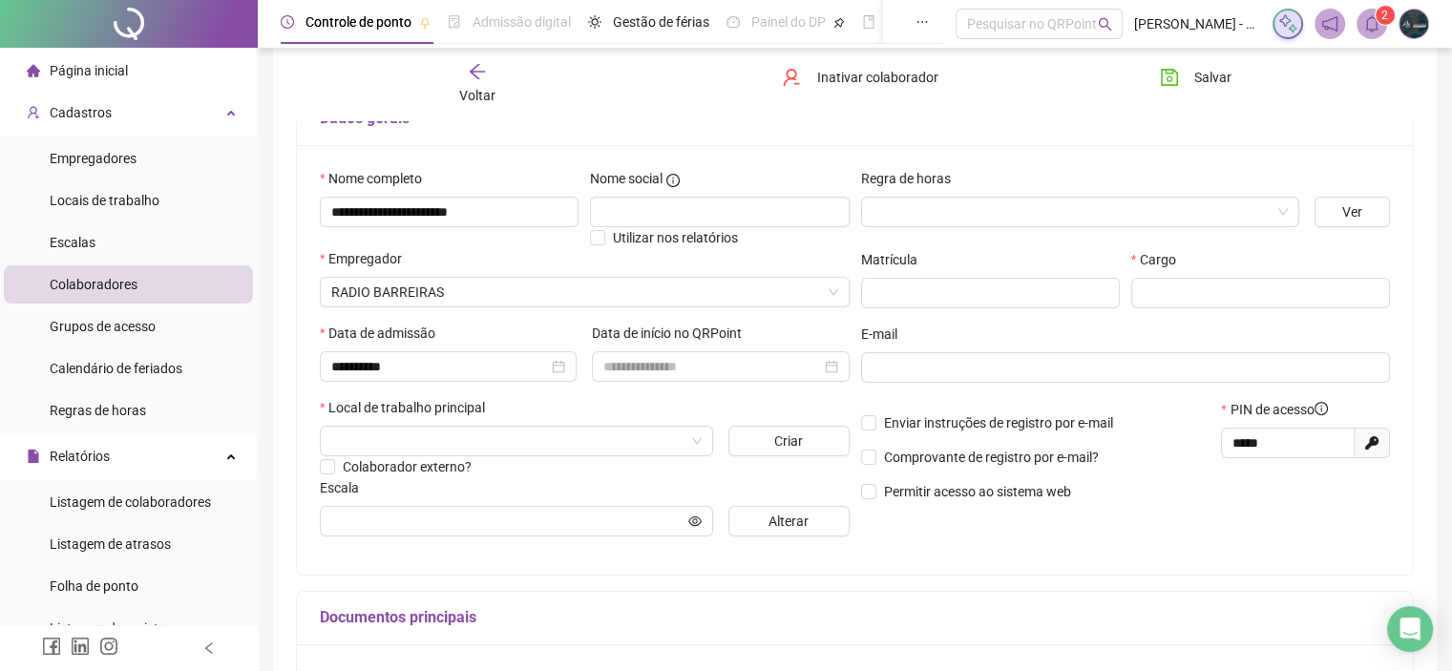
scroll to position [191, 0]
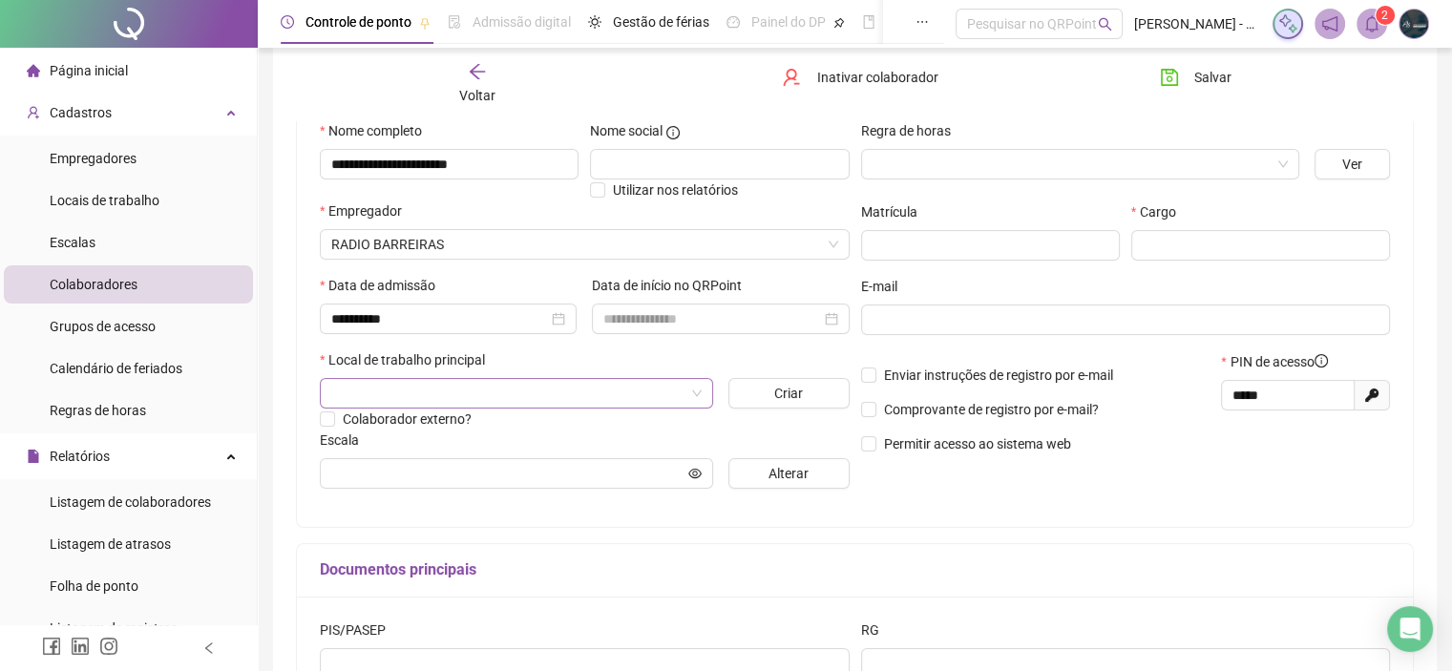
click at [454, 392] on input "search" at bounding box center [507, 393] width 353 height 29
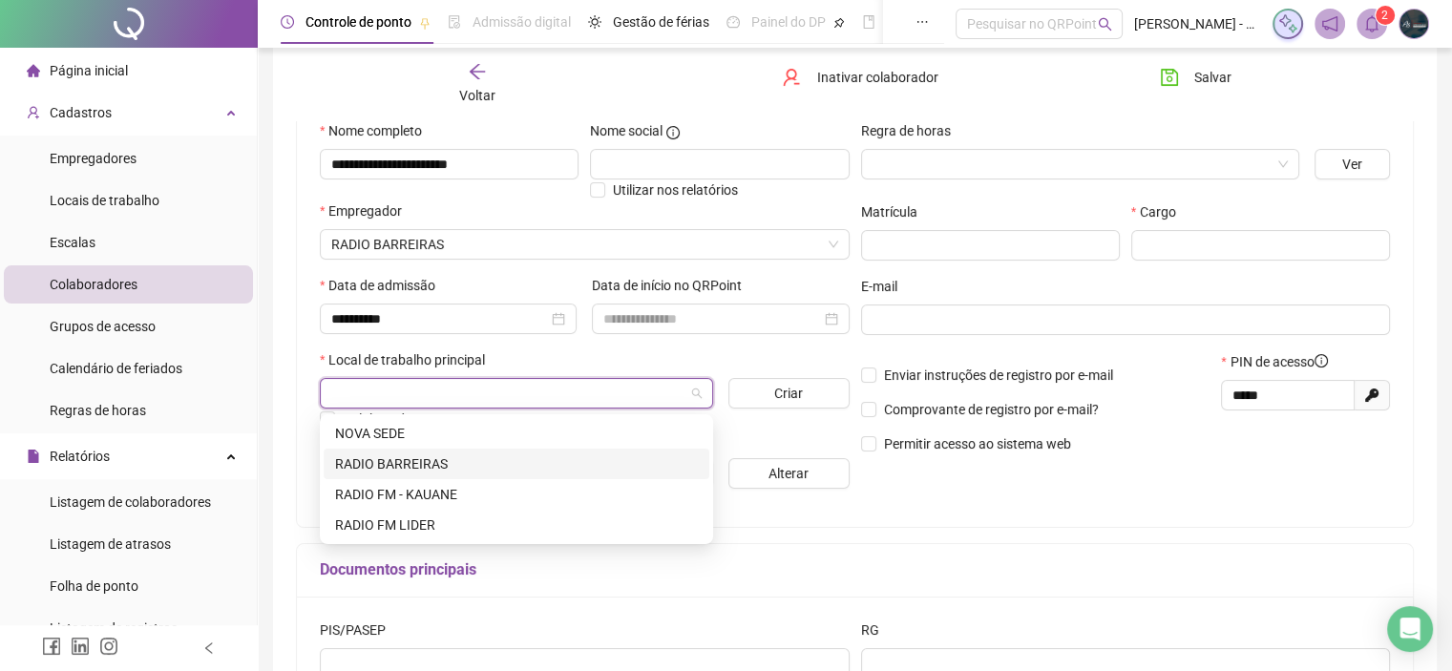
click at [395, 459] on div "RADIO BARREIRAS" at bounding box center [516, 463] width 363 height 21
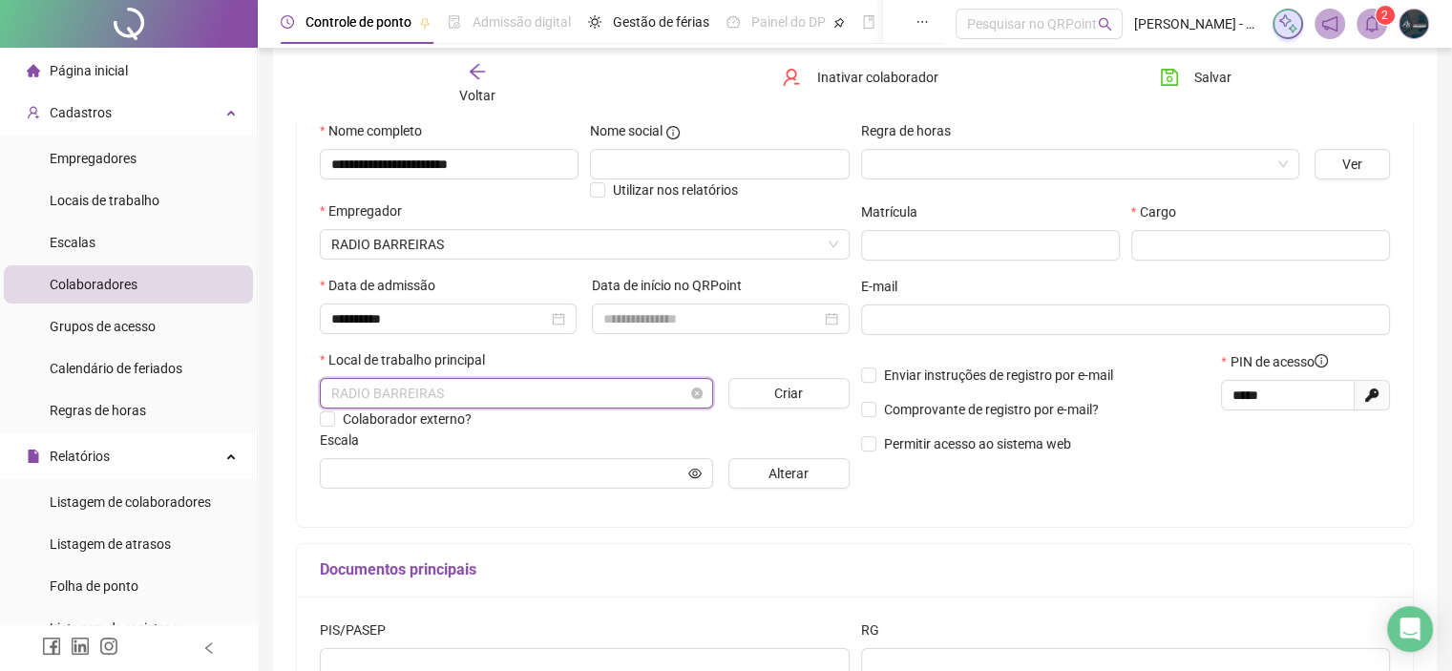
click at [435, 393] on span "RADIO BARREIRAS" at bounding box center [516, 393] width 370 height 29
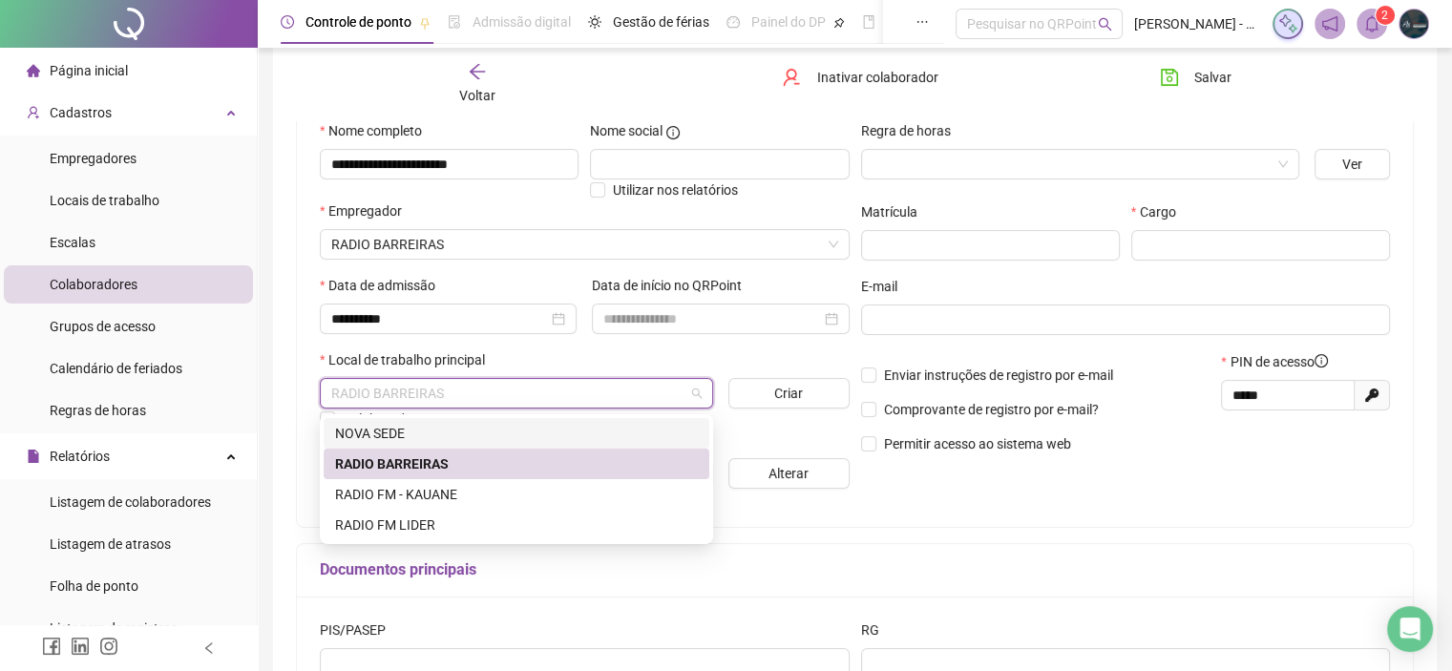
click at [411, 435] on div "NOVA SEDE" at bounding box center [516, 433] width 363 height 21
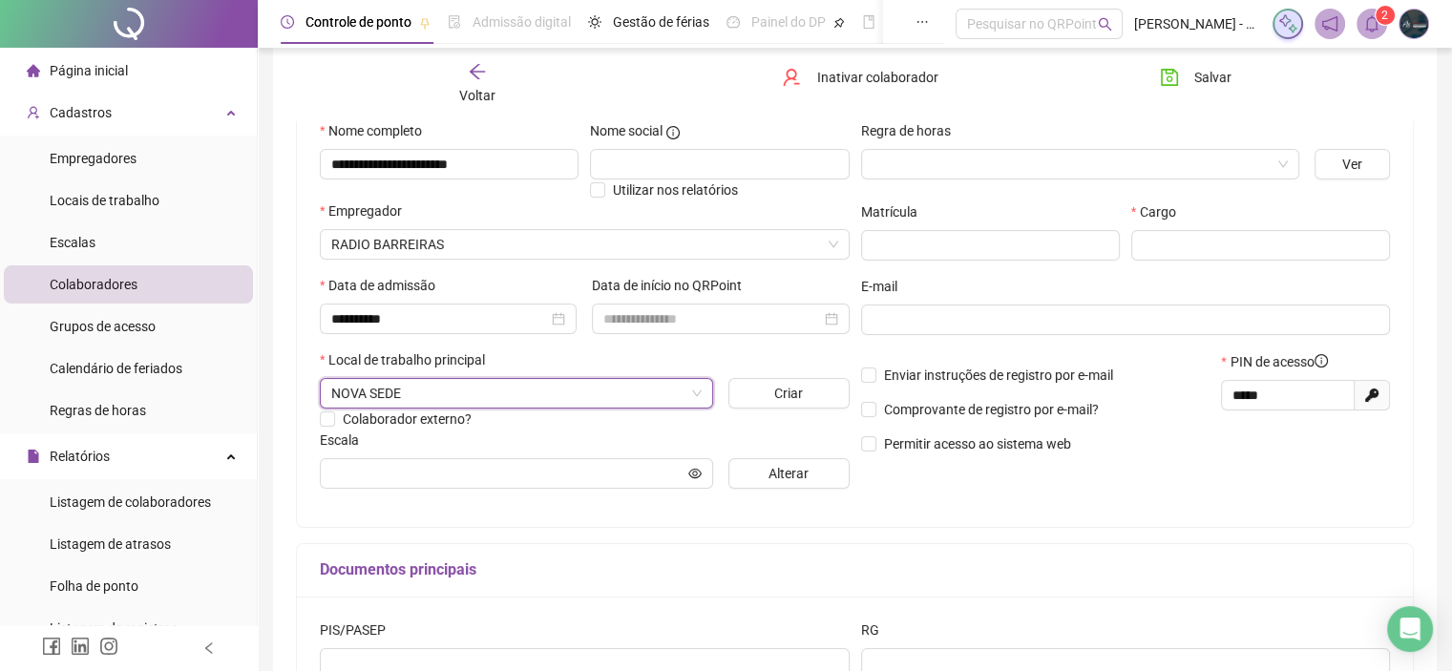
scroll to position [0, 0]
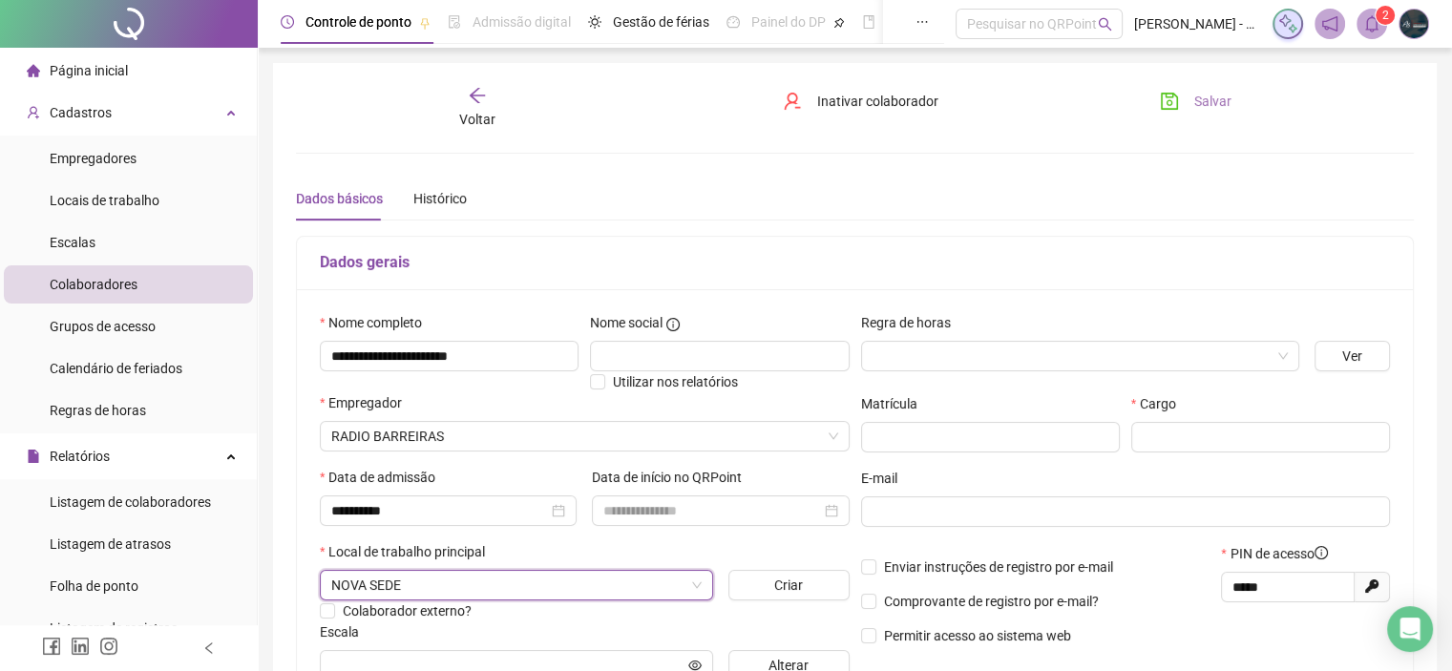
click at [1213, 101] on span "Salvar" at bounding box center [1212, 101] width 37 height 21
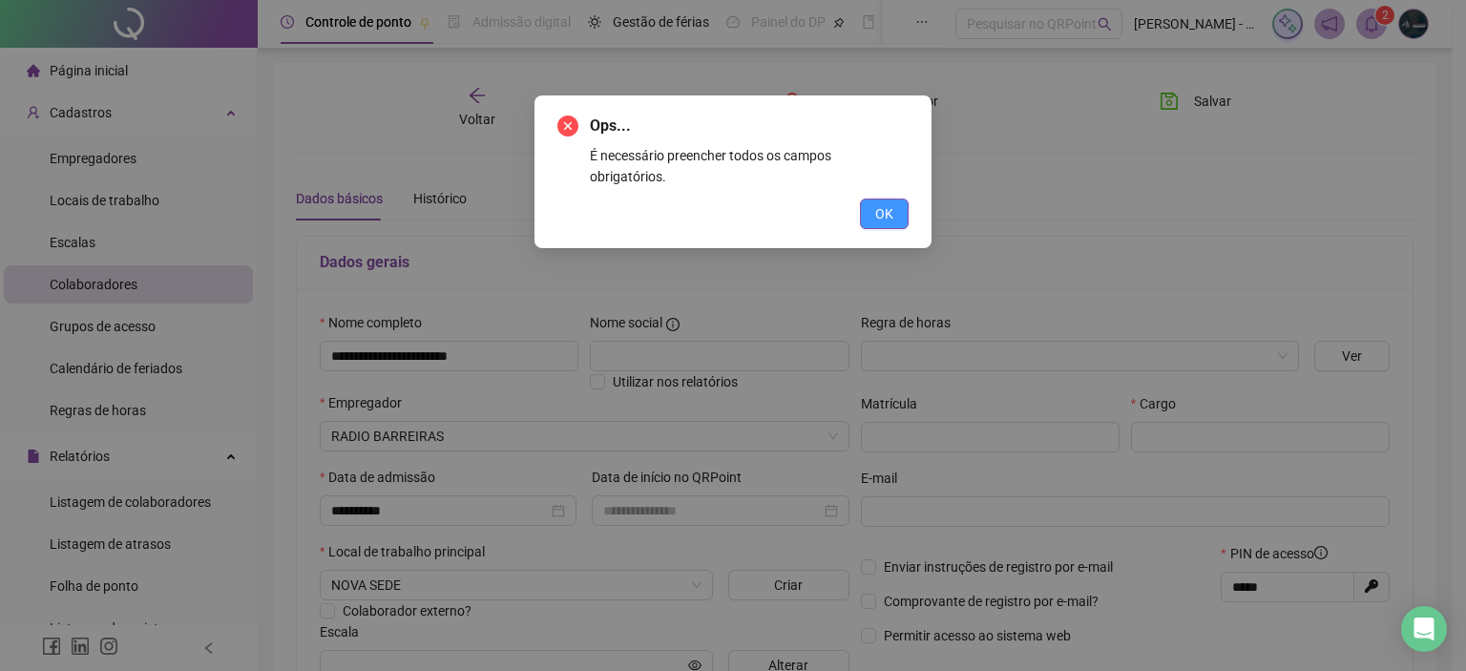
click at [872, 199] on button "OK" at bounding box center [884, 214] width 49 height 31
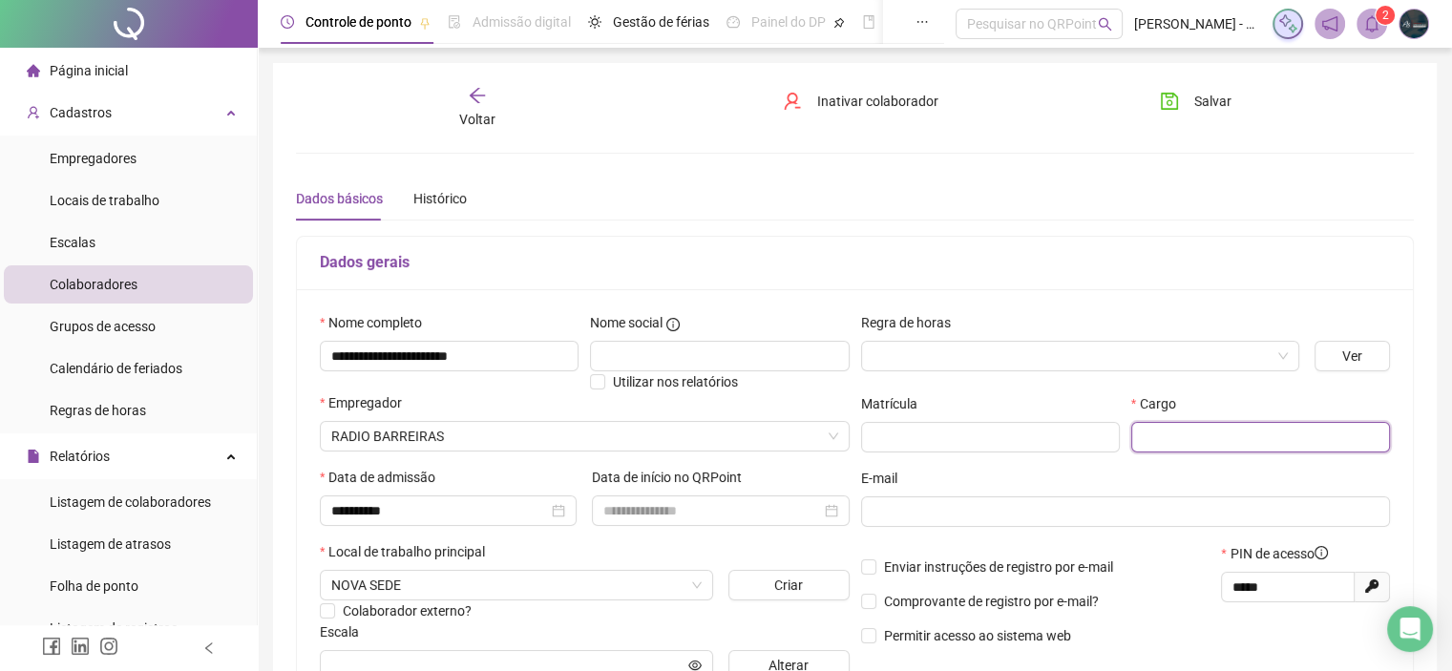
click at [1202, 437] on input "text" at bounding box center [1260, 437] width 259 height 31
type input "*****"
click at [1215, 110] on span "Salvar" at bounding box center [1212, 101] width 37 height 21
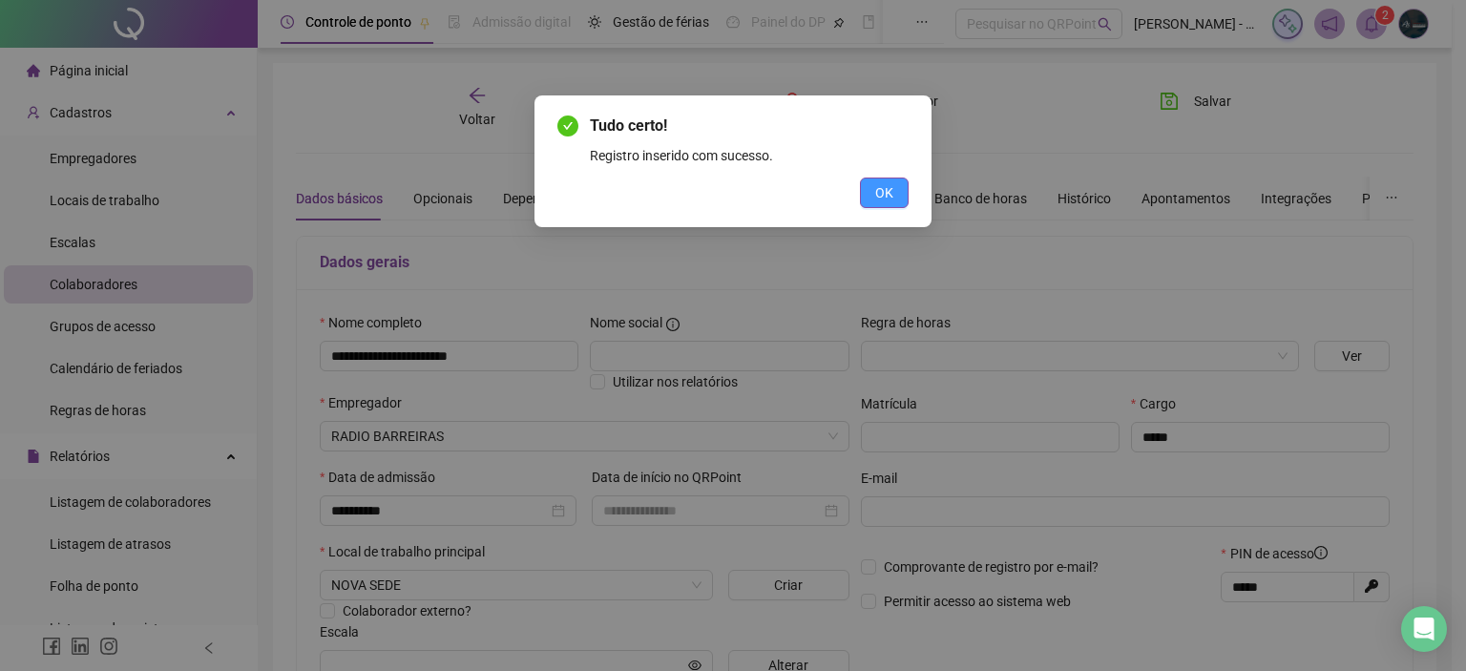
click at [891, 182] on span "OK" at bounding box center [884, 192] width 18 height 21
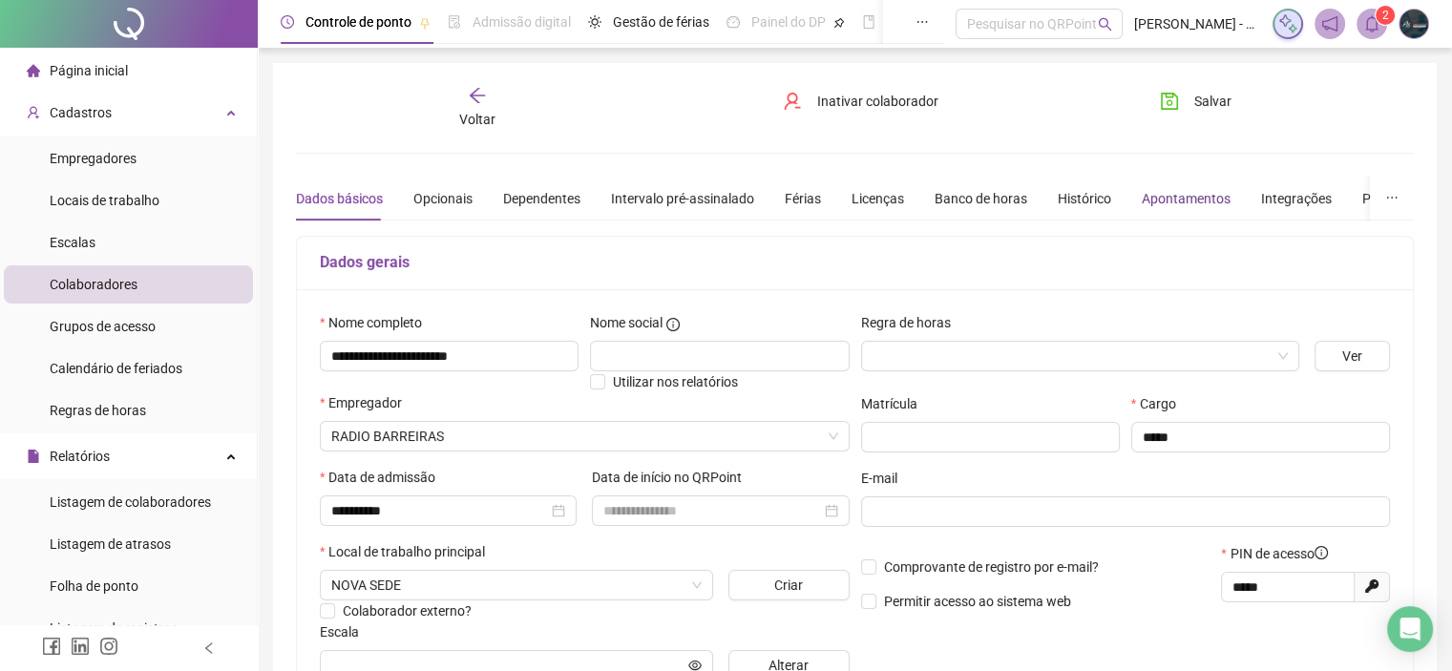
click at [1161, 201] on div "Apontamentos" at bounding box center [1185, 198] width 89 height 21
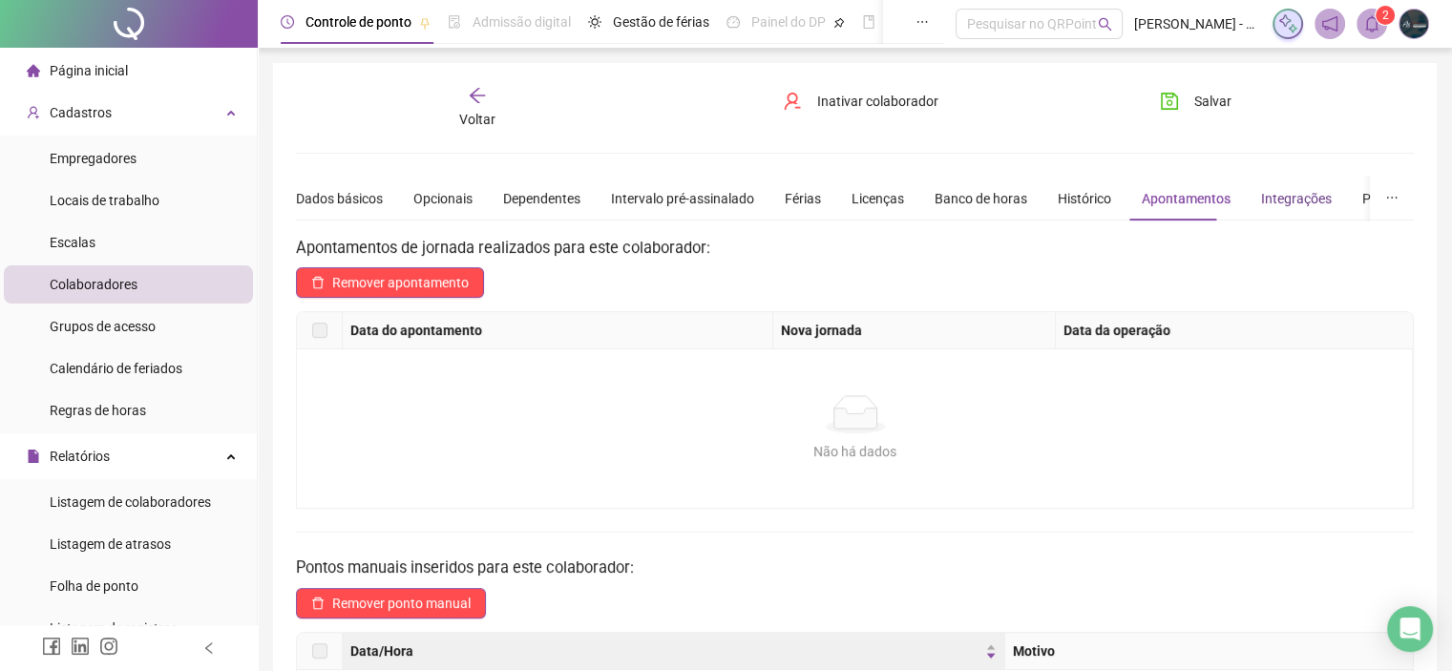
click at [1285, 190] on div "Integrações" at bounding box center [1296, 198] width 71 height 21
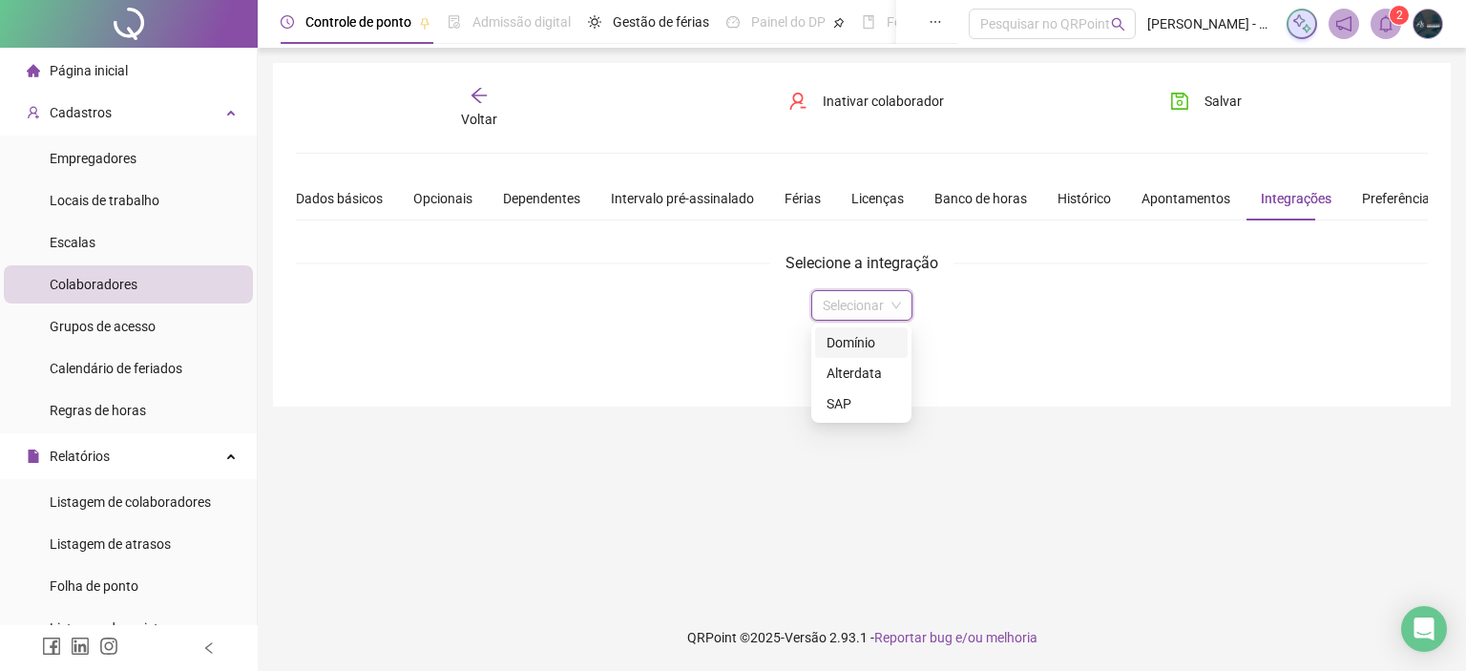
click at [844, 304] on input "search" at bounding box center [853, 305] width 61 height 29
click at [846, 342] on div "Domínio" at bounding box center [861, 342] width 70 height 21
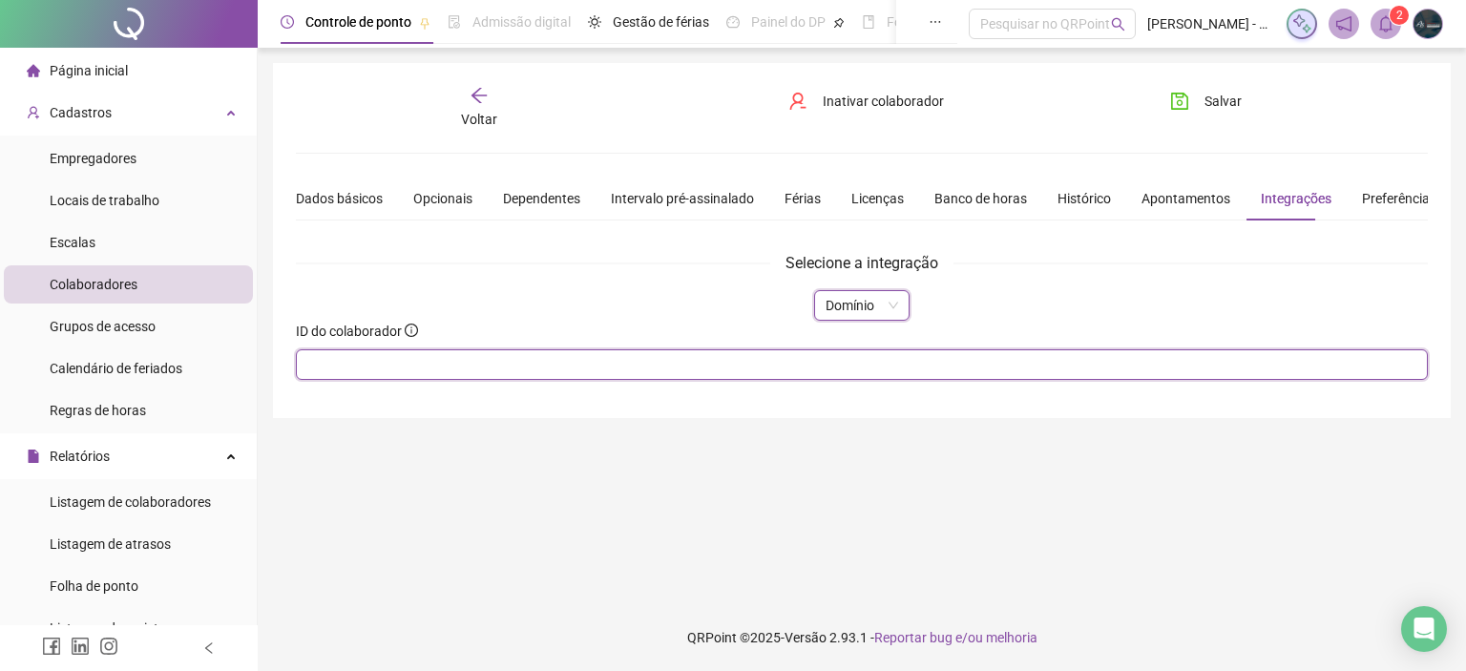
click at [630, 366] on input "text" at bounding box center [862, 364] width 1132 height 31
type input "**"
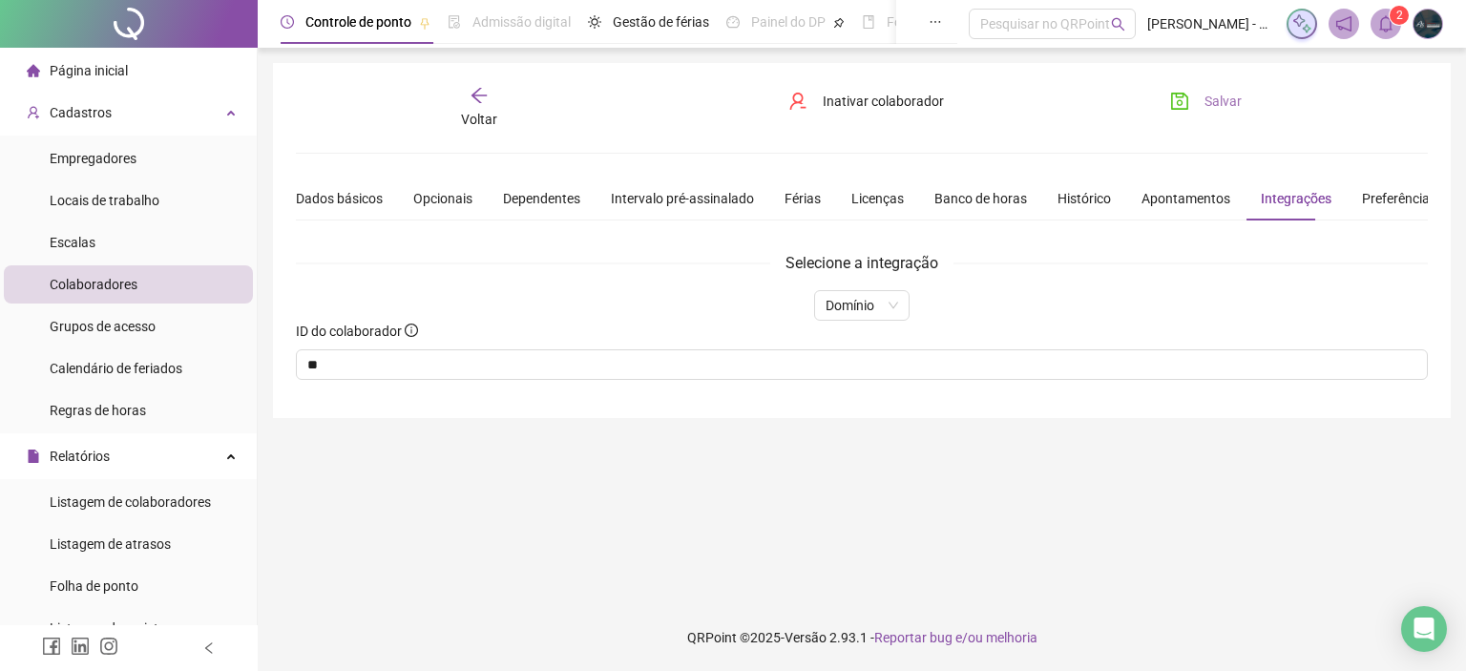
click at [1211, 91] on span "Salvar" at bounding box center [1222, 101] width 37 height 21
click at [478, 104] on icon "arrow-left" at bounding box center [479, 95] width 19 height 19
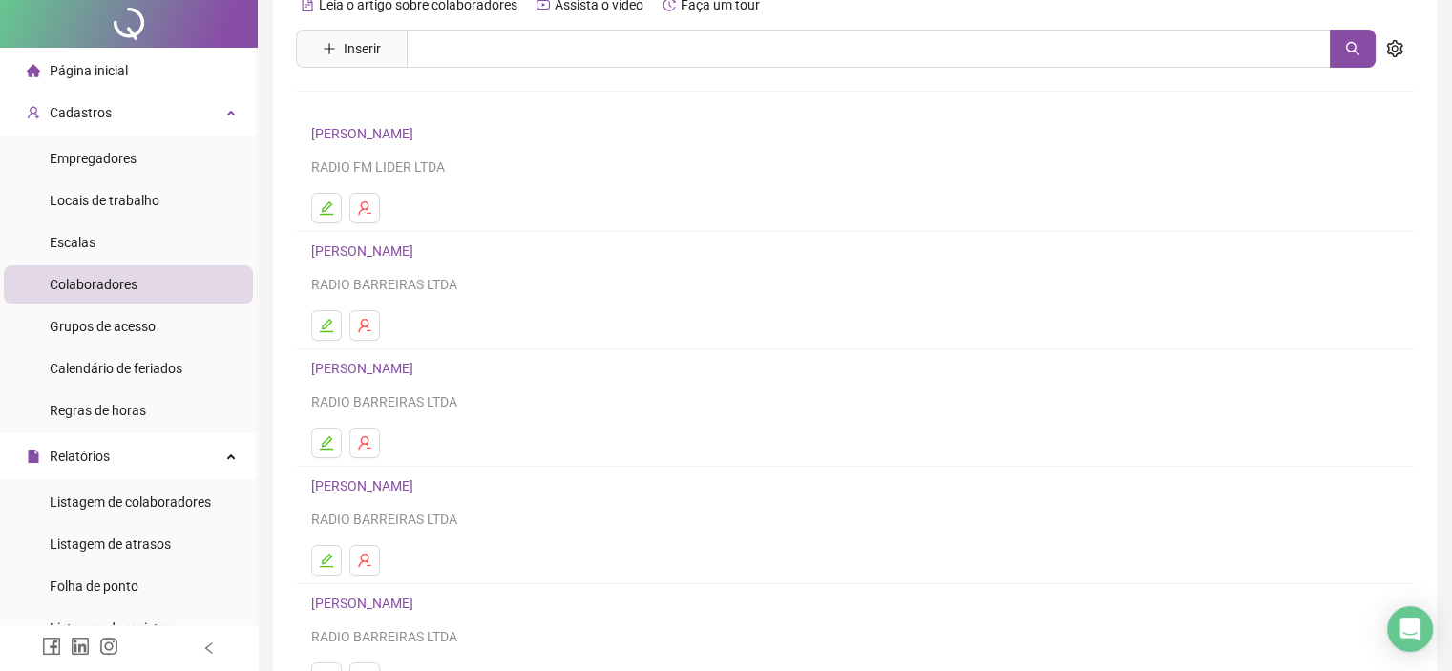
scroll to position [191, 0]
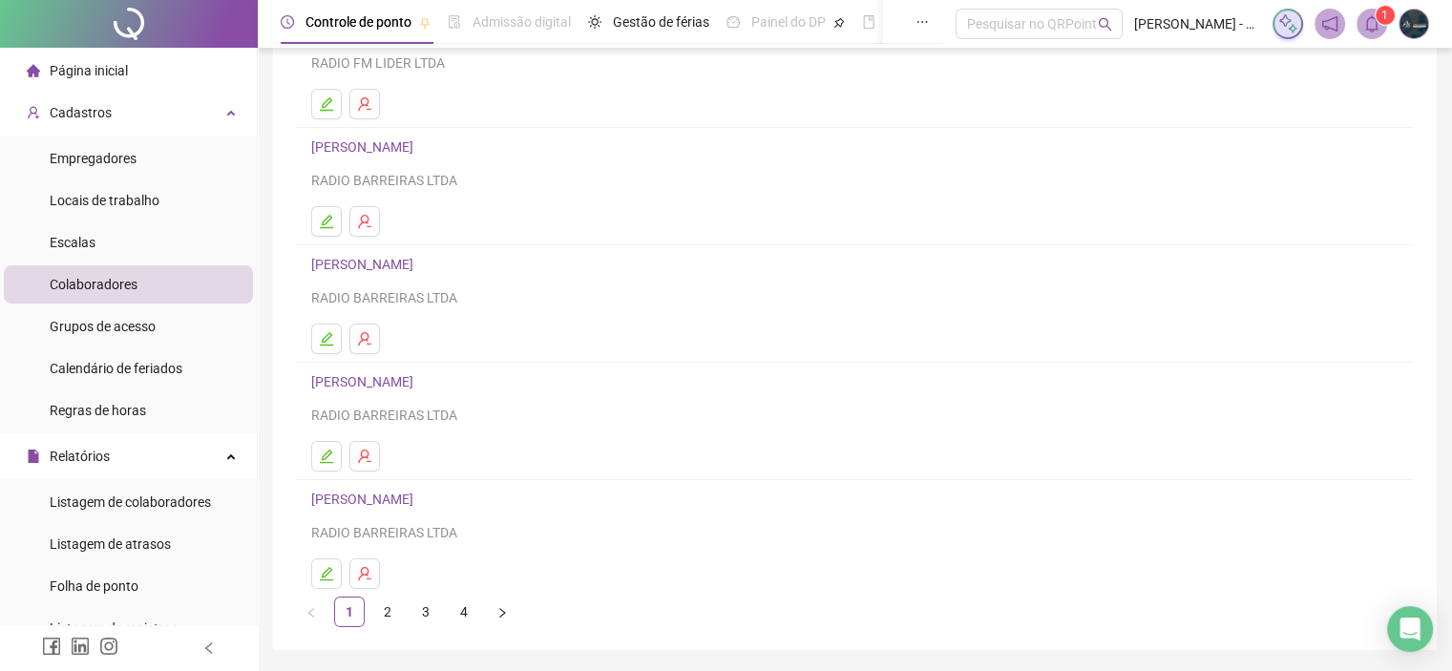
click at [361, 384] on link "[PERSON_NAME]" at bounding box center [365, 381] width 108 height 15
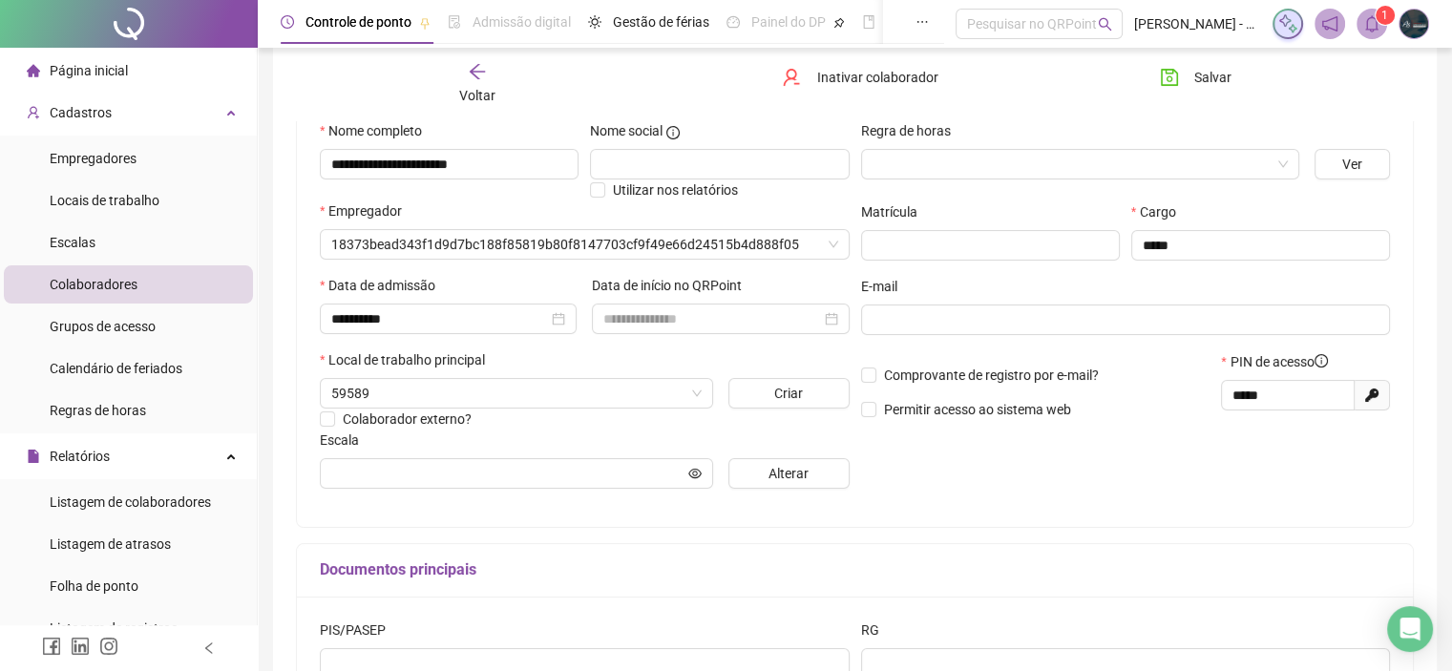
scroll to position [200, 0]
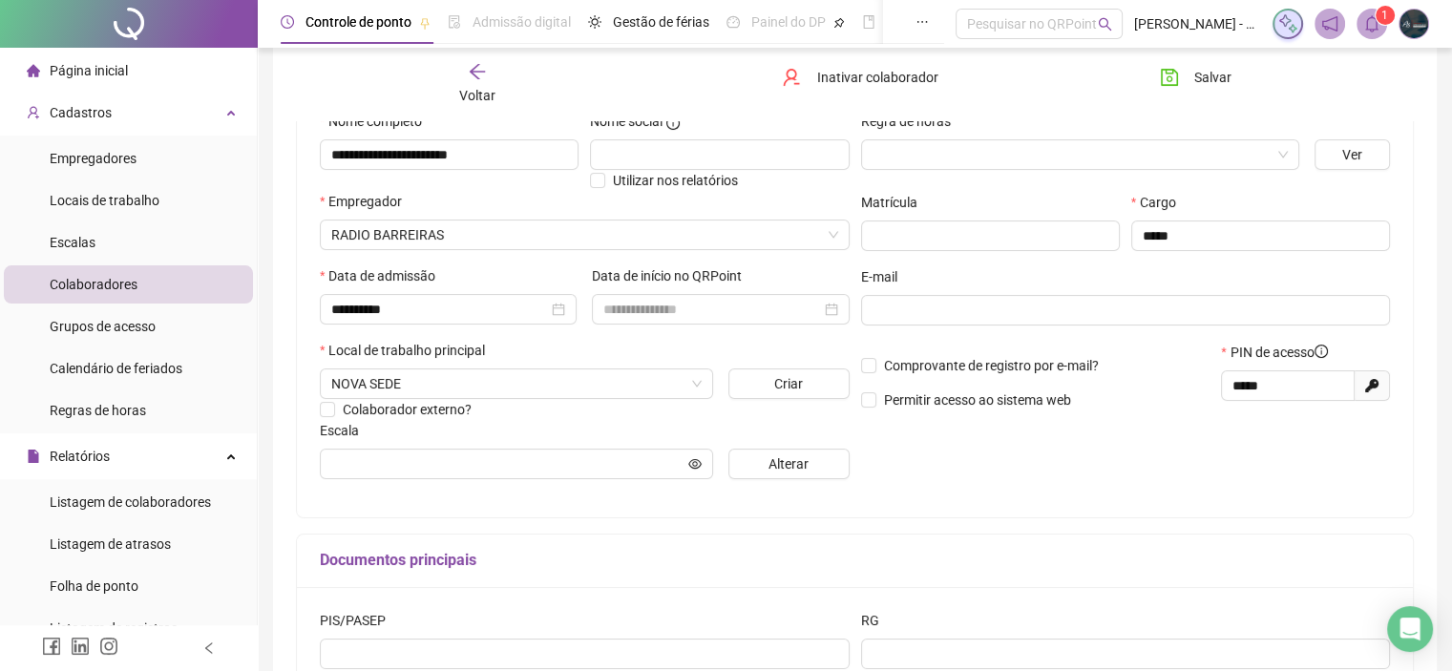
click at [472, 88] on span "Voltar" at bounding box center [477, 95] width 36 height 15
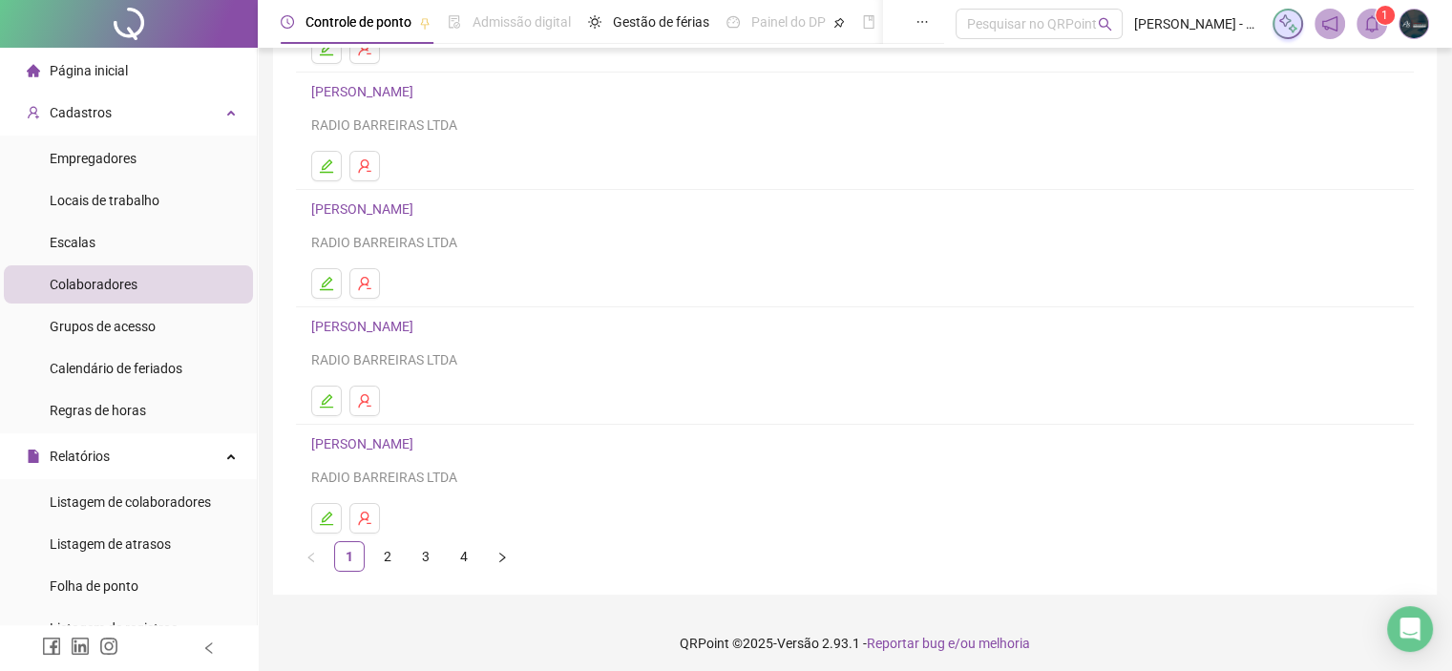
scroll to position [251, 0]
click at [378, 432] on link "[PERSON_NAME]" at bounding box center [365, 438] width 108 height 15
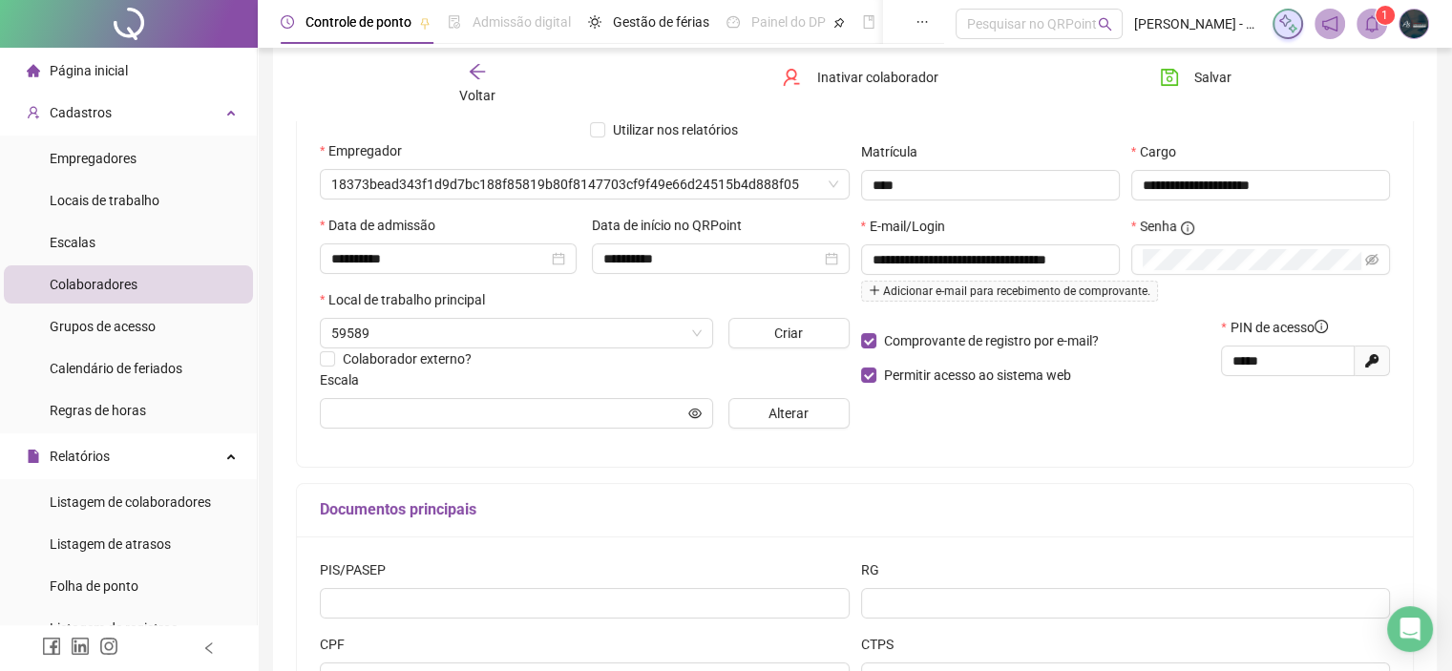
scroll to position [261, 0]
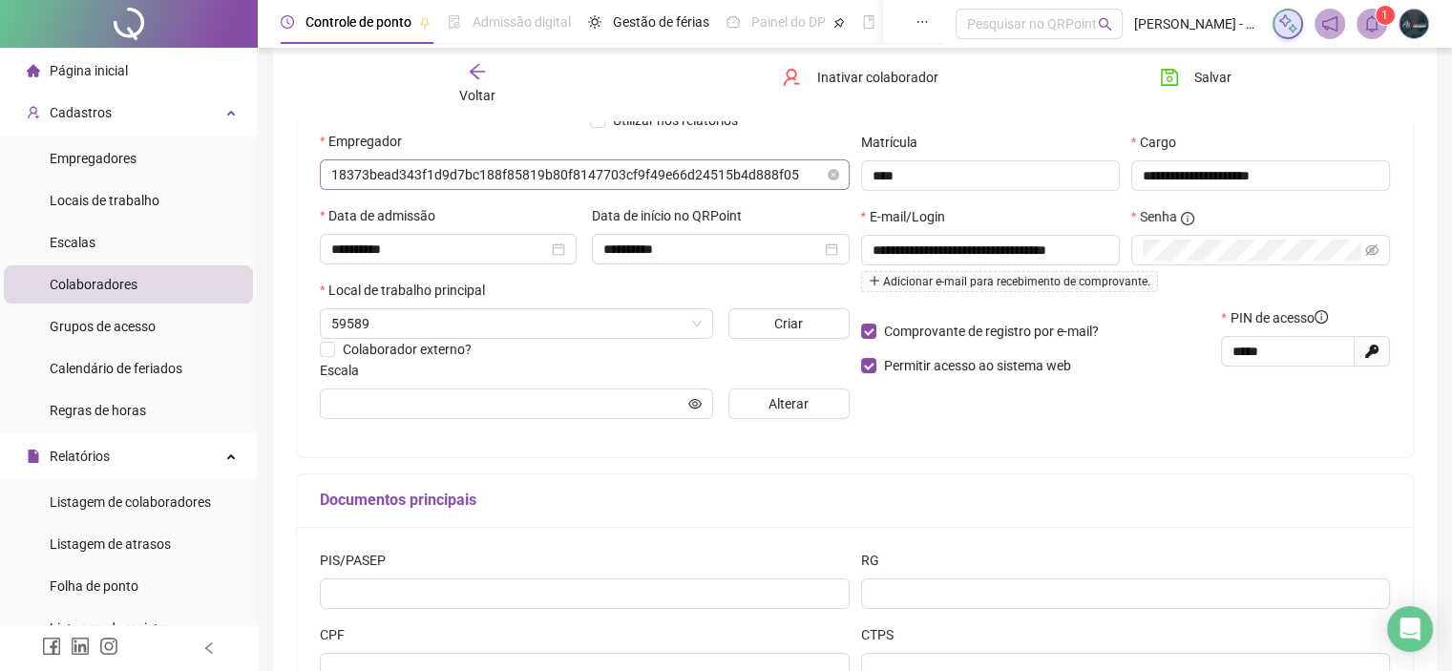
type input "********"
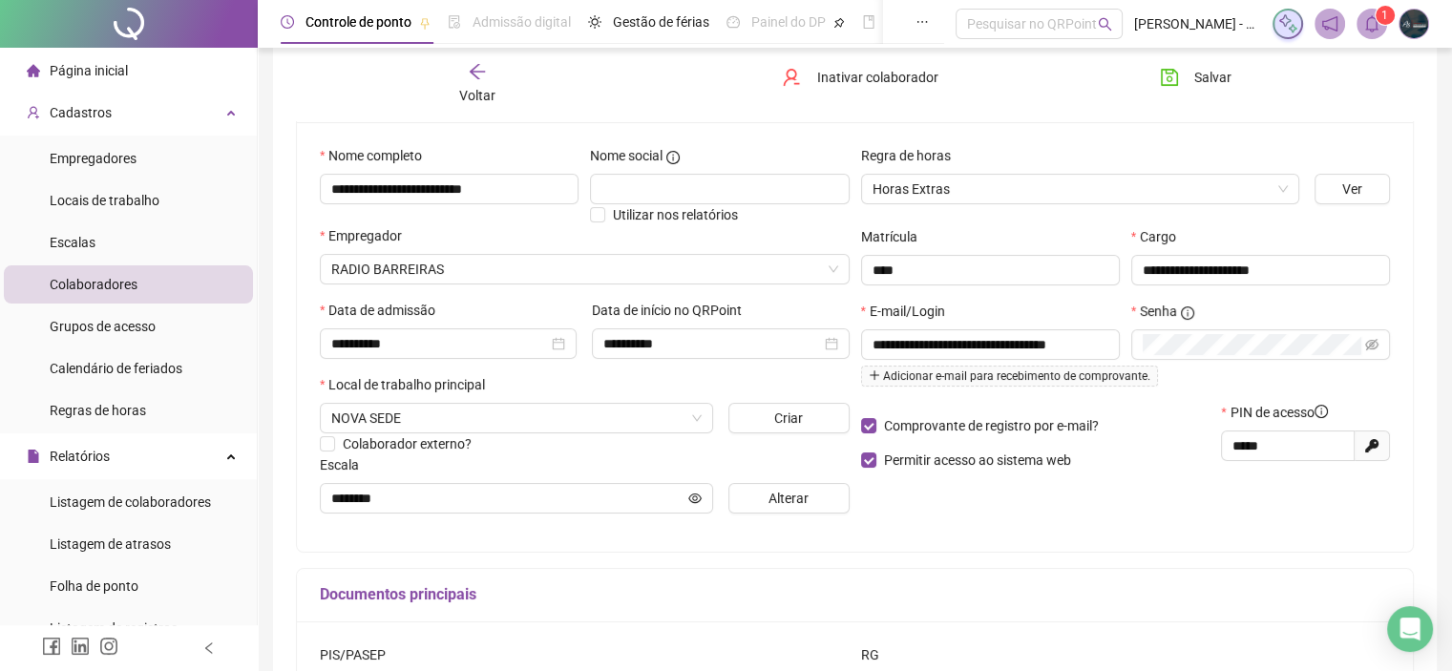
scroll to position [165, 0]
click at [963, 466] on span "Permitir acesso ao sistema web" at bounding box center [977, 460] width 187 height 15
click at [985, 467] on span "Permitir acesso ao sistema web" at bounding box center [977, 461] width 187 height 15
click at [985, 467] on span "Permitir acesso ao sistema web" at bounding box center [977, 460] width 187 height 15
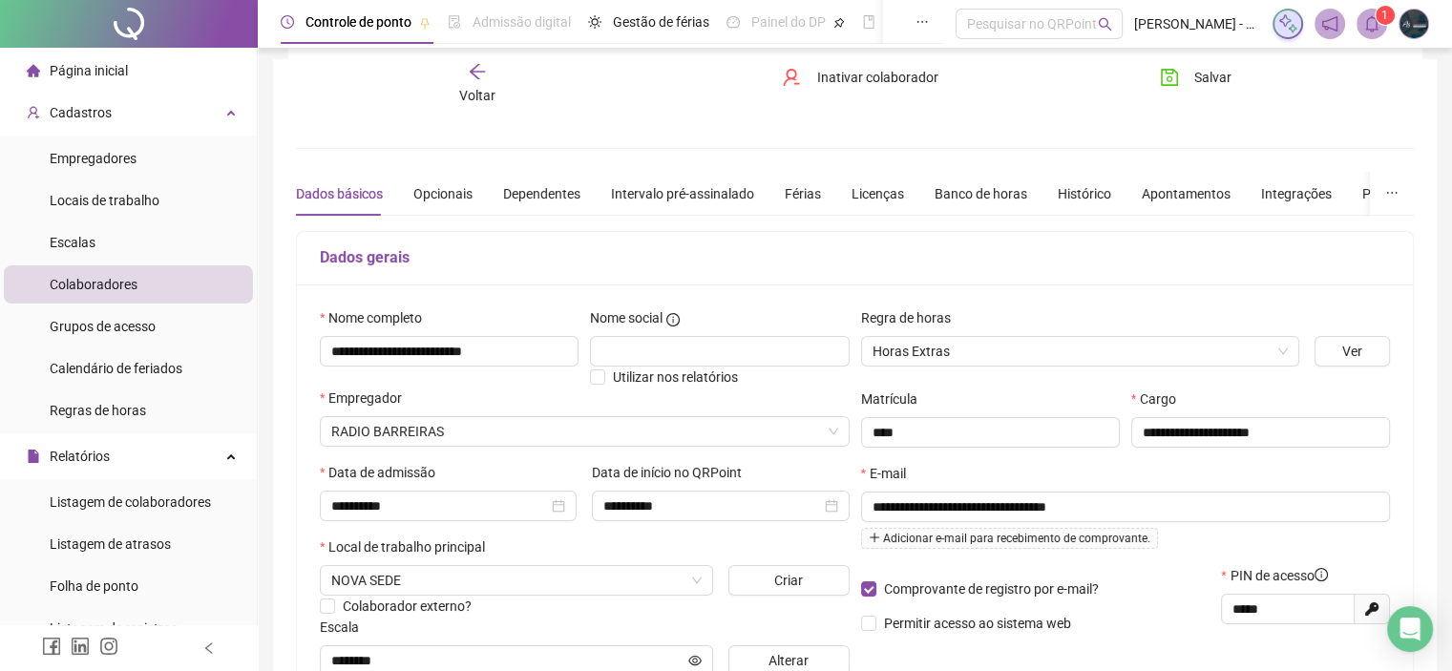
scroll to position [0, 0]
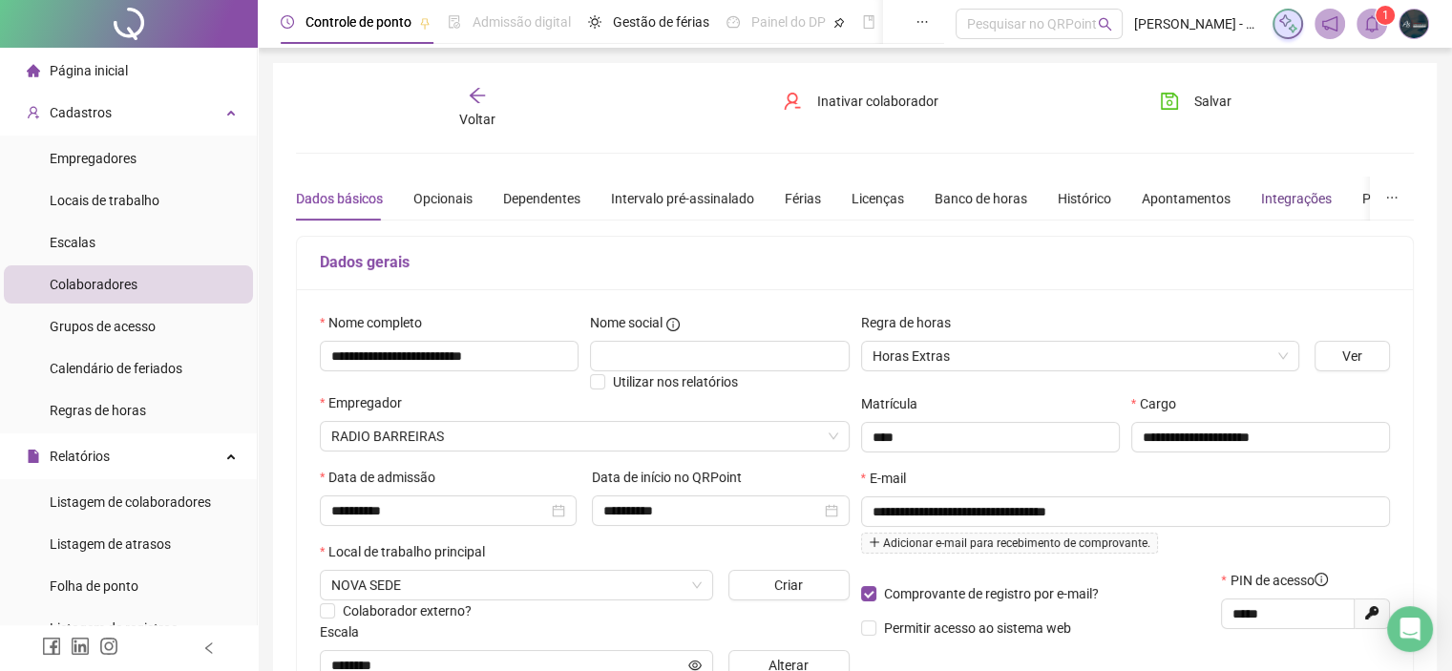
click at [1261, 192] on div "Integrações" at bounding box center [1296, 198] width 71 height 21
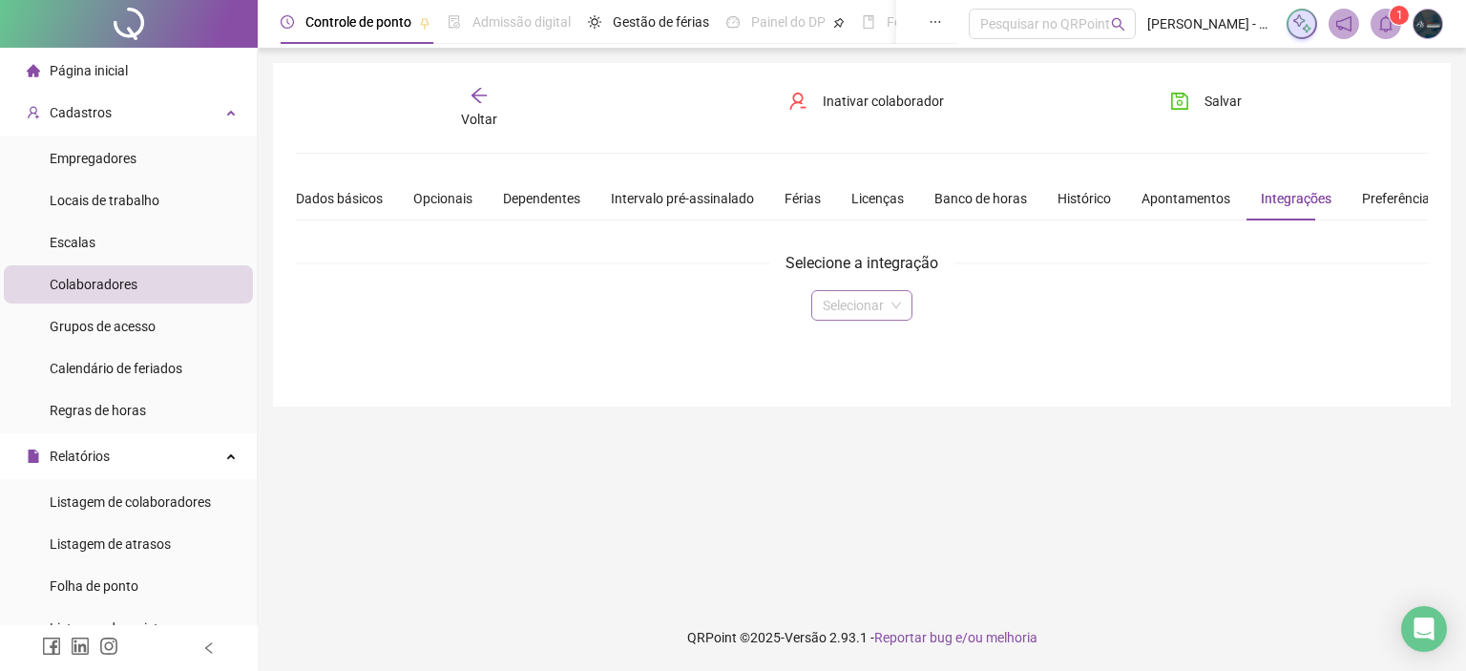
click at [846, 299] on input "search" at bounding box center [853, 305] width 61 height 29
click at [837, 344] on div "Domínio" at bounding box center [861, 342] width 70 height 21
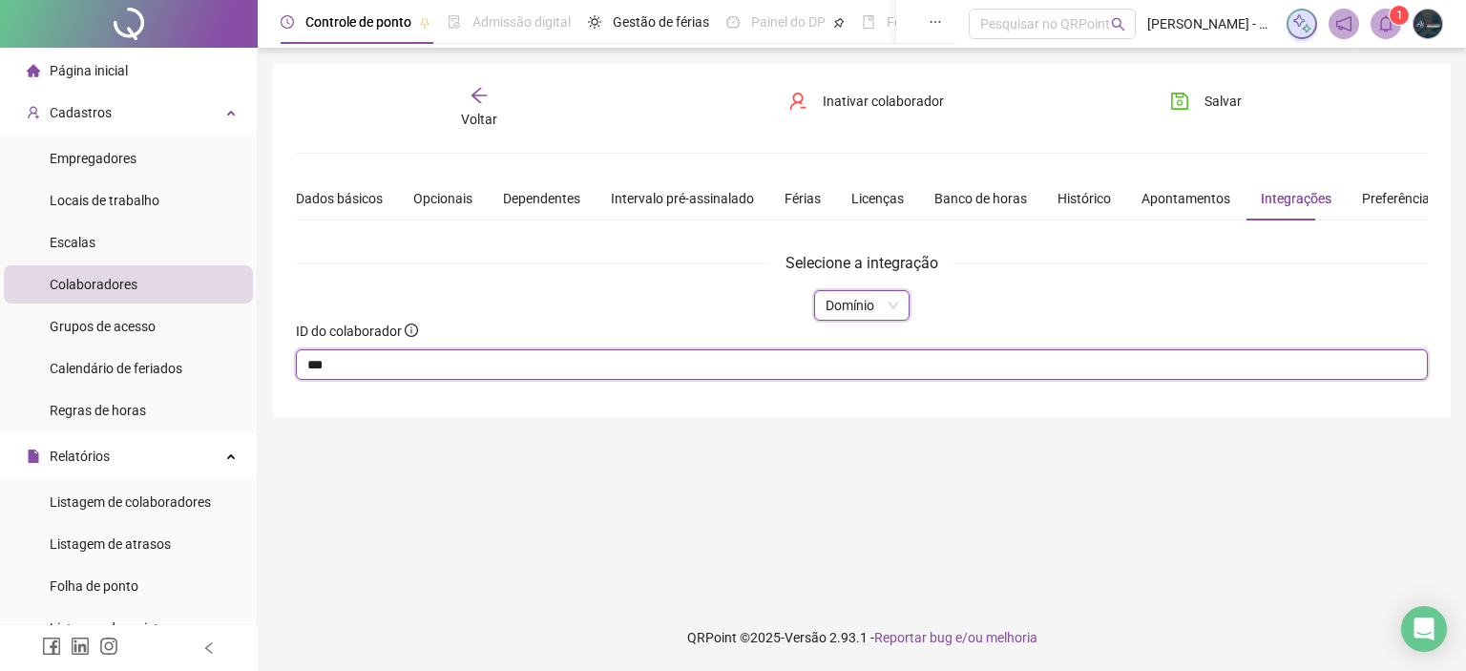
click at [495, 370] on input "***" at bounding box center [862, 364] width 1132 height 31
drag, startPoint x: 449, startPoint y: 361, endPoint x: 172, endPoint y: 415, distance: 283.0
click at [172, 415] on div "Página inicial Cadastros Empregadores Locais de trabalho Escalas Colaboradores …" at bounding box center [733, 335] width 1466 height 671
type input "****"
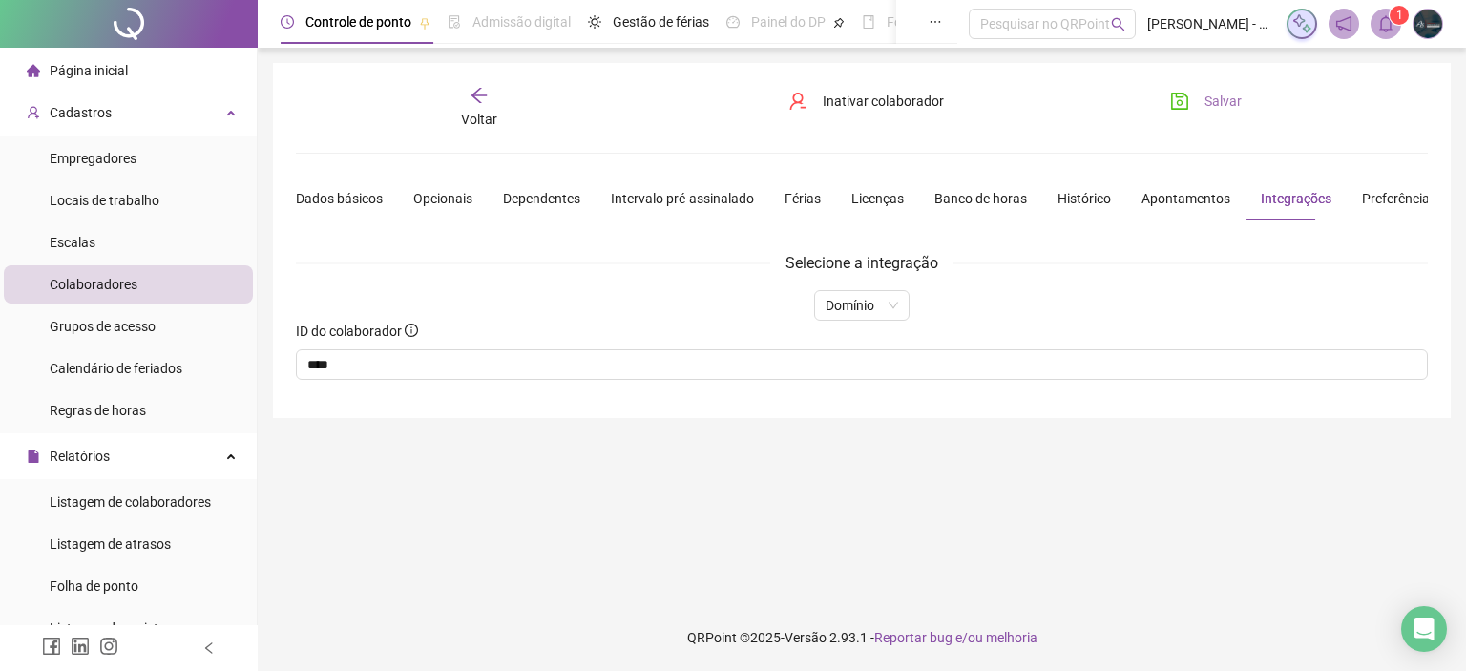
click at [1195, 91] on button "Salvar" at bounding box center [1206, 101] width 100 height 31
click at [473, 106] on div "Voltar" at bounding box center [479, 108] width 176 height 44
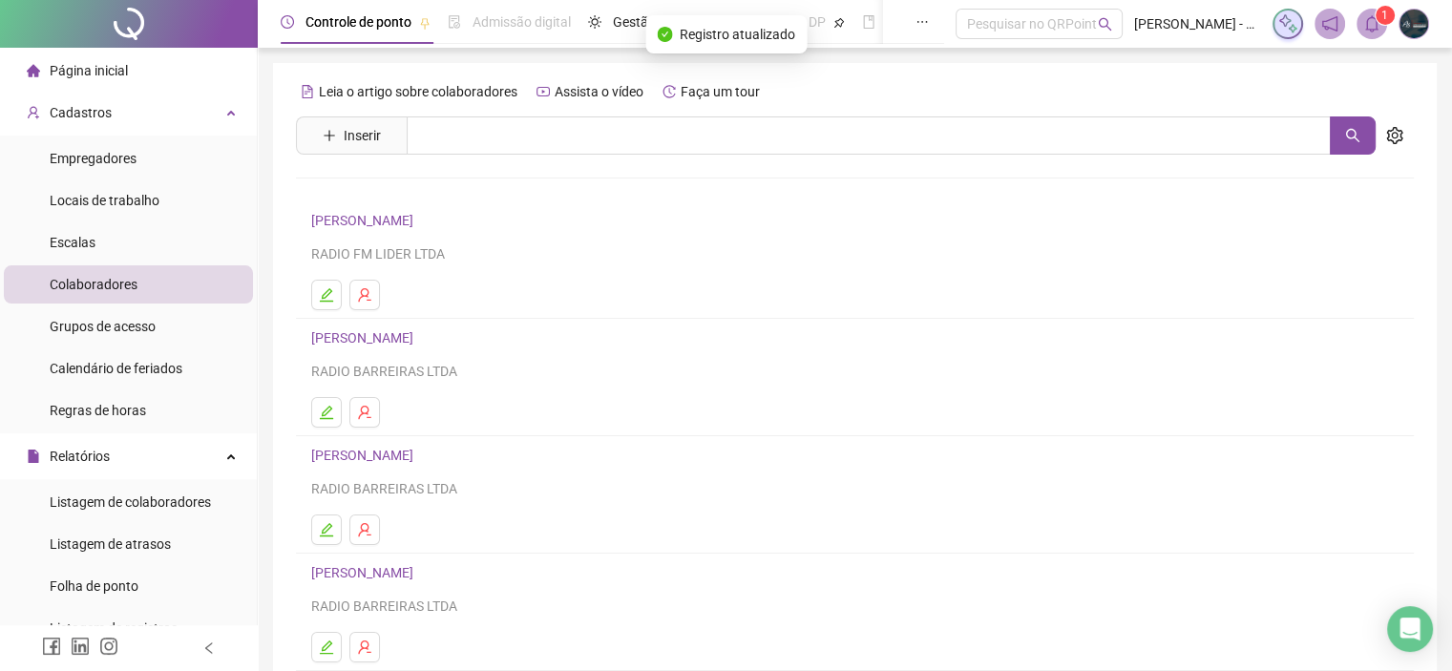
scroll to position [251, 0]
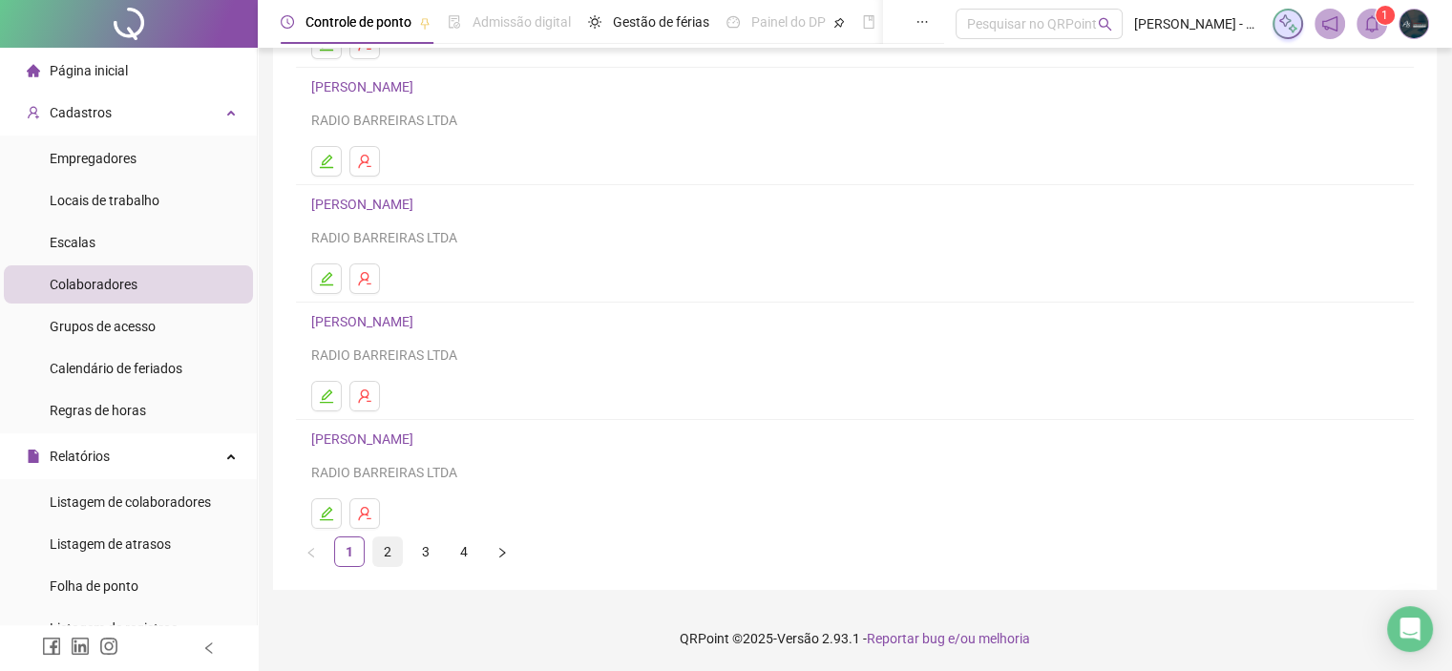
click at [387, 548] on link "2" at bounding box center [387, 551] width 29 height 29
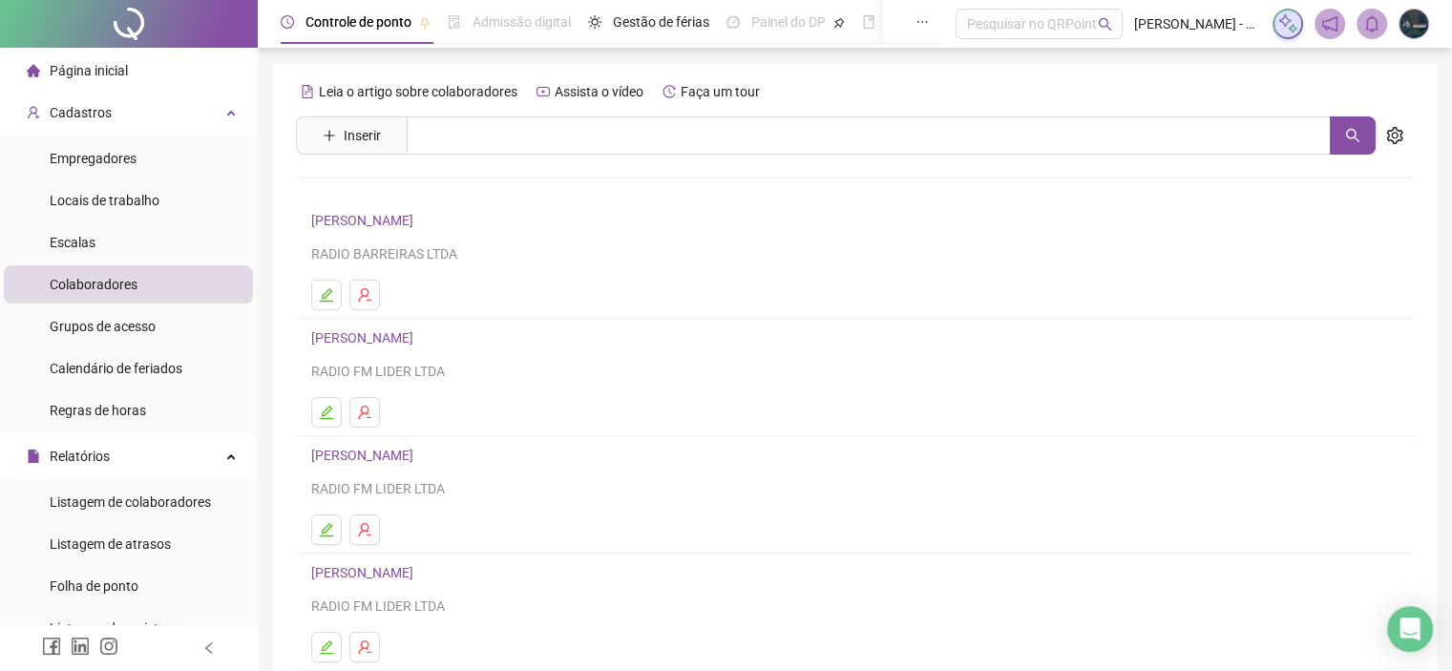
click at [366, 219] on link "[PERSON_NAME]" at bounding box center [365, 220] width 108 height 15
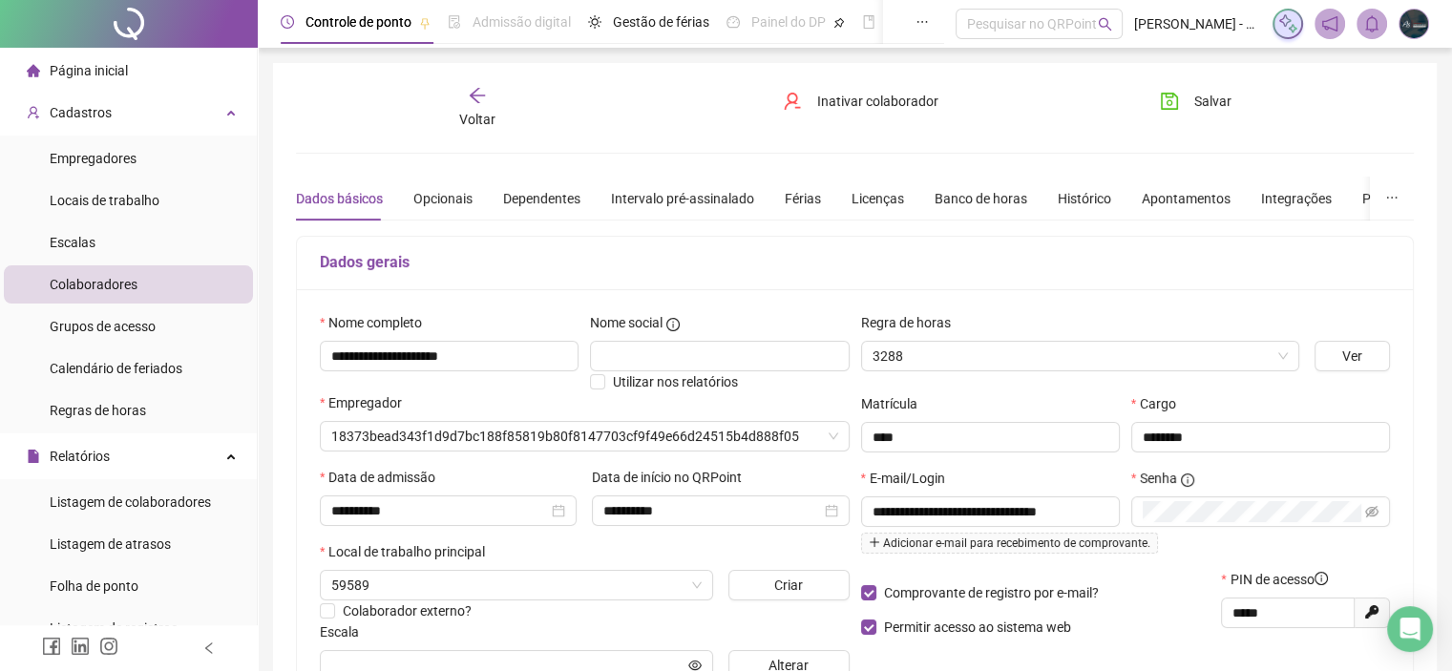
type input "**********"
click at [1261, 195] on div "Integrações" at bounding box center [1296, 198] width 71 height 21
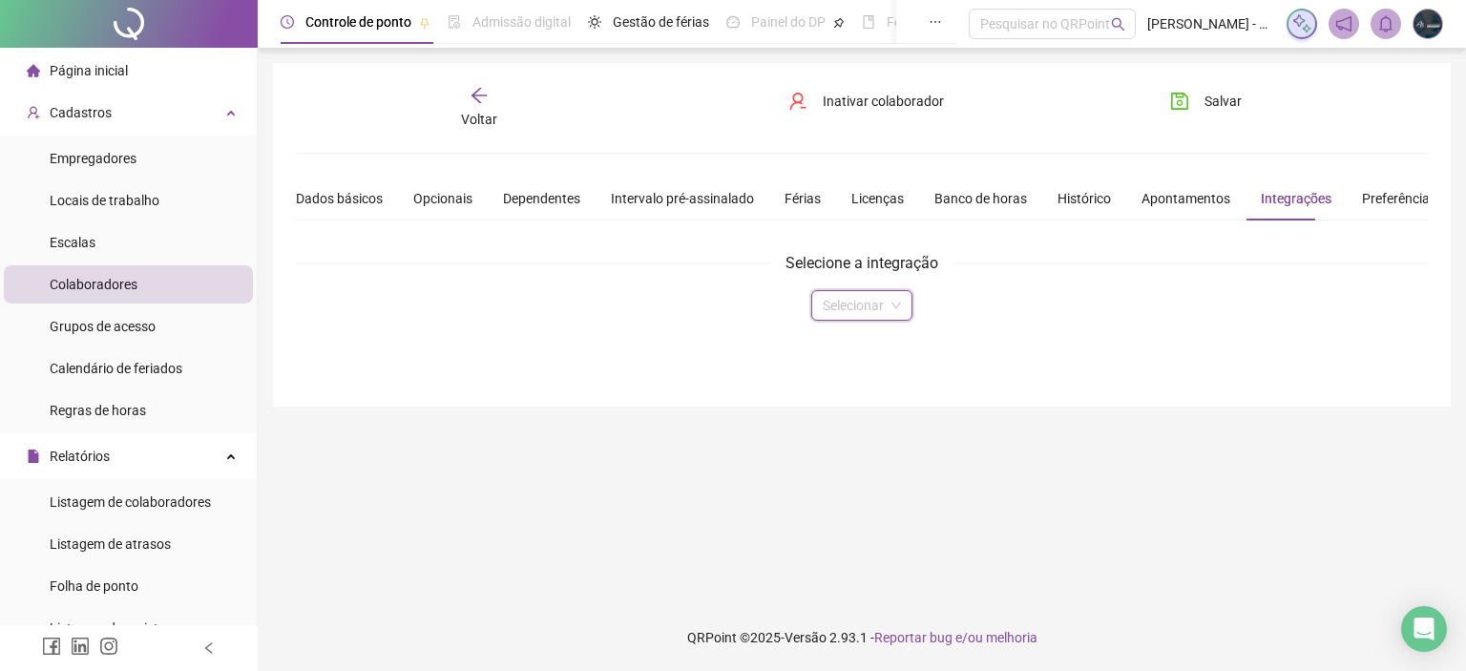
click at [840, 306] on input "search" at bounding box center [853, 305] width 61 height 29
click at [847, 336] on div "Domínio" at bounding box center [861, 342] width 70 height 21
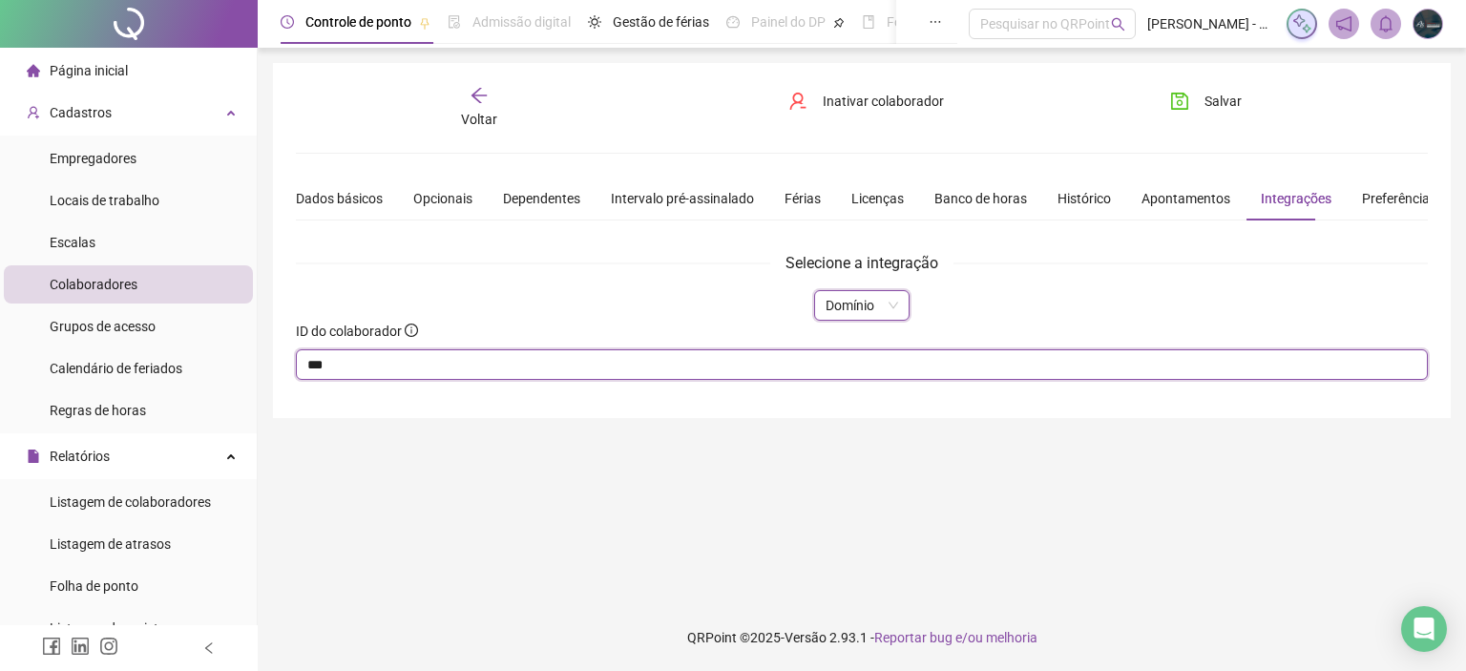
click at [399, 368] on input "***" at bounding box center [862, 364] width 1132 height 31
drag, startPoint x: 397, startPoint y: 368, endPoint x: 214, endPoint y: 370, distance: 183.2
click at [219, 371] on div "Página inicial Cadastros Empregadores Locais de trabalho Escalas Colaboradores …" at bounding box center [733, 335] width 1466 height 671
type input "**"
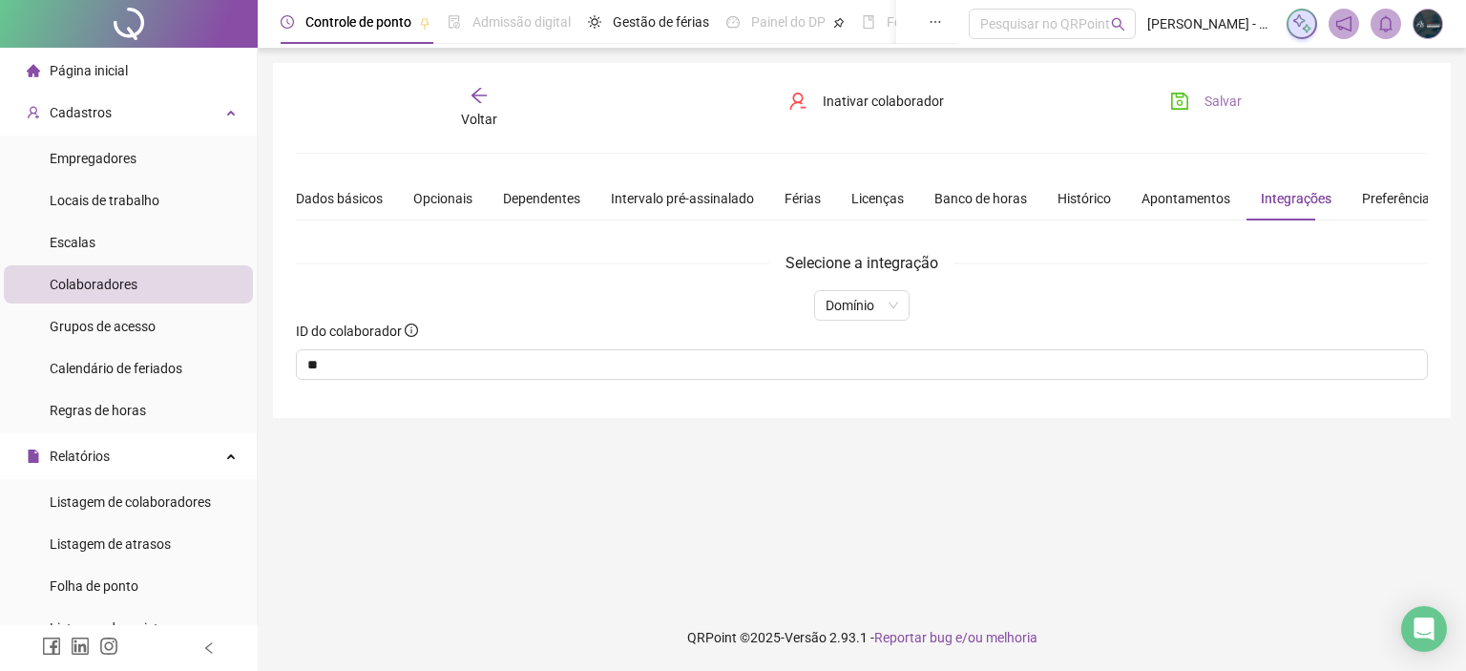
click at [1223, 96] on span "Salvar" at bounding box center [1222, 101] width 37 height 21
click at [481, 106] on div "Voltar" at bounding box center [479, 108] width 176 height 44
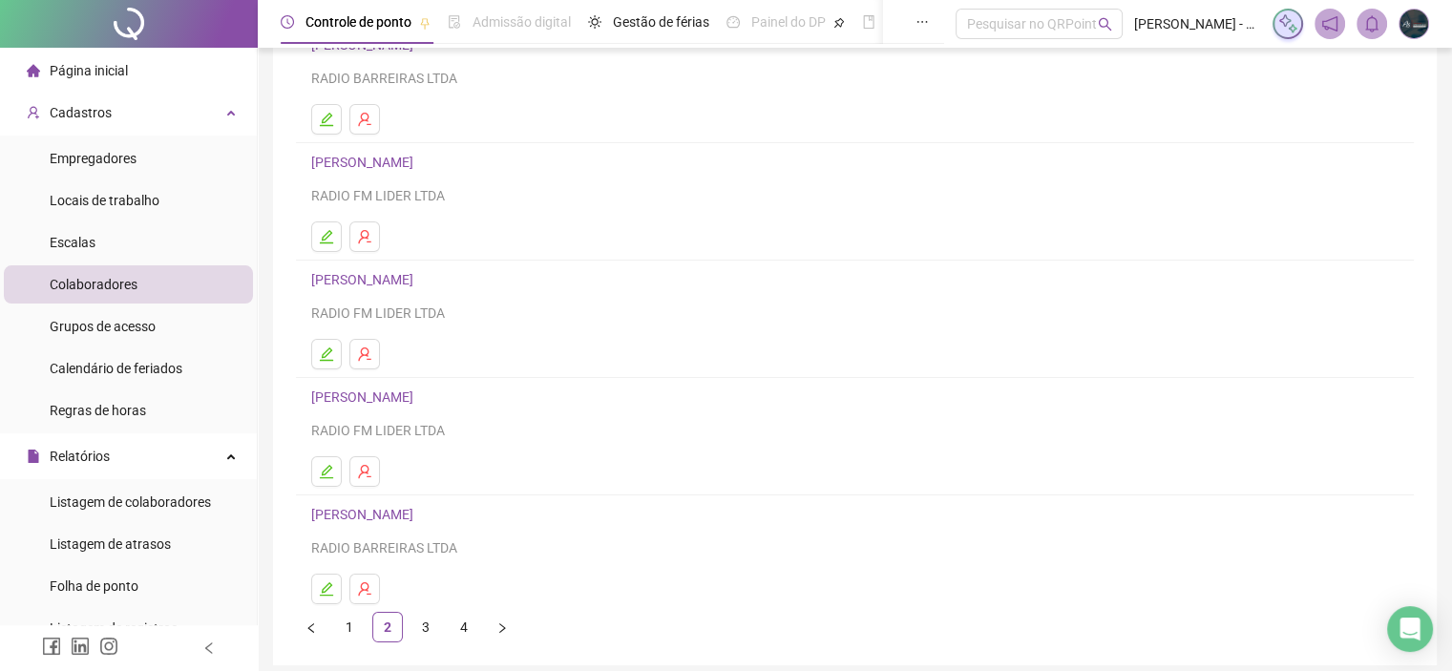
scroll to position [251, 0]
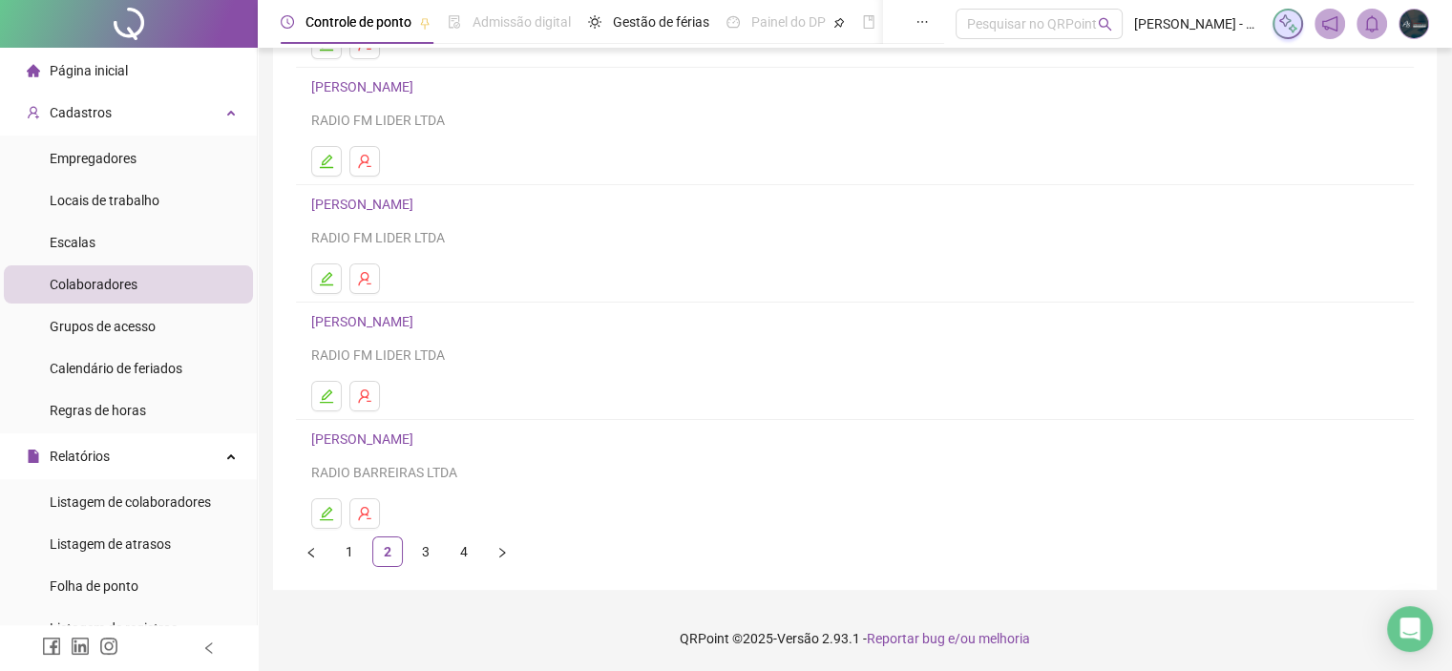
click at [391, 444] on link "[PERSON_NAME]" at bounding box center [365, 438] width 108 height 15
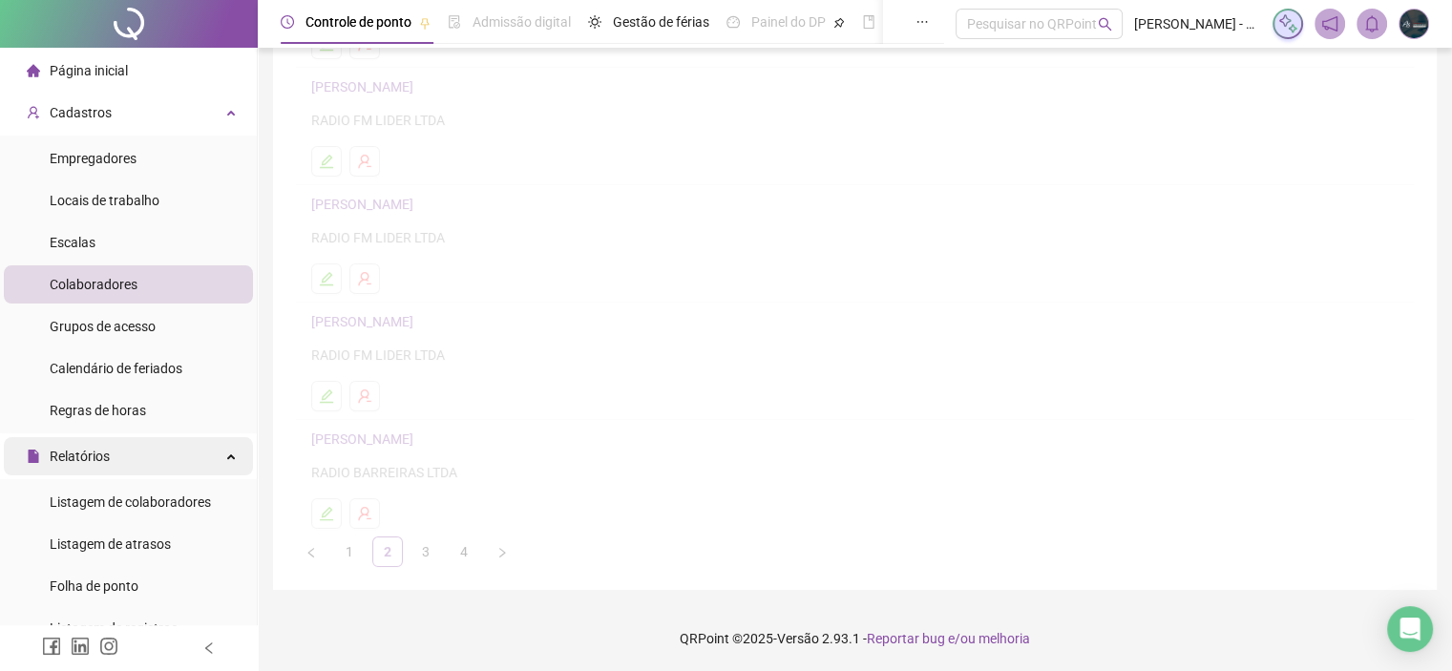
scroll to position [261, 0]
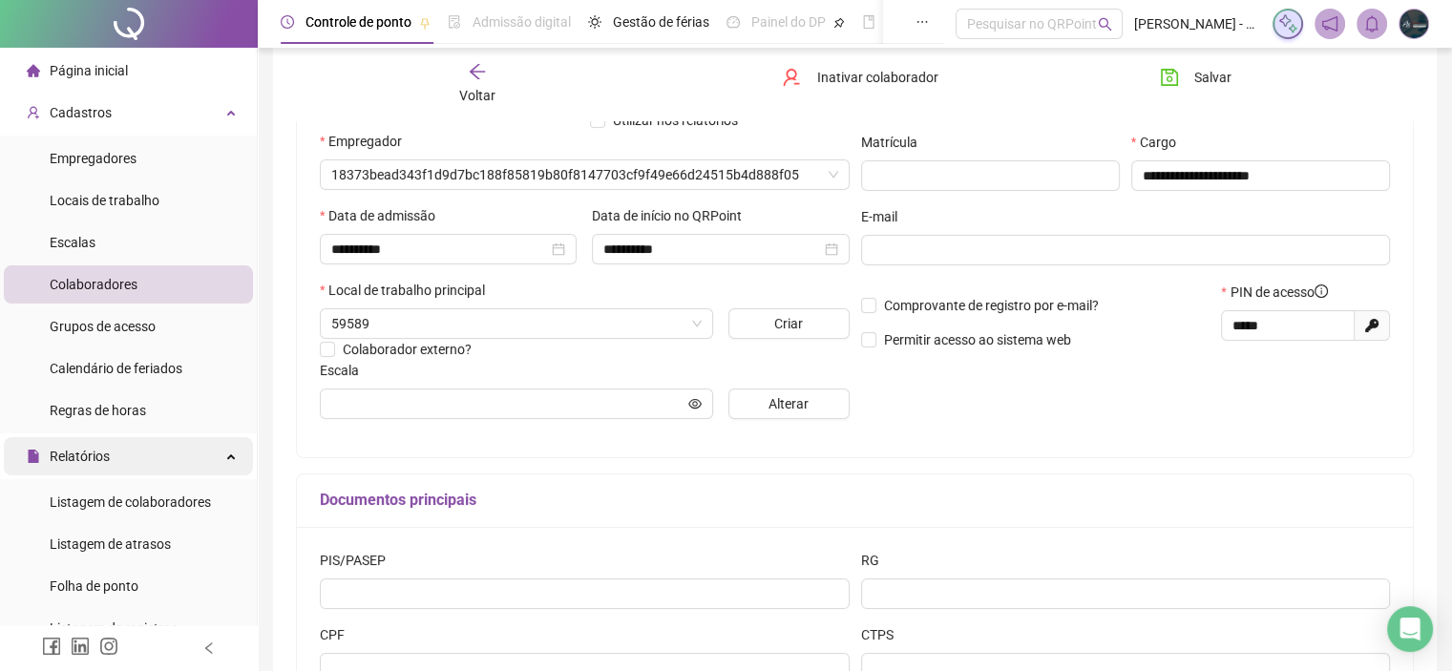
type input "*********"
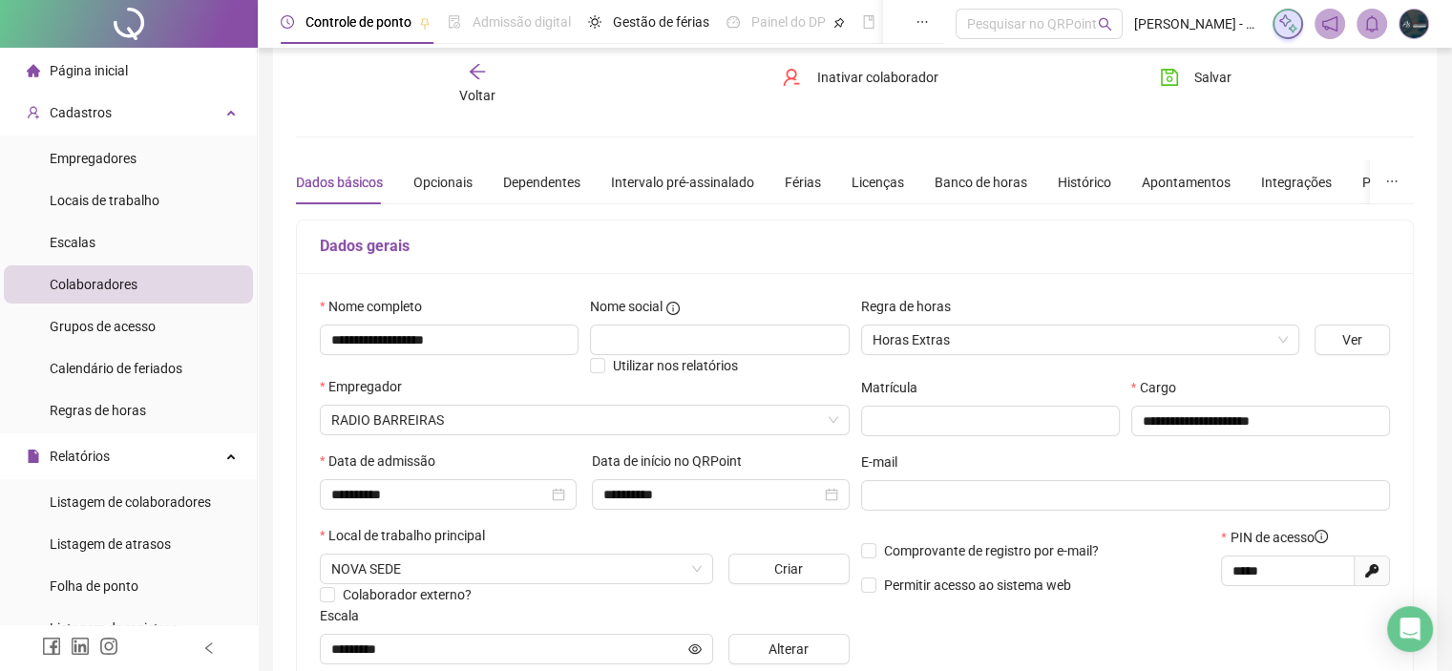
scroll to position [0, 0]
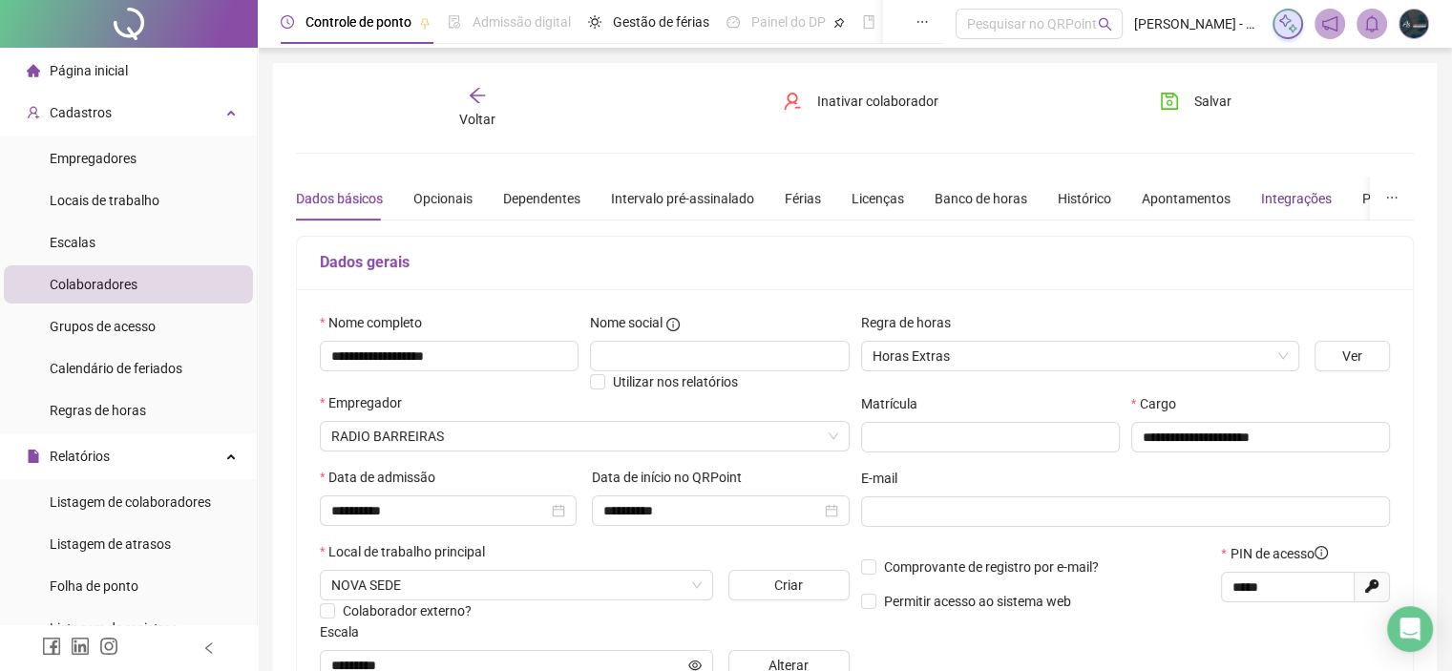
click at [1264, 193] on div "Integrações" at bounding box center [1296, 198] width 71 height 21
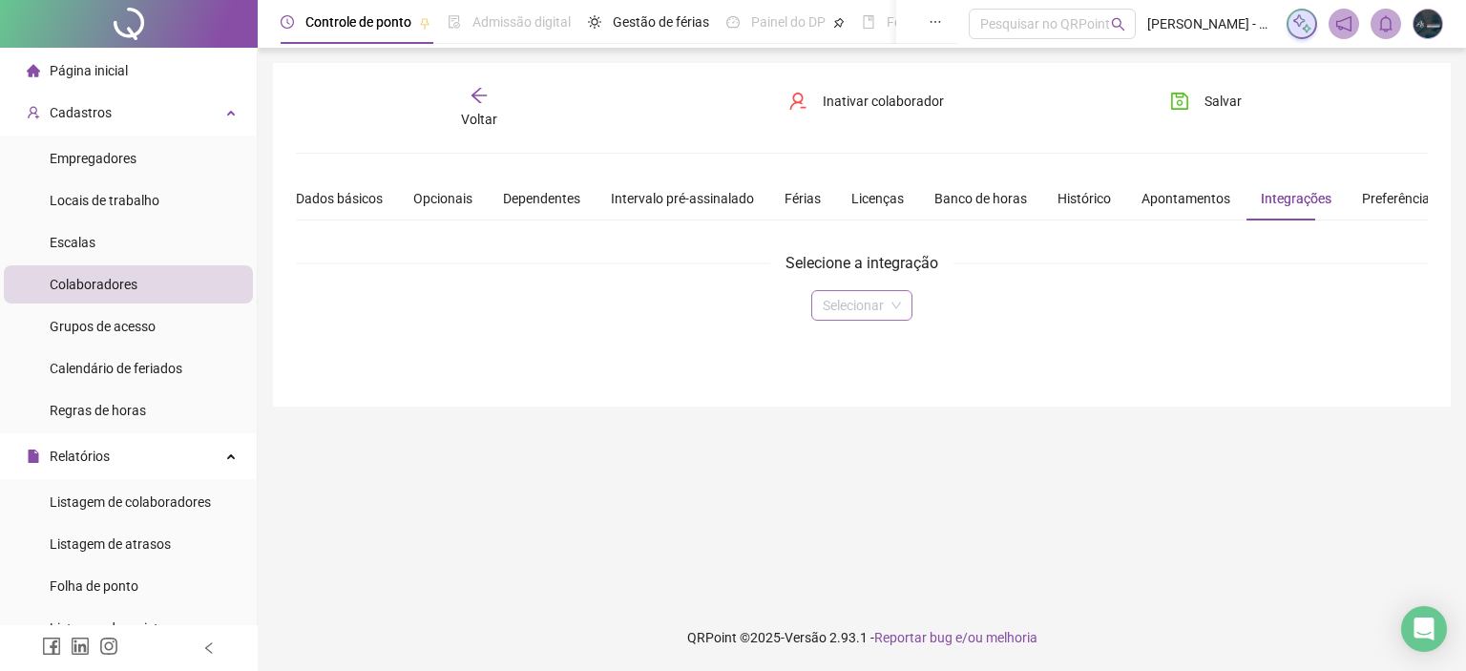
click at [869, 309] on input "search" at bounding box center [853, 305] width 61 height 29
click at [863, 341] on div "Domínio" at bounding box center [861, 342] width 70 height 21
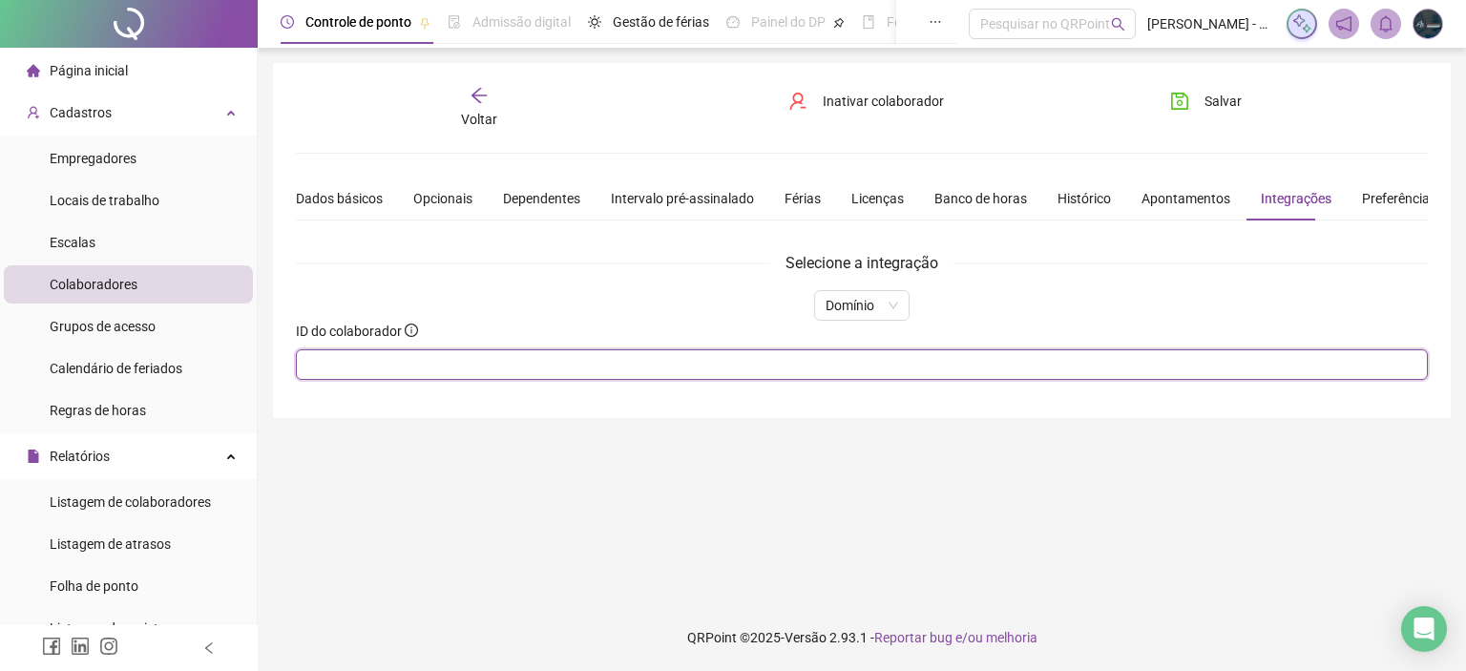
click at [641, 354] on input "text" at bounding box center [862, 364] width 1132 height 31
type input "****"
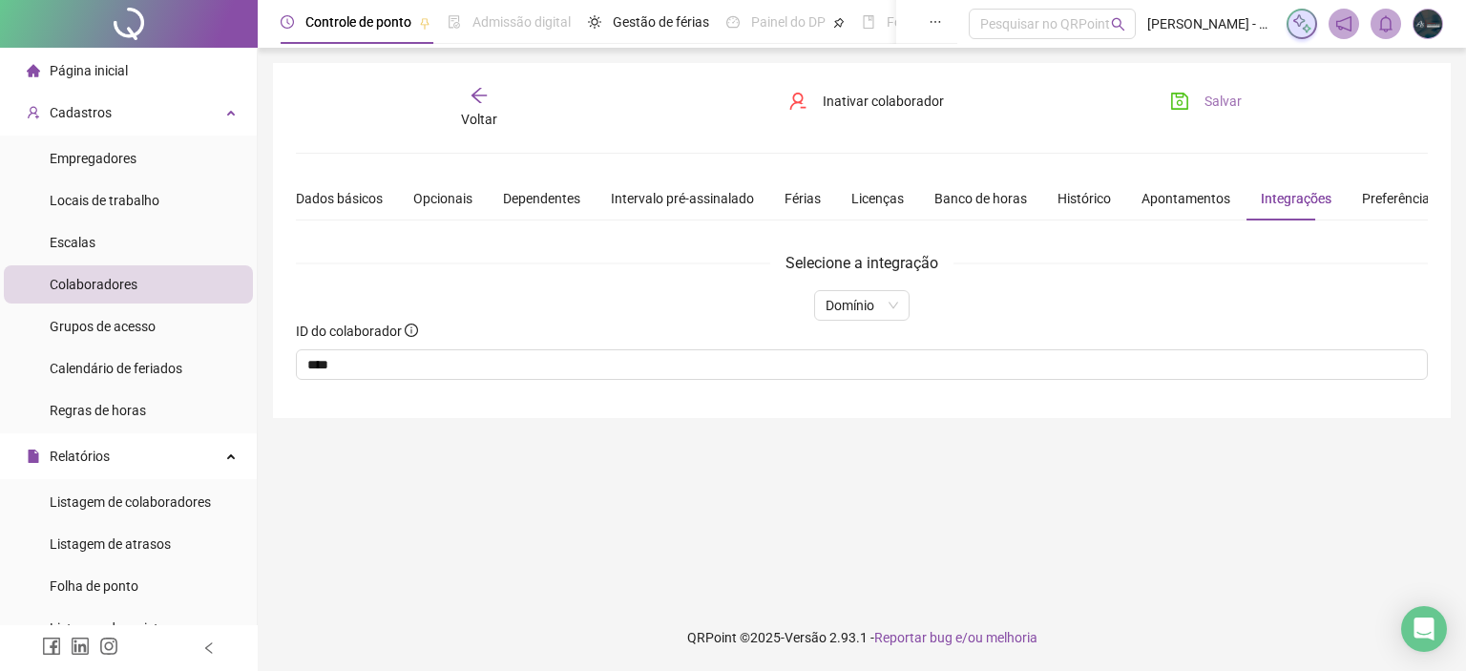
click at [1204, 114] on button "Salvar" at bounding box center [1206, 101] width 100 height 31
click at [469, 97] on div "Voltar" at bounding box center [479, 108] width 176 height 44
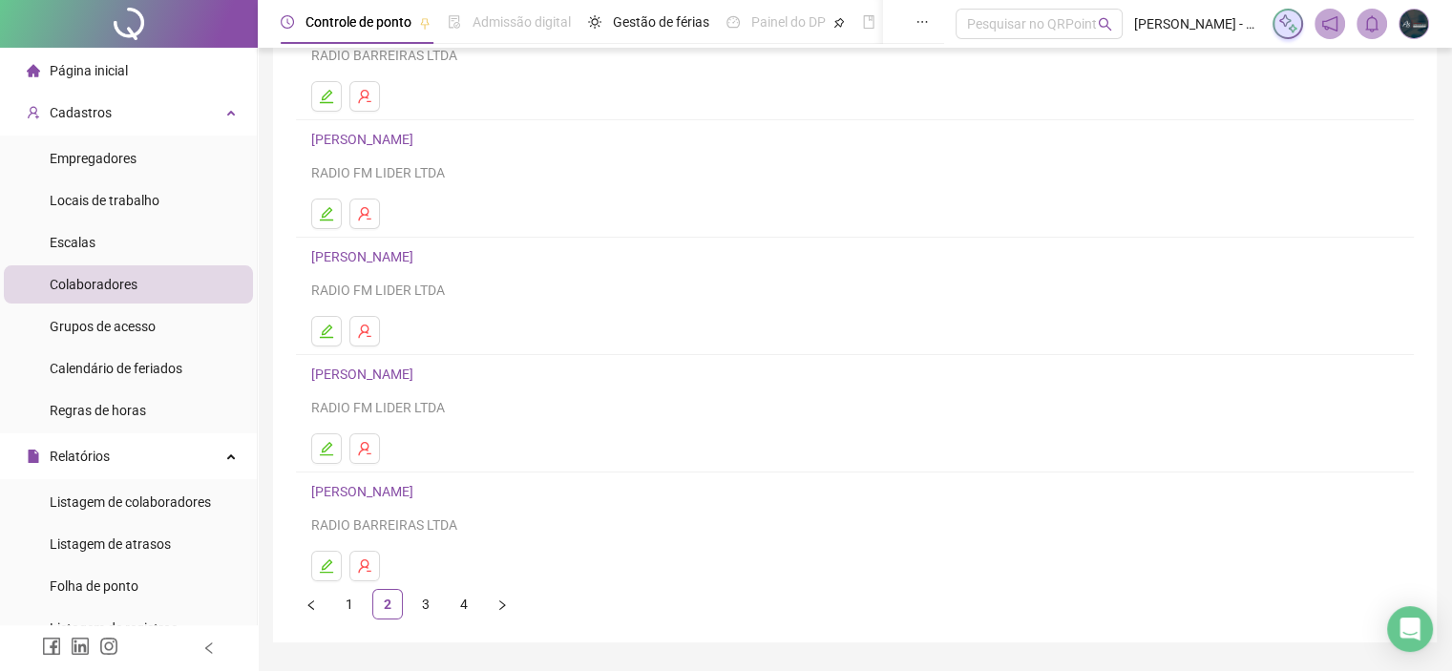
scroll to position [251, 0]
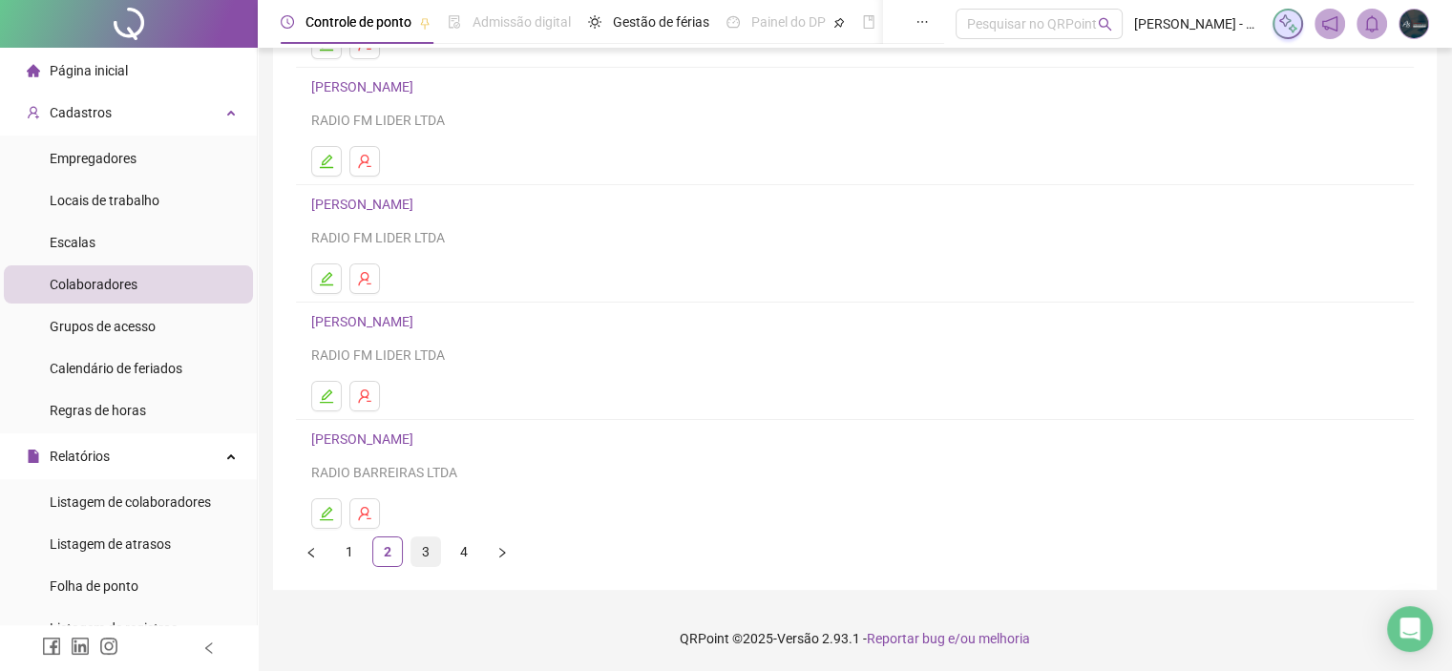
click at [431, 545] on link "3" at bounding box center [425, 551] width 29 height 29
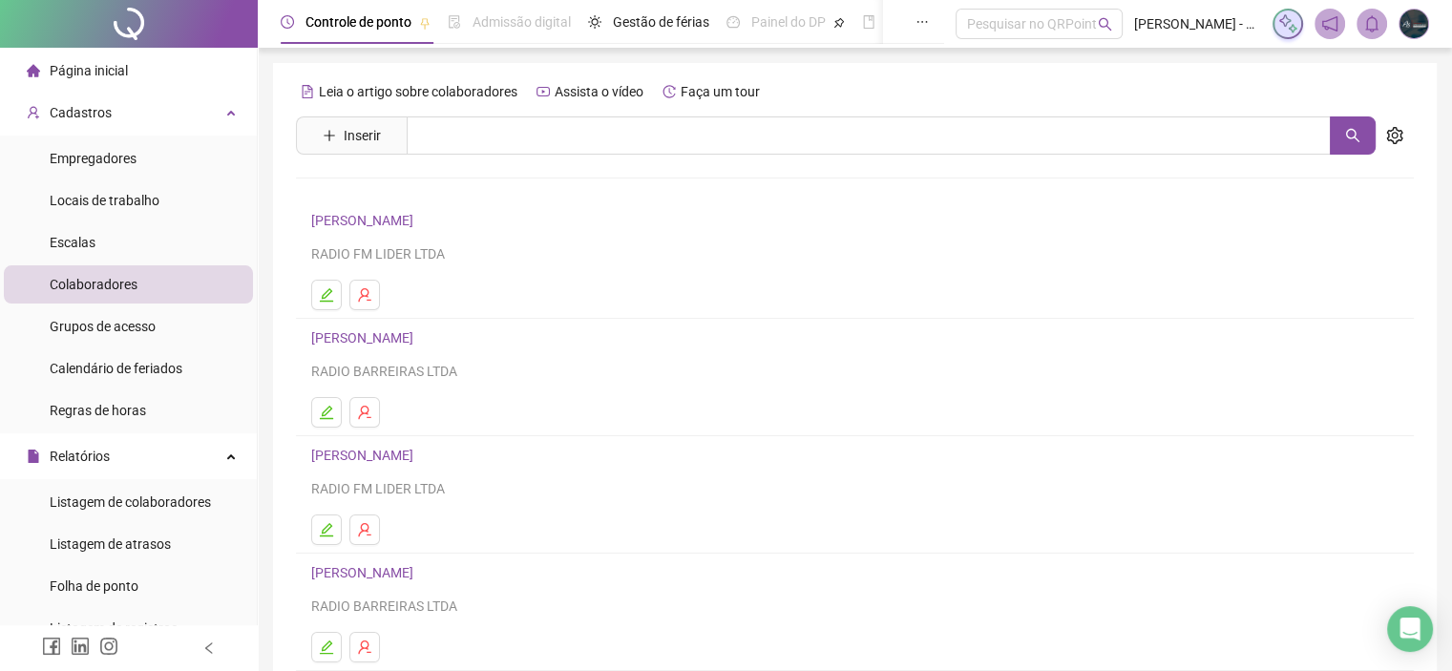
click at [393, 341] on link "[PERSON_NAME]" at bounding box center [365, 337] width 108 height 15
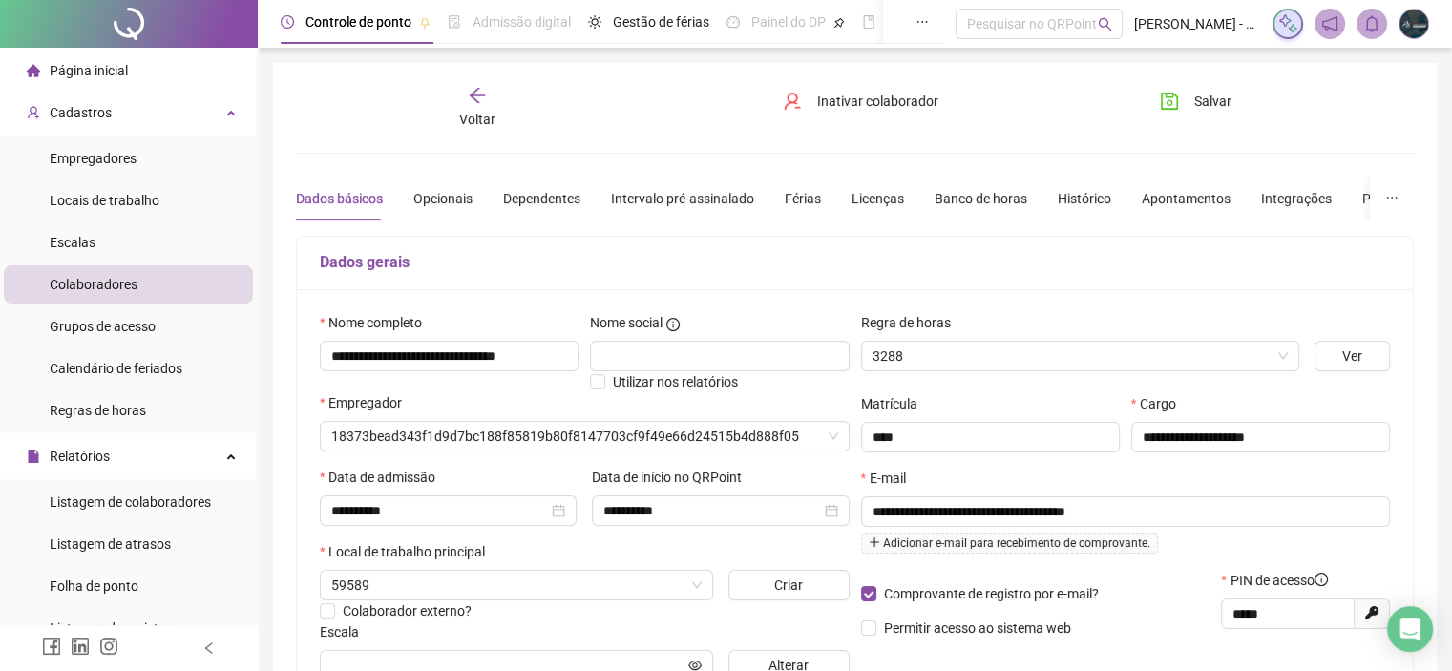
type input "********"
click at [1263, 195] on div "Integrações" at bounding box center [1296, 198] width 71 height 21
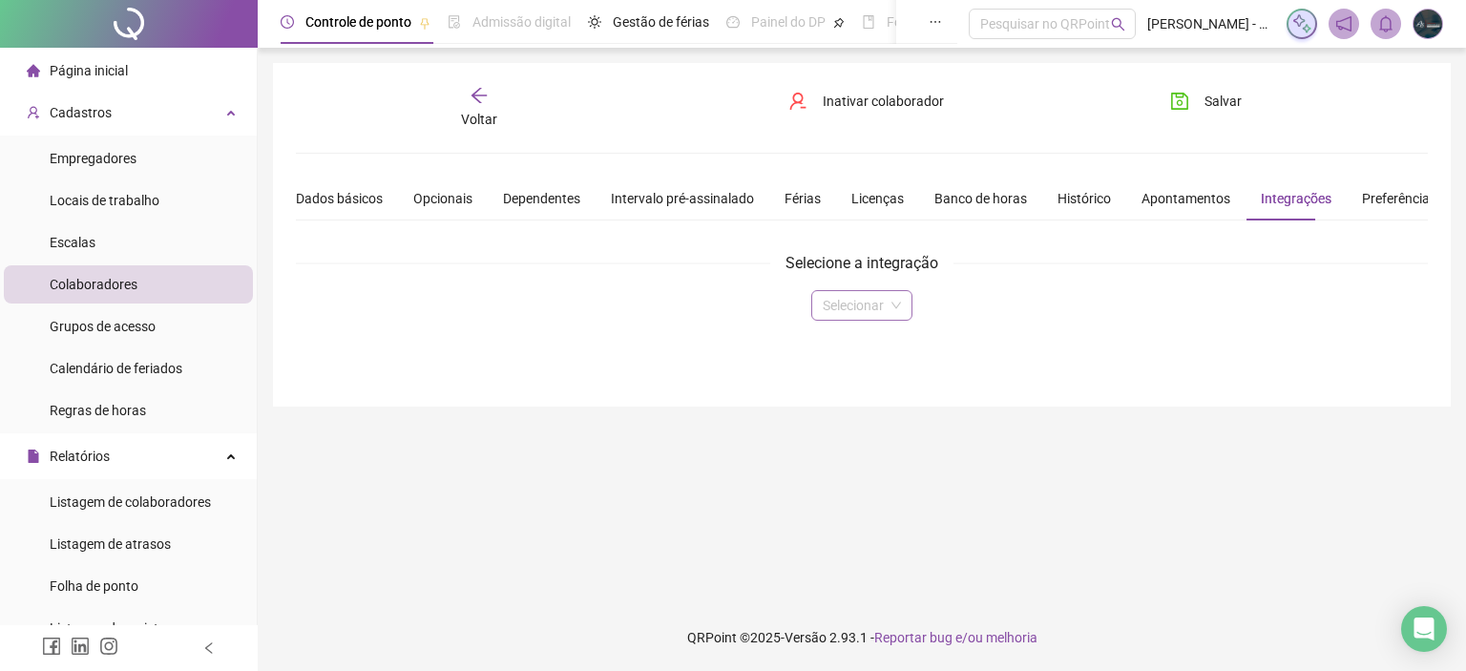
click at [913, 304] on div "Selecionar" at bounding box center [862, 305] width 283 height 31
click at [889, 306] on span at bounding box center [862, 305] width 78 height 29
click at [873, 339] on div "Domínio" at bounding box center [861, 342] width 70 height 21
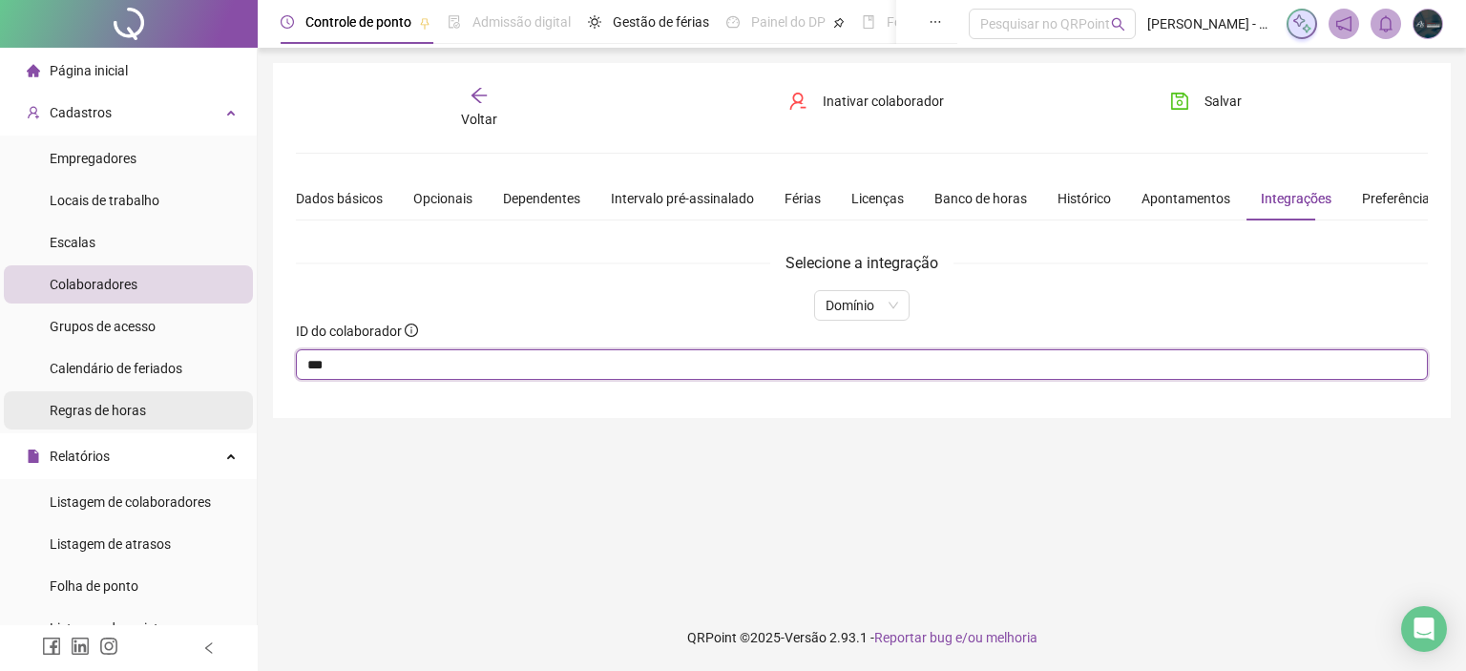
drag, startPoint x: 439, startPoint y: 360, endPoint x: 78, endPoint y: 411, distance: 364.4
click at [111, 411] on div "Página inicial Cadastros Empregadores Locais de trabalho Escalas Colaboradores …" at bounding box center [733, 335] width 1466 height 671
type input "**"
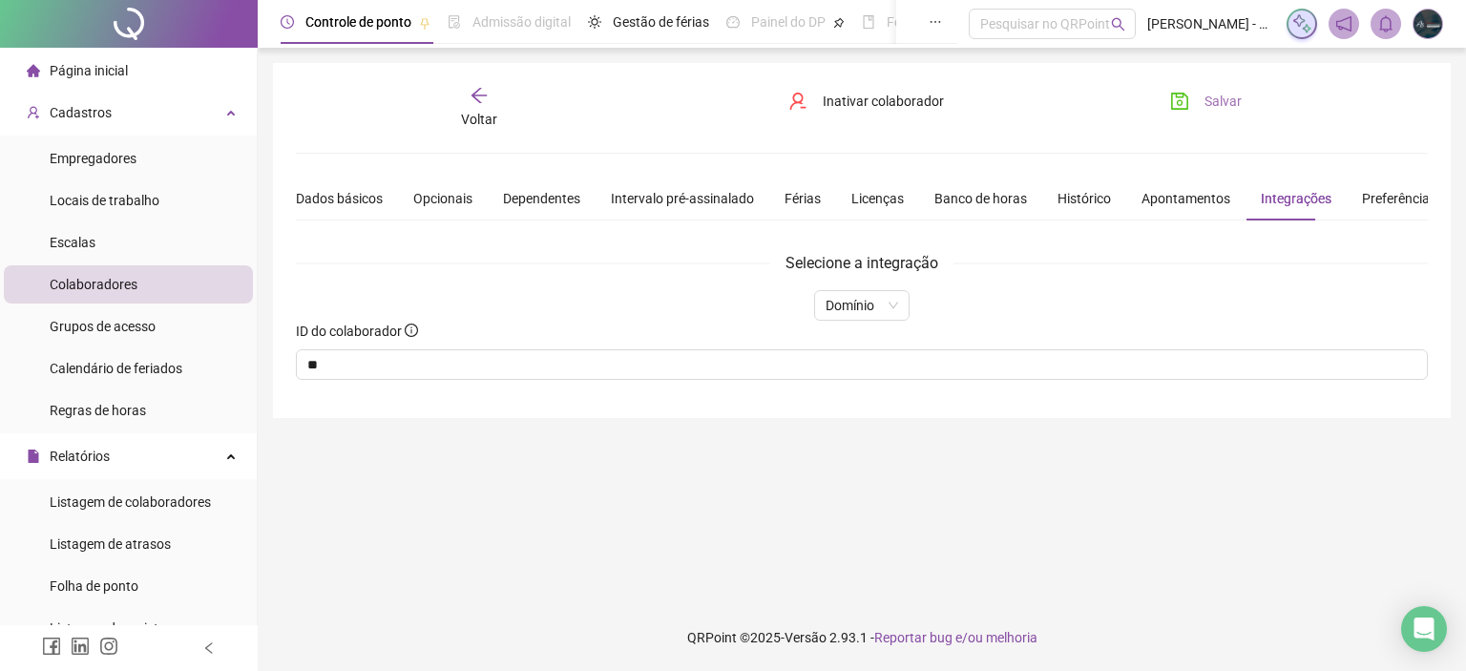
click at [1184, 99] on icon "save" at bounding box center [1179, 101] width 19 height 19
click at [480, 108] on div "Voltar" at bounding box center [479, 108] width 176 height 44
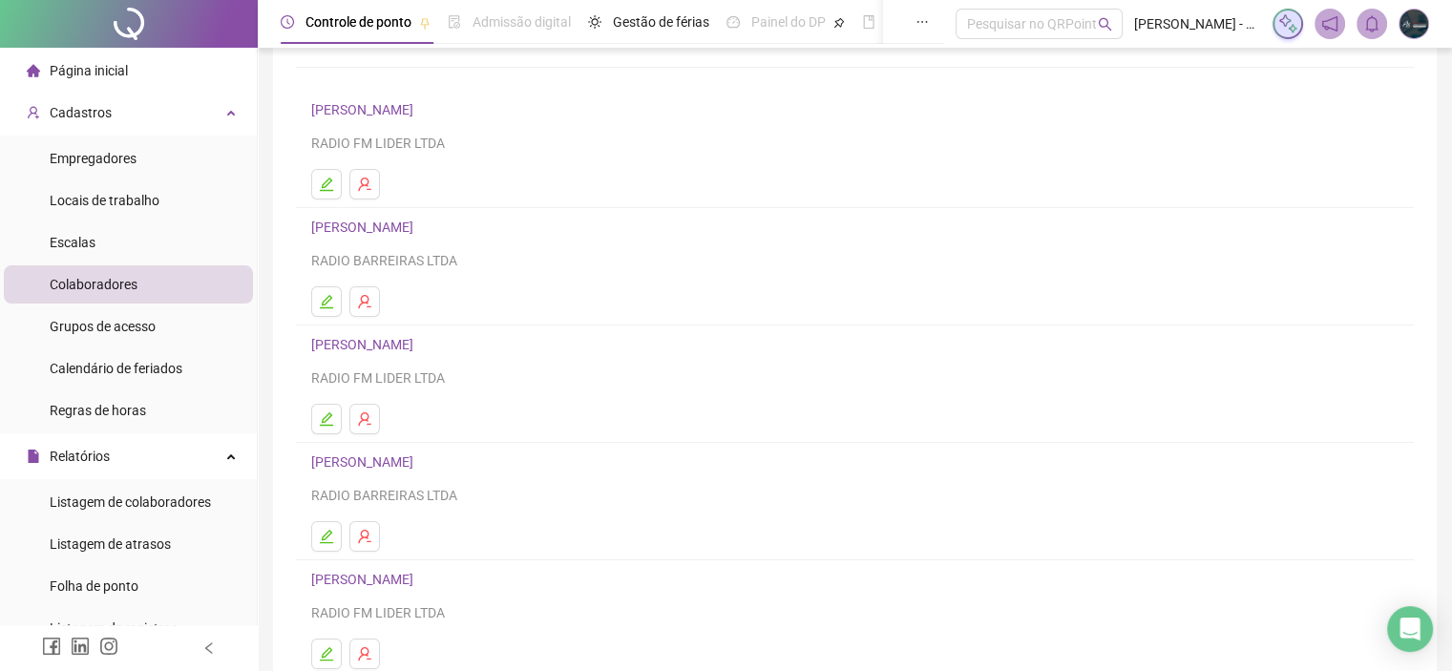
scroll to position [251, 0]
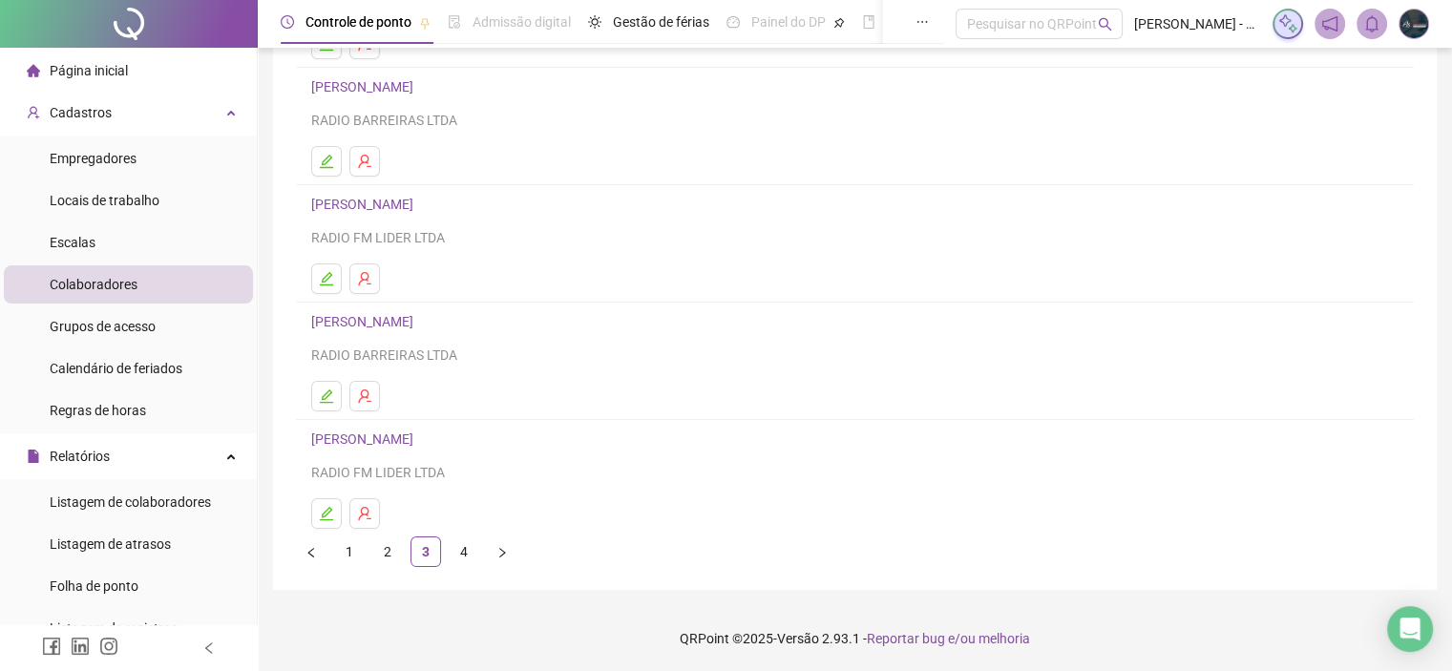
click at [416, 324] on link "[PERSON_NAME]" at bounding box center [365, 321] width 108 height 15
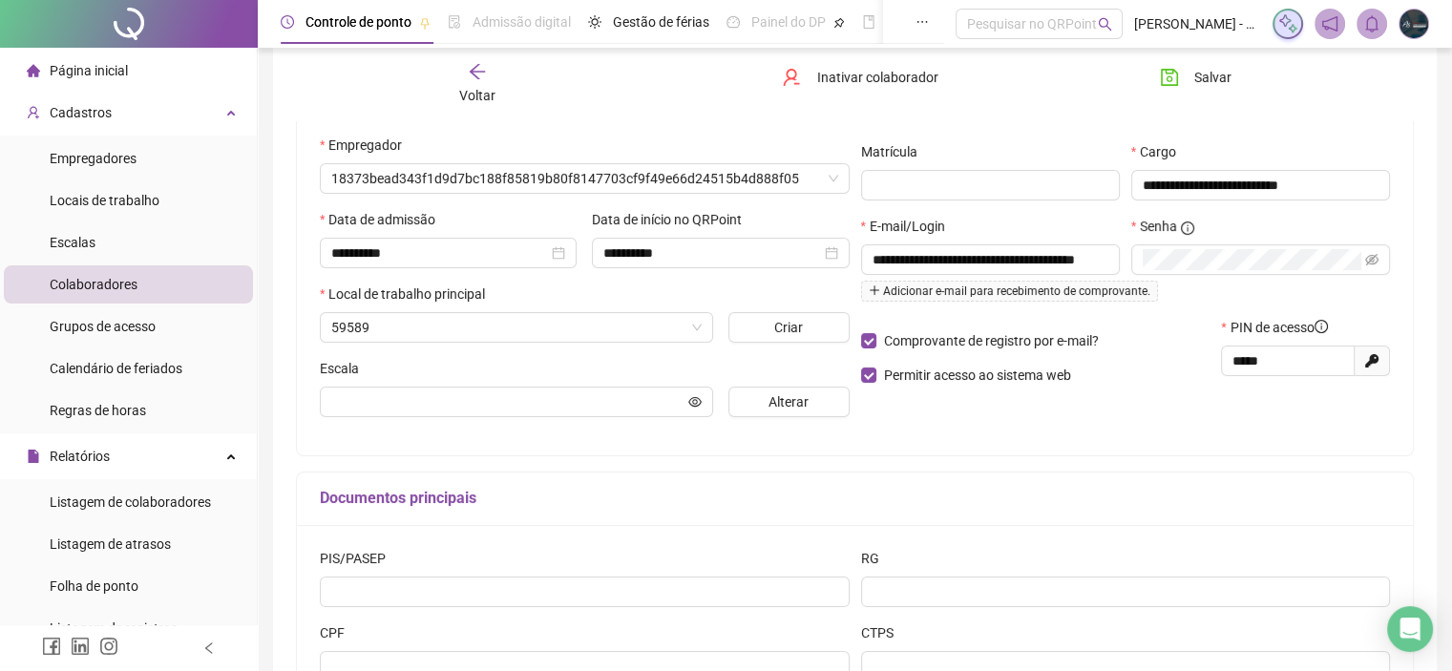
scroll to position [261, 0]
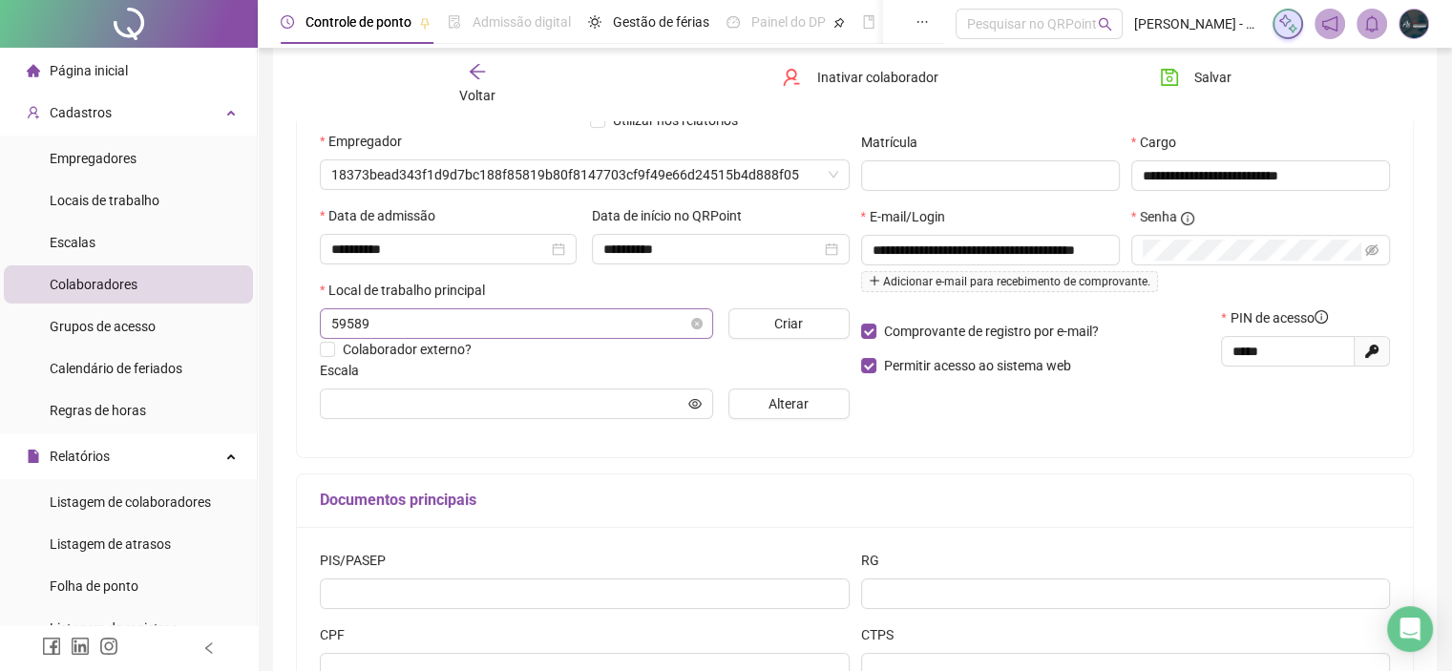
type input "*******"
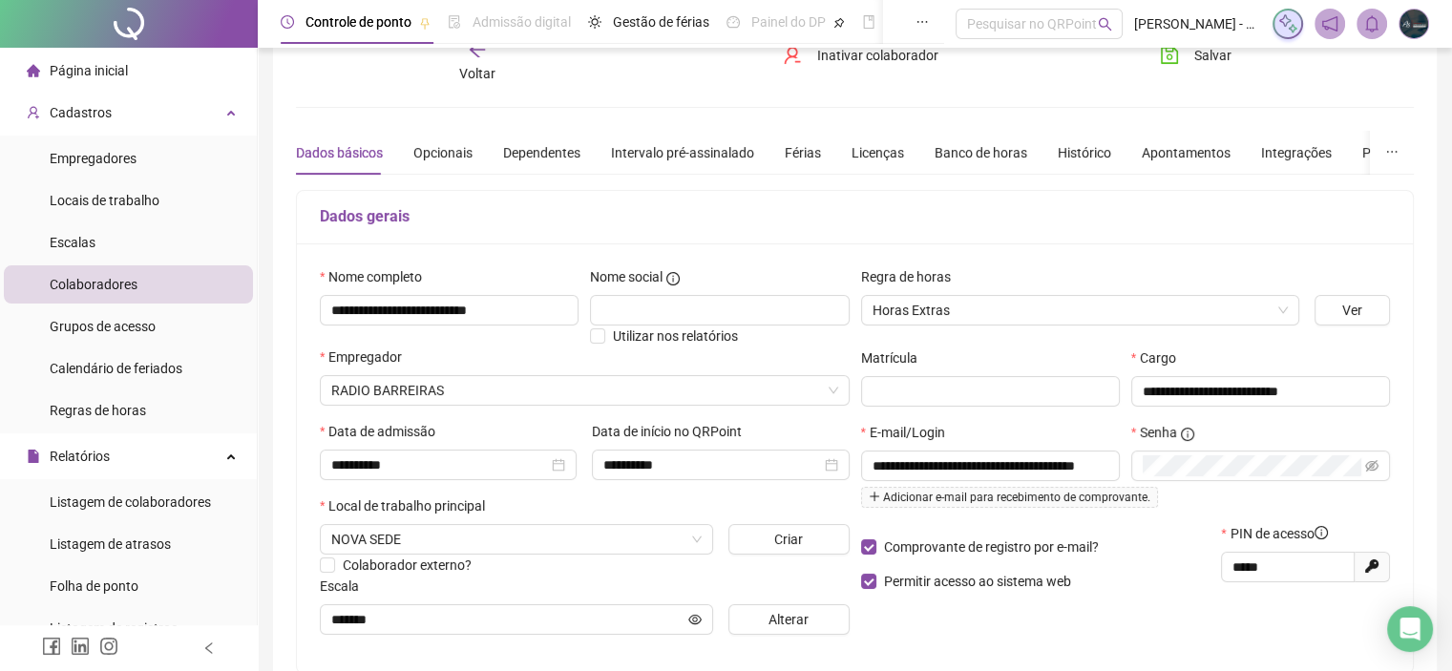
scroll to position [0, 0]
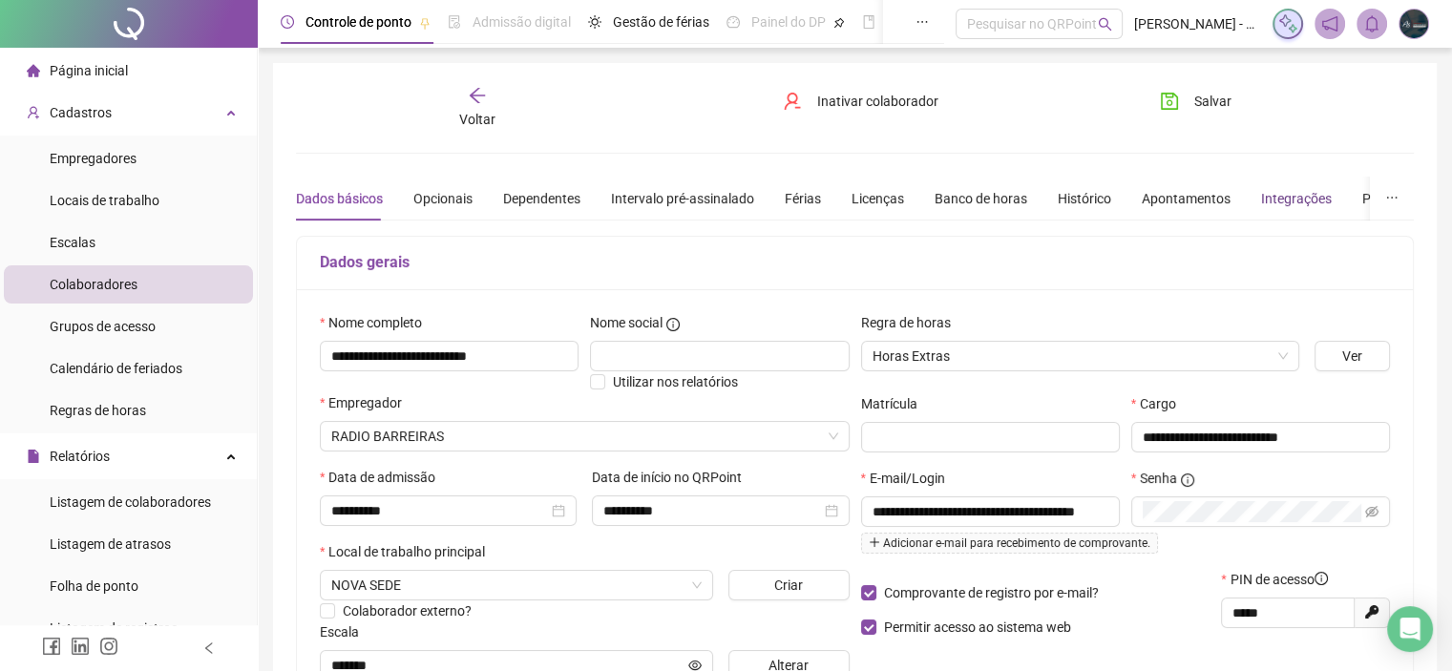
click at [1289, 199] on div "Integrações" at bounding box center [1296, 198] width 71 height 21
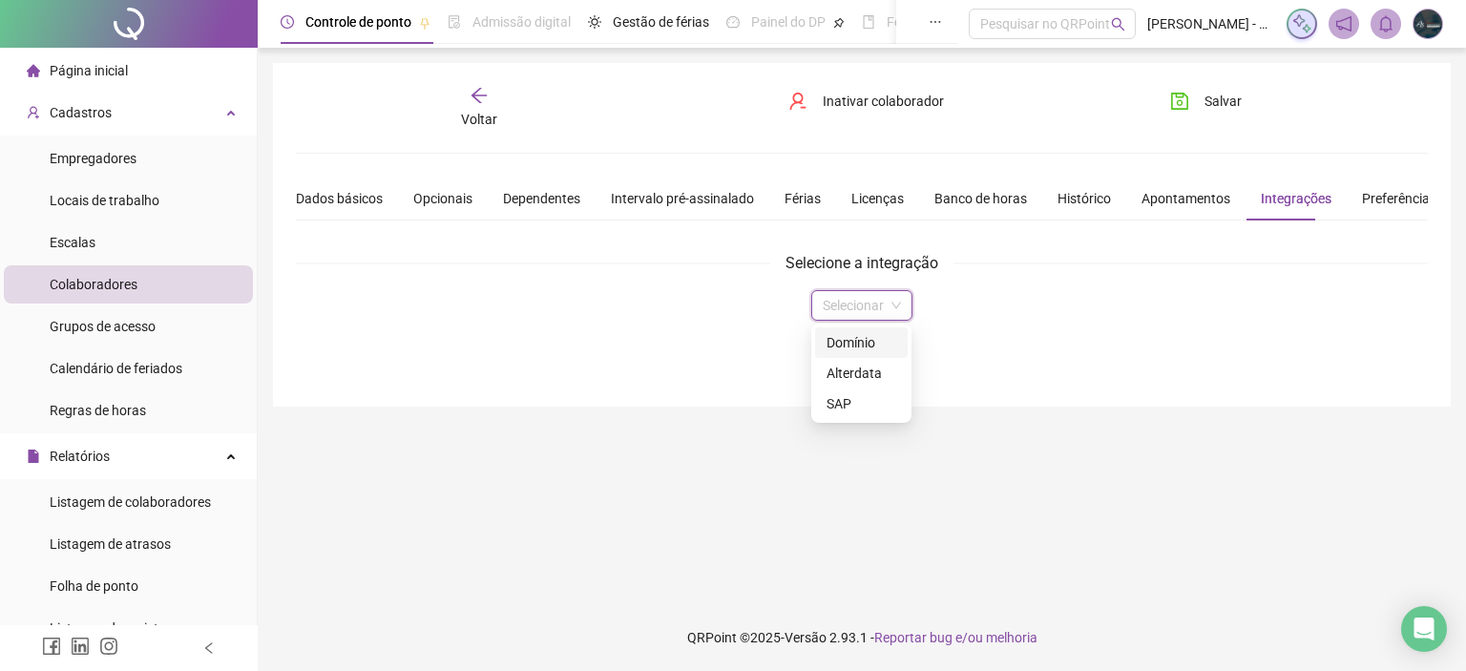
click at [844, 304] on input "search" at bounding box center [853, 305] width 61 height 29
click at [834, 336] on div "Domínio" at bounding box center [861, 342] width 70 height 21
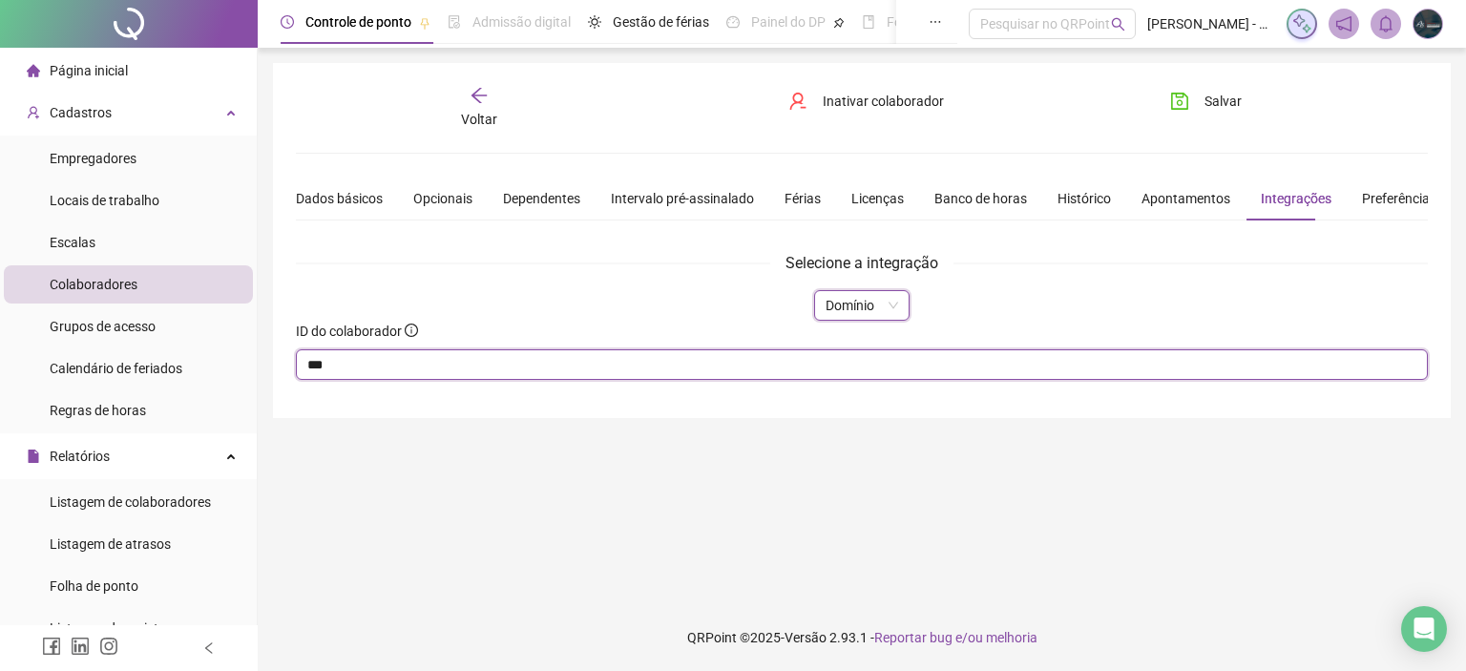
click at [557, 369] on input "***" at bounding box center [862, 364] width 1132 height 31
drag, startPoint x: 531, startPoint y: 368, endPoint x: 130, endPoint y: 390, distance: 401.4
click at [131, 391] on div "Página inicial Cadastros Empregadores Locais de trabalho Escalas Colaboradores …" at bounding box center [733, 335] width 1466 height 671
type input "****"
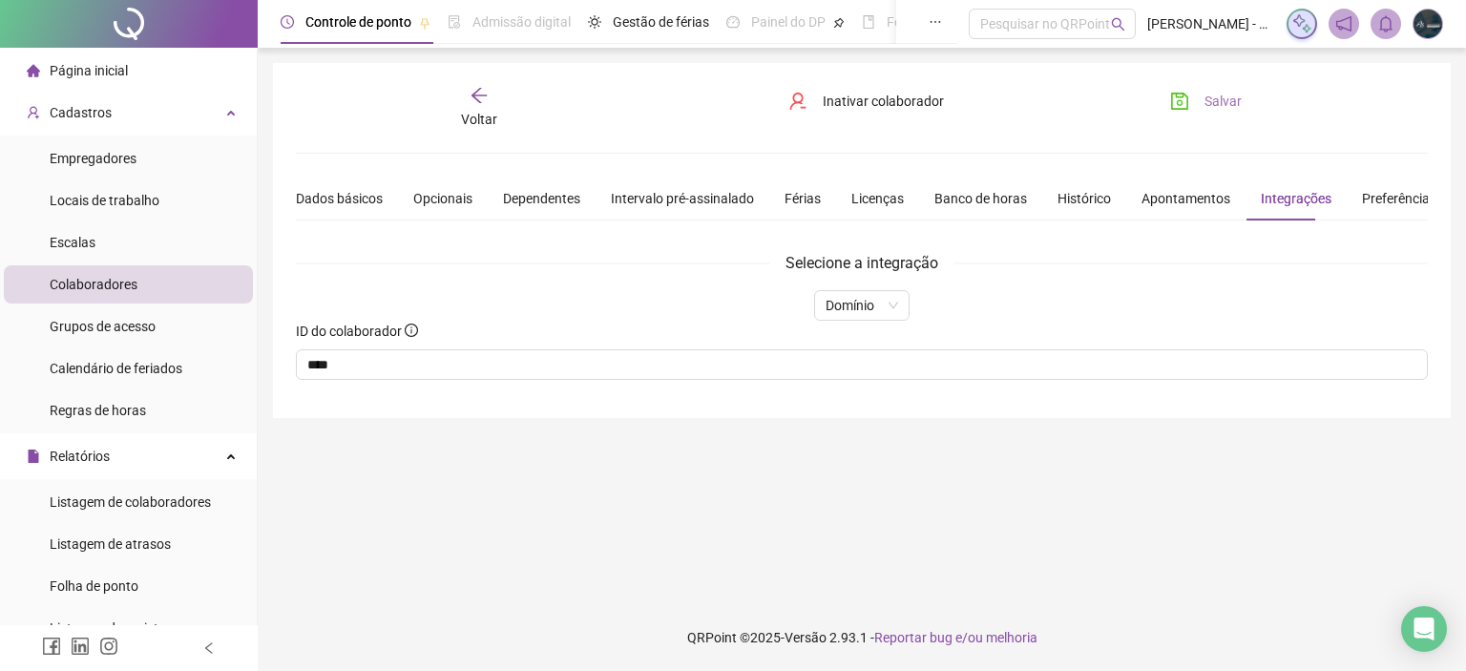
click at [1199, 100] on button "Salvar" at bounding box center [1206, 101] width 100 height 31
click at [473, 112] on span "Voltar" at bounding box center [479, 119] width 36 height 15
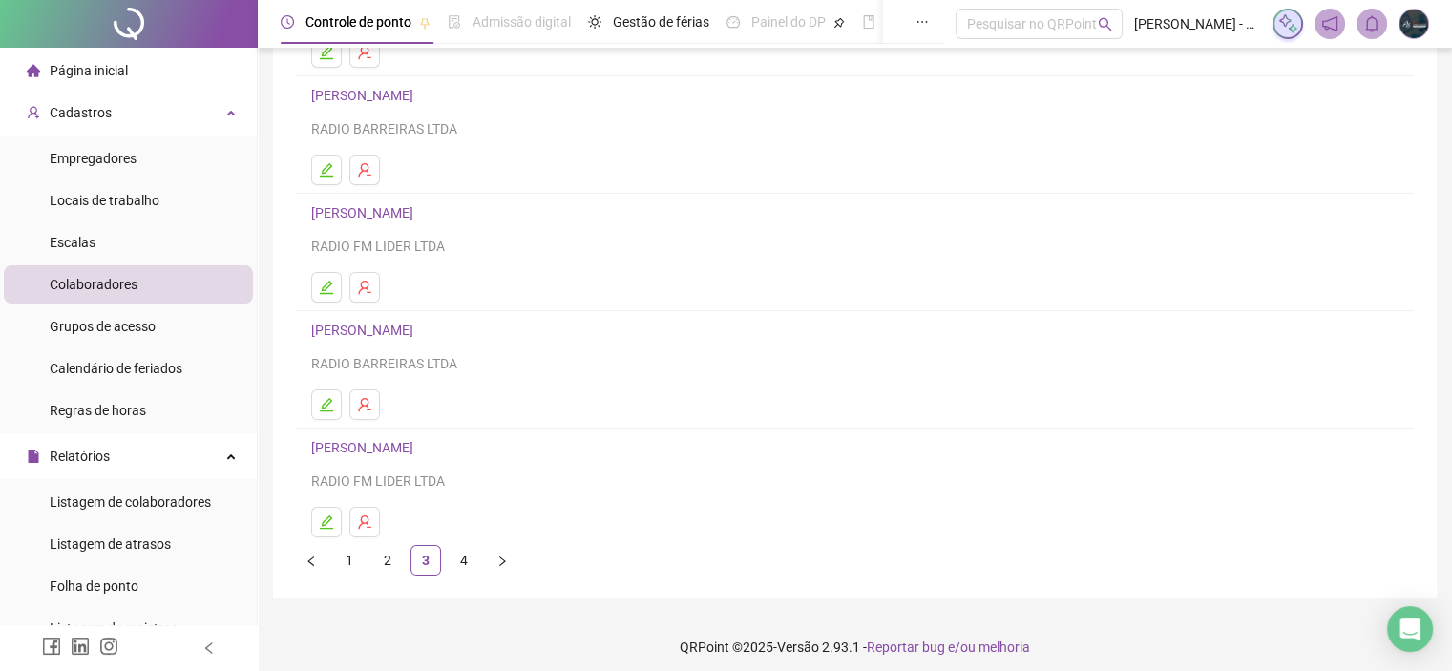
scroll to position [251, 0]
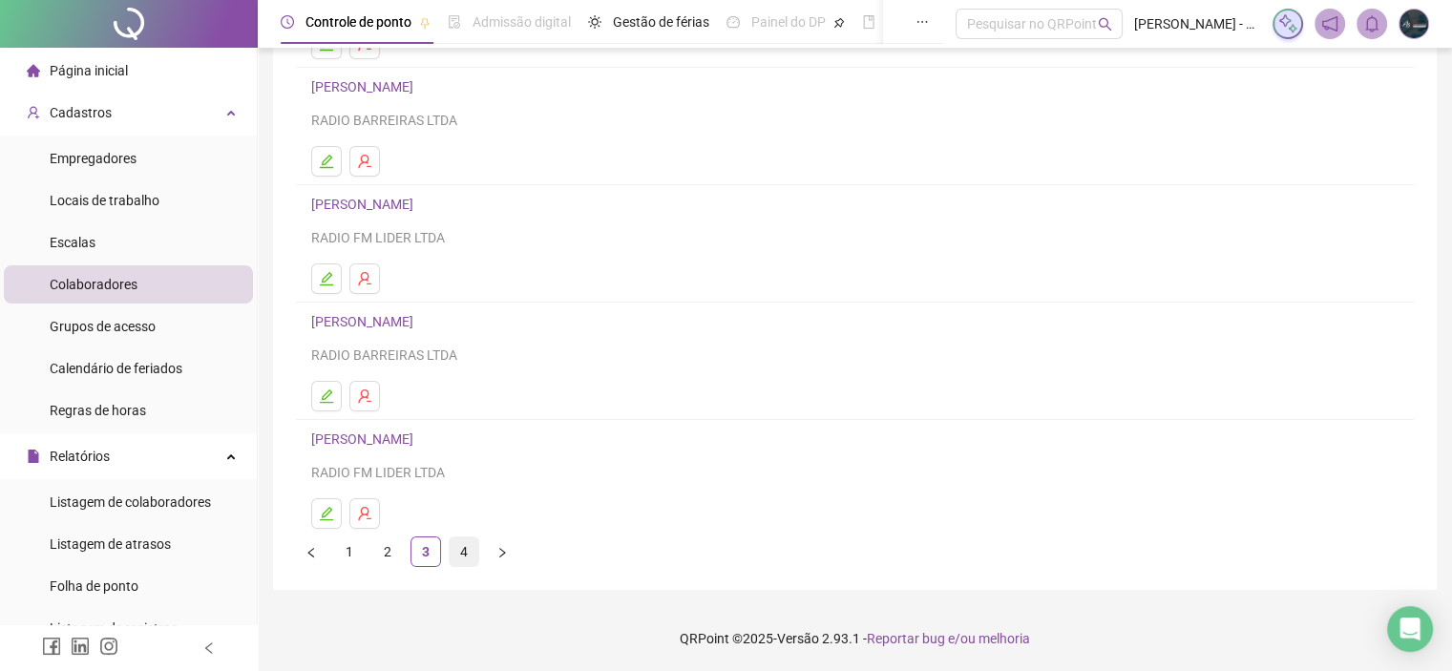
click at [473, 561] on link "4" at bounding box center [463, 551] width 29 height 29
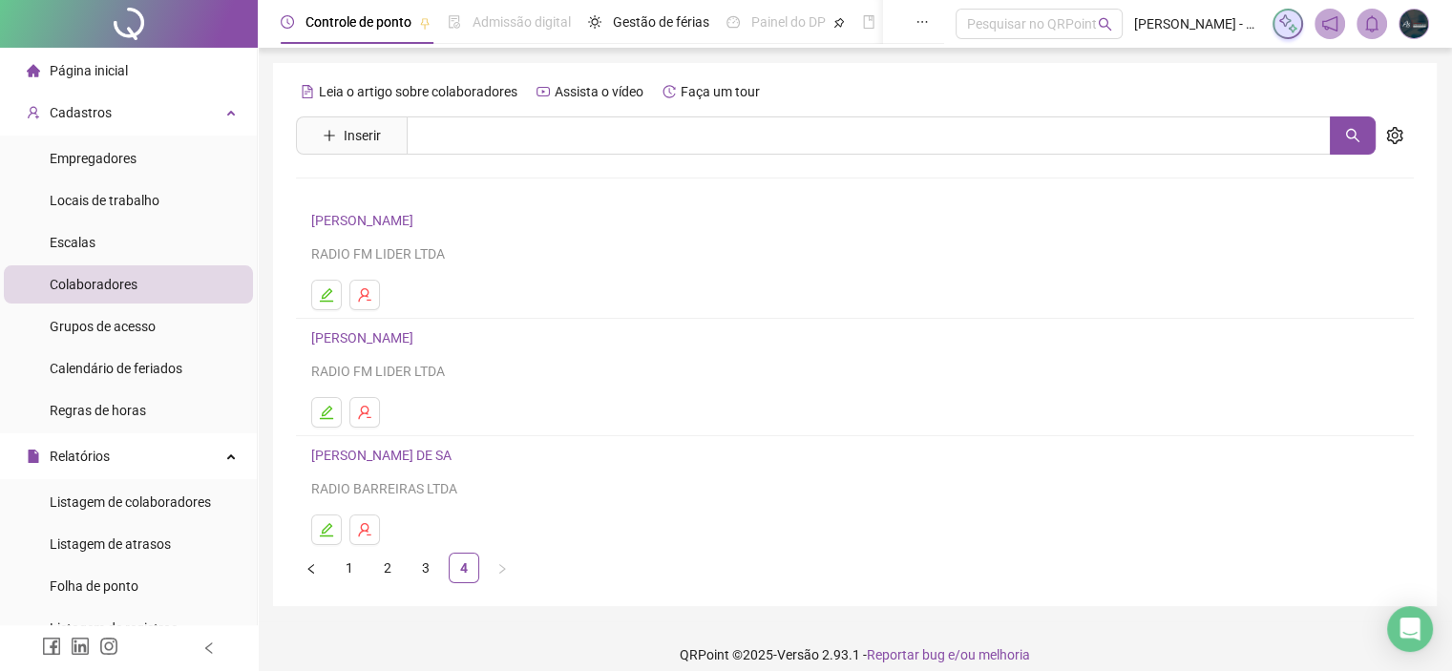
click at [389, 450] on link "[PERSON_NAME] DE SA" at bounding box center [384, 455] width 146 height 15
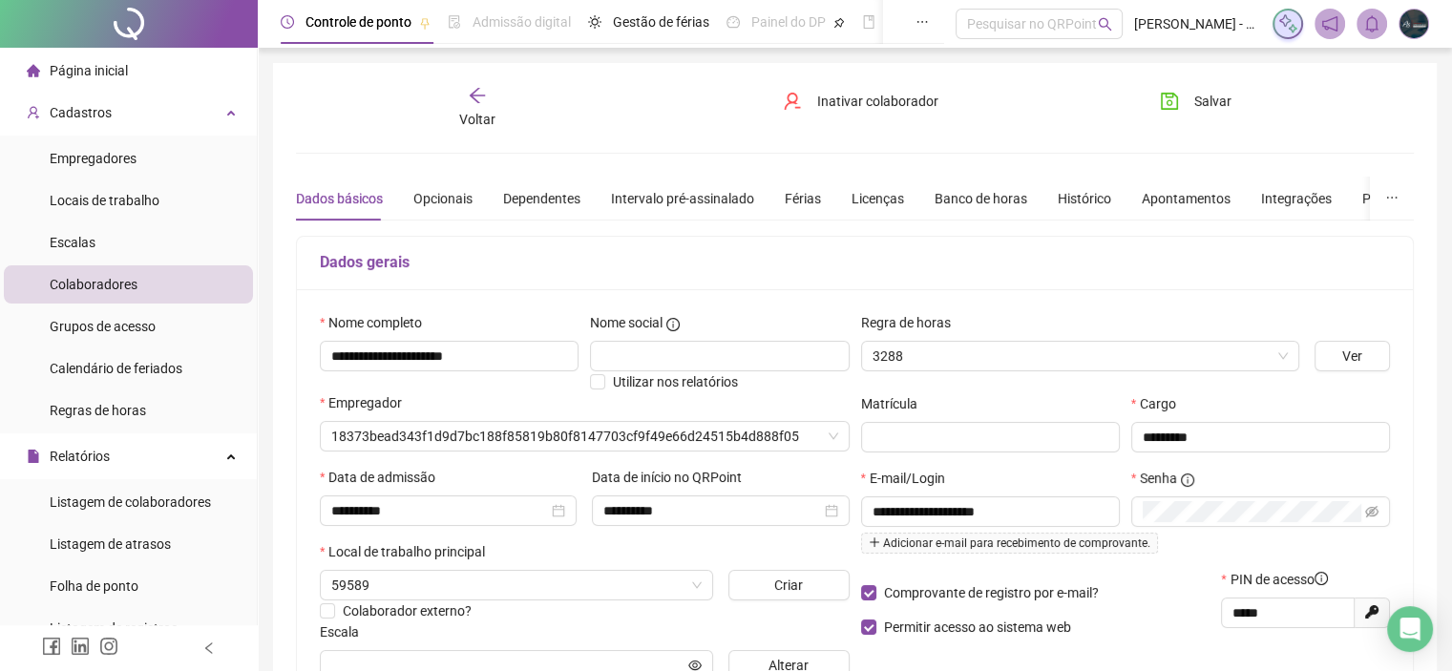
type input "*******"
click at [1261, 190] on div "Integrações" at bounding box center [1296, 198] width 71 height 21
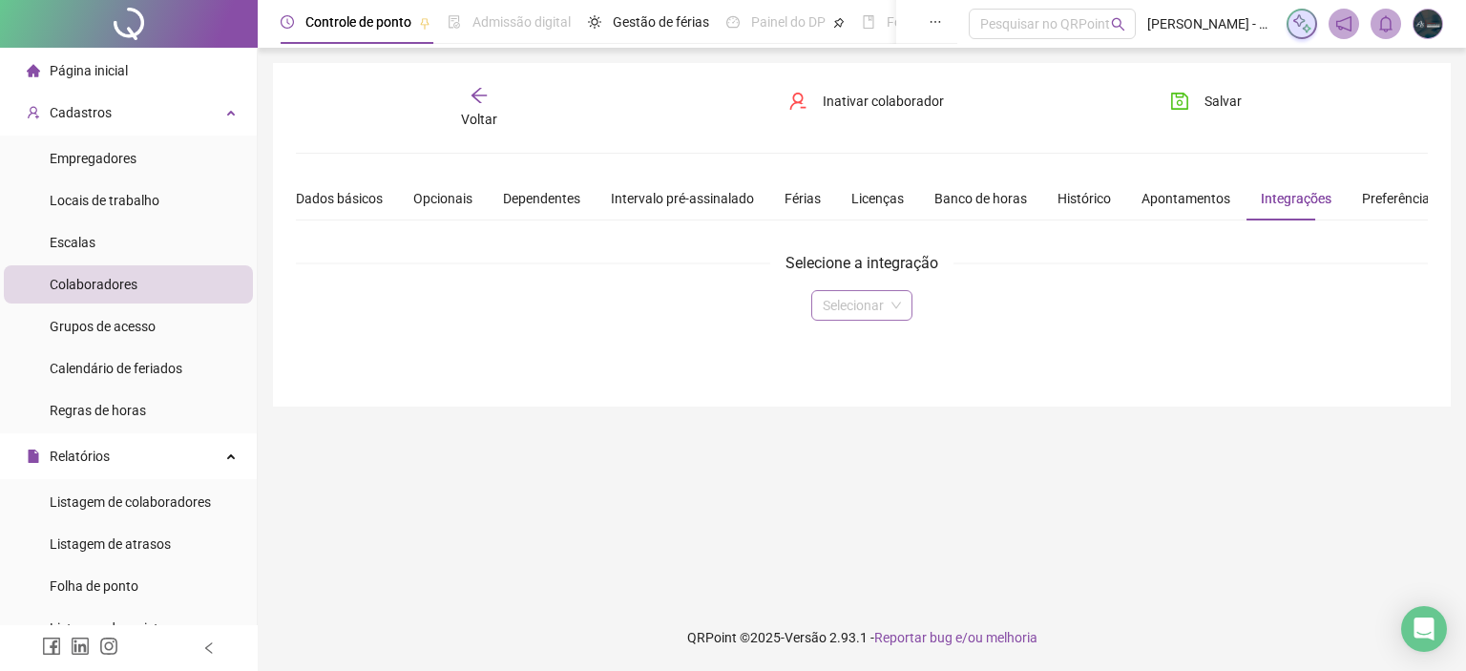
click at [848, 308] on input "search" at bounding box center [853, 305] width 61 height 29
click at [855, 336] on div "Domínio" at bounding box center [861, 342] width 70 height 21
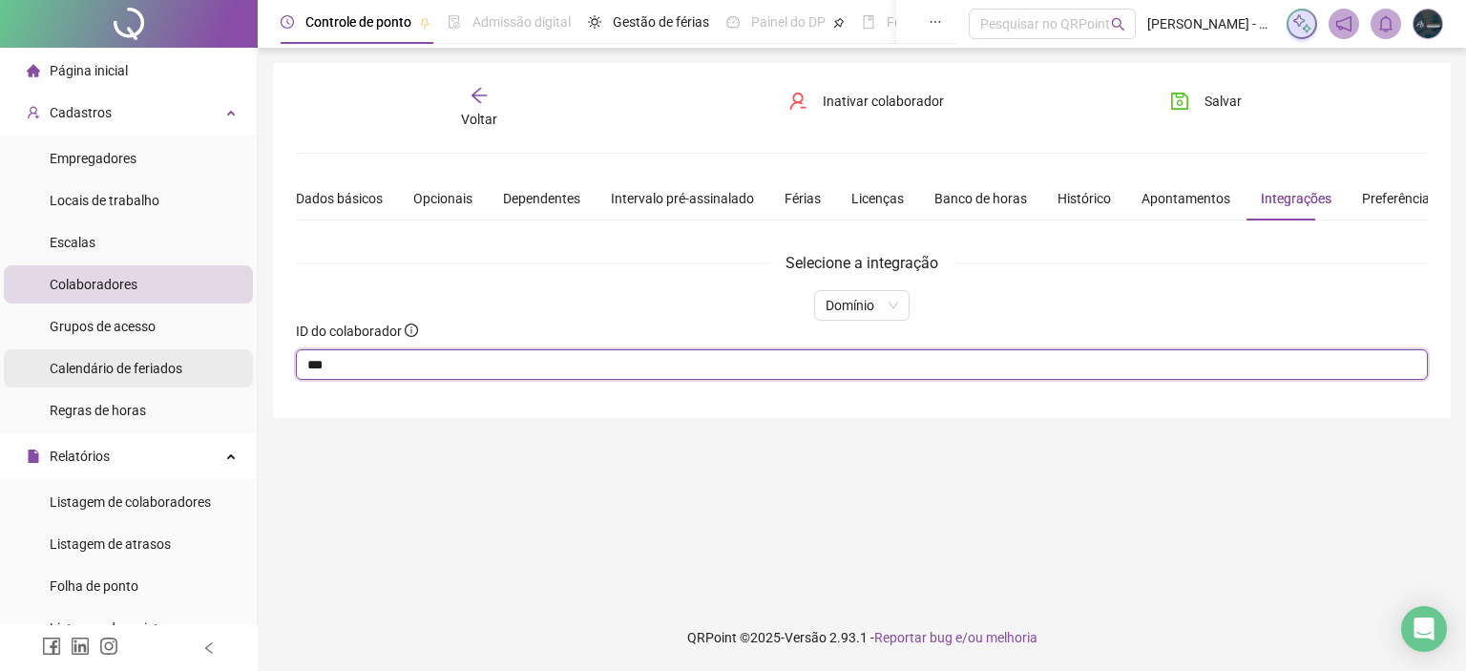
drag, startPoint x: 477, startPoint y: 372, endPoint x: 167, endPoint y: 387, distance: 310.5
click at [168, 387] on div "Página inicial Cadastros Empregadores Locais de trabalho Escalas Colaboradores …" at bounding box center [733, 335] width 1466 height 671
type input "****"
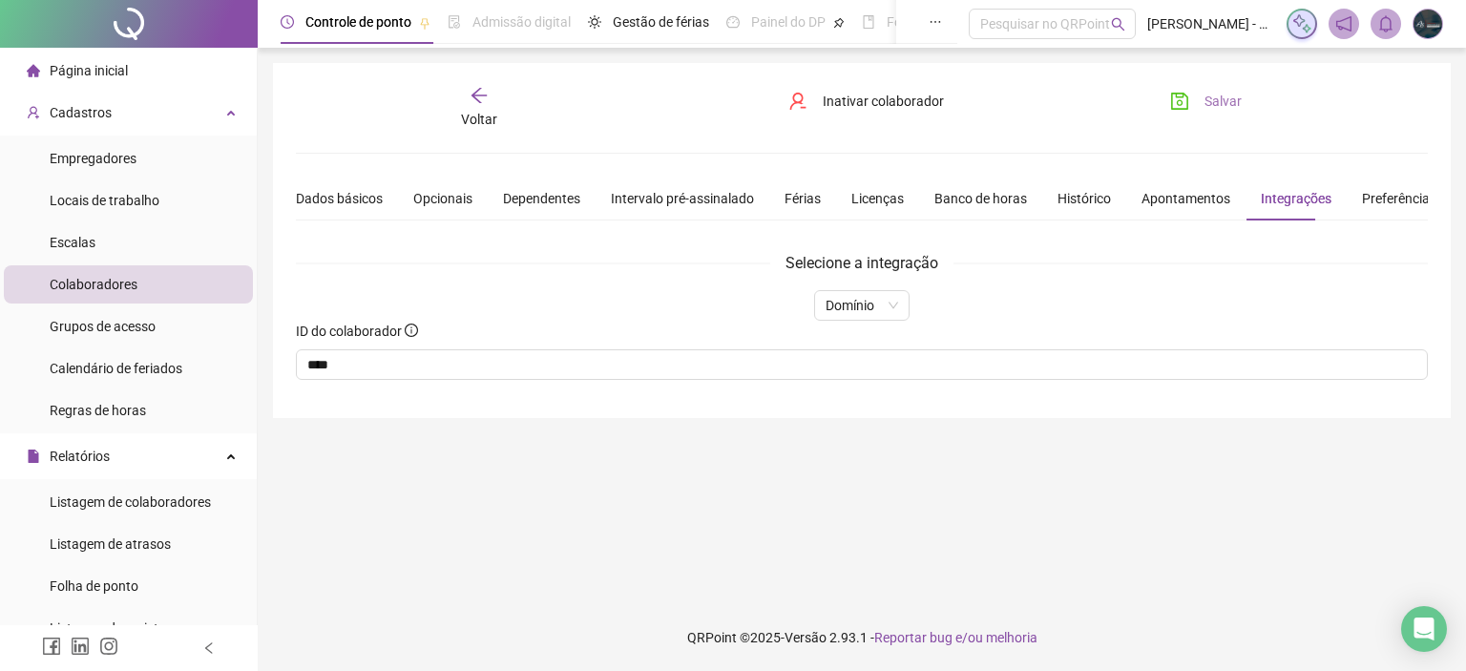
click at [1225, 101] on span "Salvar" at bounding box center [1222, 101] width 37 height 21
click at [492, 105] on div "Voltar" at bounding box center [479, 108] width 176 height 44
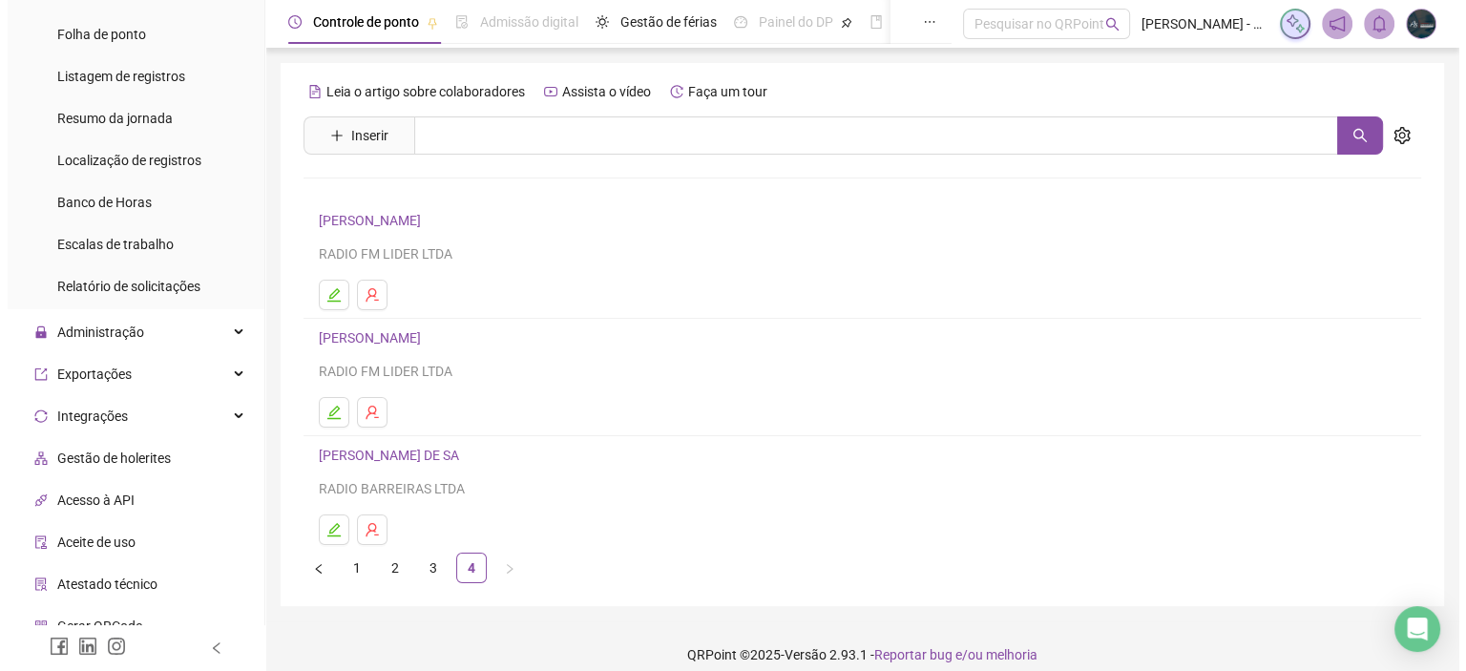
scroll to position [656, 0]
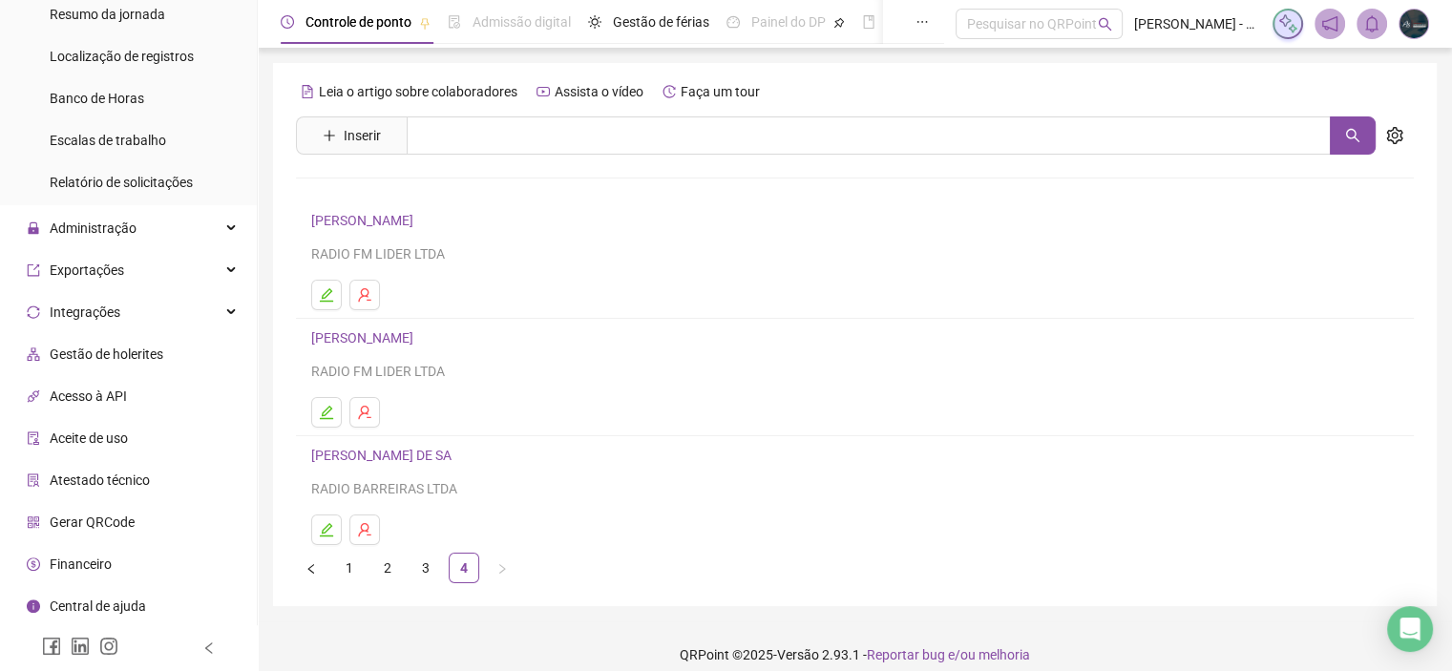
click at [137, 351] on span "Gestão de holerites" at bounding box center [107, 353] width 114 height 15
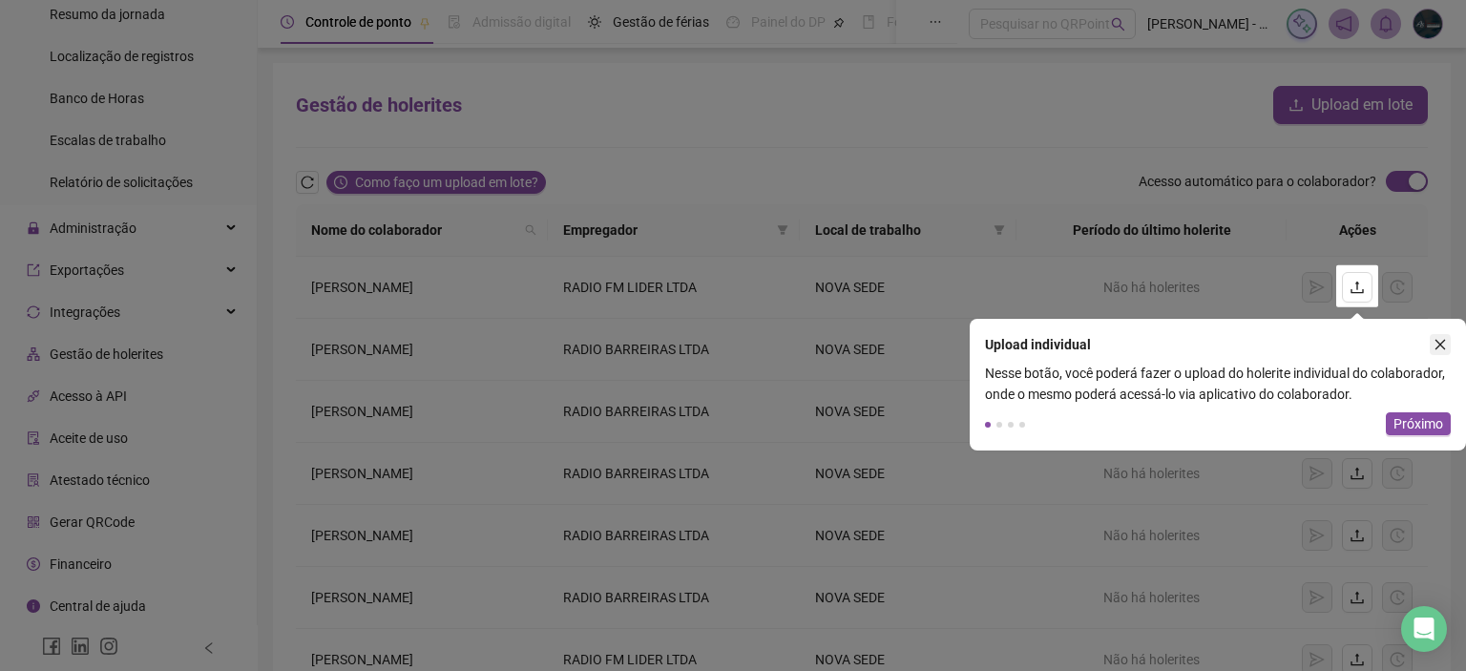
click at [1443, 341] on icon "close" at bounding box center [1440, 345] width 10 height 10
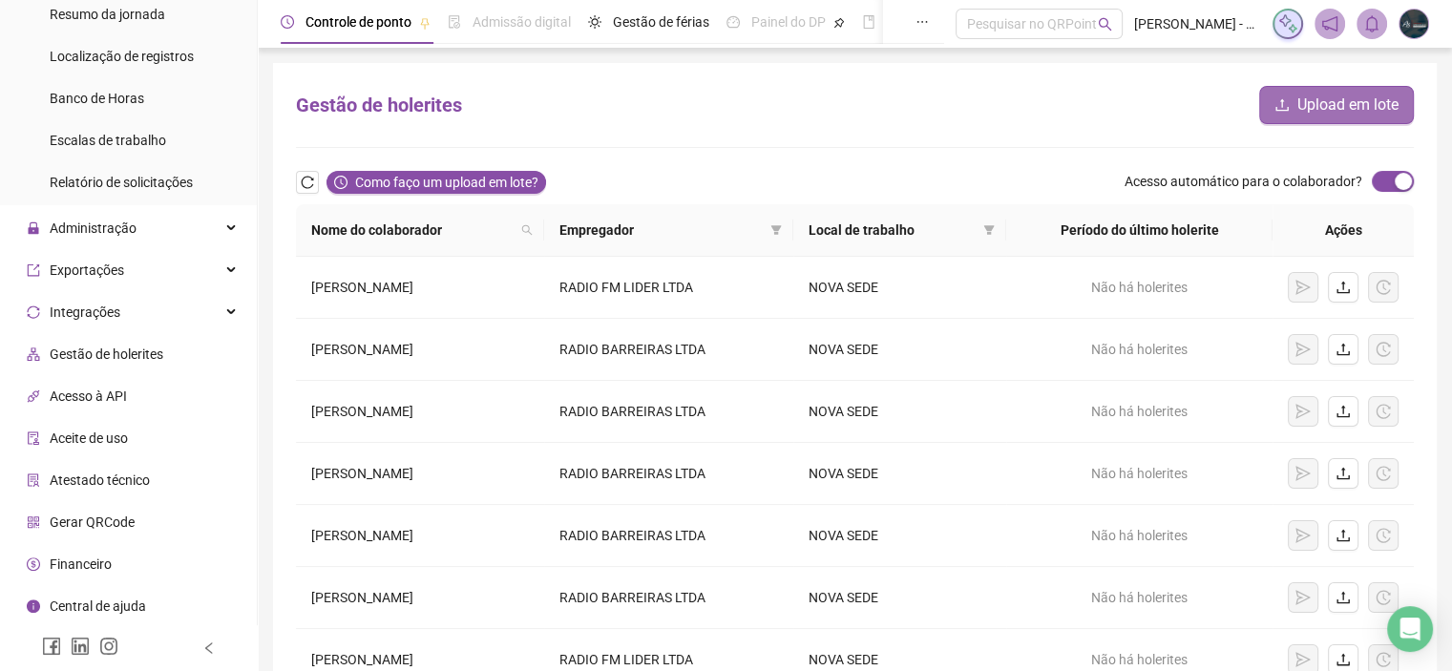
click at [1364, 109] on span "Upload em lote" at bounding box center [1347, 105] width 101 height 23
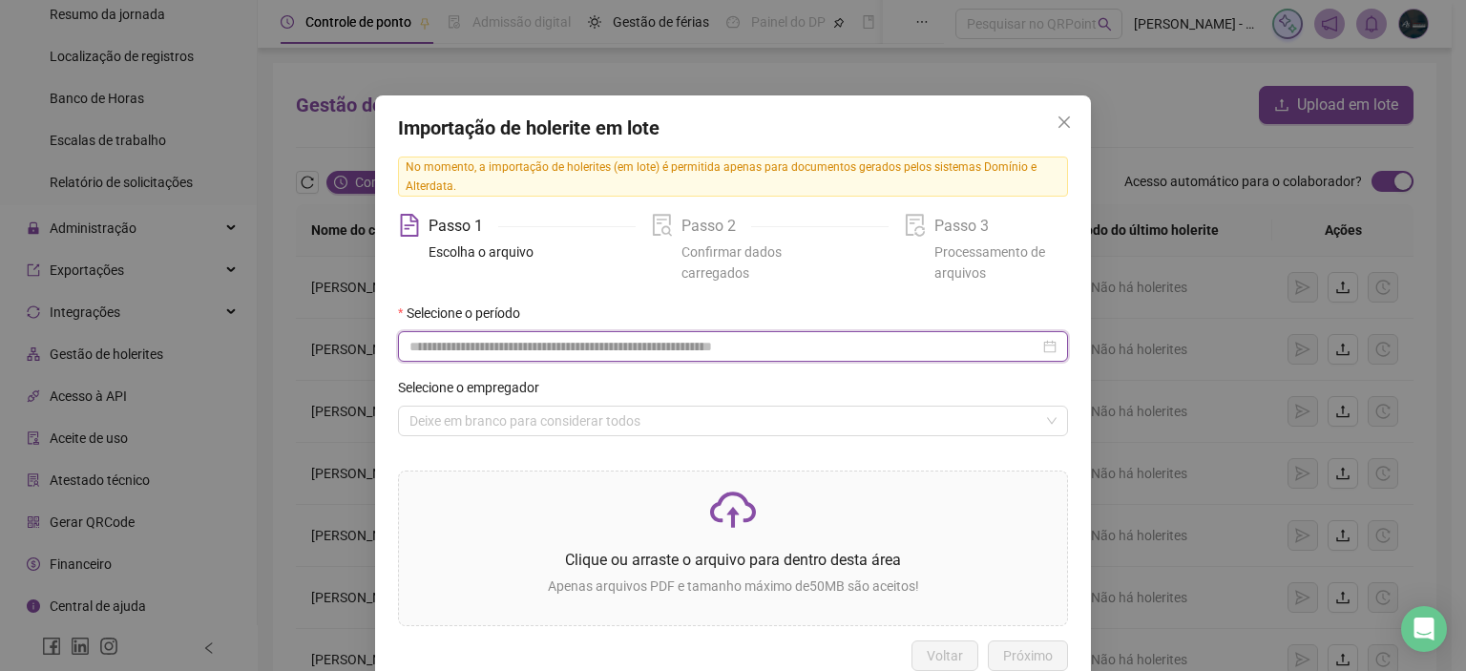
click at [487, 343] on input at bounding box center [724, 346] width 630 height 21
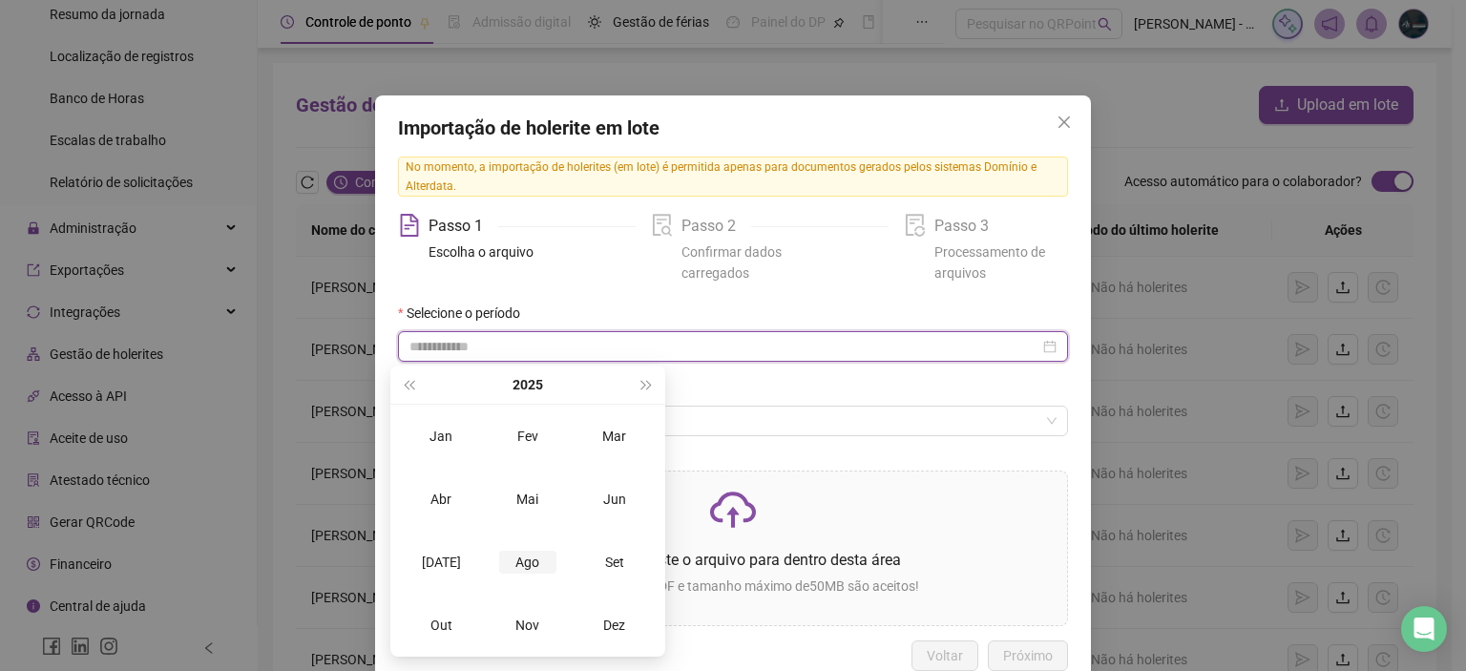
type input "**********"
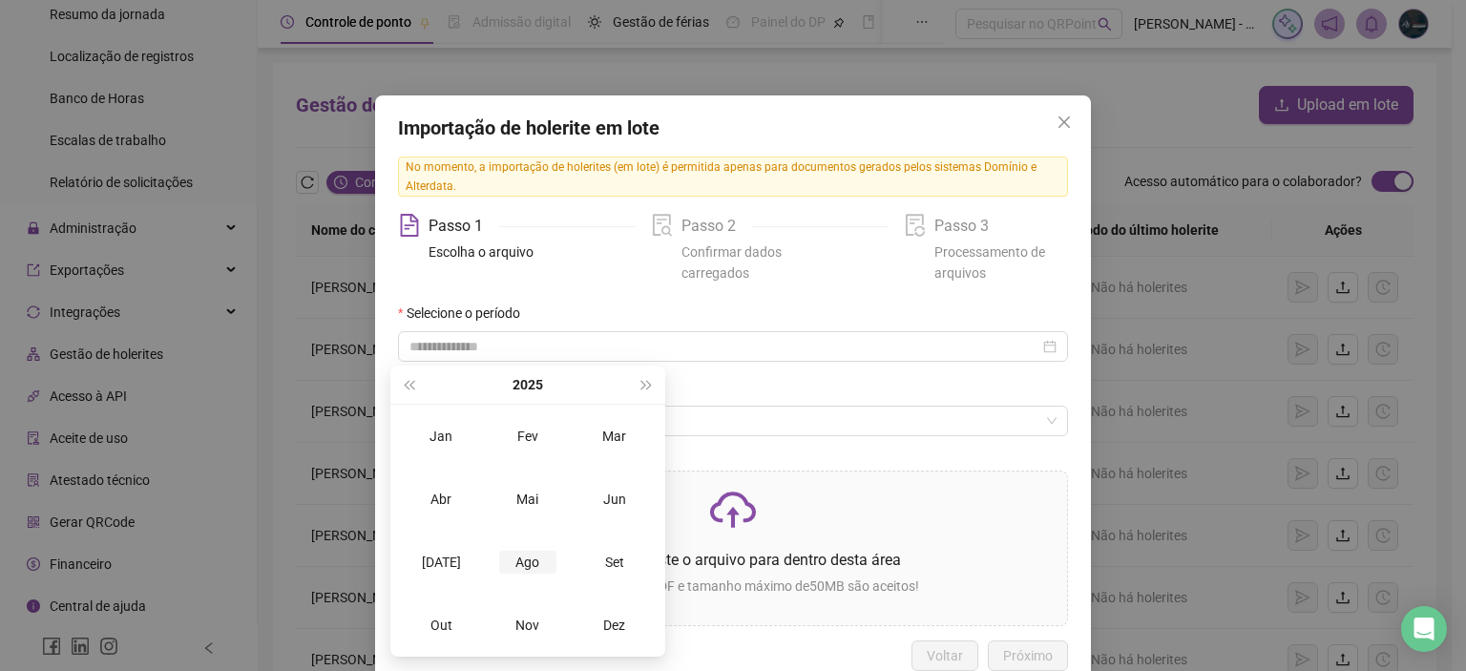
click at [536, 564] on div "Ago" at bounding box center [527, 562] width 57 height 23
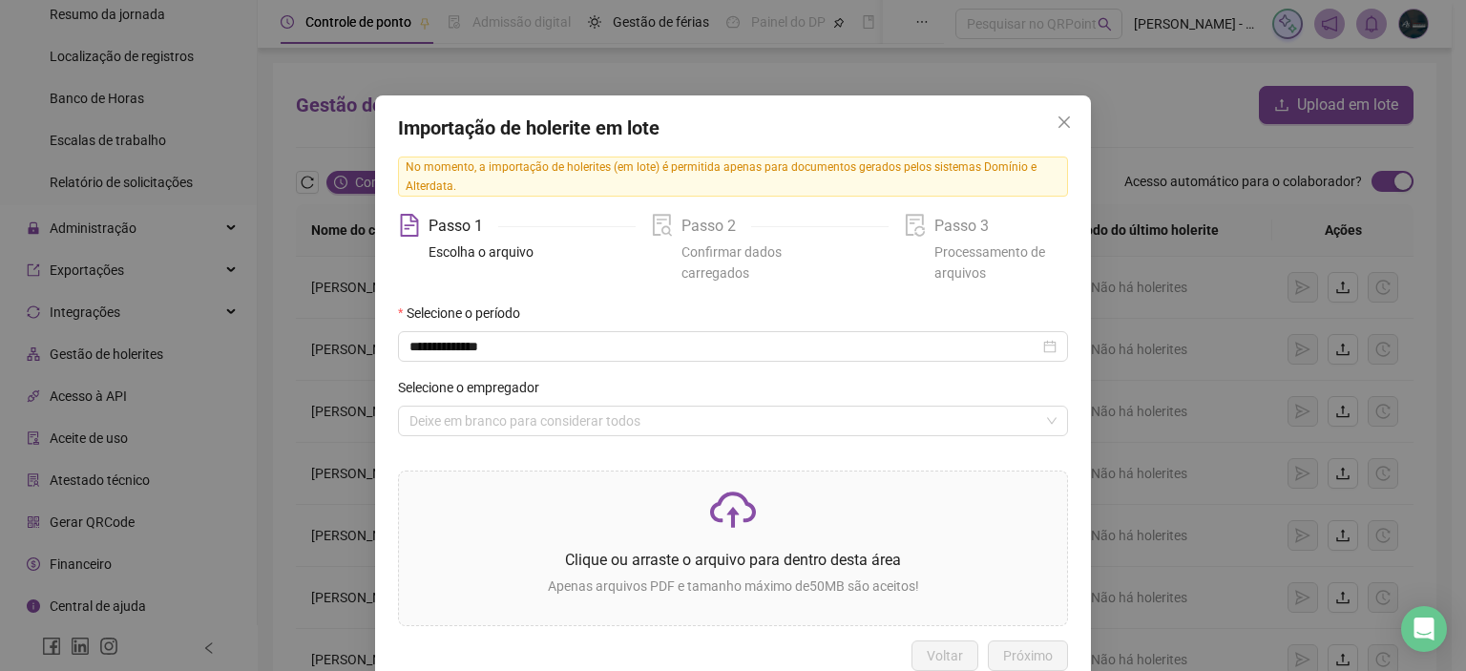
click at [491, 443] on form "**********" at bounding box center [733, 377] width 670 height 149
click at [498, 427] on input "search" at bounding box center [724, 421] width 630 height 29
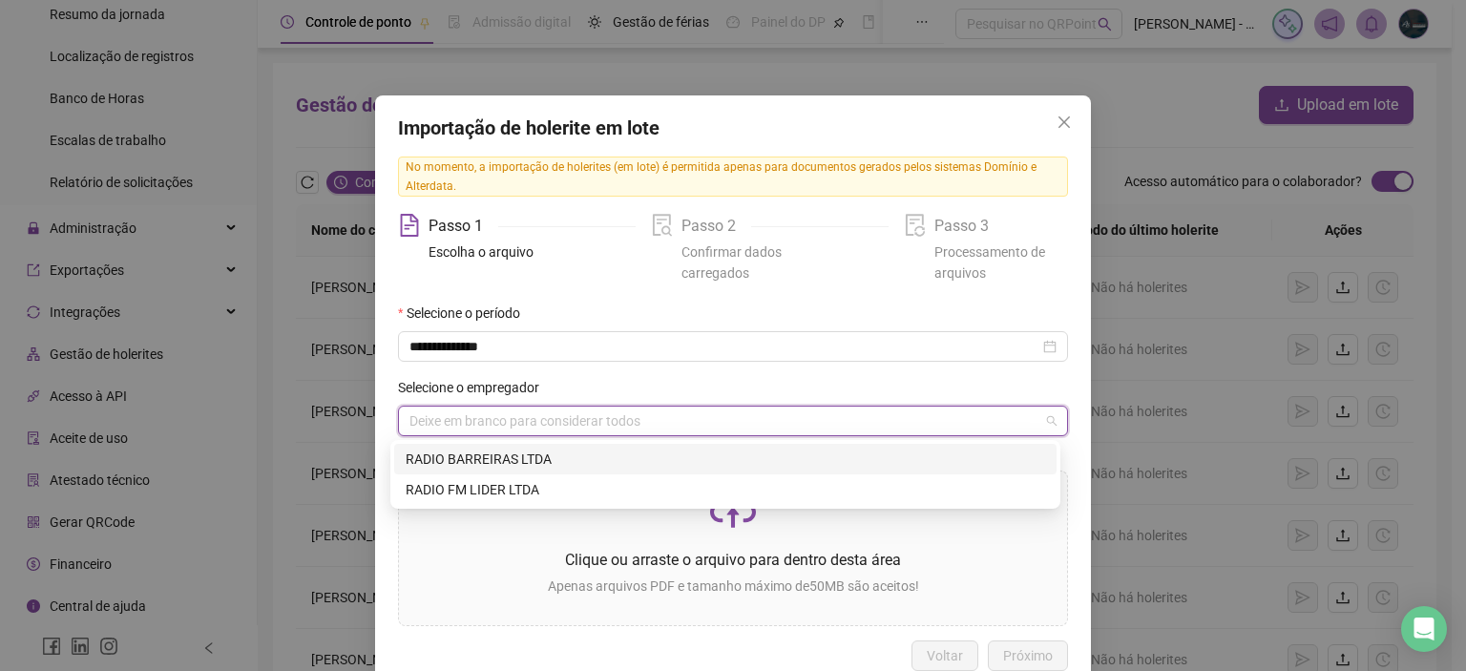
click at [507, 457] on div "RADIO BARREIRAS LTDA" at bounding box center [725, 459] width 639 height 21
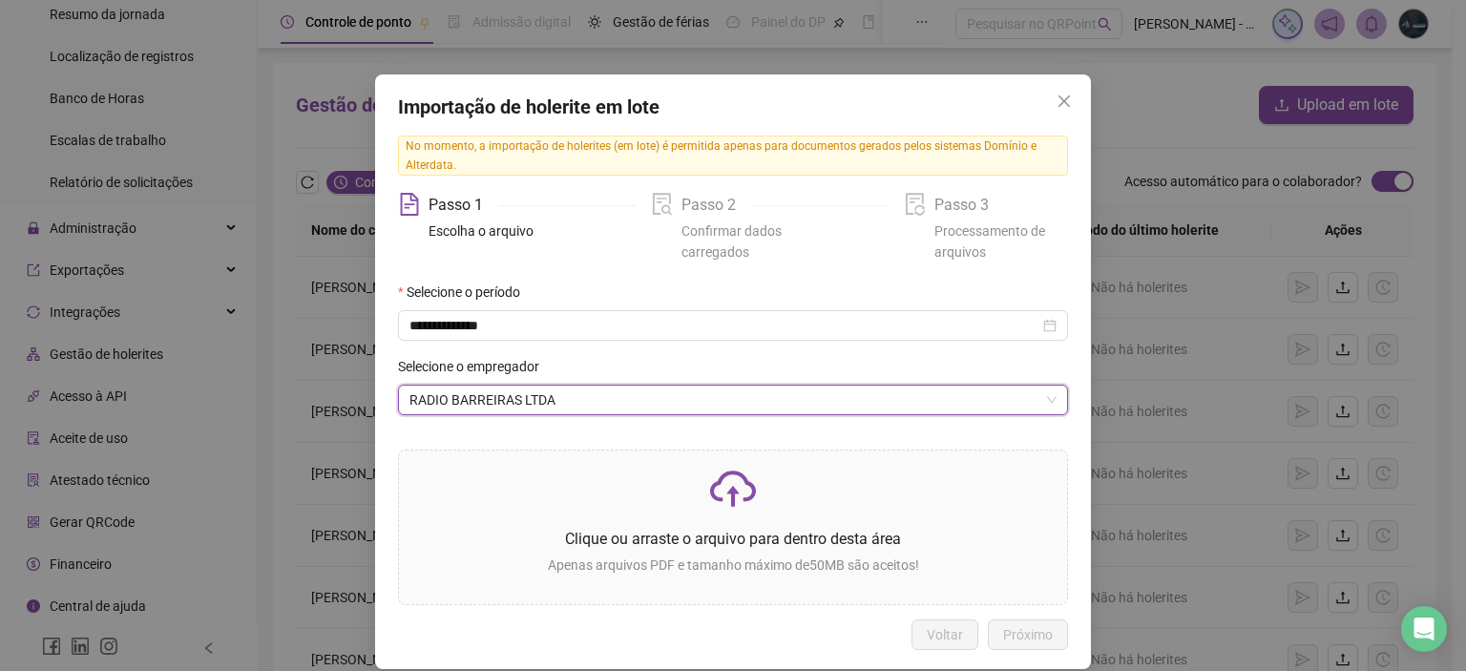
scroll to position [42, 0]
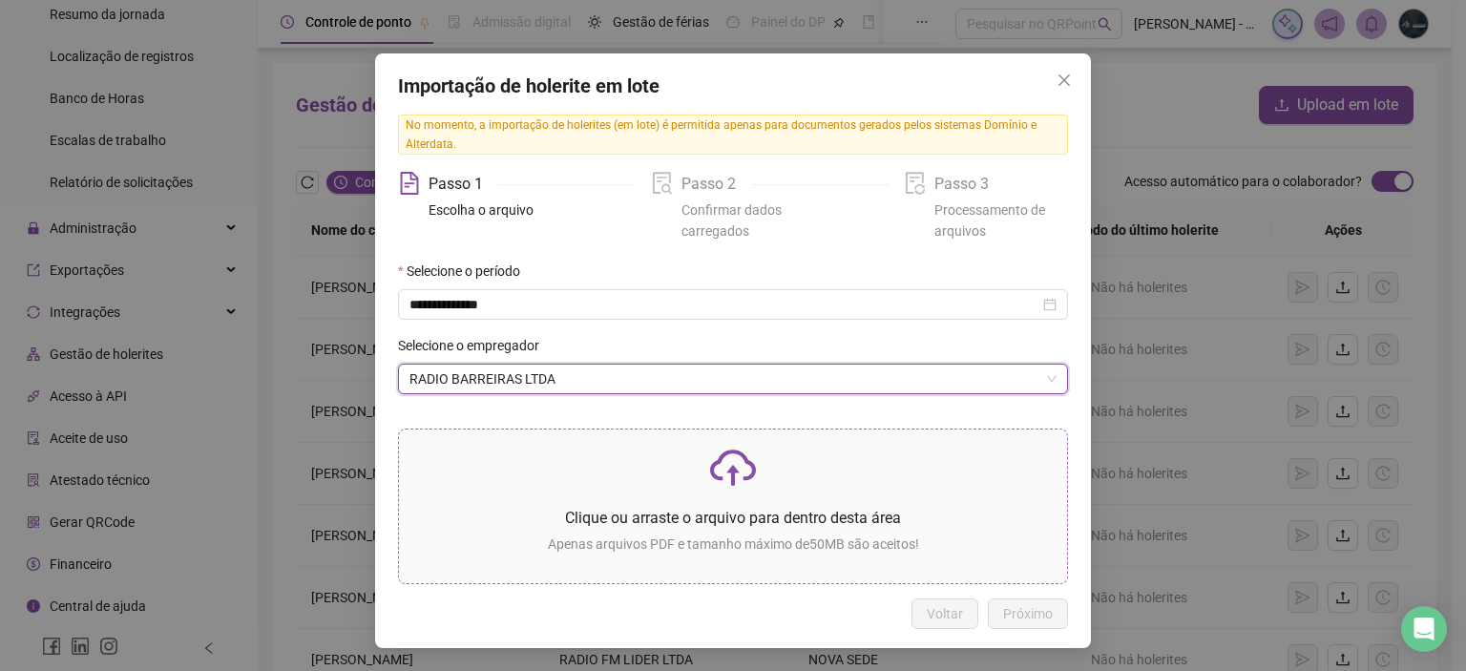
click at [700, 481] on p at bounding box center [732, 468] width 637 height 46
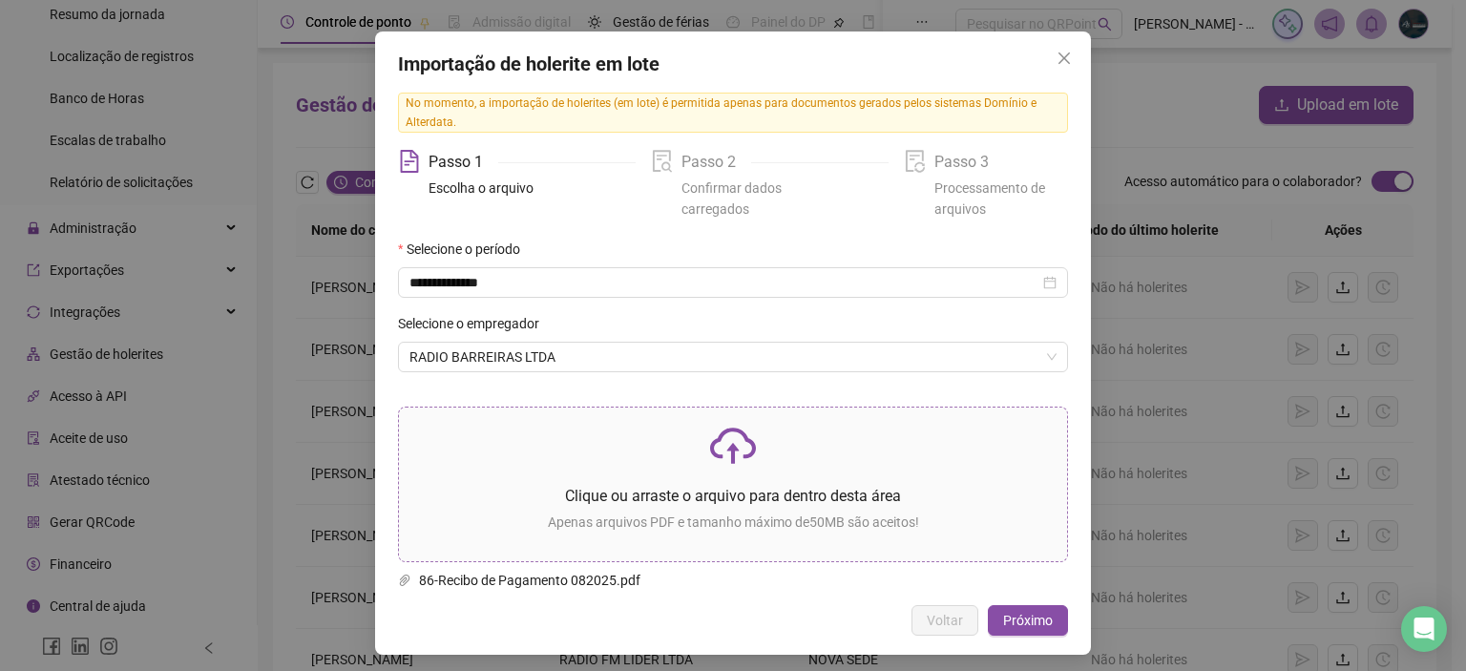
scroll to position [70, 0]
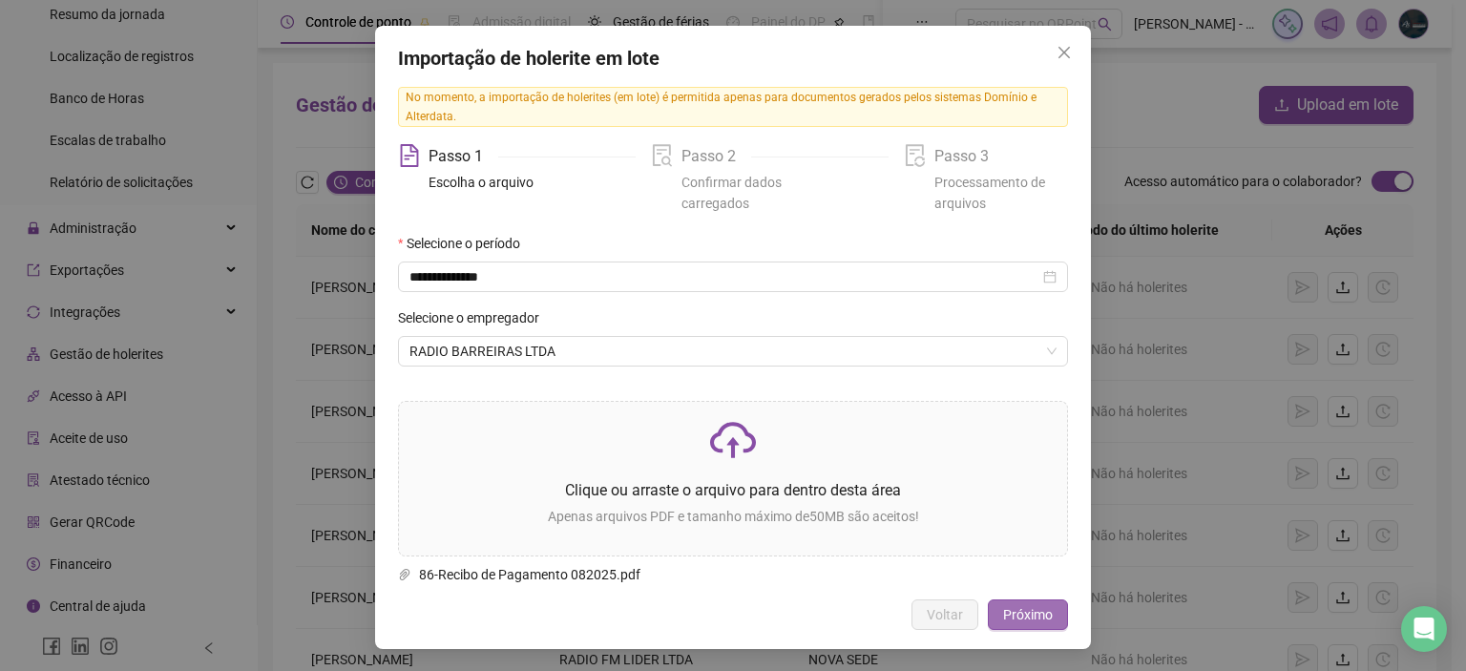
click at [1003, 609] on span "Próximo" at bounding box center [1028, 614] width 50 height 21
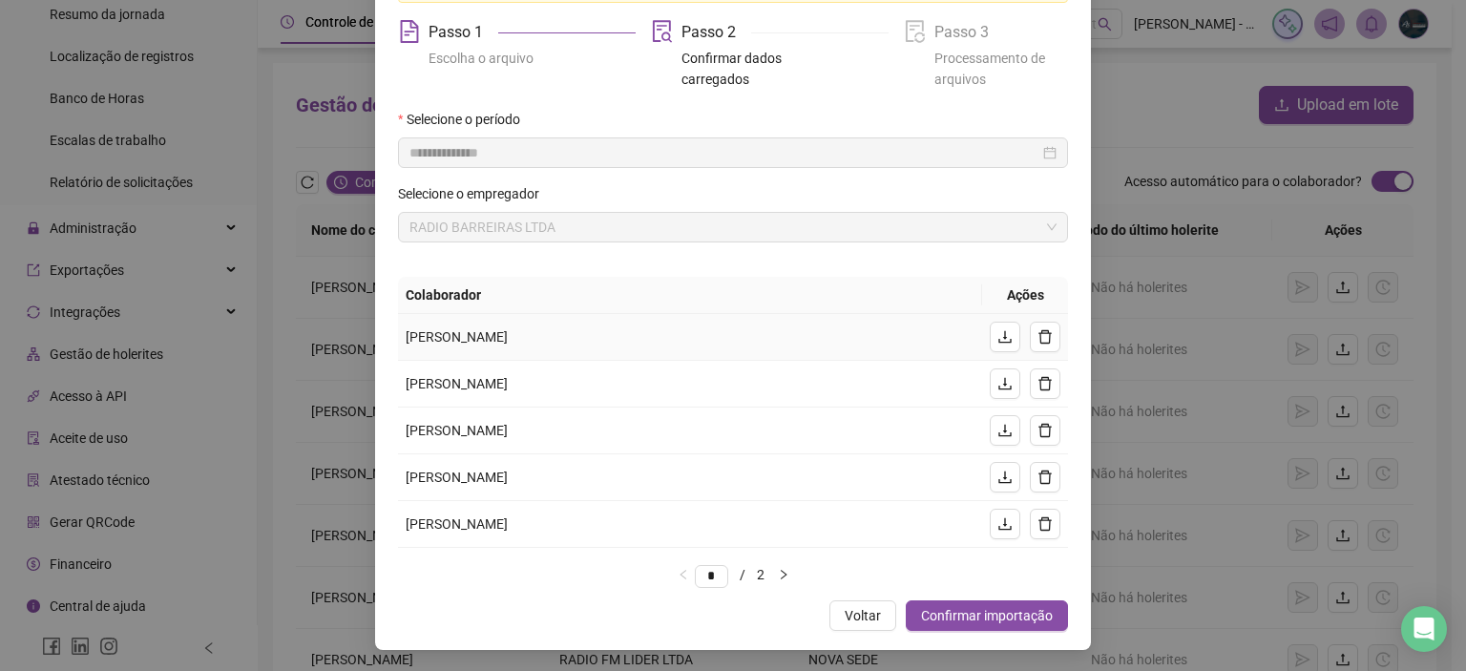
scroll to position [195, 0]
click at [791, 579] on button "button" at bounding box center [783, 573] width 23 height 23
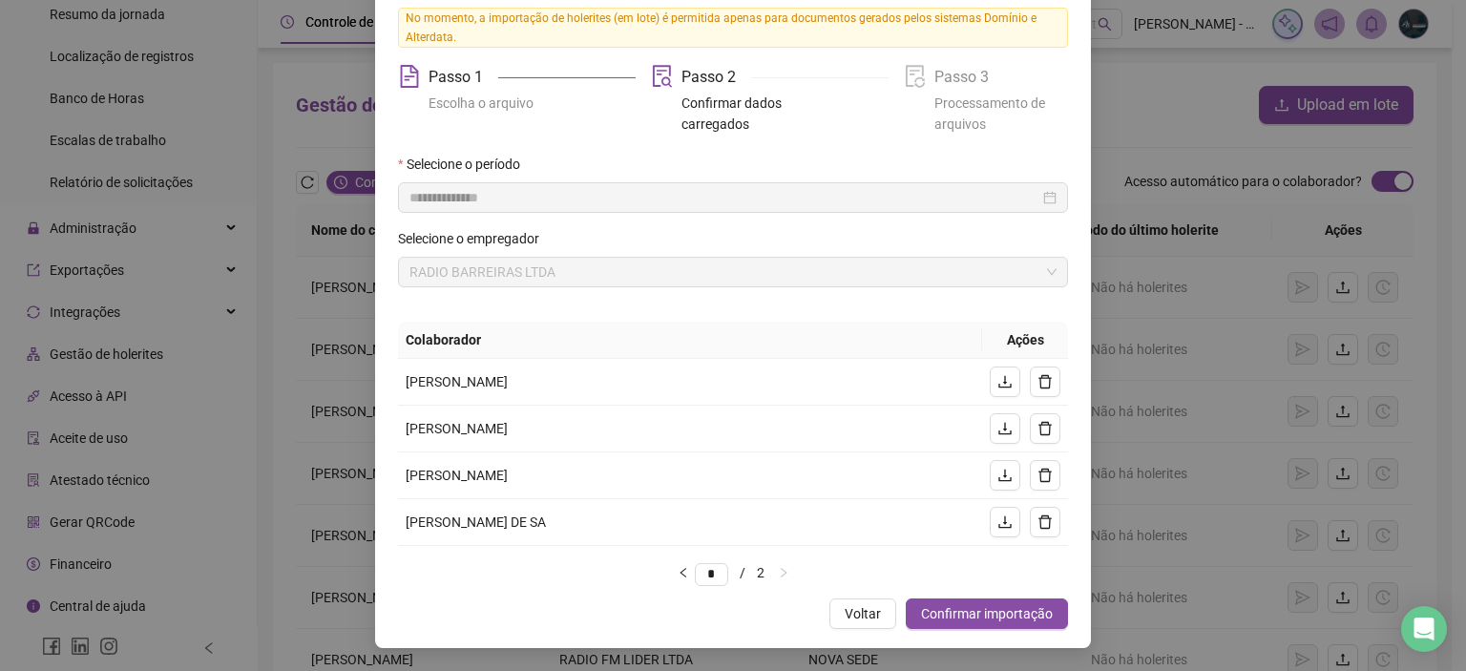
scroll to position [148, 0]
click at [678, 575] on icon "left" at bounding box center [683, 573] width 11 height 11
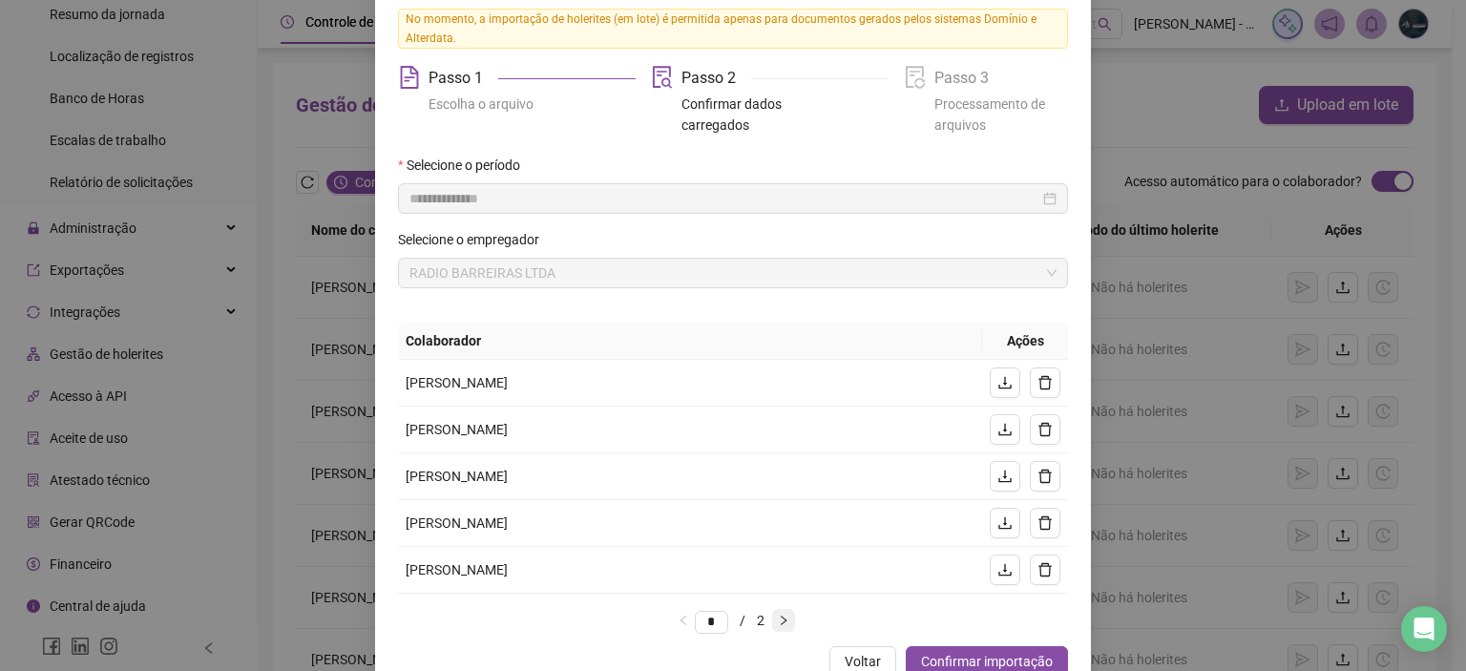
click at [789, 617] on icon "right" at bounding box center [783, 620] width 11 height 11
type input "*"
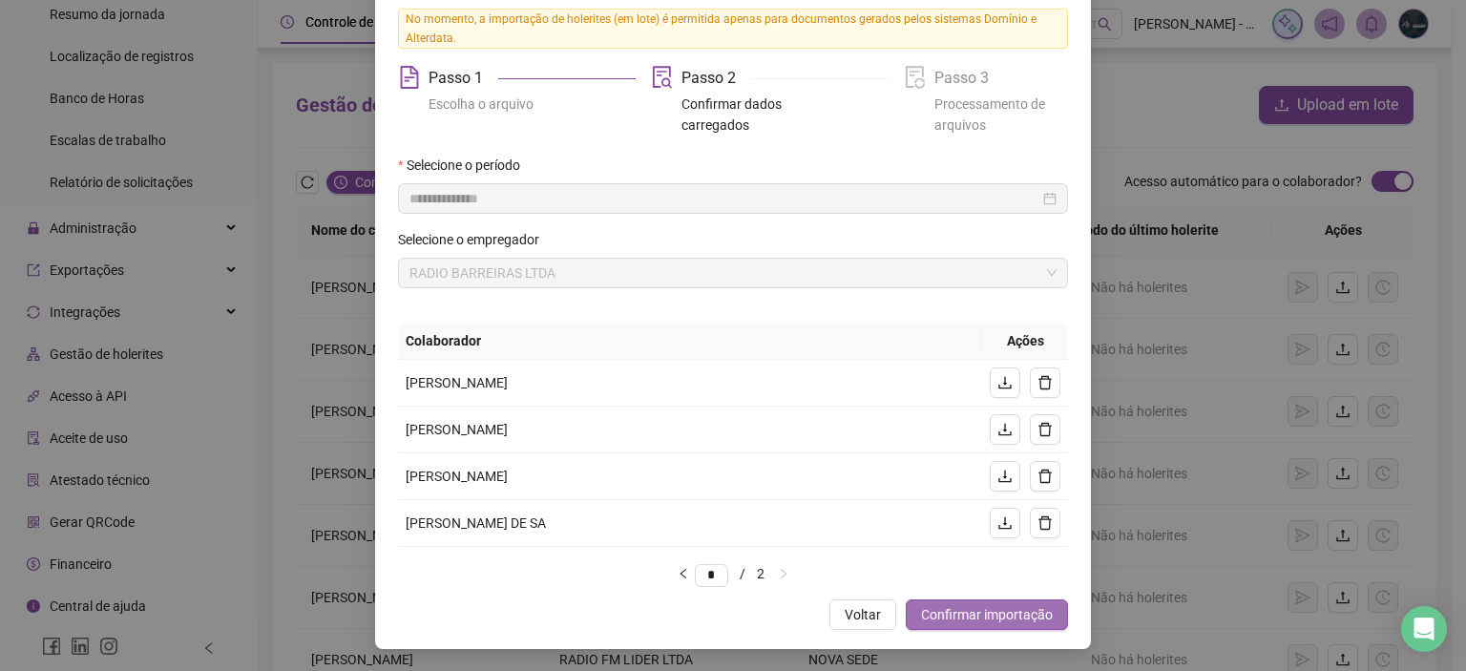
click at [1013, 616] on span "Confirmar importação" at bounding box center [987, 614] width 132 height 21
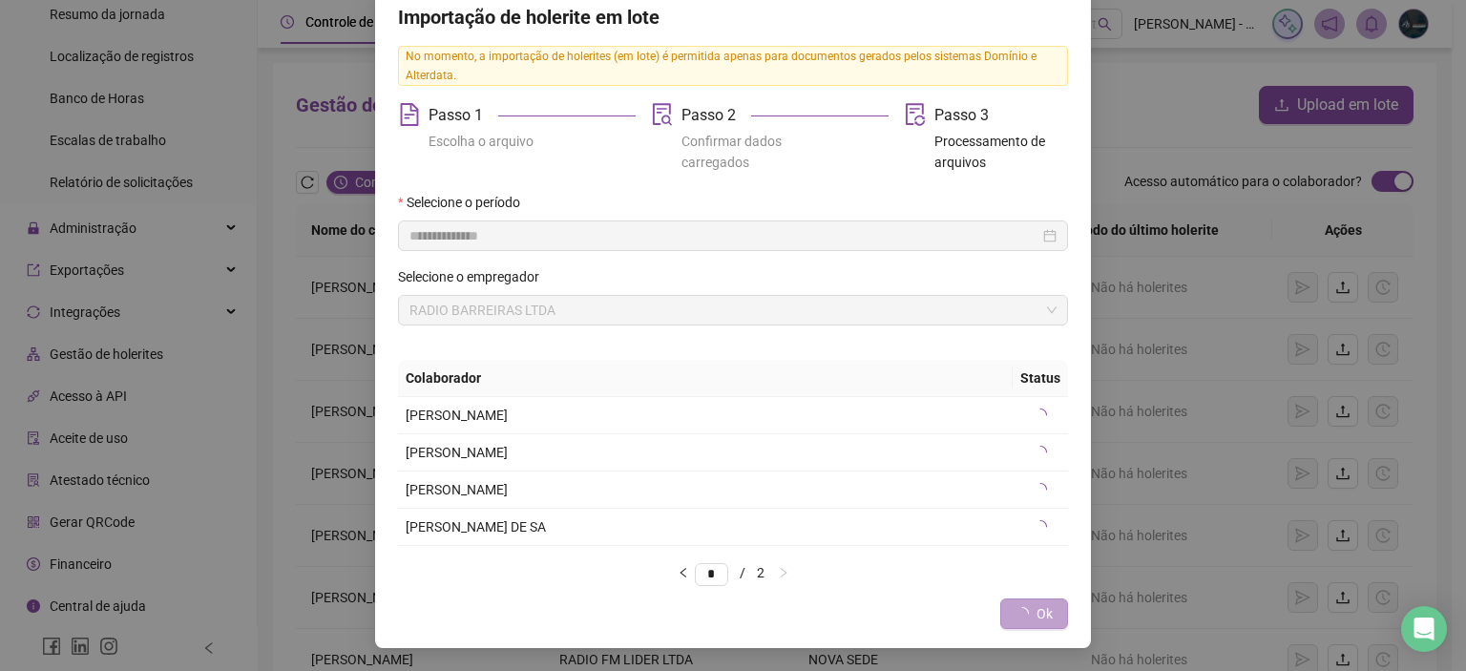
scroll to position [110, 0]
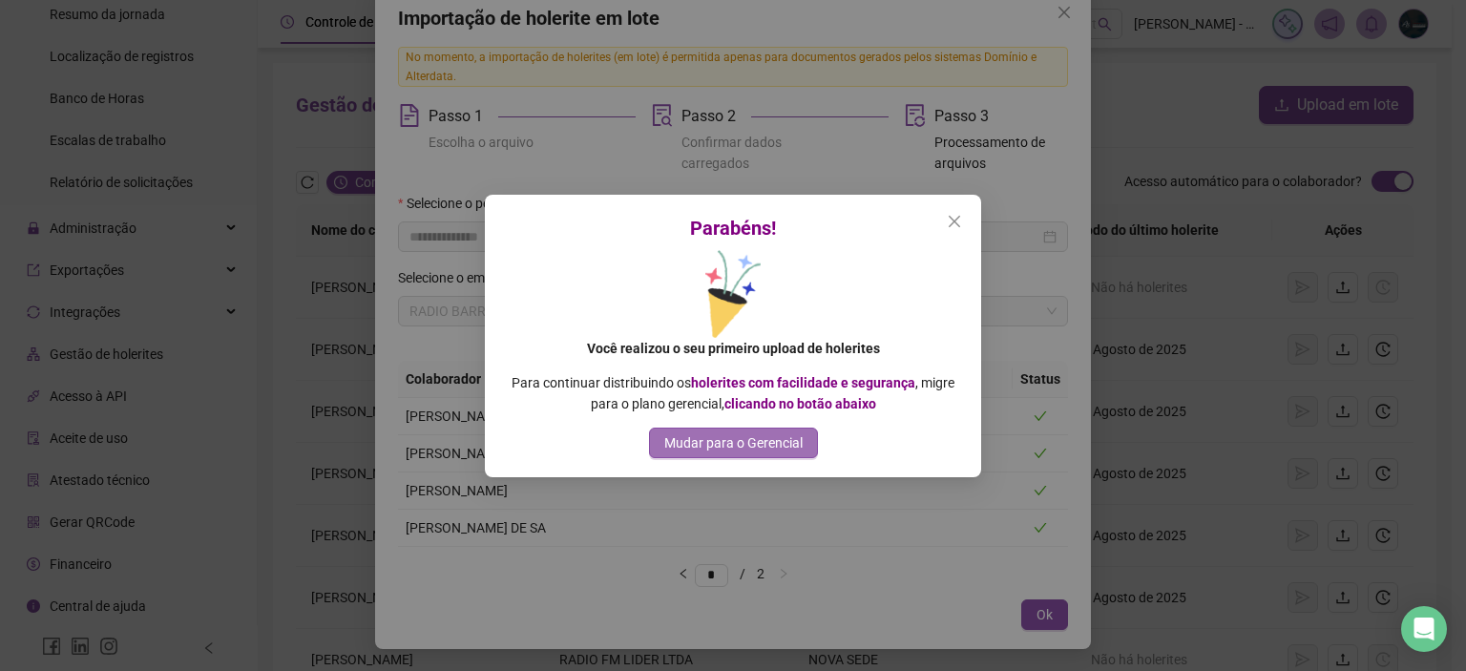
click at [784, 443] on span "Mudar para o Gerencial" at bounding box center [733, 442] width 138 height 21
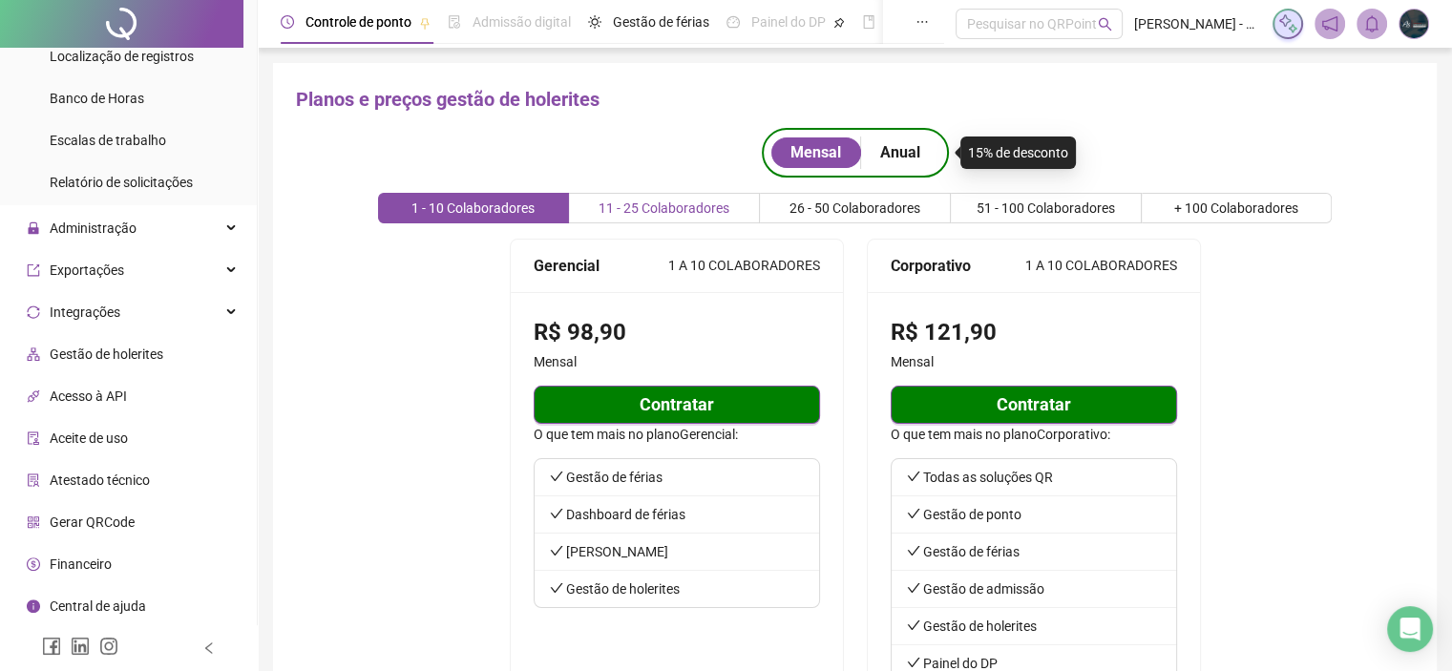
click at [644, 203] on span "11 - 25 Colaboradores" at bounding box center [663, 207] width 131 height 15
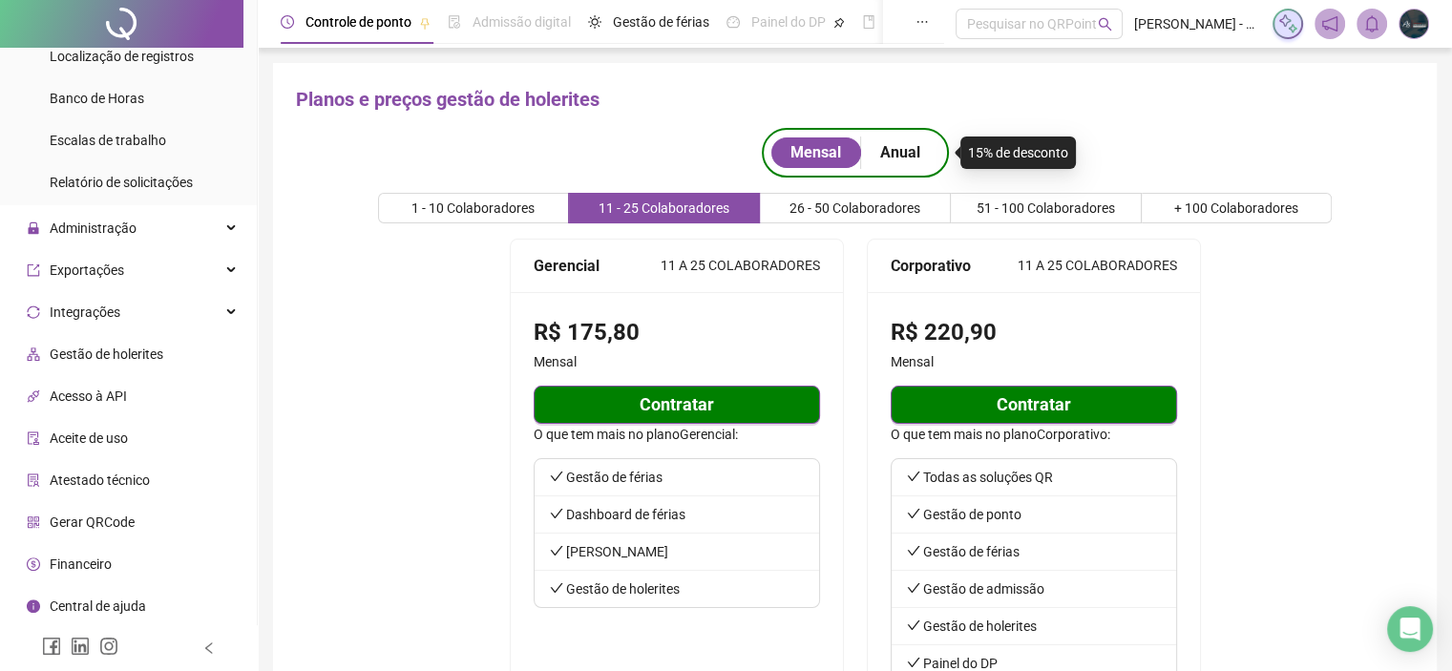
click at [118, 356] on span "Gestão de holerites" at bounding box center [107, 353] width 114 height 15
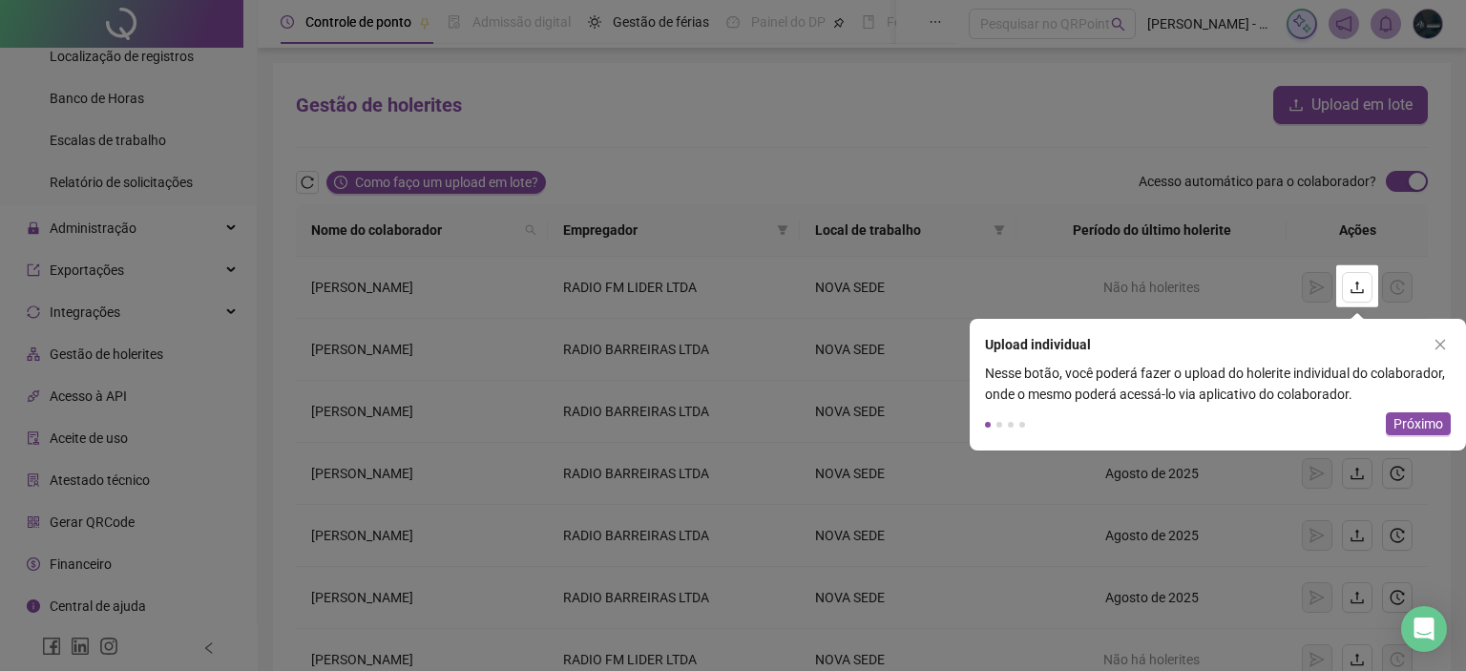
click at [942, 388] on rect at bounding box center [733, 489] width 1466 height 364
click at [1404, 416] on span "Próximo" at bounding box center [1418, 423] width 50 height 21
click at [1404, 416] on rect at bounding box center [733, 489] width 1466 height 364
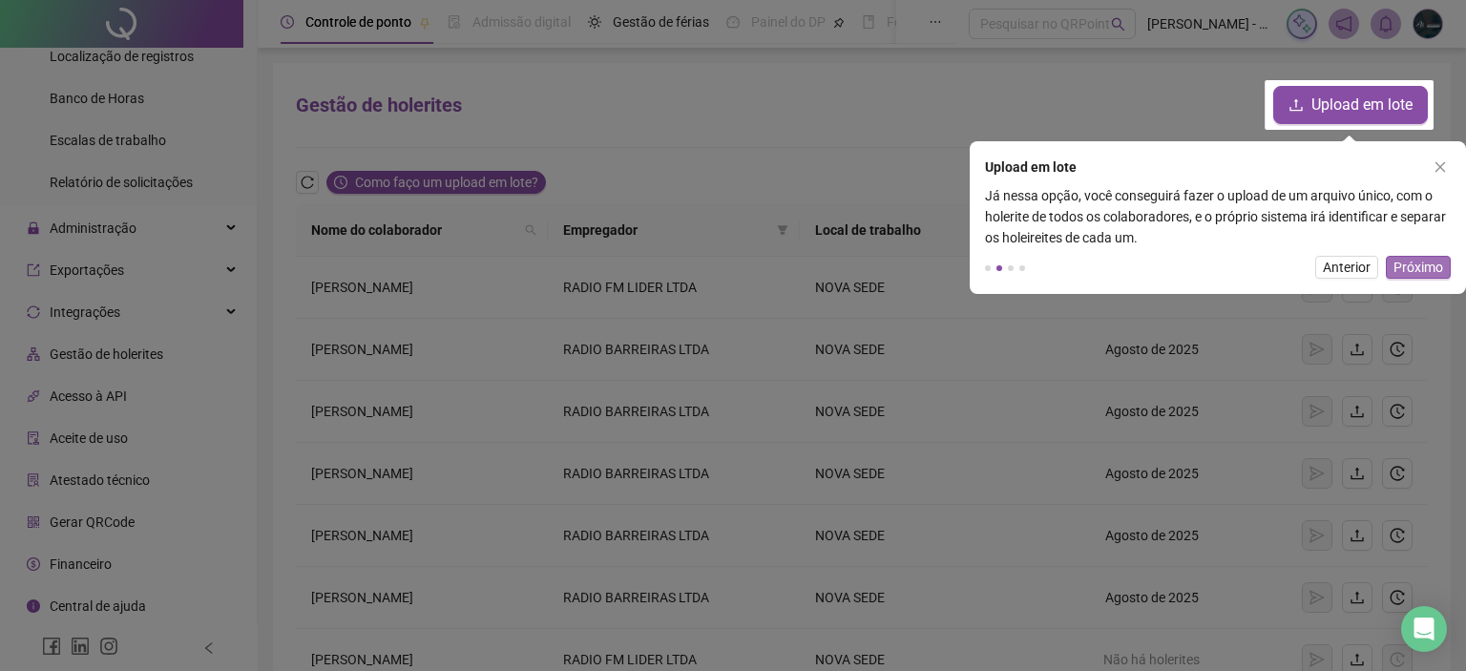
click at [1432, 266] on span "Próximo" at bounding box center [1418, 267] width 50 height 21
click at [1432, 248] on div "Já nessa opção, você conseguirá fazer o upload de um arquivo único, com o holer…" at bounding box center [1218, 216] width 496 height 63
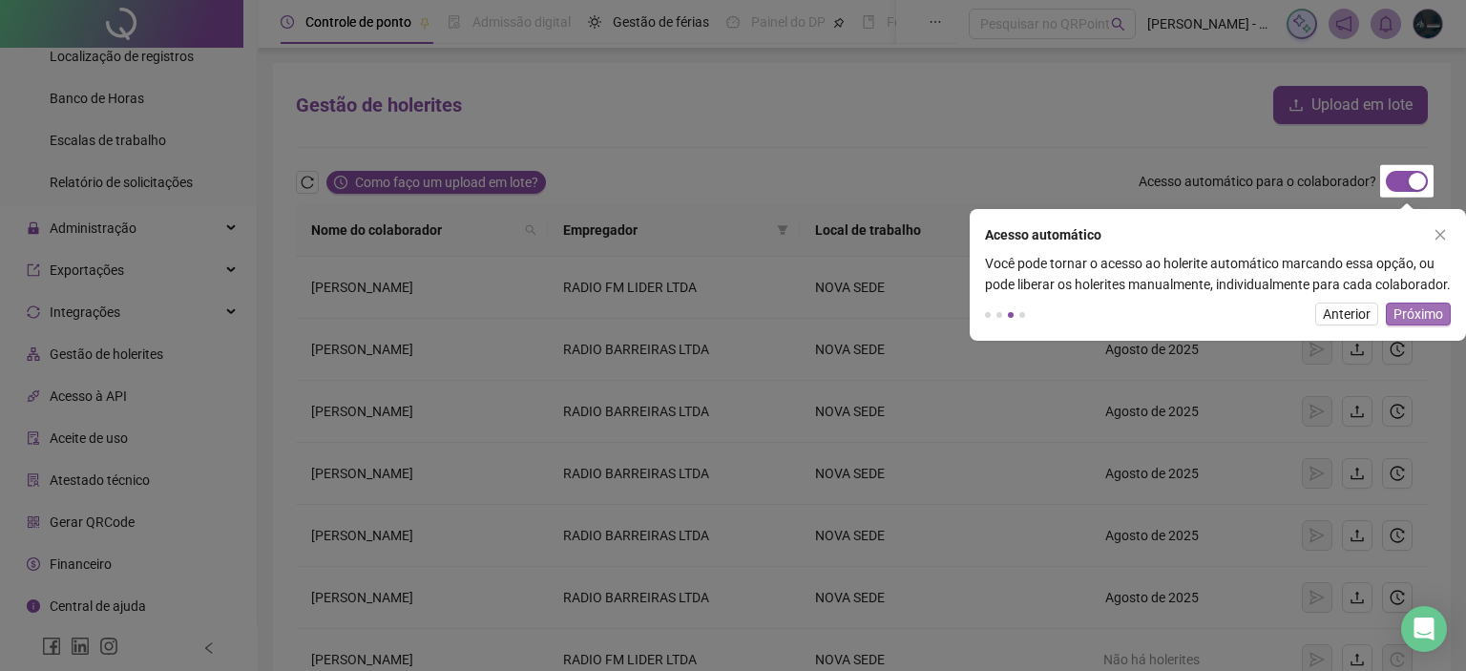
click at [1425, 324] on span "Próximo" at bounding box center [1418, 313] width 50 height 21
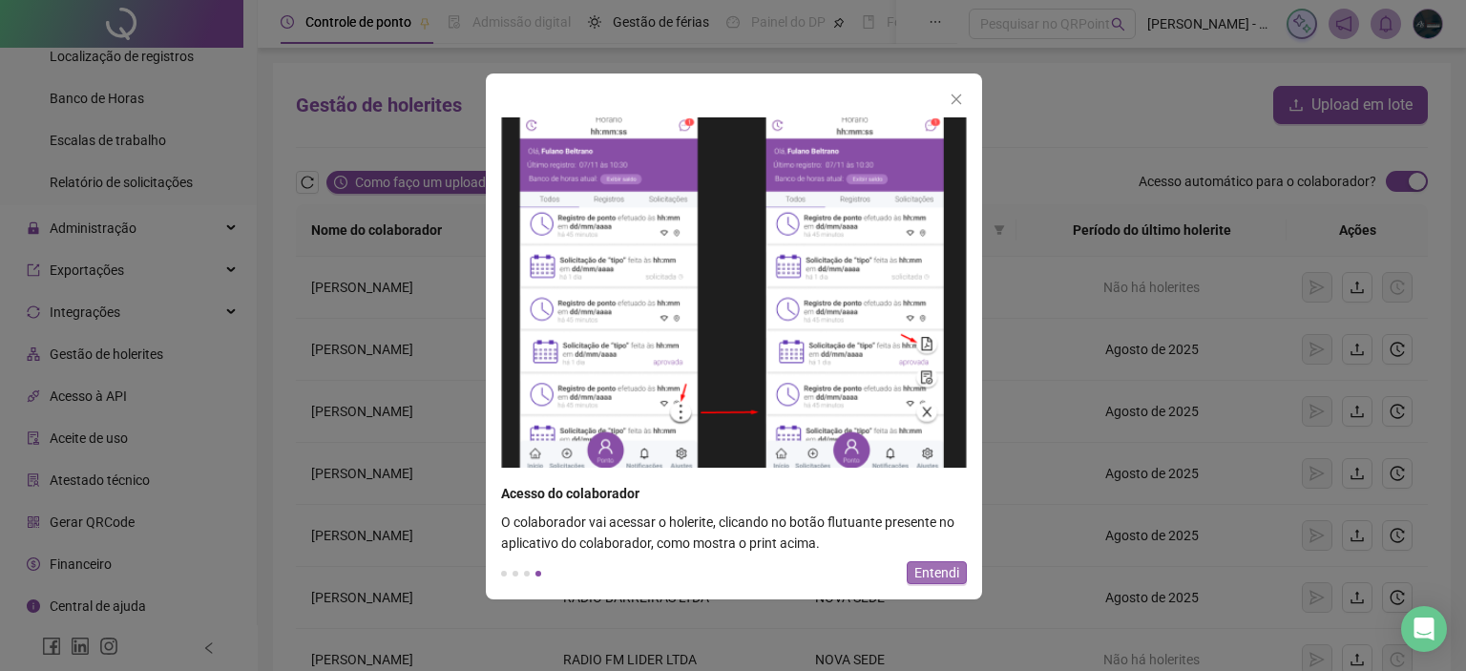
click at [937, 577] on span "Entendi" at bounding box center [936, 572] width 45 height 21
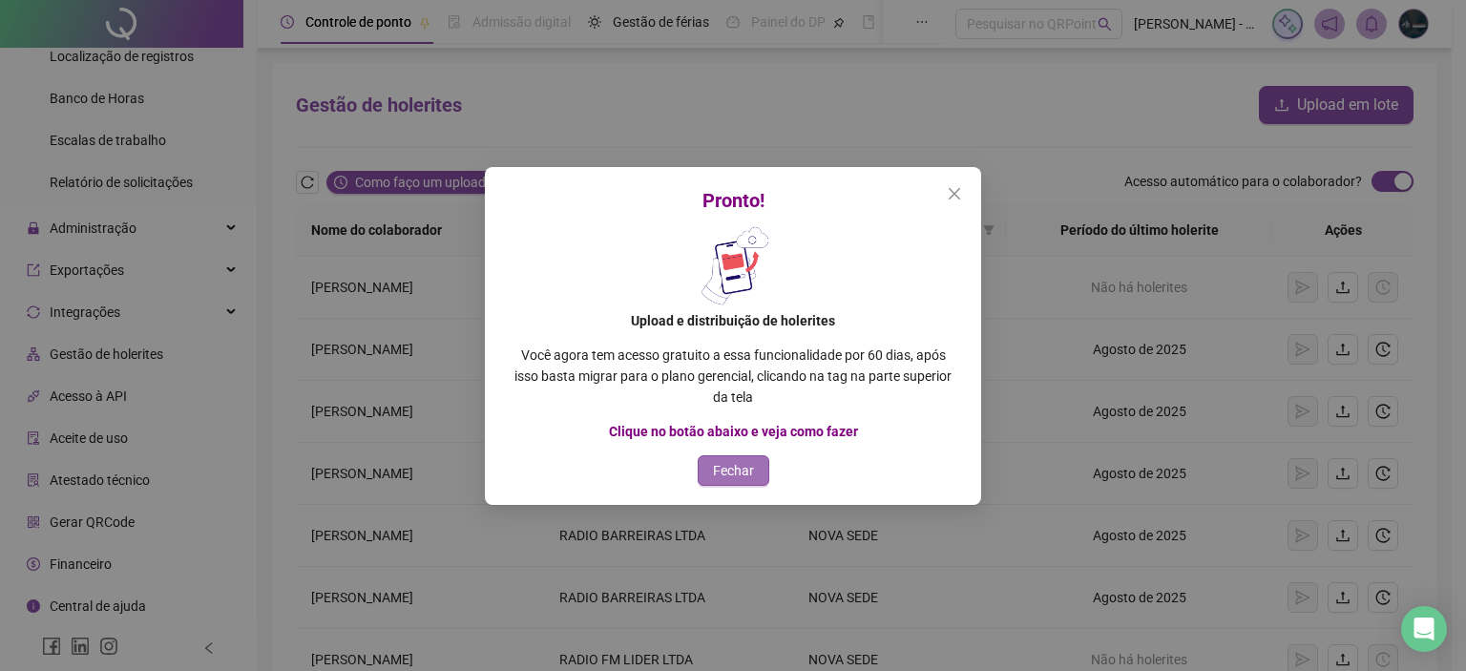
click at [744, 470] on span "Fechar" at bounding box center [733, 470] width 41 height 21
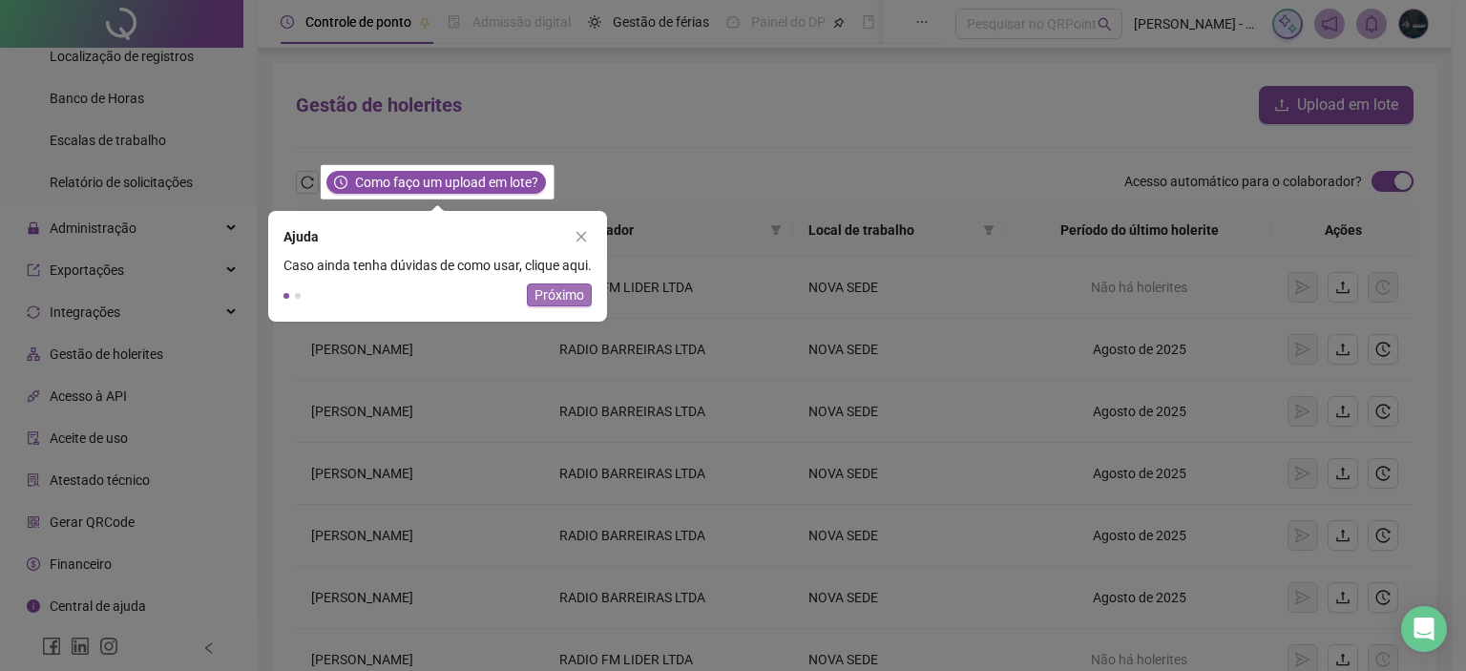
click at [548, 301] on span "Próximo" at bounding box center [559, 294] width 50 height 21
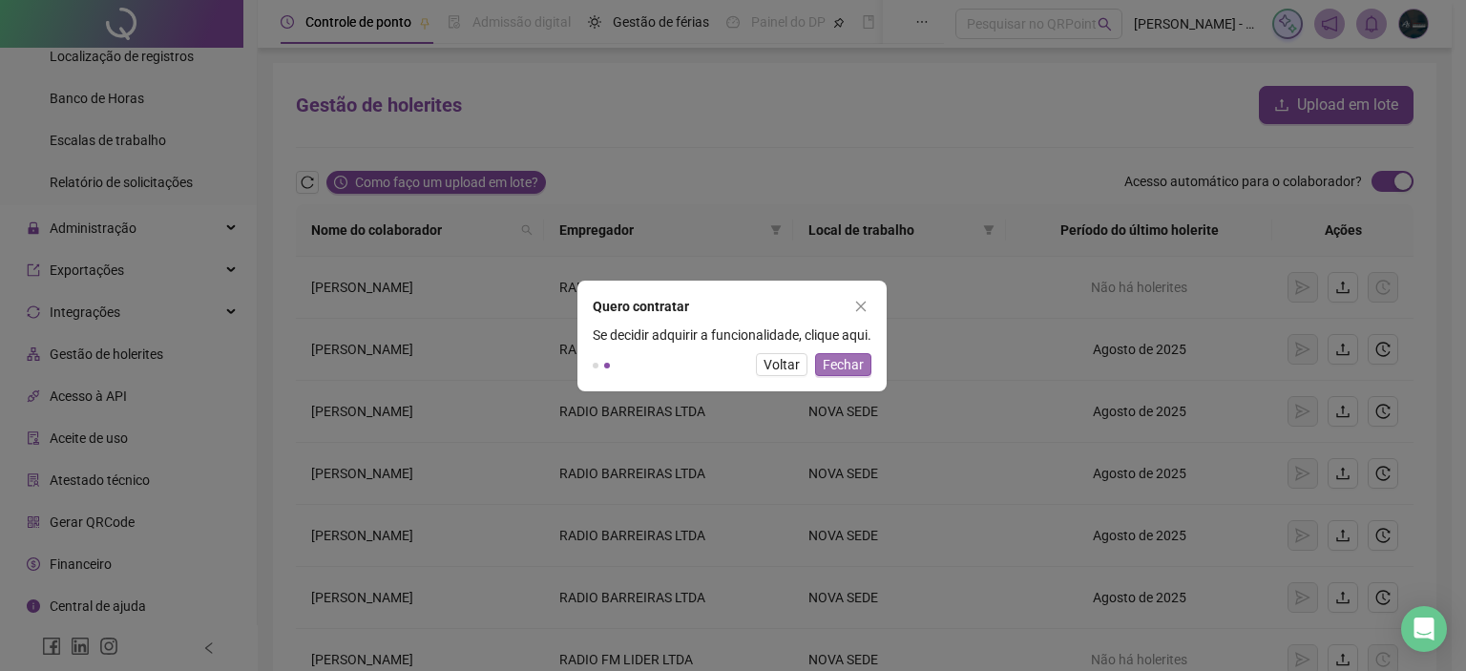
click at [863, 362] on span "Fechar" at bounding box center [843, 364] width 41 height 21
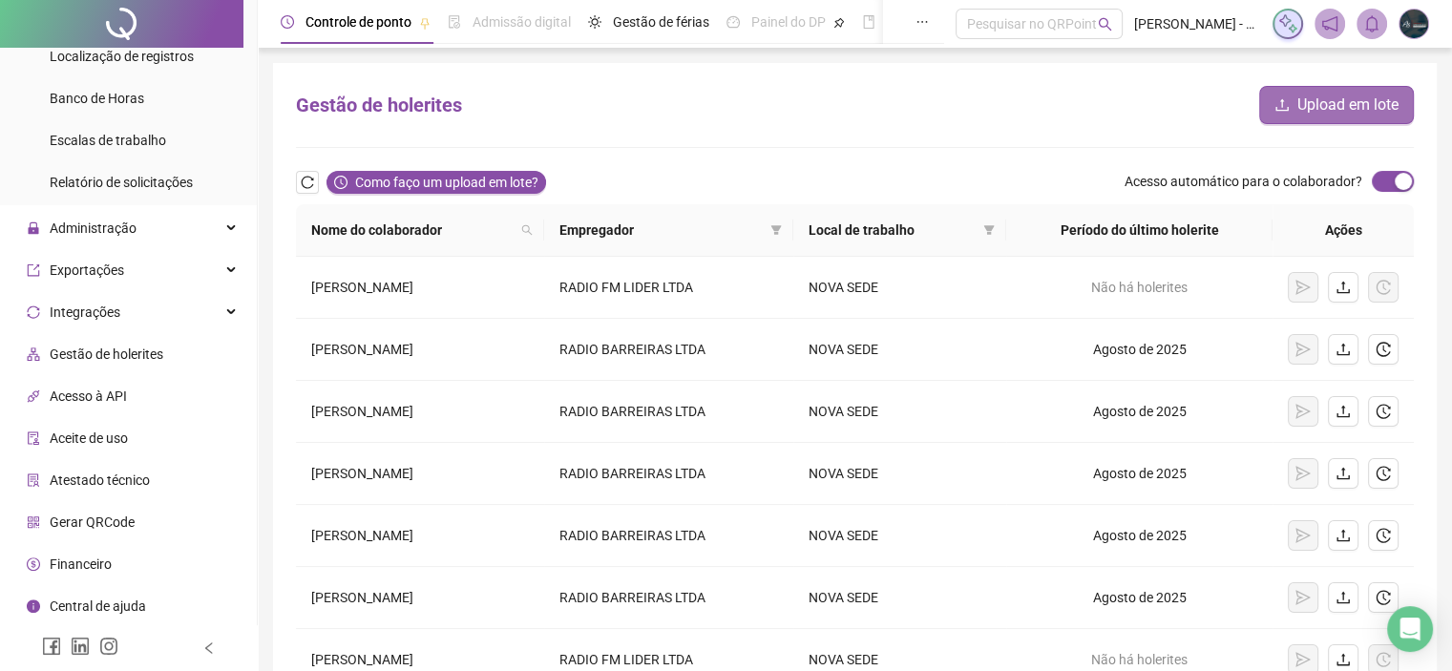
click at [1341, 99] on span "Upload em lote" at bounding box center [1347, 105] width 101 height 23
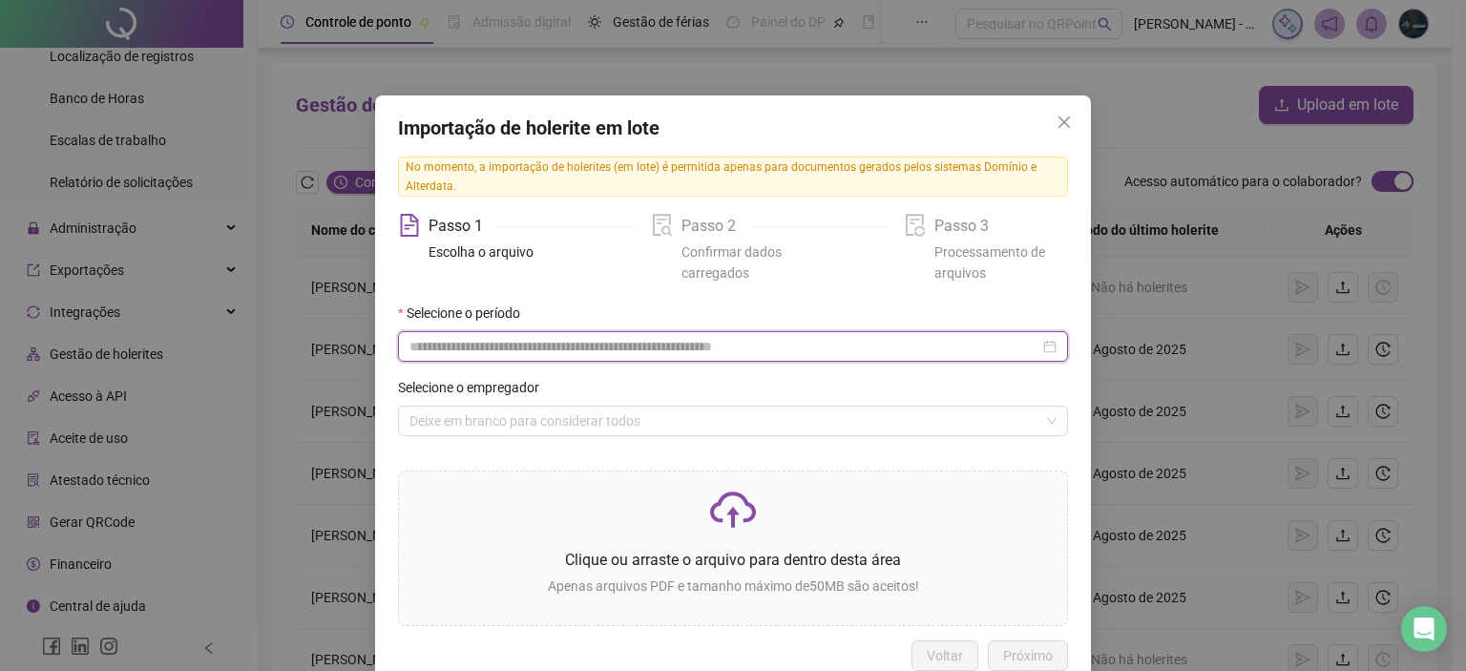
click at [503, 354] on input at bounding box center [724, 346] width 630 height 21
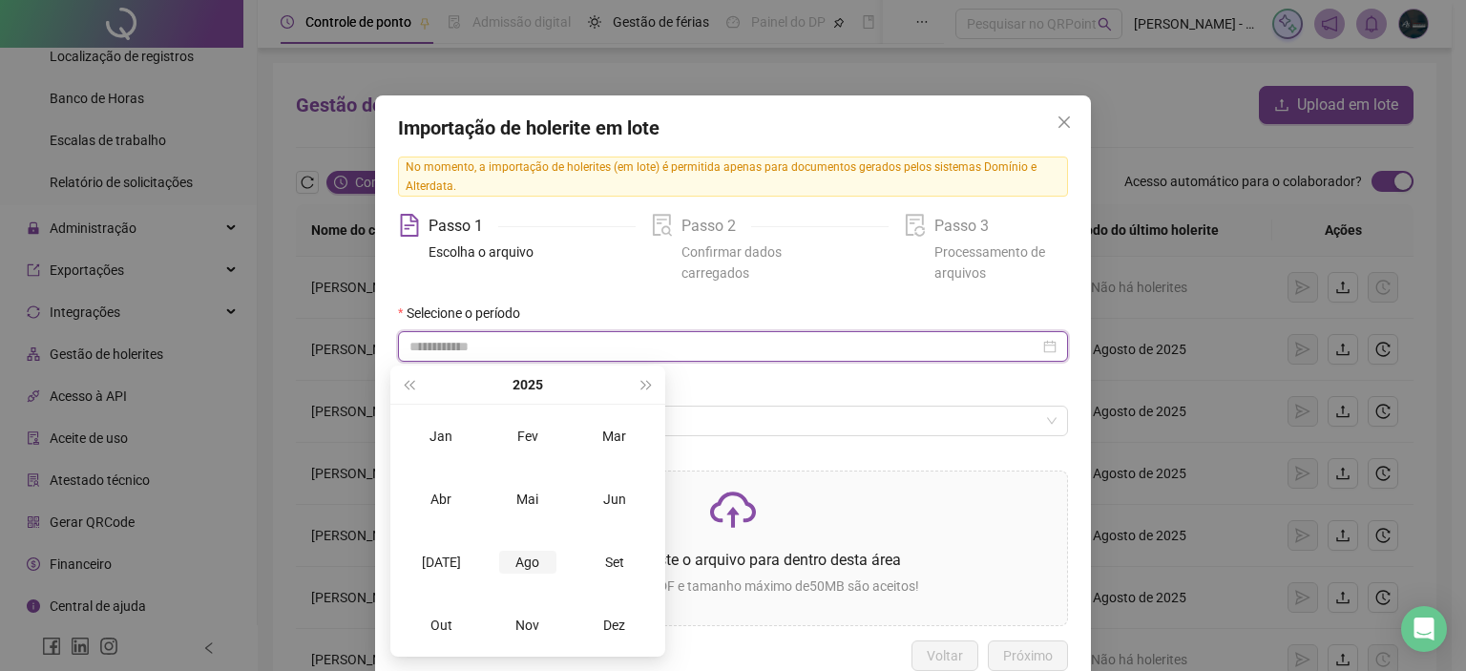
type input "**********"
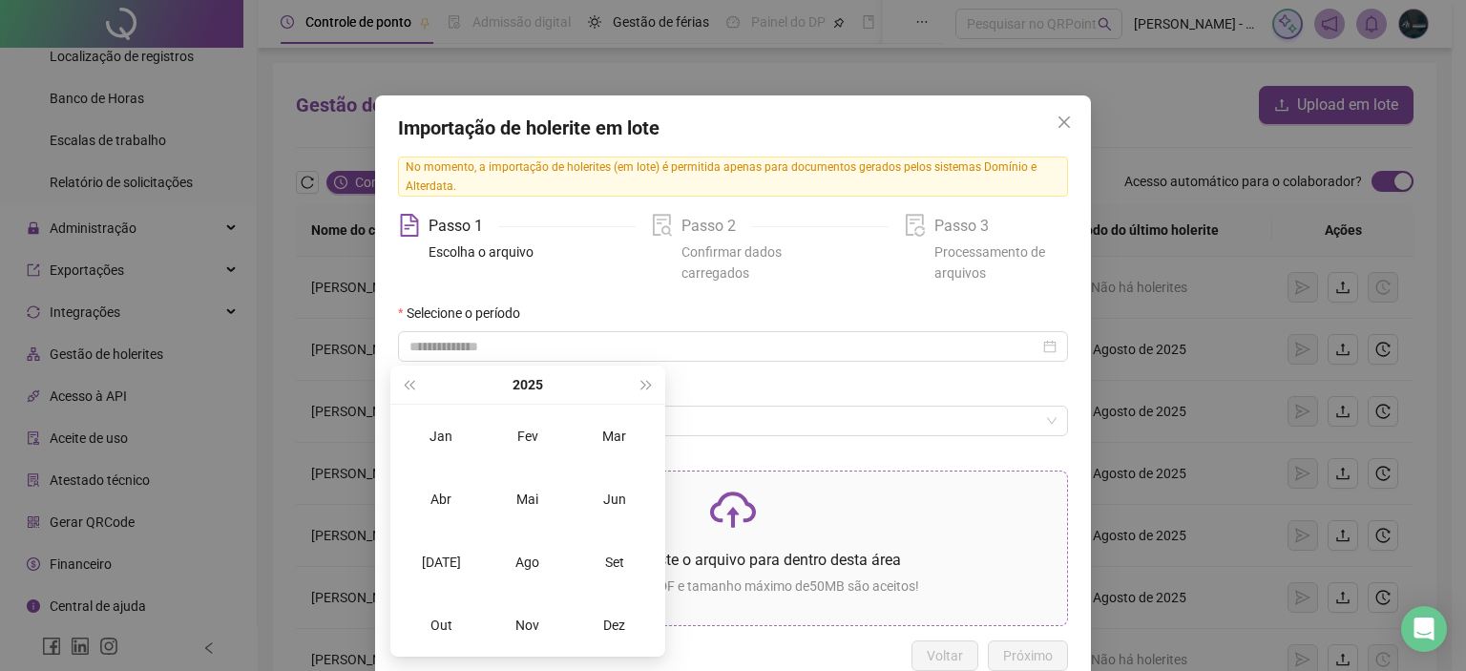
click at [519, 554] on div "Ago" at bounding box center [527, 562] width 57 height 23
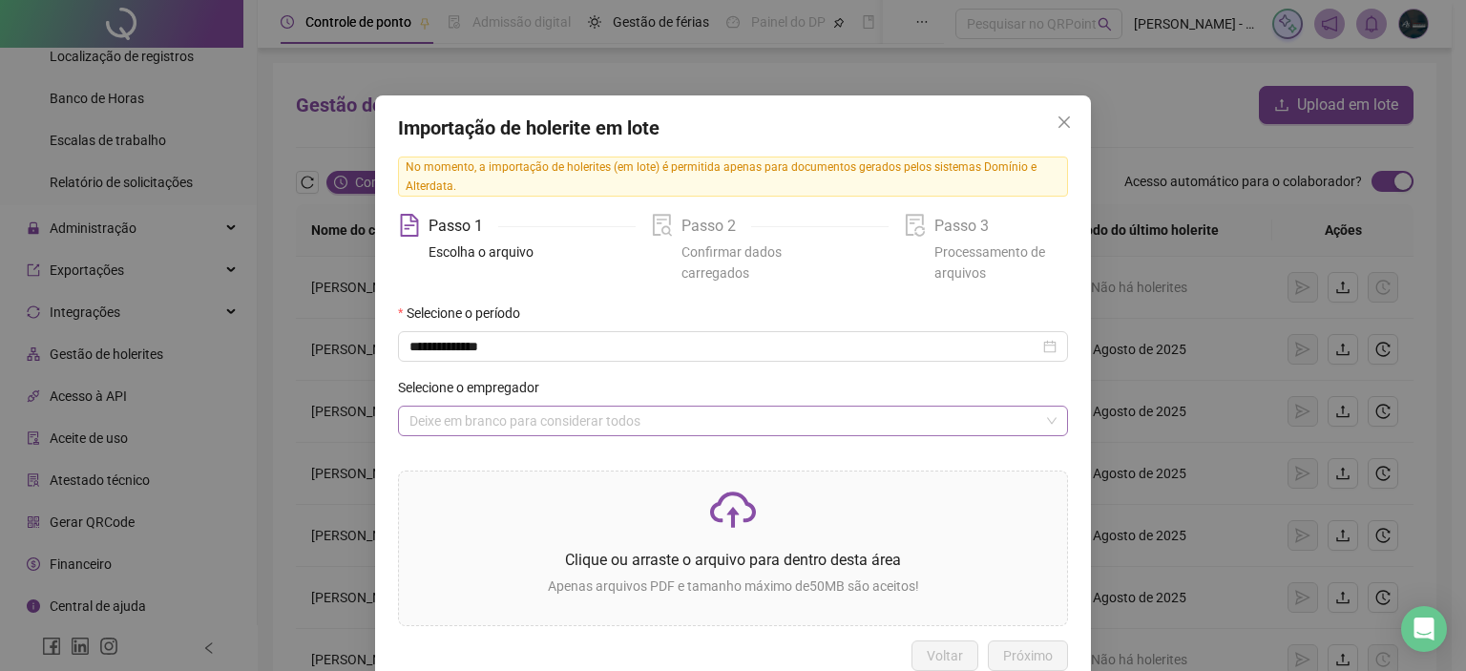
click at [498, 420] on input "search" at bounding box center [724, 421] width 630 height 29
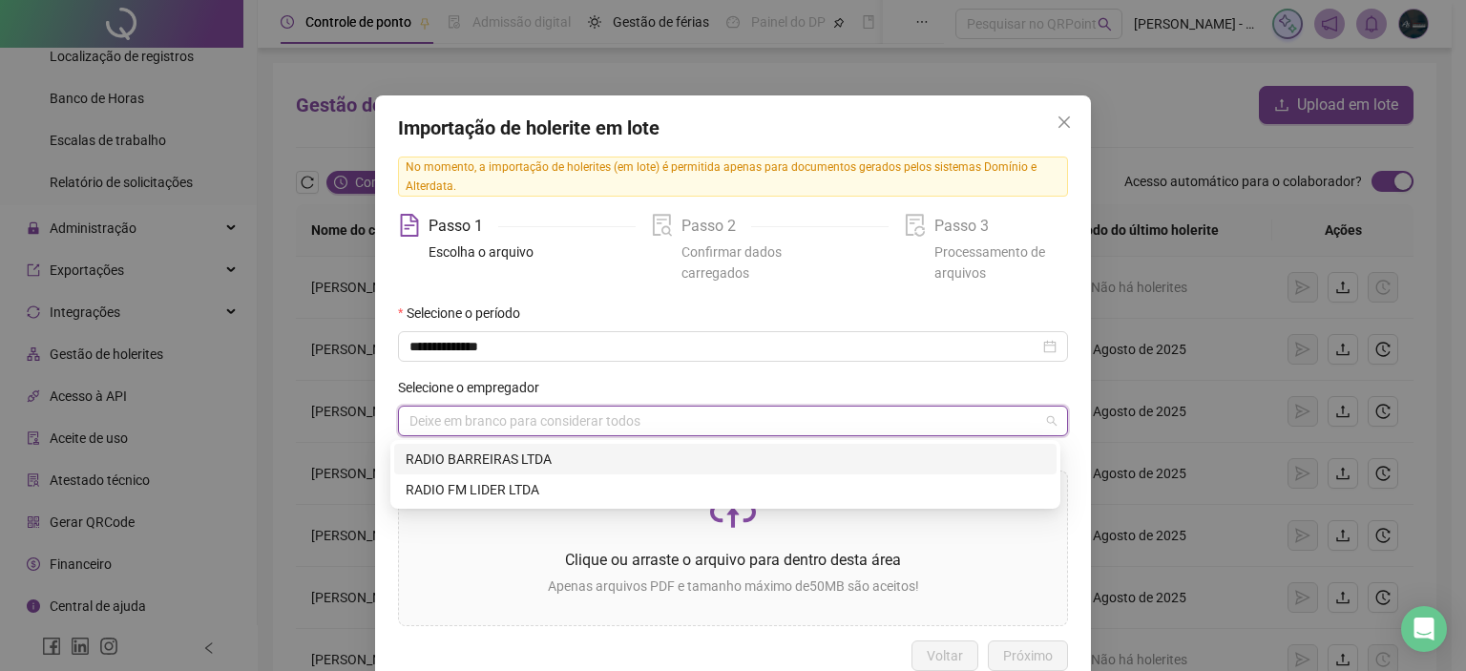
click at [501, 464] on div "RADIO BARREIRAS LTDA" at bounding box center [725, 459] width 639 height 21
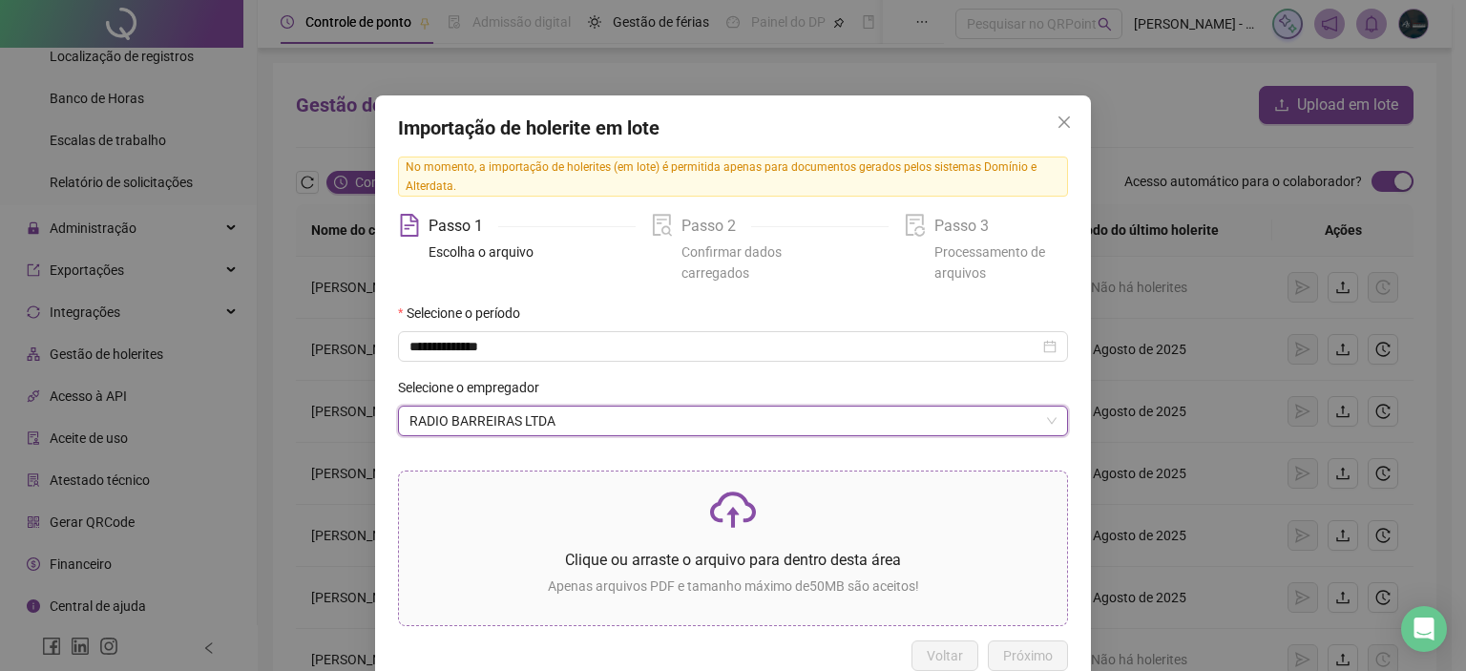
scroll to position [42, 0]
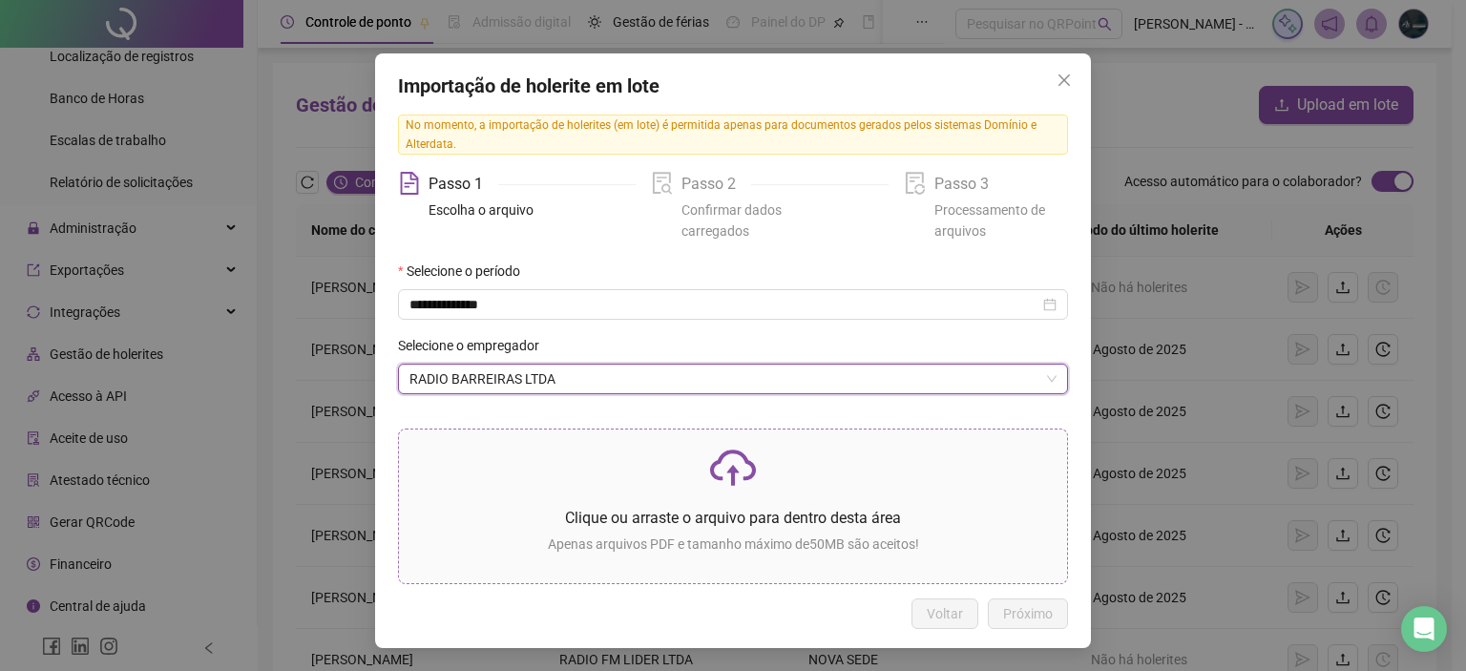
click at [721, 507] on p "Clique ou arraste o arquivo para dentro desta área" at bounding box center [732, 518] width 637 height 24
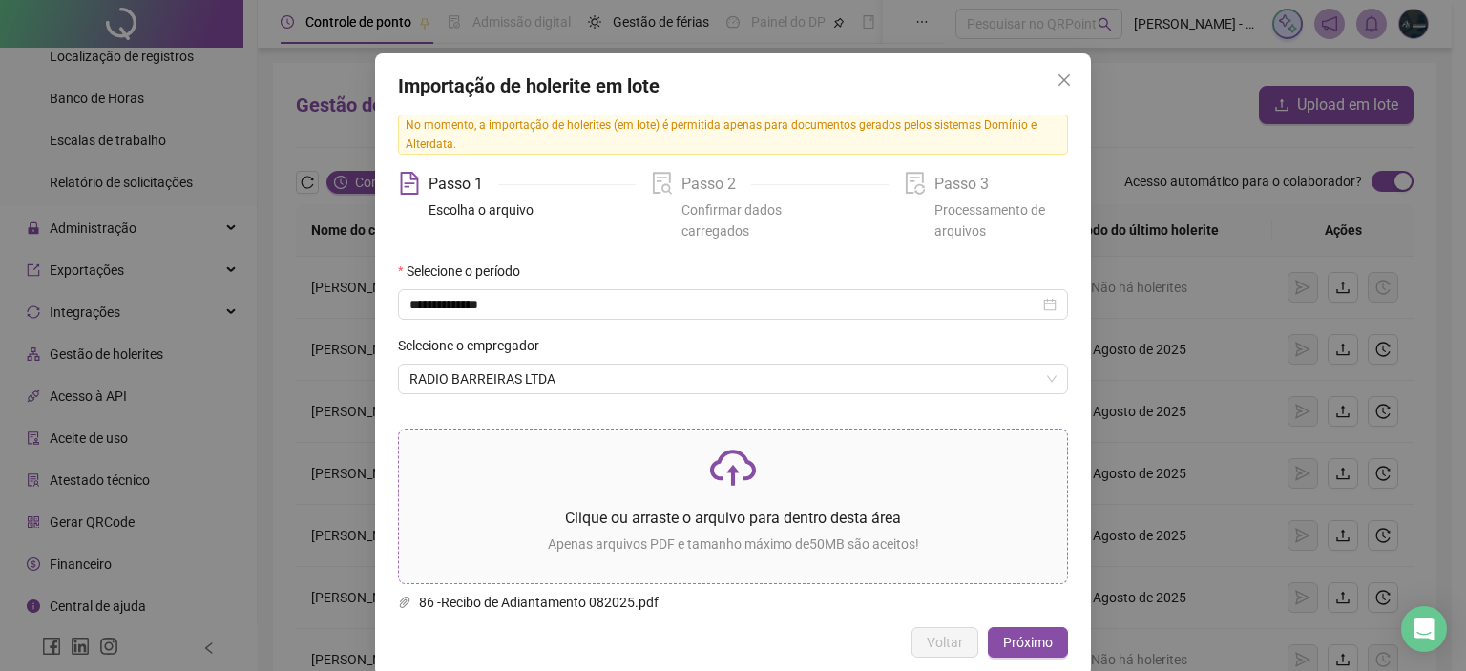
scroll to position [70, 0]
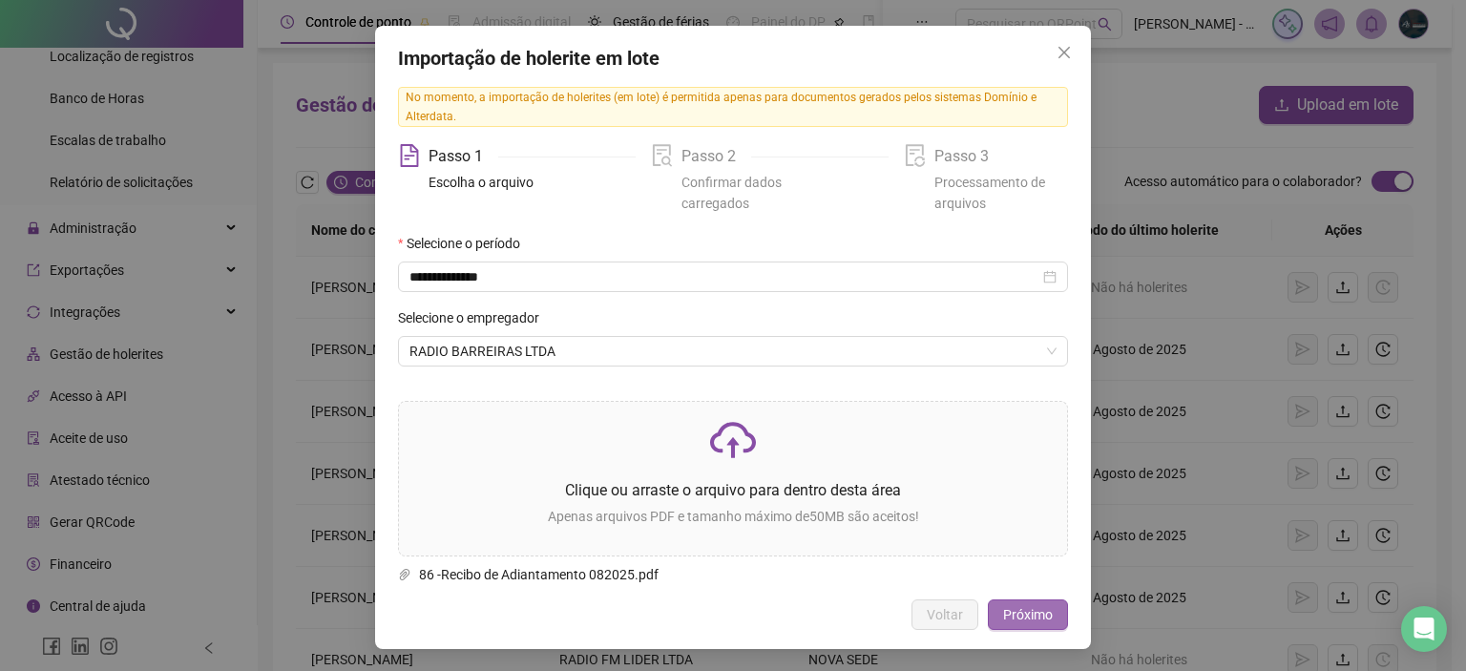
click at [1026, 617] on span "Próximo" at bounding box center [1028, 614] width 50 height 21
click at [1056, 54] on icon "close" at bounding box center [1063, 52] width 15 height 15
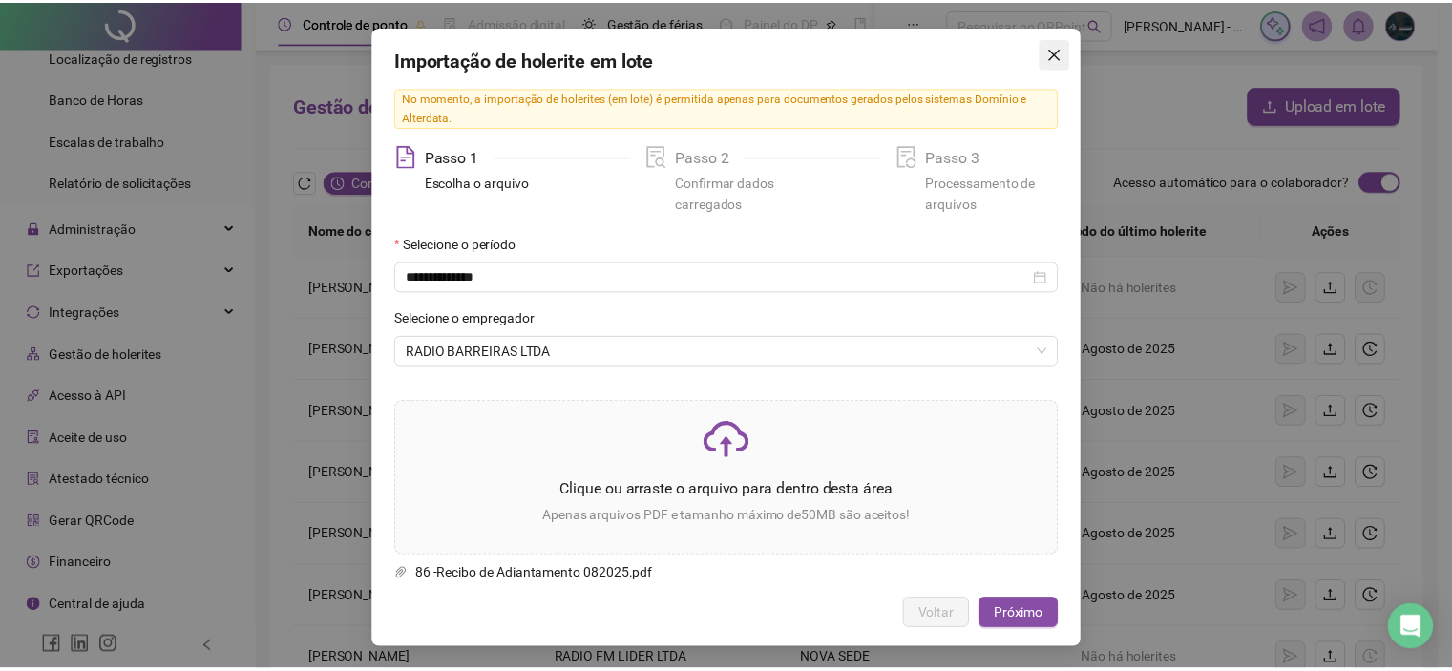
scroll to position [0, 0]
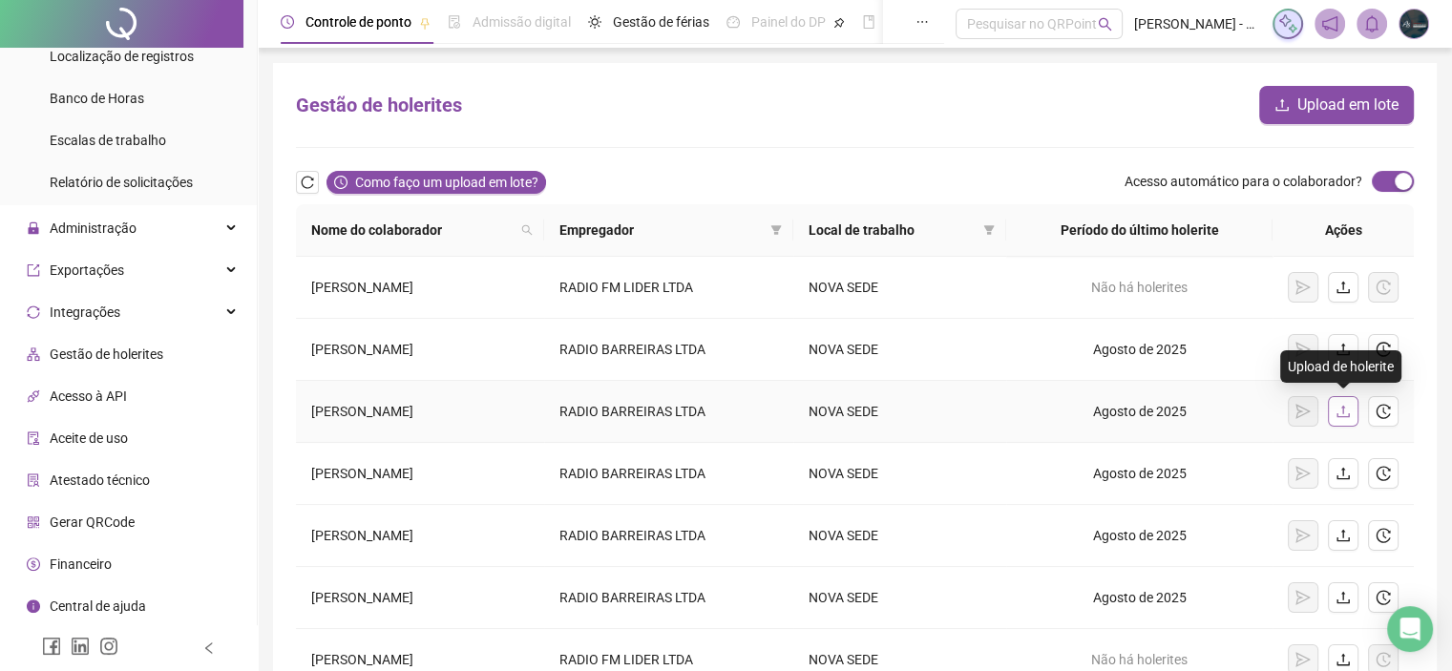
click at [1348, 414] on icon "upload" at bounding box center [1342, 412] width 12 height 12
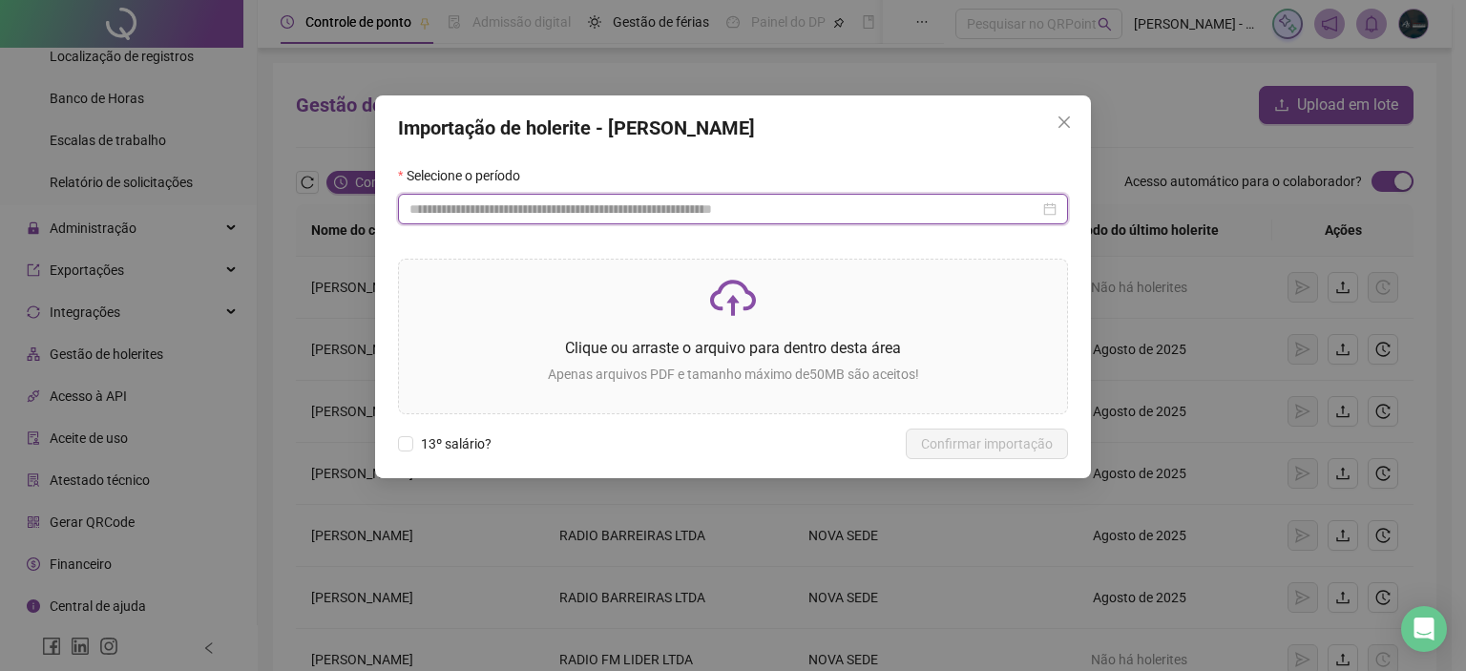
click at [621, 211] on input at bounding box center [724, 209] width 630 height 21
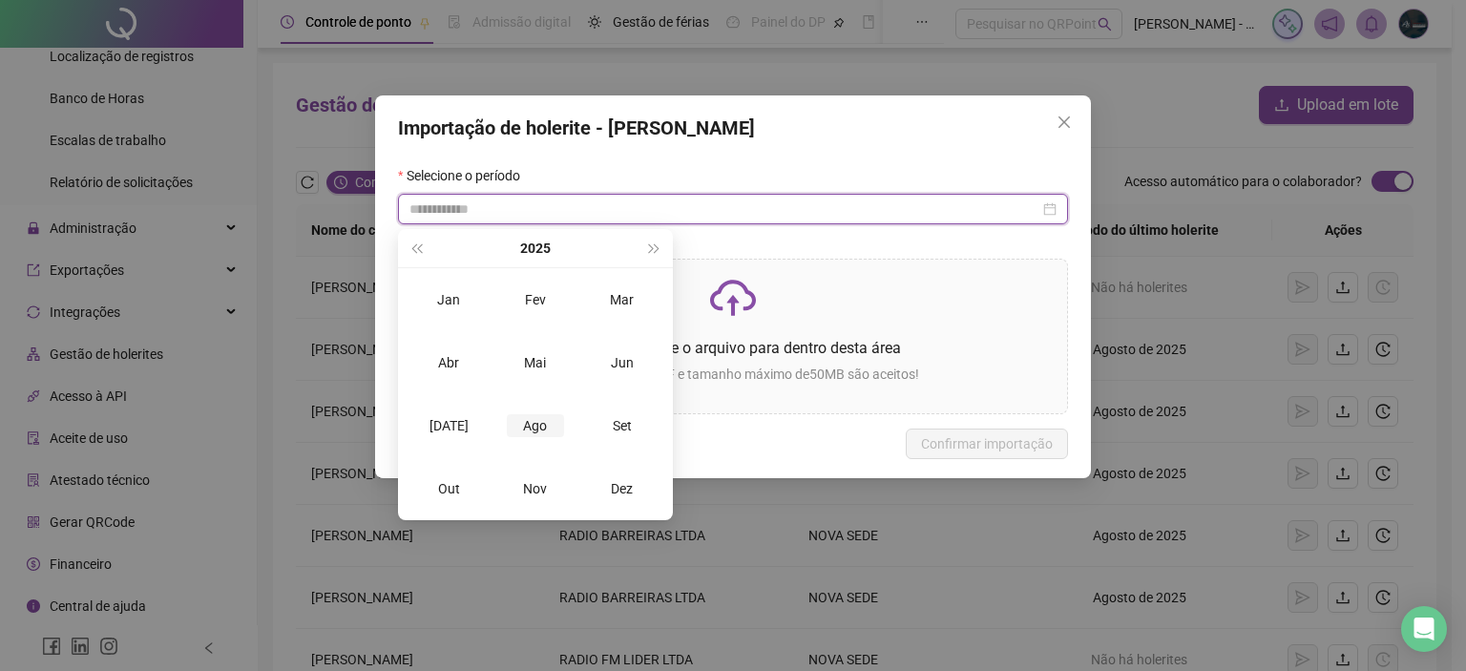
type input "**********"
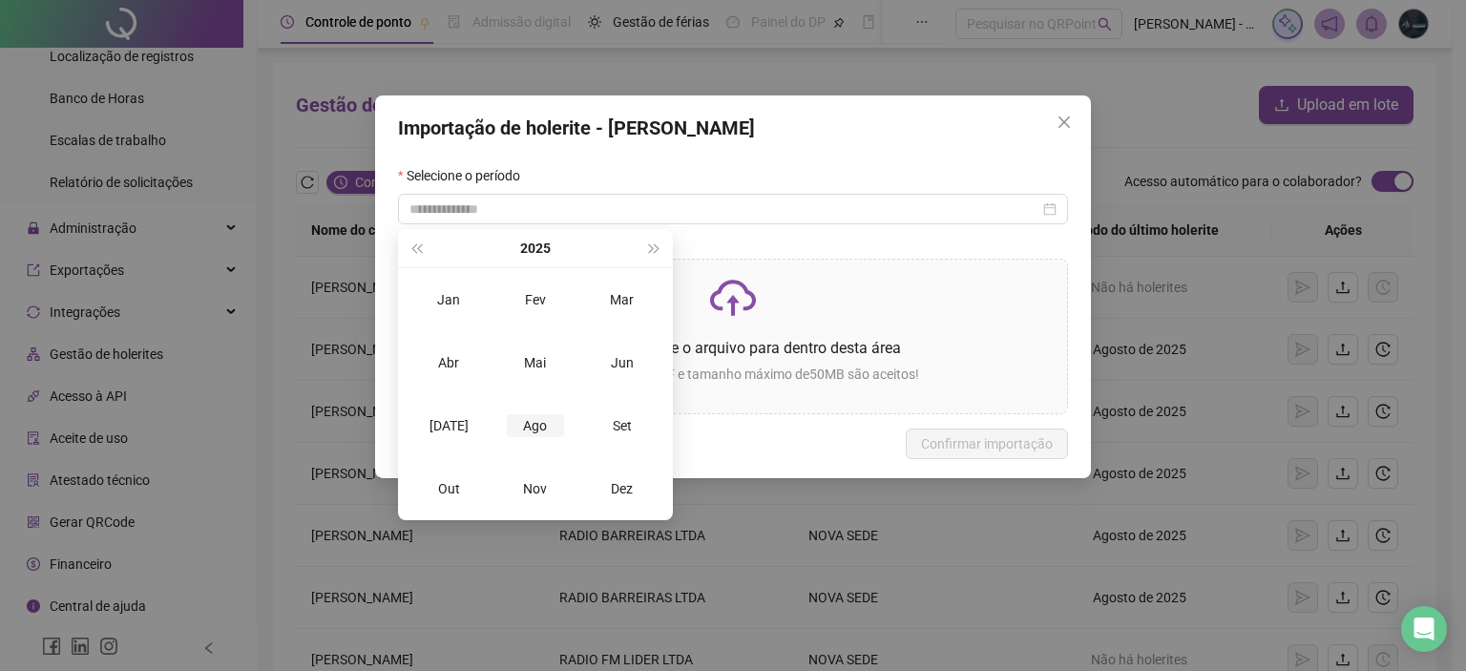
click at [553, 420] on div "Ago" at bounding box center [535, 425] width 57 height 23
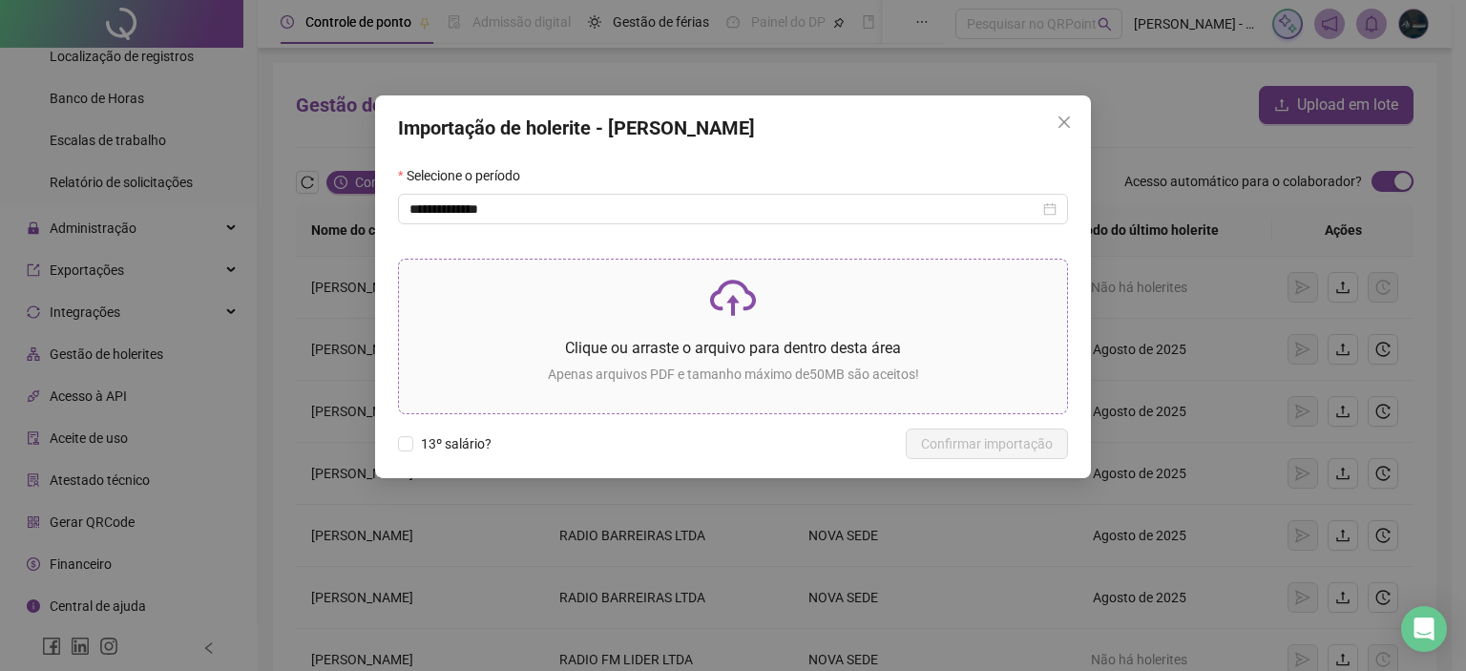
click at [686, 318] on p at bounding box center [732, 298] width 637 height 46
click at [1067, 118] on icon "close" at bounding box center [1063, 121] width 11 height 11
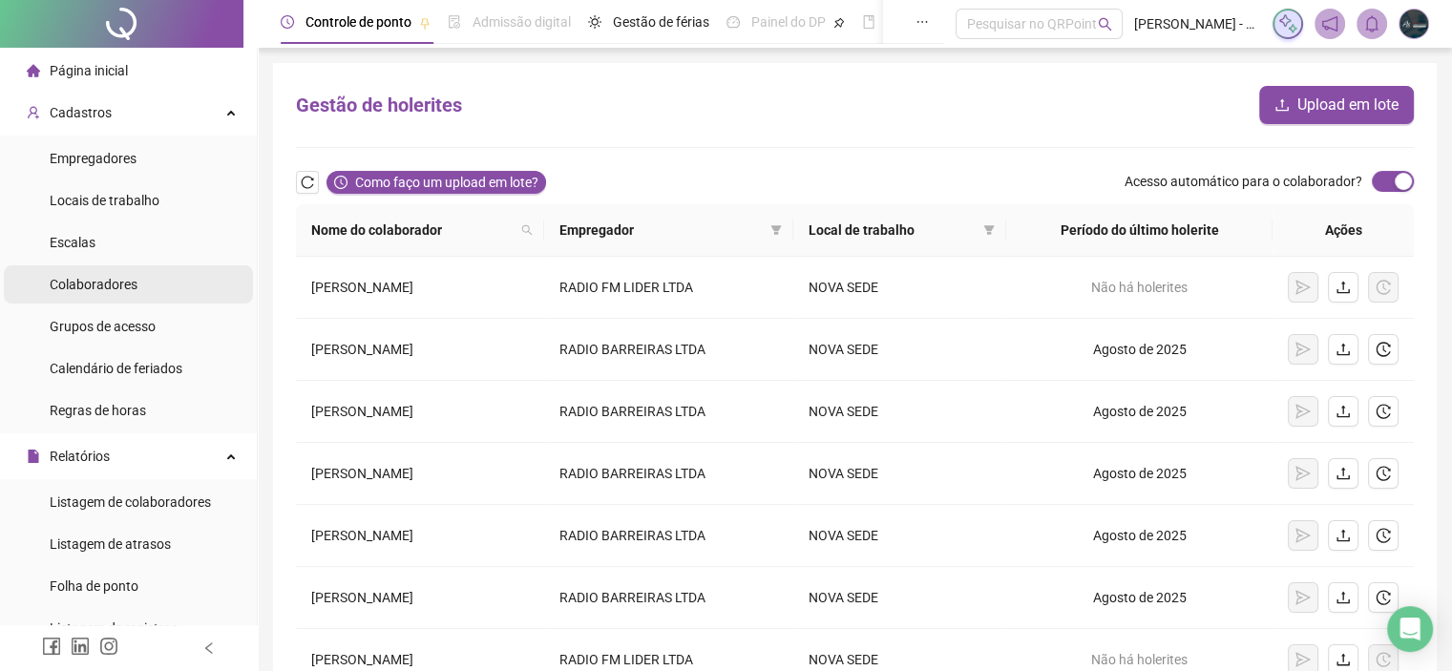
click at [121, 293] on div "Colaboradores" at bounding box center [94, 284] width 88 height 38
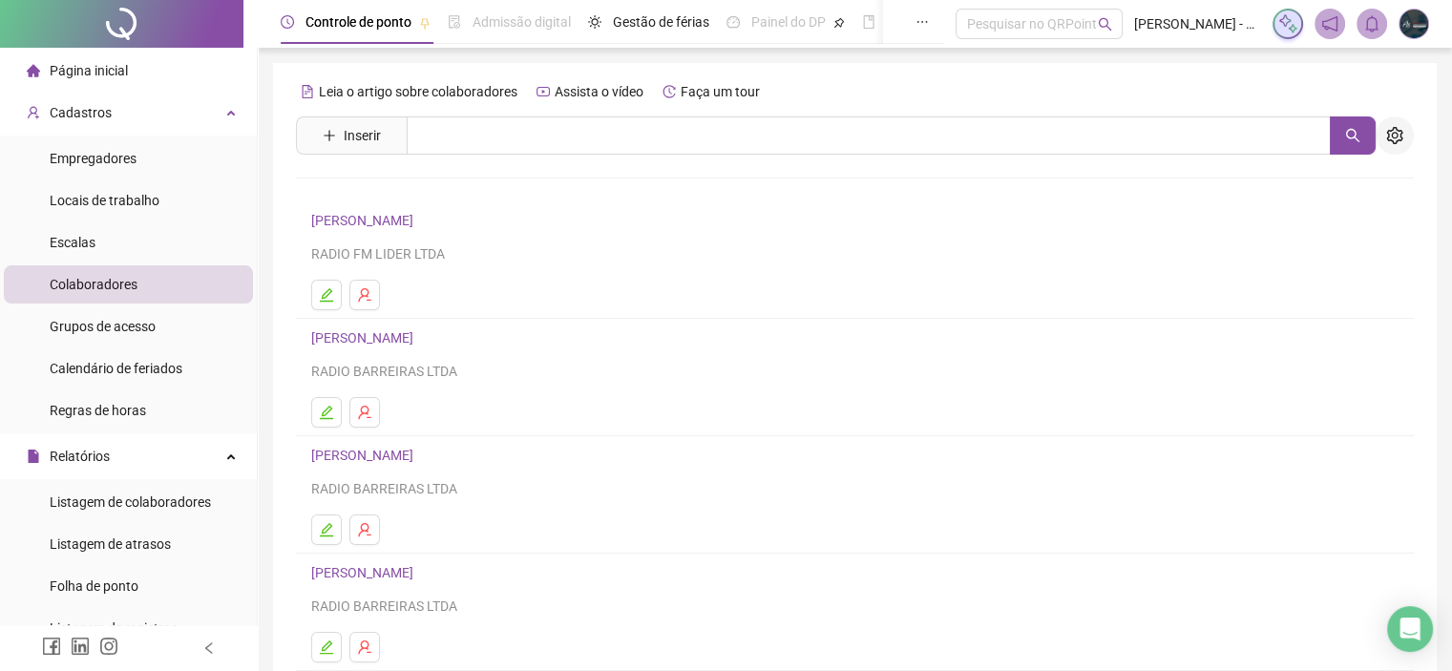
click at [1396, 134] on icon "setting" at bounding box center [1394, 135] width 16 height 17
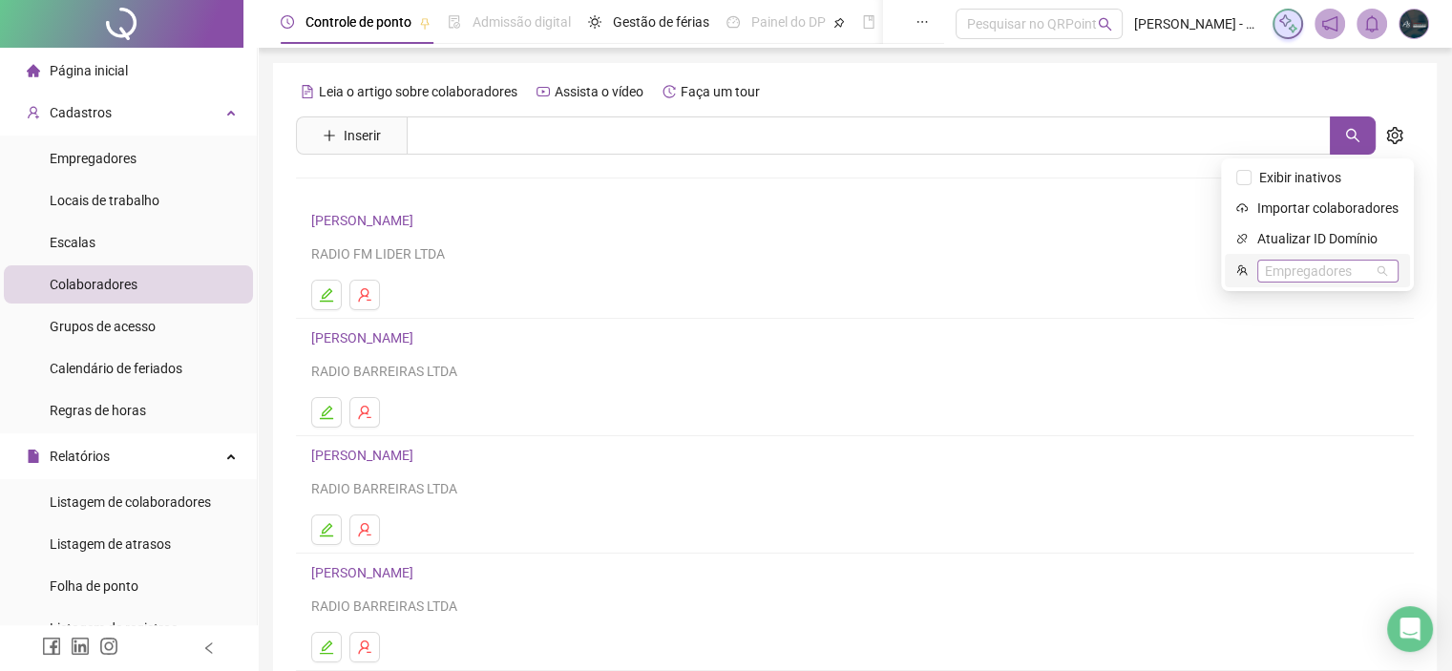
click at [1319, 261] on div "Empregadores" at bounding box center [1327, 271] width 141 height 23
click at [1320, 327] on div "RADIO FM LIDER LTDA" at bounding box center [1328, 334] width 109 height 21
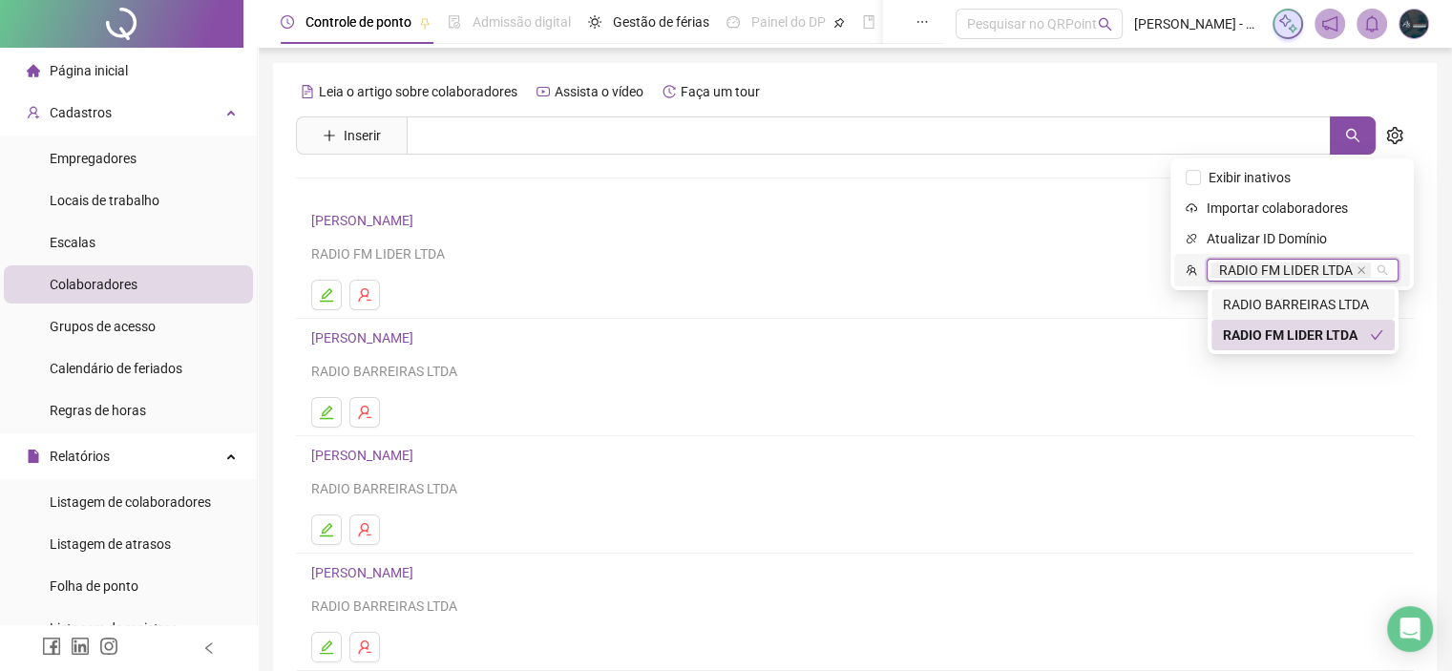
click at [1378, 270] on input "search" at bounding box center [1376, 270] width 4 height 14
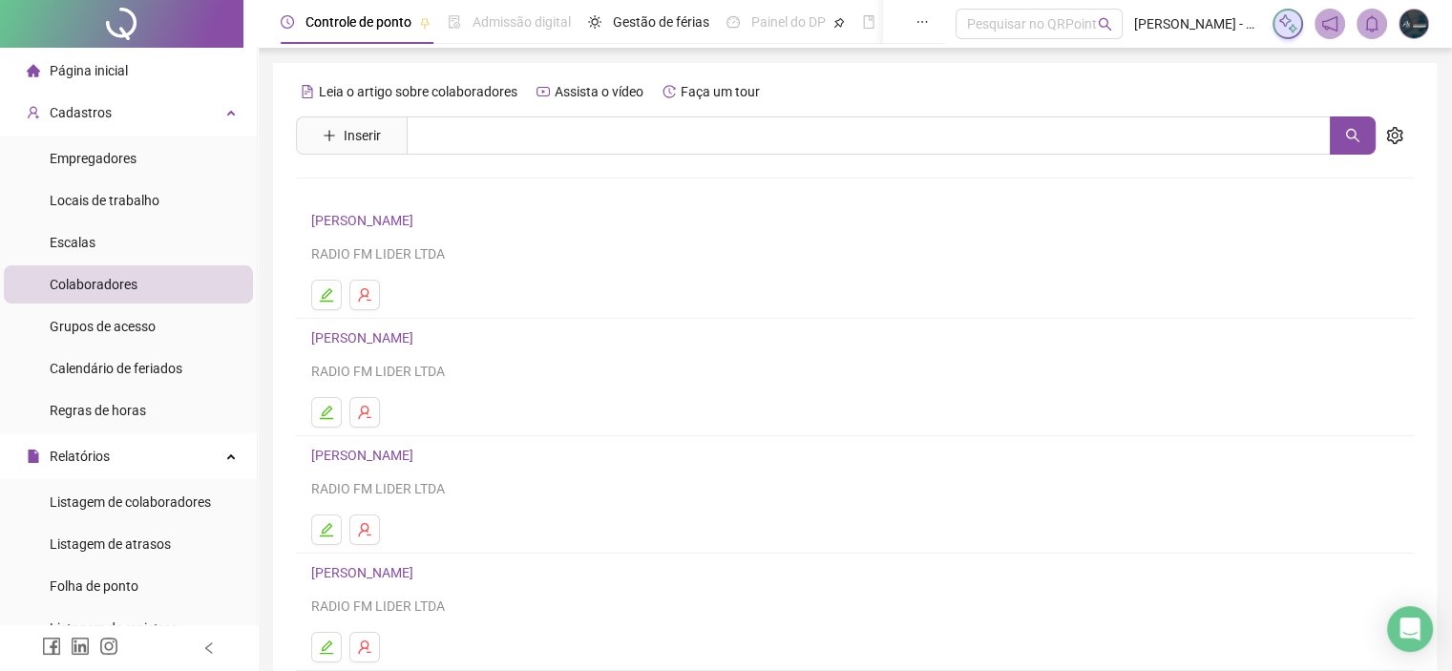
drag, startPoint x: 383, startPoint y: 339, endPoint x: 586, endPoint y: 428, distance: 221.8
click at [594, 428] on li "[PERSON_NAME] RADIO FM LIDER LTDA" at bounding box center [855, 377] width 1118 height 117
click at [419, 227] on link "[PERSON_NAME]" at bounding box center [365, 220] width 108 height 15
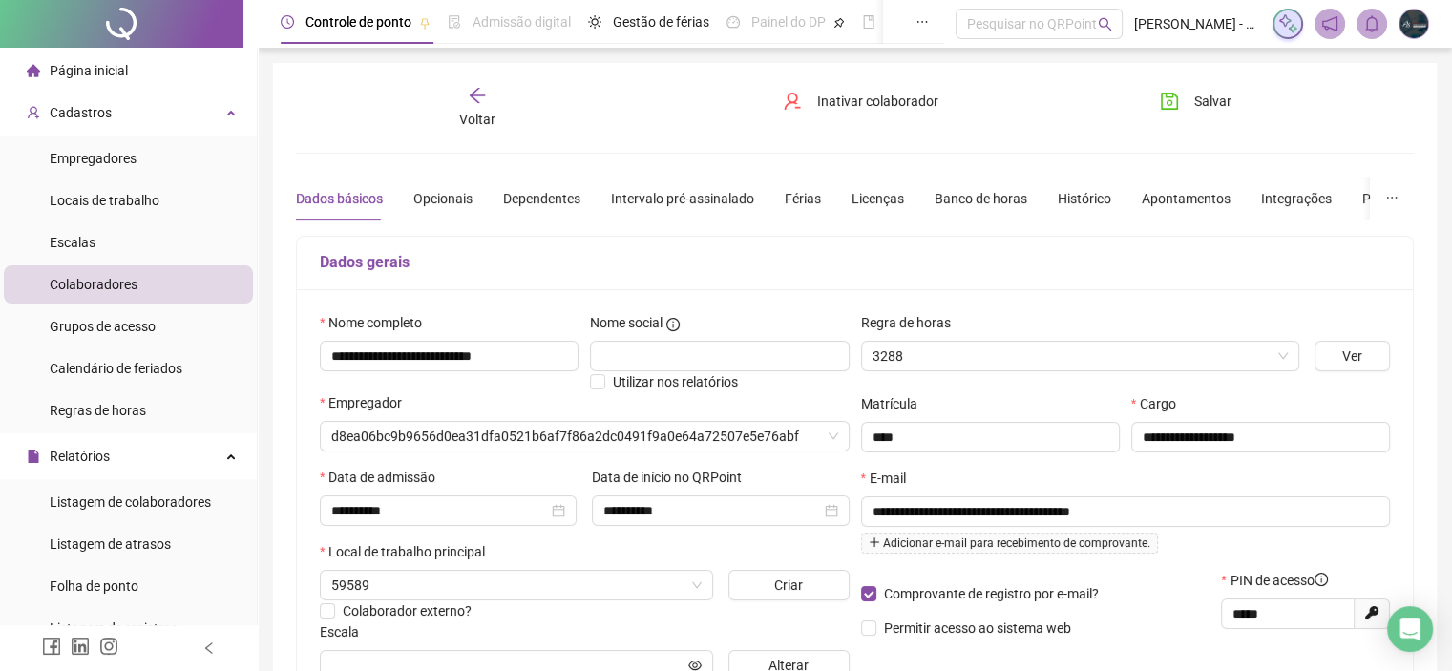
type input "**********"
click at [1261, 191] on div "Integrações" at bounding box center [1296, 198] width 71 height 21
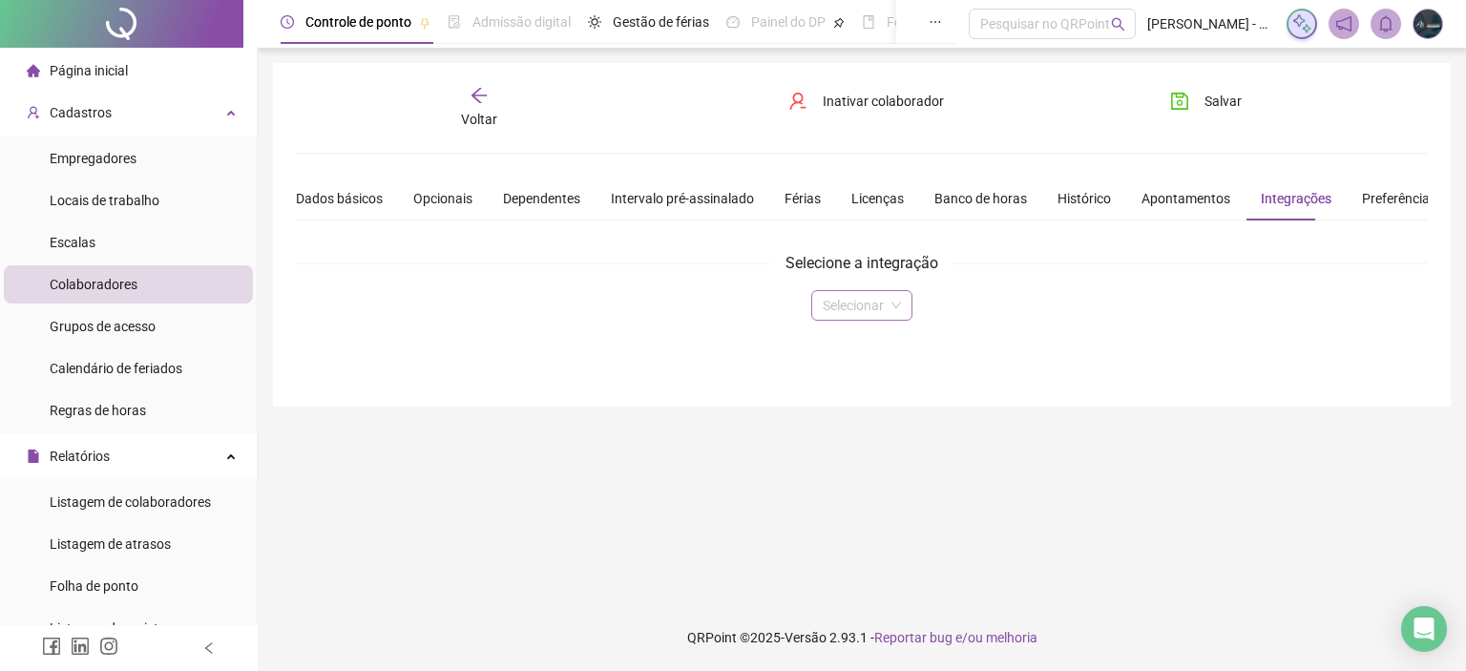
click at [825, 302] on input "search" at bounding box center [853, 305] width 61 height 29
click at [847, 347] on div "Domínio" at bounding box center [861, 342] width 70 height 21
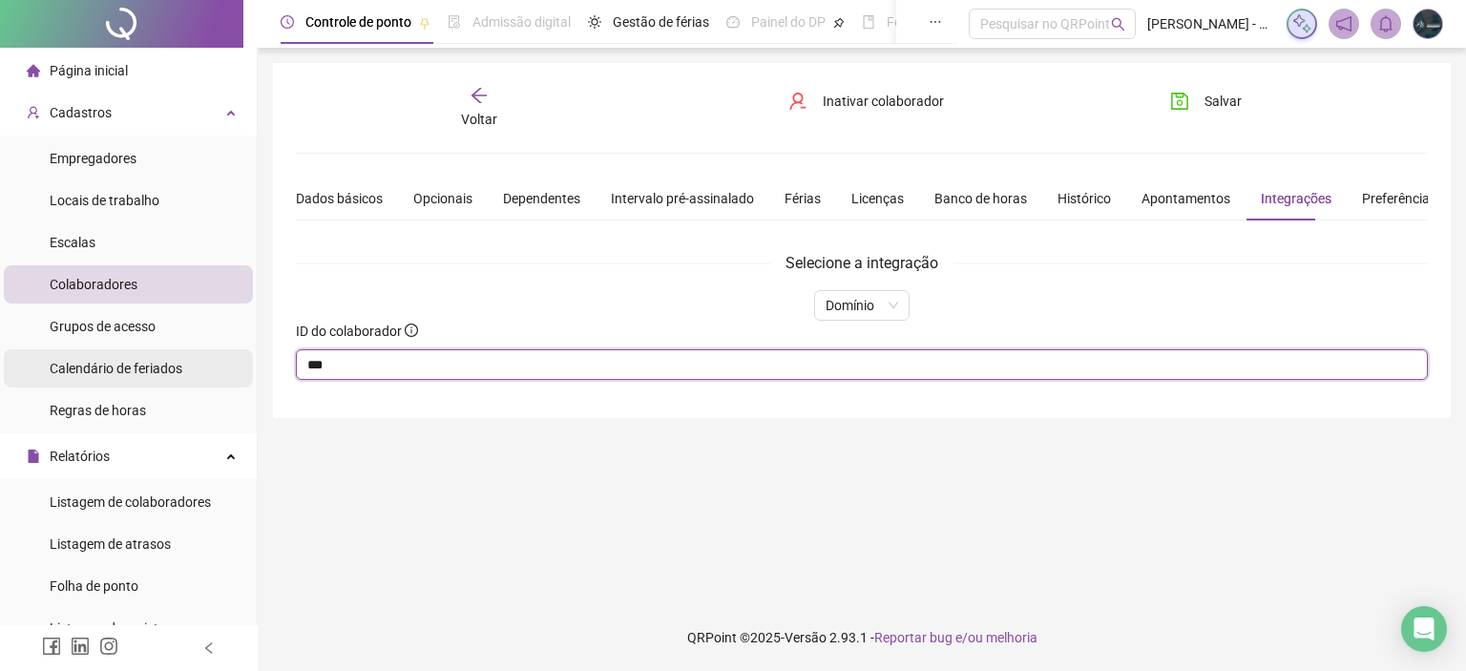
drag, startPoint x: 364, startPoint y: 369, endPoint x: 222, endPoint y: 373, distance: 141.3
click at [222, 373] on div "Página inicial Cadastros Empregadores Locais de trabalho Escalas Colaboradores …" at bounding box center [733, 335] width 1466 height 671
type input "****"
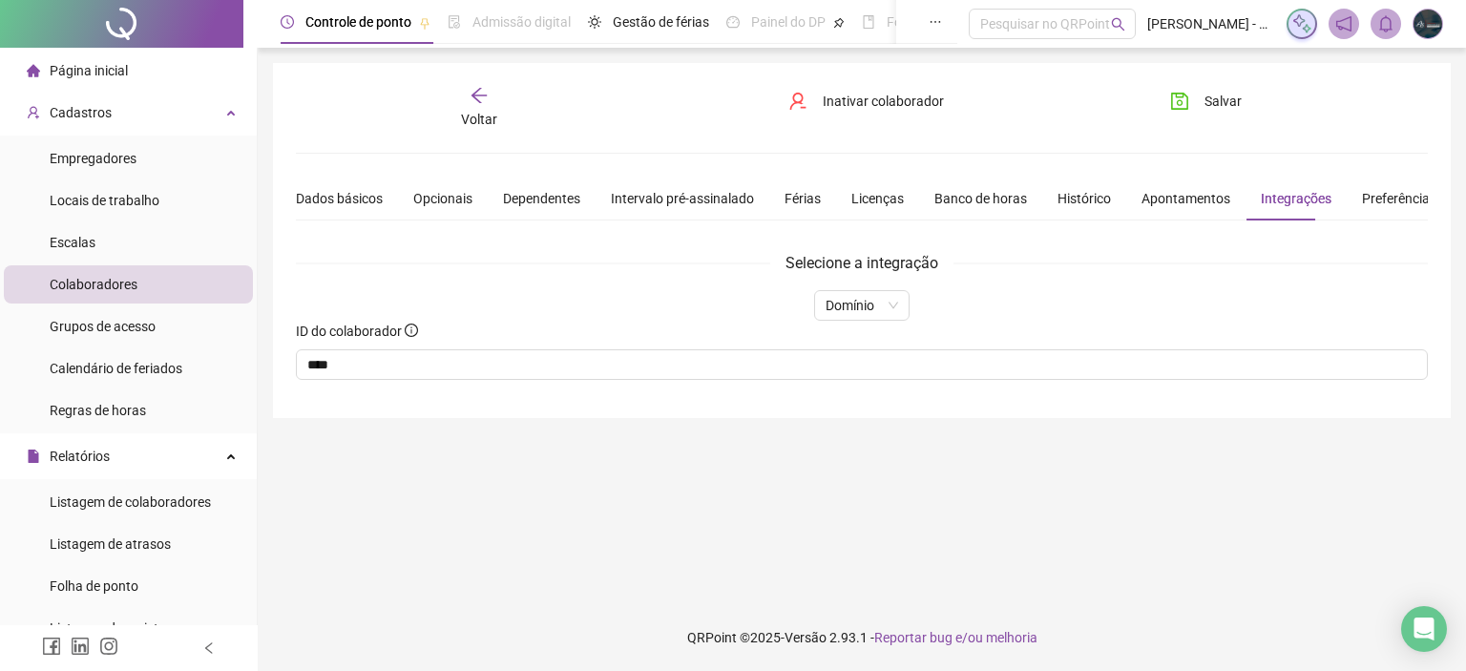
click at [1258, 102] on div "Salvar" at bounding box center [1243, 108] width 191 height 44
click at [1232, 102] on span "Salvar" at bounding box center [1222, 101] width 37 height 21
click at [473, 106] on div "Voltar" at bounding box center [479, 108] width 176 height 44
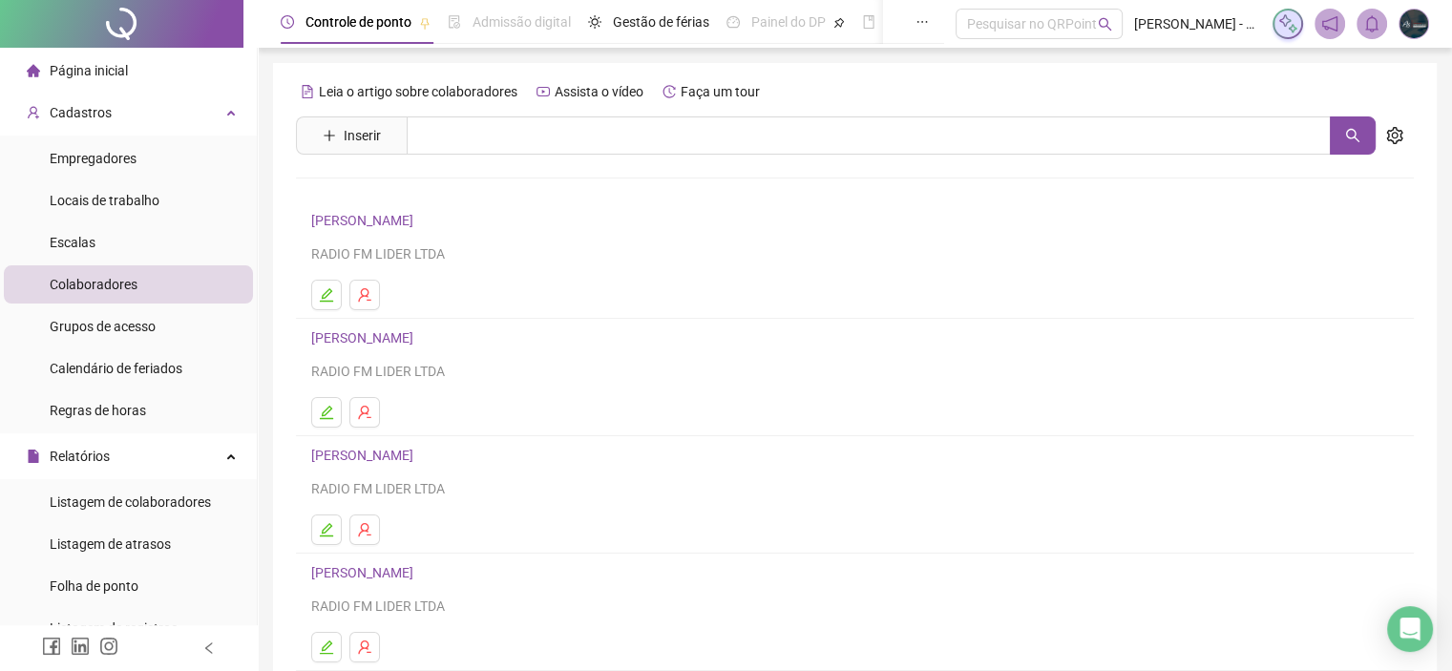
click at [397, 341] on link "[PERSON_NAME]" at bounding box center [365, 337] width 108 height 15
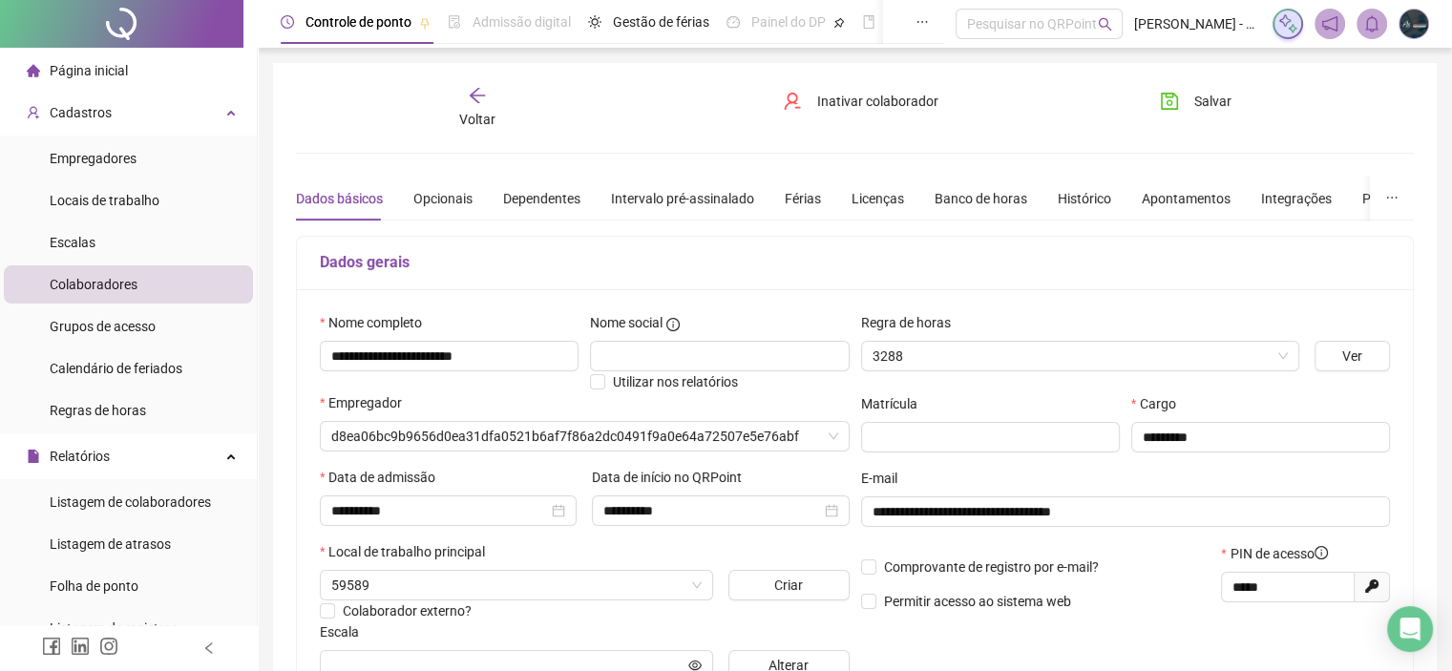
type input "*******"
click at [1294, 195] on div "Integrações" at bounding box center [1296, 198] width 71 height 21
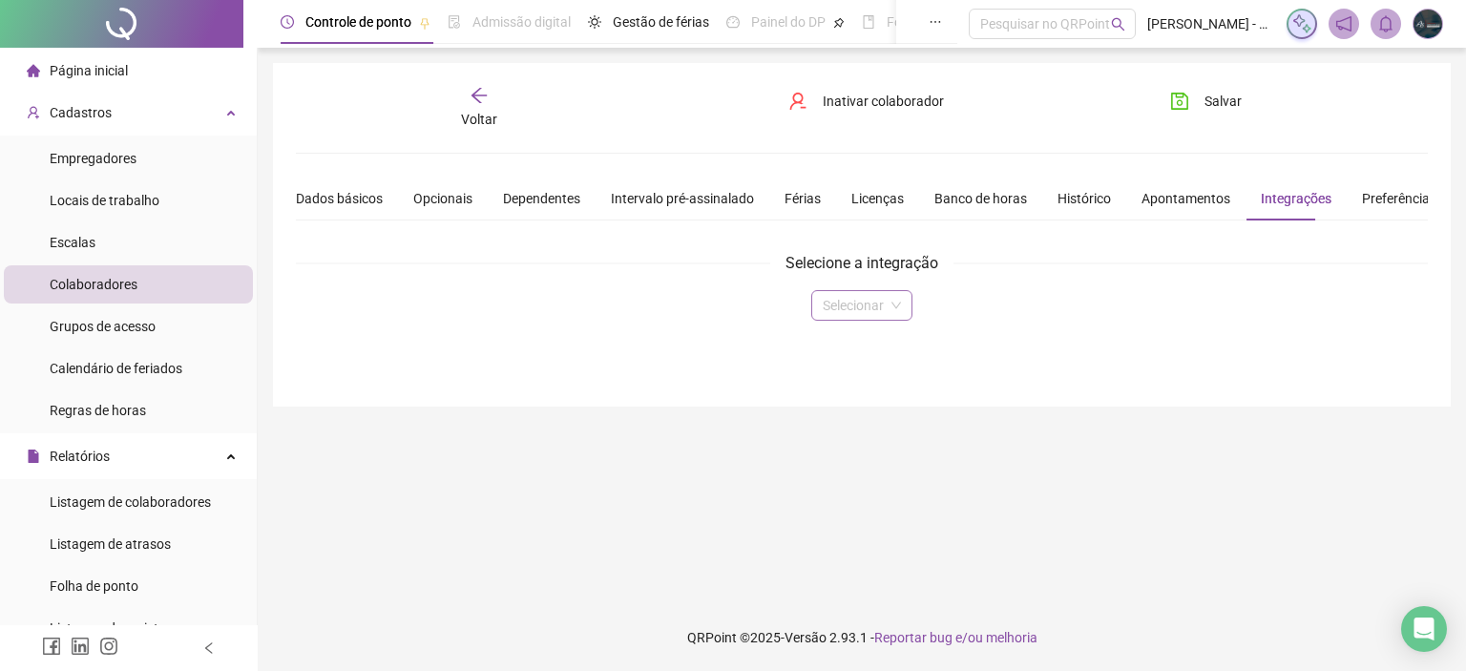
click at [888, 310] on span at bounding box center [862, 305] width 78 height 29
click at [850, 346] on div "Domínio" at bounding box center [861, 342] width 70 height 21
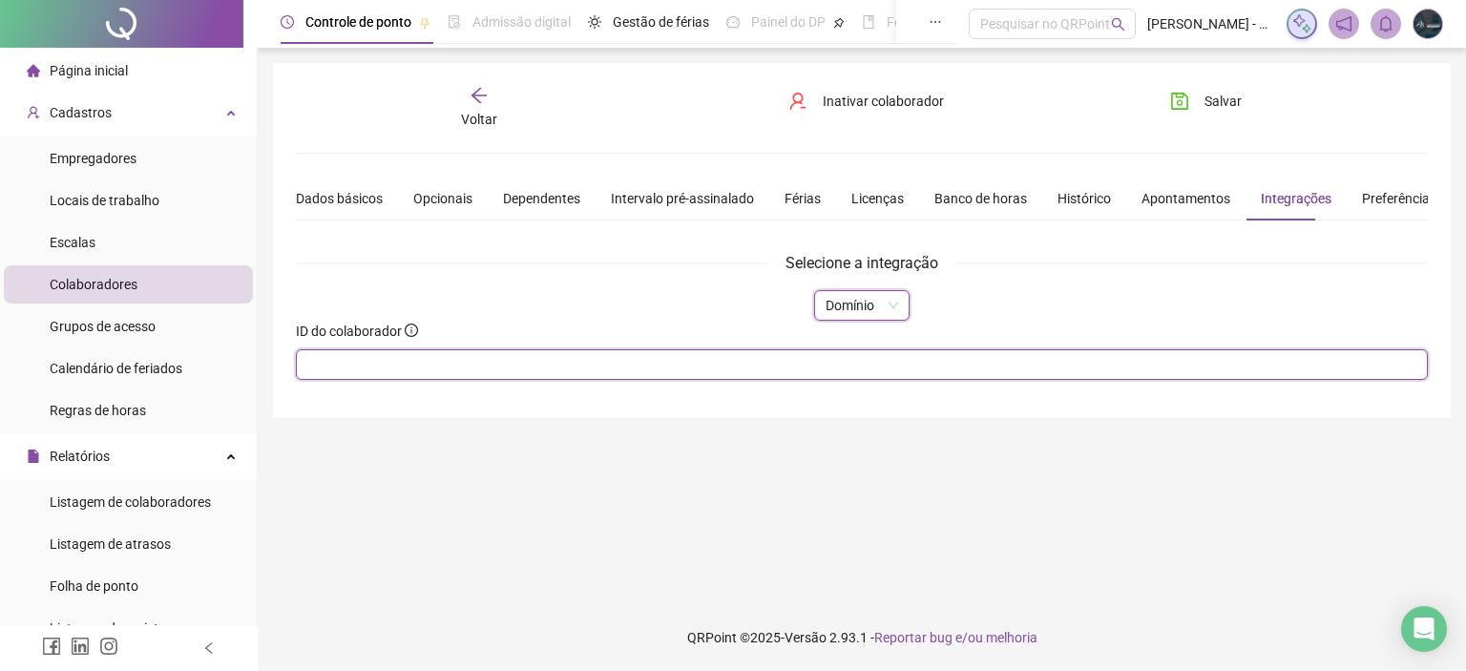
click at [649, 365] on input "text" at bounding box center [862, 364] width 1132 height 31
type input "****"
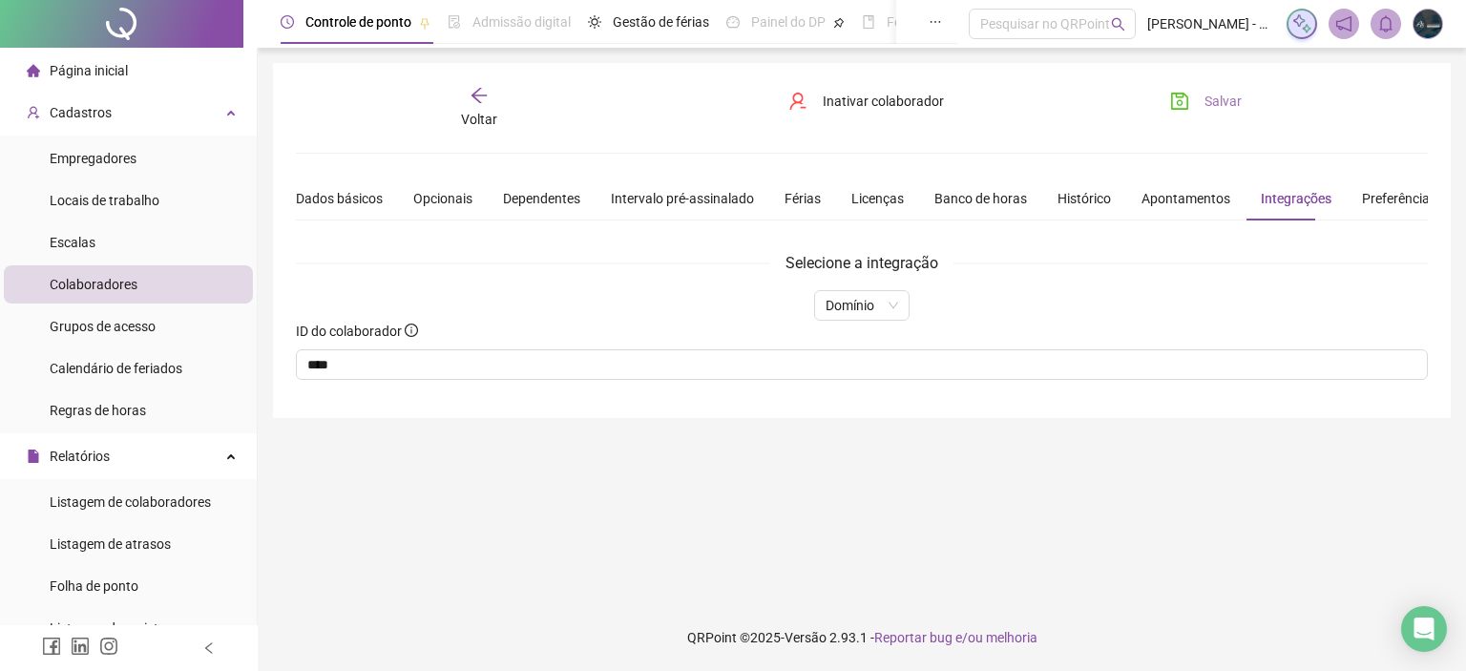
click at [1234, 99] on span "Salvar" at bounding box center [1222, 101] width 37 height 21
click at [1184, 197] on div "Apontamentos" at bounding box center [1185, 198] width 89 height 21
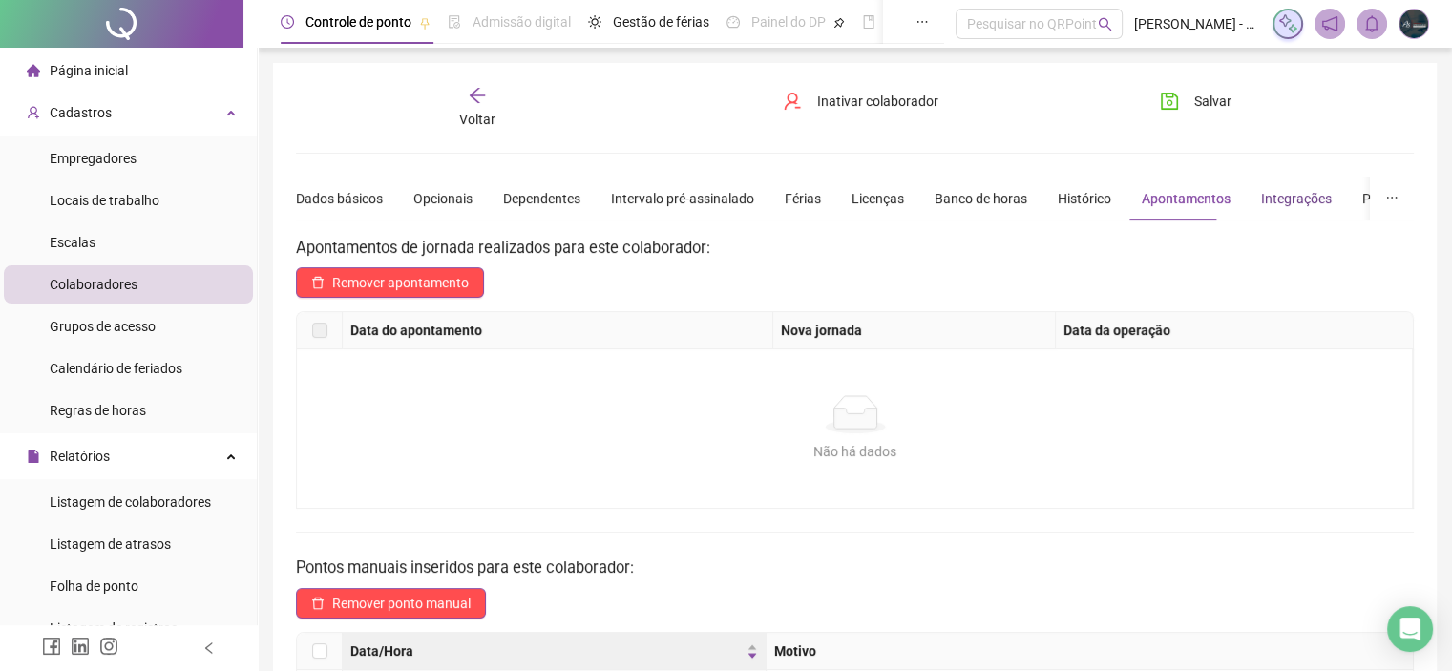
click at [1273, 198] on div "Integrações" at bounding box center [1296, 198] width 71 height 21
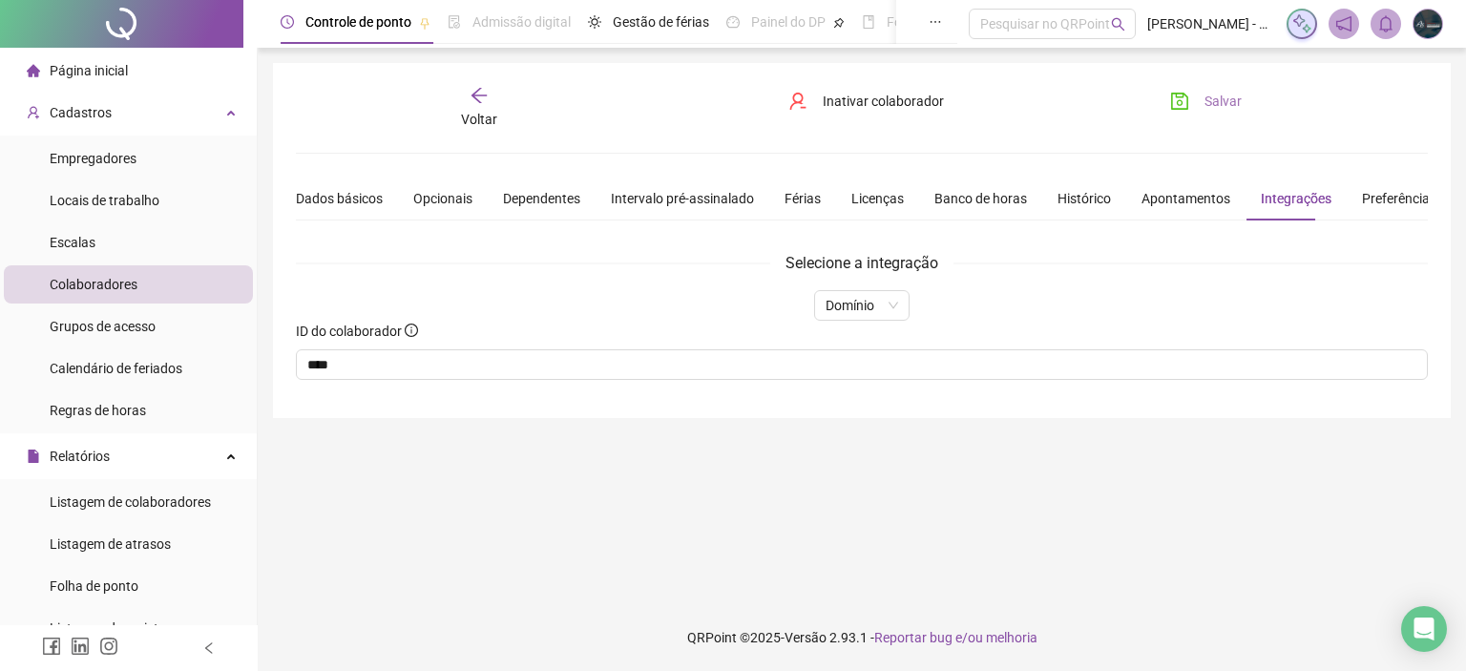
click at [1174, 92] on icon "save" at bounding box center [1179, 101] width 19 height 19
click at [488, 106] on div "Voltar" at bounding box center [479, 108] width 176 height 44
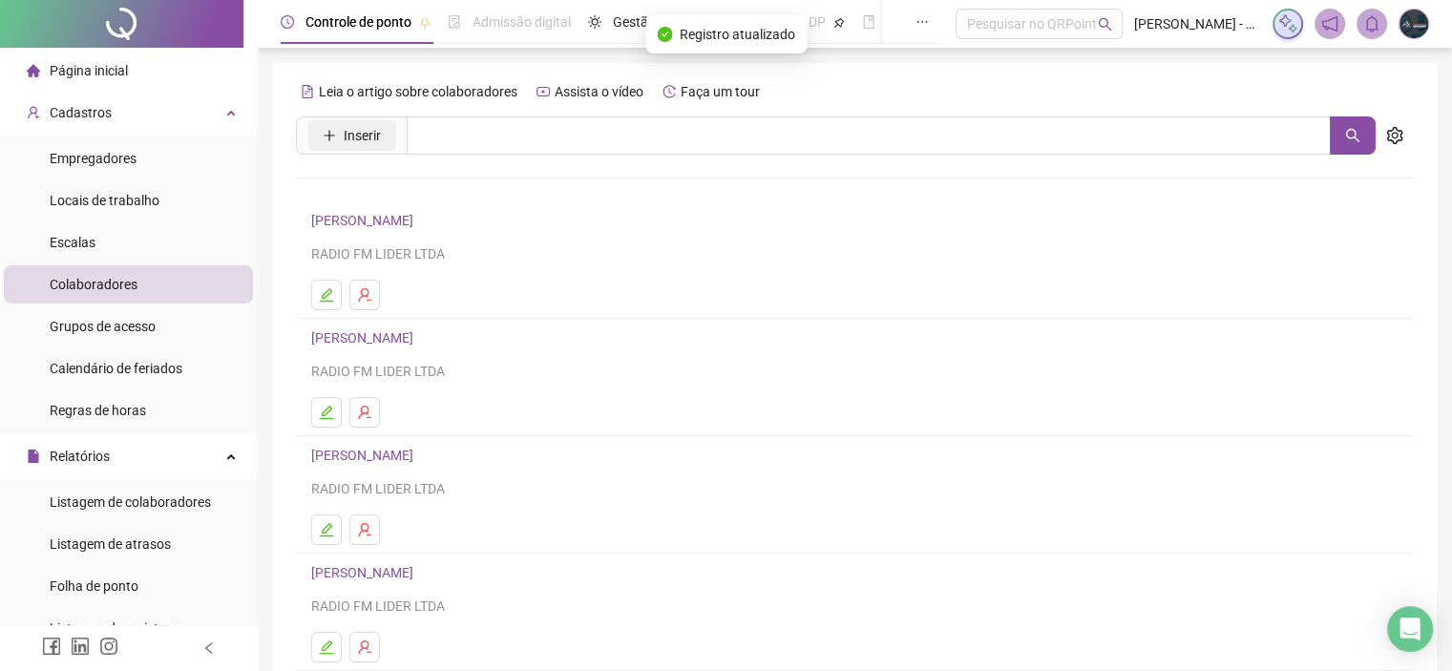
click at [352, 147] on button "Inserir" at bounding box center [351, 135] width 89 height 31
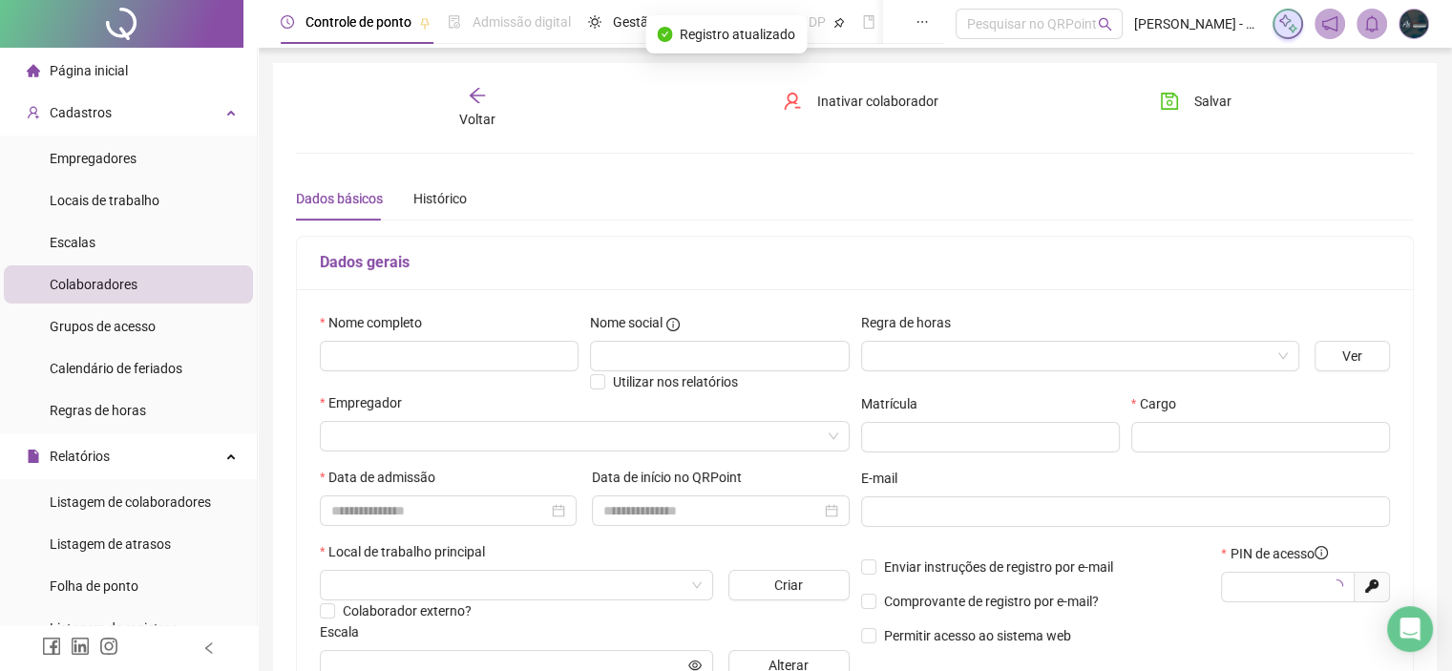
type input "*****"
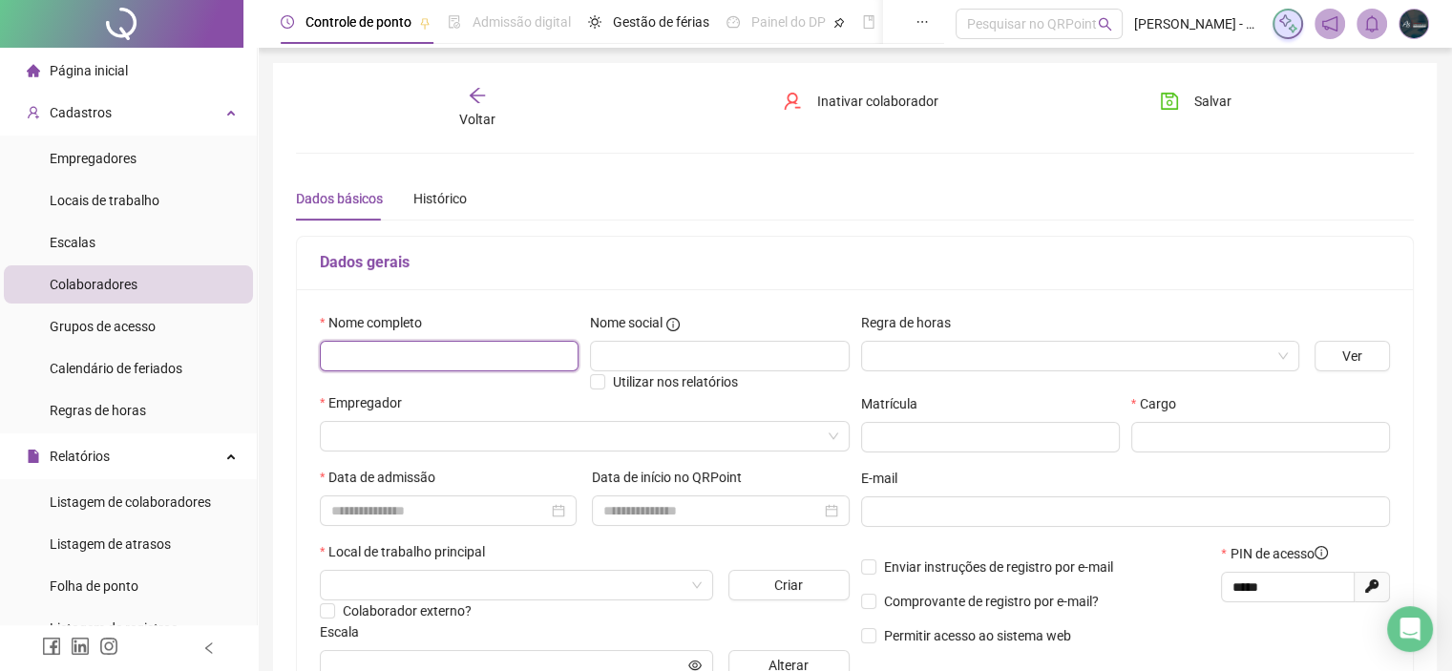
click at [430, 358] on input "text" at bounding box center [449, 356] width 259 height 31
click at [442, 342] on input "text" at bounding box center [449, 356] width 259 height 31
paste input "**********"
type input "**********"
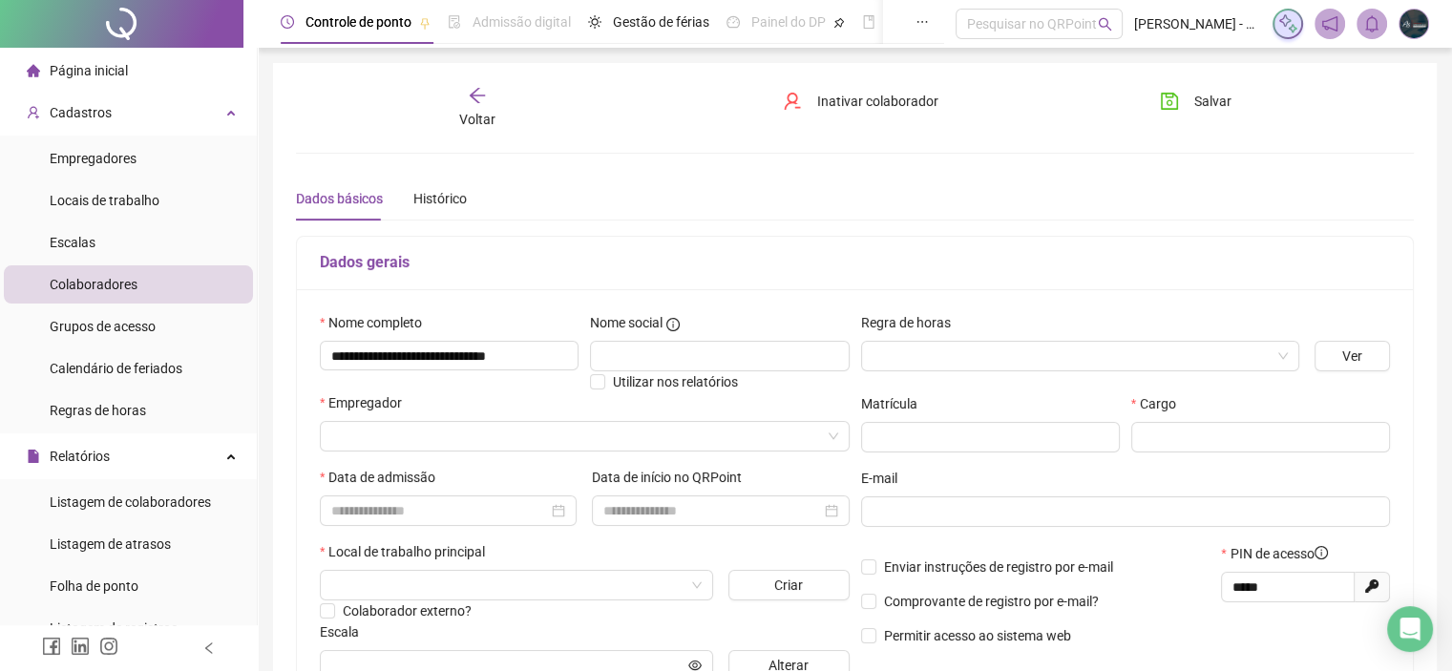
scroll to position [0, 0]
click at [404, 433] on input "search" at bounding box center [576, 436] width 490 height 29
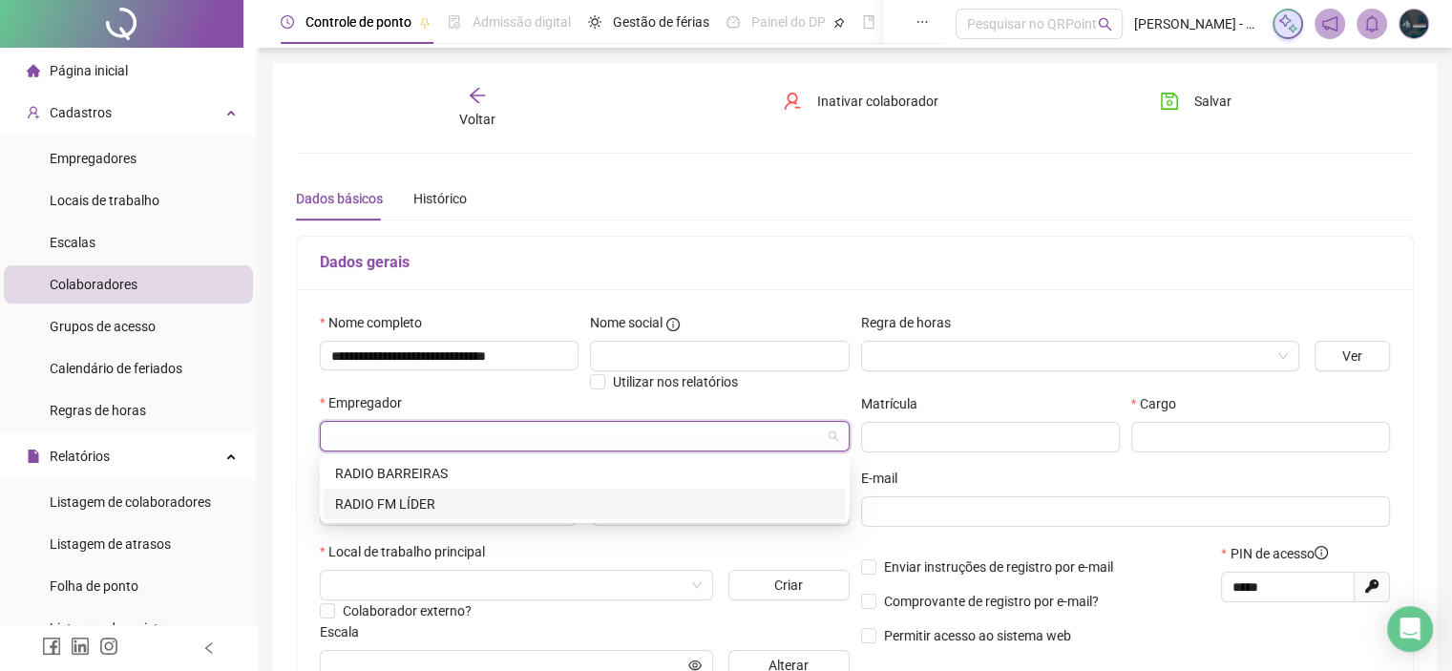
click at [391, 507] on div "RADIO FM LÍDER" at bounding box center [584, 503] width 499 height 21
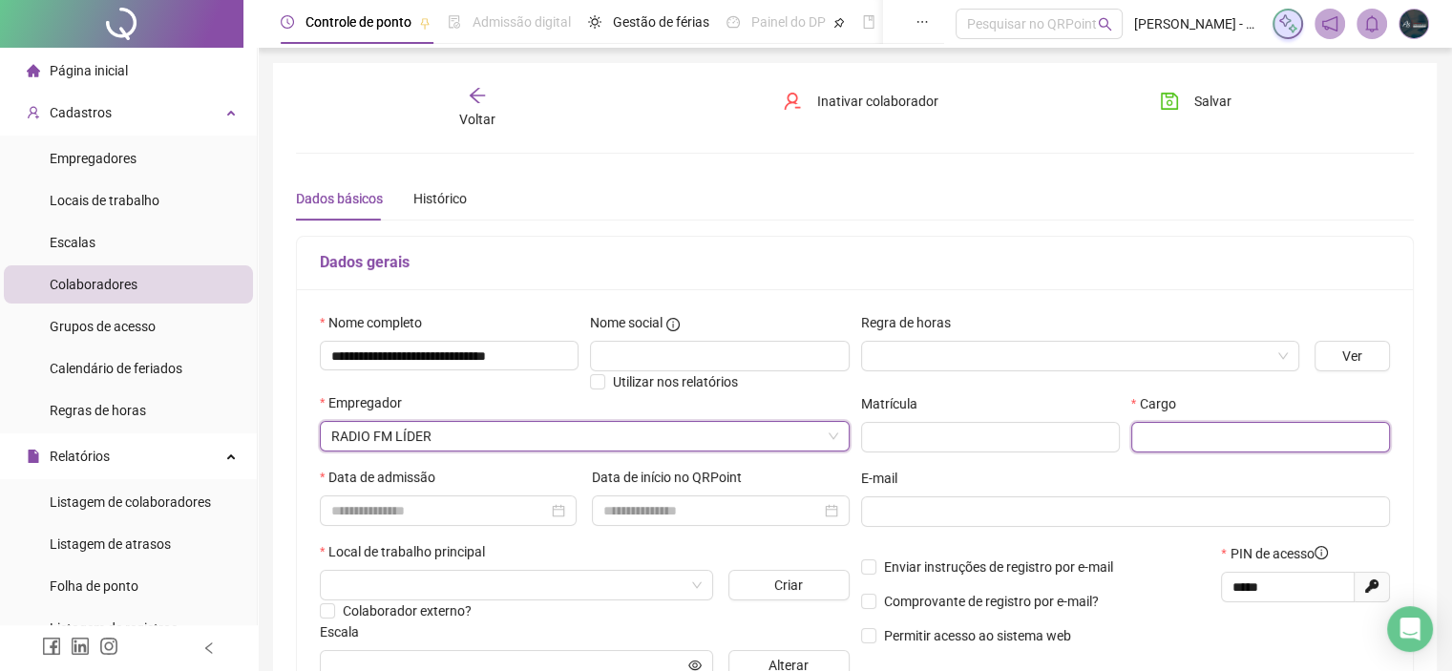
click at [1187, 431] on input "text" at bounding box center [1260, 437] width 259 height 31
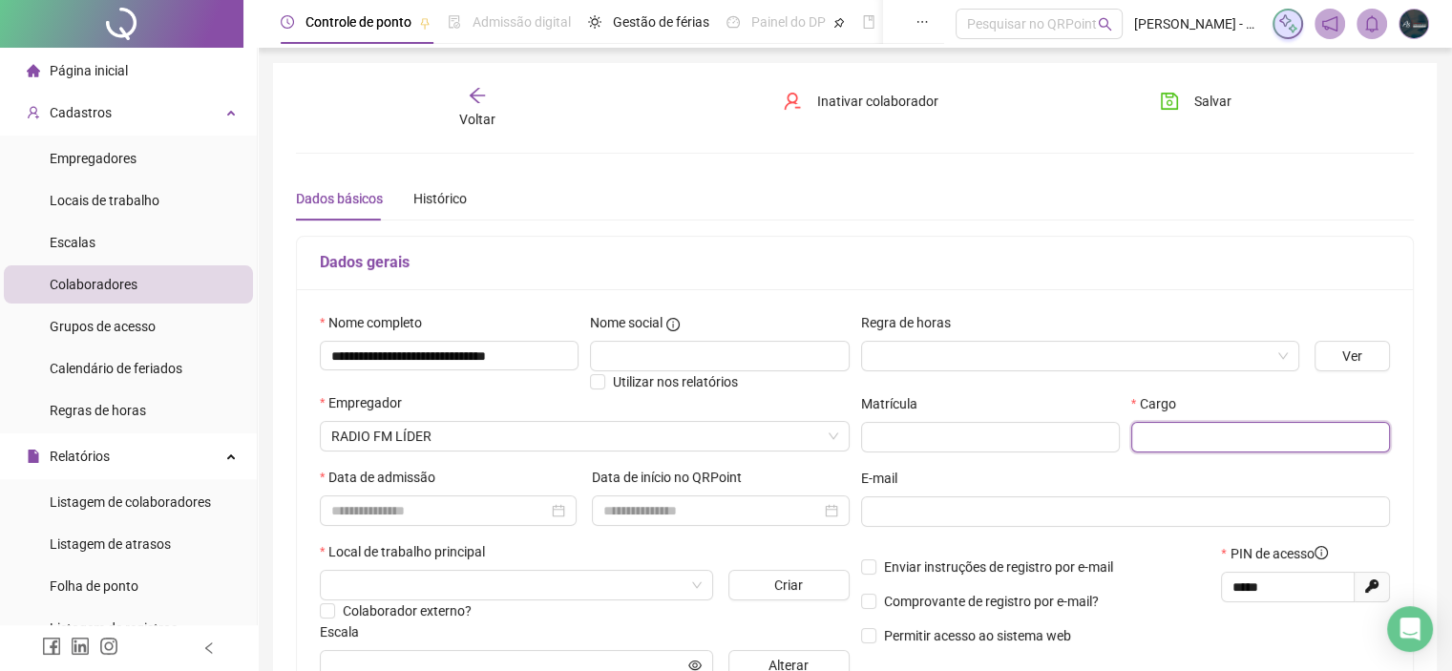
paste input "**********"
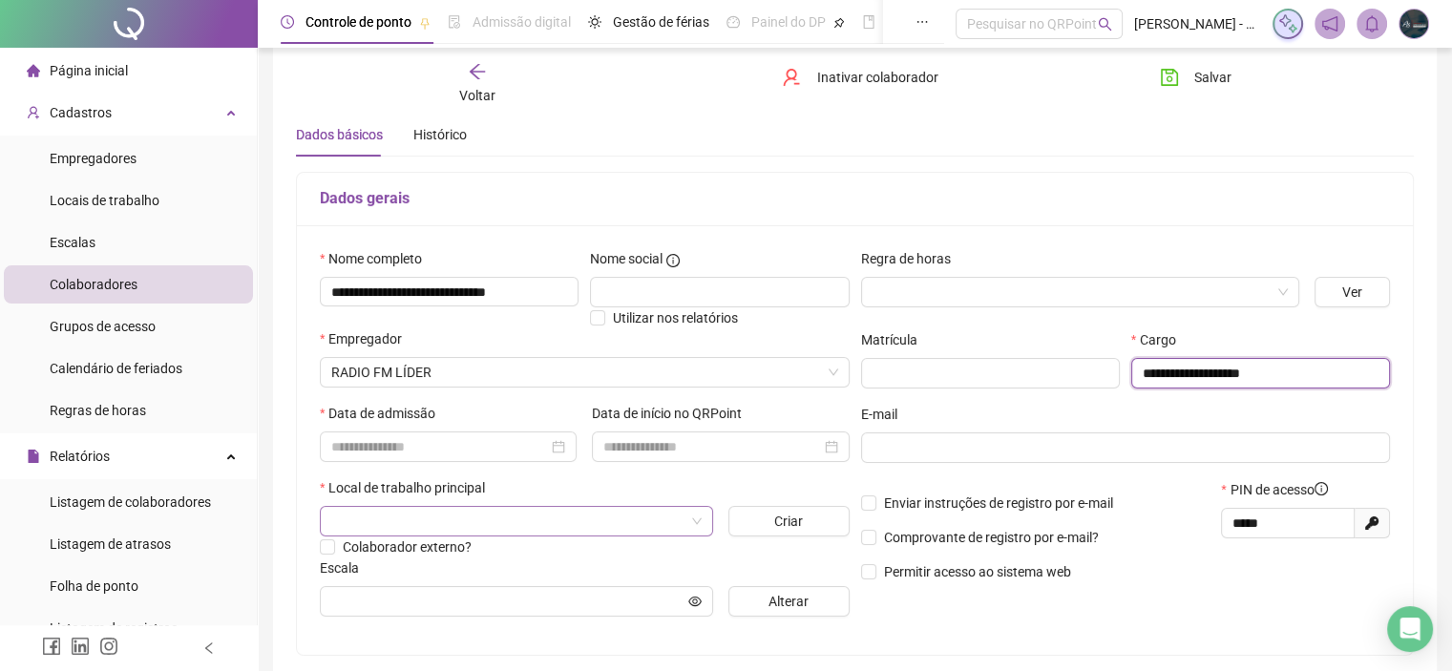
scroll to position [95, 0]
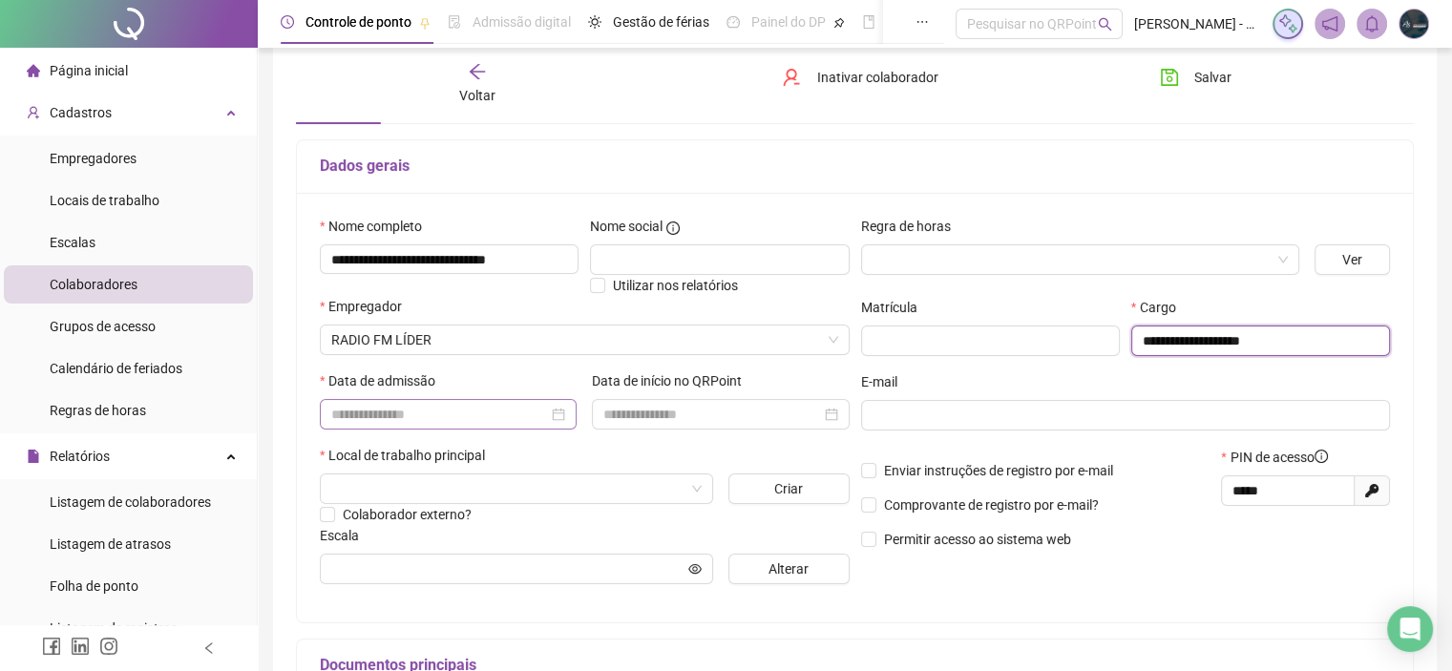
type input "**********"
click at [409, 422] on input at bounding box center [439, 414] width 217 height 21
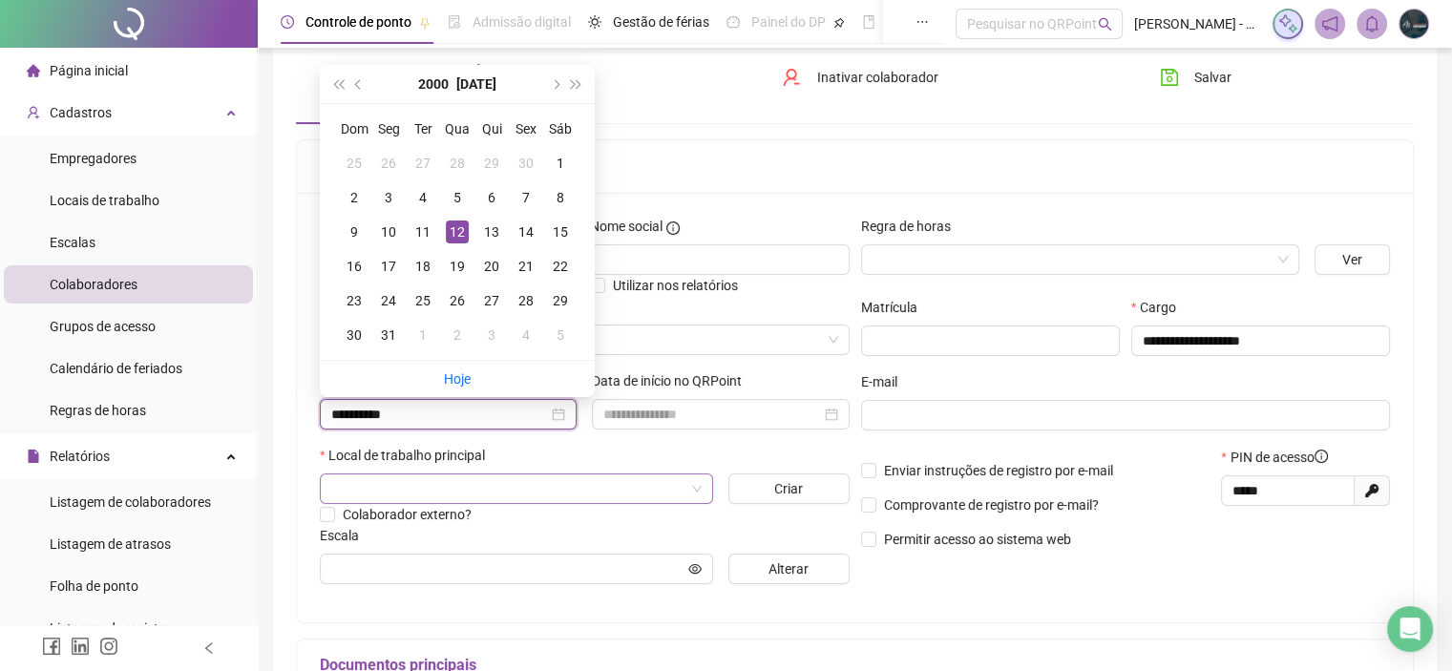
type input "**********"
click at [519, 496] on input "search" at bounding box center [507, 488] width 353 height 29
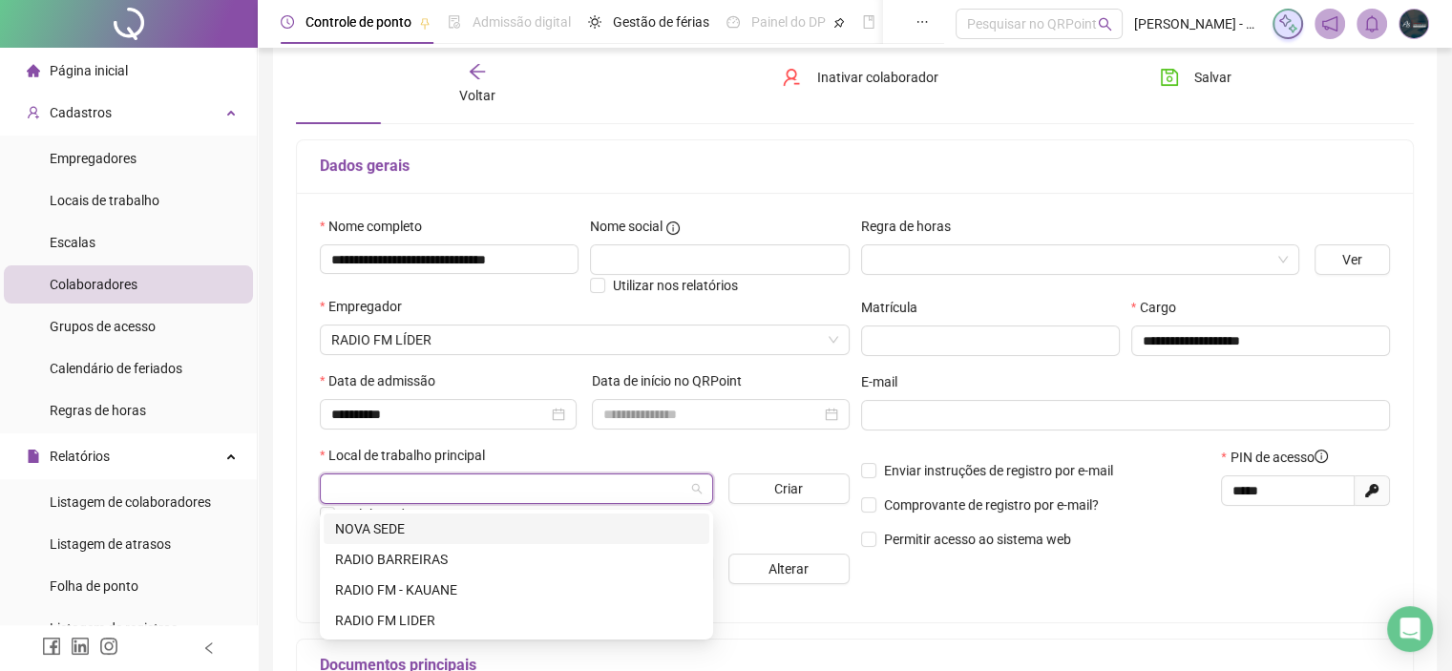
click at [412, 527] on div "NOVA SEDE" at bounding box center [516, 528] width 363 height 21
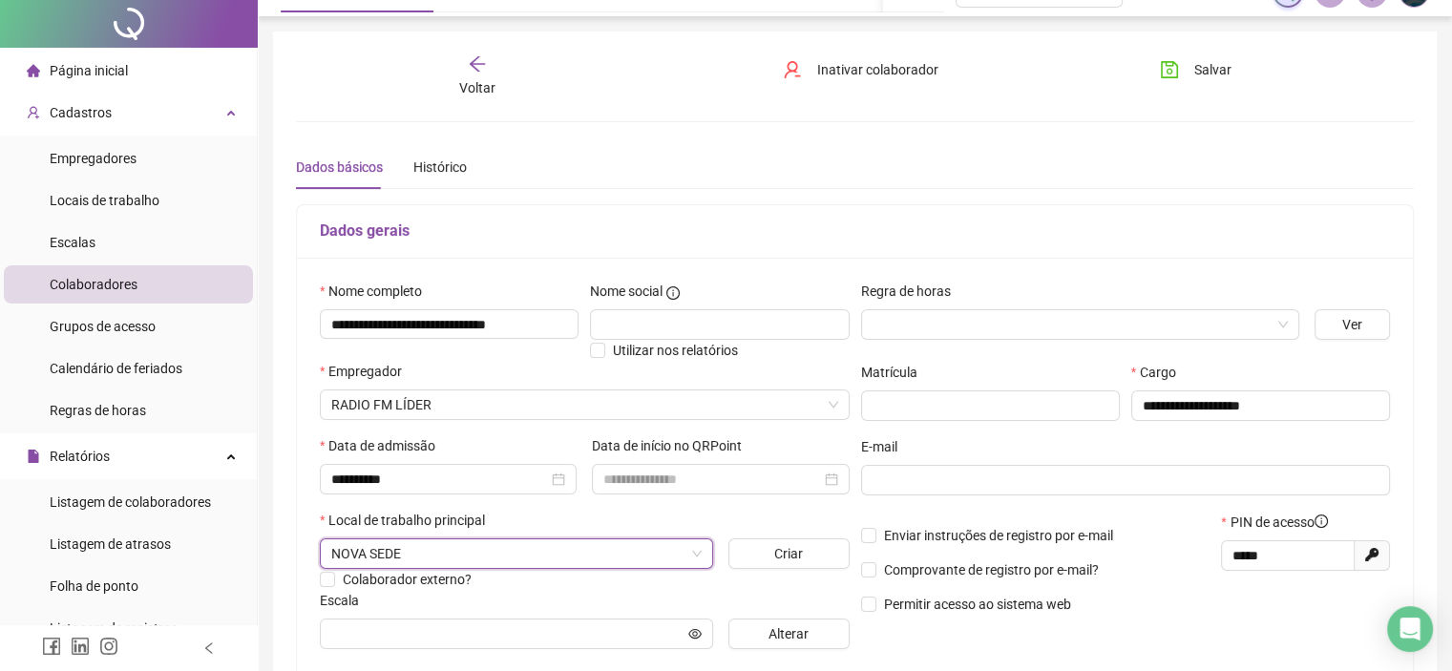
scroll to position [0, 0]
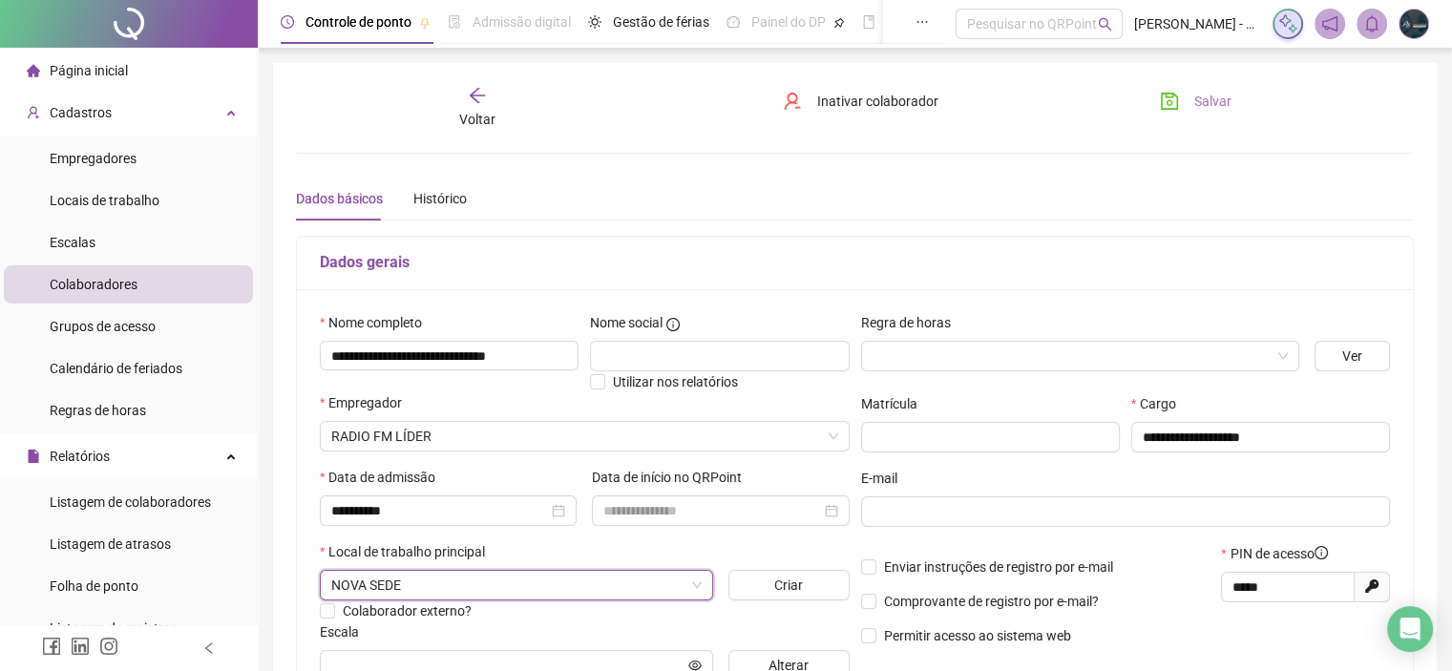
click at [1217, 97] on span "Salvar" at bounding box center [1212, 101] width 37 height 21
click at [1209, 102] on span "Salvar" at bounding box center [1212, 101] width 37 height 21
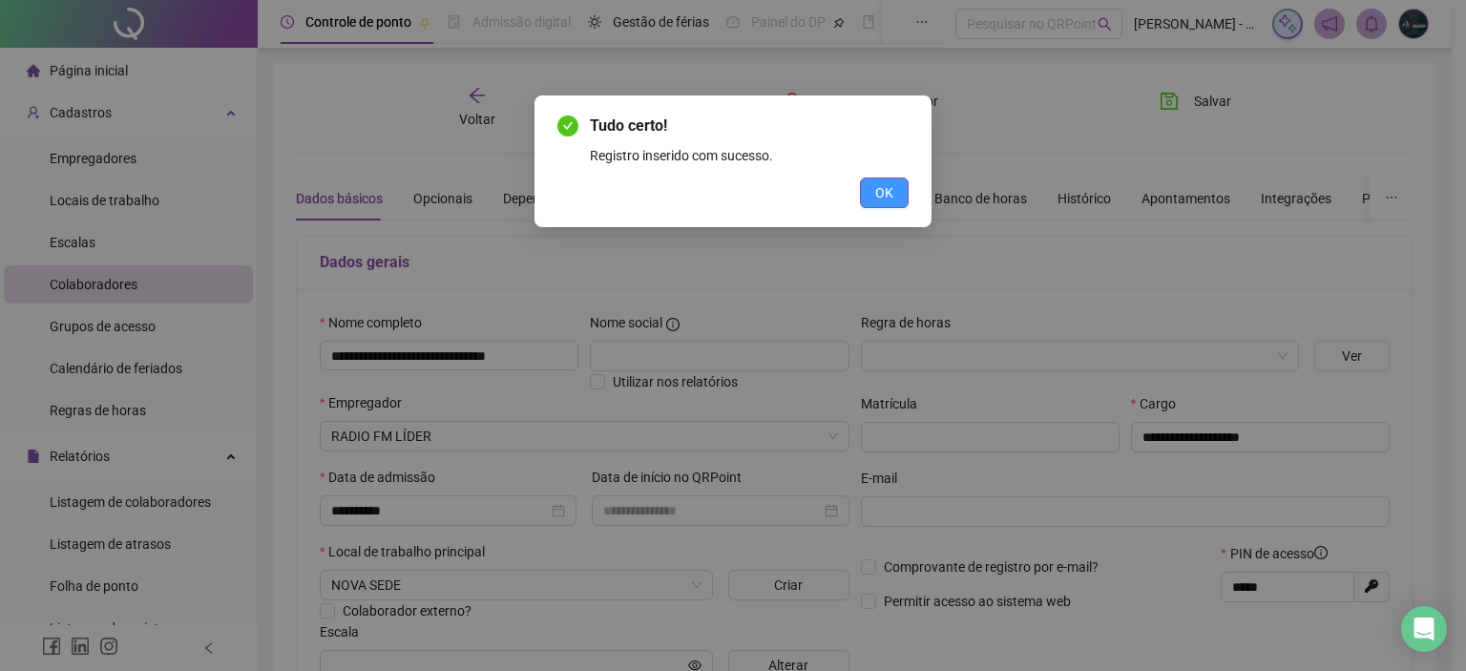
click at [892, 186] on span "OK" at bounding box center [884, 192] width 18 height 21
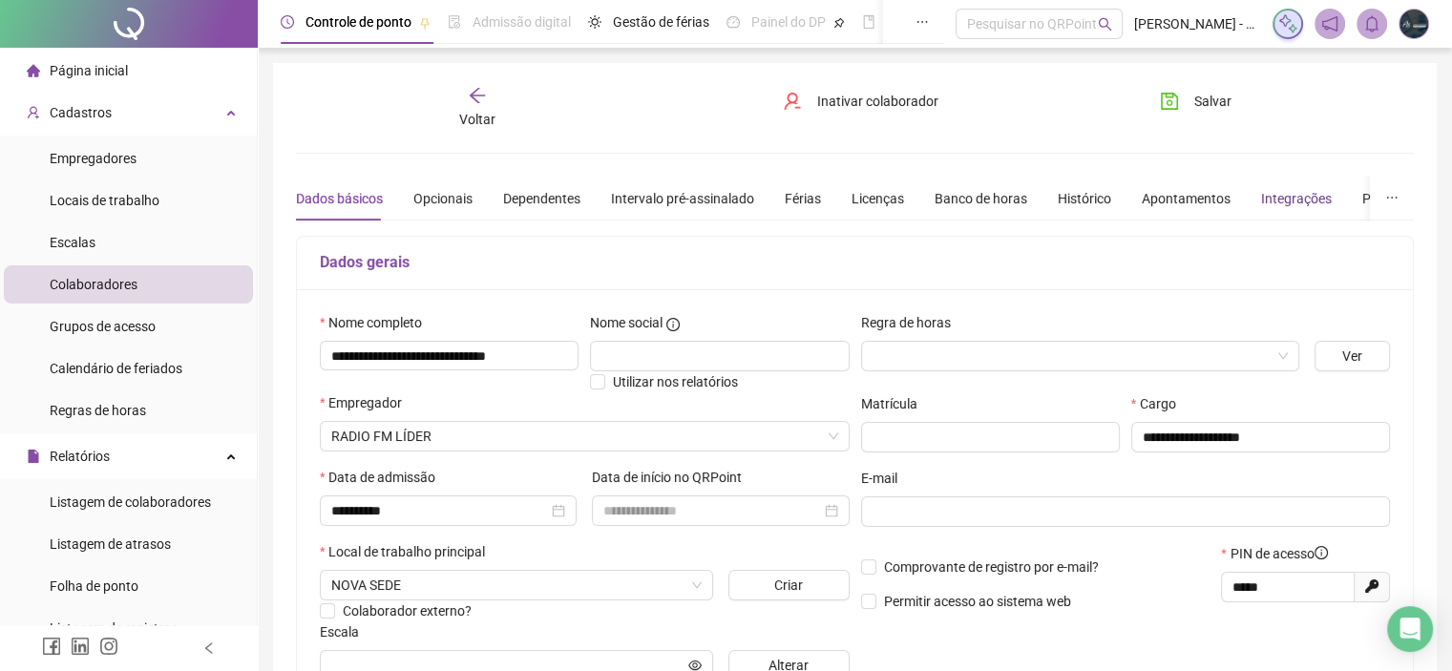
click at [1293, 190] on div "Integrações" at bounding box center [1296, 198] width 71 height 21
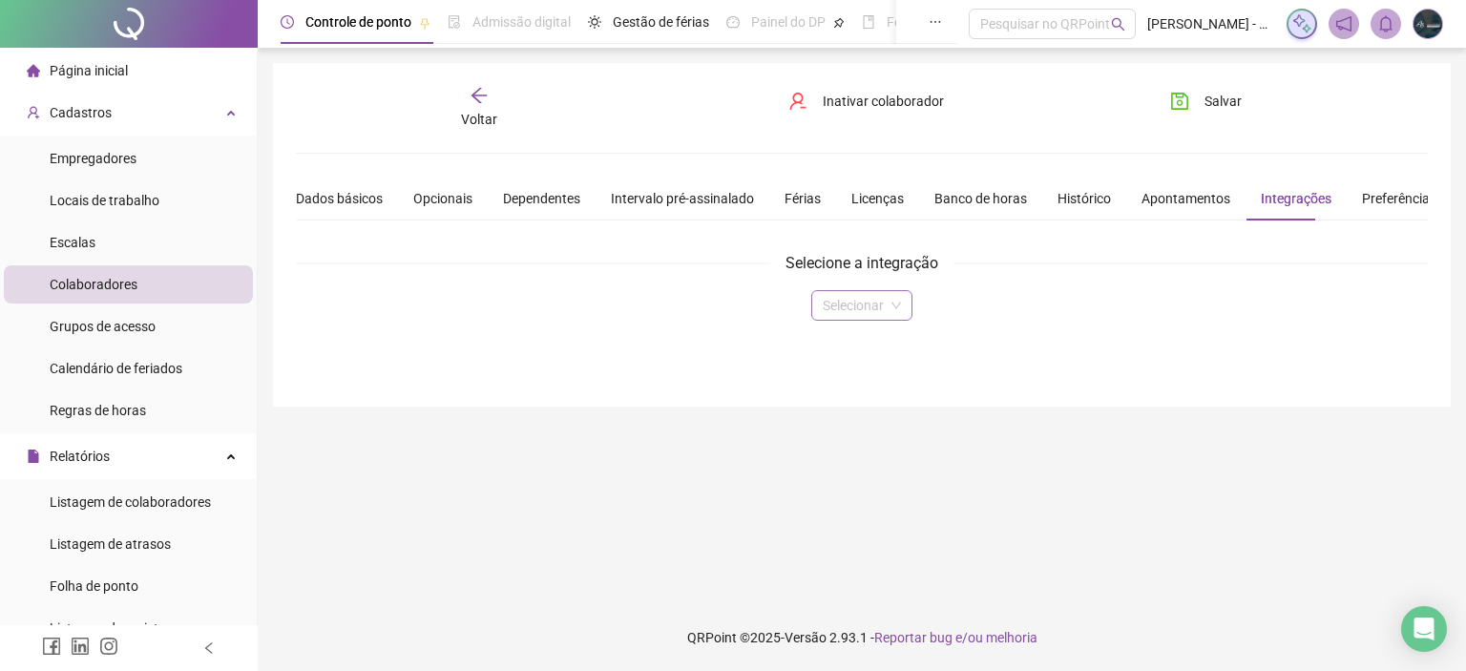
click at [882, 305] on input "search" at bounding box center [853, 305] width 61 height 29
click at [837, 335] on div "Domínio" at bounding box center [861, 342] width 70 height 21
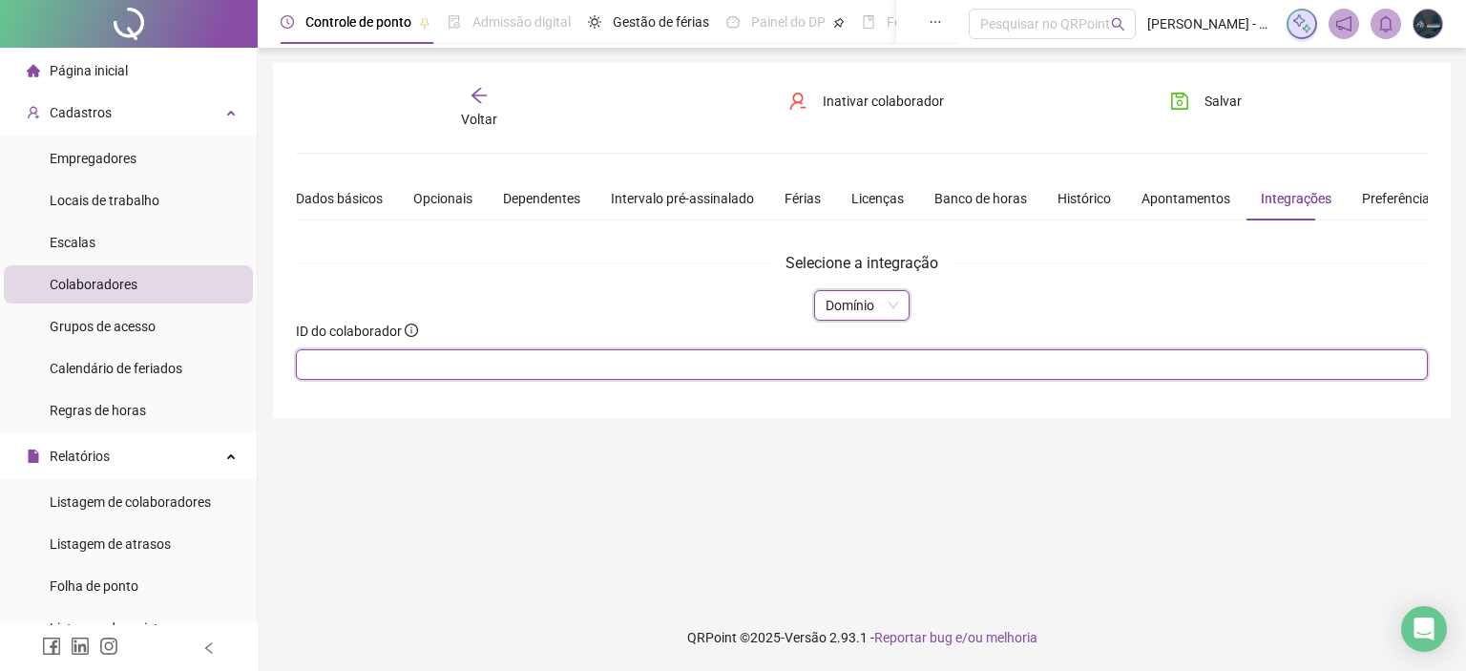
click at [414, 371] on input "text" at bounding box center [862, 364] width 1132 height 31
type input "*"
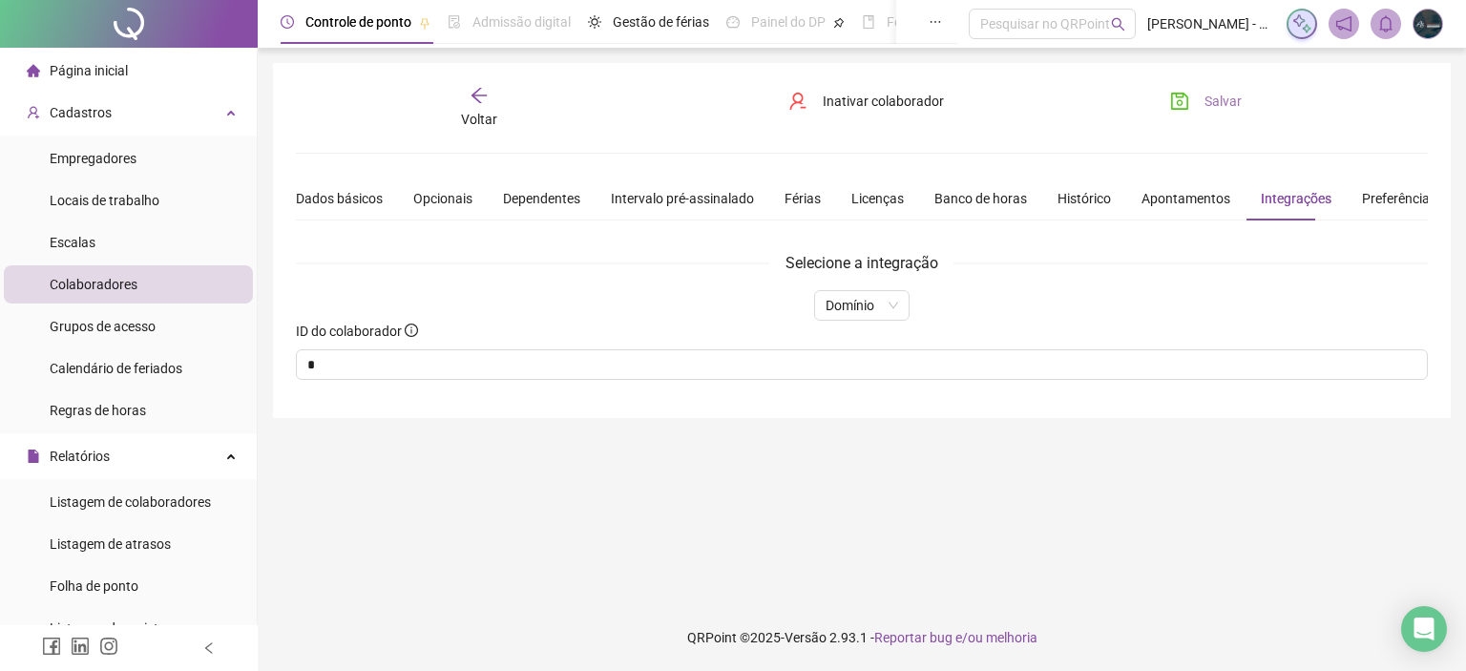
click at [1229, 115] on button "Salvar" at bounding box center [1206, 101] width 100 height 31
click at [485, 107] on div "Voltar" at bounding box center [479, 108] width 176 height 44
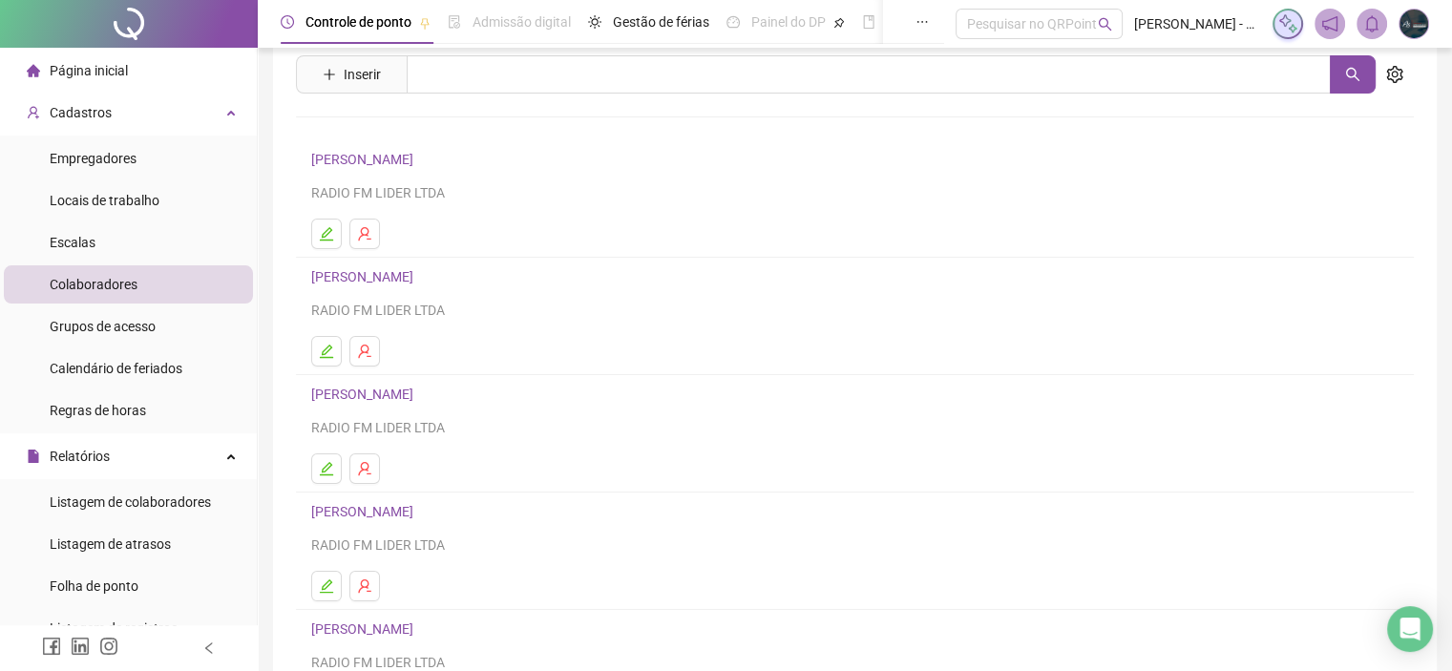
scroll to position [191, 0]
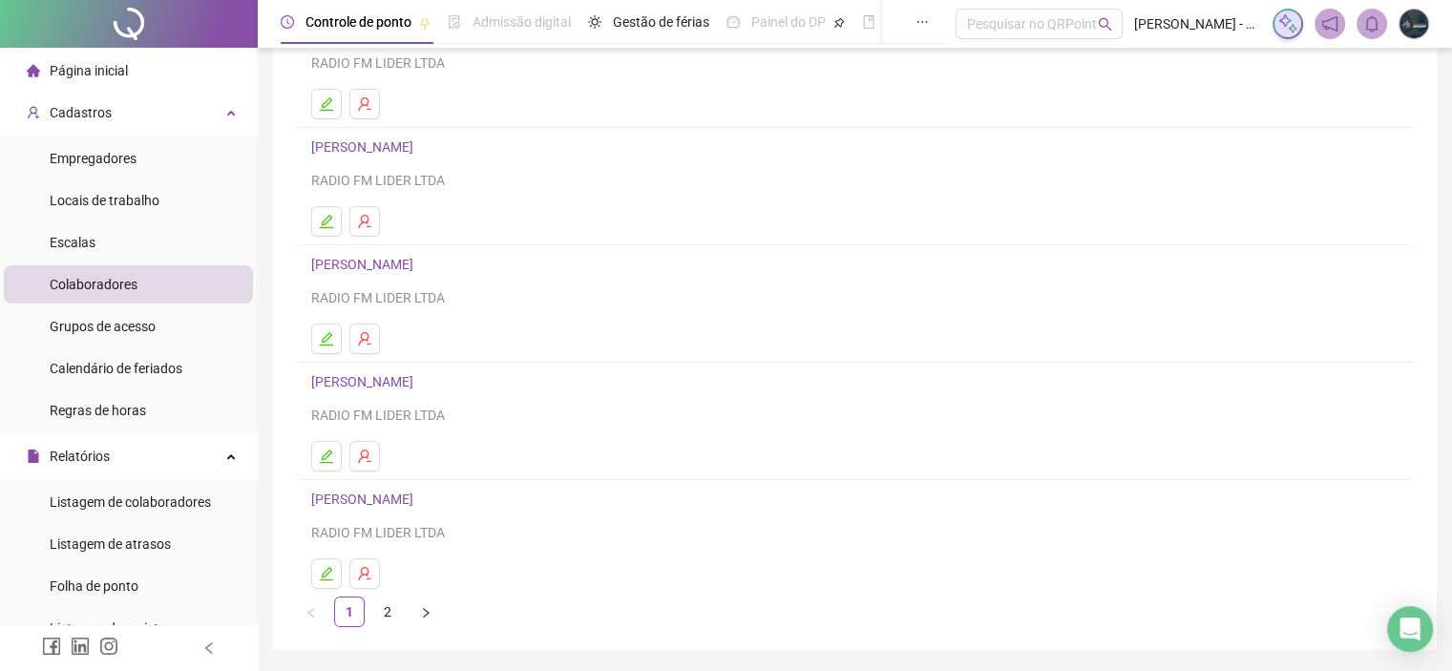
click at [380, 382] on link "[PERSON_NAME]" at bounding box center [365, 381] width 108 height 15
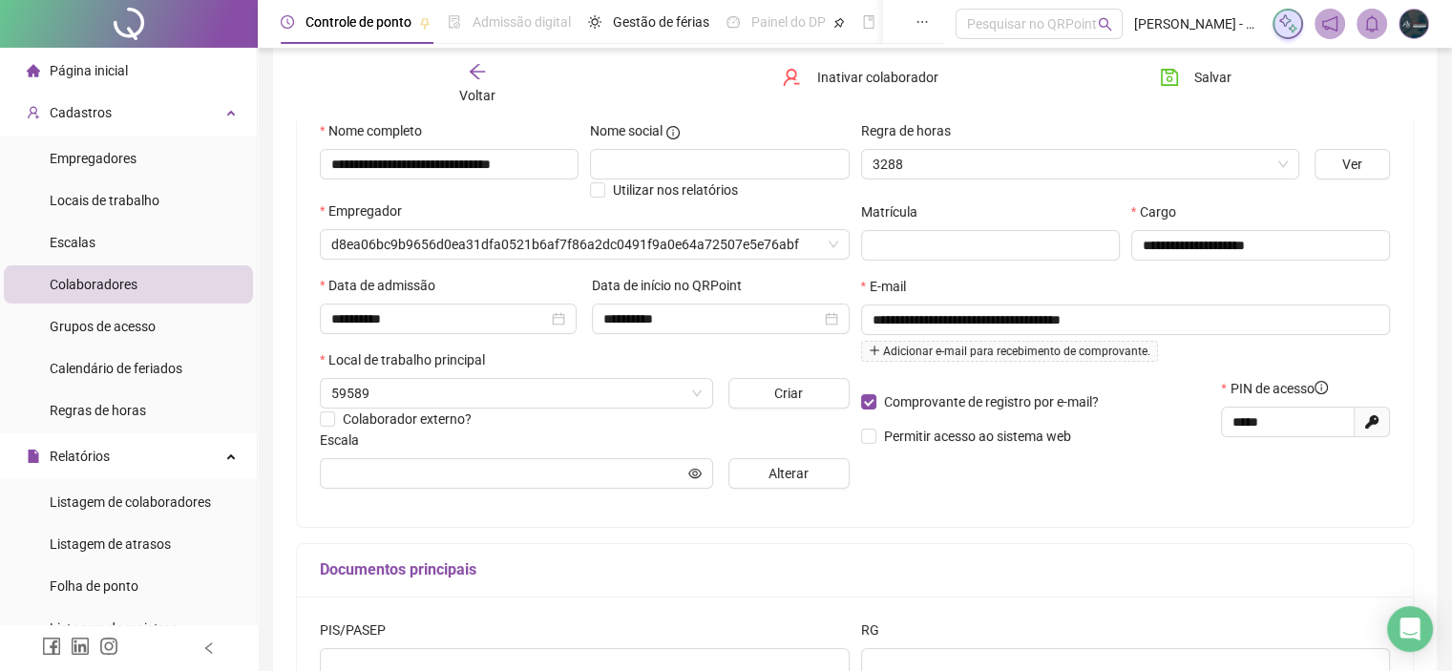
scroll to position [200, 0]
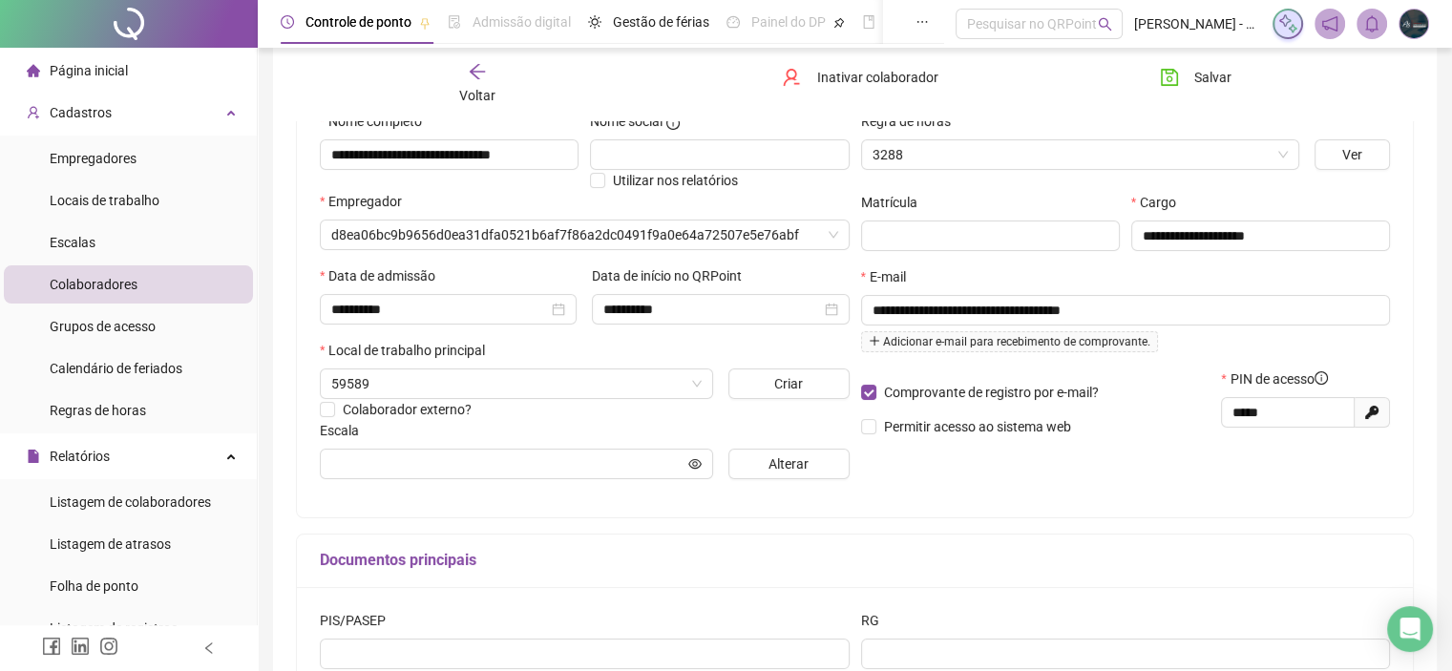
type input "*********"
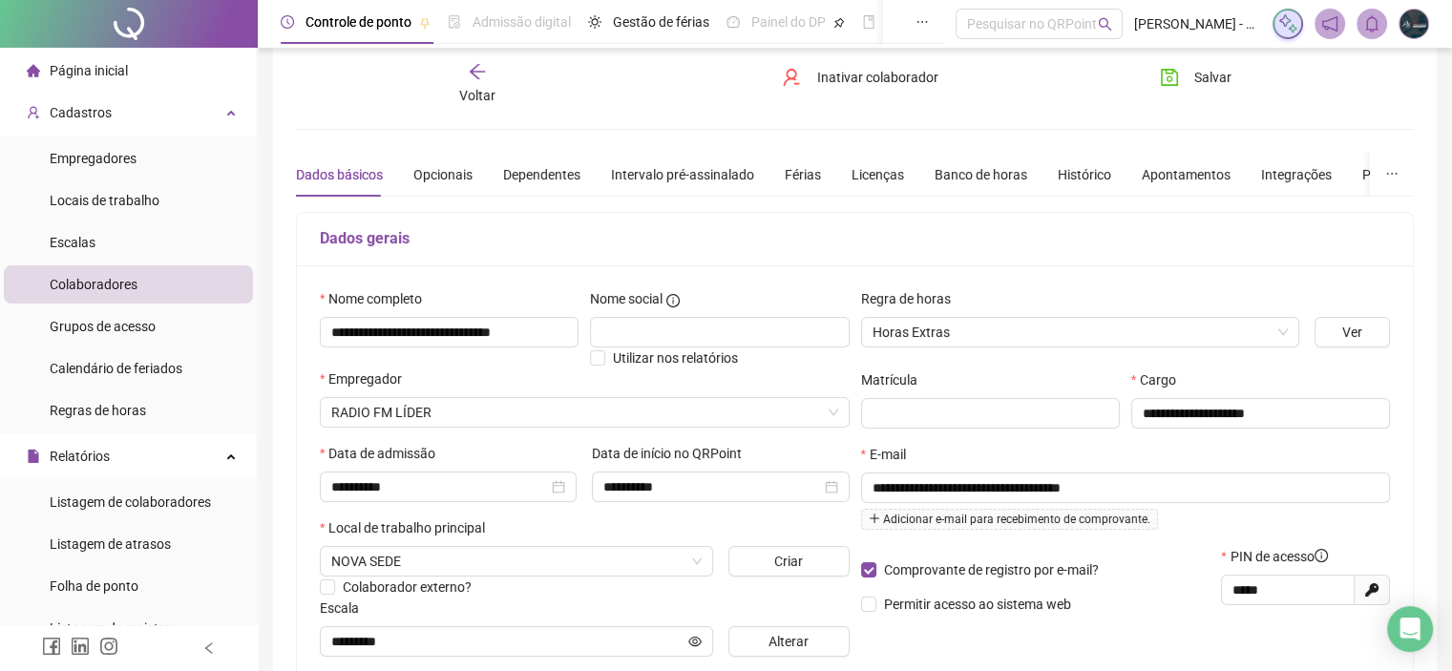
scroll to position [0, 0]
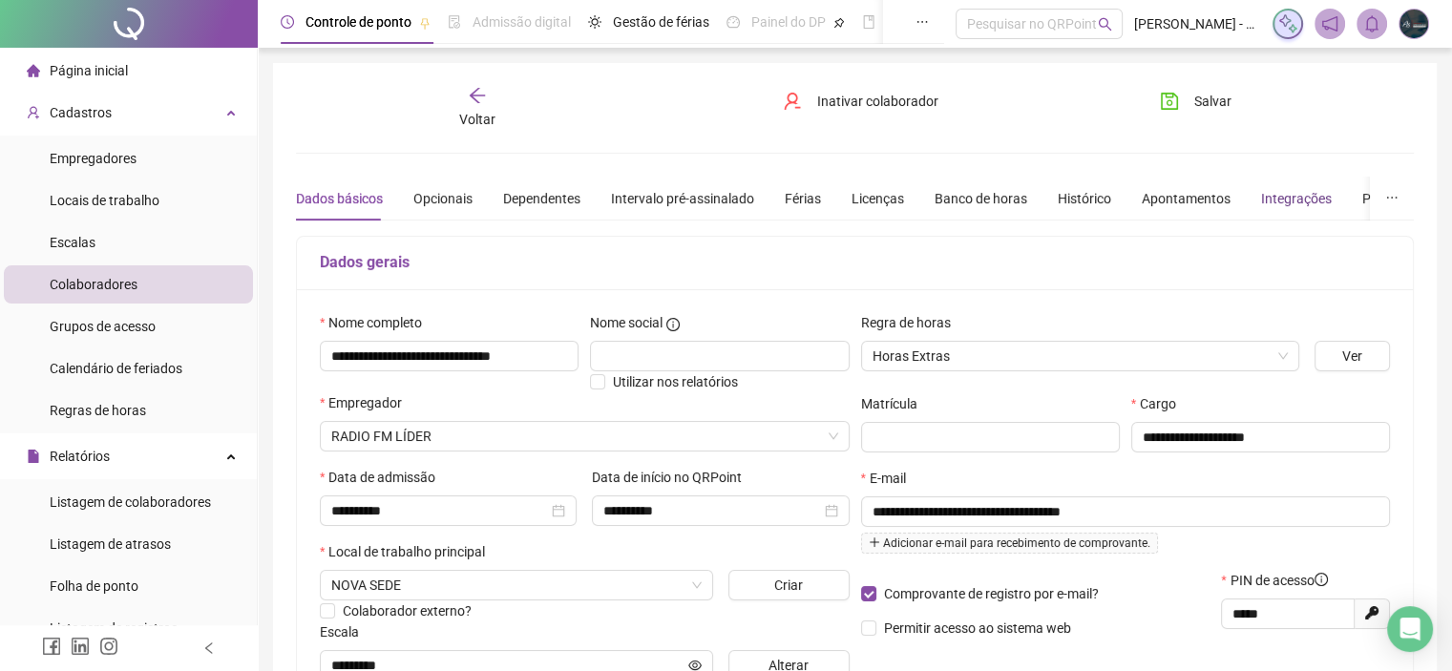
click at [1272, 192] on div "Integrações" at bounding box center [1296, 198] width 71 height 21
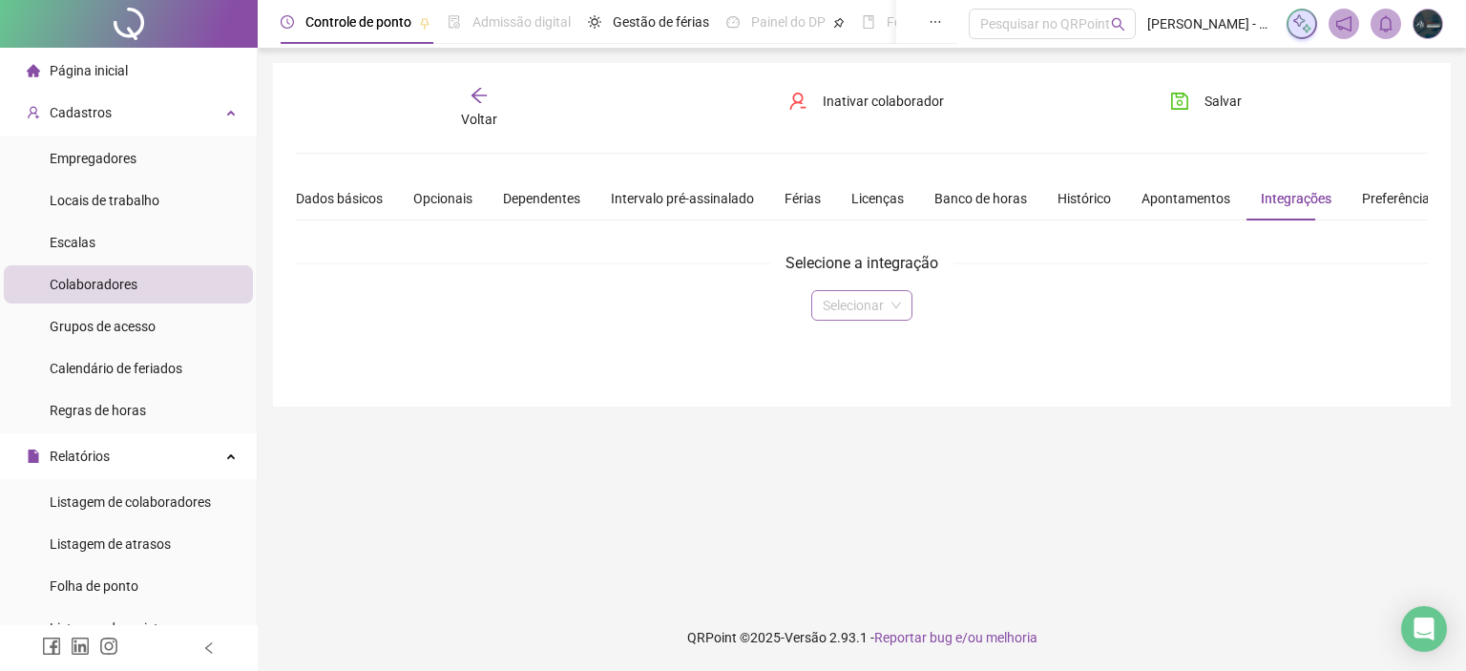
click at [828, 311] on input "search" at bounding box center [853, 305] width 61 height 29
click at [846, 350] on div "Domínio" at bounding box center [861, 342] width 70 height 21
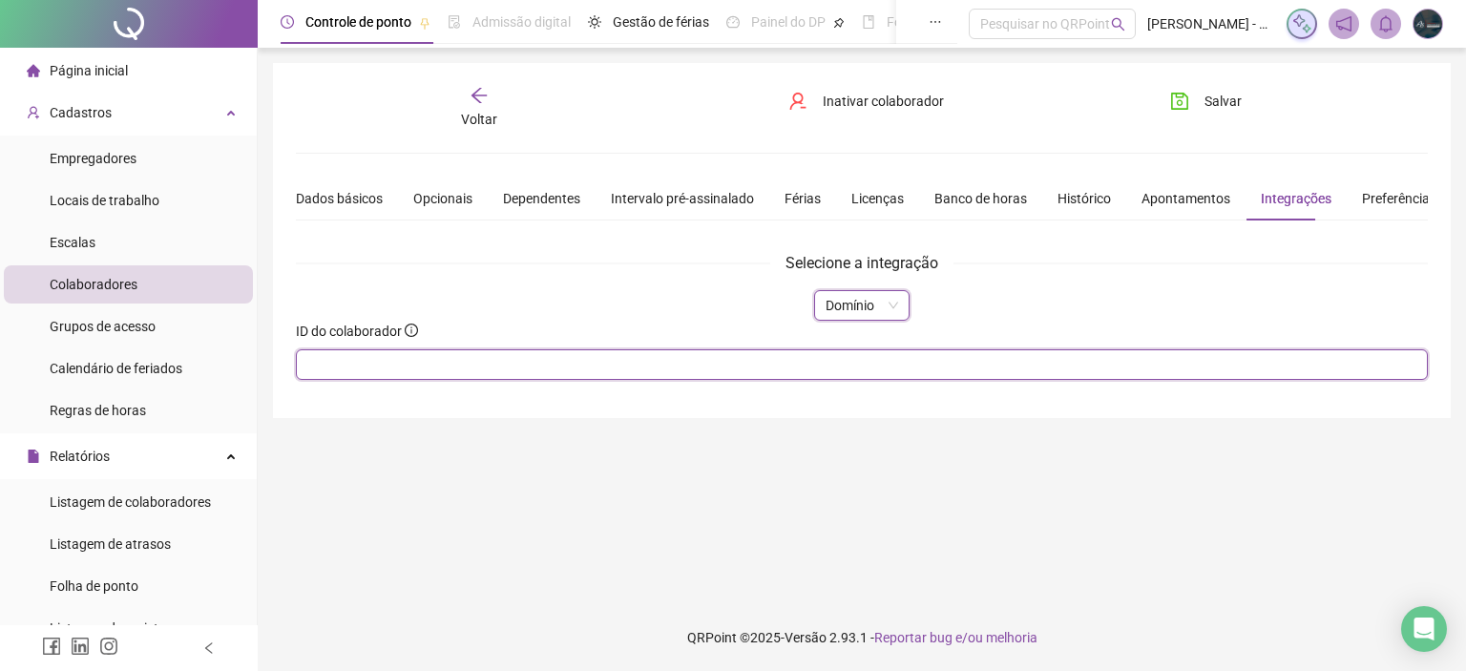
click at [357, 364] on input "text" at bounding box center [862, 364] width 1132 height 31
type input "****"
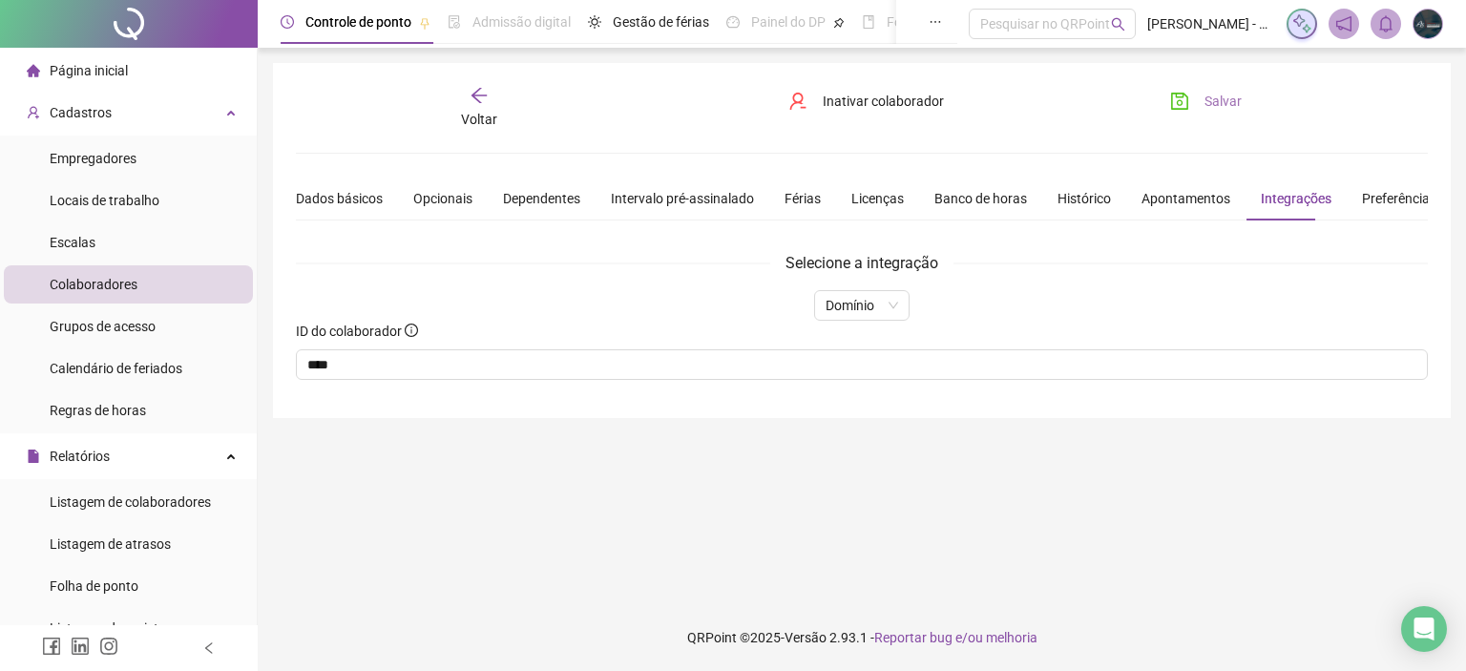
click at [1206, 95] on span "Salvar" at bounding box center [1222, 101] width 37 height 21
click at [465, 113] on span "Voltar" at bounding box center [479, 119] width 36 height 15
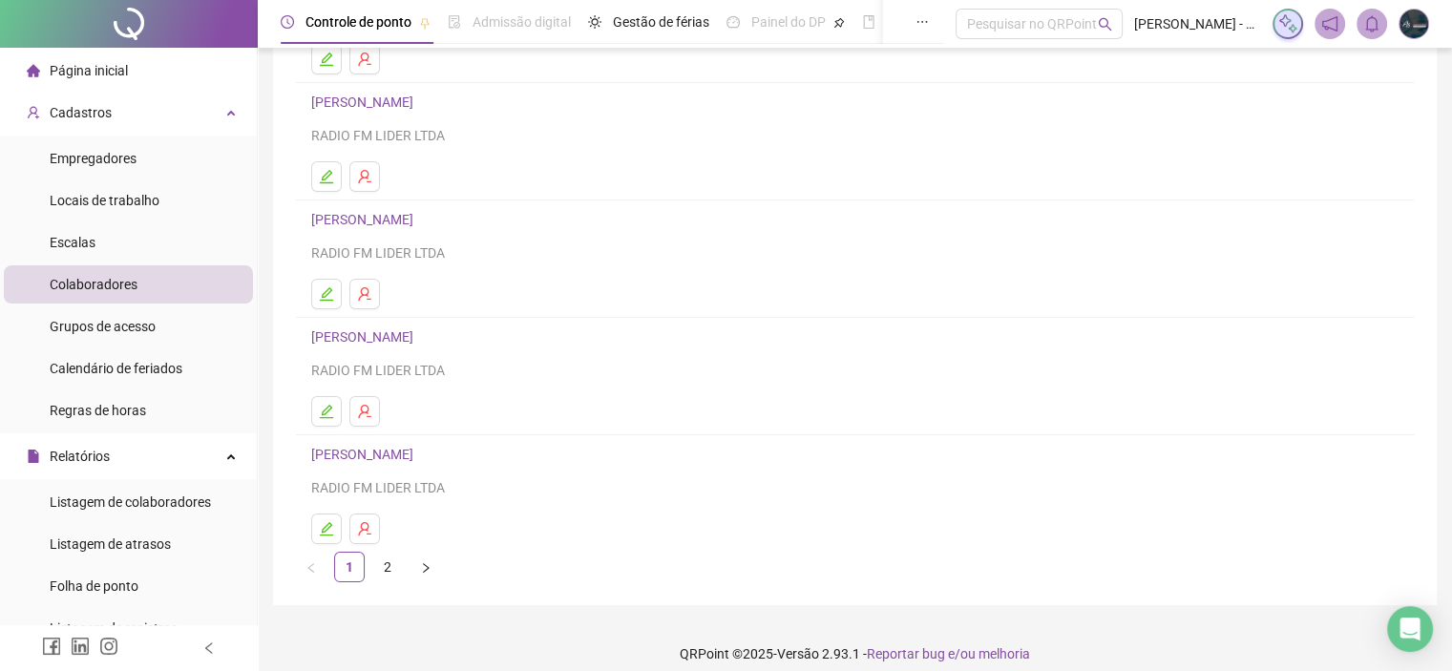
scroll to position [251, 0]
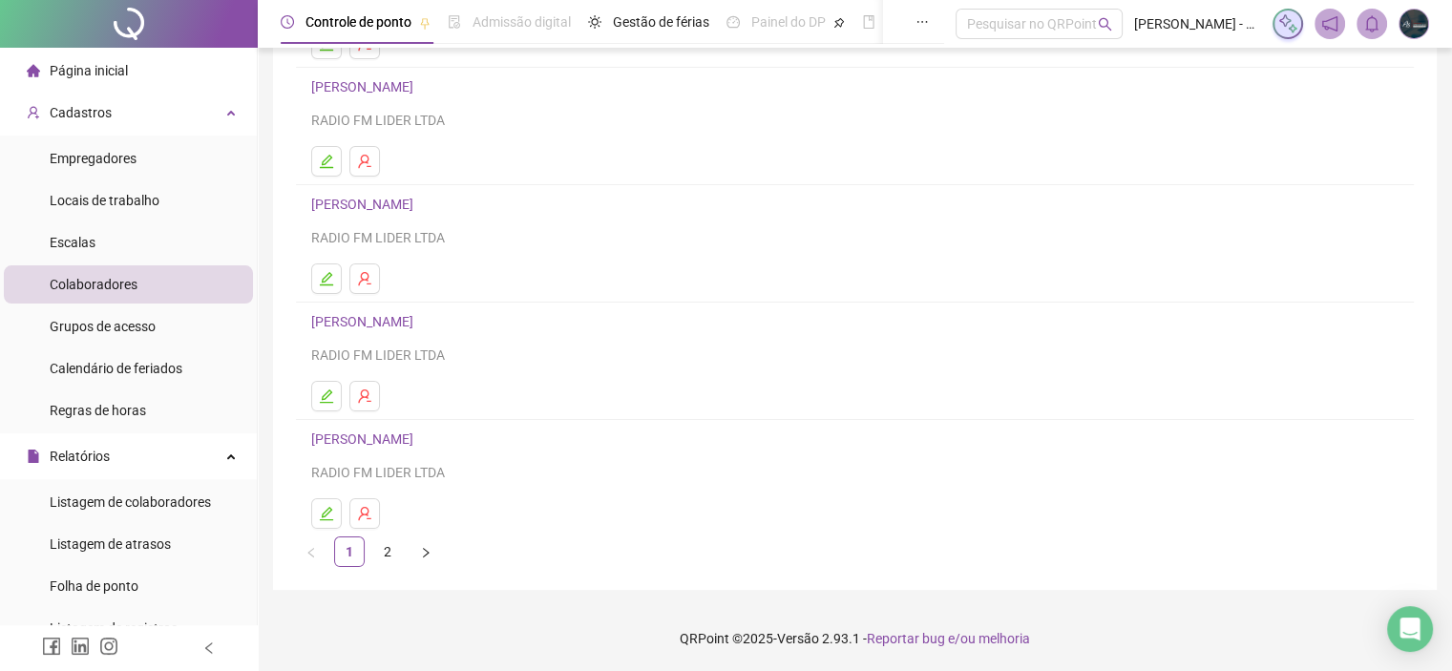
click at [394, 438] on link "[PERSON_NAME]" at bounding box center [365, 438] width 108 height 15
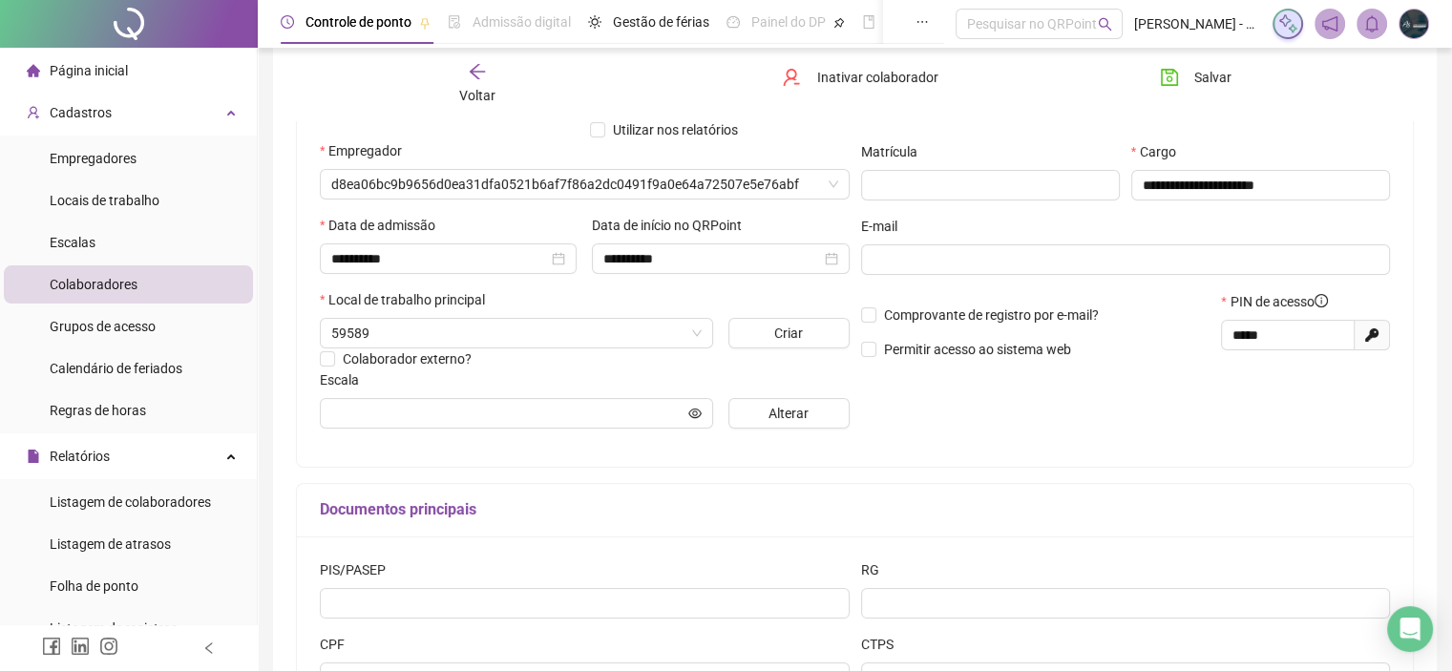
scroll to position [261, 0]
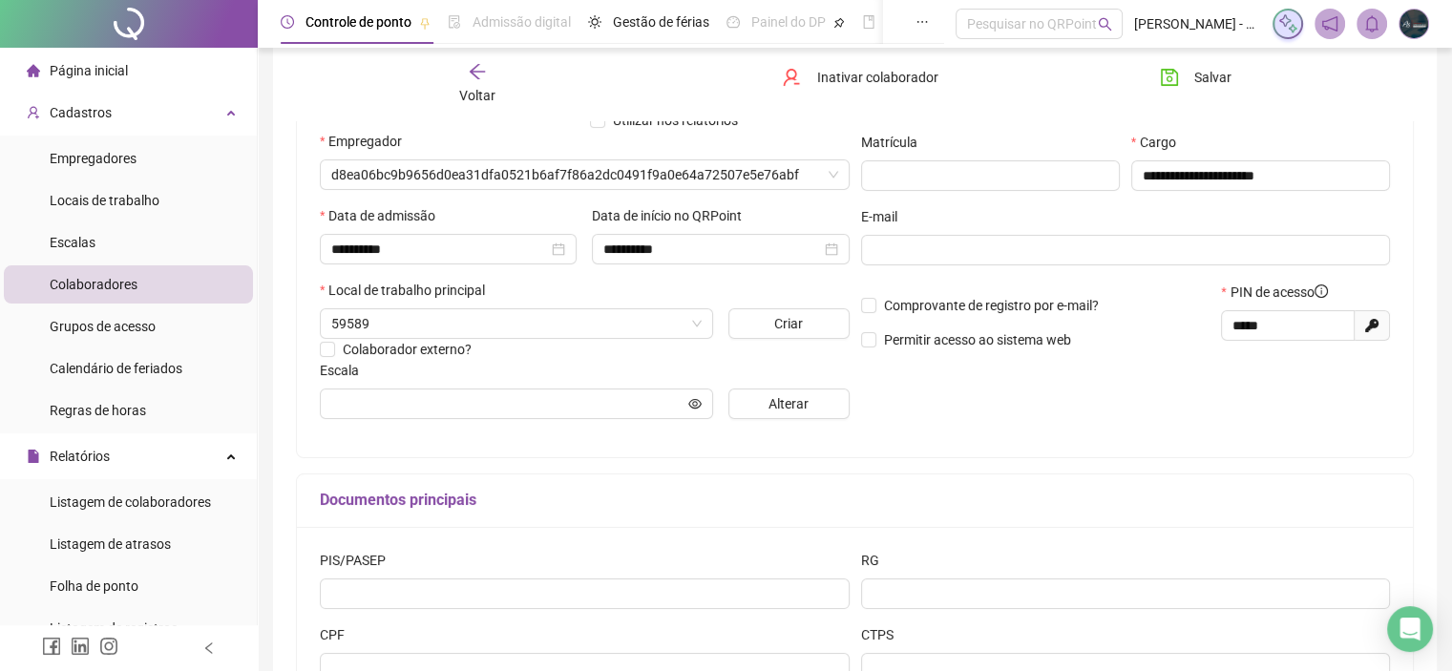
type input "*********"
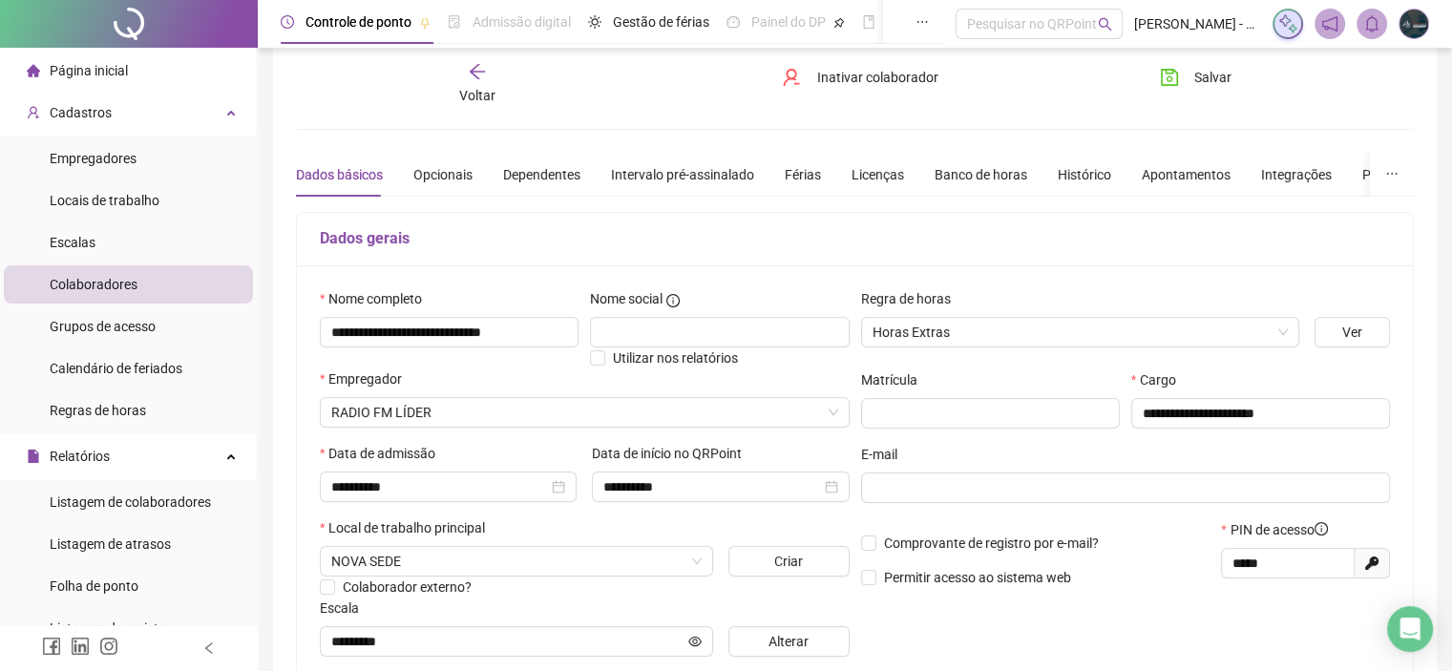
scroll to position [0, 0]
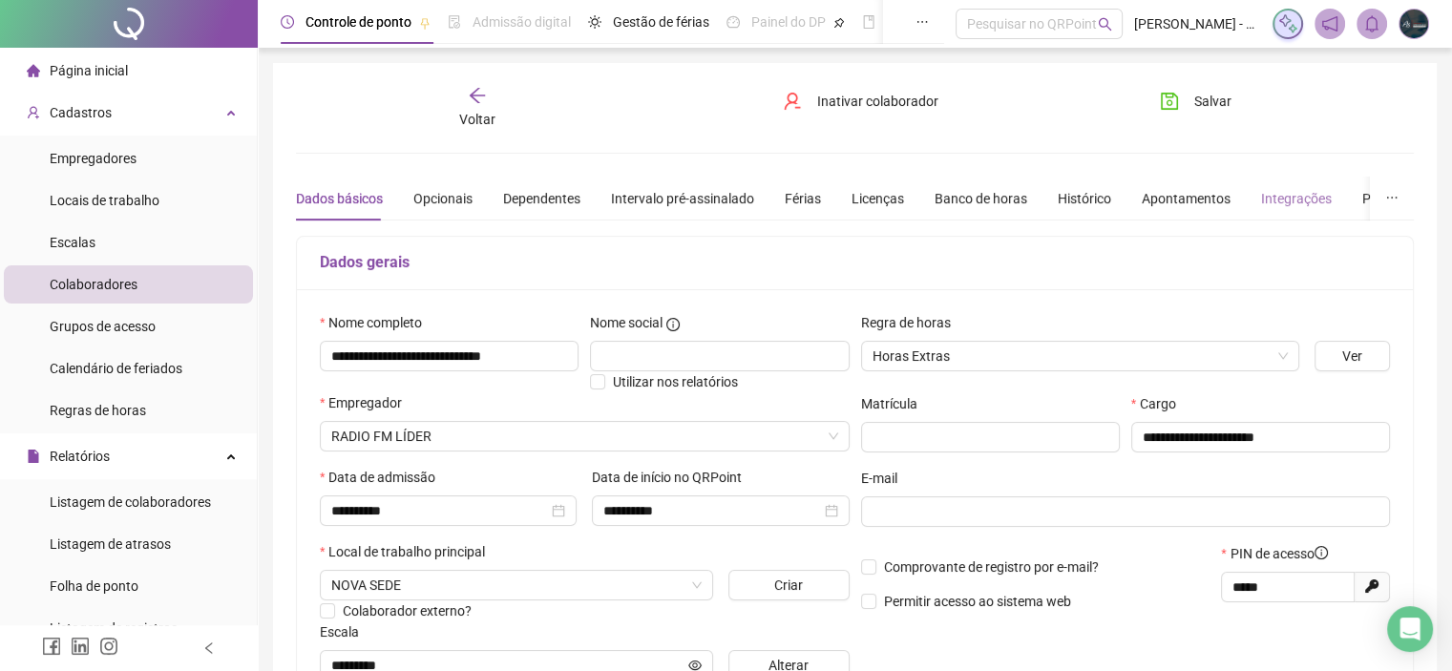
click at [1281, 185] on div "Integrações" at bounding box center [1296, 199] width 71 height 44
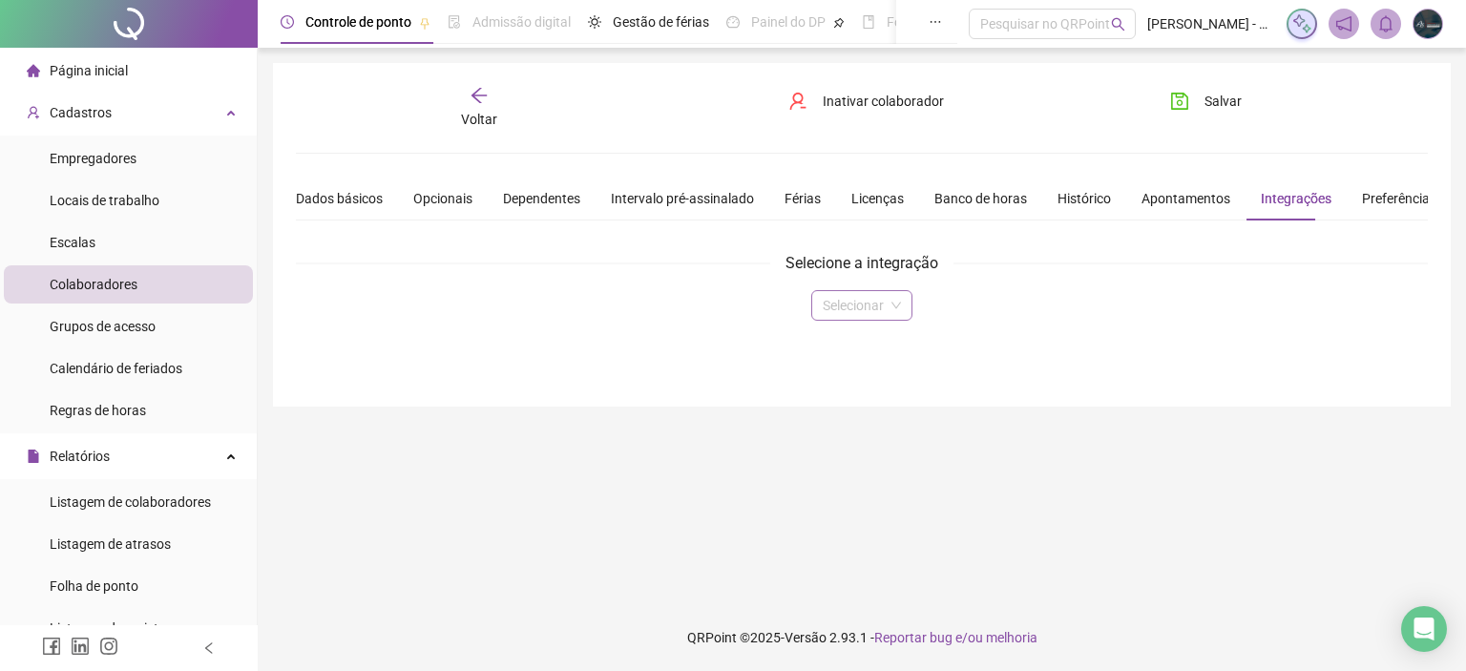
click at [876, 293] on input "search" at bounding box center [853, 305] width 61 height 29
click at [872, 343] on div "Domínio" at bounding box center [861, 342] width 70 height 21
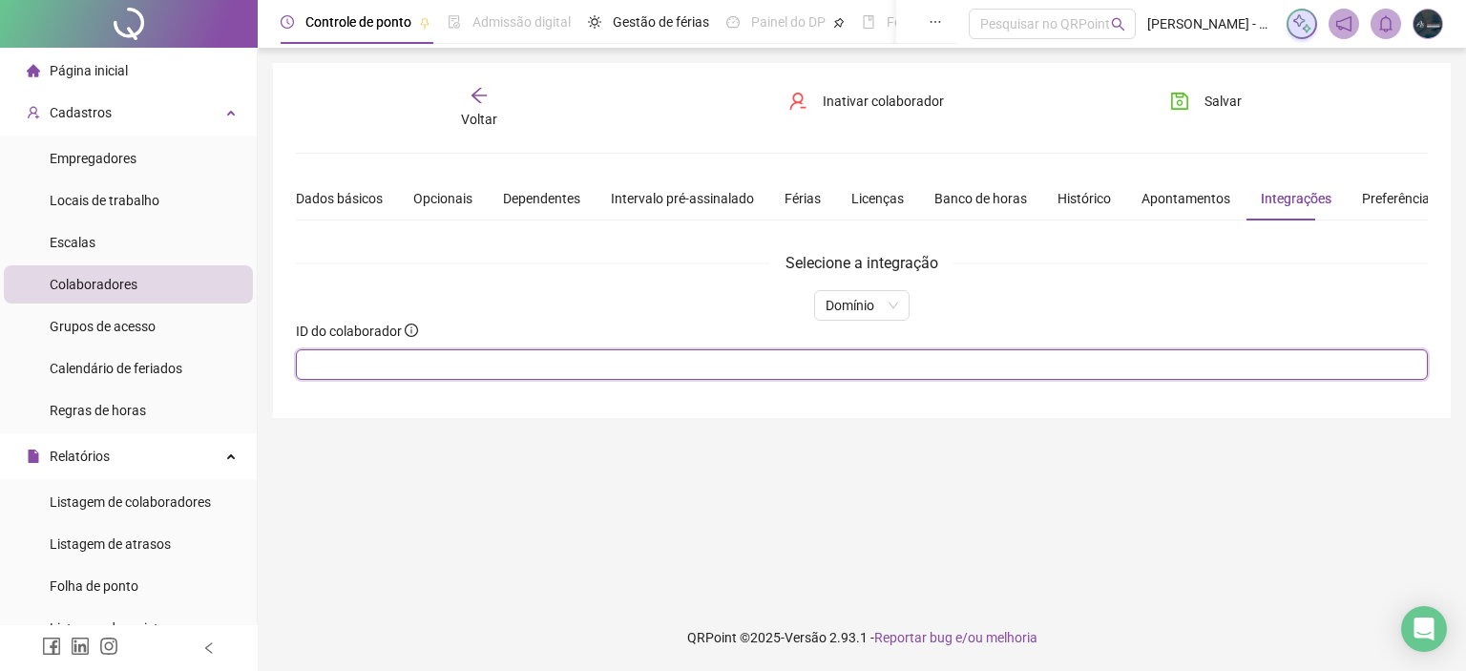
click at [523, 357] on input "text" at bounding box center [862, 364] width 1132 height 31
type input "****"
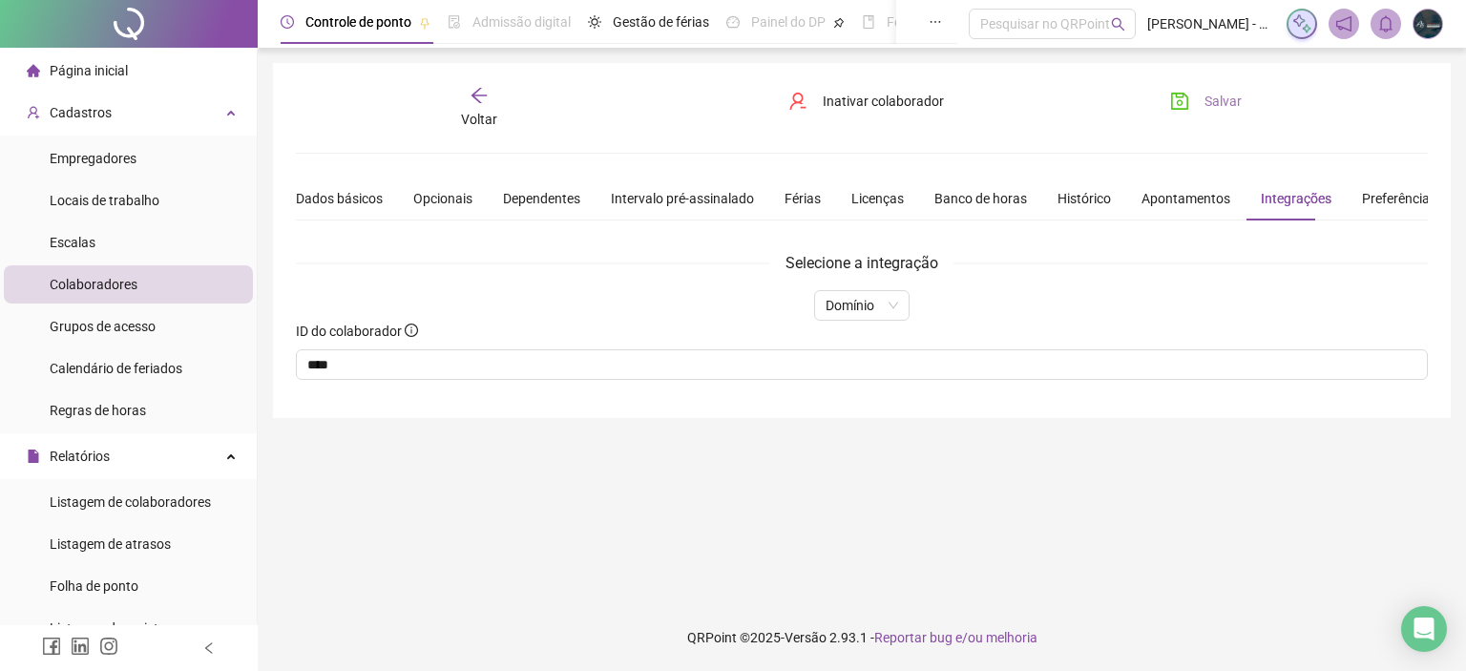
click at [1207, 106] on span "Salvar" at bounding box center [1222, 101] width 37 height 21
click at [484, 103] on icon "arrow-left" at bounding box center [479, 95] width 19 height 19
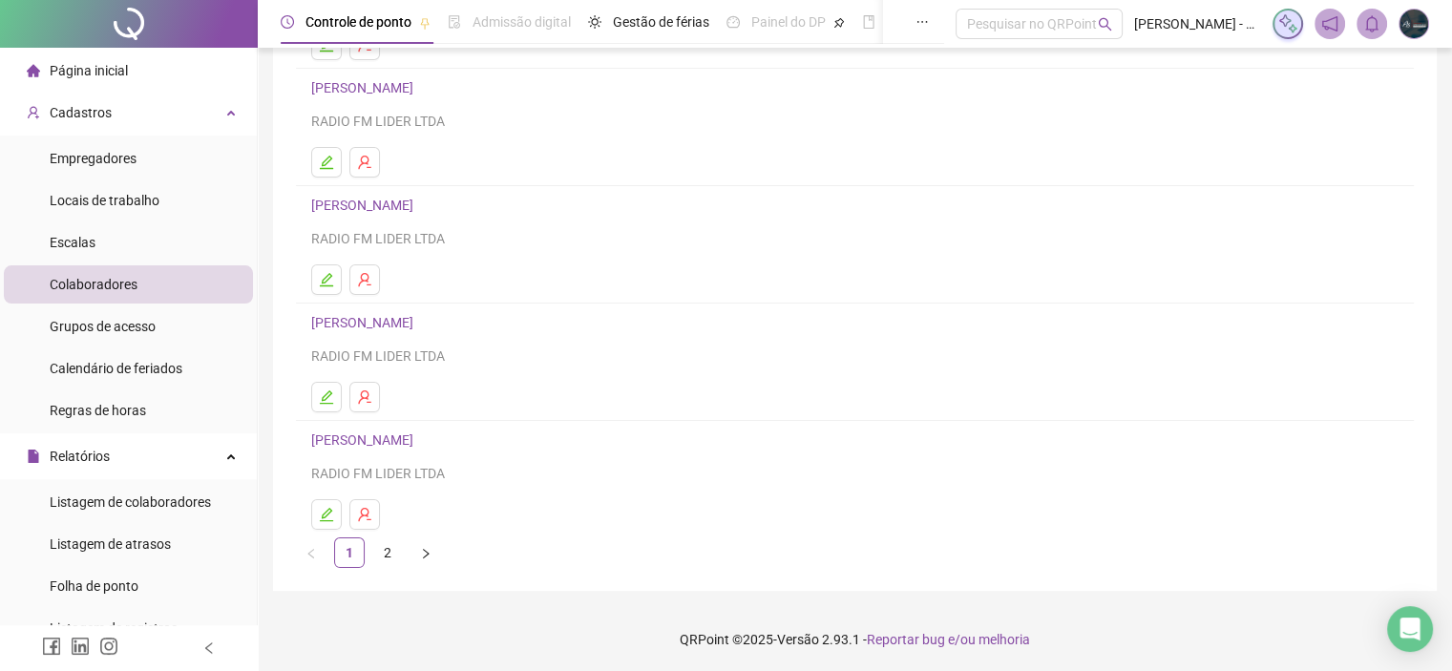
scroll to position [251, 0]
click at [379, 548] on link "2" at bounding box center [387, 551] width 29 height 29
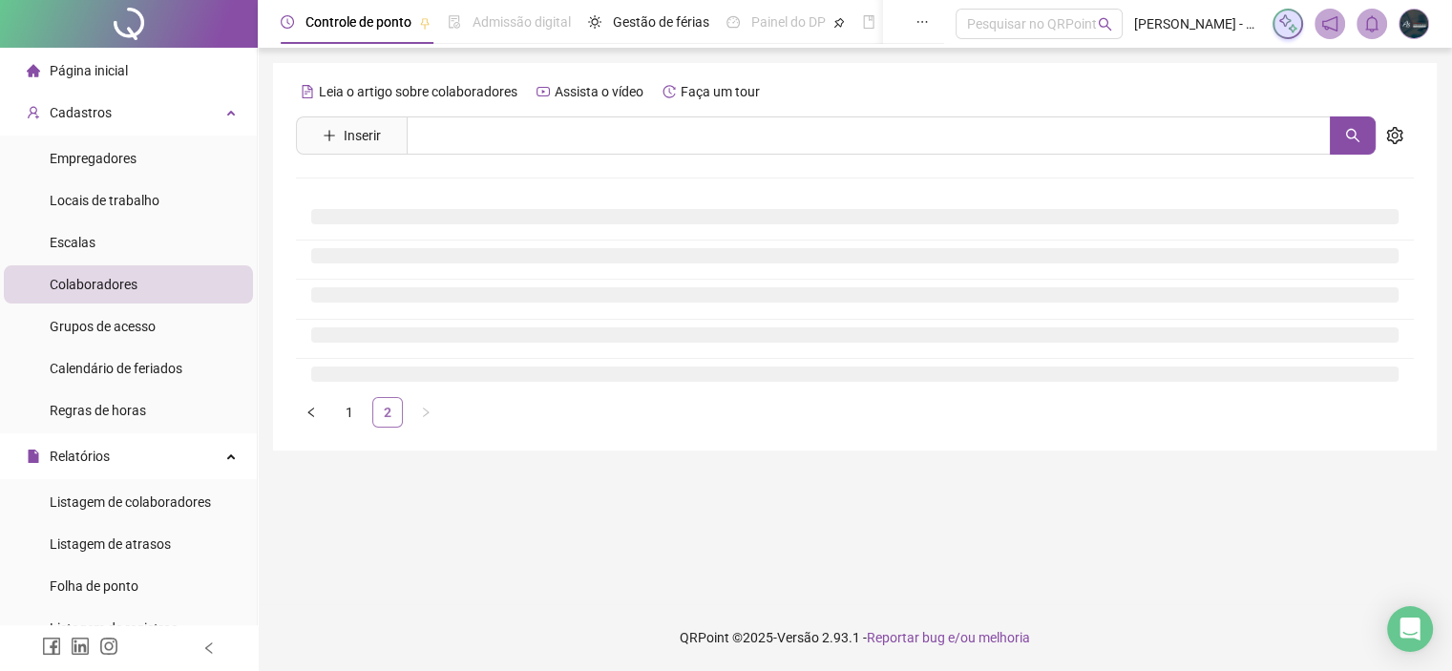
scroll to position [0, 0]
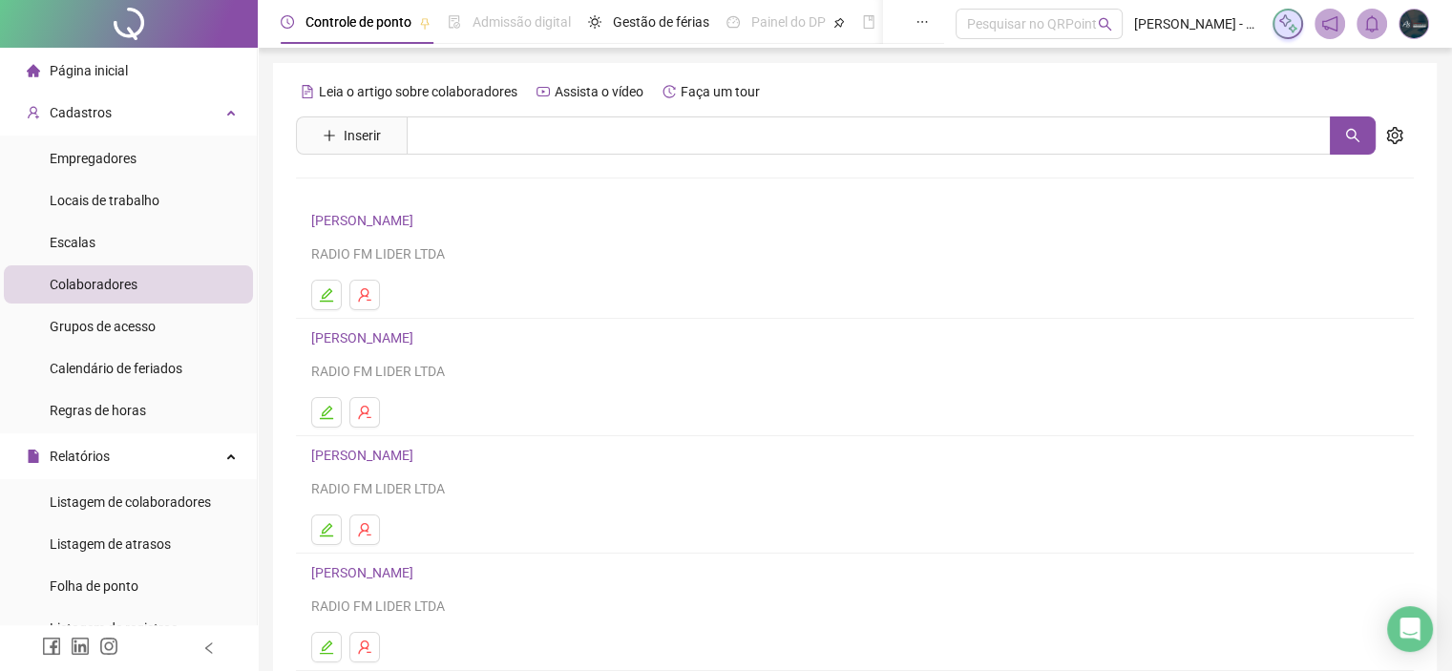
click at [399, 217] on link "[PERSON_NAME]" at bounding box center [365, 220] width 108 height 15
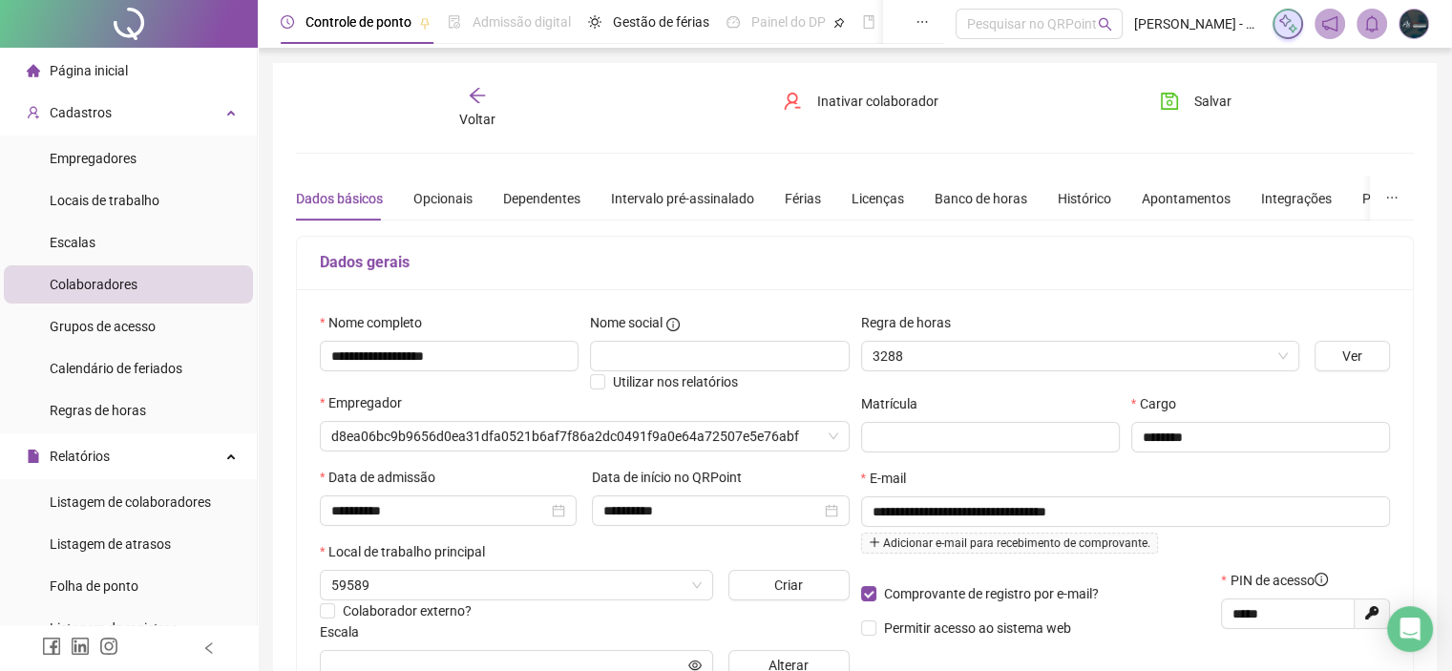
type input "**********"
click at [1261, 195] on div "Integrações" at bounding box center [1296, 198] width 71 height 21
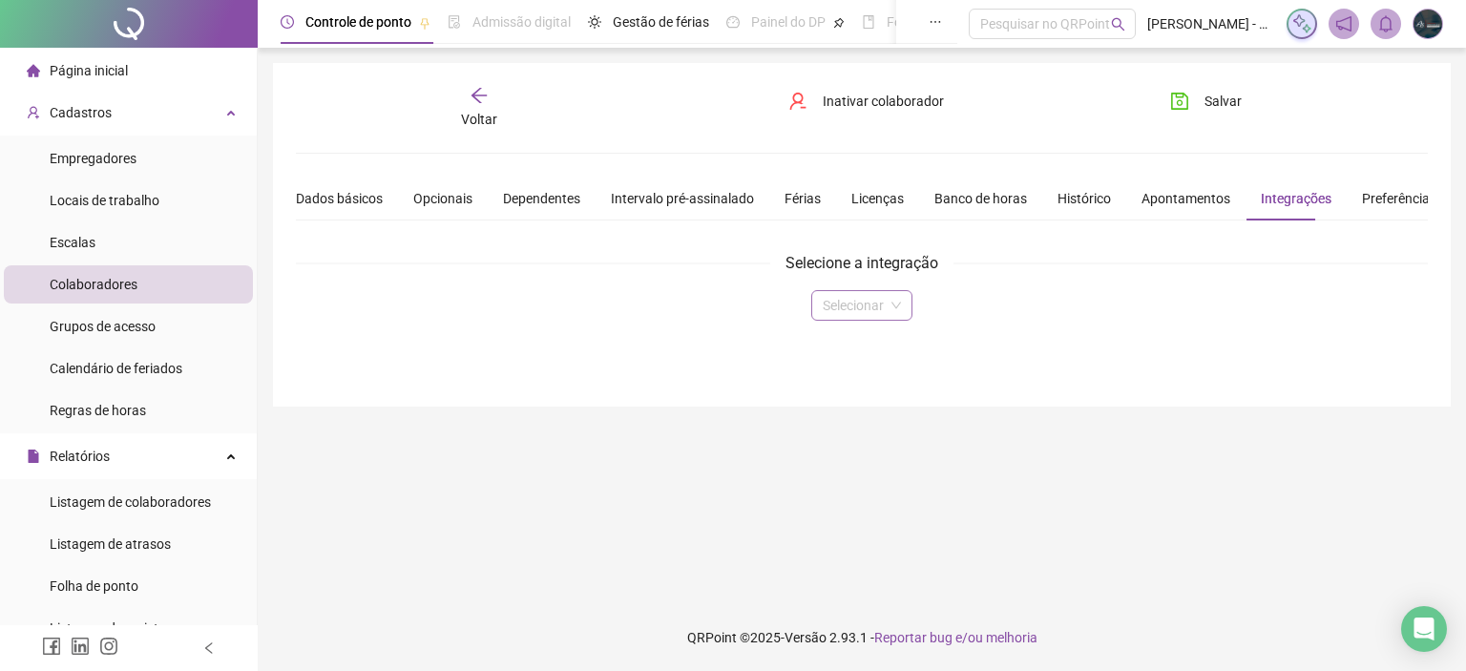
drag, startPoint x: 909, startPoint y: 306, endPoint x: 859, endPoint y: 315, distance: 51.3
click at [909, 306] on div "Selecionar" at bounding box center [861, 305] width 101 height 31
click at [846, 334] on div "Domínio" at bounding box center [861, 342] width 70 height 21
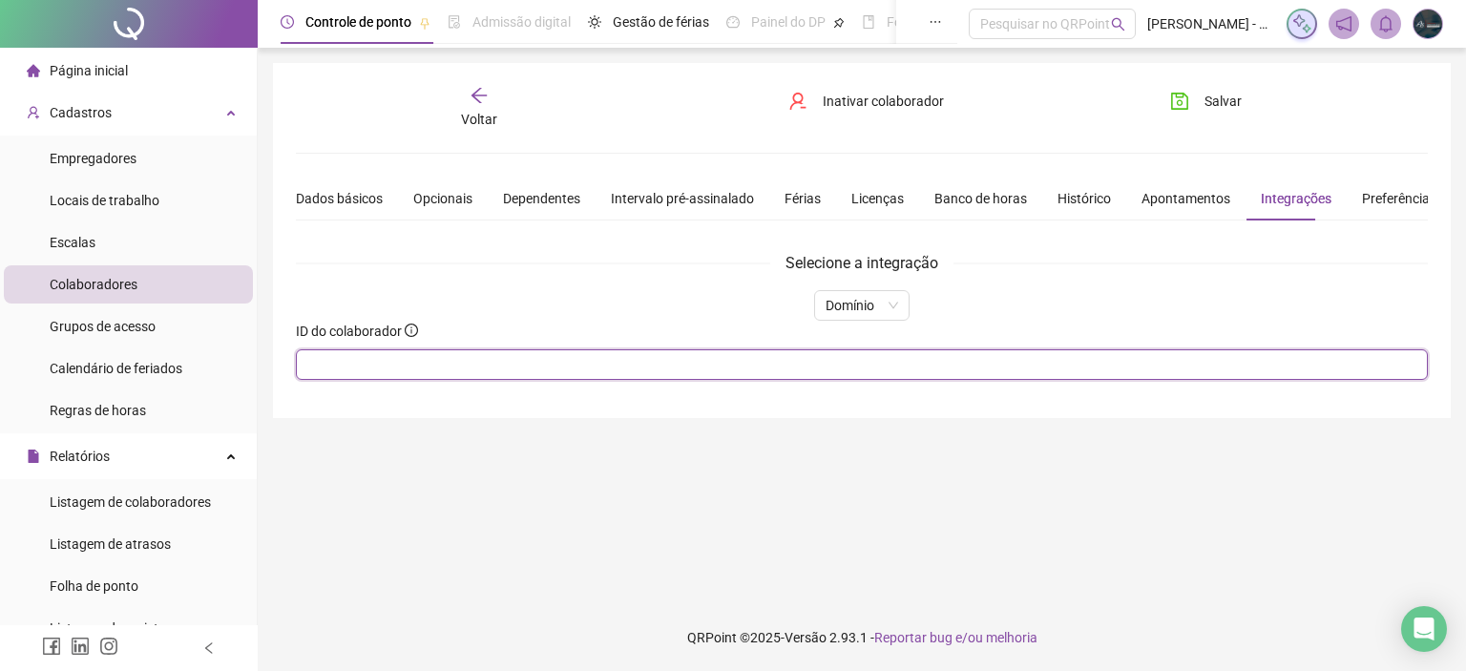
click at [668, 370] on input "text" at bounding box center [862, 364] width 1132 height 31
type input "****"
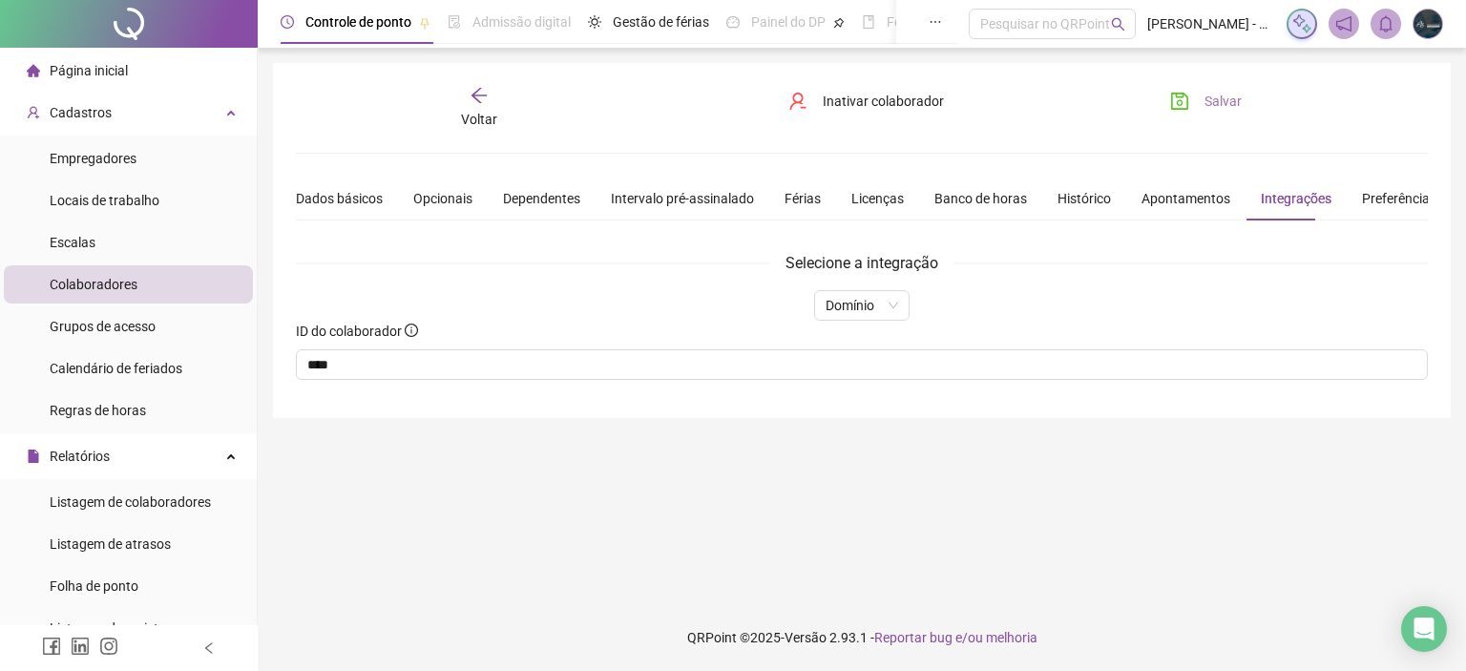
click at [1206, 98] on span "Salvar" at bounding box center [1222, 101] width 37 height 21
click at [473, 101] on icon "arrow-left" at bounding box center [479, 95] width 19 height 19
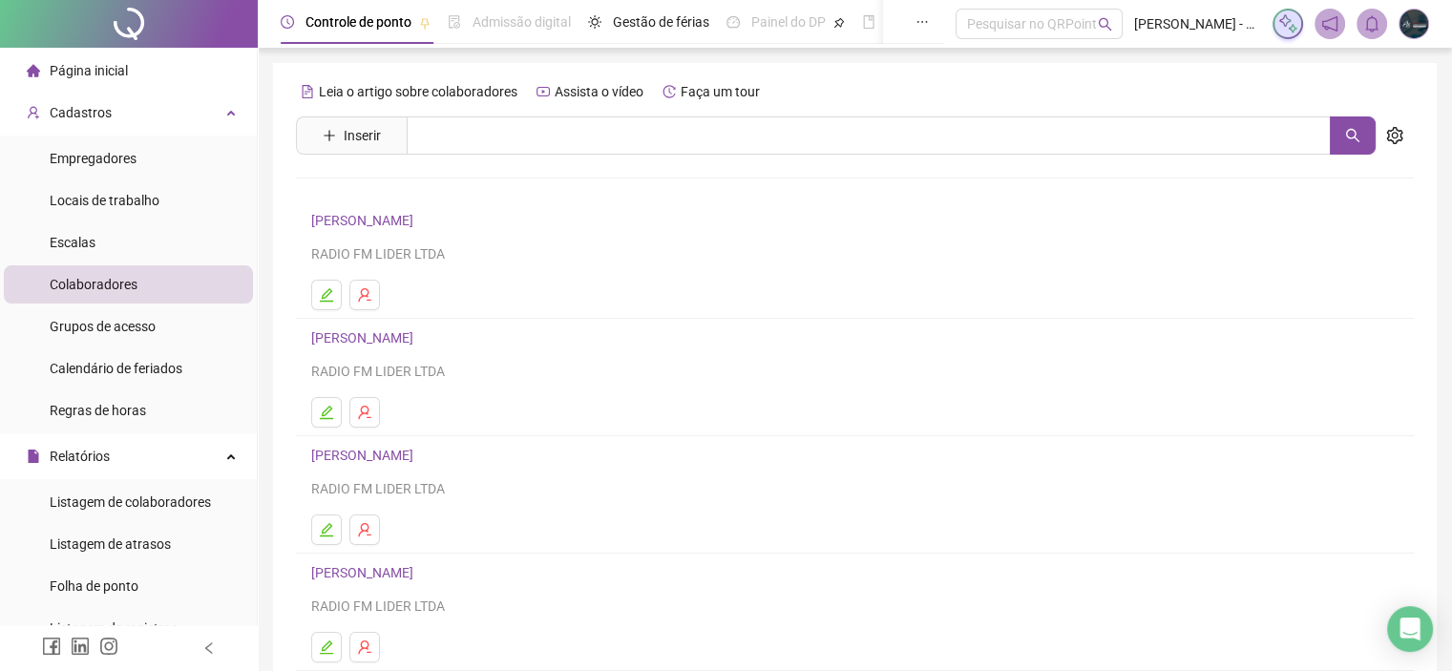
click at [379, 340] on link "[PERSON_NAME]" at bounding box center [365, 337] width 108 height 15
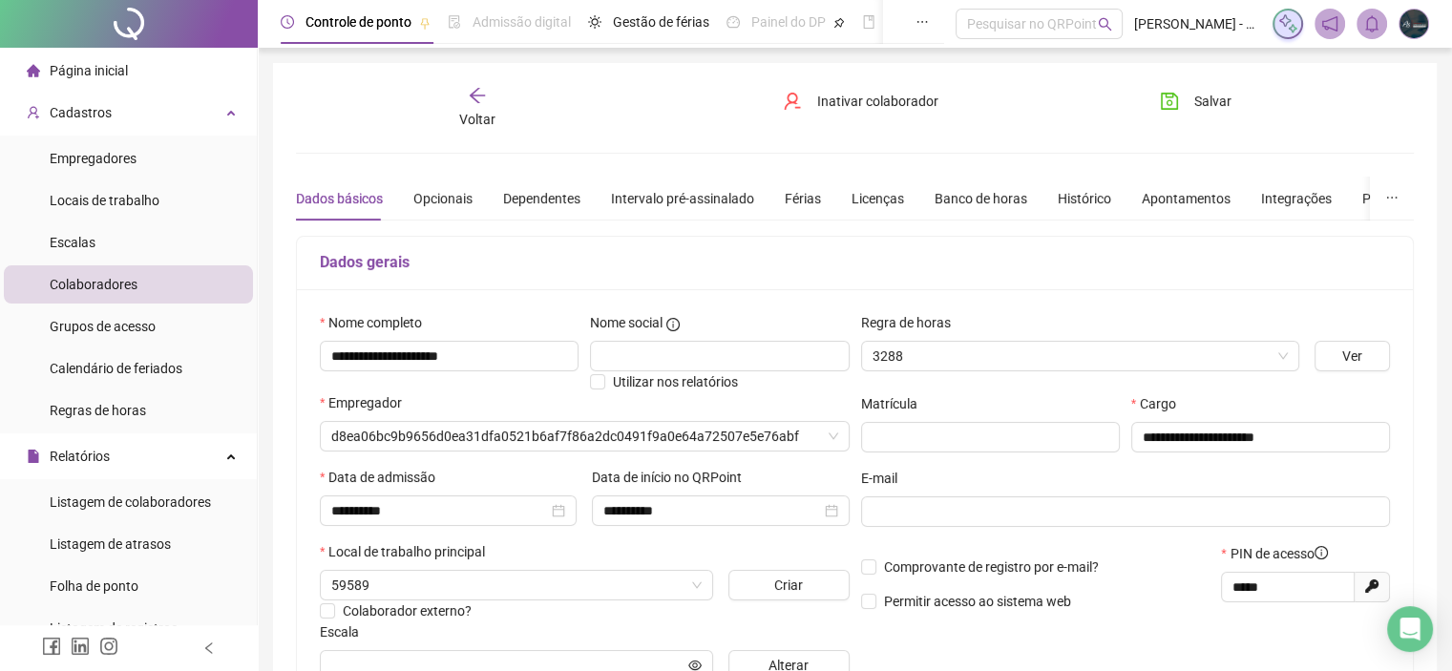
type input "*********"
click at [1264, 193] on div "Integrações" at bounding box center [1296, 198] width 71 height 21
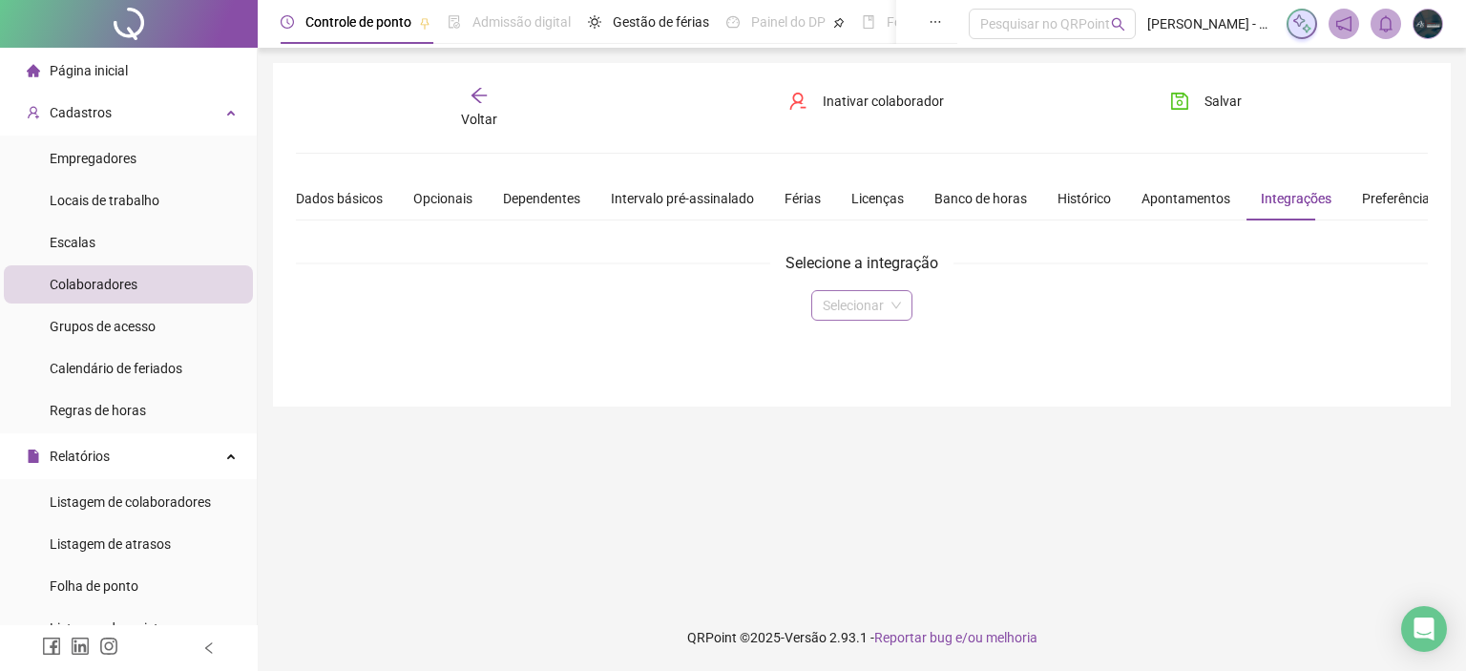
click at [855, 303] on input "search" at bounding box center [853, 305] width 61 height 29
click at [866, 343] on div "Domínio" at bounding box center [861, 342] width 70 height 21
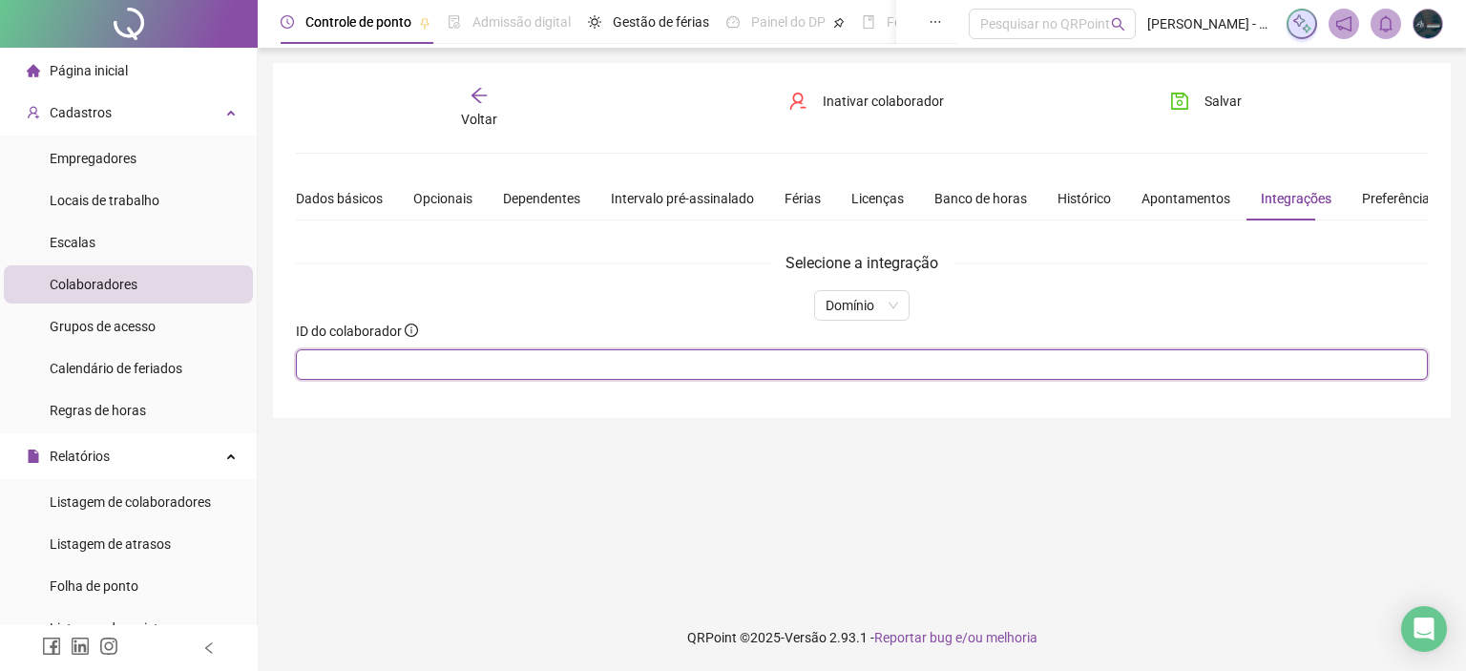
click at [725, 364] on input "text" at bounding box center [862, 364] width 1132 height 31
type input "****"
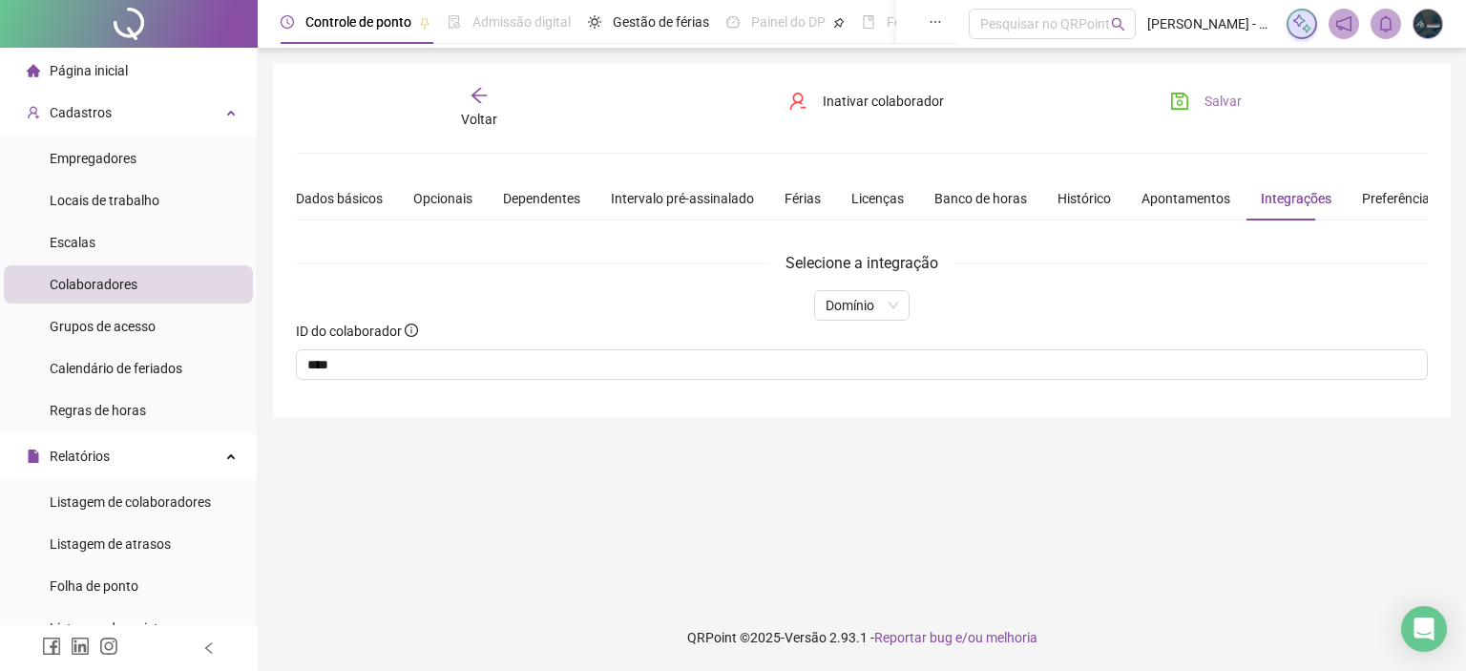
click at [1199, 102] on button "Salvar" at bounding box center [1206, 101] width 100 height 31
click at [491, 96] on div "Voltar" at bounding box center [479, 108] width 176 height 44
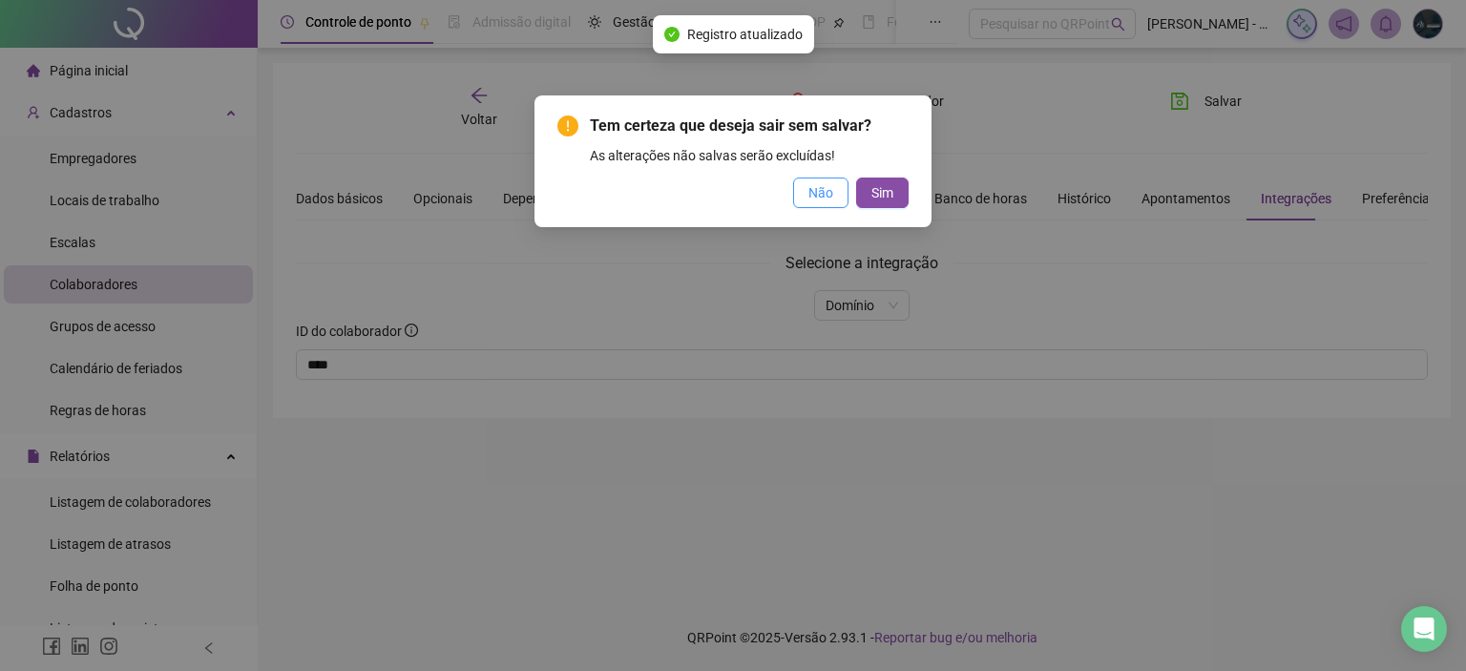
click at [813, 198] on span "Não" at bounding box center [820, 192] width 25 height 21
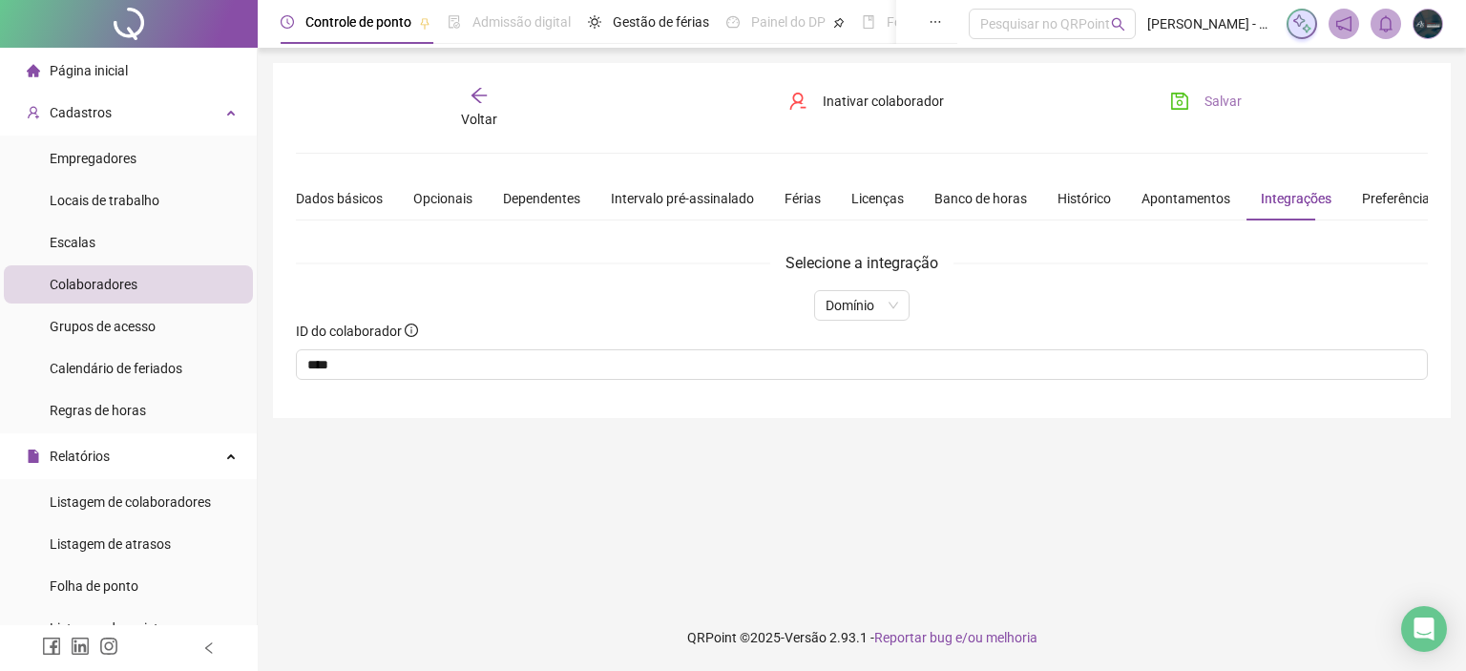
click at [1231, 99] on span "Salvar" at bounding box center [1222, 101] width 37 height 21
click at [481, 112] on span "Voltar" at bounding box center [479, 119] width 36 height 15
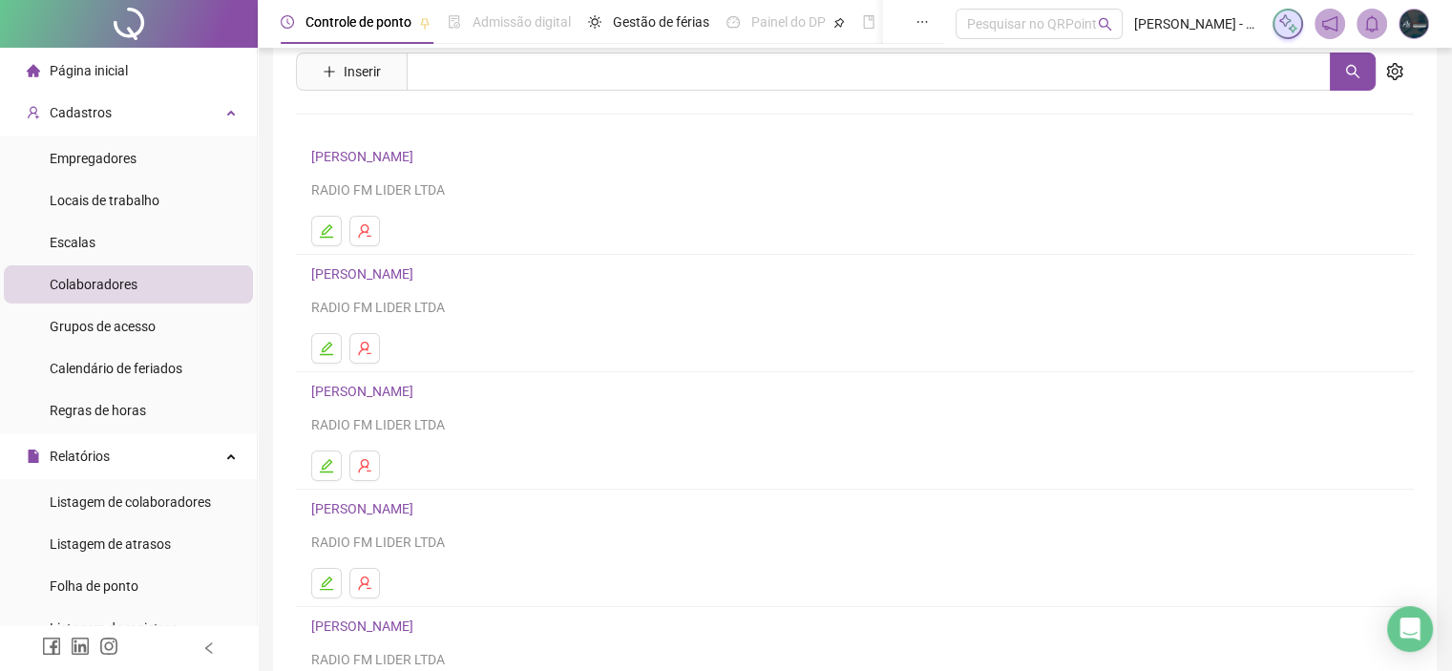
scroll to position [191, 0]
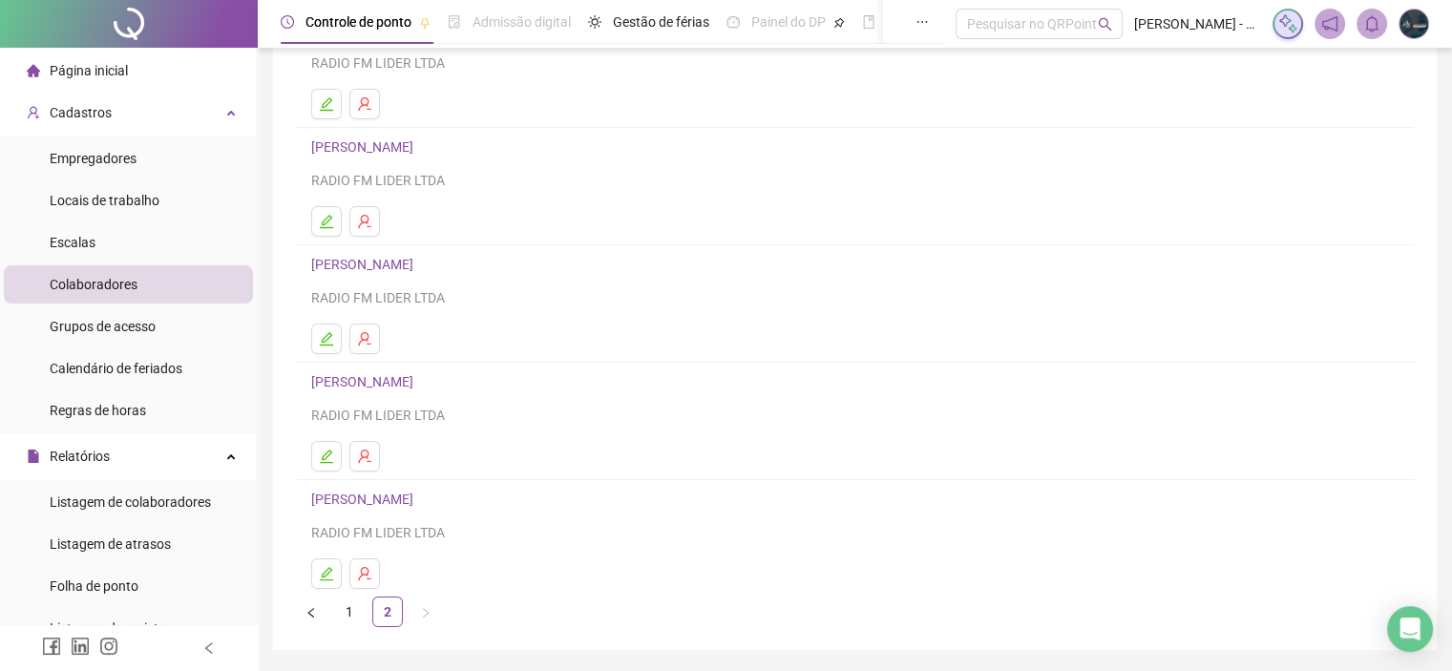
click at [419, 264] on link "[PERSON_NAME]" at bounding box center [365, 264] width 108 height 15
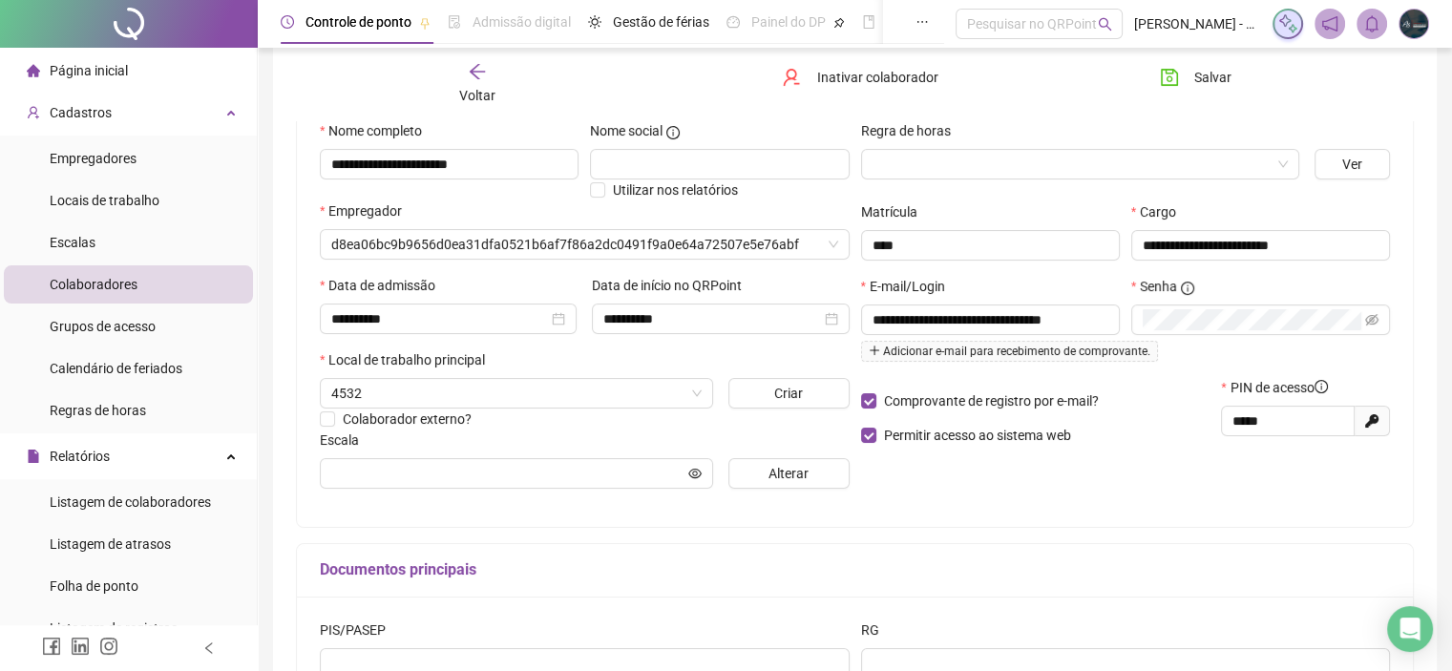
scroll to position [200, 0]
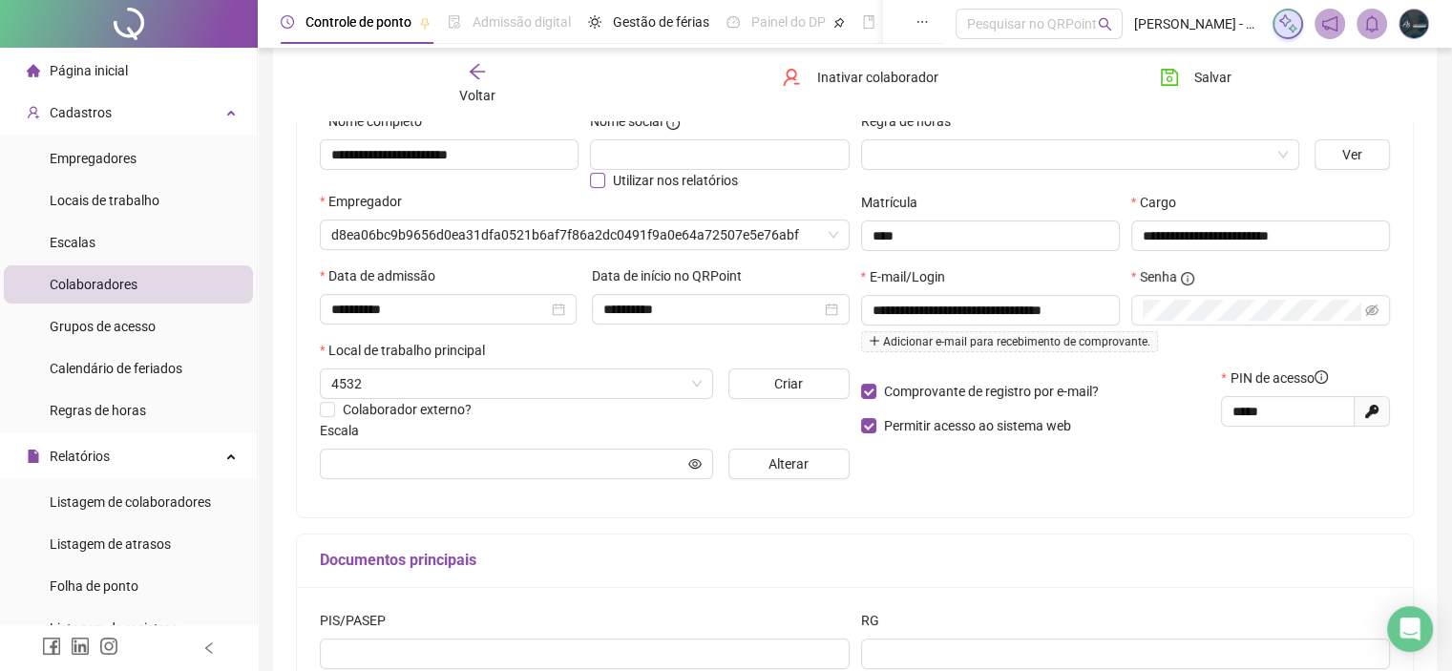
type input "*********"
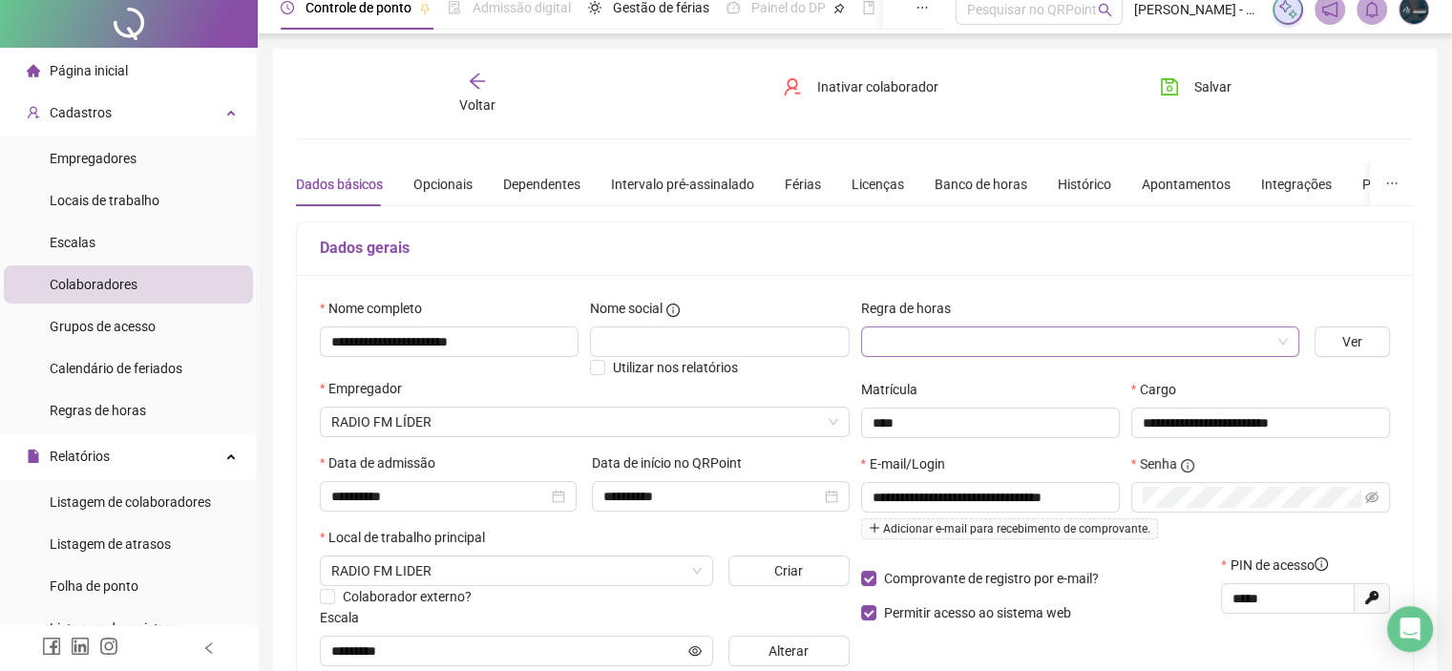
scroll to position [0, 0]
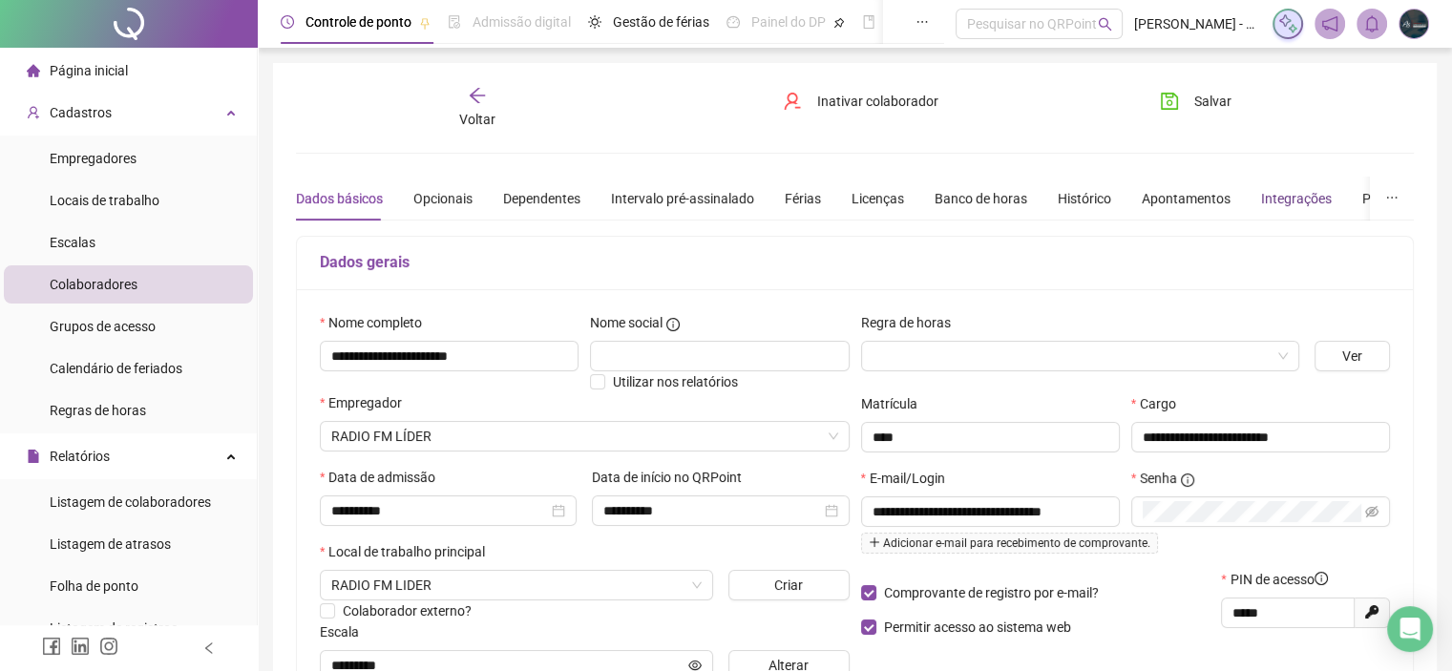
click at [1263, 195] on div "Integrações" at bounding box center [1296, 198] width 71 height 21
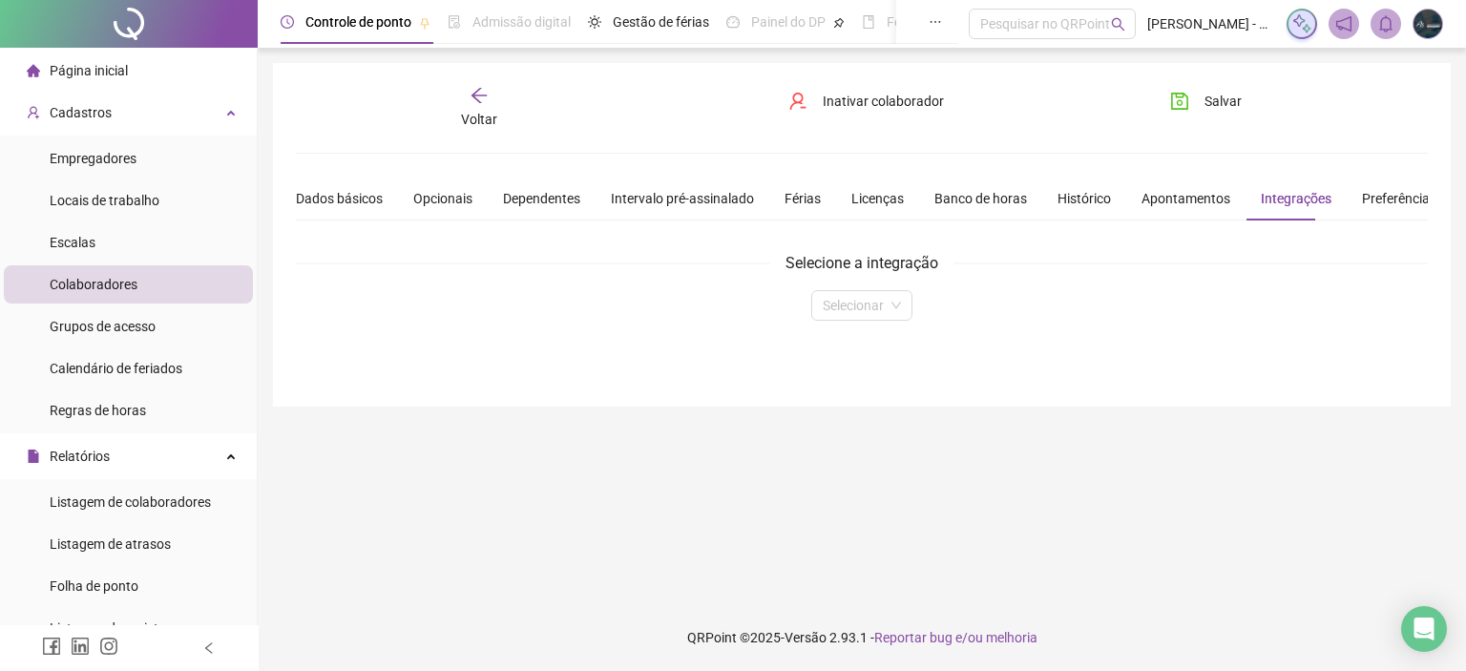
click at [847, 320] on div "**********" at bounding box center [862, 235] width 1178 height 344
click at [856, 312] on input "search" at bounding box center [853, 305] width 61 height 29
click at [859, 343] on div "Domínio" at bounding box center [861, 342] width 70 height 21
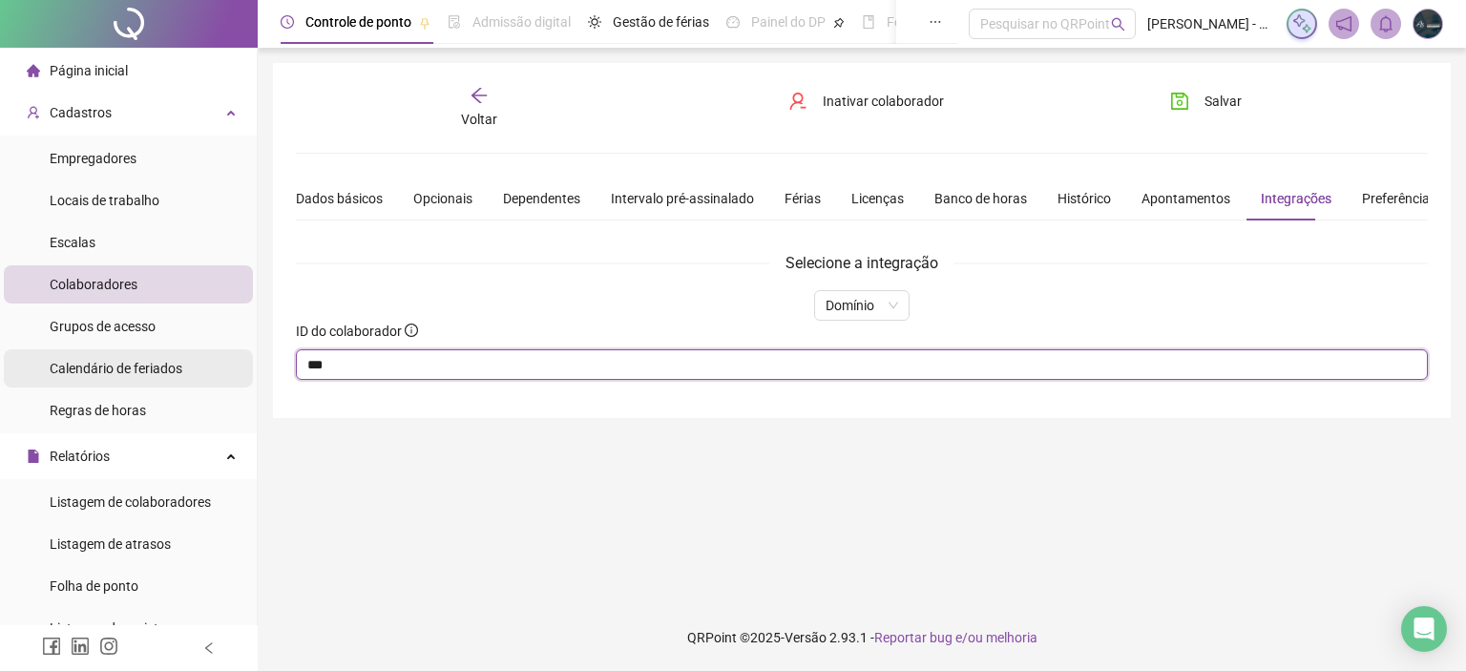
drag, startPoint x: 471, startPoint y: 369, endPoint x: 196, endPoint y: 370, distance: 275.8
click at [196, 370] on div "Página inicial Cadastros Empregadores Locais de trabalho Escalas Colaboradores …" at bounding box center [733, 335] width 1466 height 671
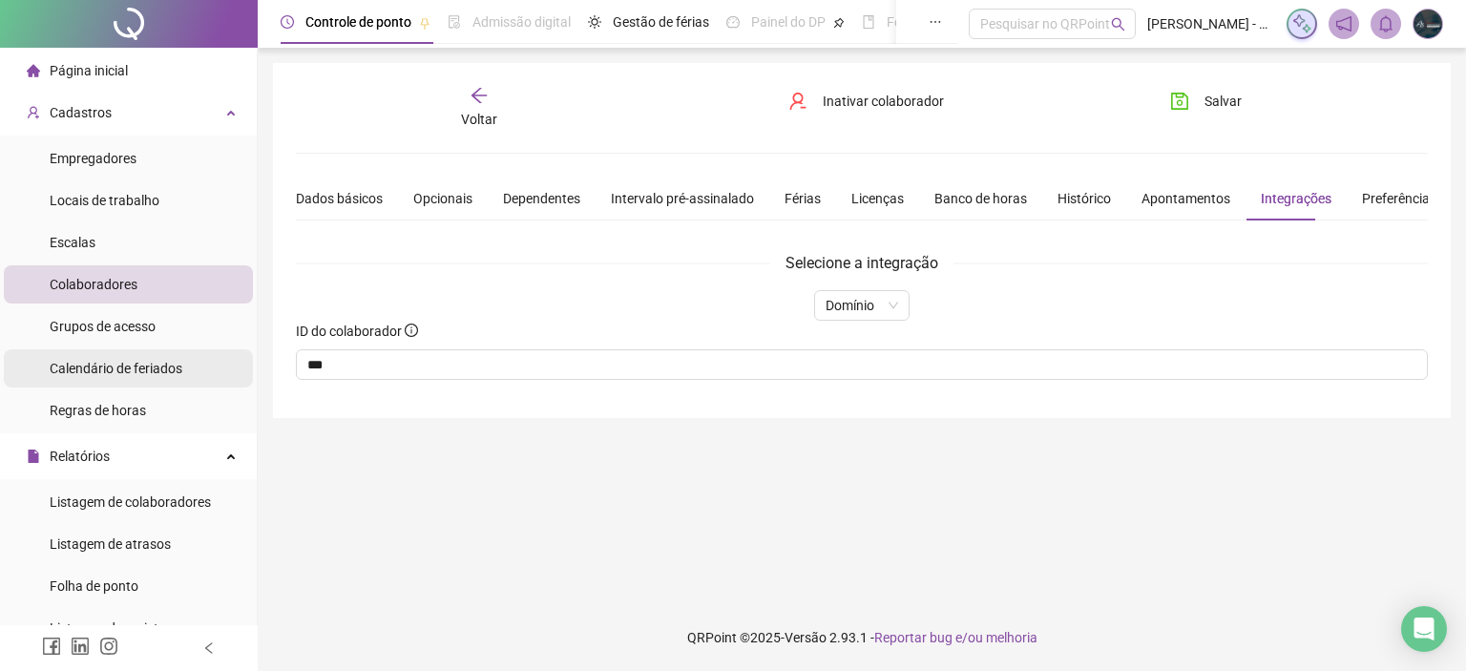
click at [195, 369] on li "Calendário de feriados" at bounding box center [128, 368] width 249 height 38
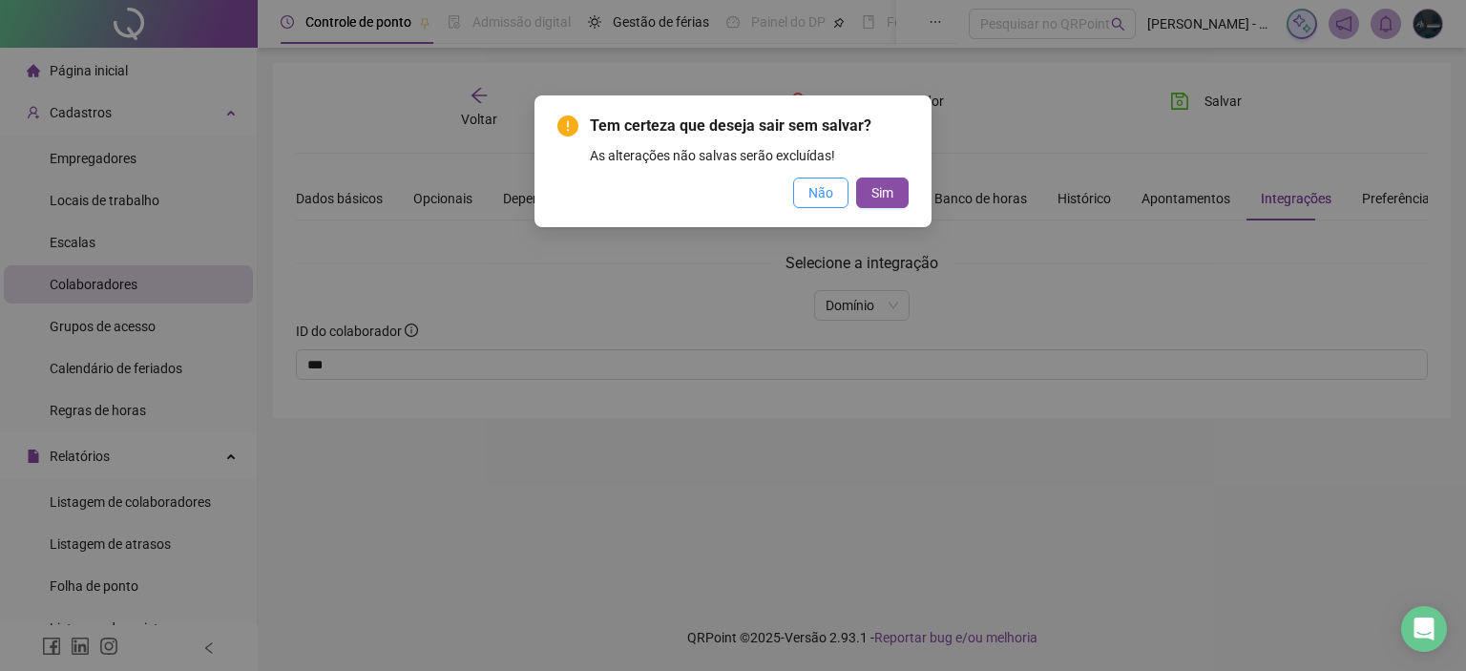
click at [817, 200] on span "Não" at bounding box center [820, 192] width 25 height 21
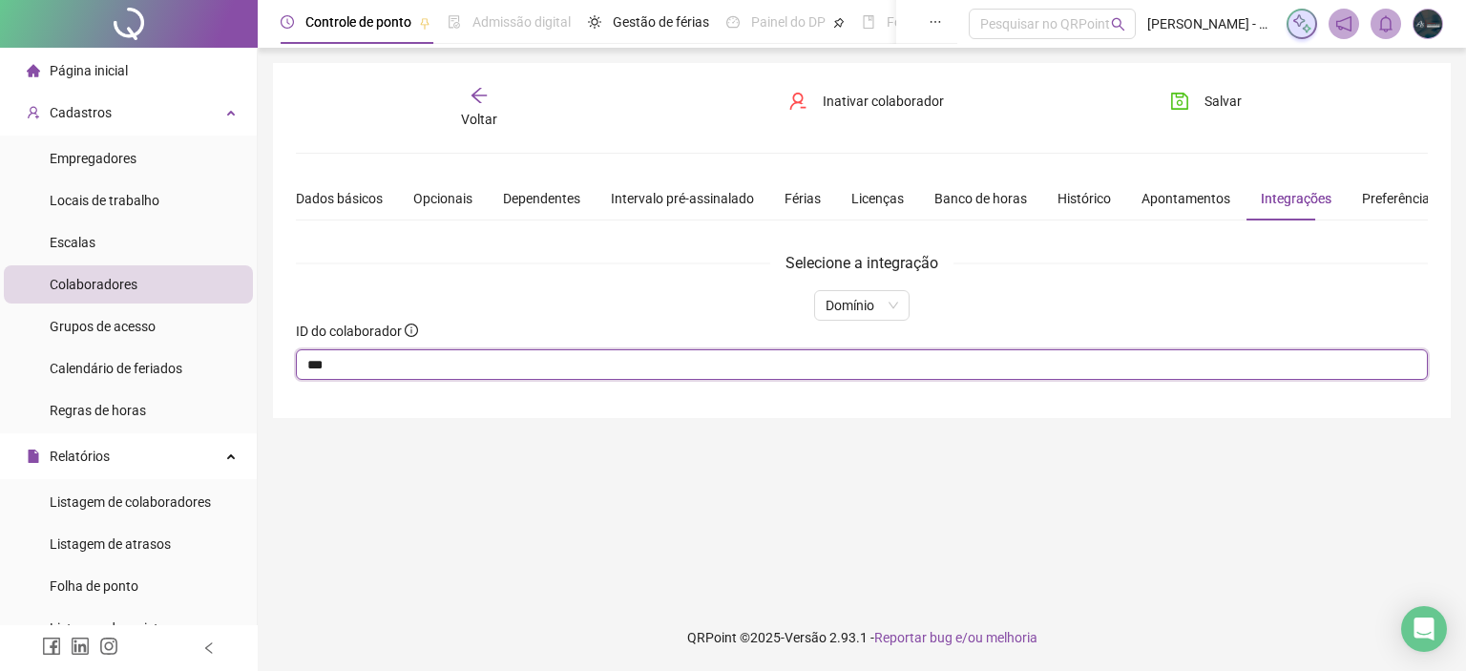
click at [355, 377] on input "***" at bounding box center [862, 364] width 1132 height 31
drag, startPoint x: 377, startPoint y: 363, endPoint x: 262, endPoint y: 372, distance: 114.9
click at [262, 372] on div "**********" at bounding box center [862, 335] width 1208 height 671
type input "****"
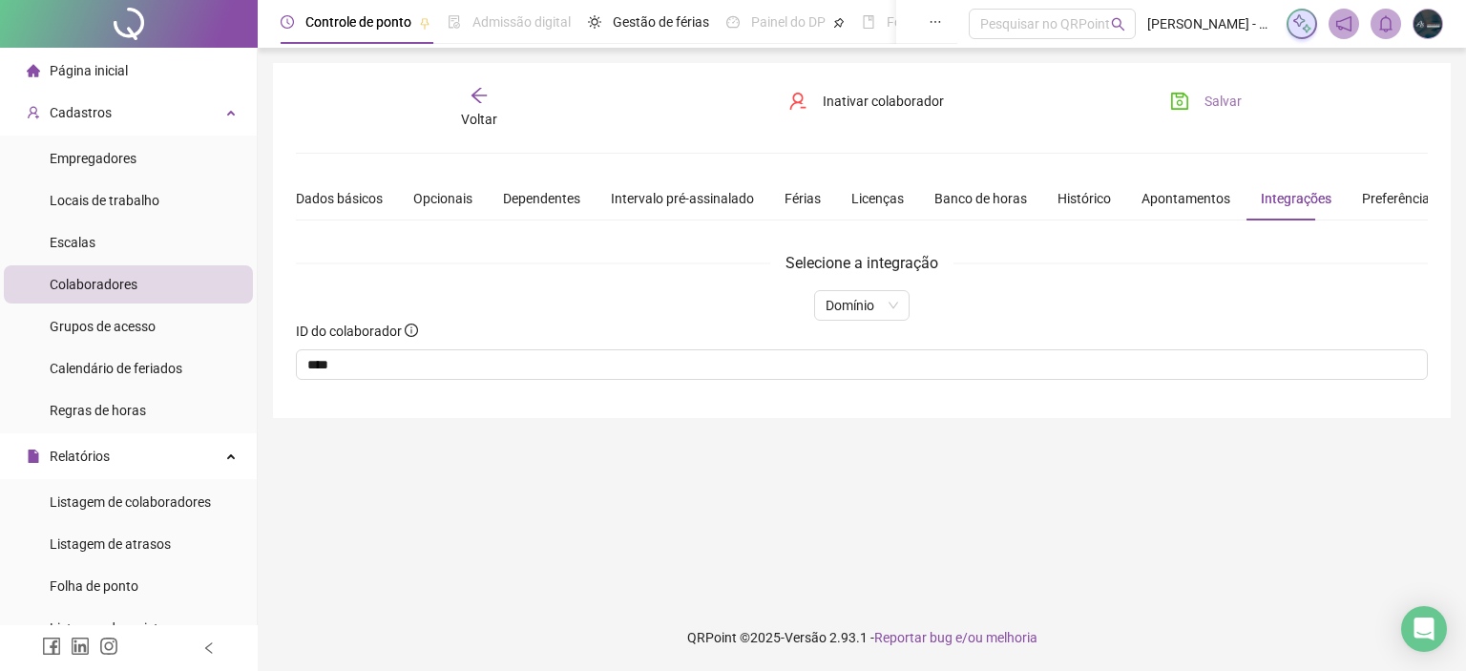
click at [1217, 89] on button "Salvar" at bounding box center [1206, 101] width 100 height 31
click at [483, 107] on div "Voltar" at bounding box center [479, 108] width 176 height 44
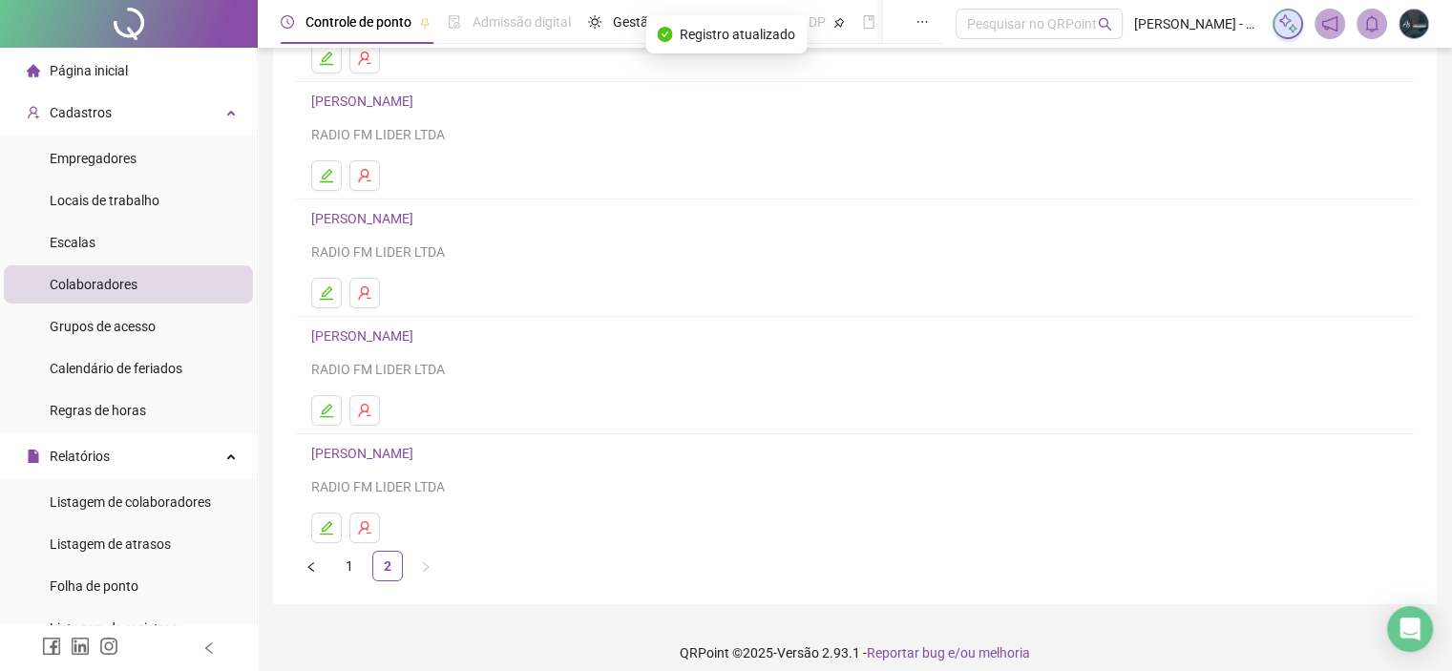
scroll to position [251, 0]
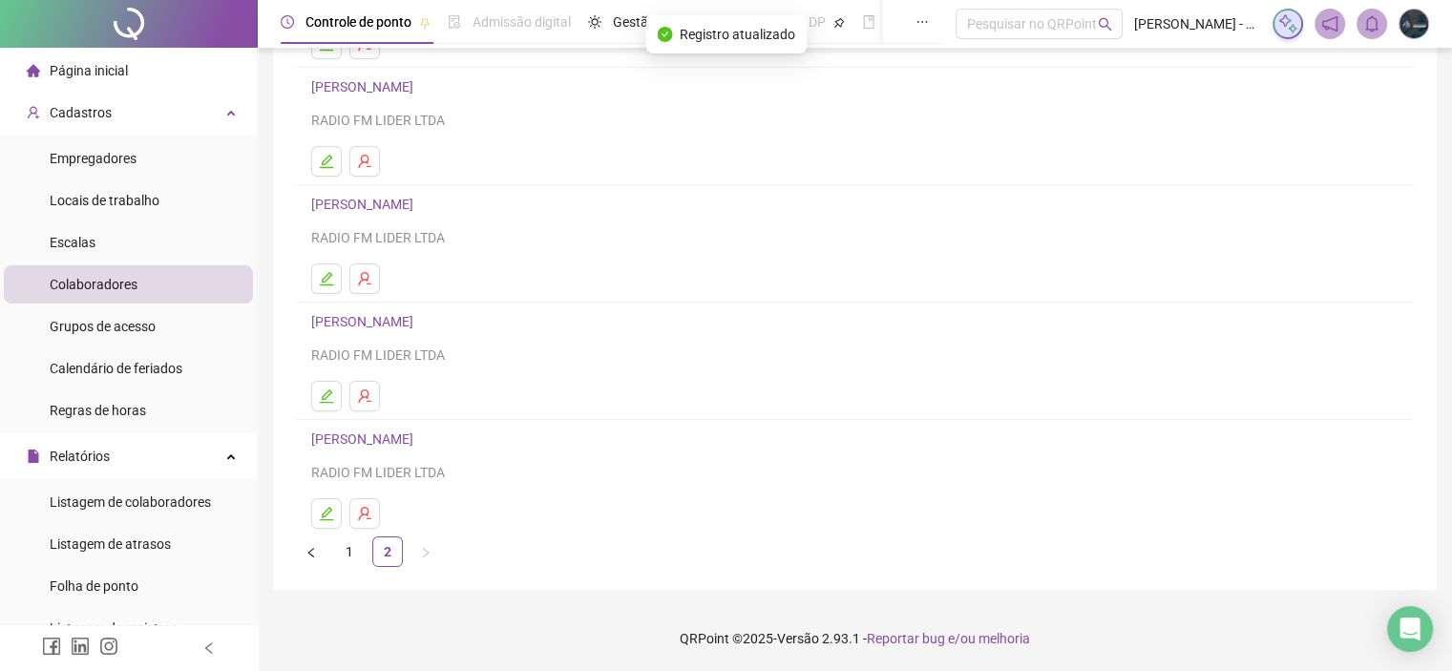
click at [419, 320] on link "[PERSON_NAME]" at bounding box center [365, 321] width 108 height 15
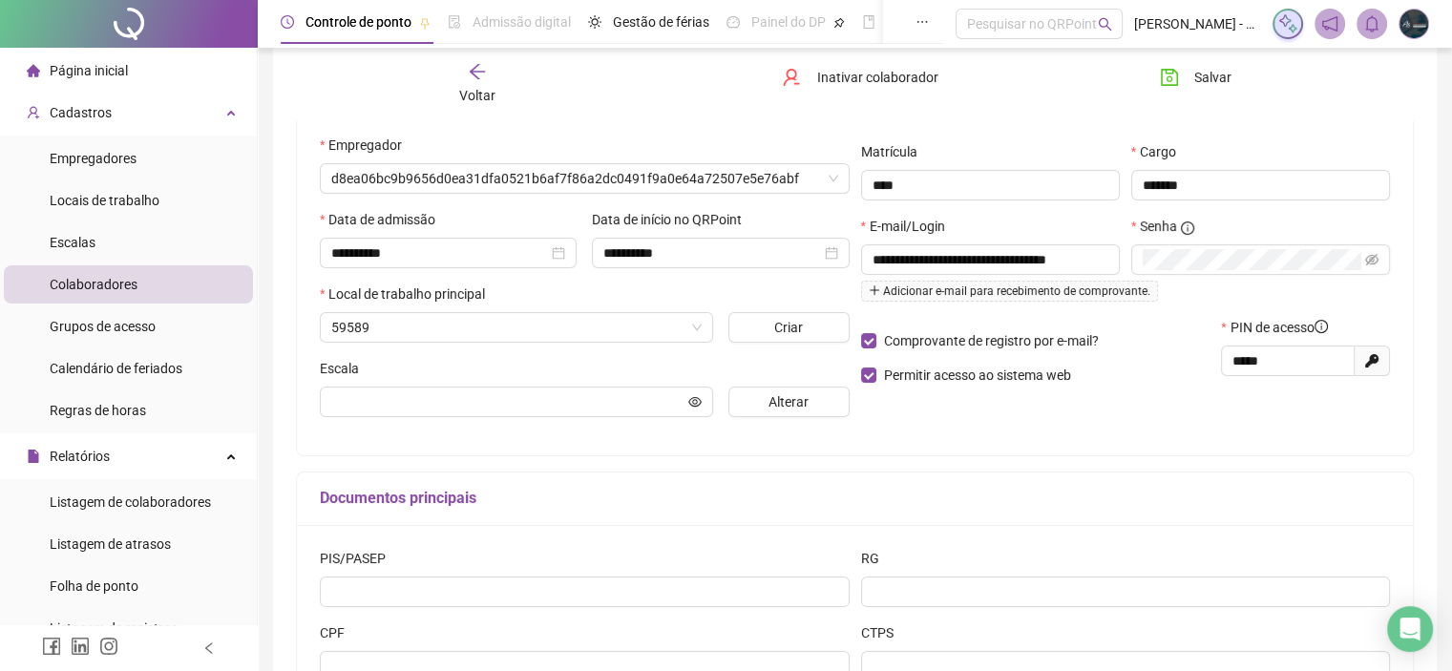
scroll to position [261, 0]
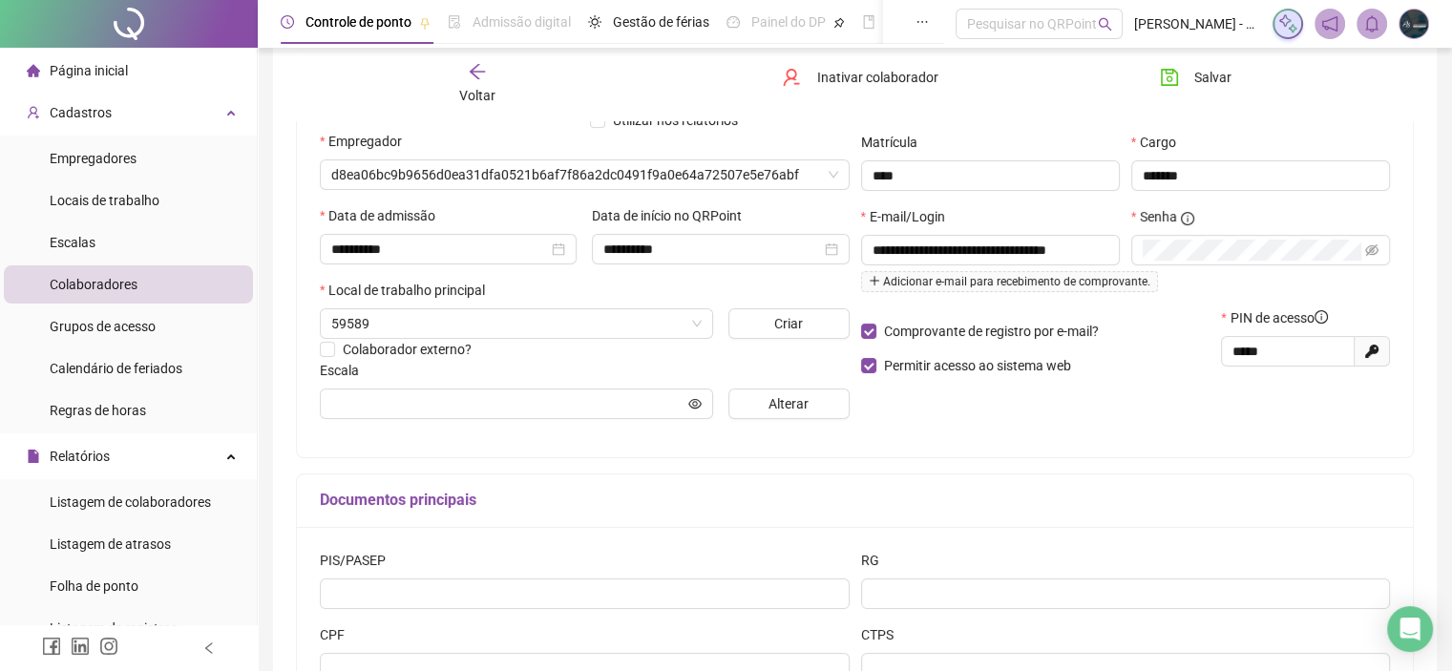
type input "*******"
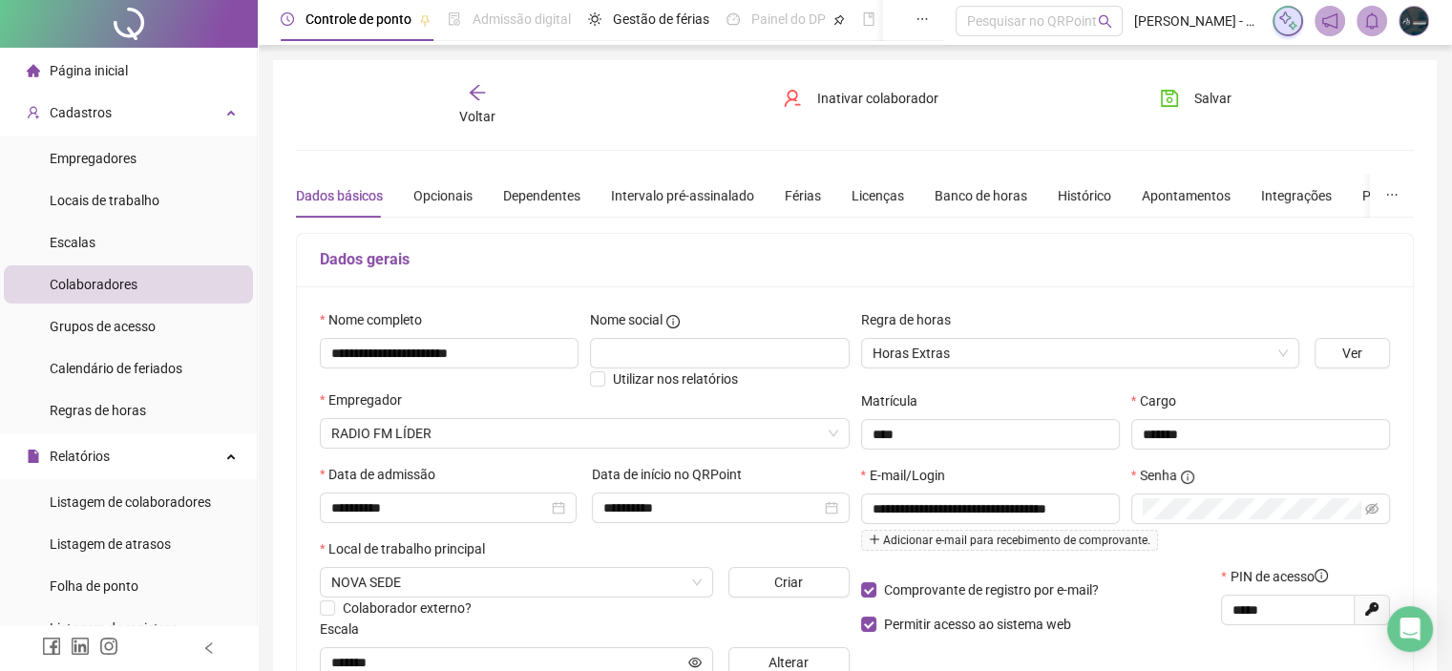
scroll to position [0, 0]
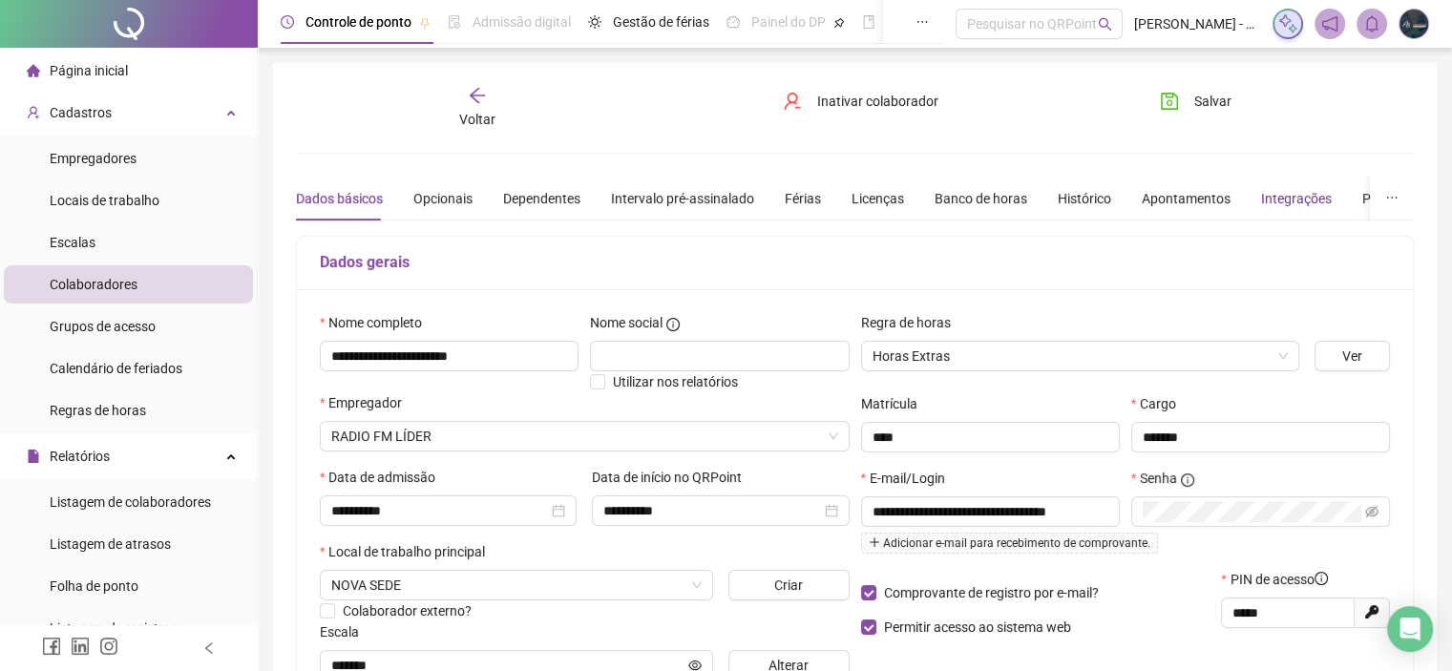
click at [1294, 193] on div "Integrações" at bounding box center [1296, 198] width 71 height 21
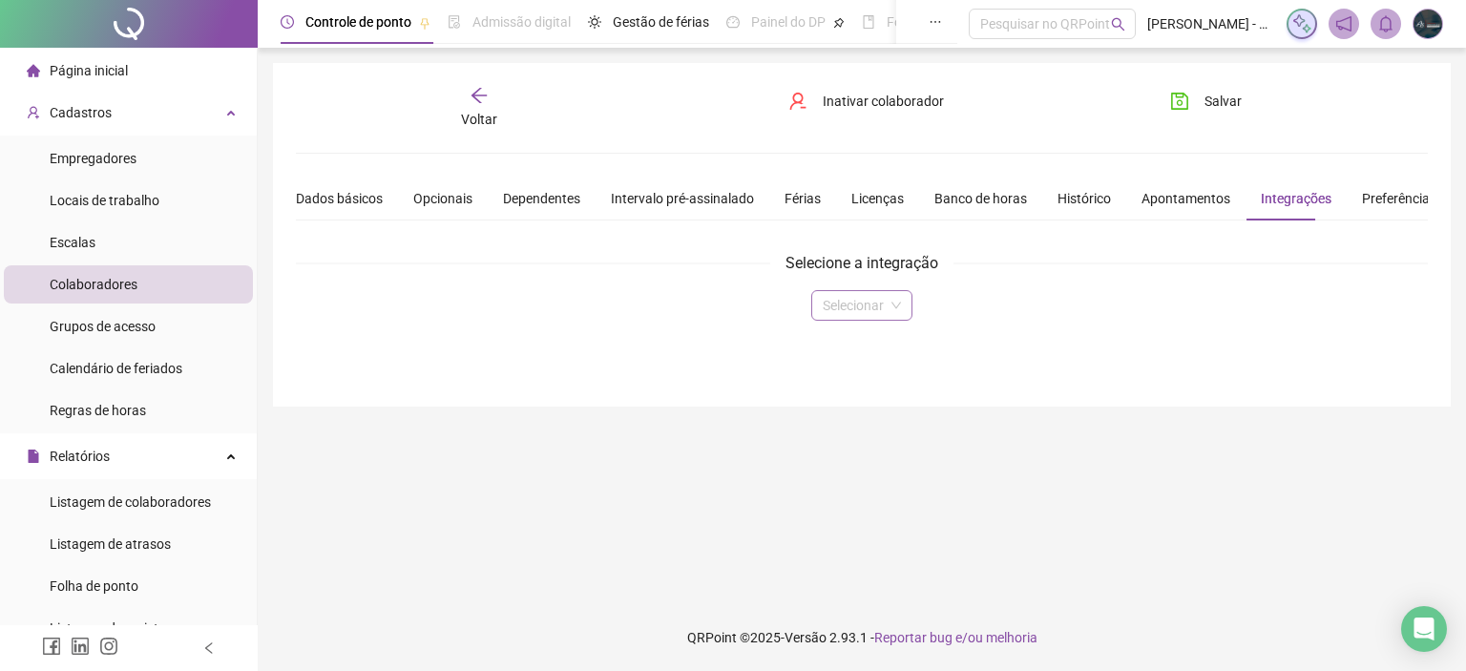
click at [877, 306] on input "search" at bounding box center [853, 305] width 61 height 29
click at [878, 339] on div "Domínio" at bounding box center [861, 342] width 70 height 21
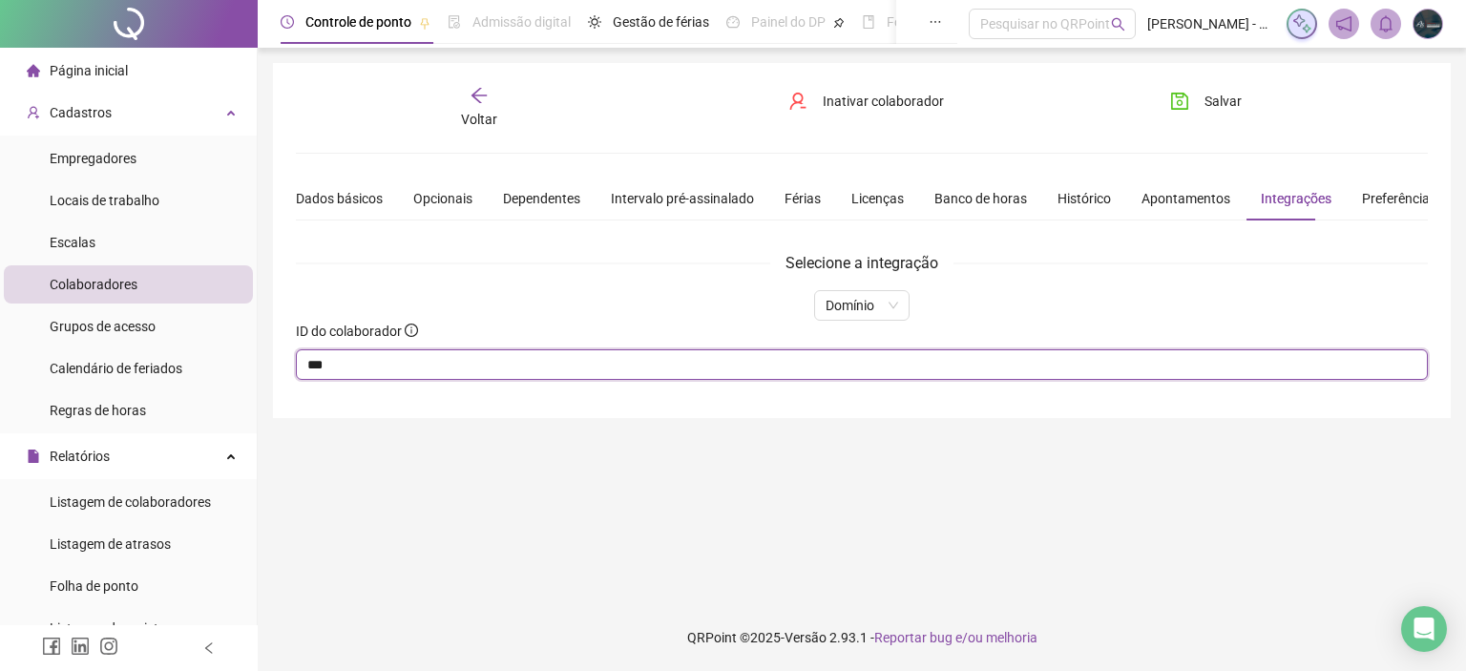
click at [492, 354] on input "***" at bounding box center [862, 364] width 1132 height 31
type input "**"
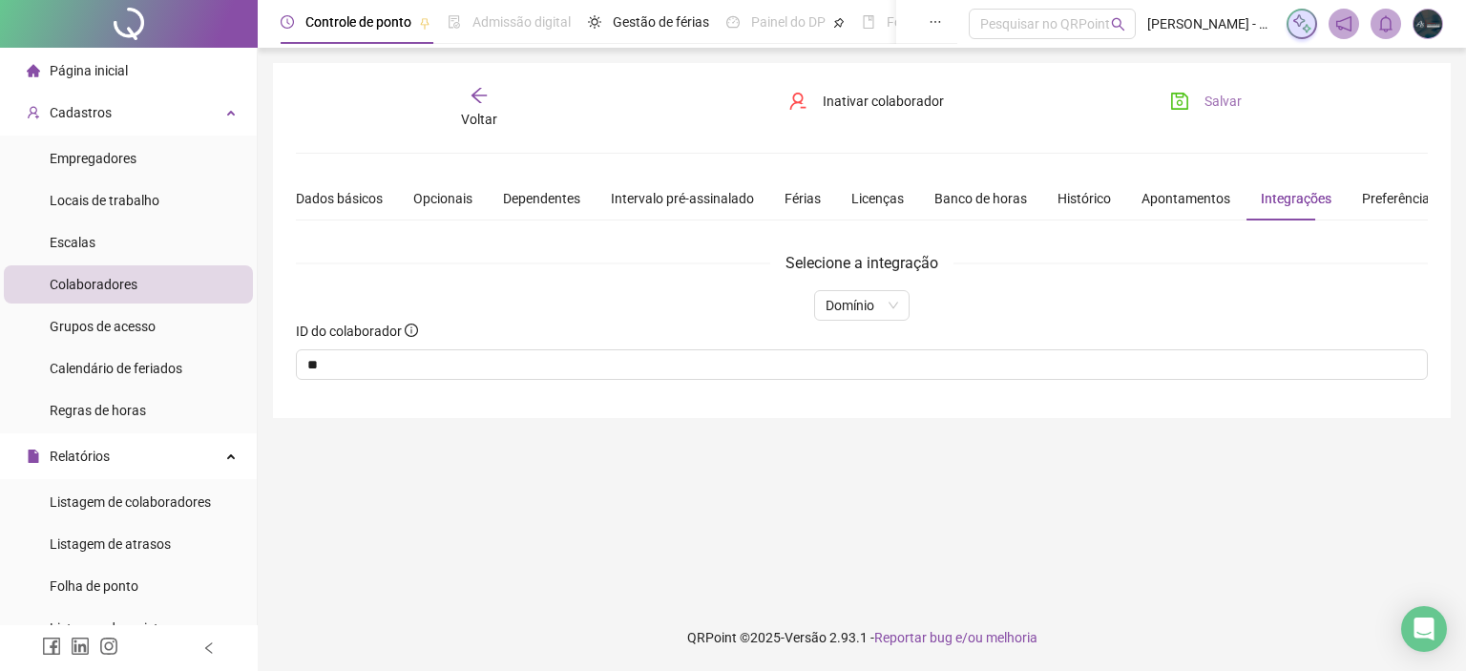
click at [1224, 94] on span "Salvar" at bounding box center [1222, 101] width 37 height 21
click at [483, 100] on icon "arrow-left" at bounding box center [479, 95] width 19 height 19
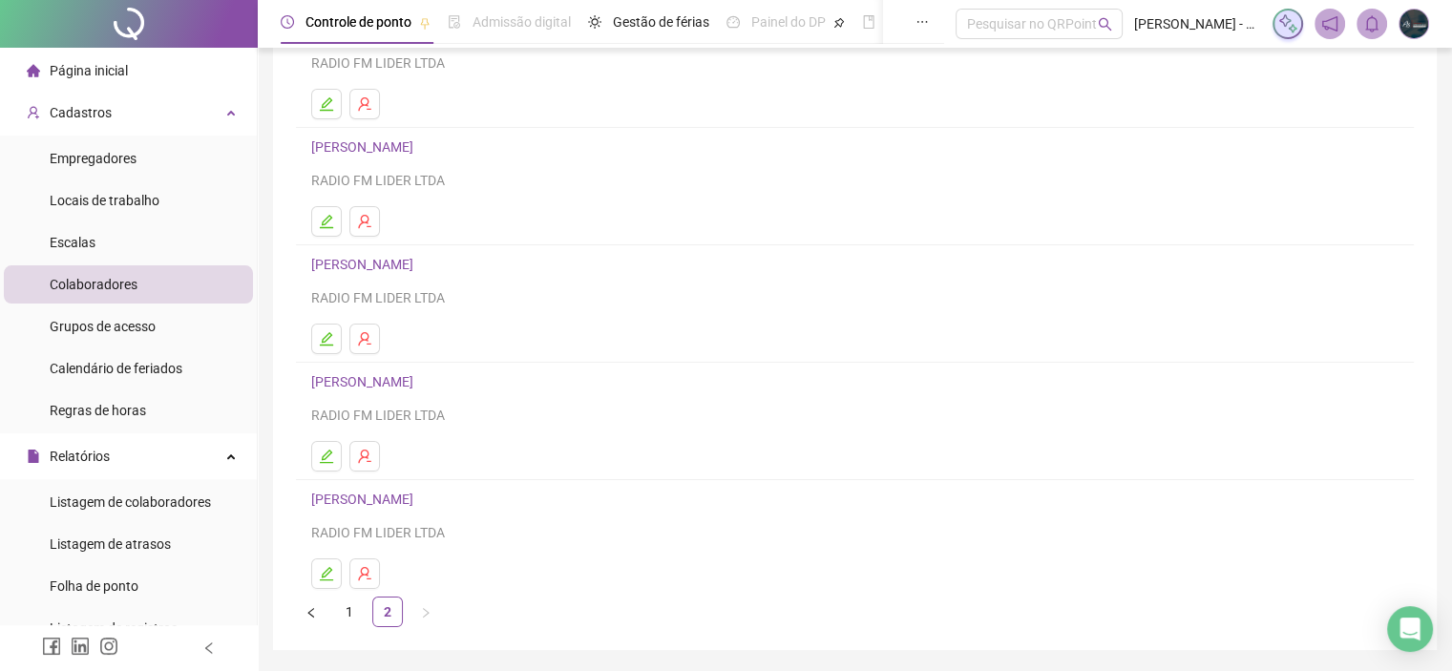
scroll to position [251, 0]
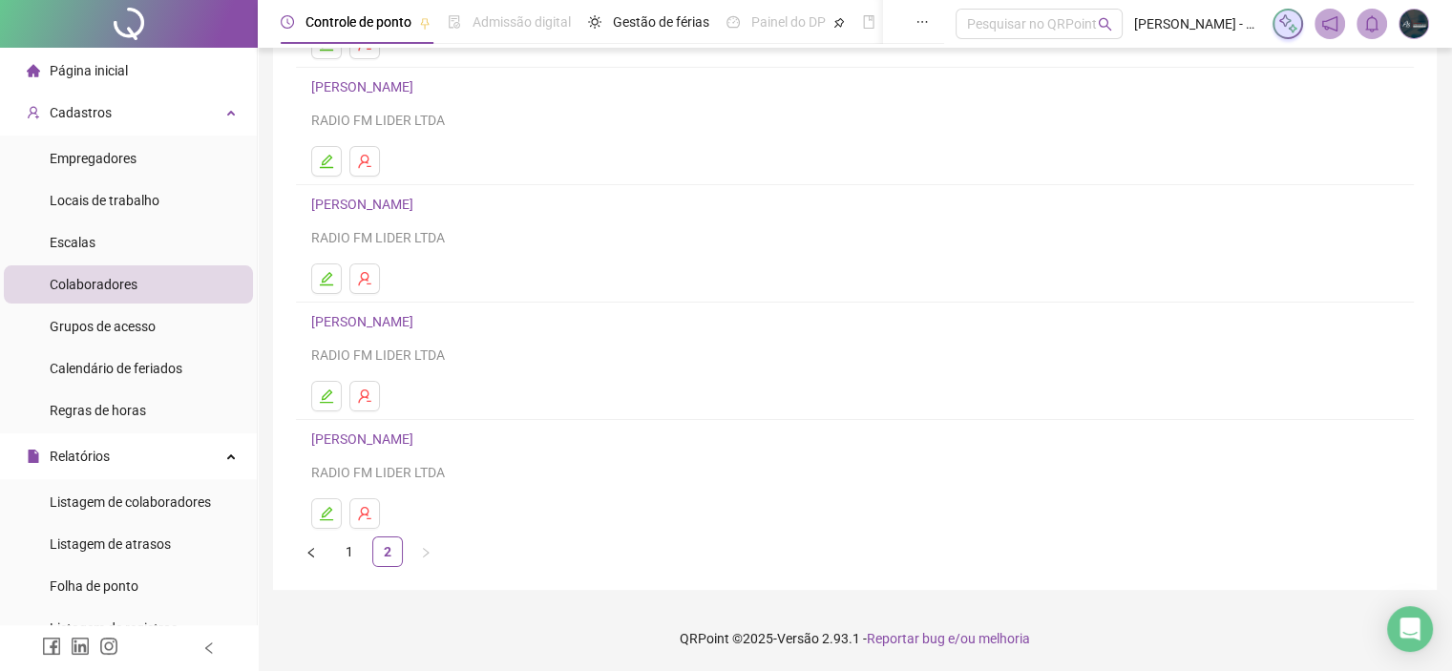
click at [412, 442] on link "[PERSON_NAME]" at bounding box center [365, 438] width 108 height 15
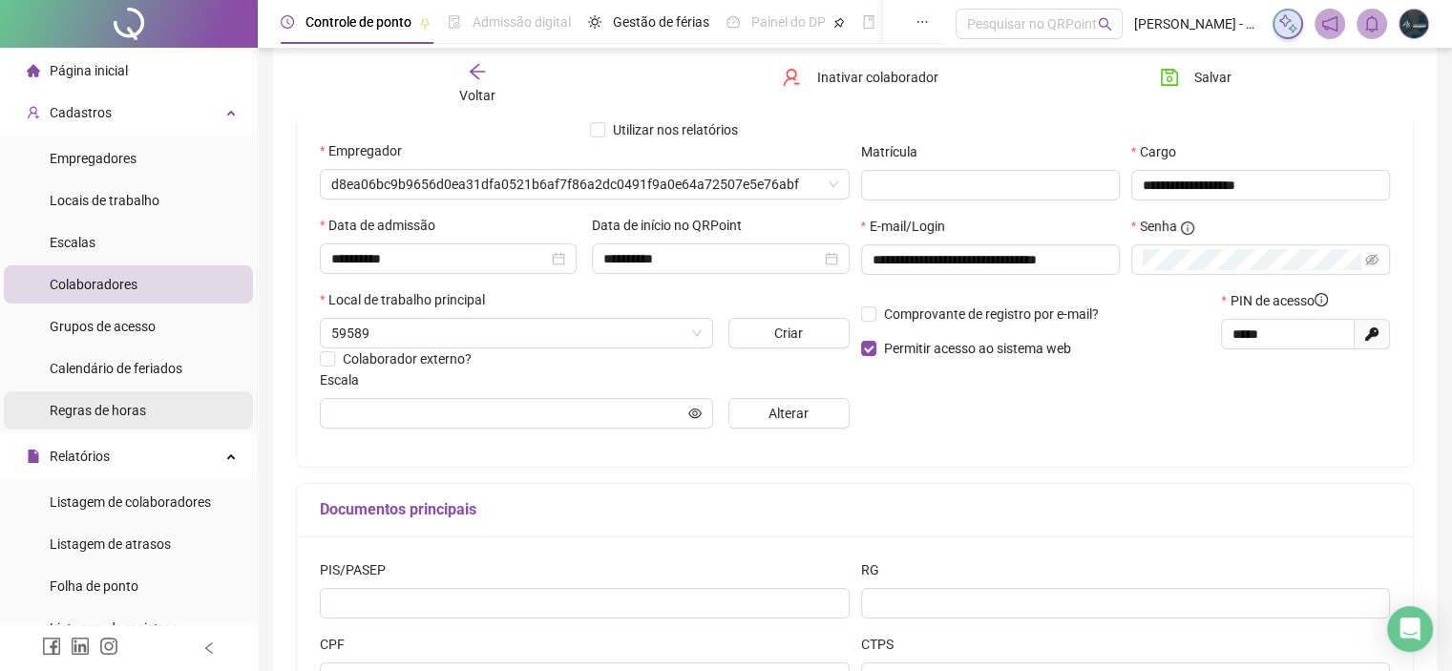
scroll to position [261, 0]
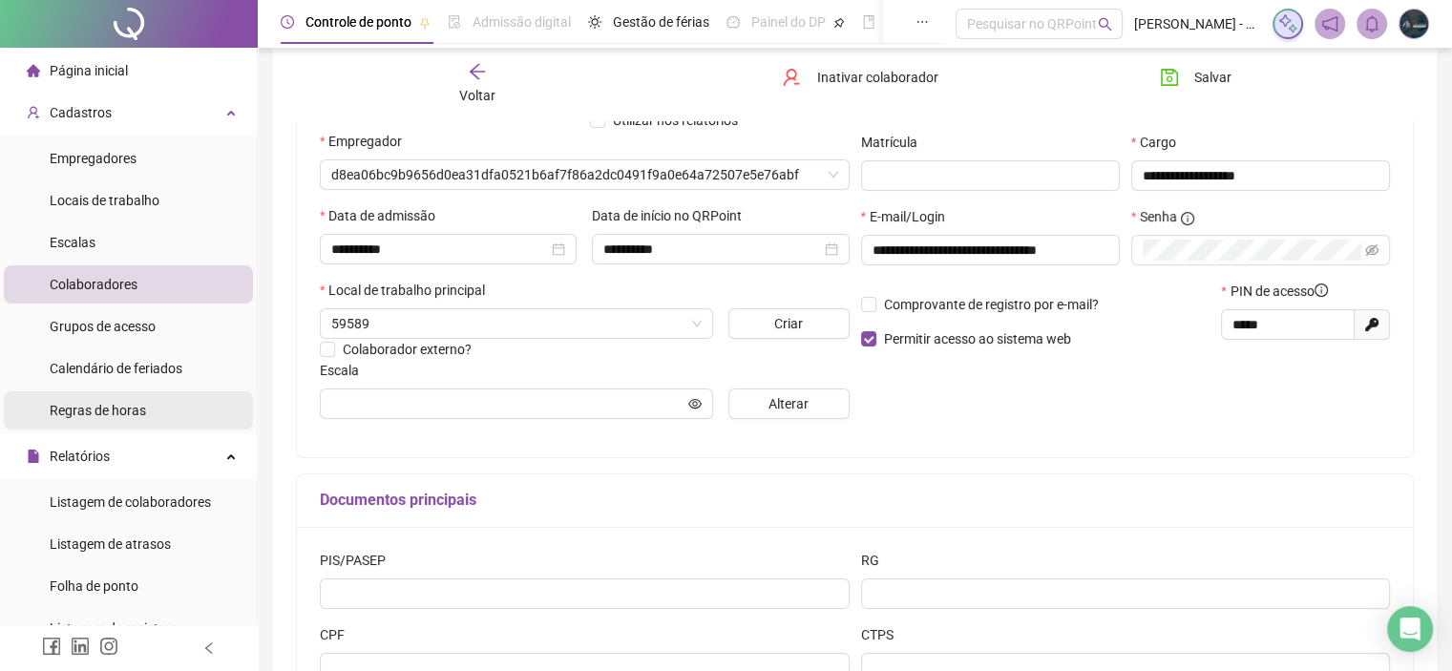
type input "**********"
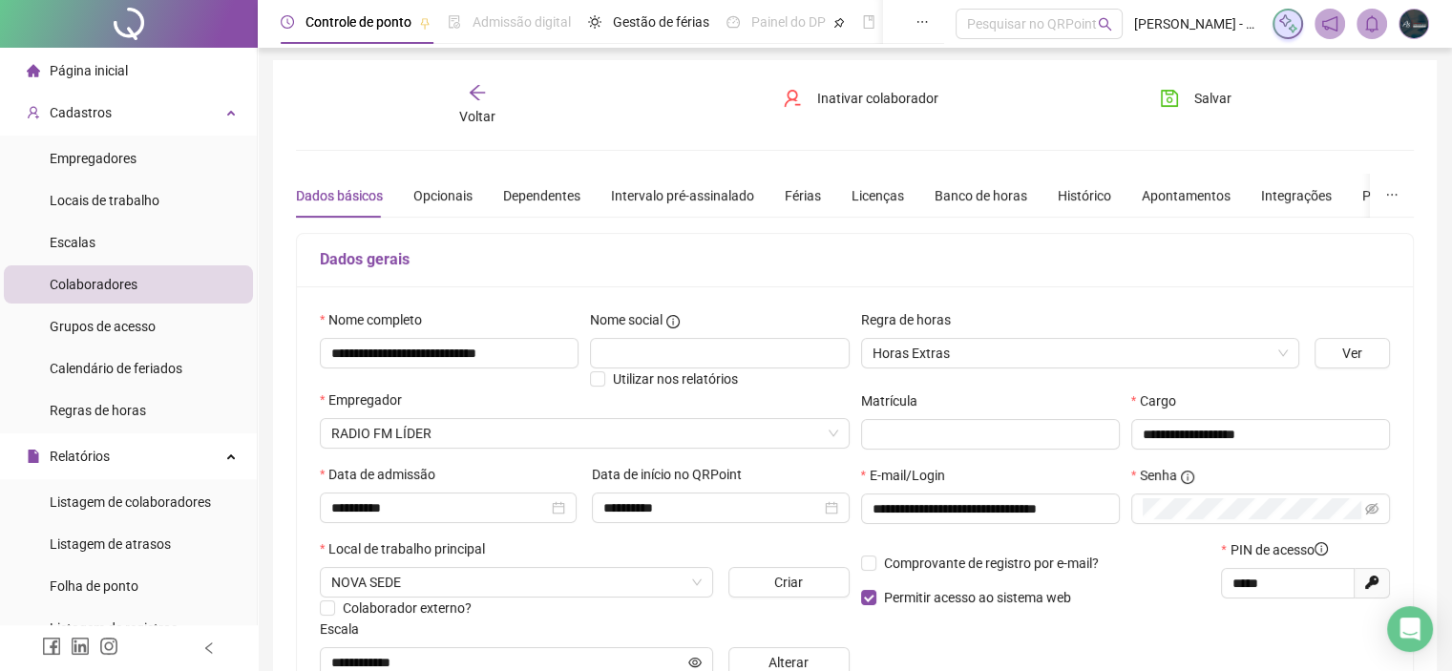
scroll to position [0, 0]
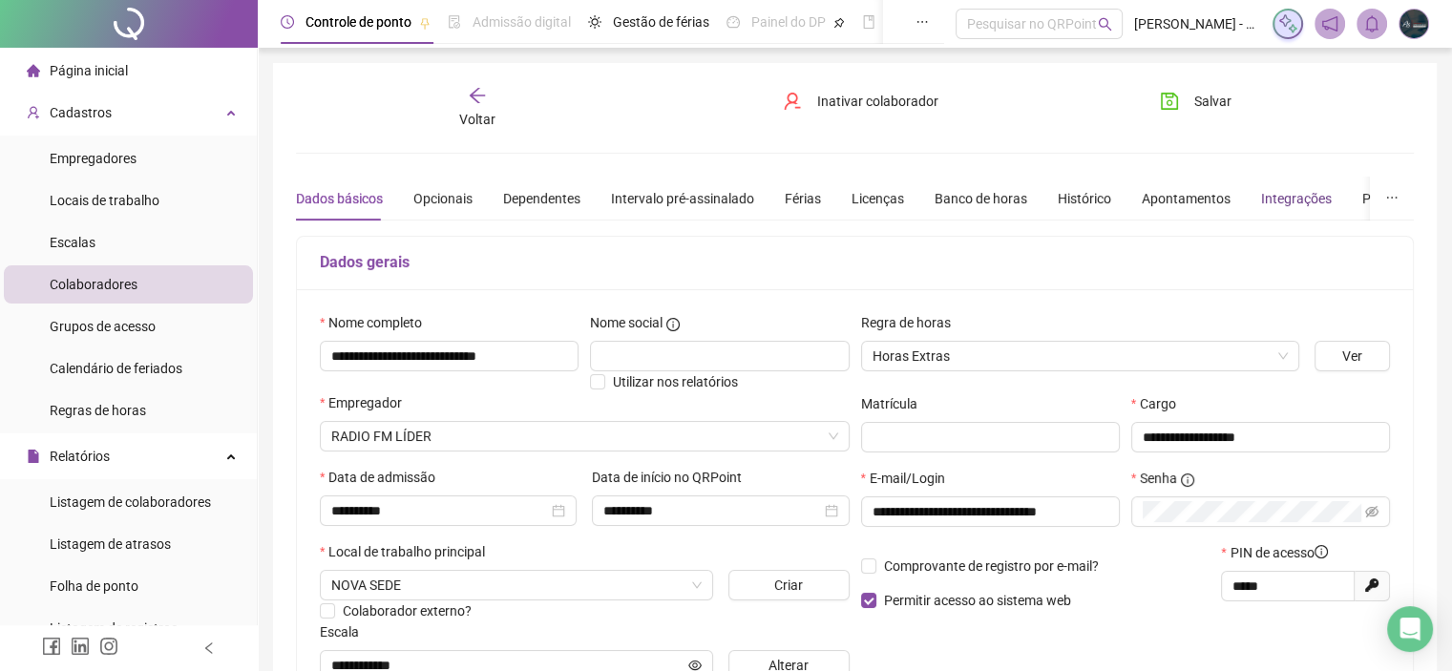
click at [1275, 198] on div "Integrações" at bounding box center [1296, 198] width 71 height 21
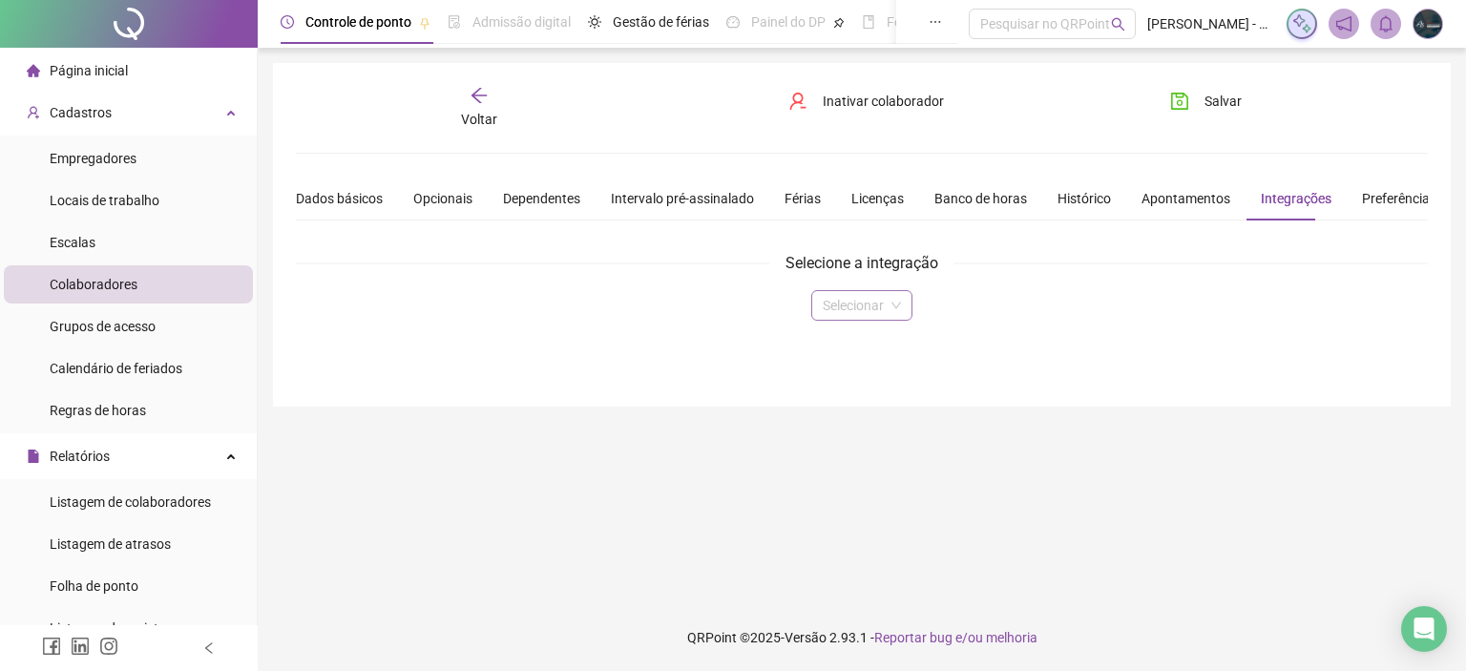
click at [831, 304] on input "search" at bounding box center [853, 305] width 61 height 29
click at [852, 345] on div "Domínio" at bounding box center [861, 342] width 70 height 21
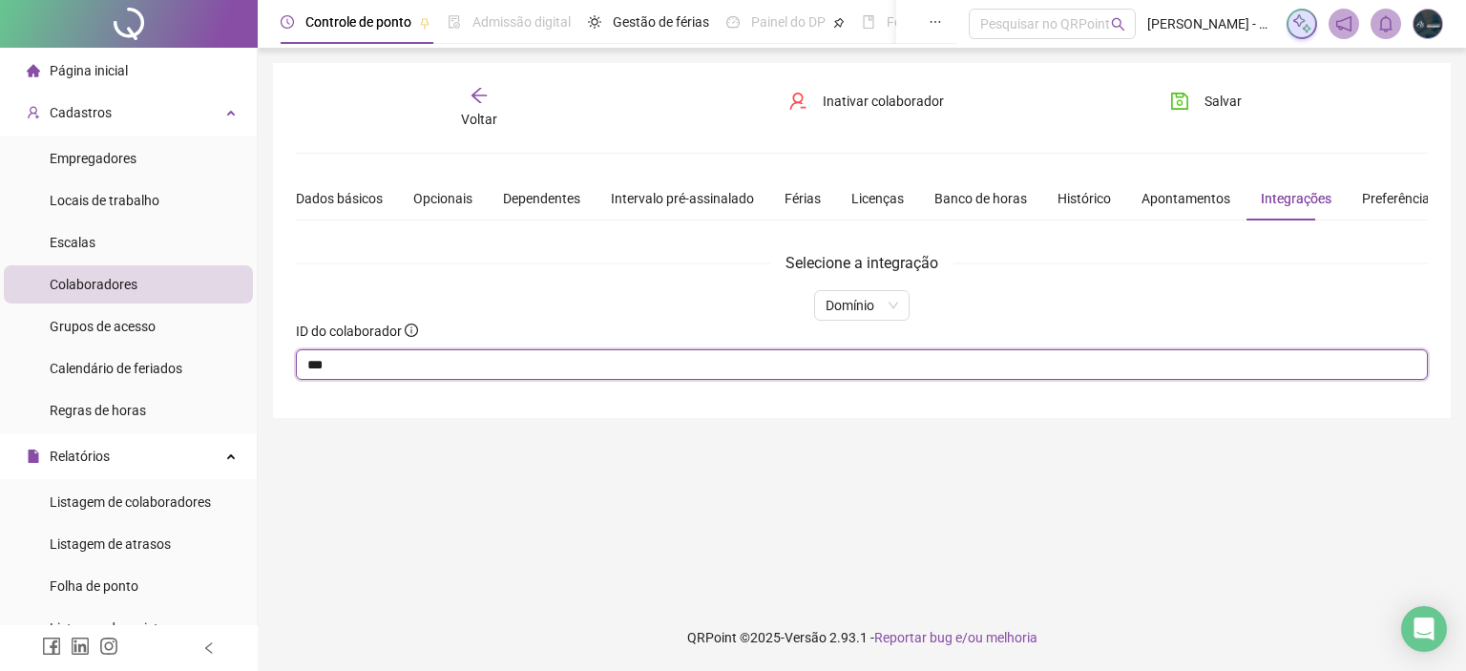
click at [833, 366] on input "***" at bounding box center [862, 364] width 1132 height 31
type input "*"
type input "****"
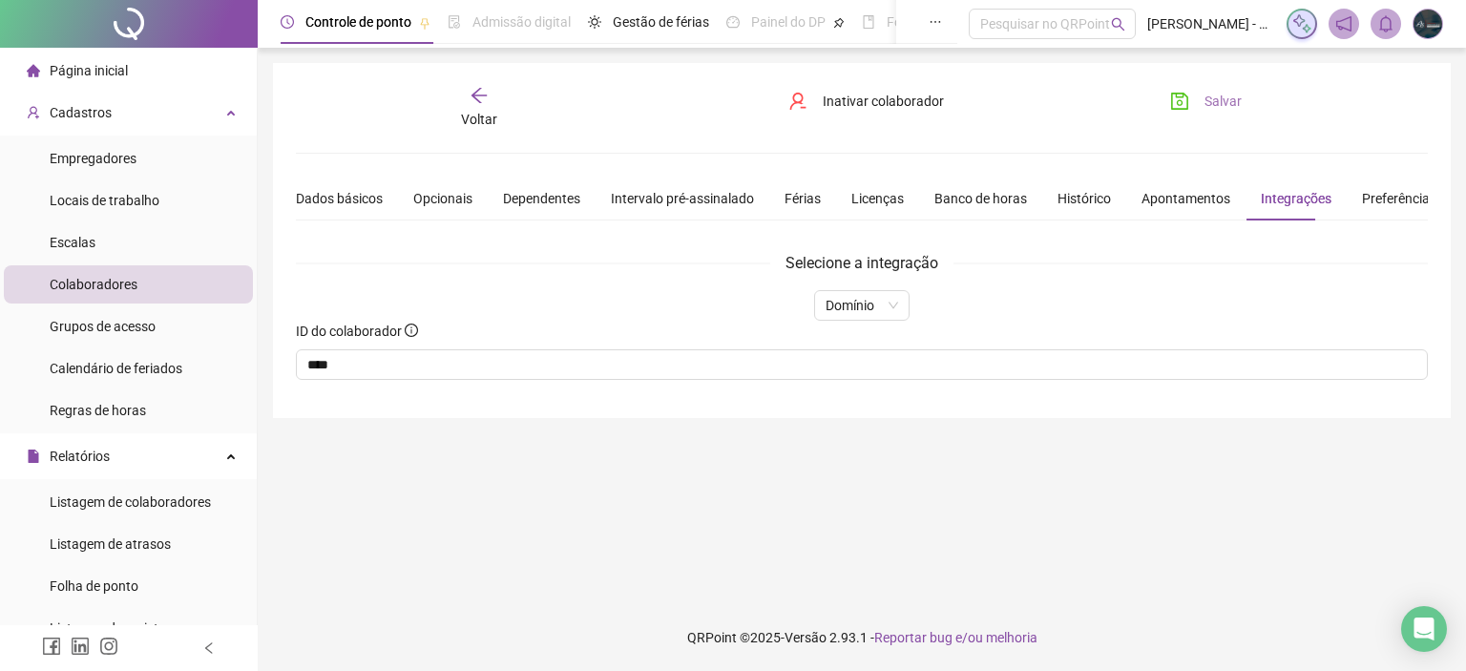
click at [1195, 103] on button "Salvar" at bounding box center [1206, 101] width 100 height 31
click at [470, 94] on icon "arrow-left" at bounding box center [479, 95] width 19 height 19
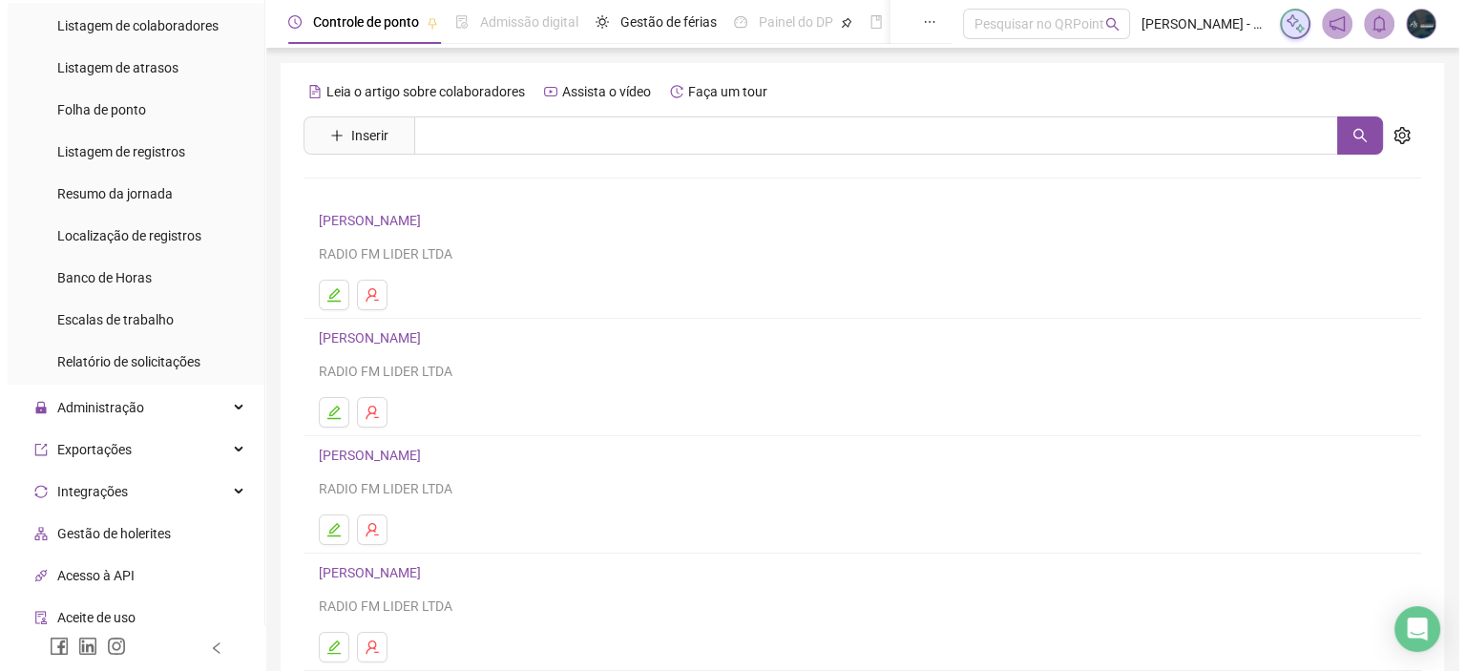
scroll to position [477, 0]
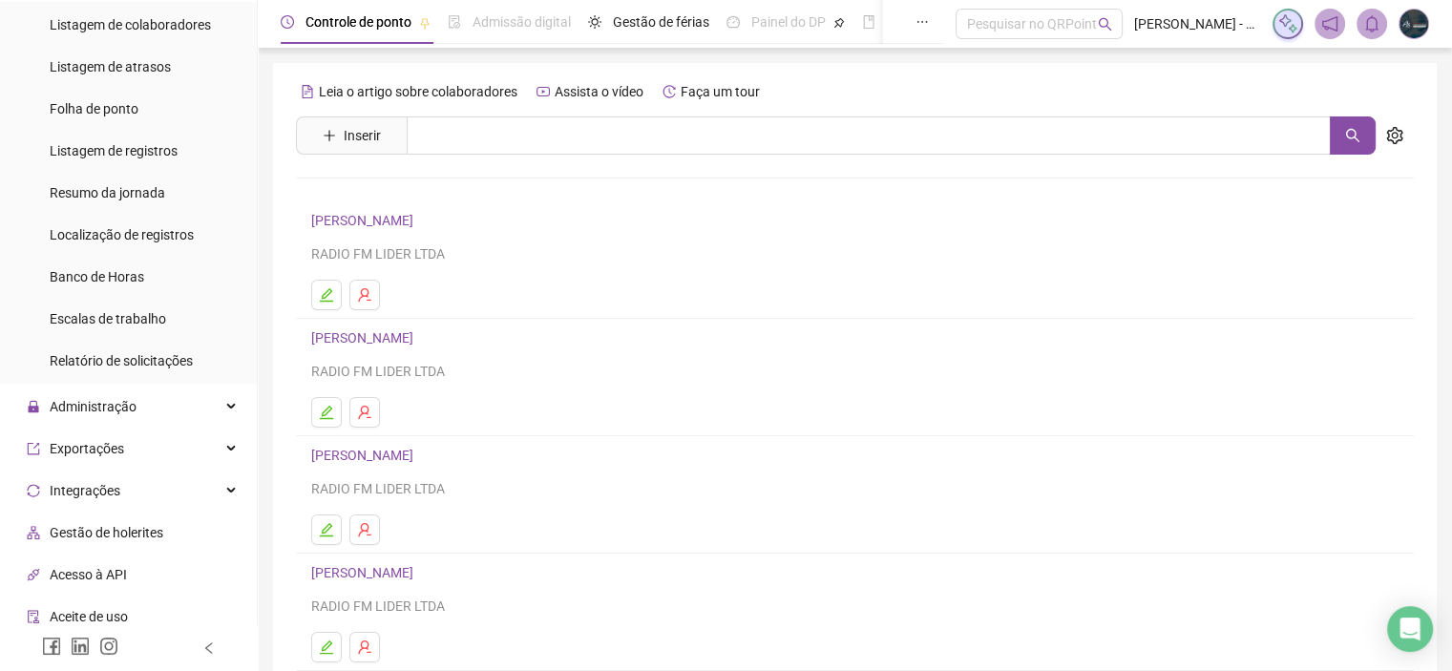
click at [130, 528] on span "Gestão de holerites" at bounding box center [107, 532] width 114 height 15
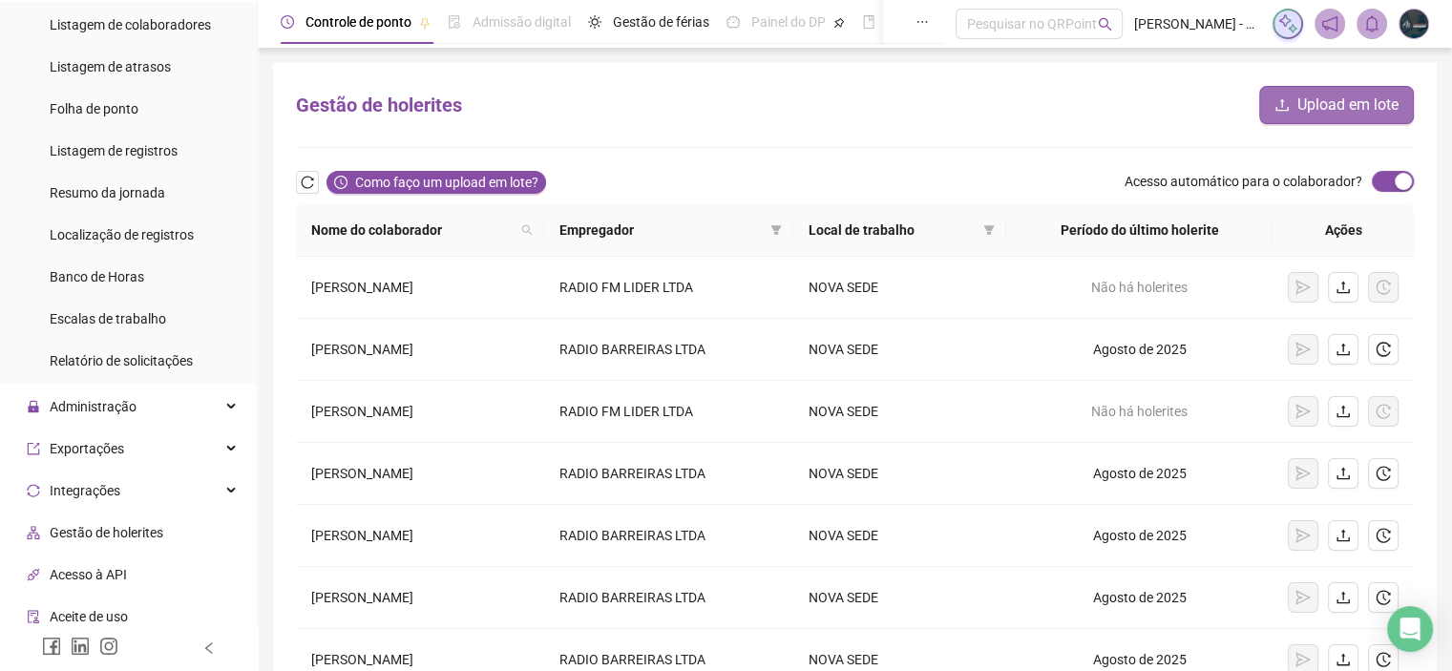
click at [1351, 100] on span "Upload em lote" at bounding box center [1347, 105] width 101 height 23
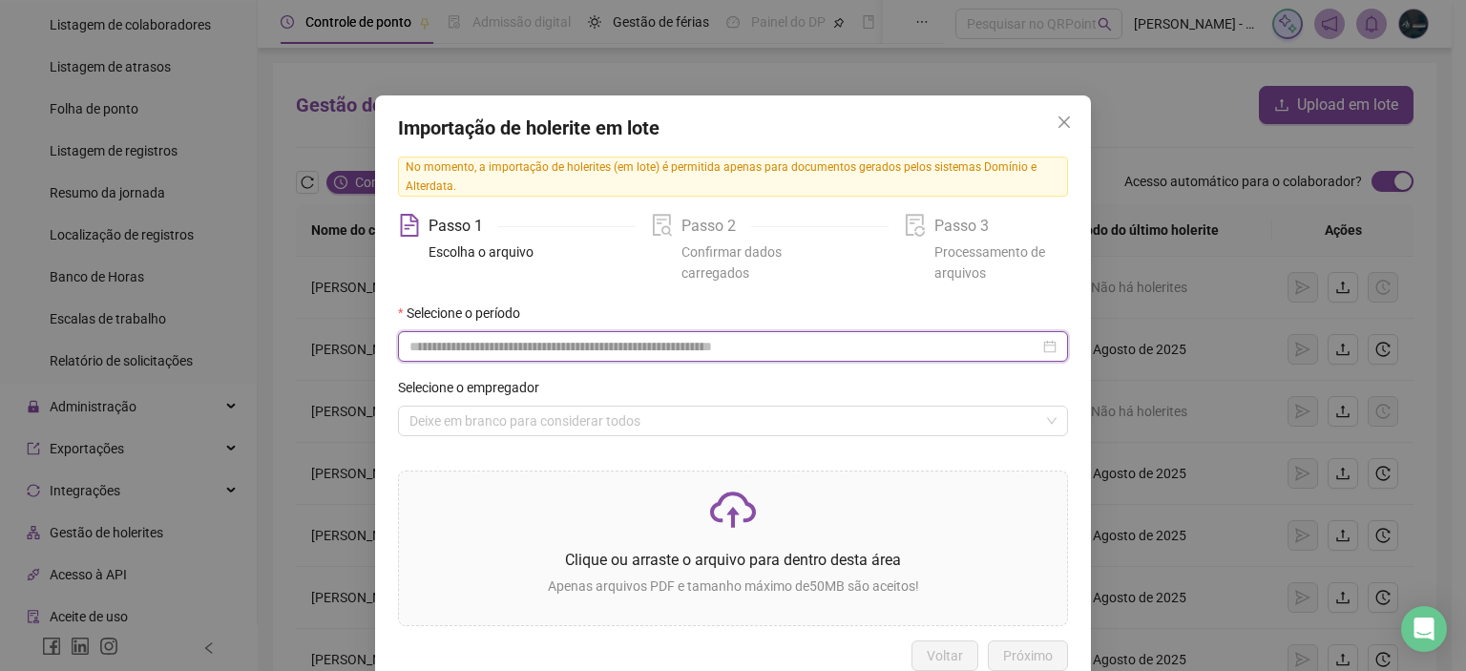
click at [626, 350] on input at bounding box center [724, 346] width 630 height 21
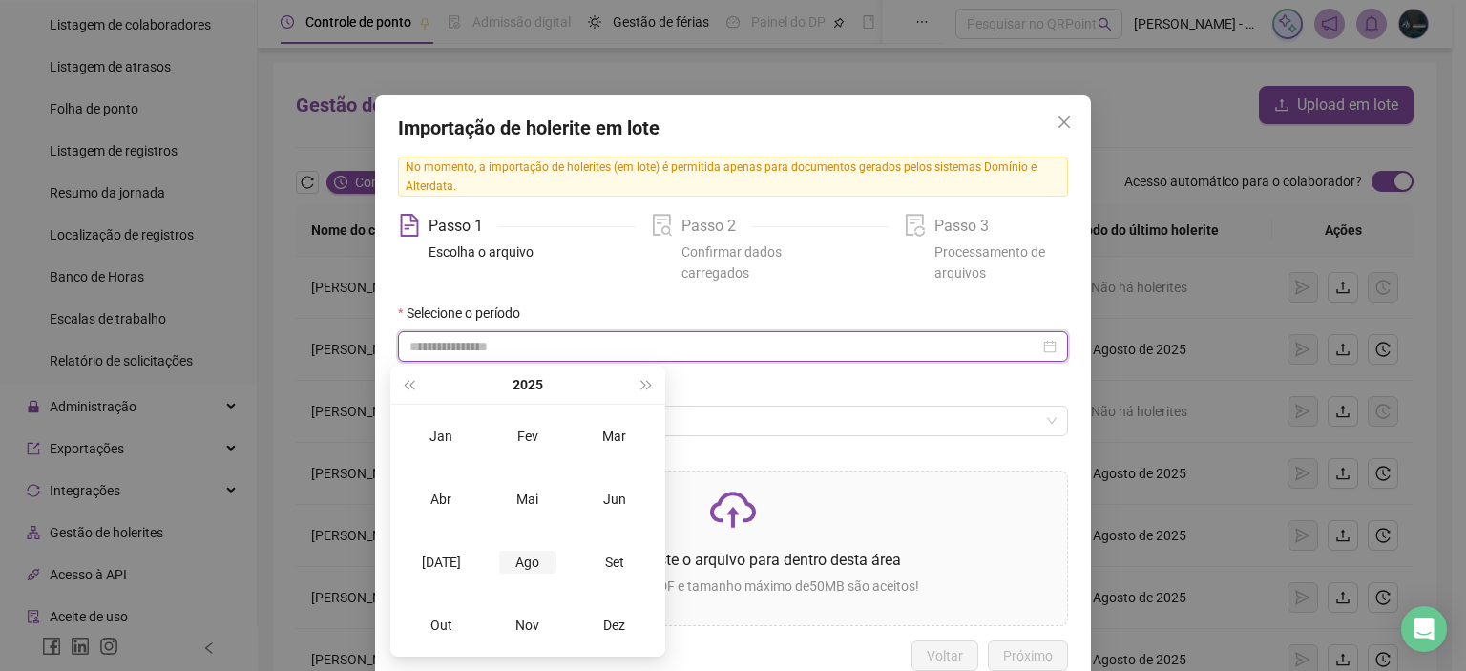
type input "**********"
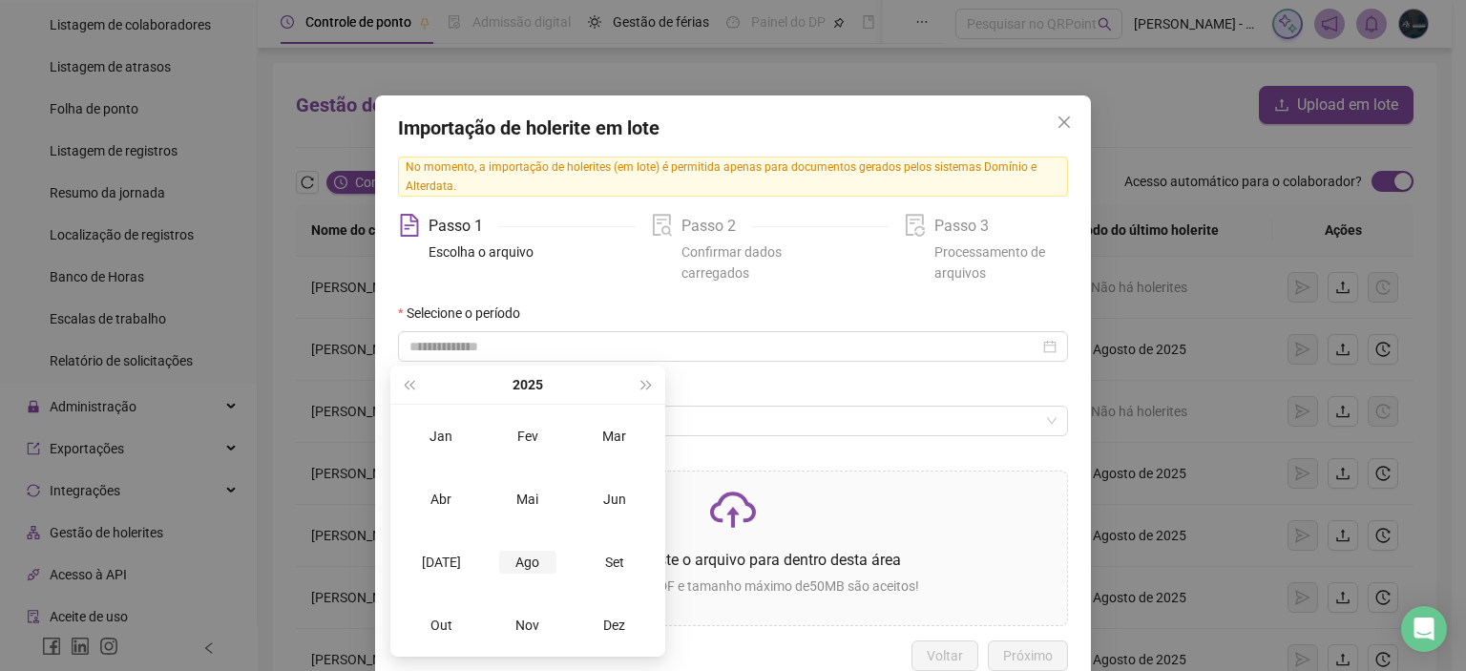
click at [537, 572] on div "Ago" at bounding box center [527, 562] width 57 height 23
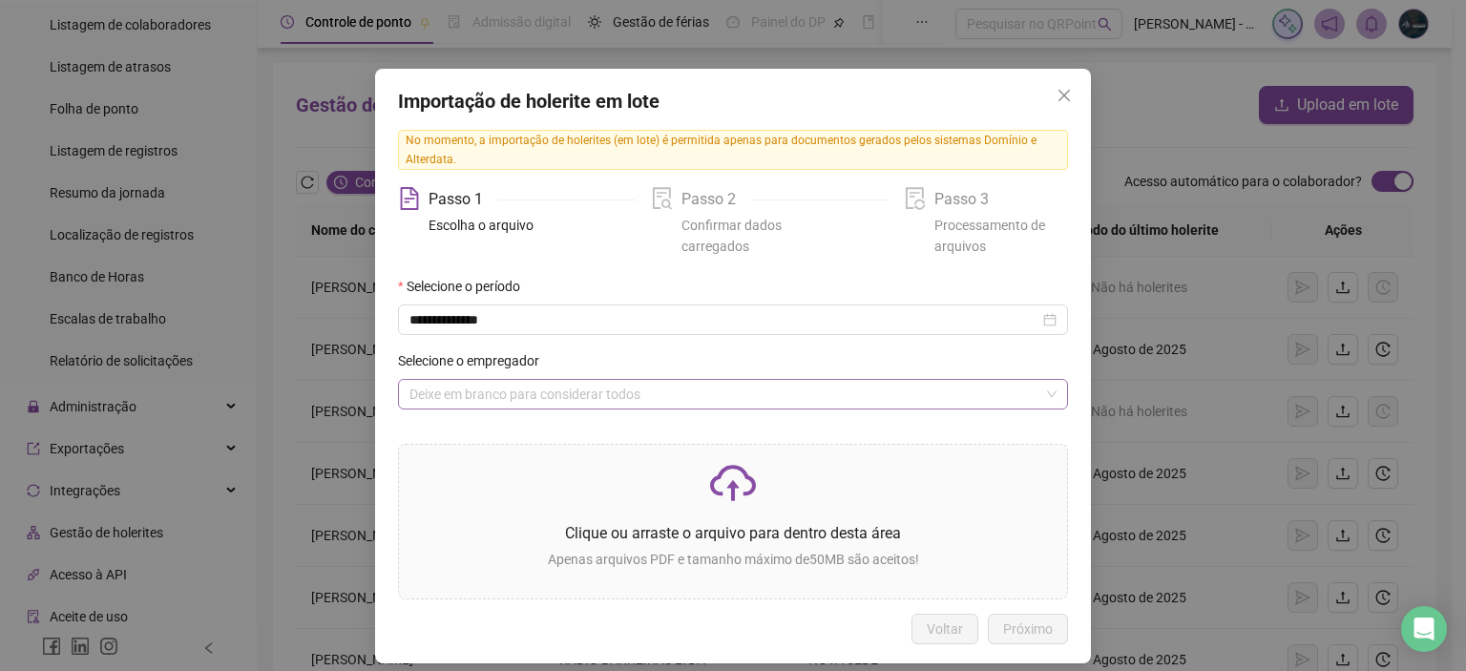
scroll to position [42, 0]
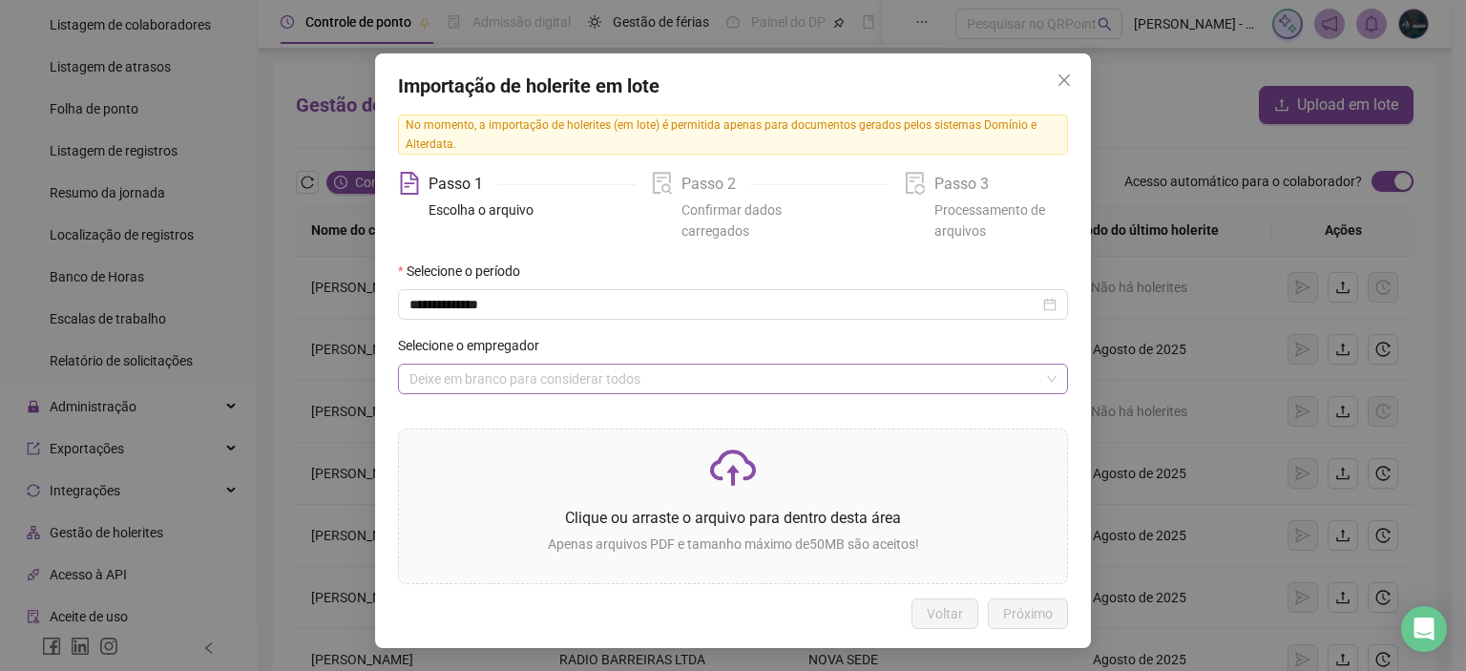
click at [519, 383] on input "search" at bounding box center [724, 379] width 630 height 29
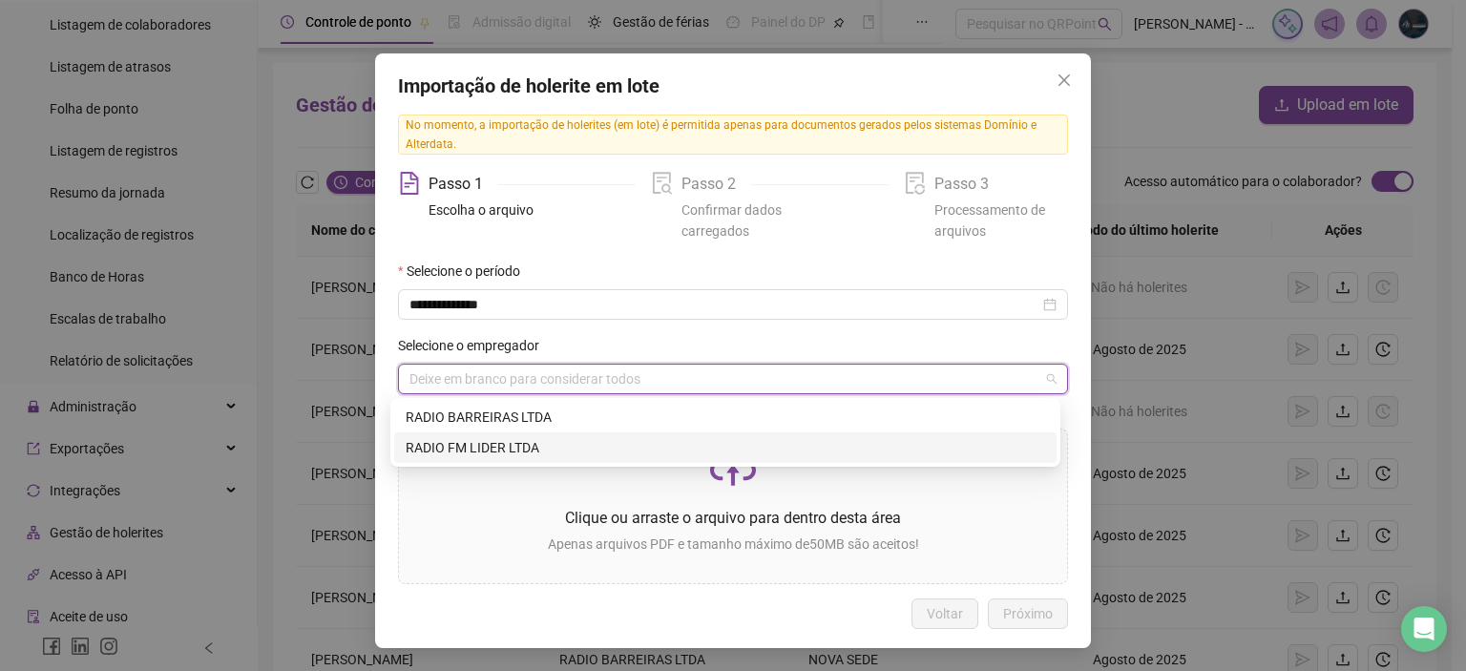
click at [509, 441] on div "RADIO FM LIDER LTDA" at bounding box center [725, 447] width 639 height 21
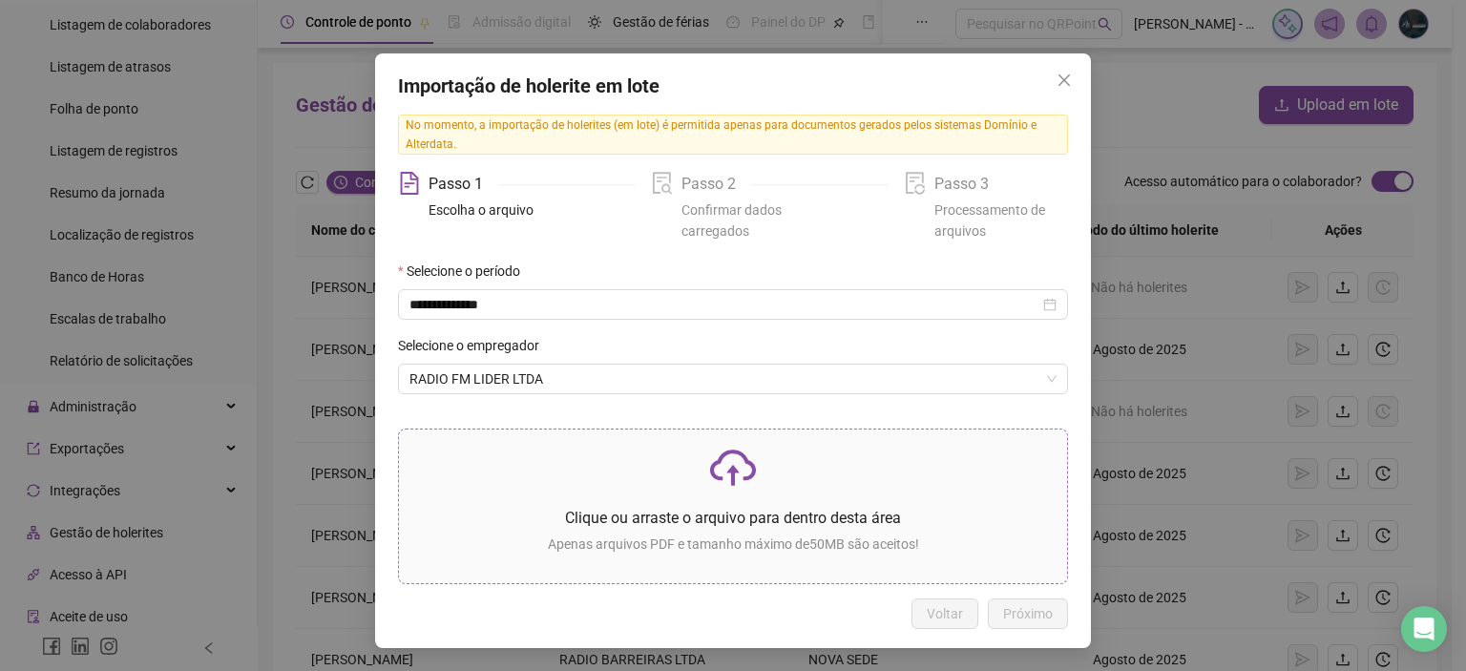
click at [526, 469] on p at bounding box center [732, 468] width 637 height 46
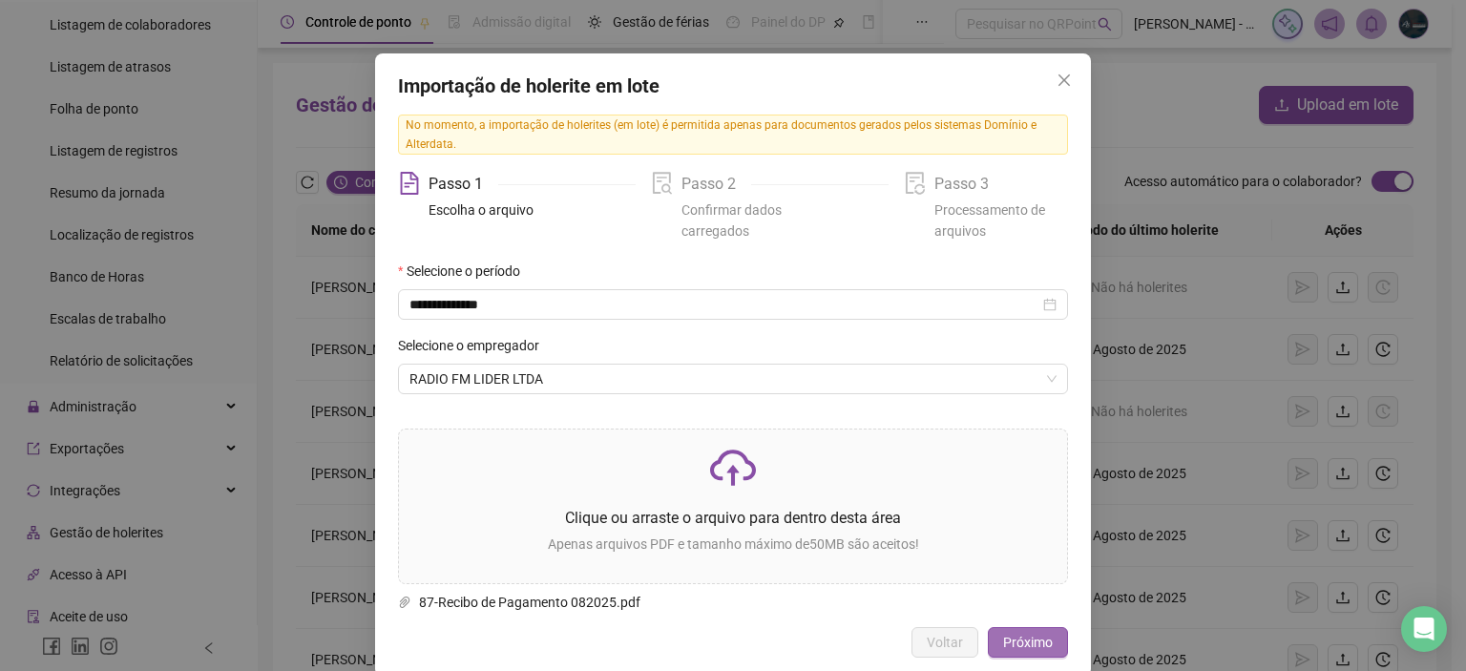
click at [1015, 637] on span "Próximo" at bounding box center [1028, 642] width 50 height 21
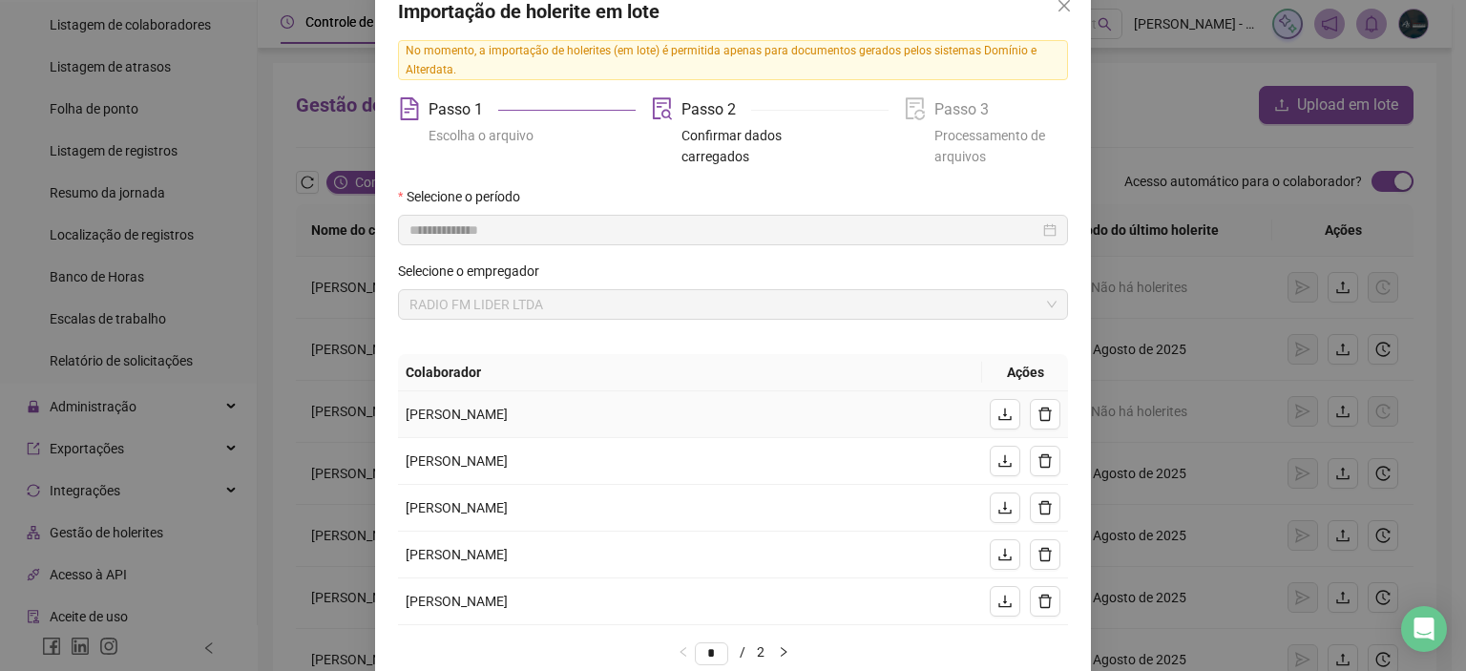
scroll to position [195, 0]
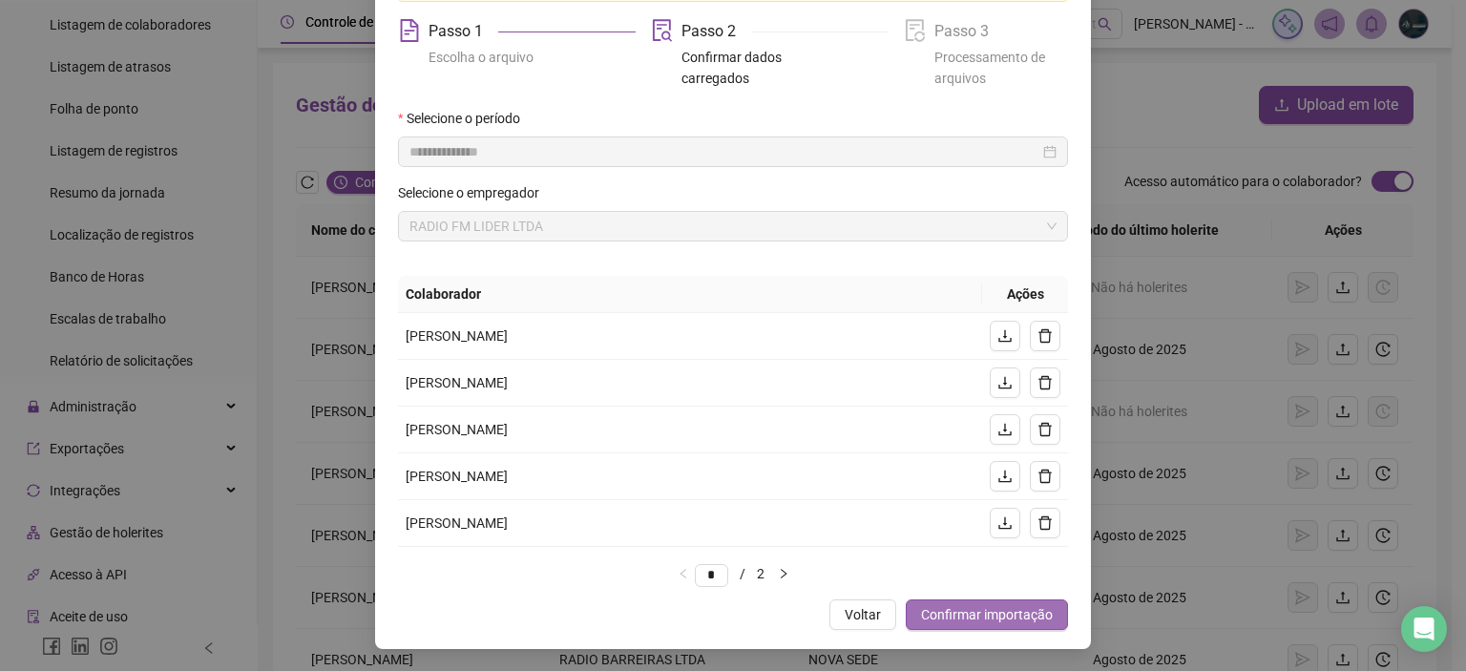
click at [972, 613] on span "Confirmar importação" at bounding box center [987, 614] width 132 height 21
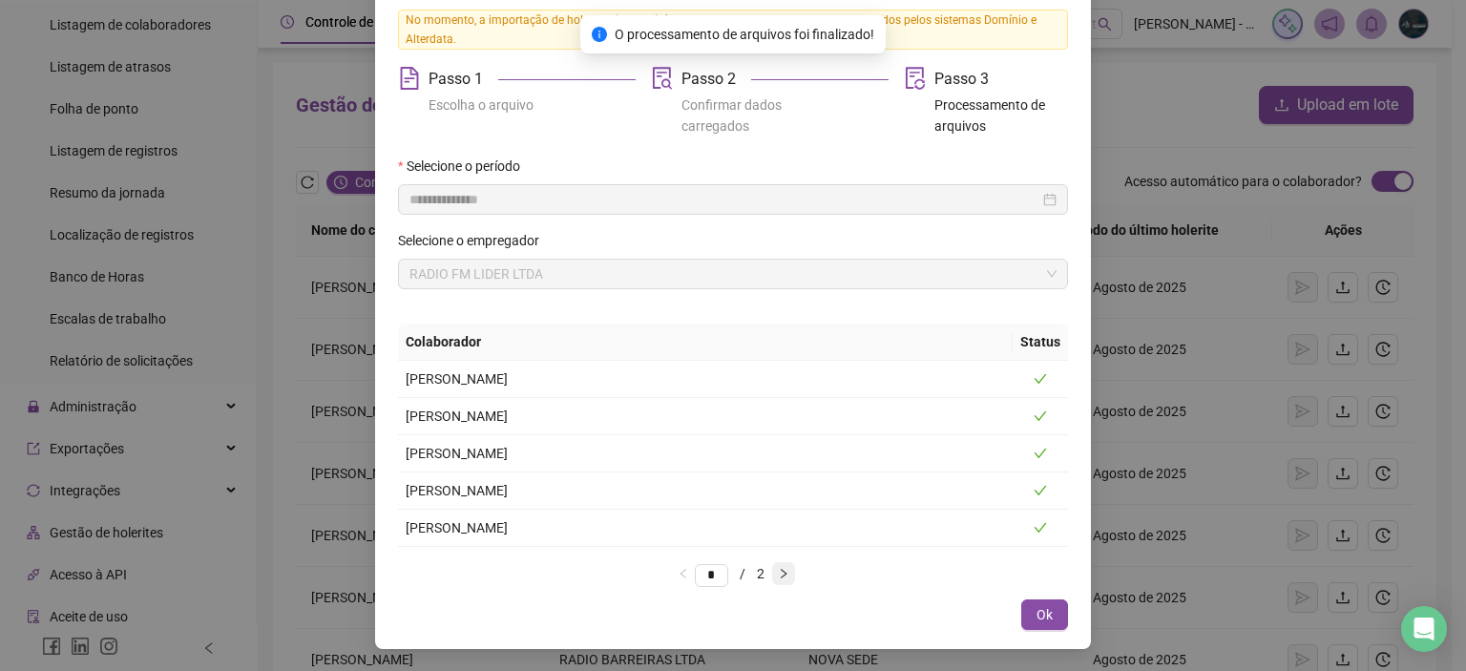
click at [789, 568] on icon "right" at bounding box center [783, 573] width 11 height 11
type input "*"
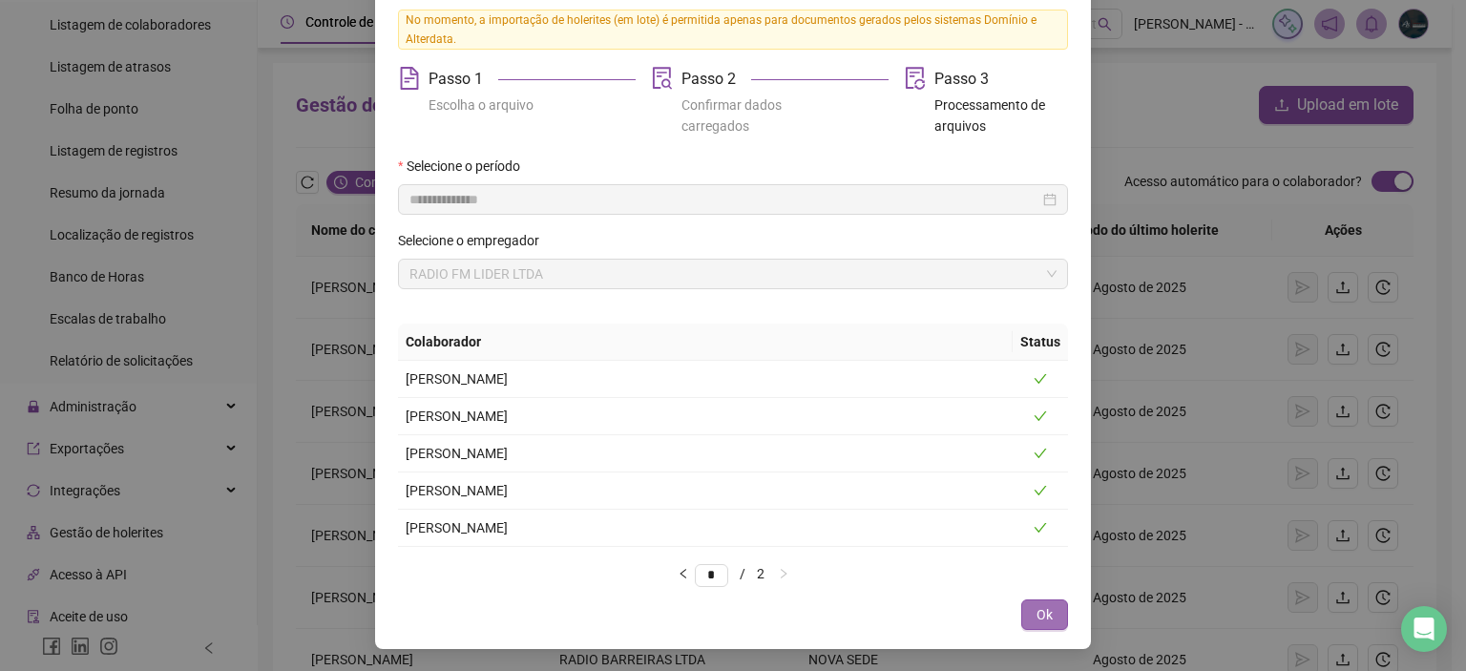
click at [1040, 614] on span "Ok" at bounding box center [1044, 614] width 16 height 21
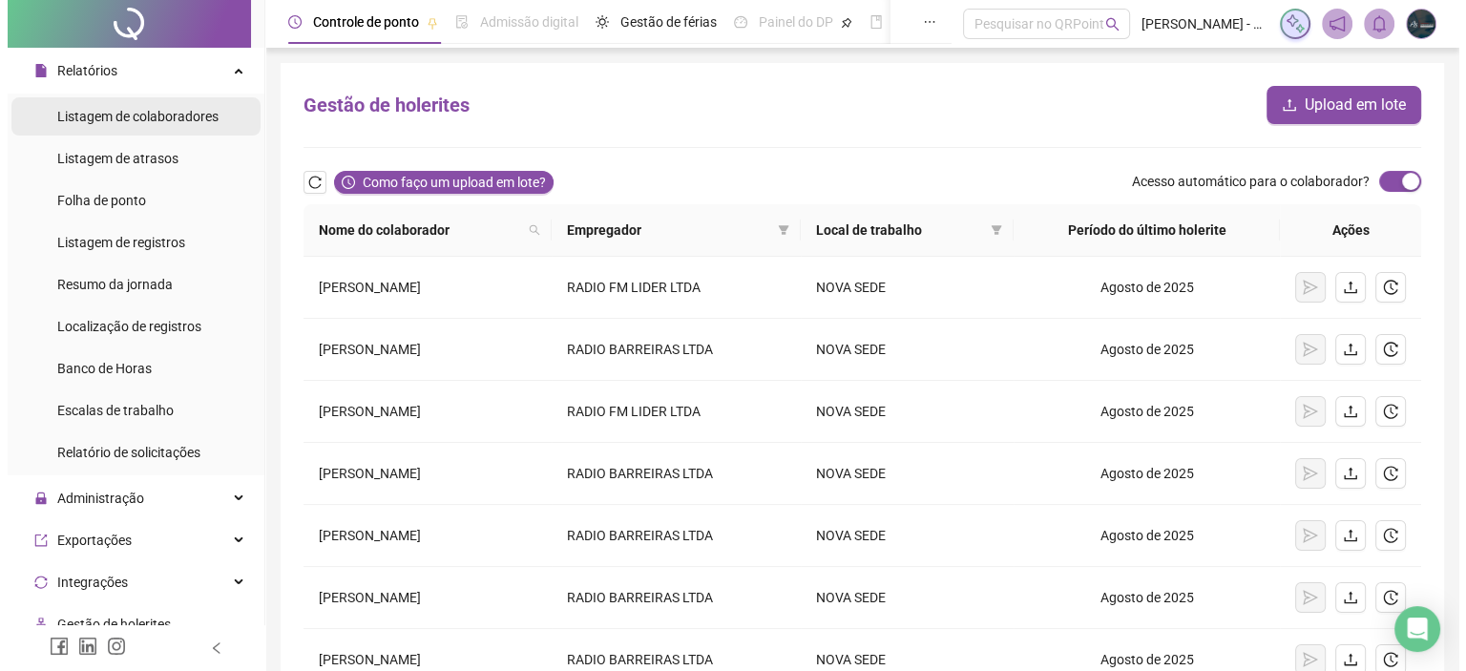
scroll to position [382, 0]
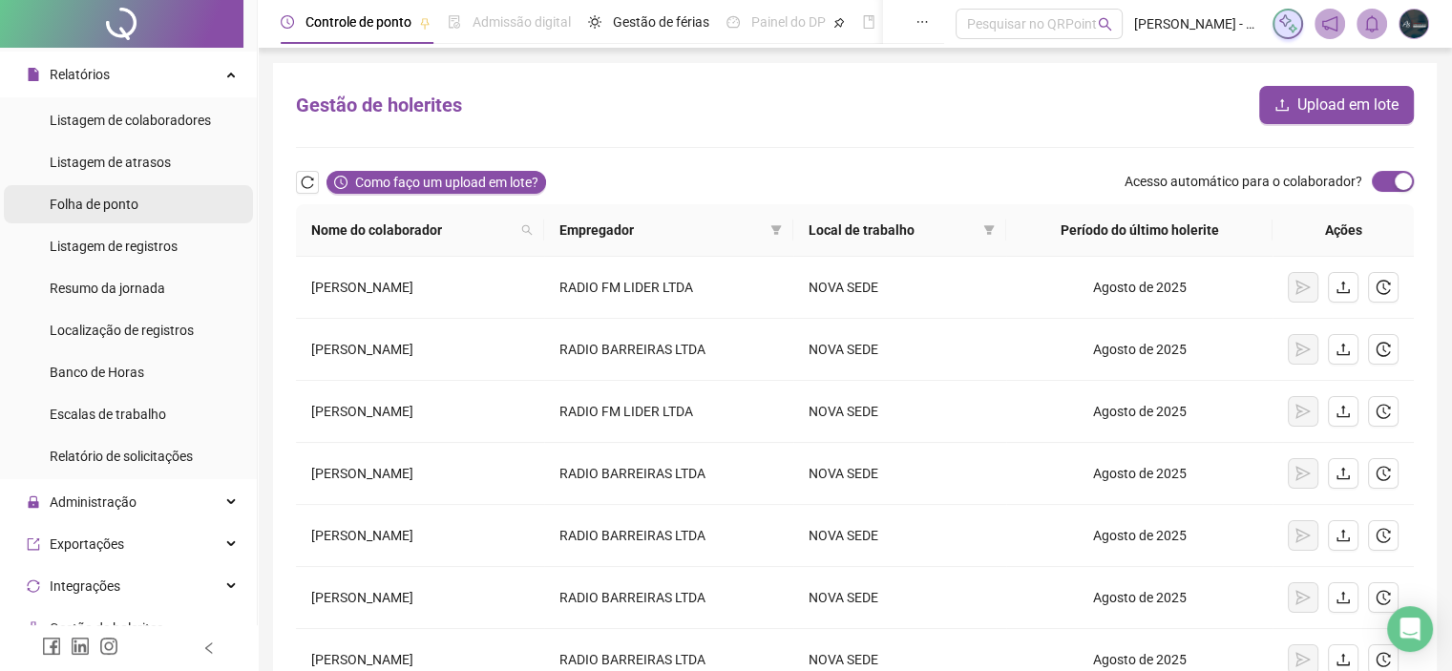
click at [112, 212] on span "Folha de ponto" at bounding box center [94, 204] width 89 height 15
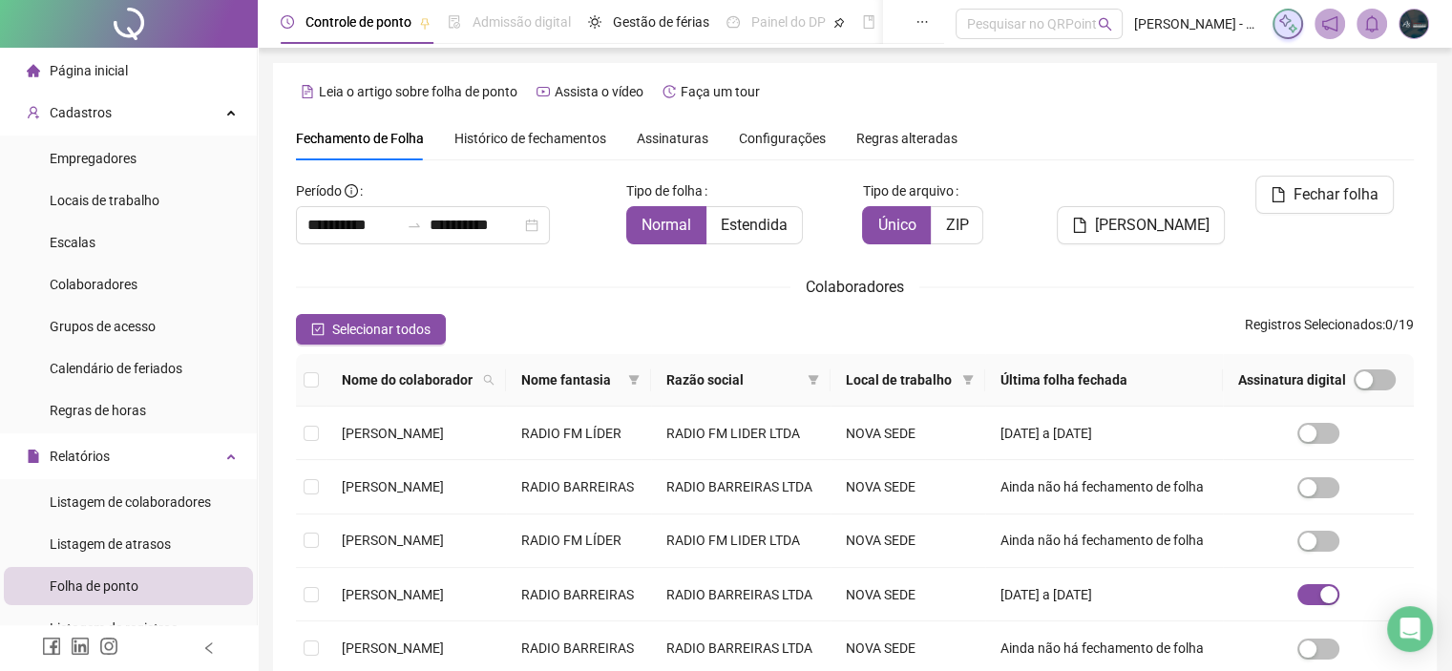
click at [555, 136] on span "Histórico de fechamentos" at bounding box center [530, 138] width 152 height 15
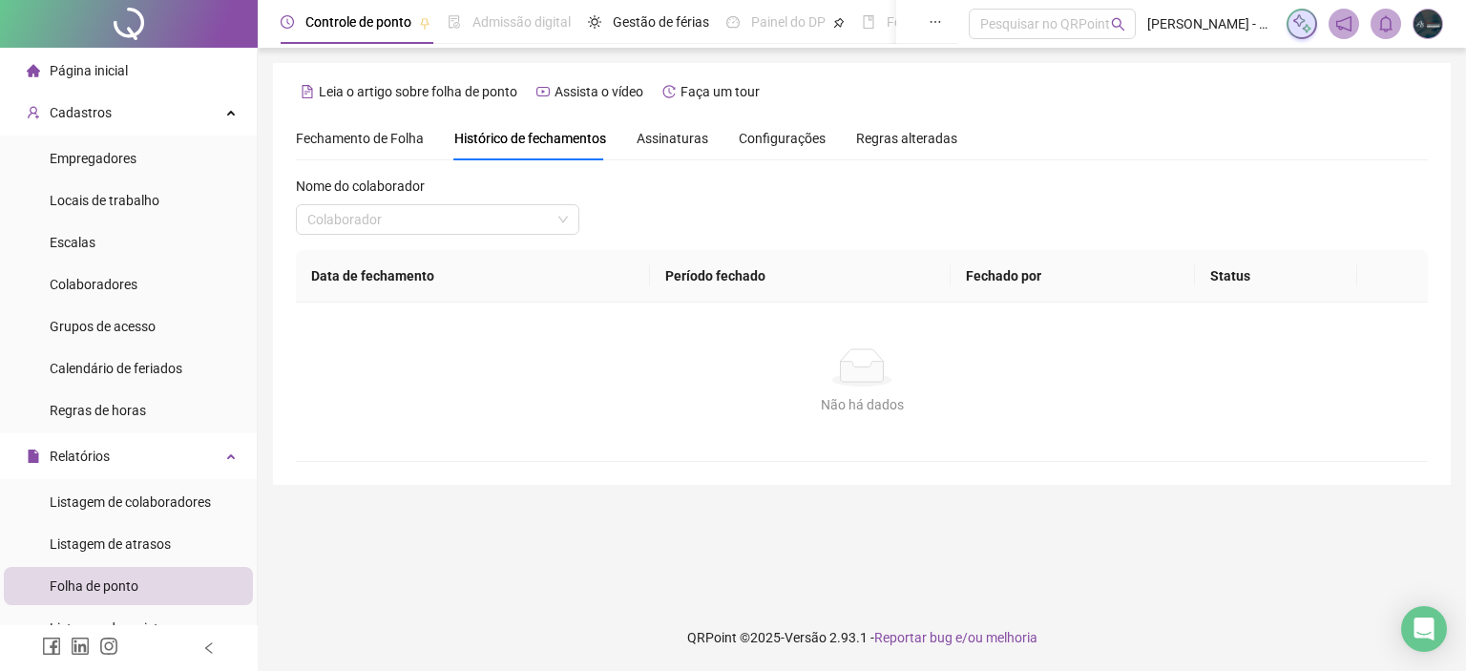
click at [660, 132] on span "Assinaturas" at bounding box center [673, 138] width 72 height 13
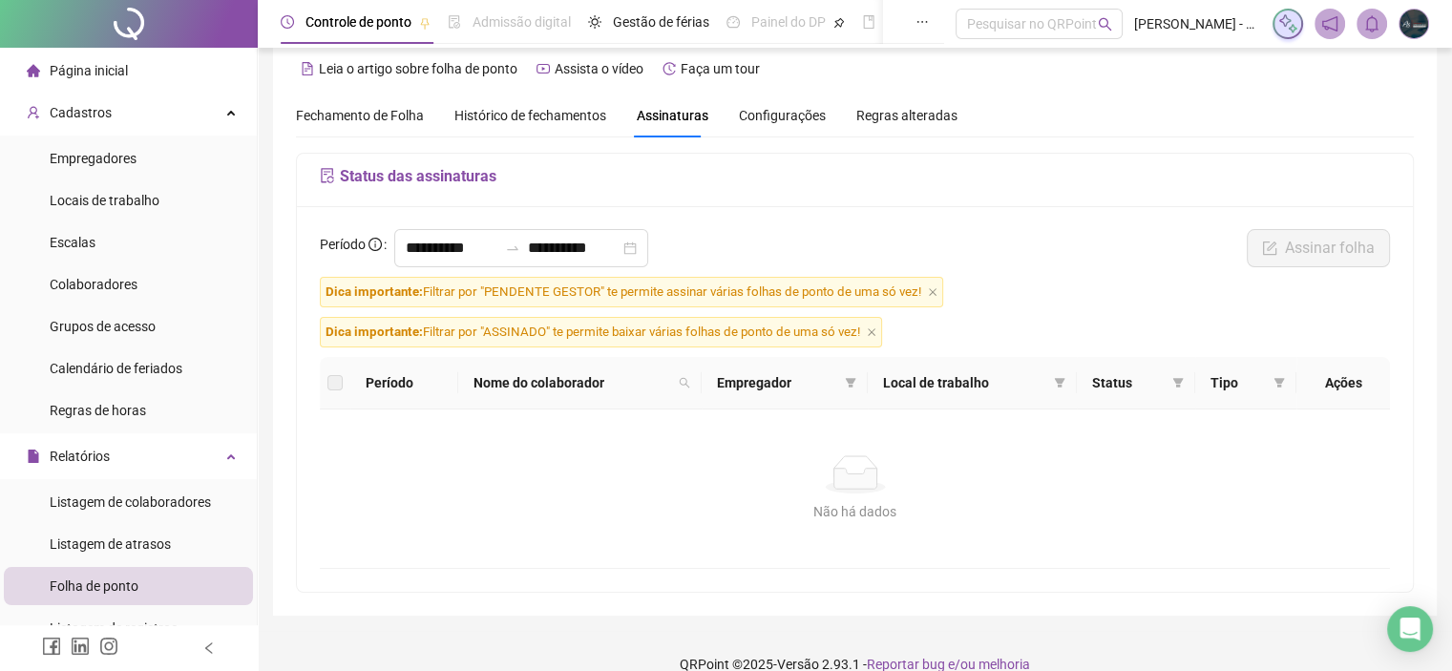
scroll to position [47, 0]
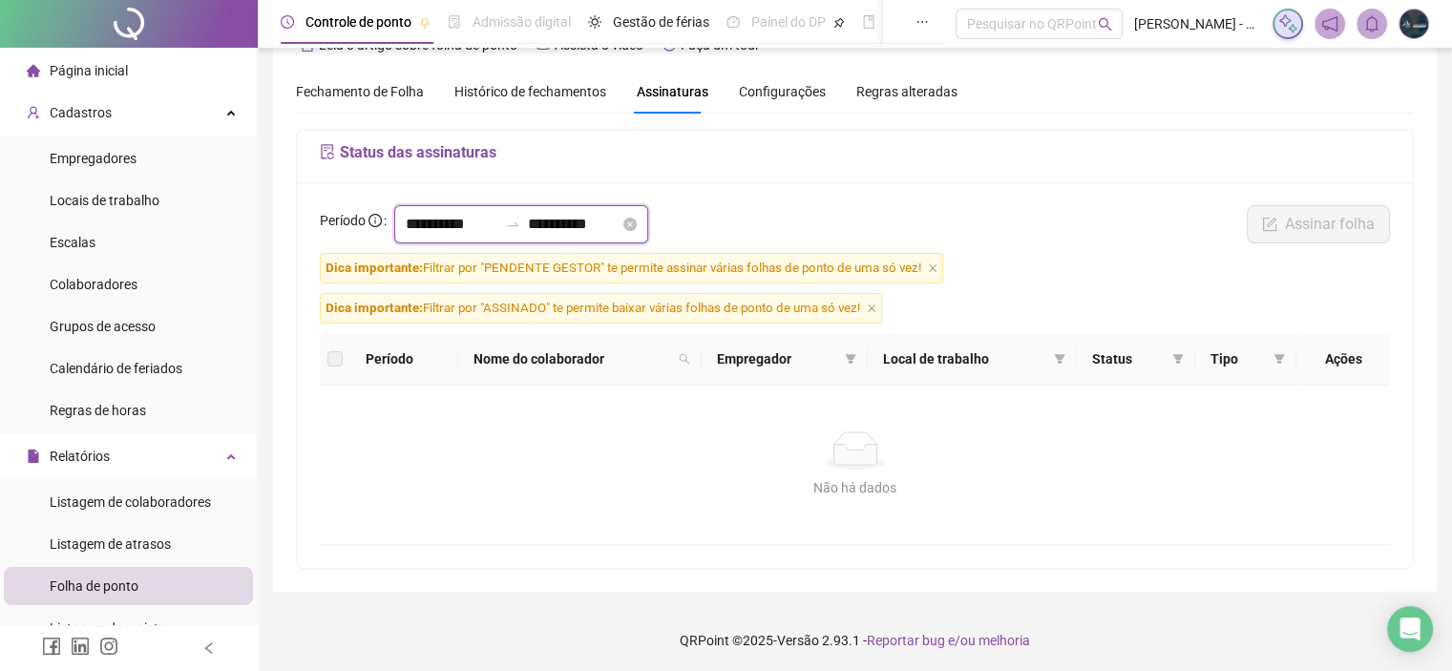
click at [450, 228] on input "**********" at bounding box center [452, 224] width 92 height 23
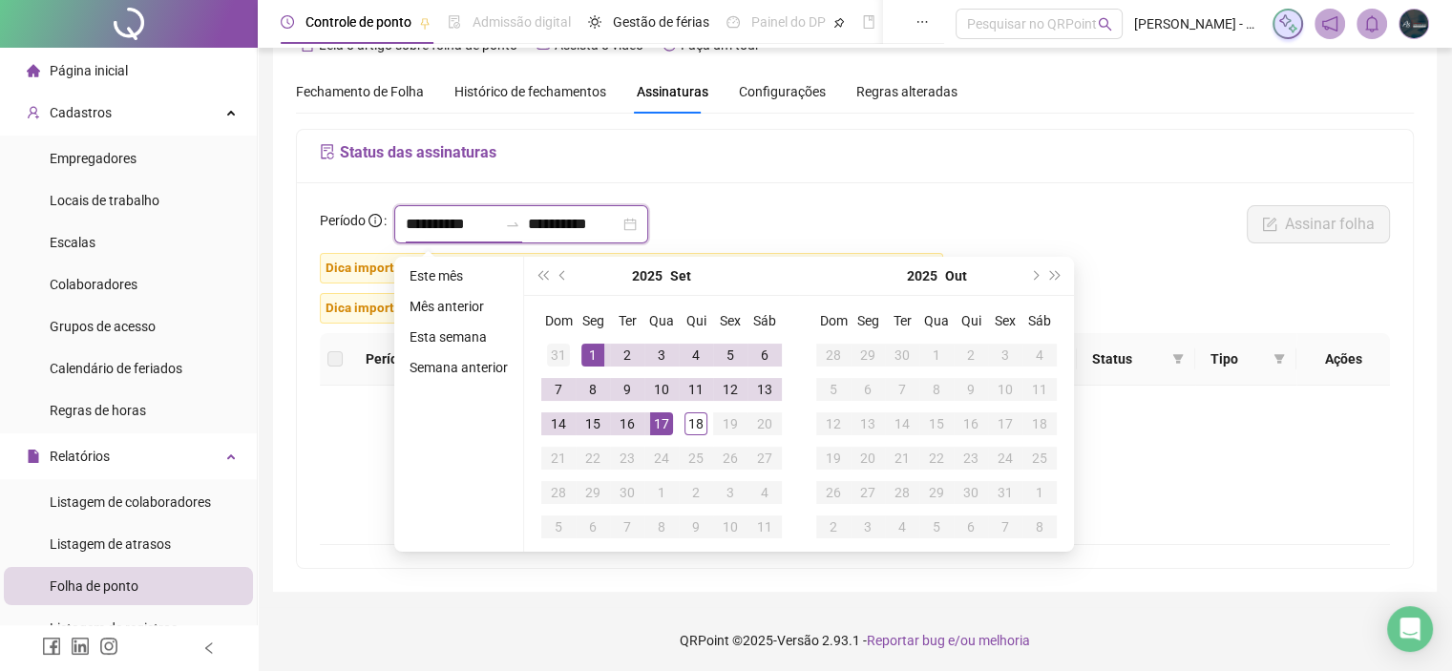
type input "**********"
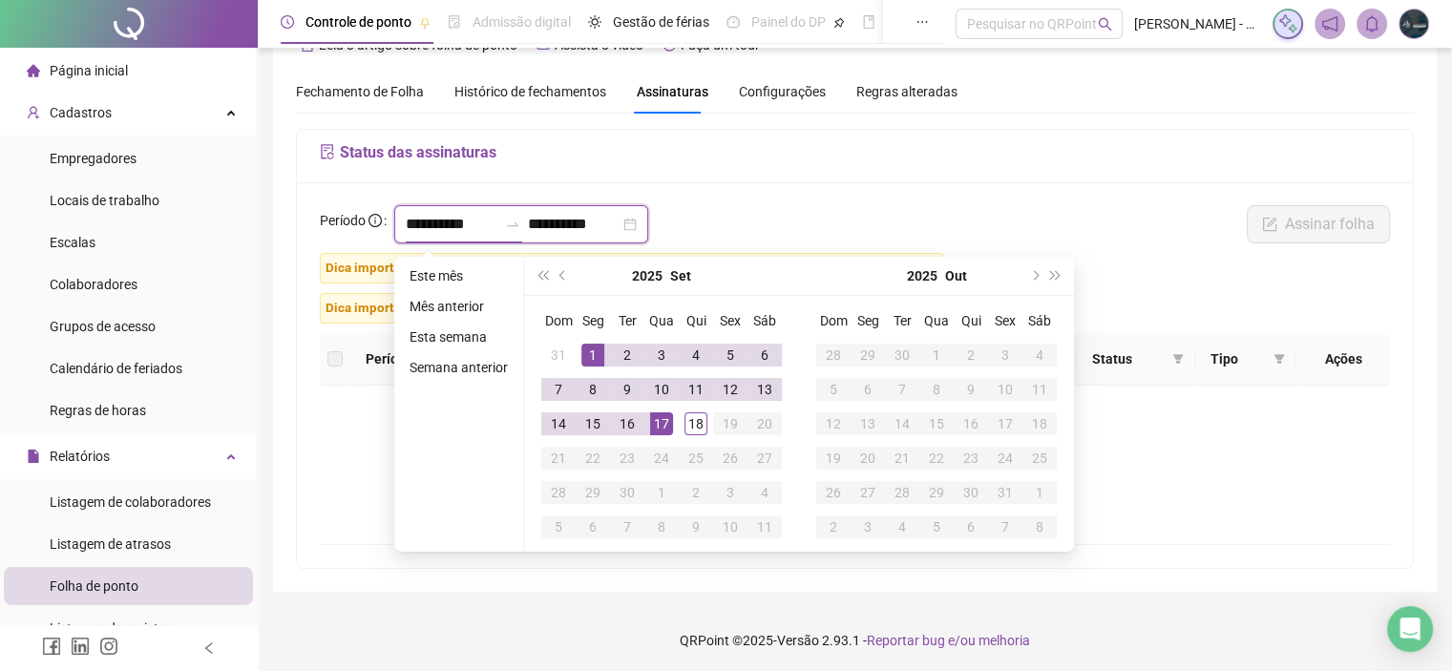
type input "**********"
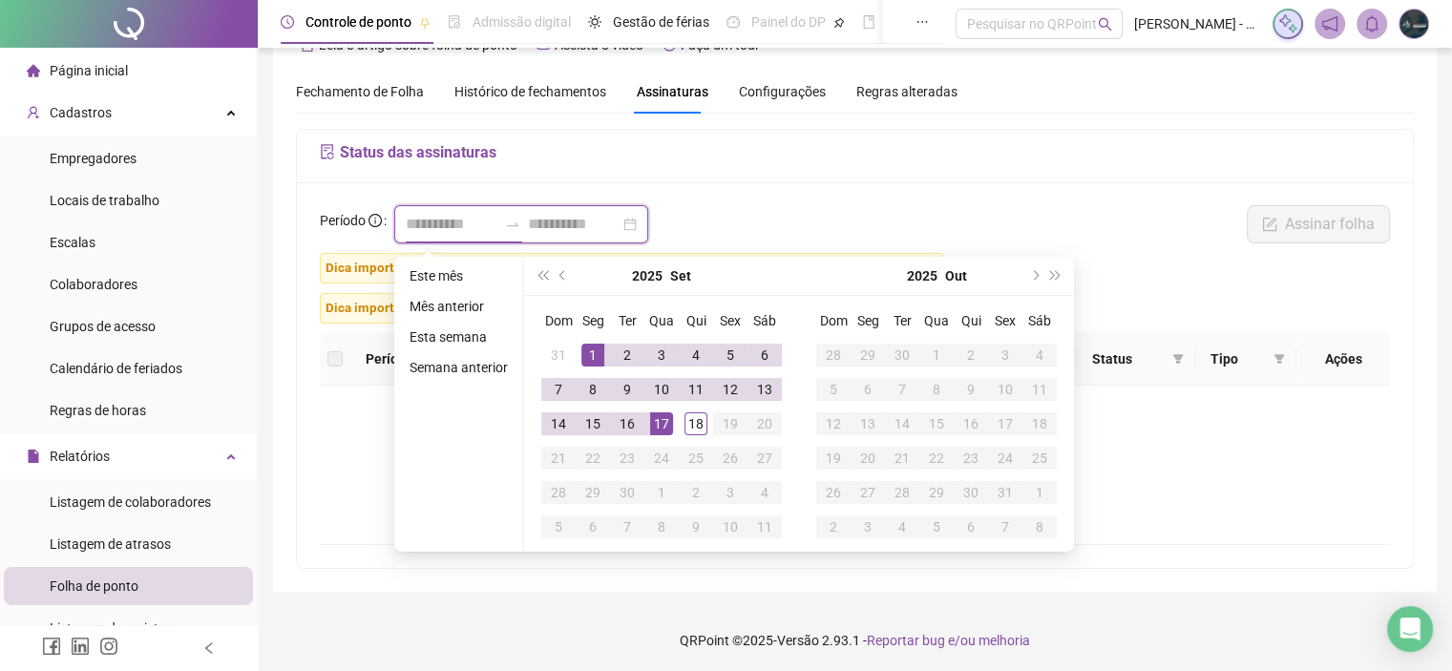
type input "**********"
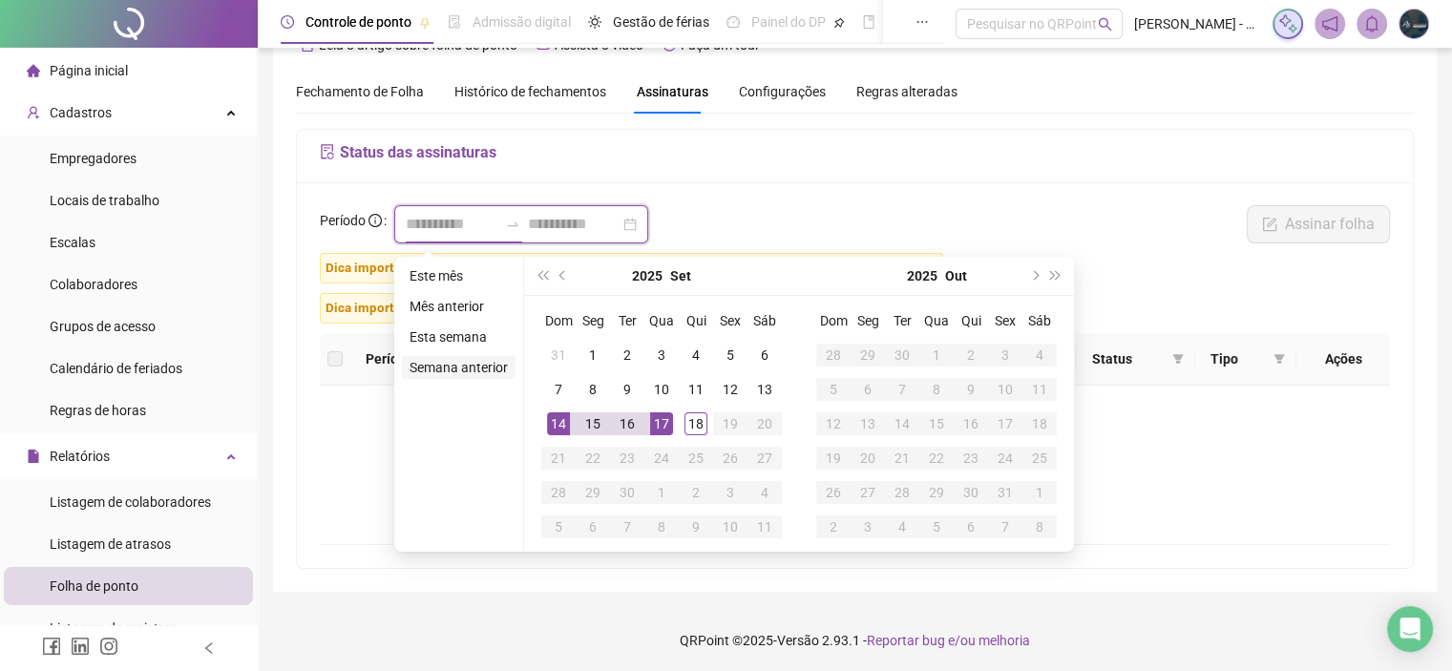
type input "**********"
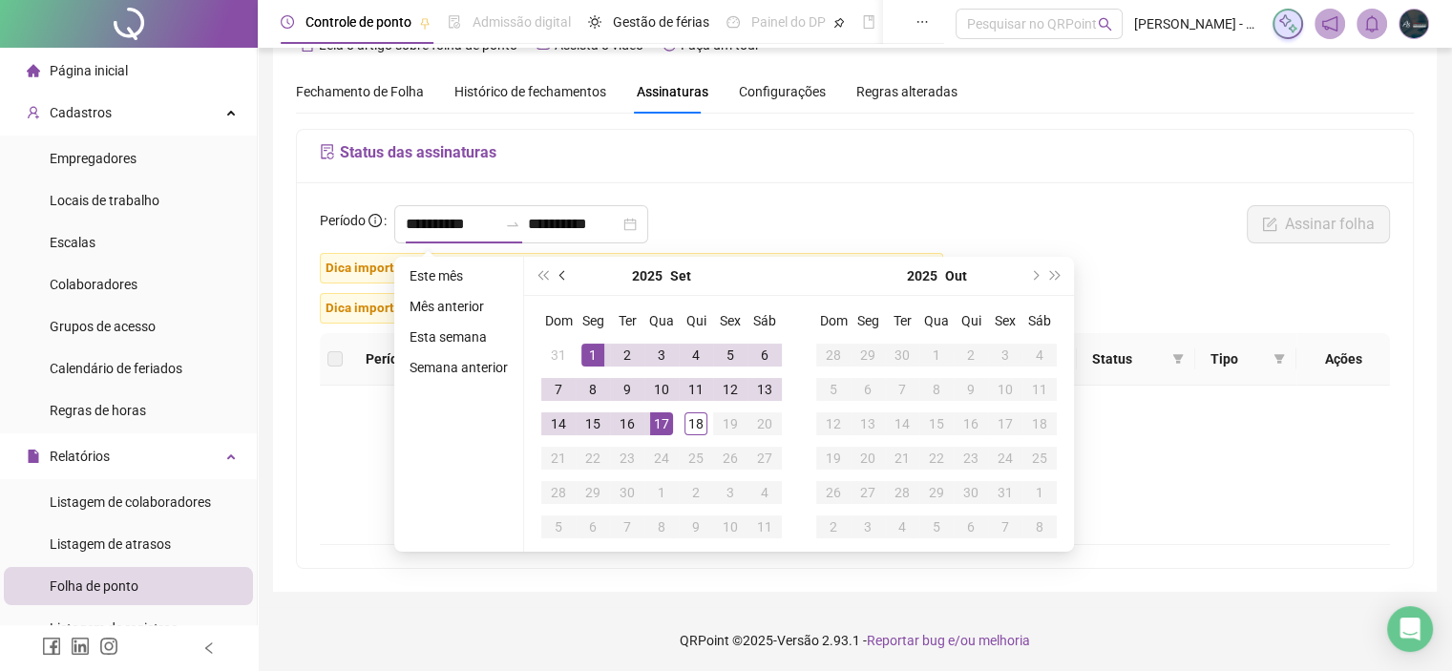
click at [559, 274] on span "prev-year" at bounding box center [564, 276] width 10 height 10
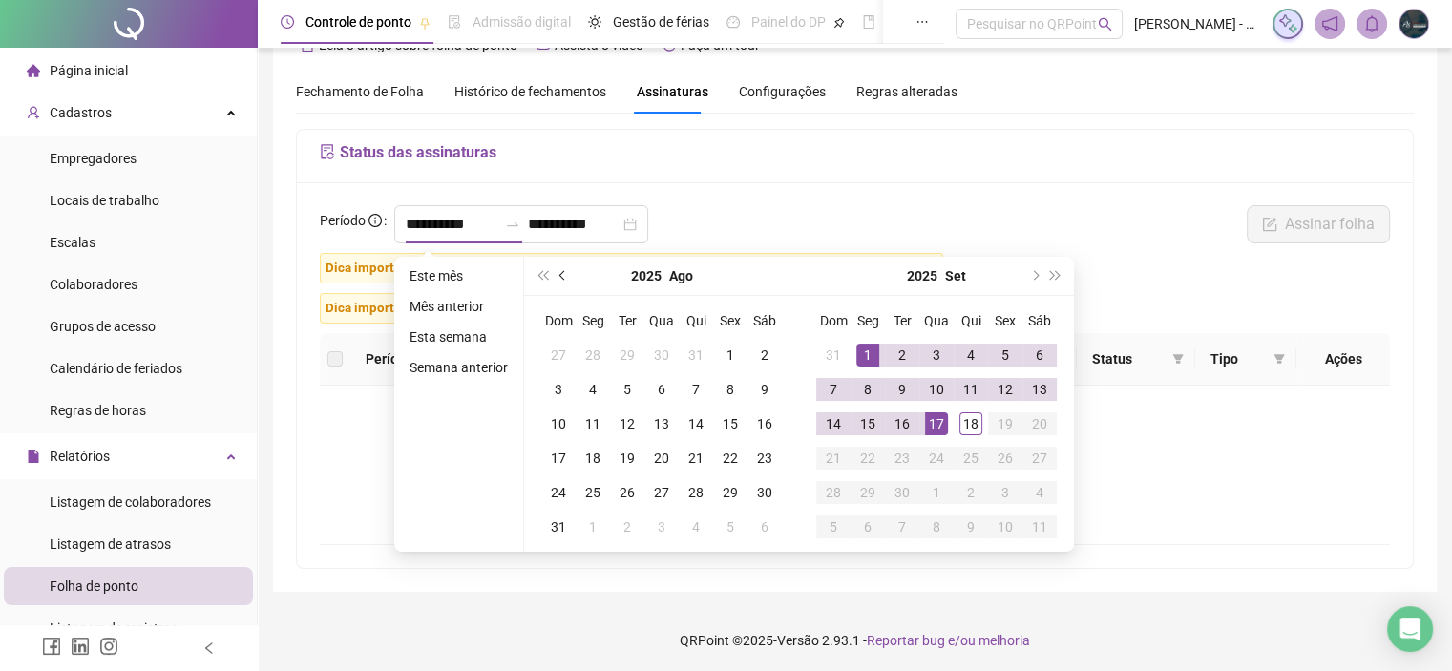
click at [559, 274] on span "prev-year" at bounding box center [564, 276] width 10 height 10
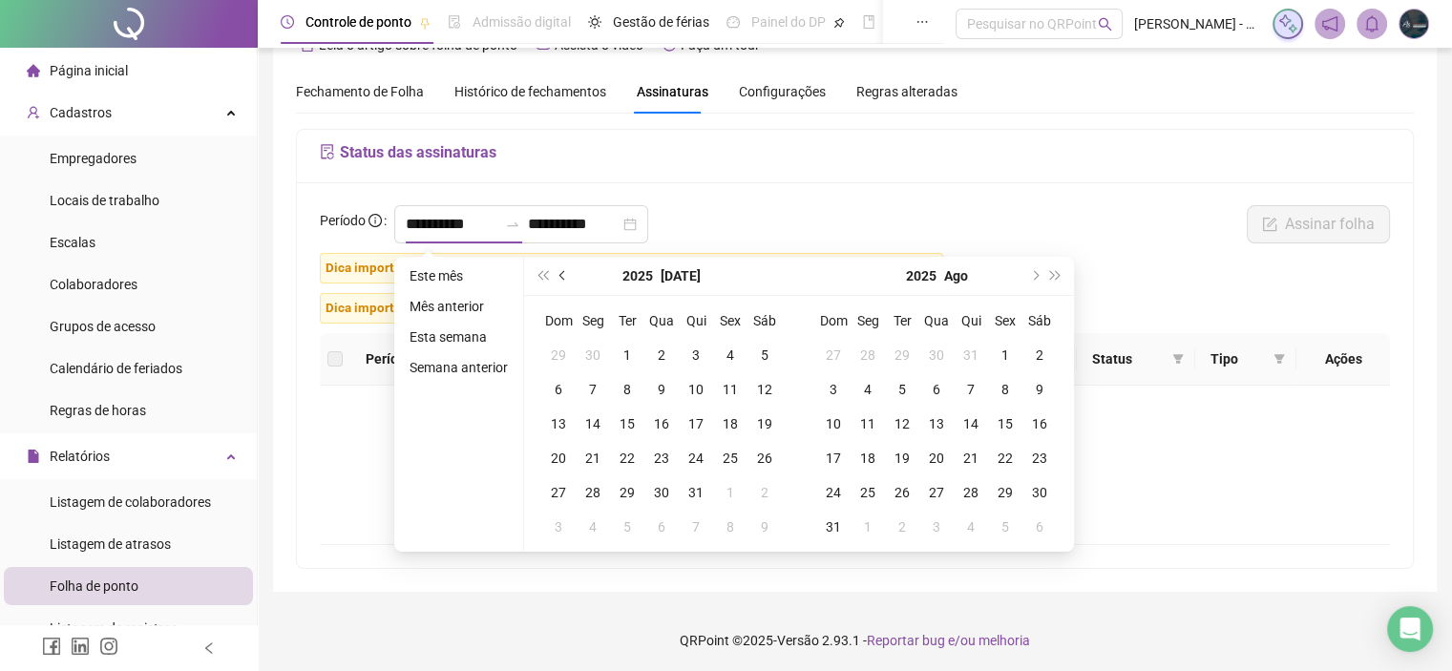
click at [559, 274] on span "prev-year" at bounding box center [564, 276] width 10 height 10
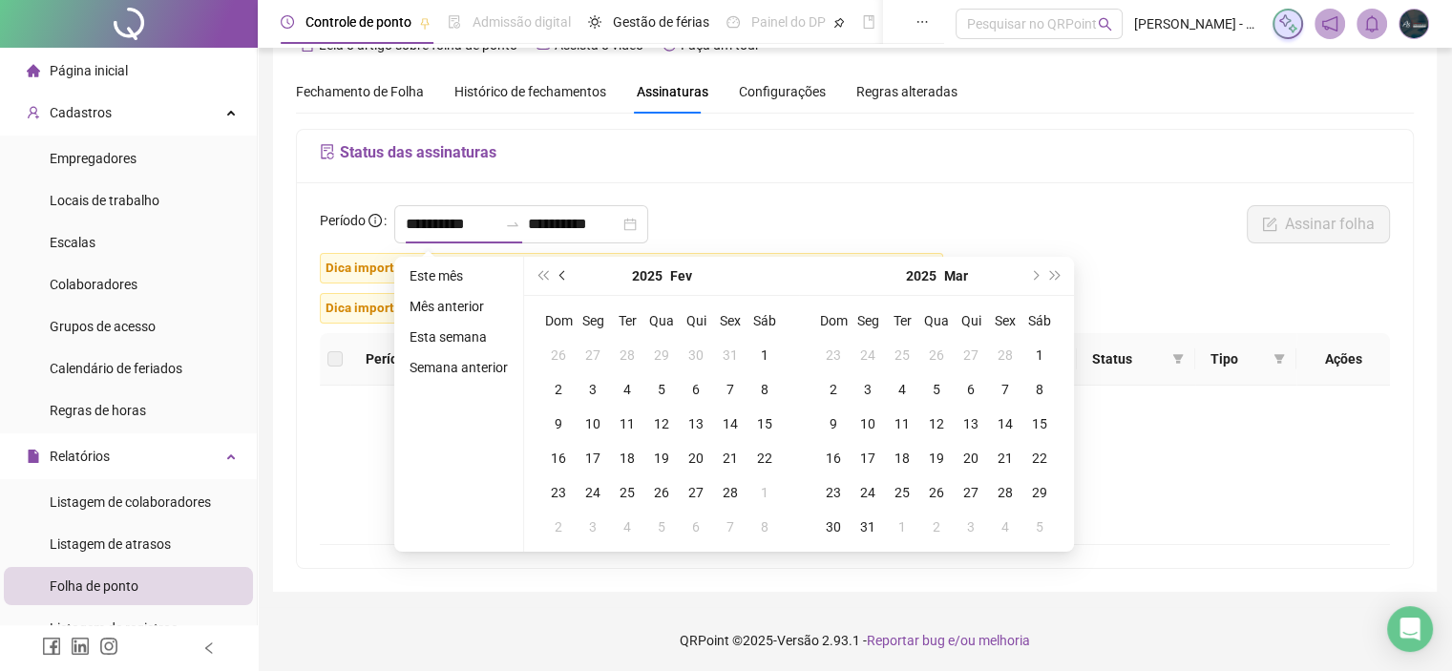
click at [559, 274] on span "prev-year" at bounding box center [564, 276] width 10 height 10
type input "**********"
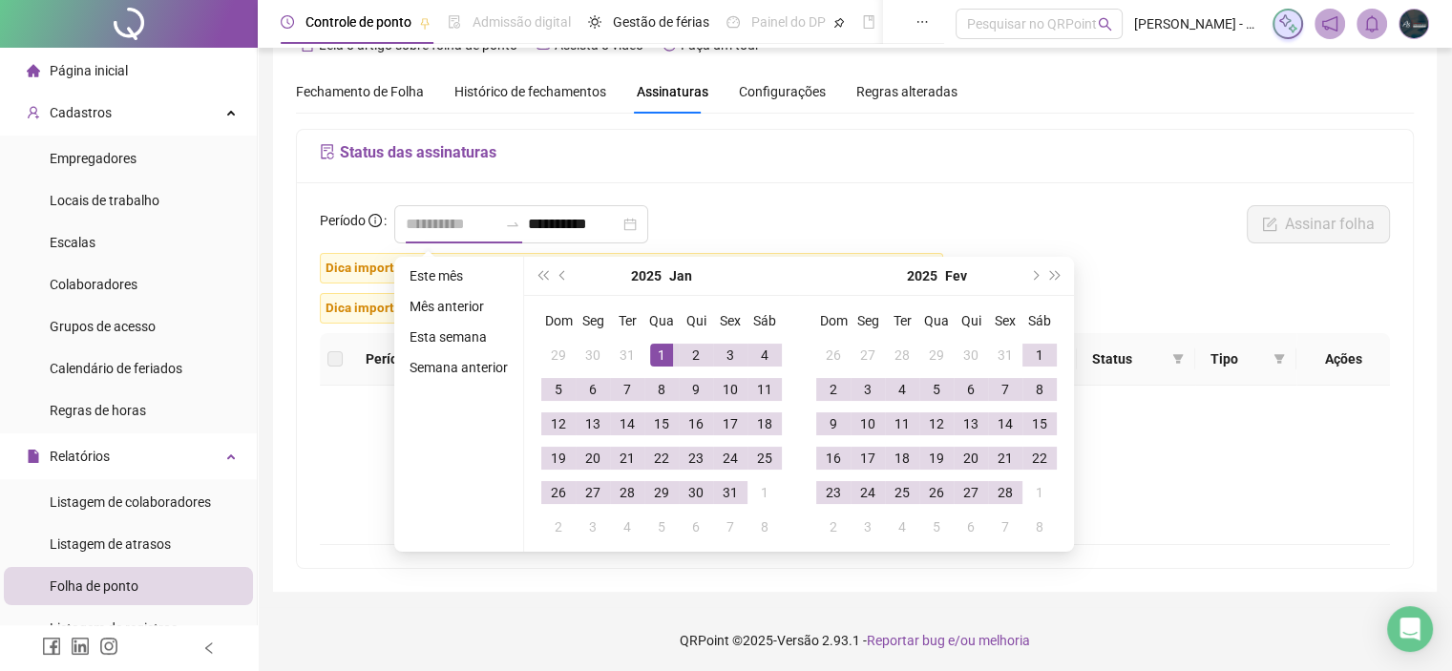
click at [657, 354] on div "1" at bounding box center [661, 355] width 23 height 23
click at [1037, 275] on button "next-year" at bounding box center [1033, 276] width 21 height 38
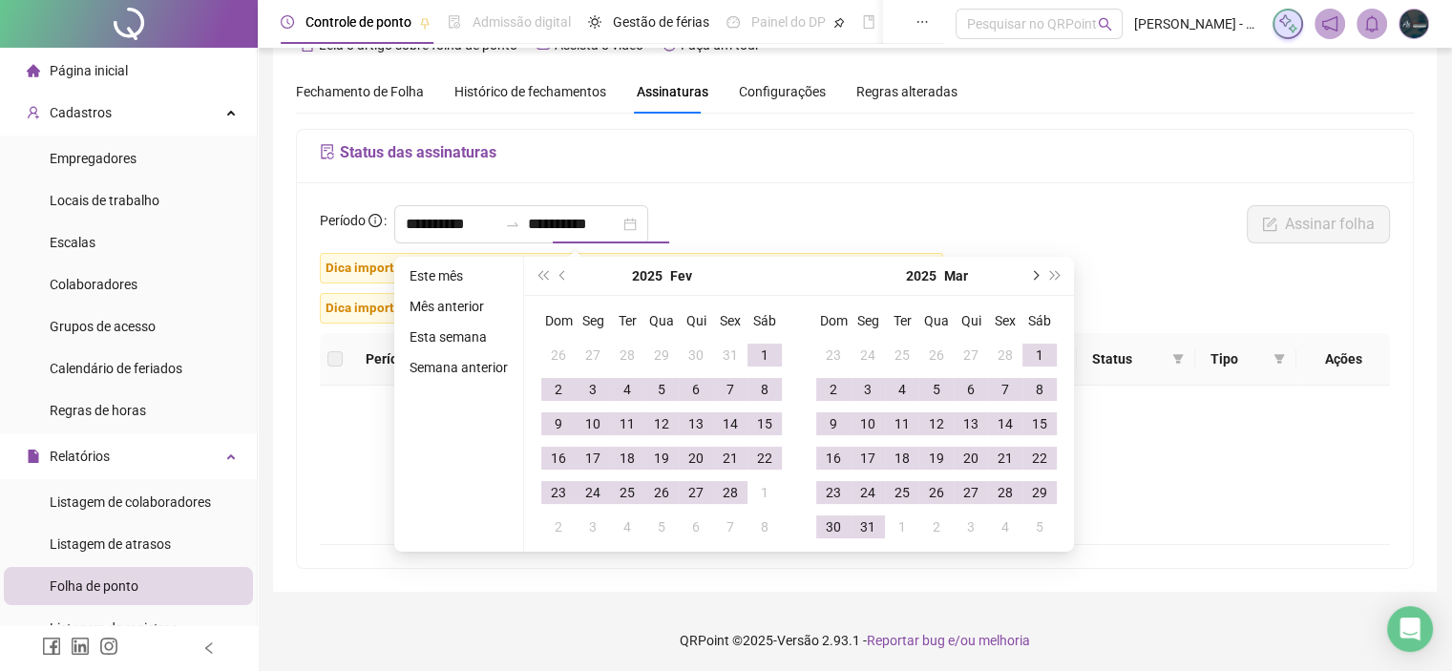
click at [1037, 275] on button "next-year" at bounding box center [1033, 276] width 21 height 38
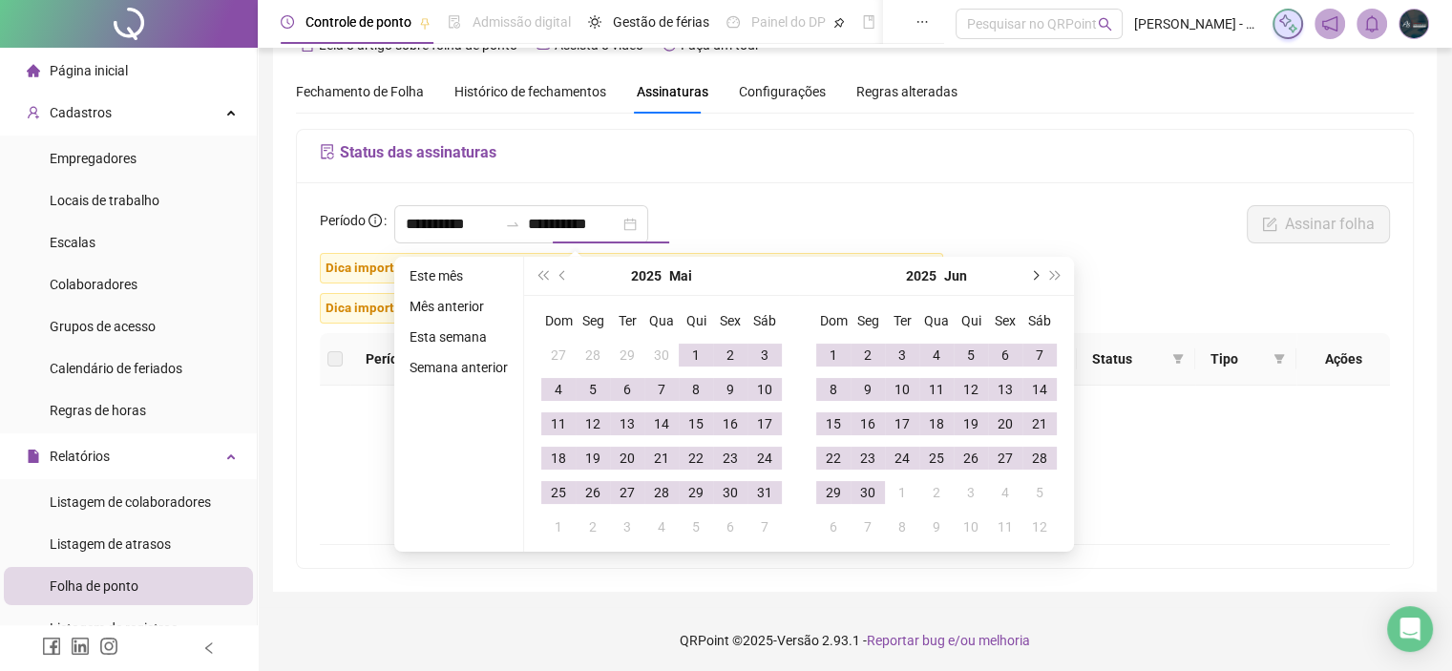
click at [1037, 275] on button "next-year" at bounding box center [1033, 276] width 21 height 38
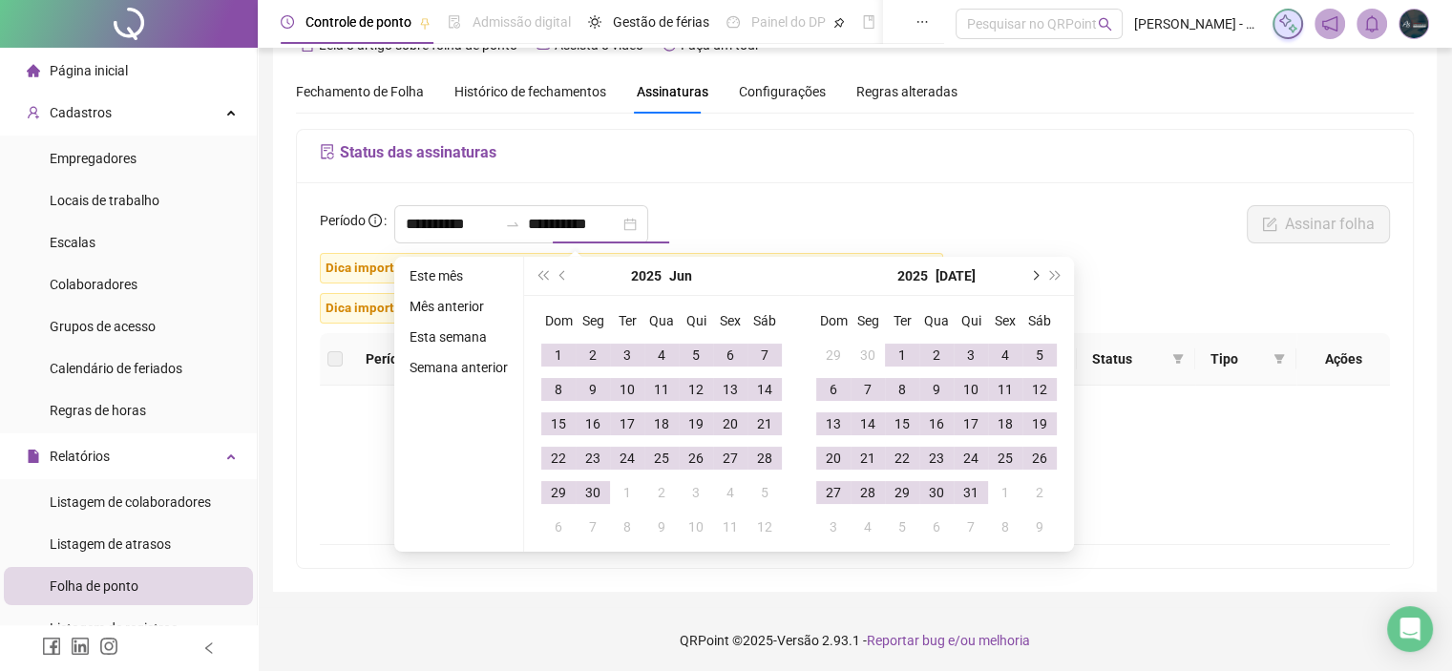
click at [1037, 275] on button "next-year" at bounding box center [1033, 276] width 21 height 38
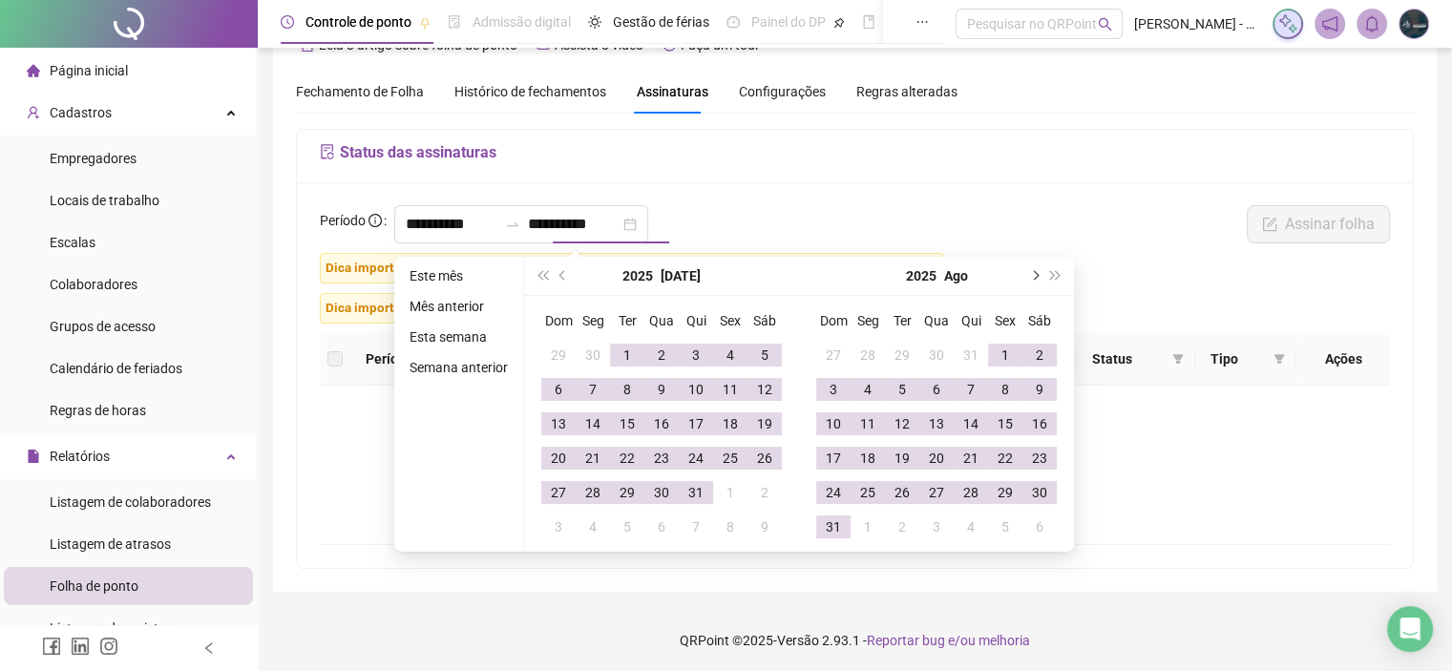
click at [1037, 275] on button "next-year" at bounding box center [1033, 276] width 21 height 38
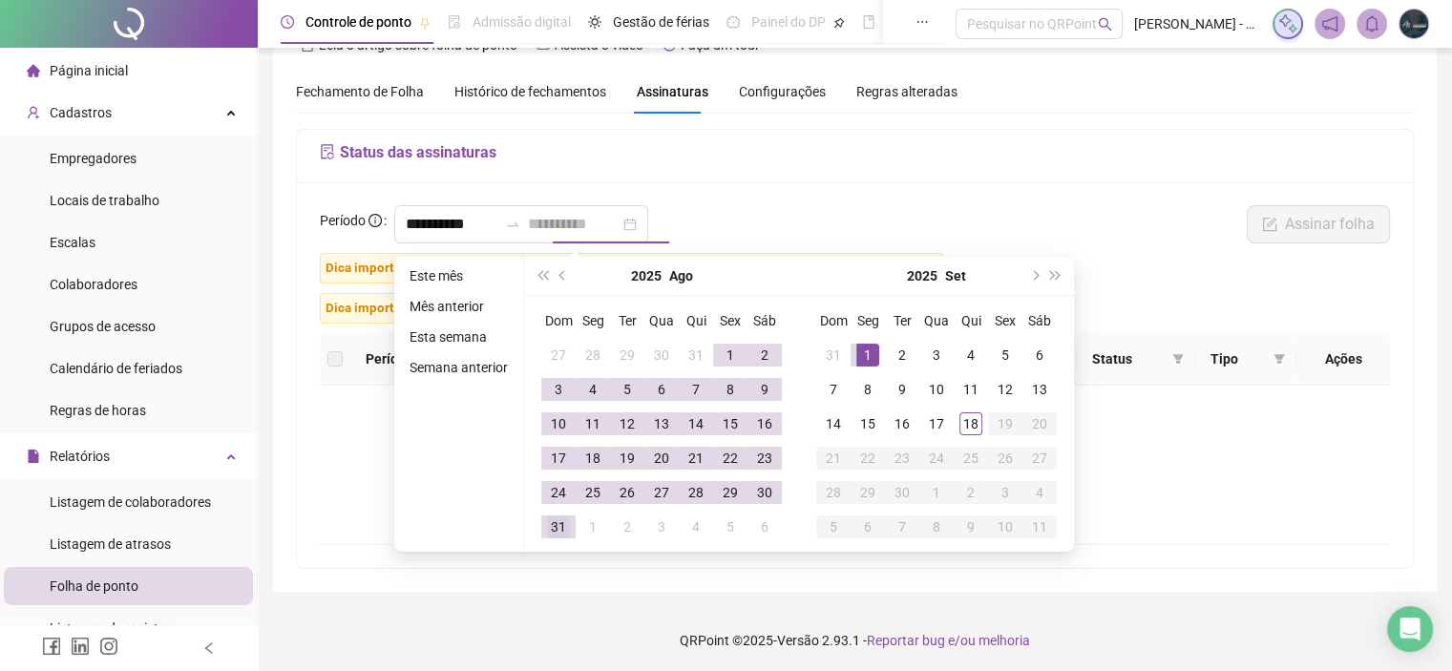
type input "**********"
click at [562, 524] on div "31" at bounding box center [558, 526] width 23 height 23
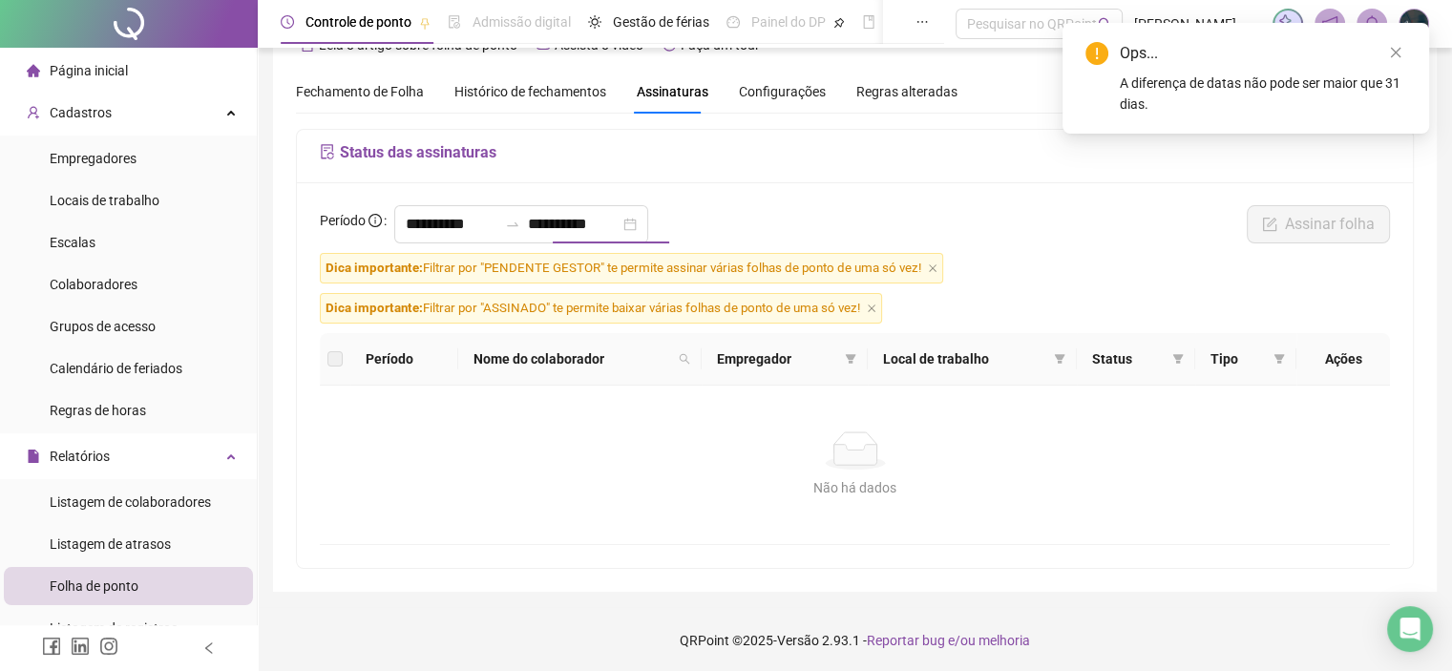
type input "**********"
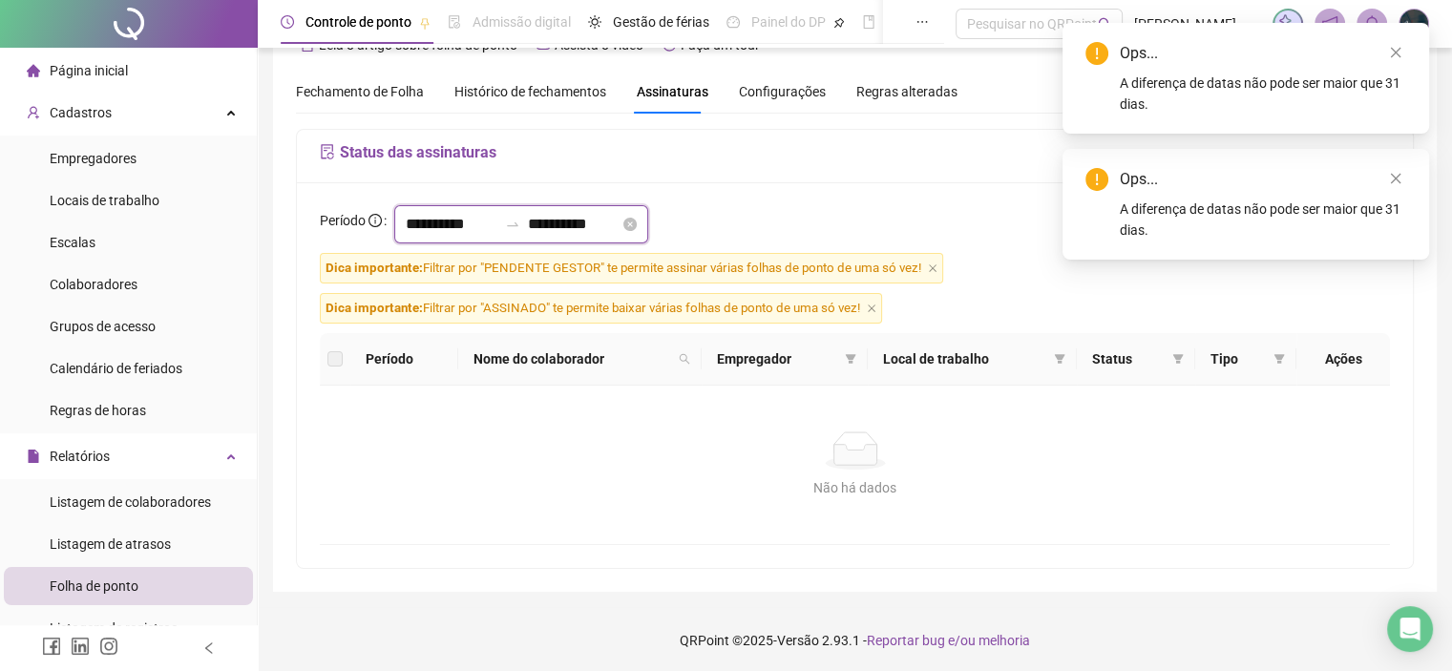
click at [441, 226] on input "**********" at bounding box center [452, 224] width 92 height 23
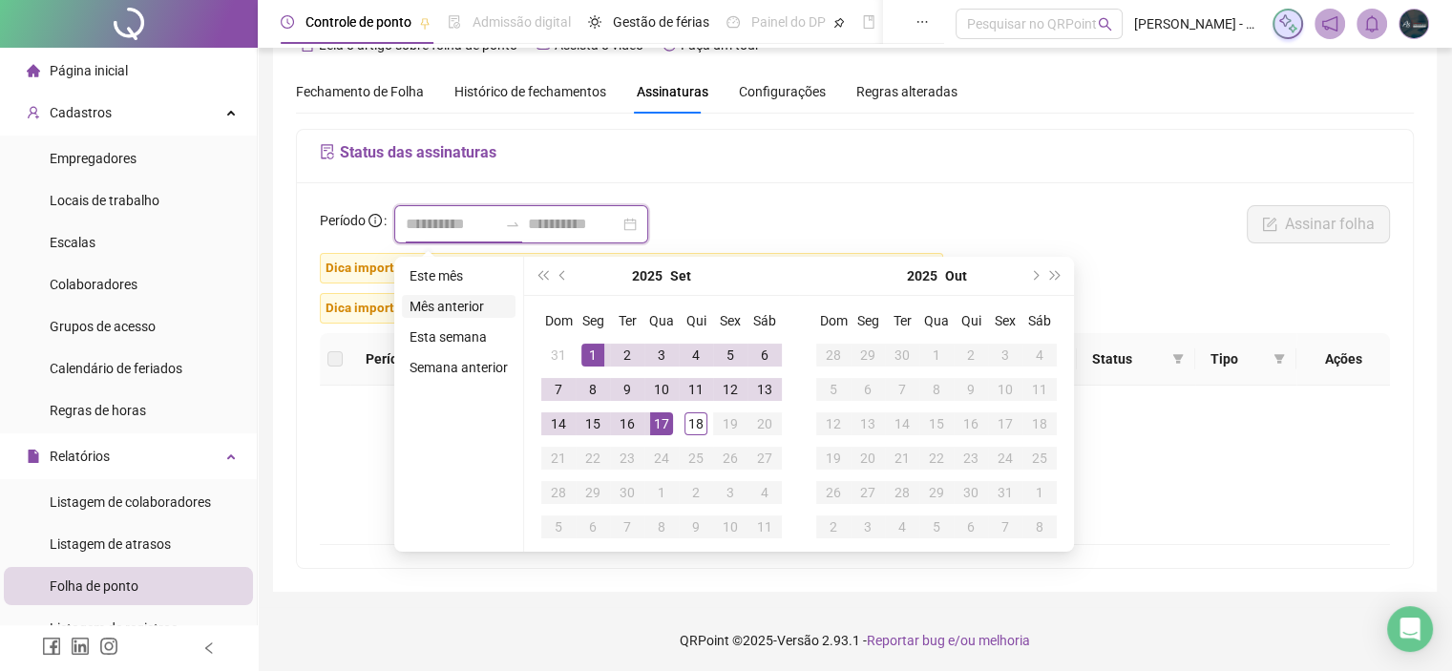
type input "**********"
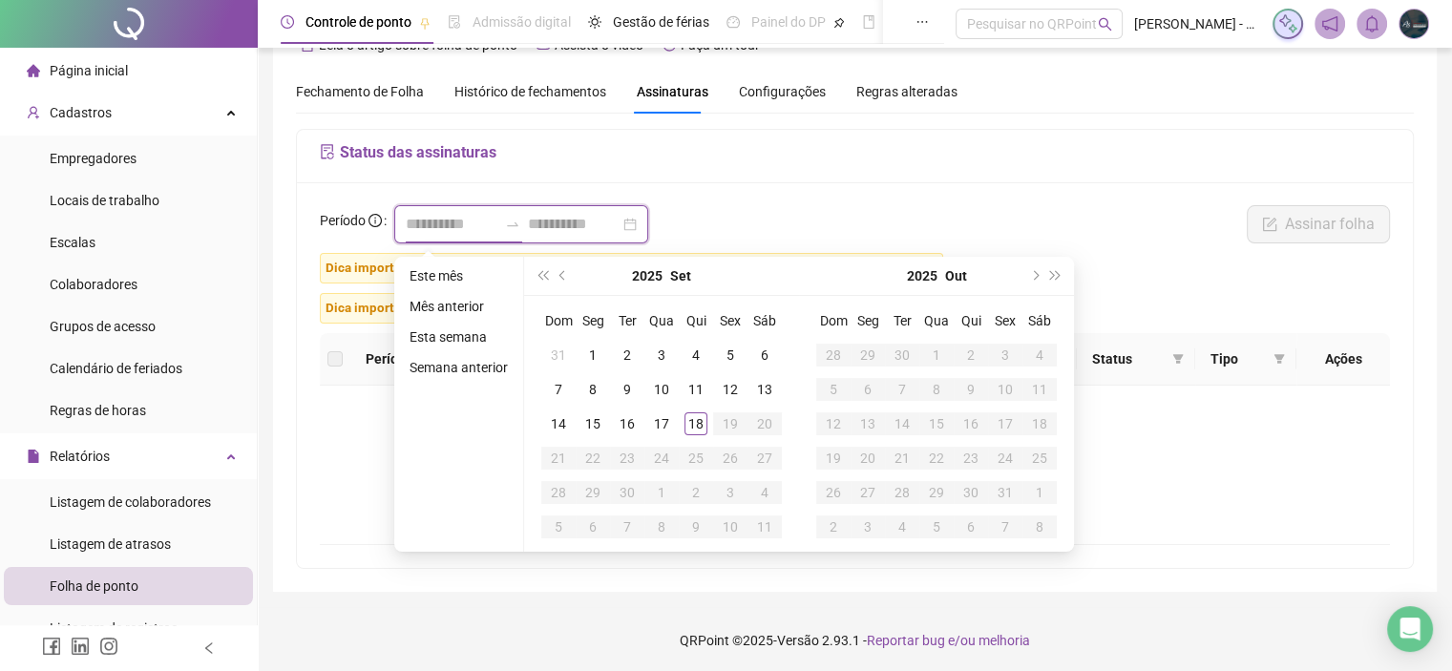
type input "**********"
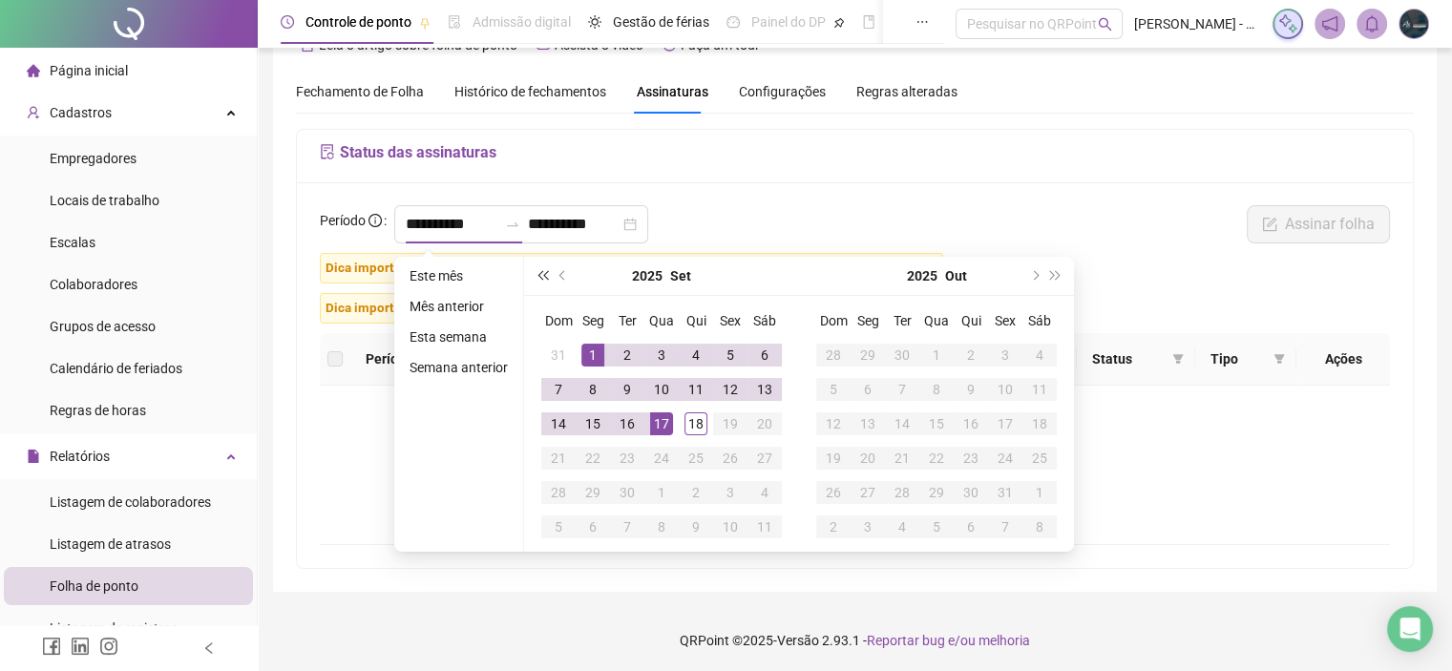
click at [542, 275] on span "super-prev-year" at bounding box center [542, 276] width 10 height 10
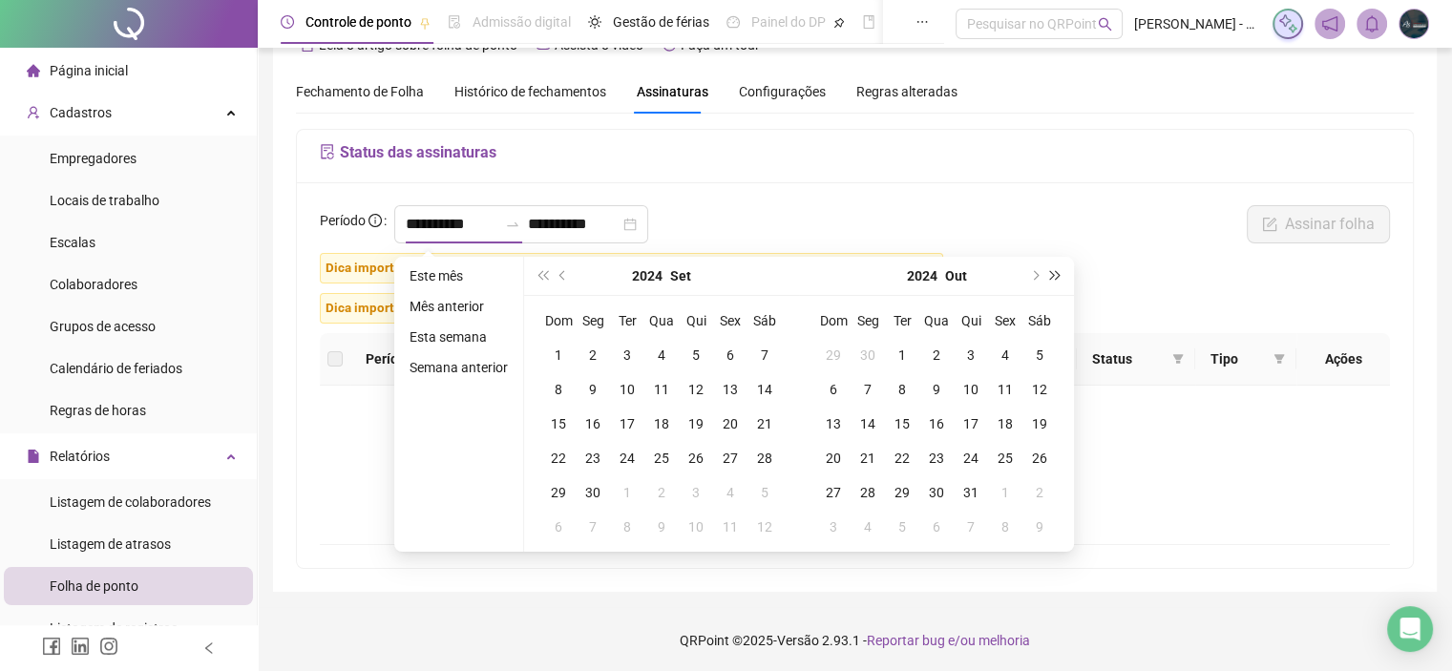
click at [1051, 274] on span "super-next-year" at bounding box center [1056, 276] width 10 height 10
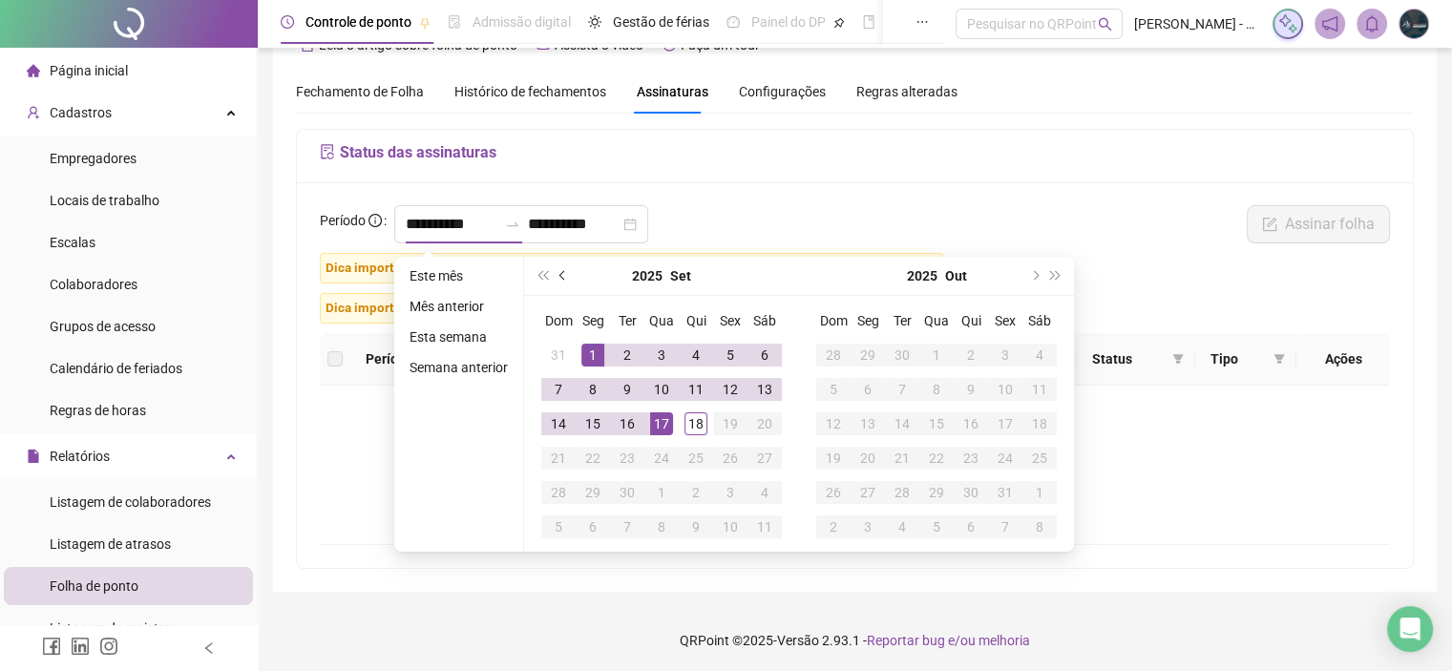
click at [564, 274] on span "prev-year" at bounding box center [564, 276] width 10 height 10
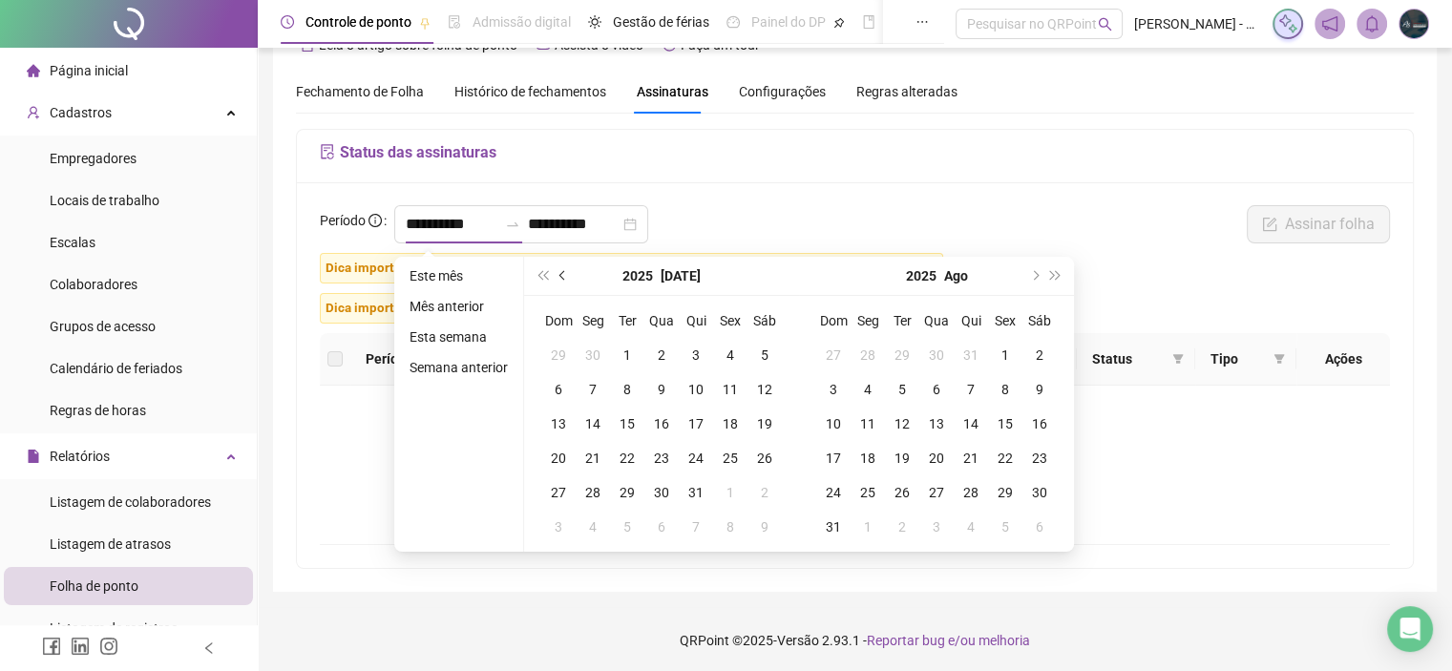
click at [564, 274] on span "prev-year" at bounding box center [564, 276] width 10 height 10
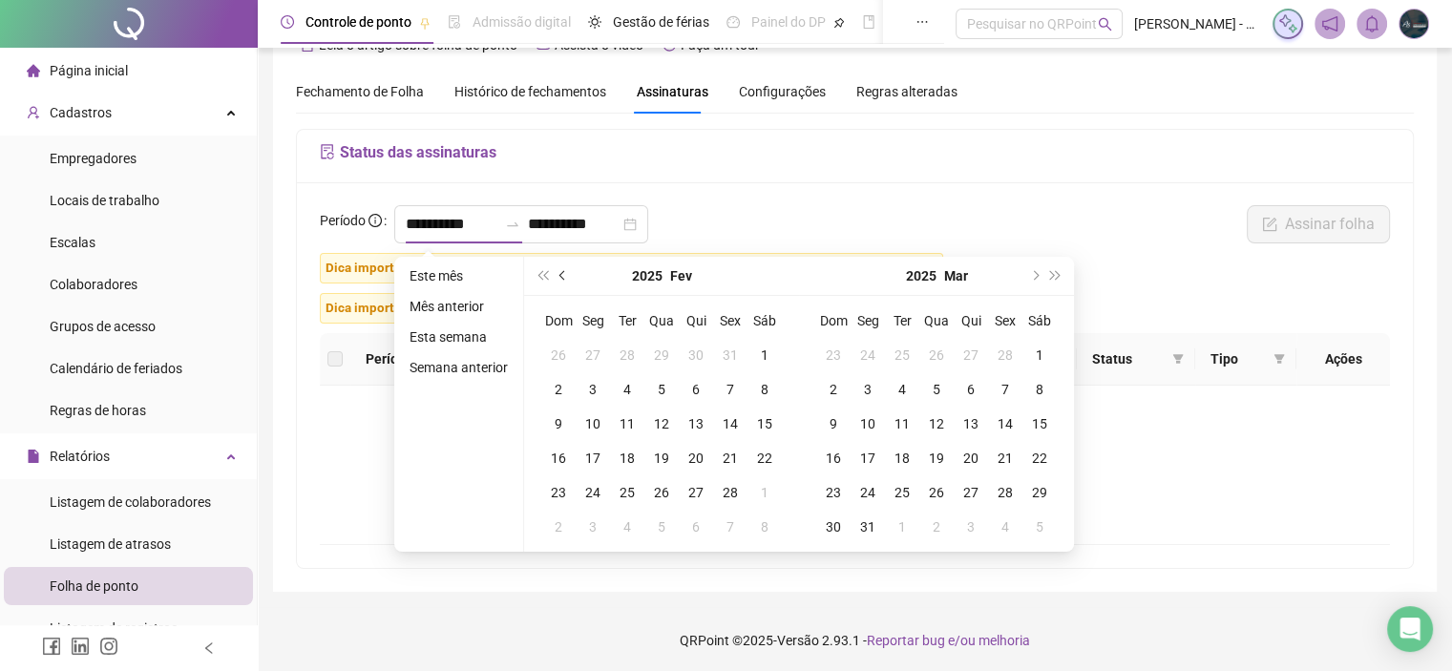
click at [564, 274] on span "prev-year" at bounding box center [564, 276] width 10 height 10
type input "**********"
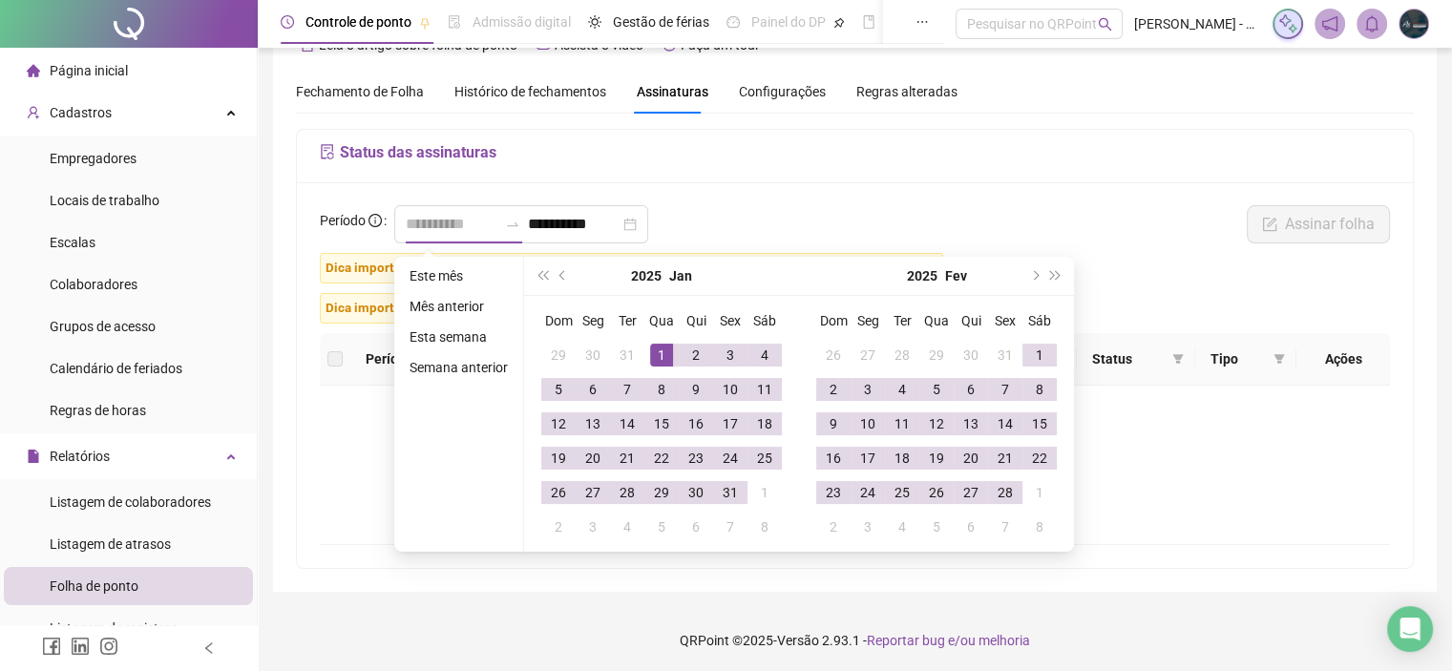
click at [669, 356] on div "1" at bounding box center [661, 355] width 23 height 23
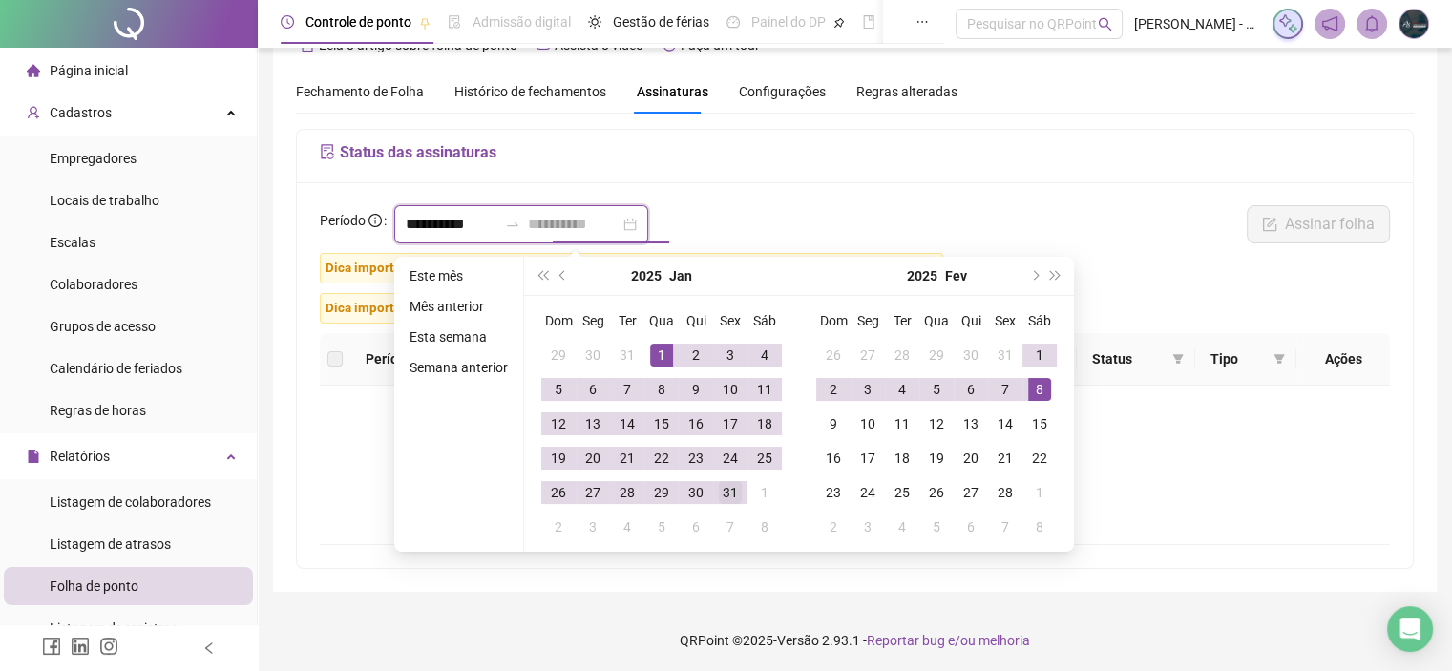
type input "**********"
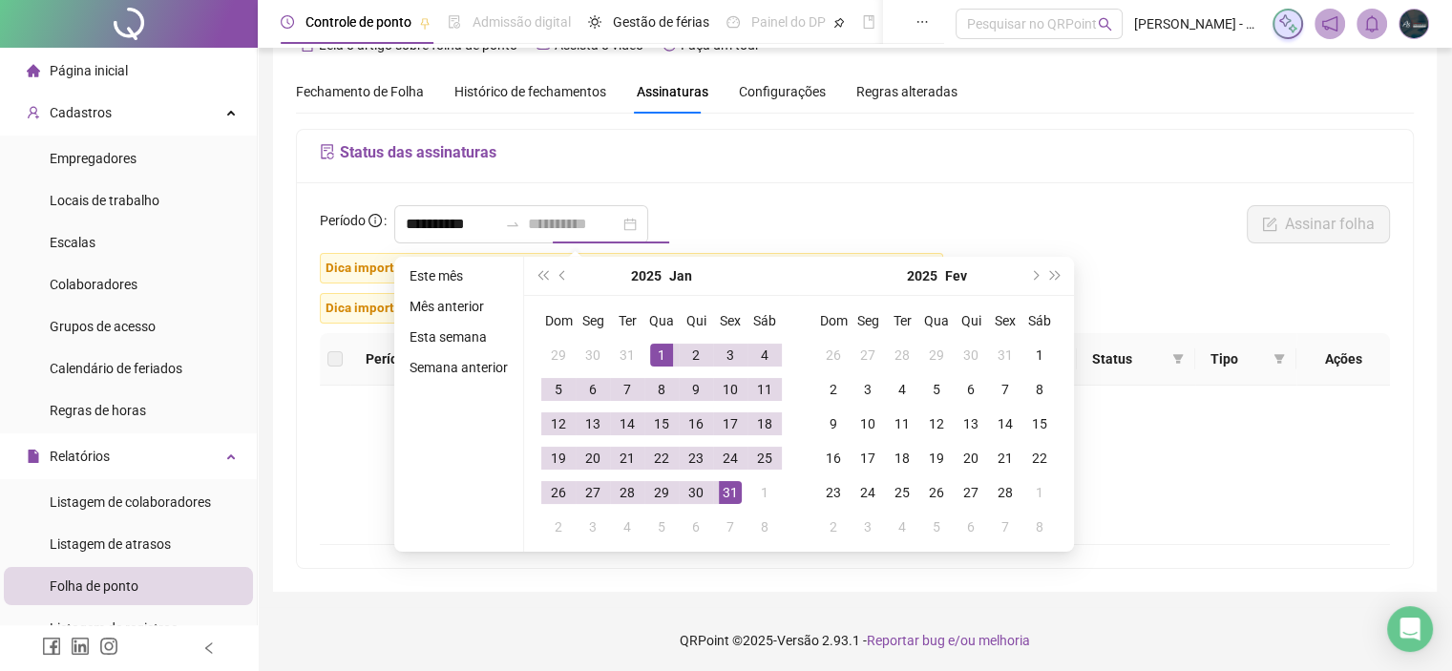
click at [729, 497] on div "31" at bounding box center [730, 492] width 23 height 23
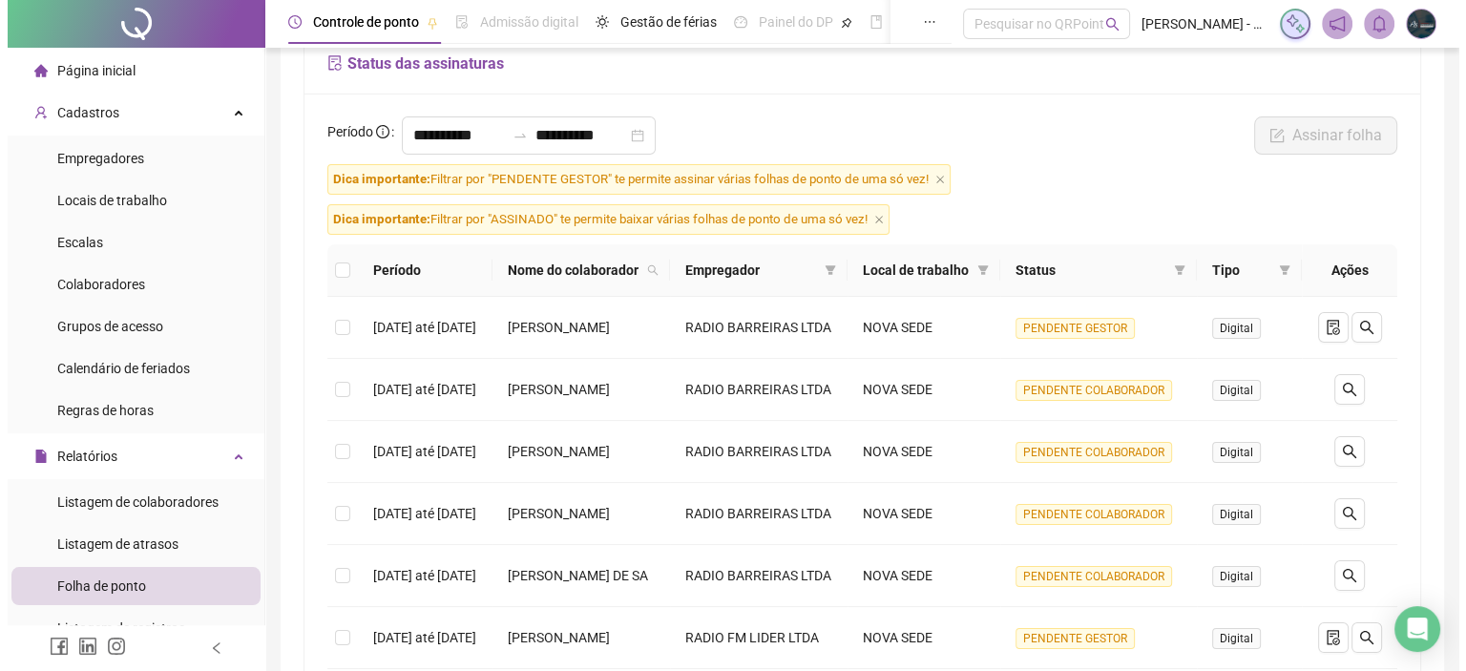
scroll to position [134, 0]
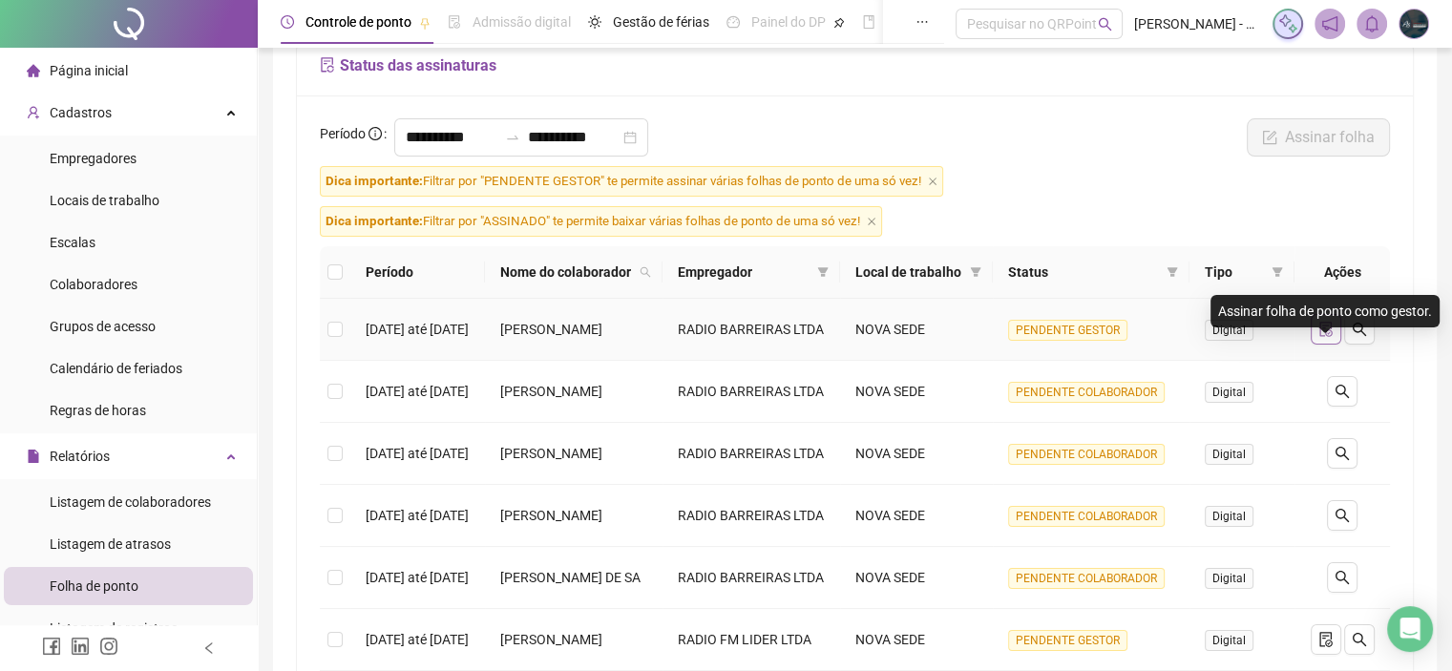
click at [1319, 337] on icon "file-done" at bounding box center [1325, 329] width 12 height 15
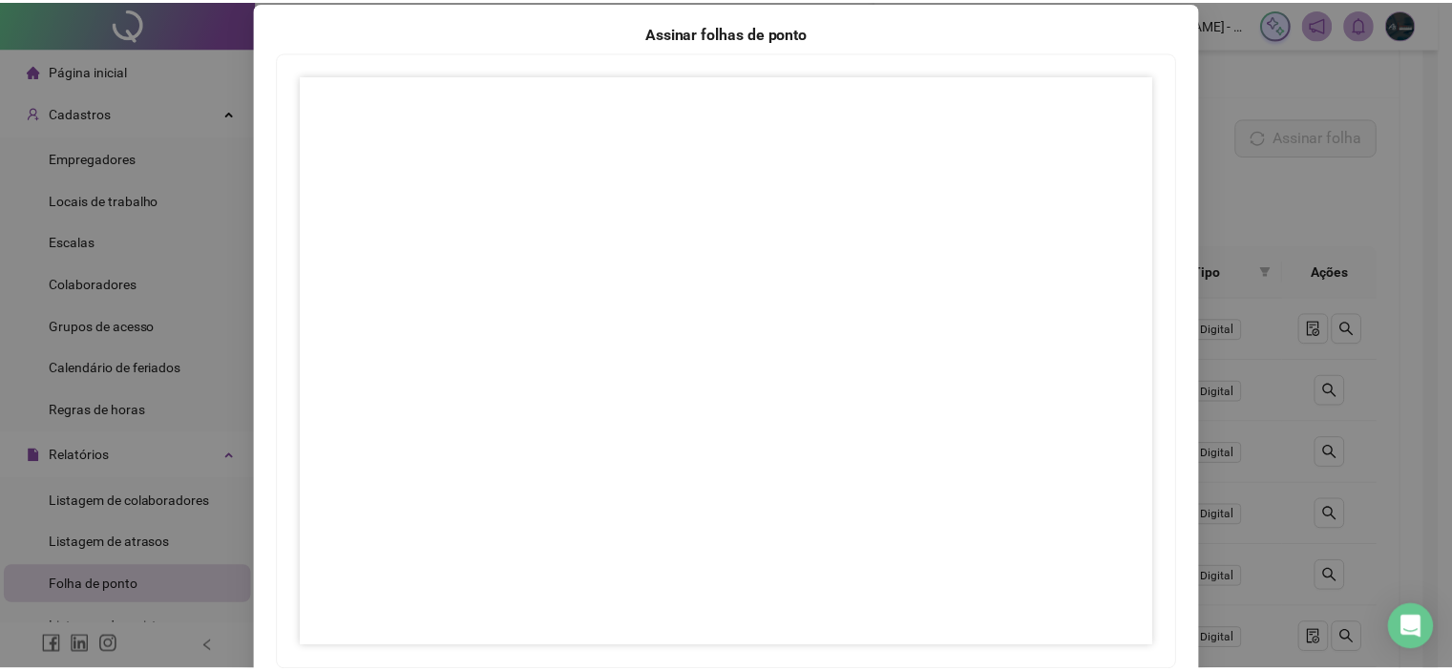
scroll to position [216, 0]
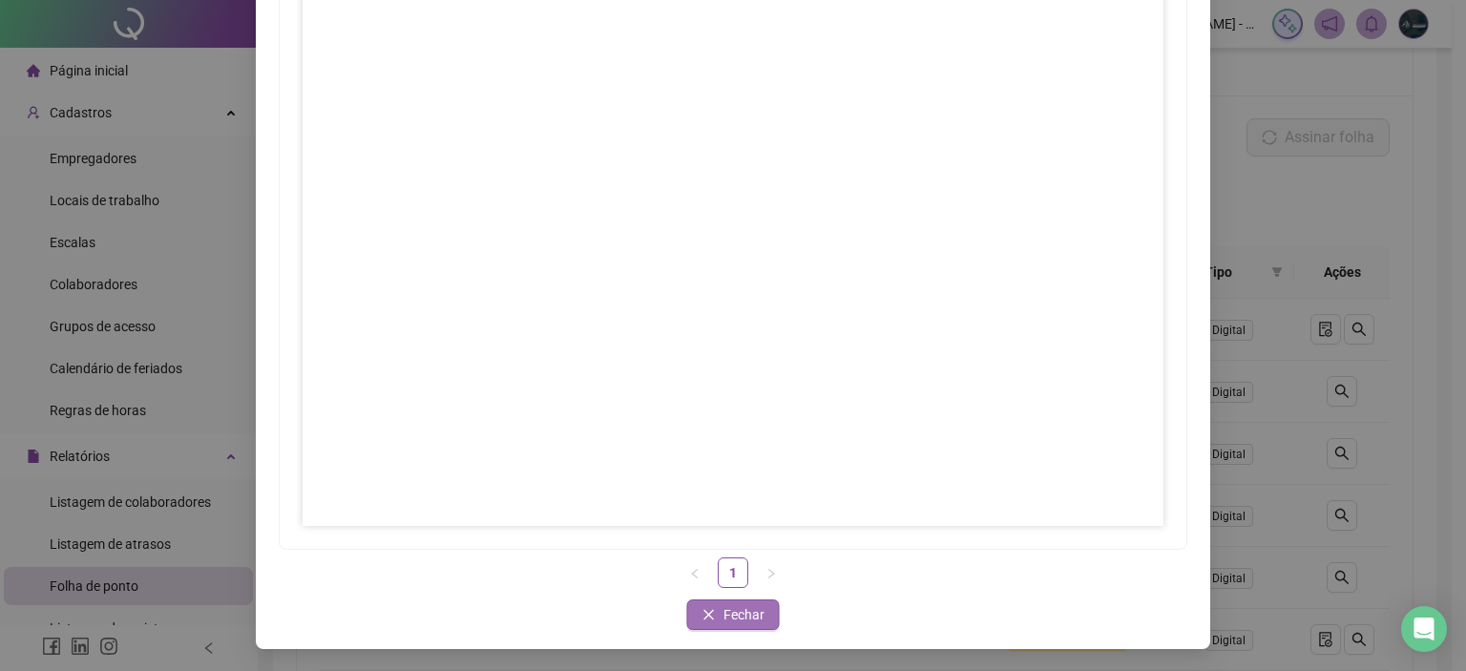
click at [732, 617] on span "Fechar" at bounding box center [743, 614] width 41 height 21
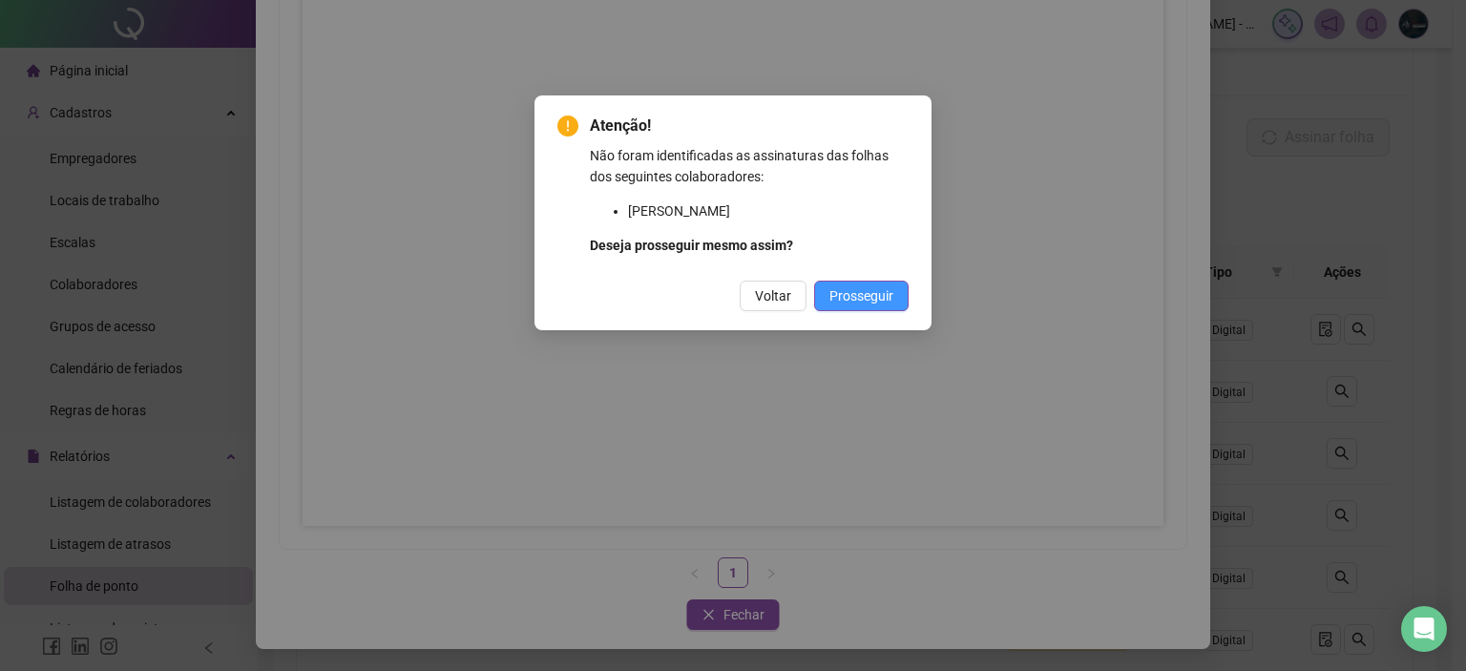
click at [834, 296] on span "Prosseguir" at bounding box center [861, 295] width 64 height 21
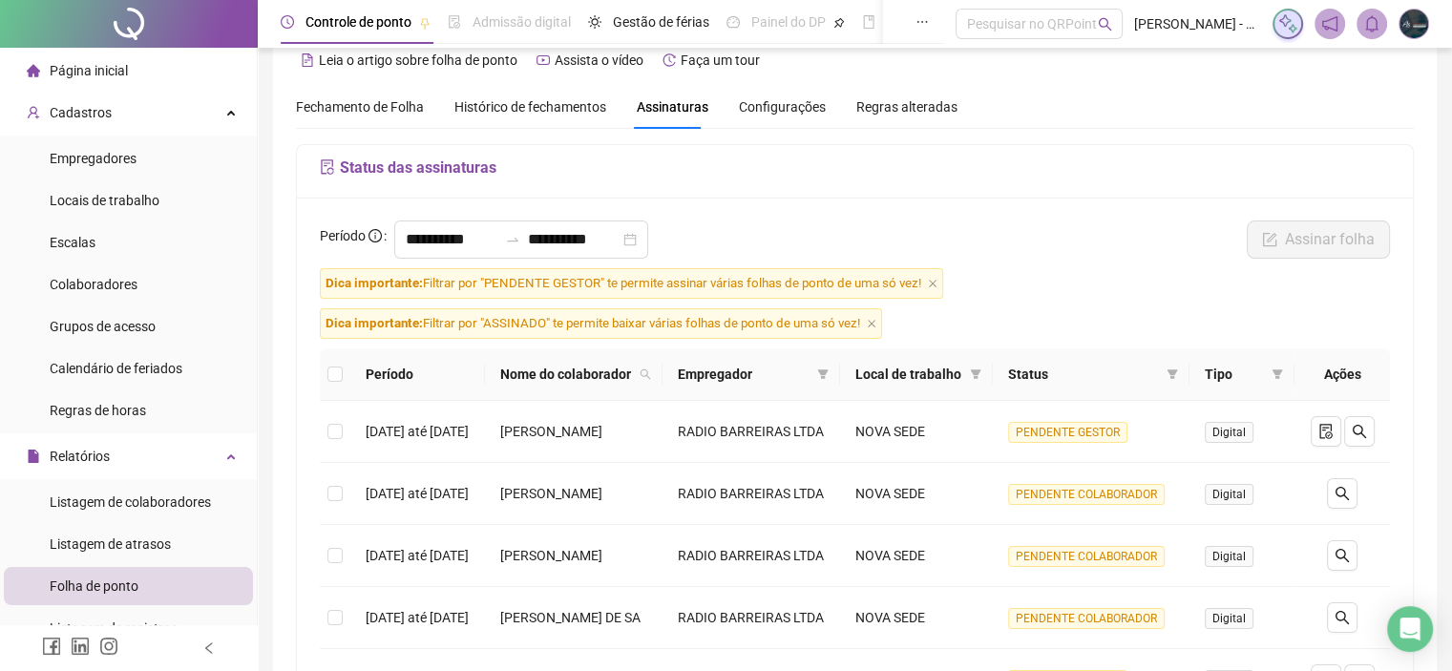
scroll to position [0, 0]
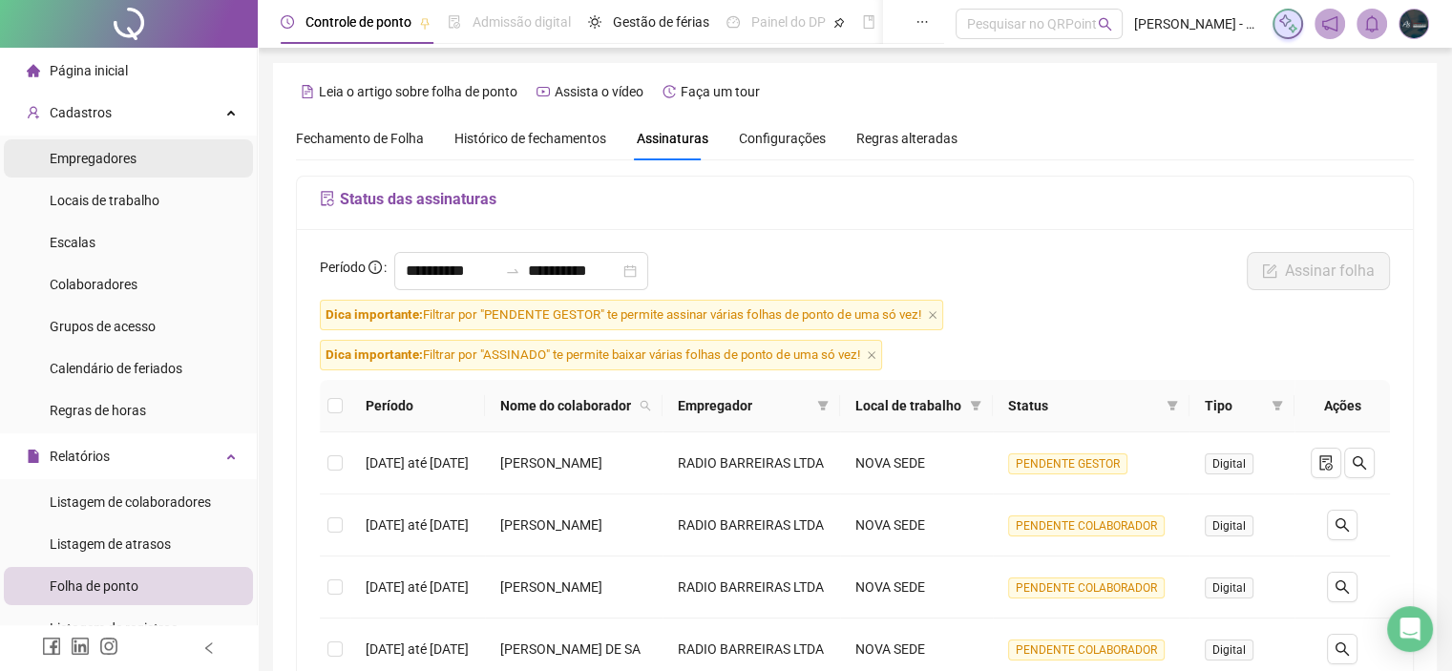
click at [109, 159] on span "Empregadores" at bounding box center [93, 158] width 87 height 15
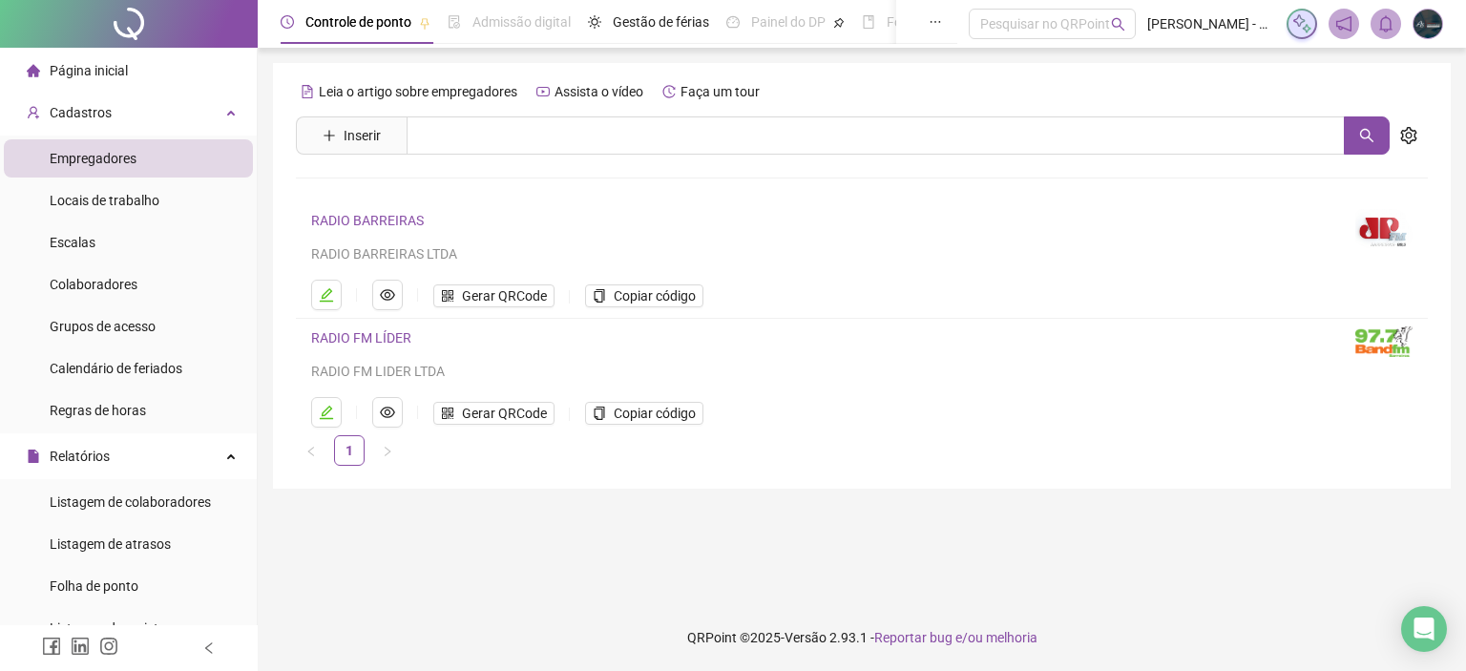
click at [348, 219] on link "RADIO BARREIRAS" at bounding box center [367, 220] width 113 height 15
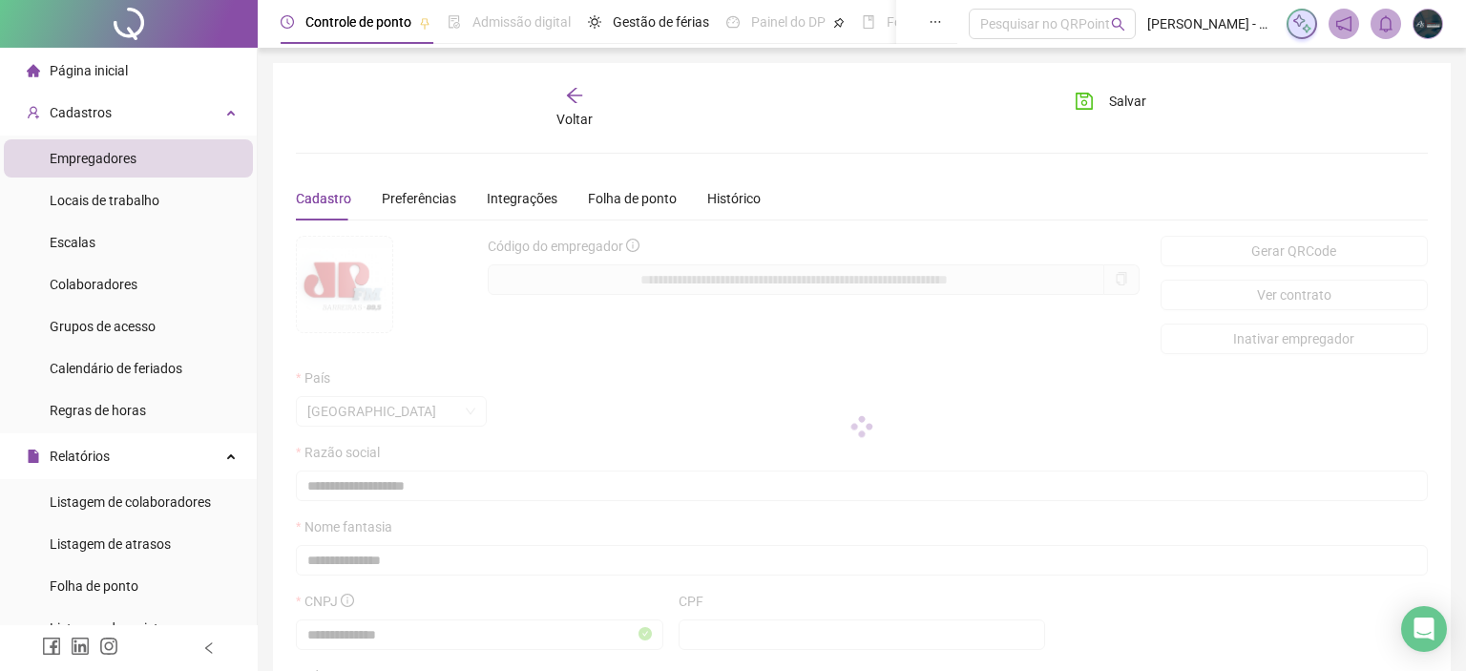
type input "**********"
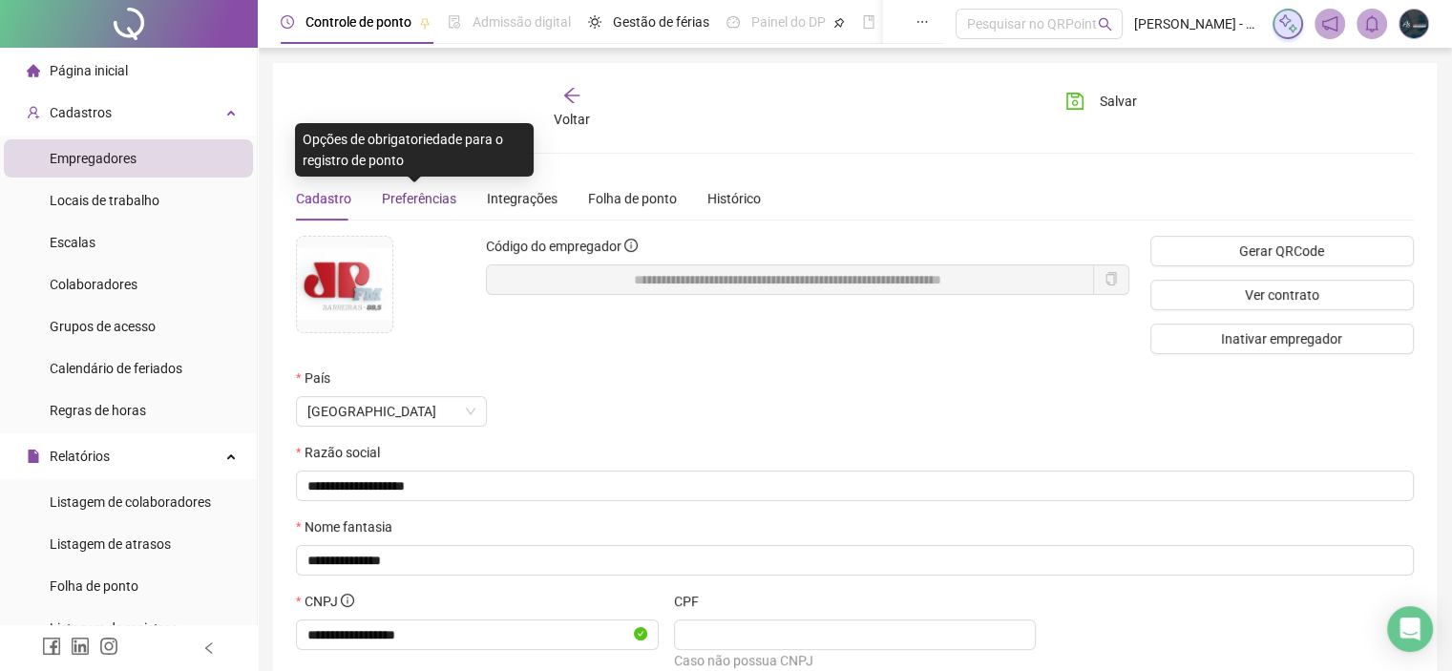
click at [409, 202] on span "Preferências" at bounding box center [419, 198] width 74 height 15
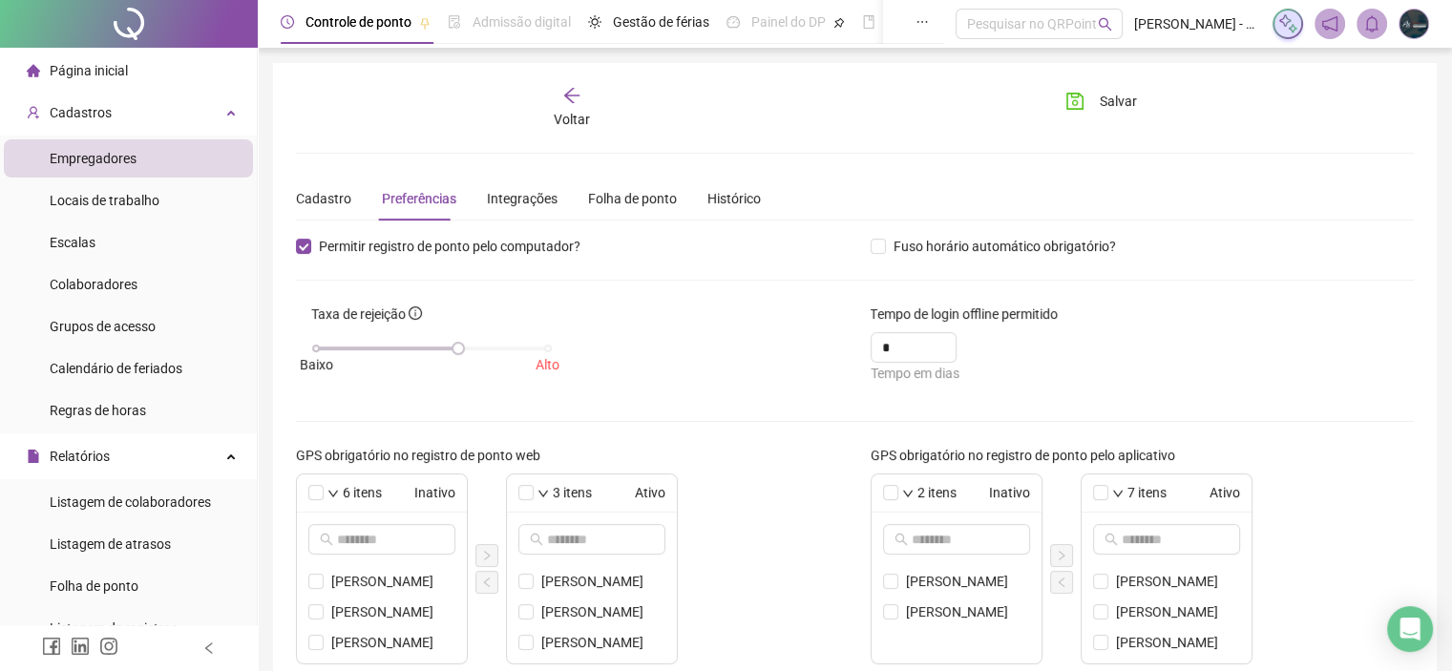
click at [700, 361] on div "Taxa de rejeição [GEOGRAPHIC_DATA]" at bounding box center [568, 350] width 575 height 94
click at [533, 198] on div "Integrações" at bounding box center [522, 198] width 71 height 21
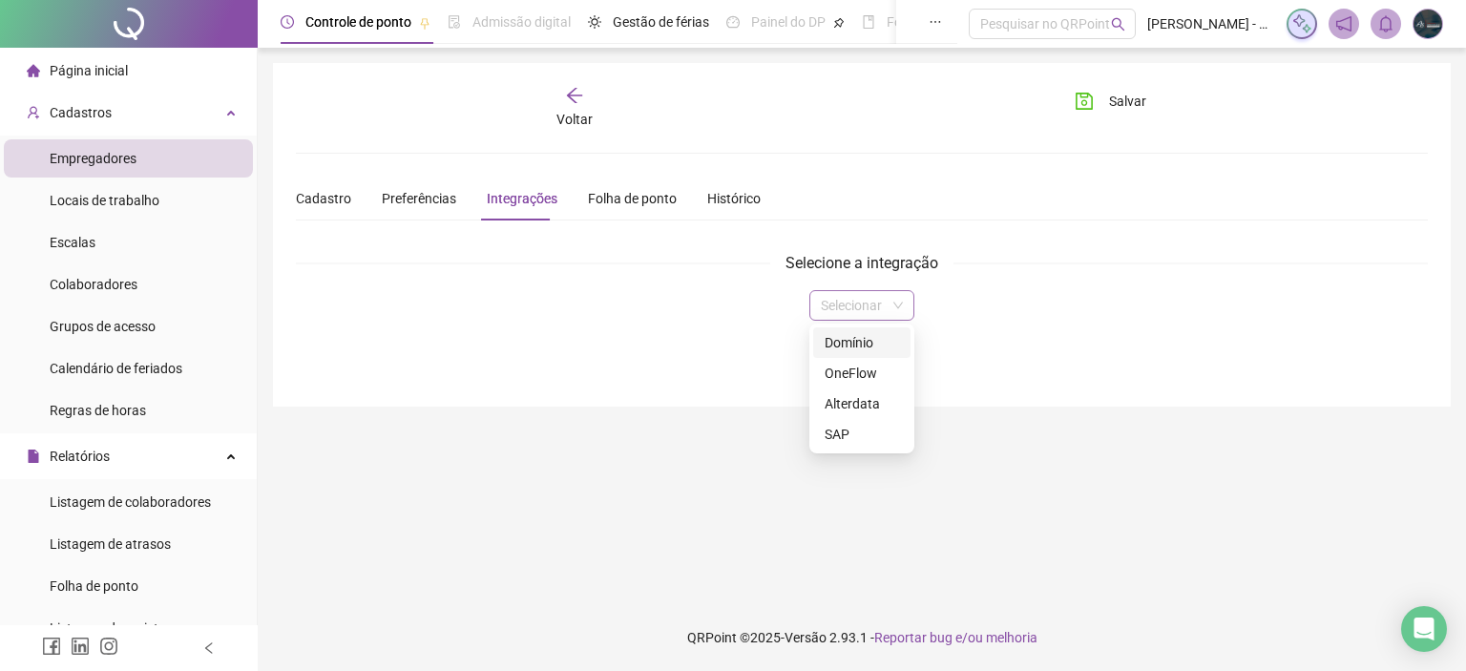
click at [894, 303] on span at bounding box center [862, 305] width 82 height 29
click at [851, 340] on div "Domínio" at bounding box center [862, 342] width 74 height 21
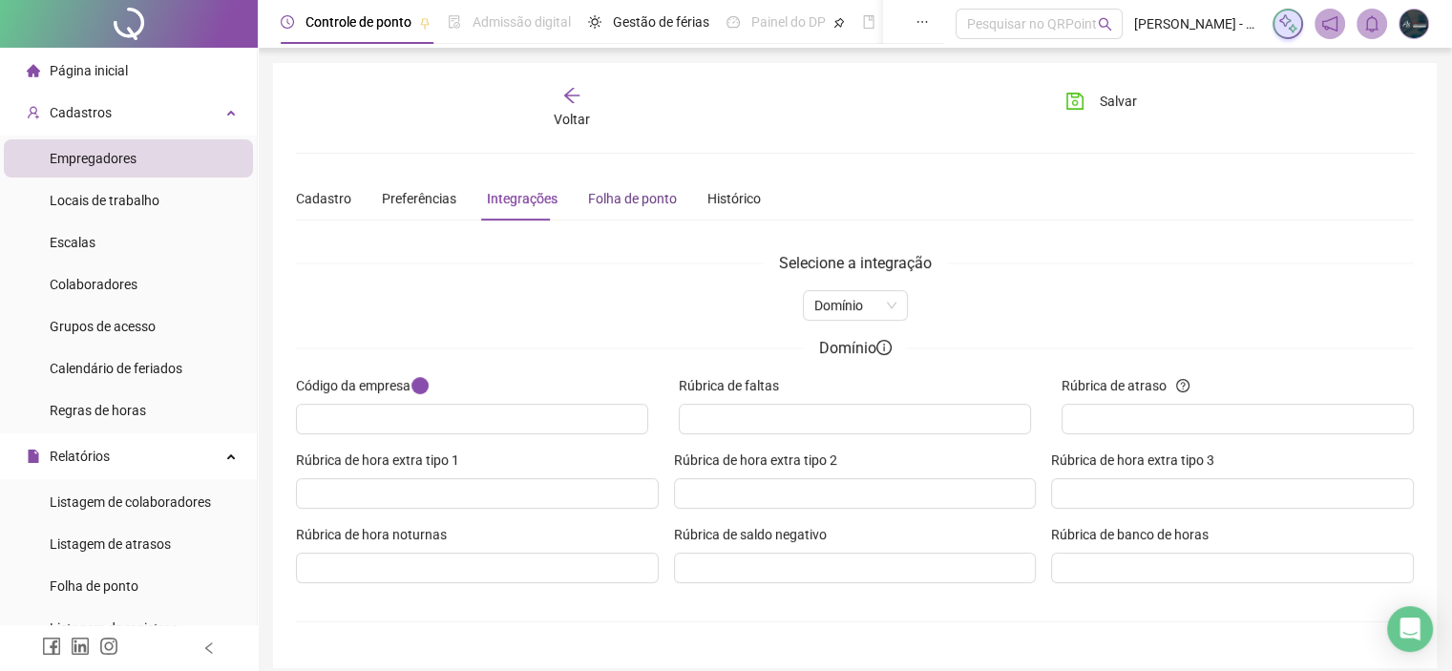
click at [617, 193] on div "Folha de ponto" at bounding box center [632, 198] width 89 height 21
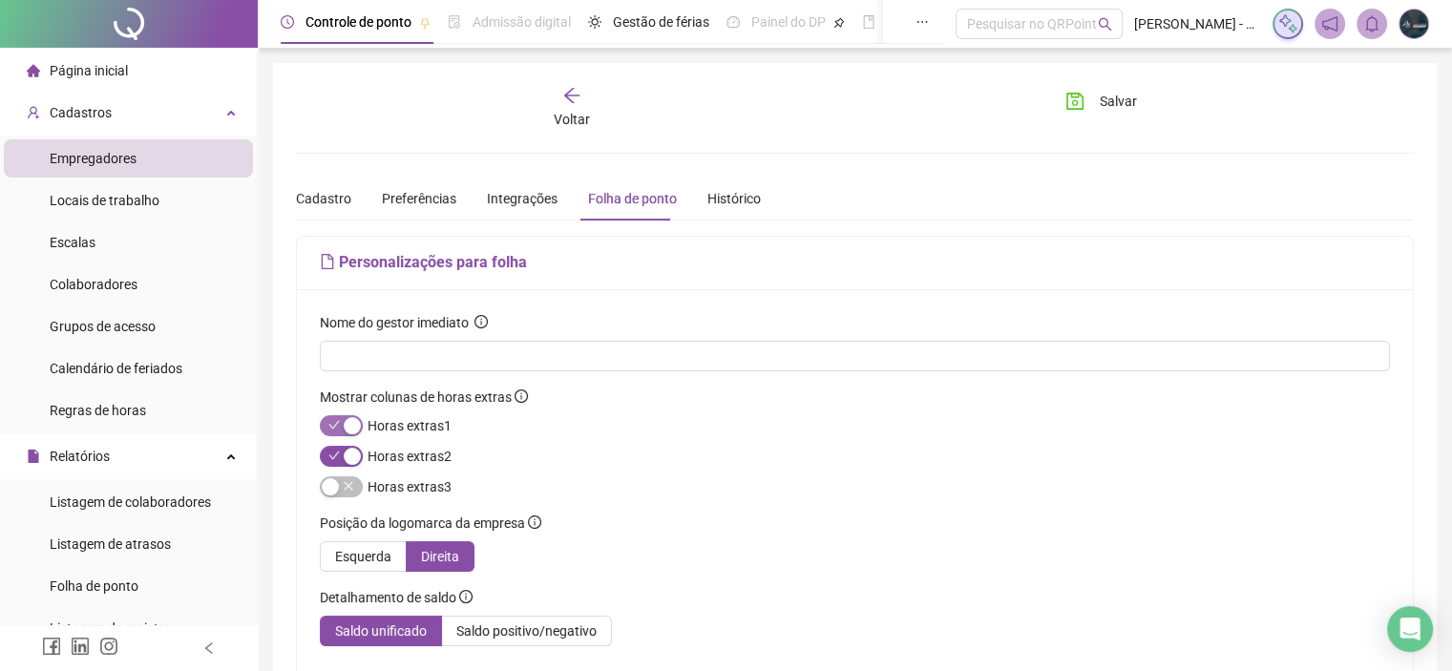
click at [340, 419] on button "button" at bounding box center [341, 425] width 43 height 21
click at [344, 453] on div "button" at bounding box center [352, 456] width 17 height 17
click at [571, 478] on div "Mostrar colunas de horas extras Horas extras 1 Horas extras 2 Horas extras 3" at bounding box center [632, 450] width 624 height 126
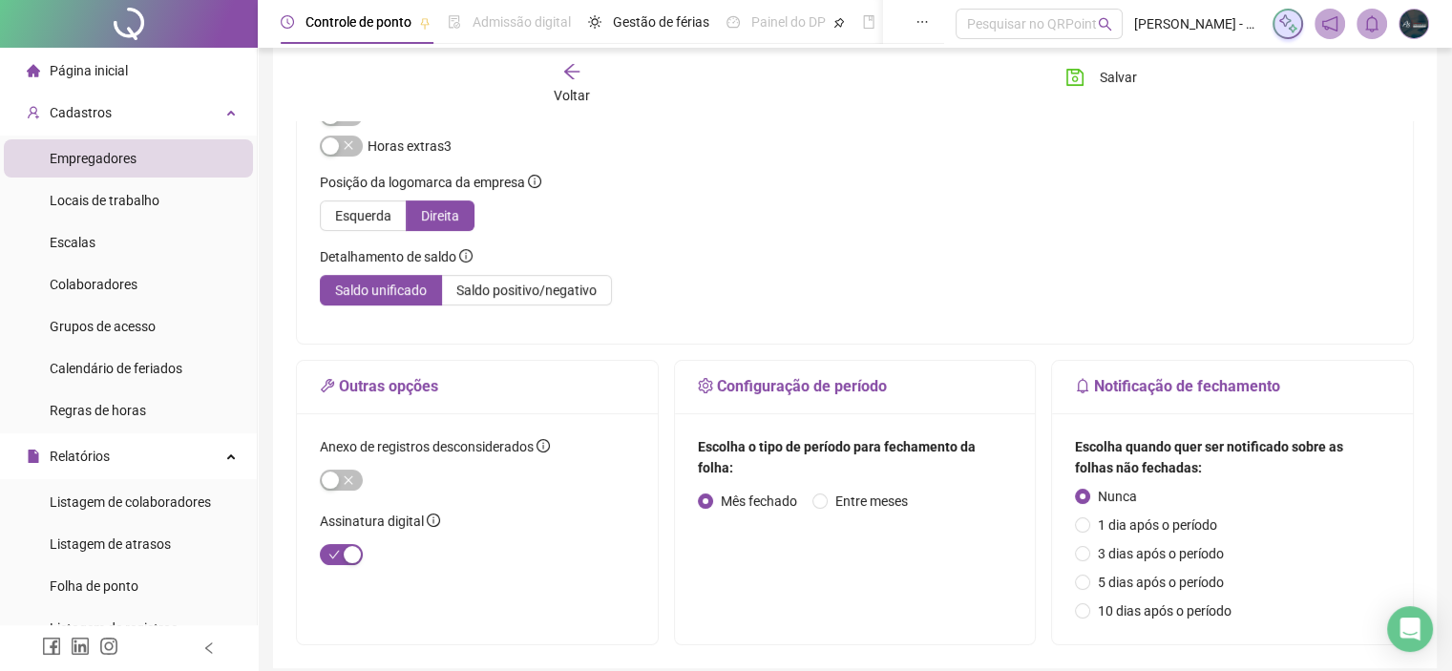
scroll to position [344, 0]
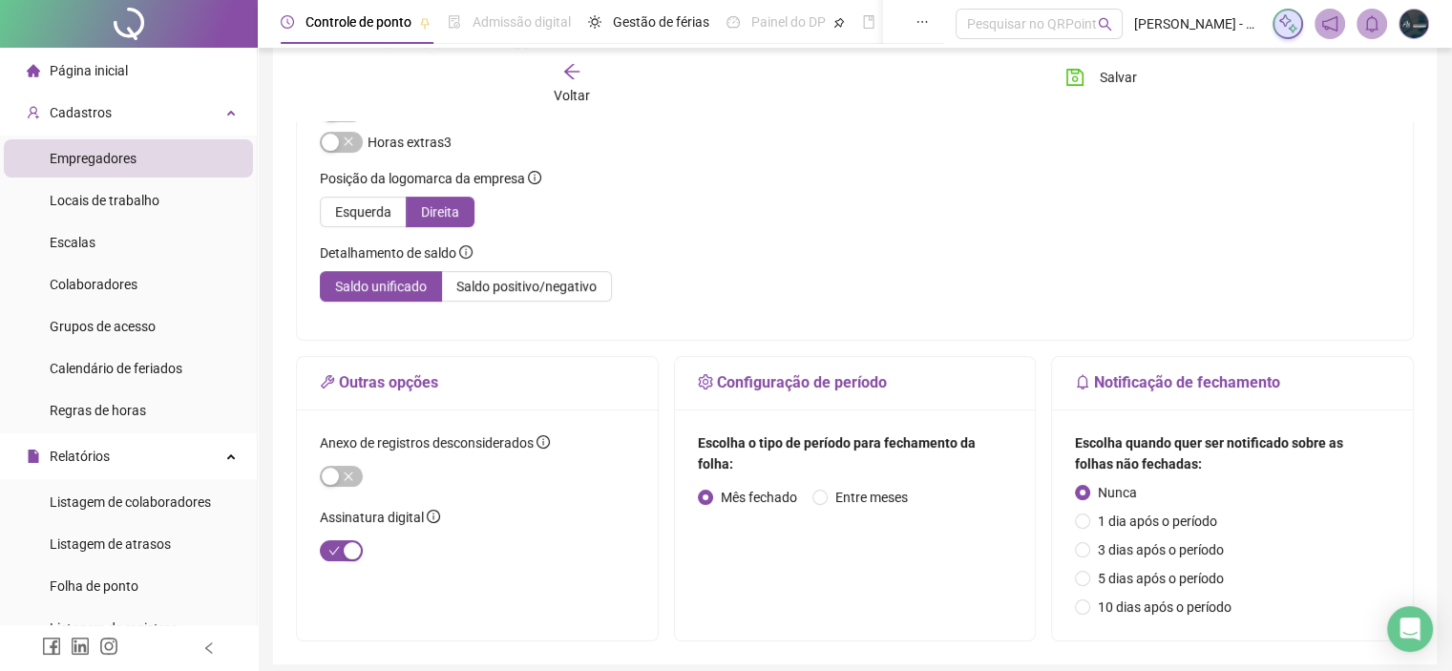
click at [726, 192] on div "Posição da logomarca da empresa Esquerda Direita" at bounding box center [632, 205] width 624 height 74
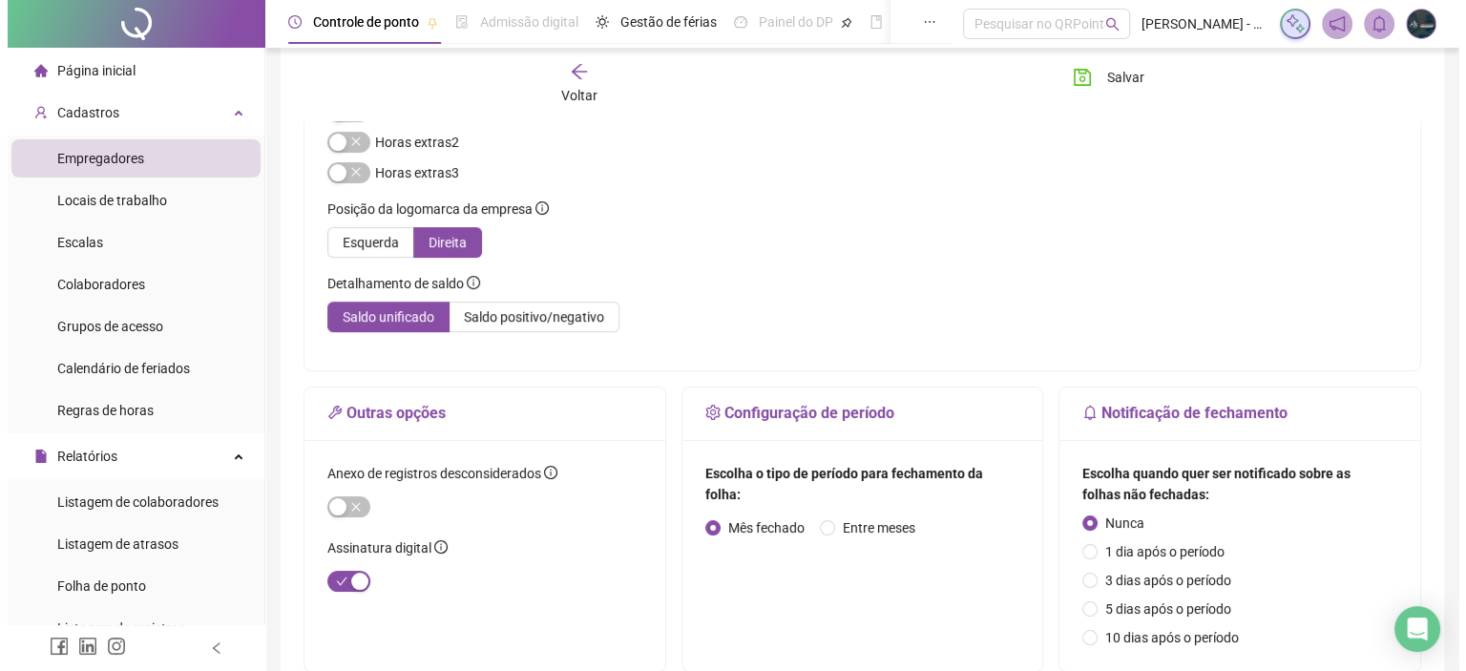
scroll to position [417, 0]
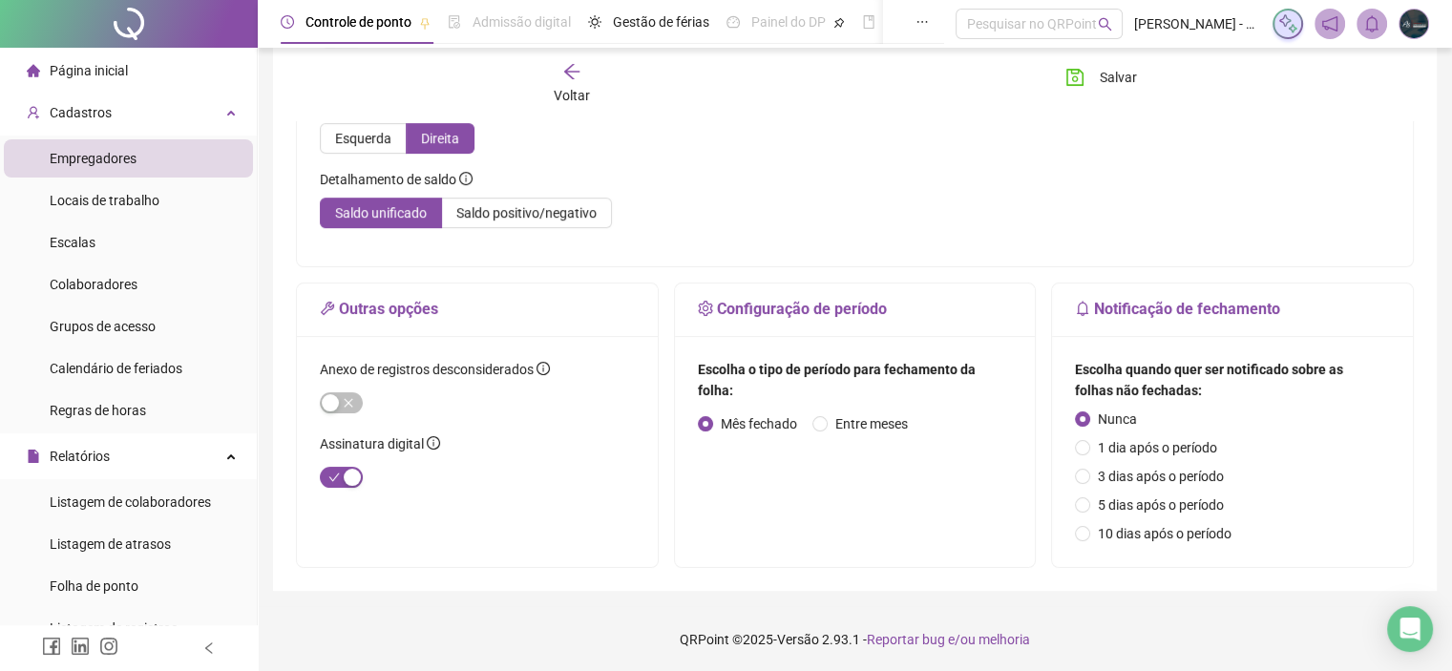
click at [573, 74] on icon "arrow-left" at bounding box center [571, 71] width 19 height 19
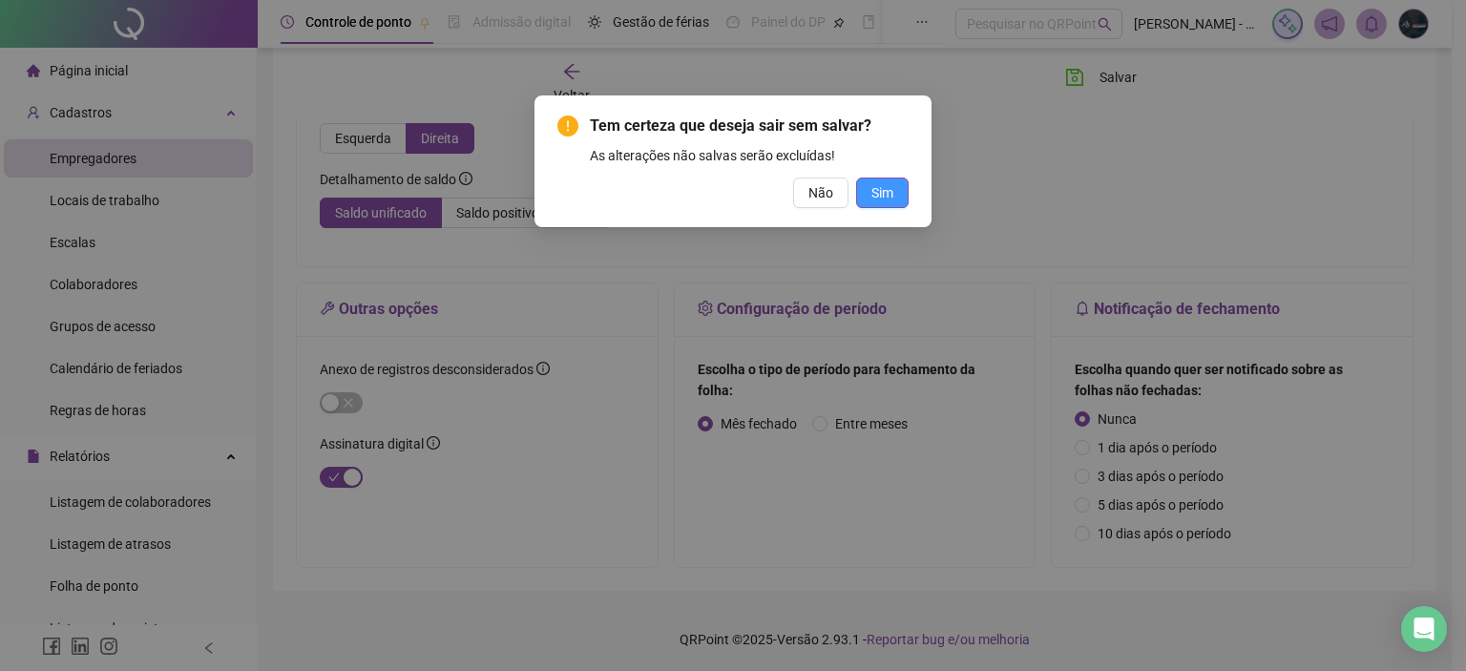
click at [888, 187] on span "Sim" at bounding box center [882, 192] width 22 height 21
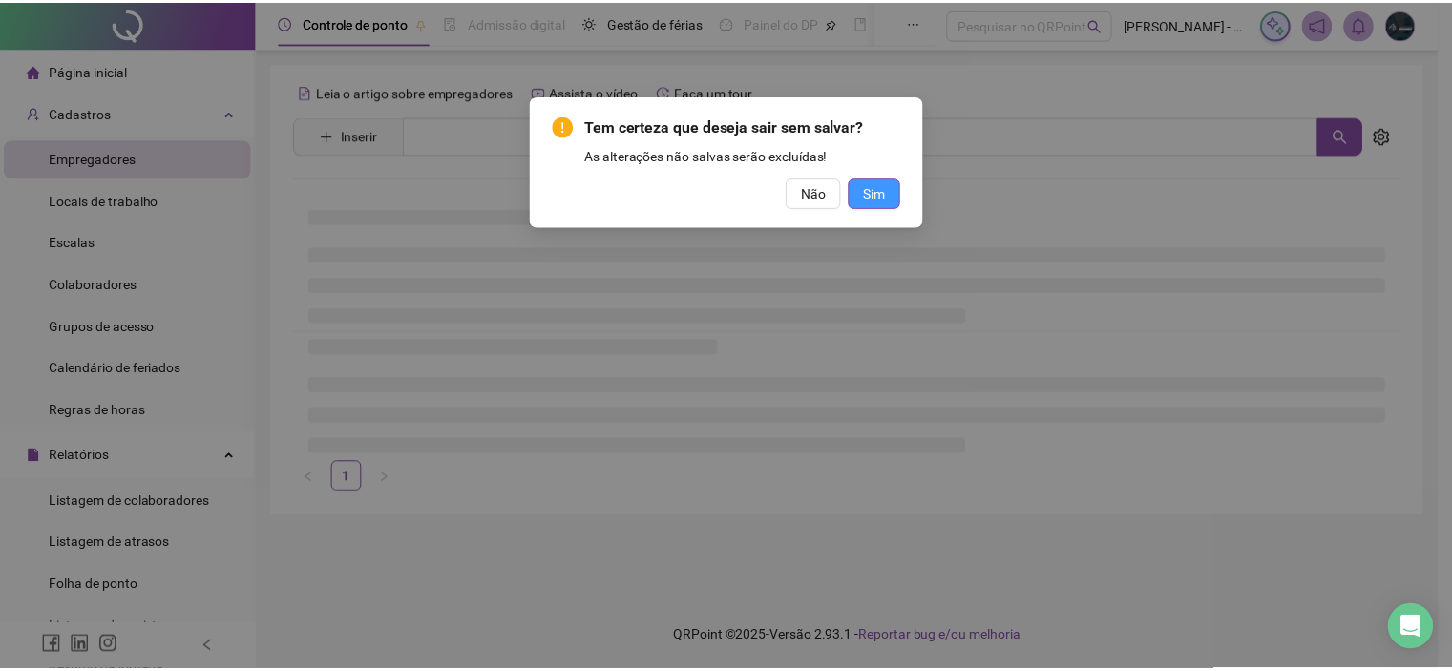
scroll to position [0, 0]
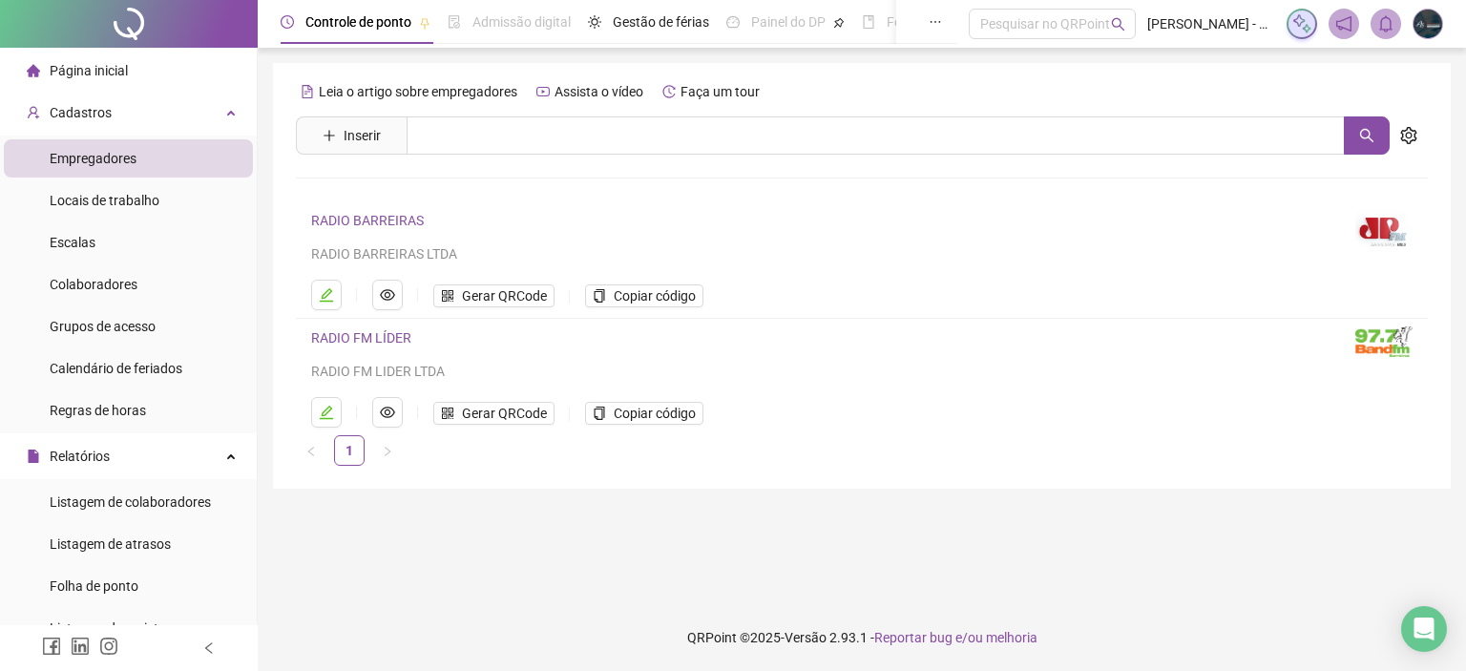
click at [382, 336] on link "RADIO FM LÍDER" at bounding box center [361, 337] width 100 height 15
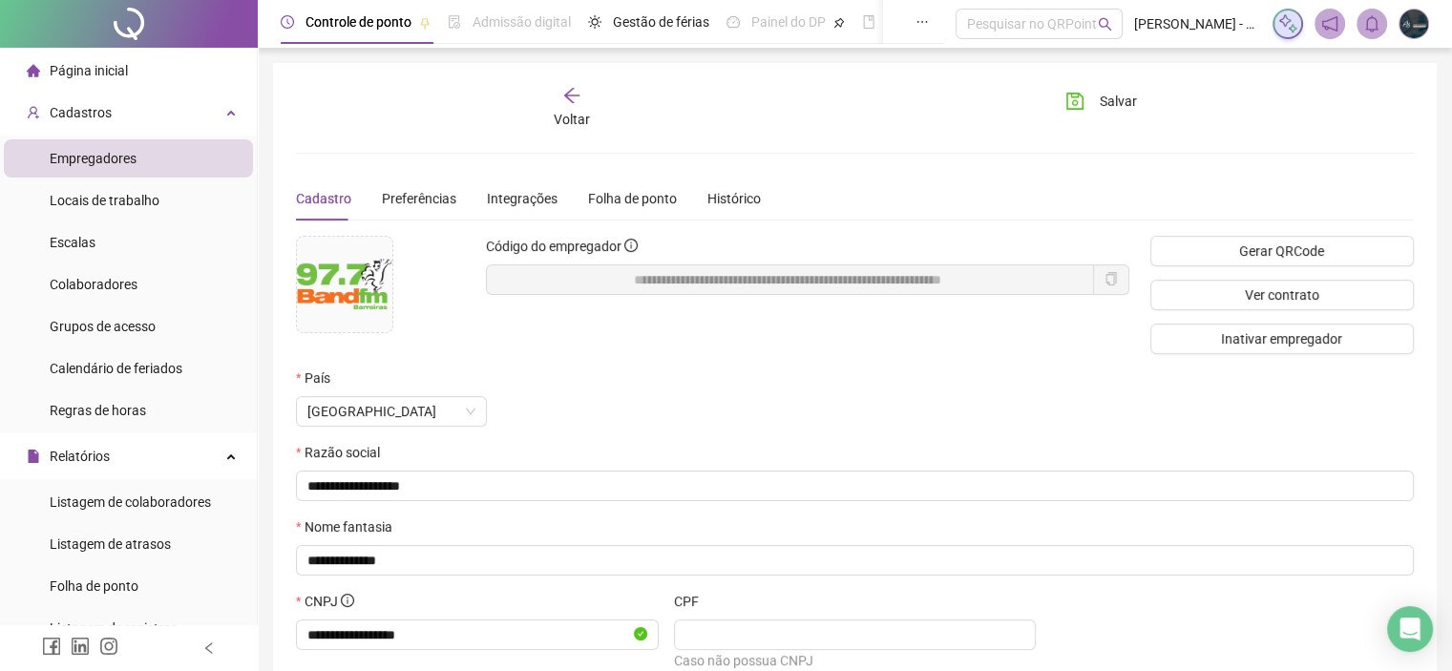
click at [691, 198] on div "Cadastro Preferências Integrações Folha de ponto Histórico" at bounding box center [528, 199] width 465 height 44
click at [721, 203] on div "Histórico" at bounding box center [733, 198] width 53 height 21
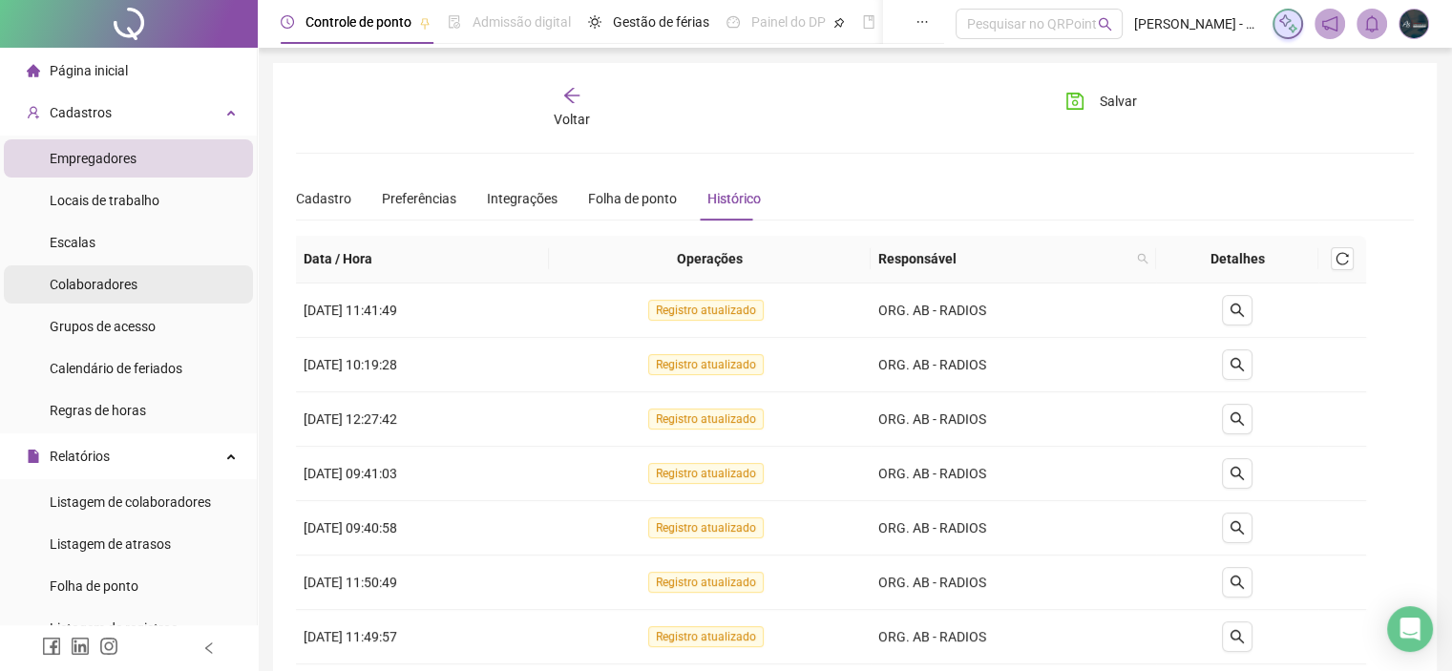
click at [131, 292] on span "Colaboradores" at bounding box center [94, 284] width 88 height 15
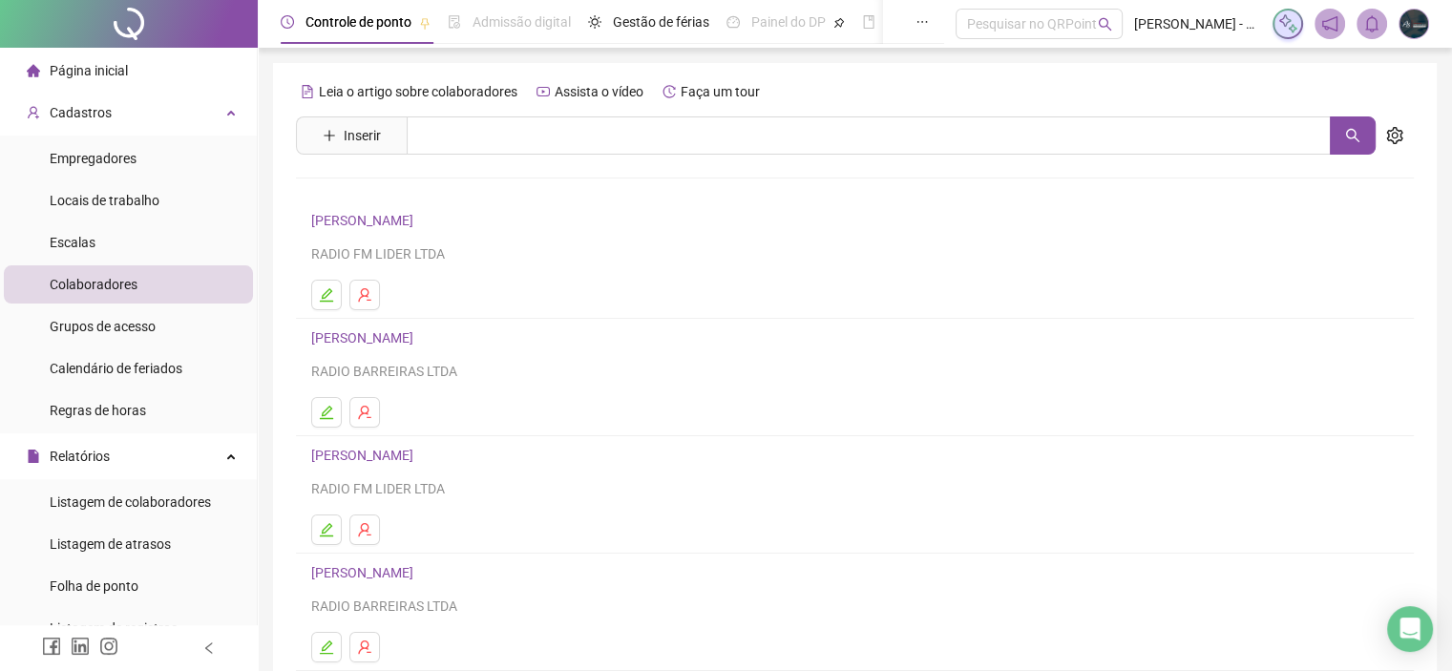
click at [805, 361] on div "RADIO BARREIRAS LTDA" at bounding box center [854, 371] width 1087 height 21
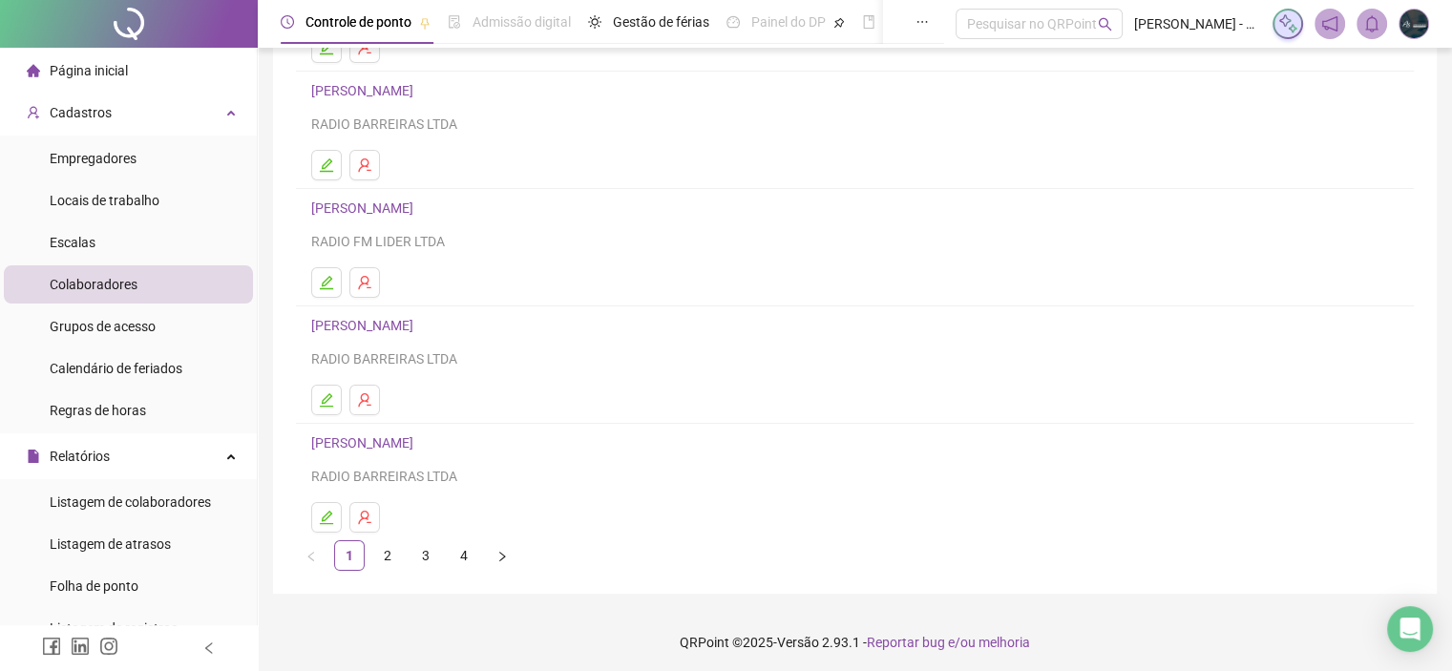
scroll to position [251, 0]
click at [419, 327] on link "[PERSON_NAME]" at bounding box center [365, 321] width 108 height 15
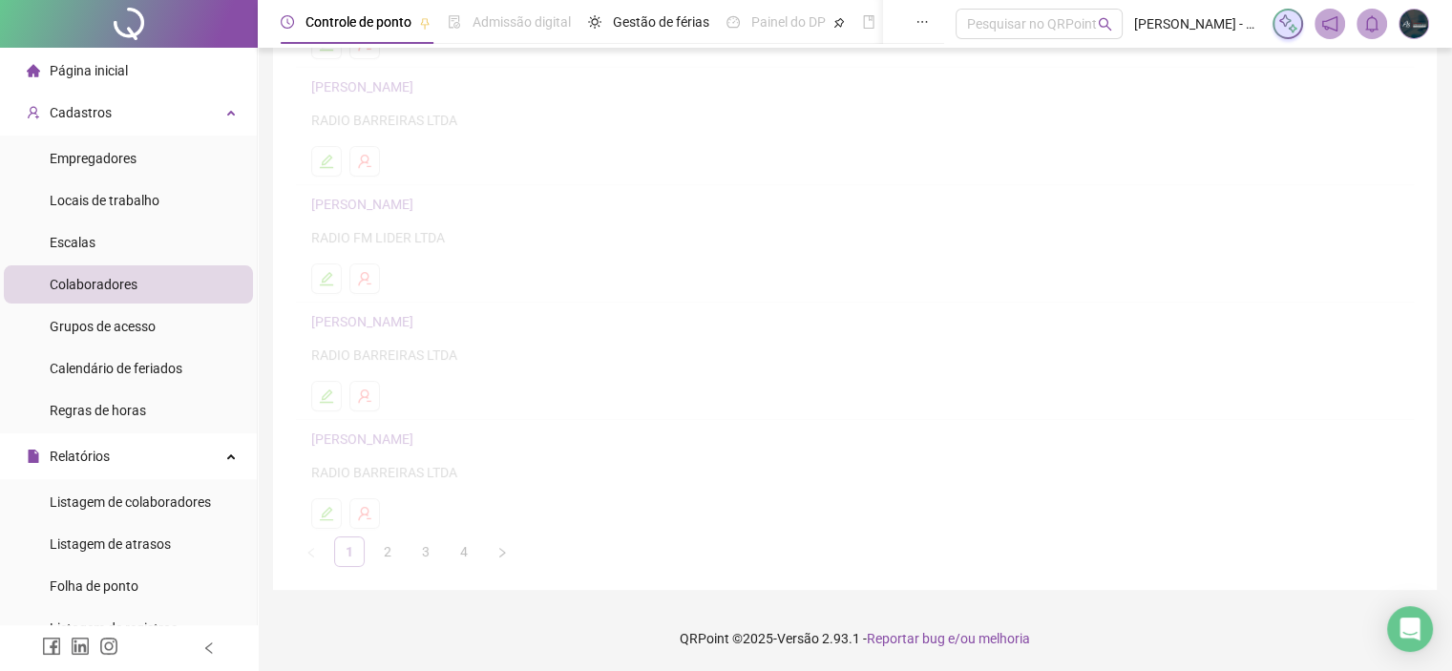
scroll to position [261, 0]
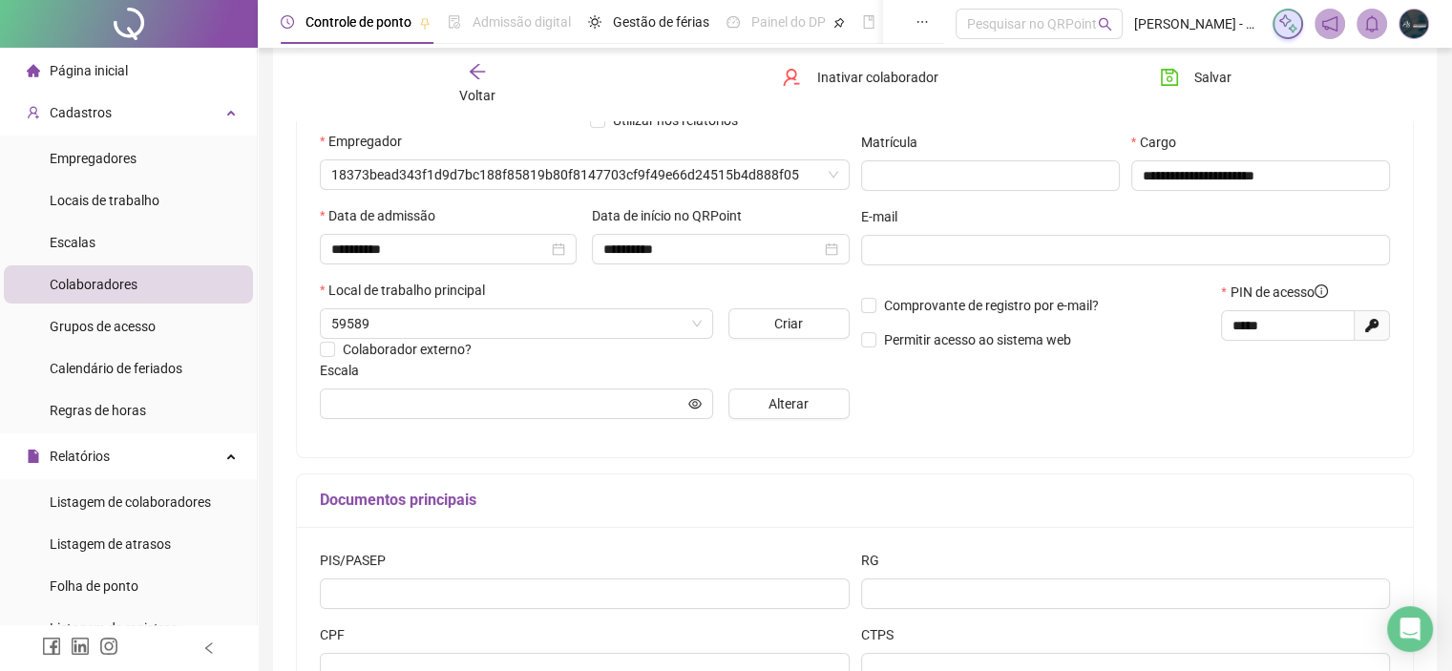
type input "*********"
click at [1377, 126] on div "**********" at bounding box center [1125, 243] width 541 height 384
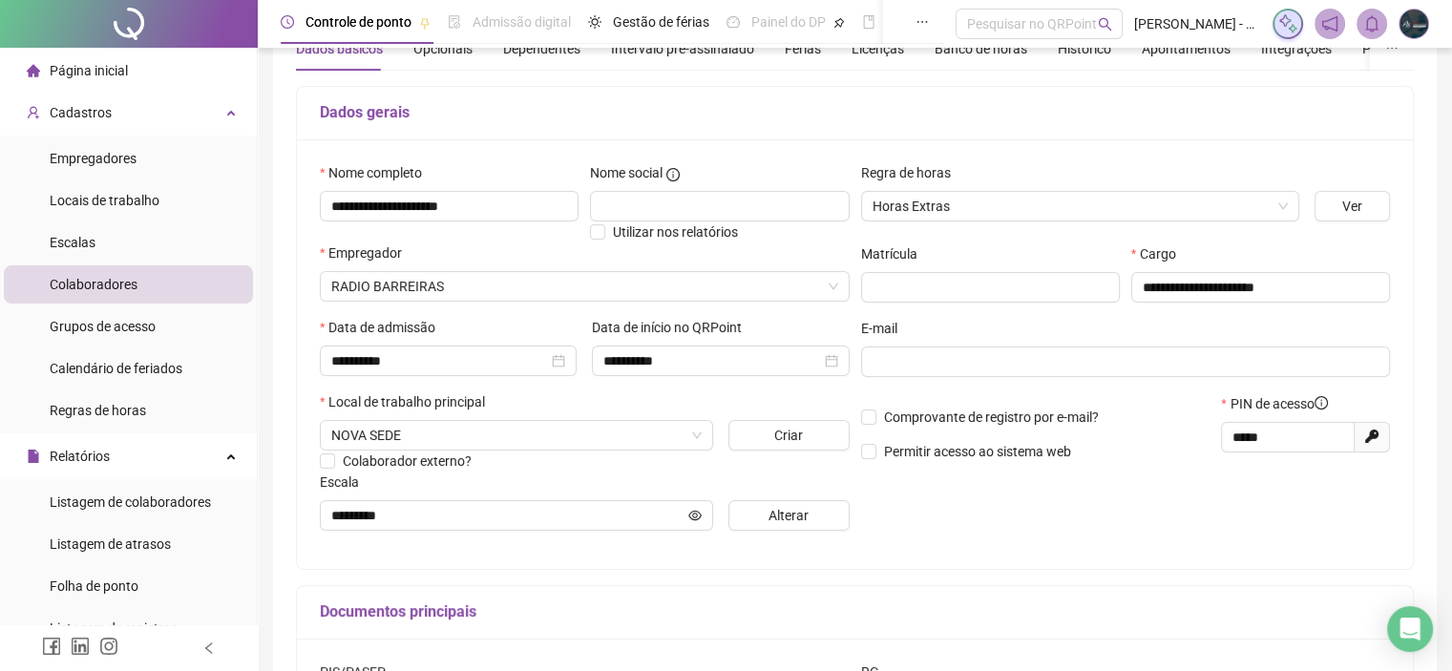
scroll to position [0, 0]
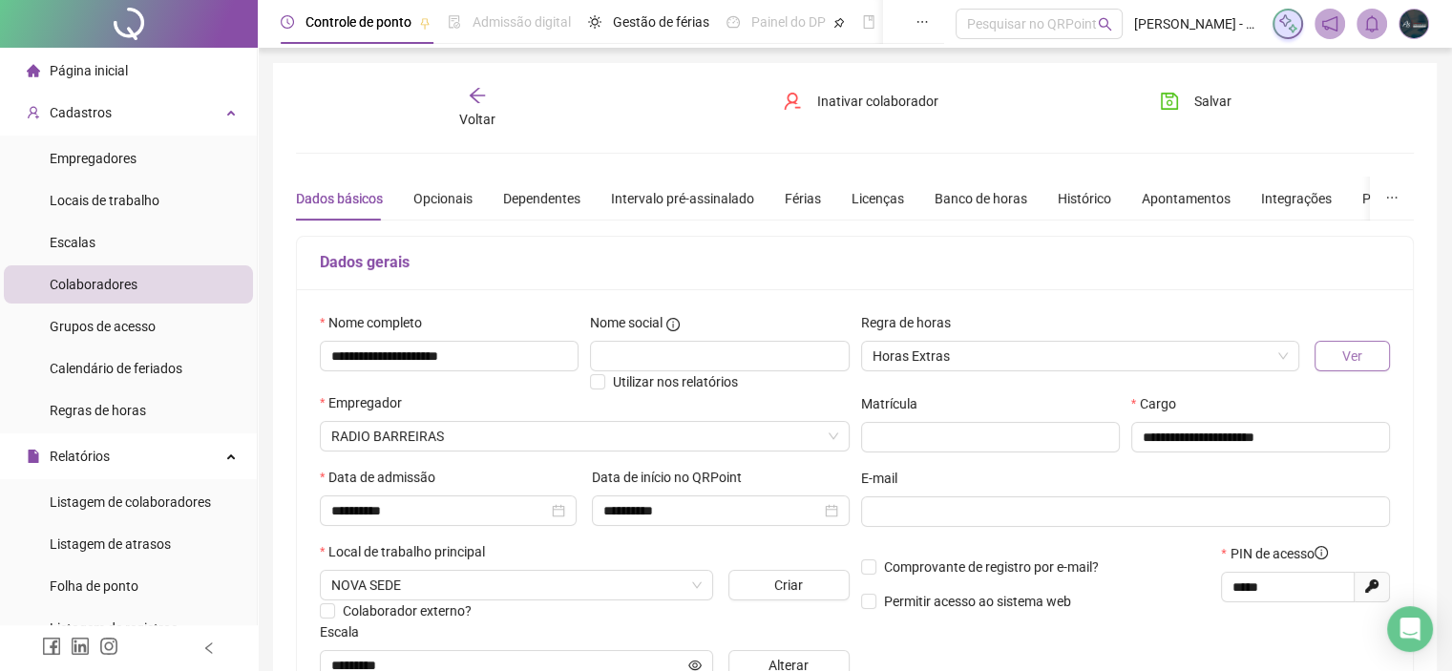
click at [1322, 355] on button "Ver" at bounding box center [1351, 356] width 75 height 31
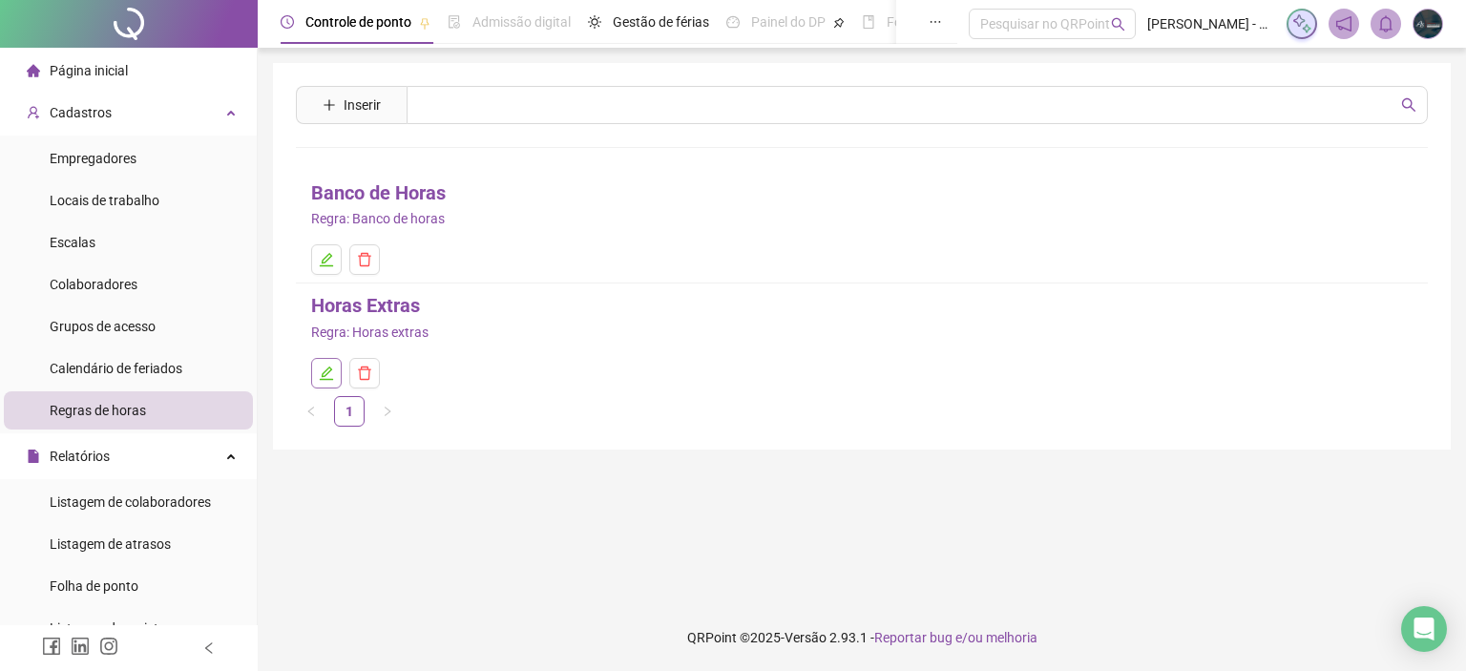
click at [329, 377] on icon "edit" at bounding box center [326, 373] width 15 height 15
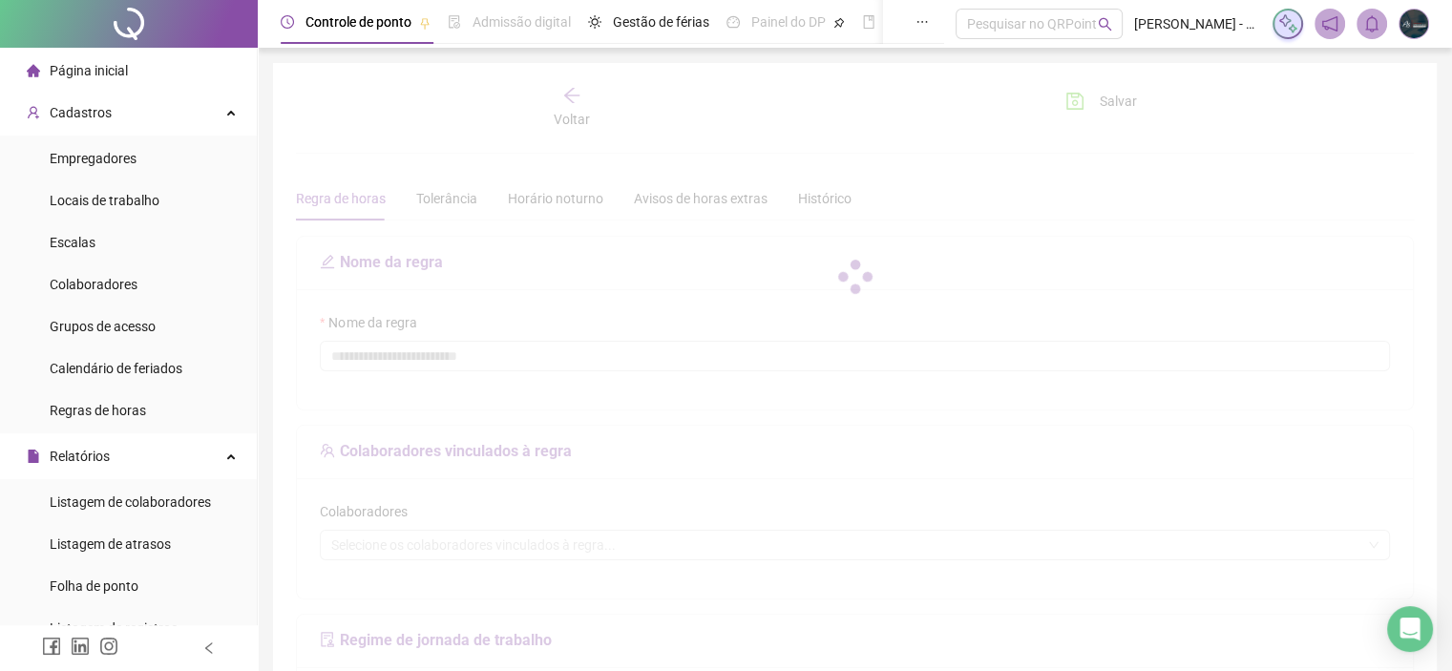
type input "**********"
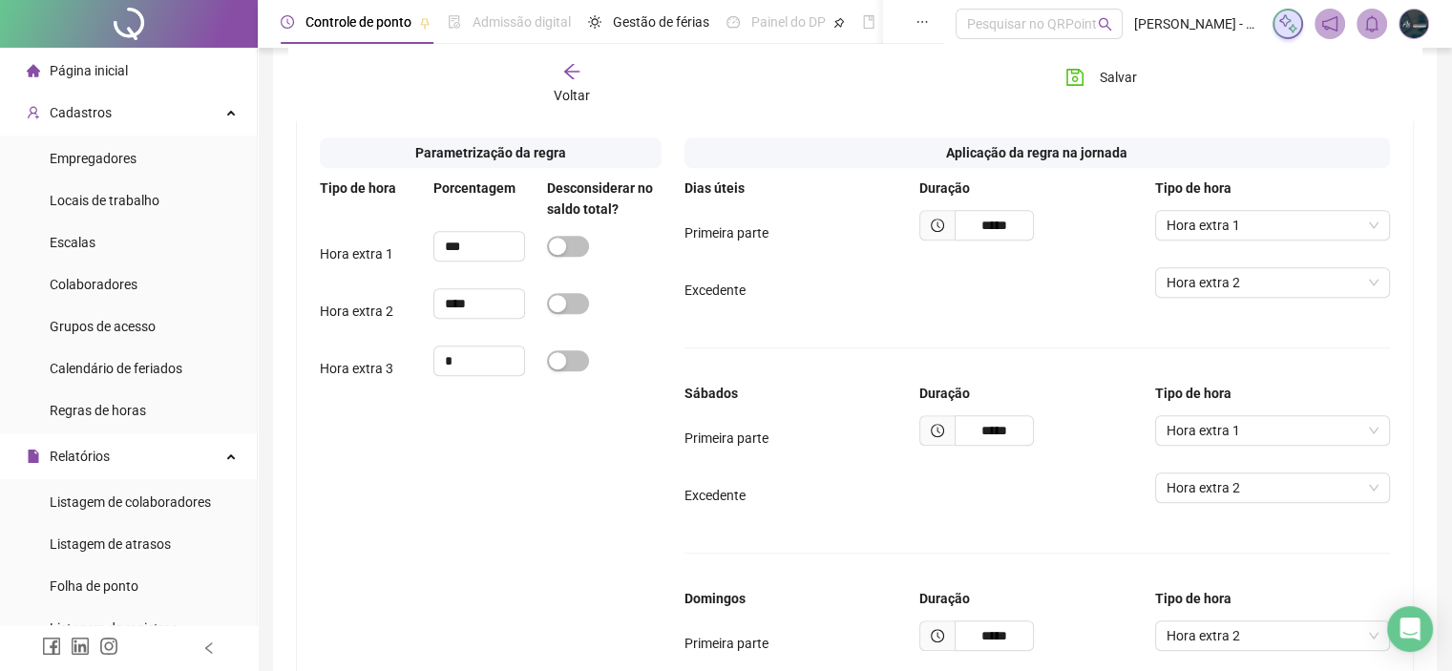
scroll to position [926, 0]
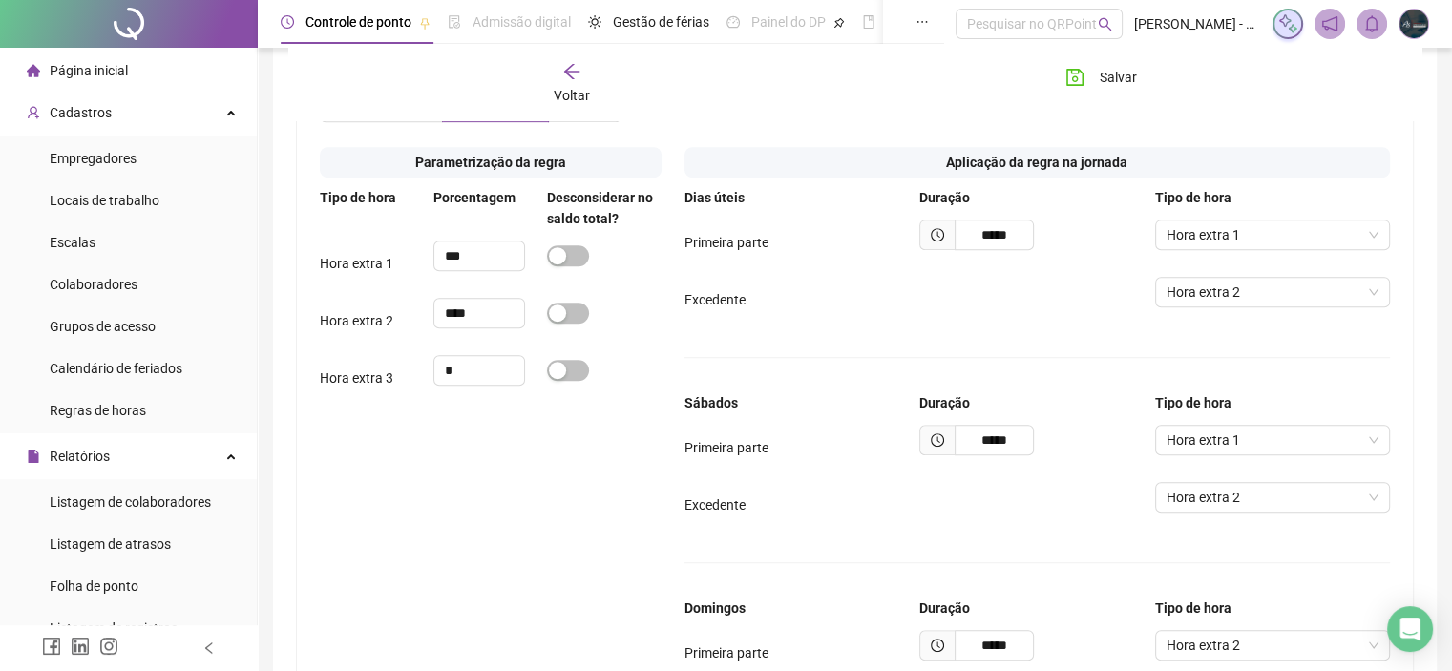
click at [579, 115] on span "Híbrido" at bounding box center [584, 106] width 43 height 15
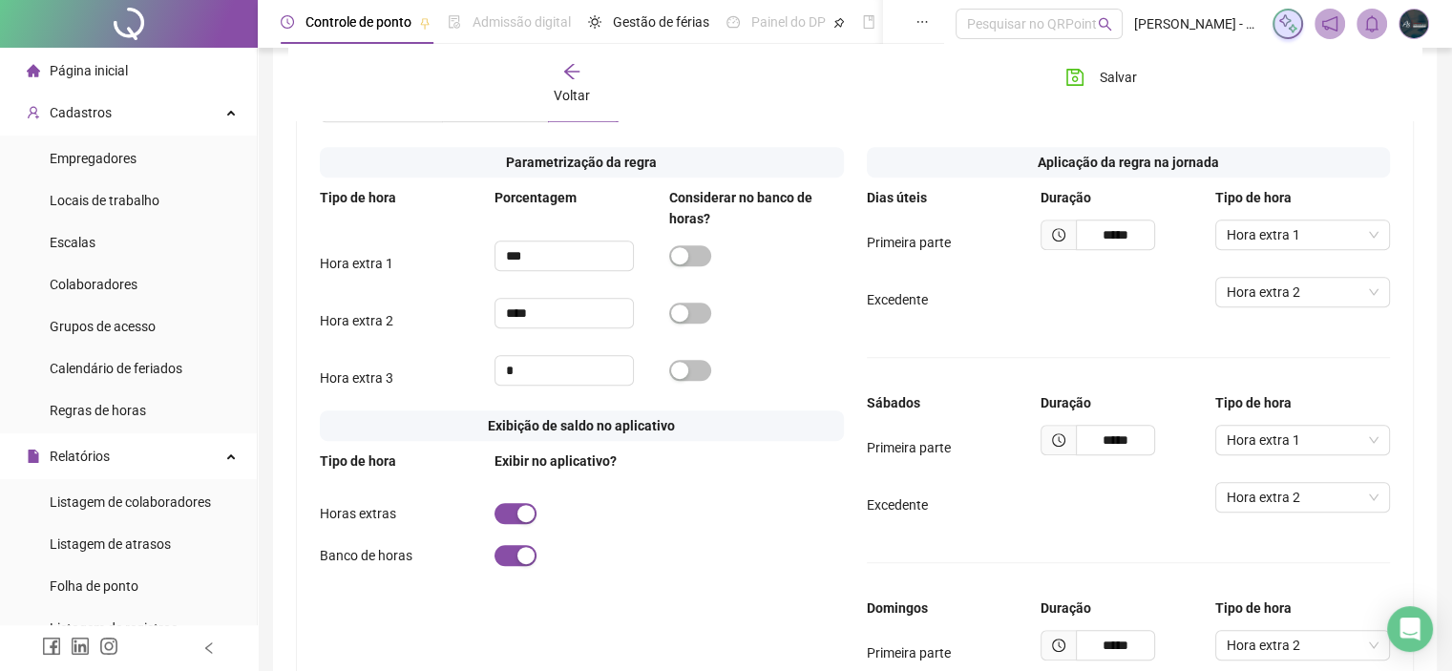
click at [580, 90] on span "Voltar" at bounding box center [572, 95] width 36 height 15
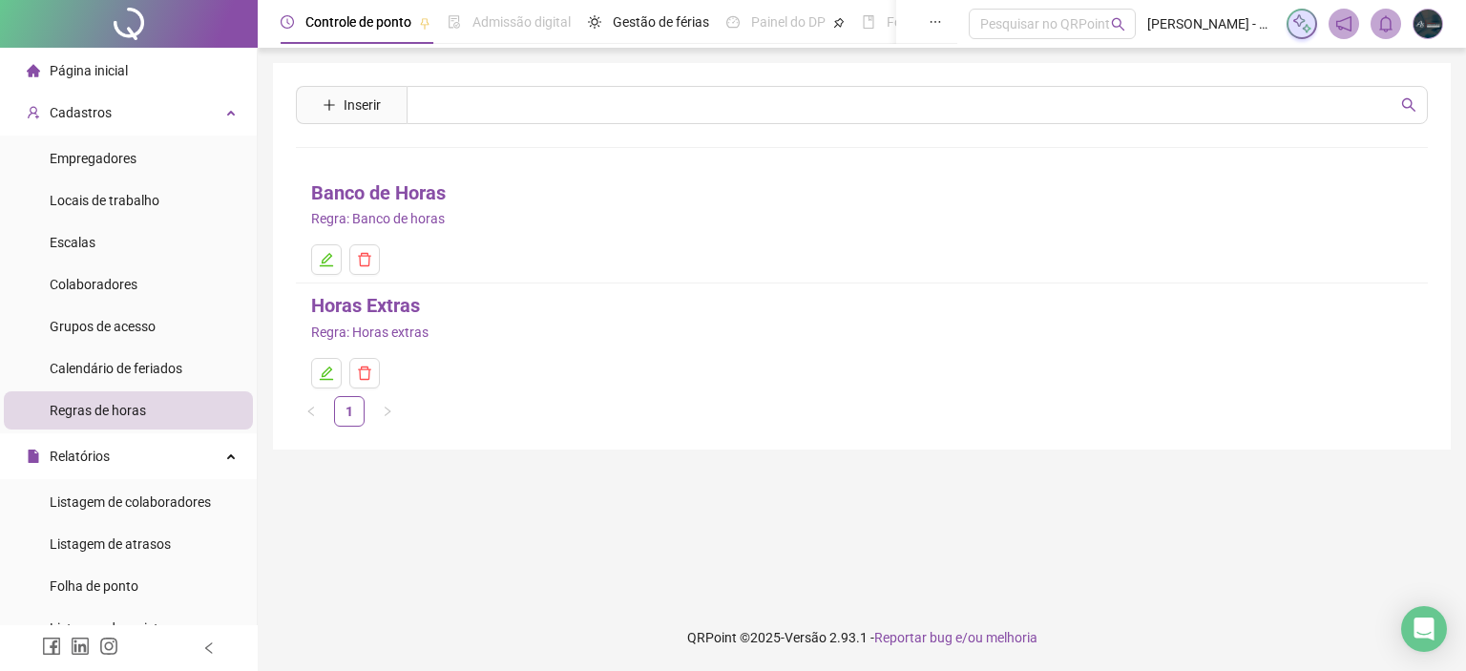
click at [412, 193] on link "Banco de Horas" at bounding box center [378, 193] width 135 height 30
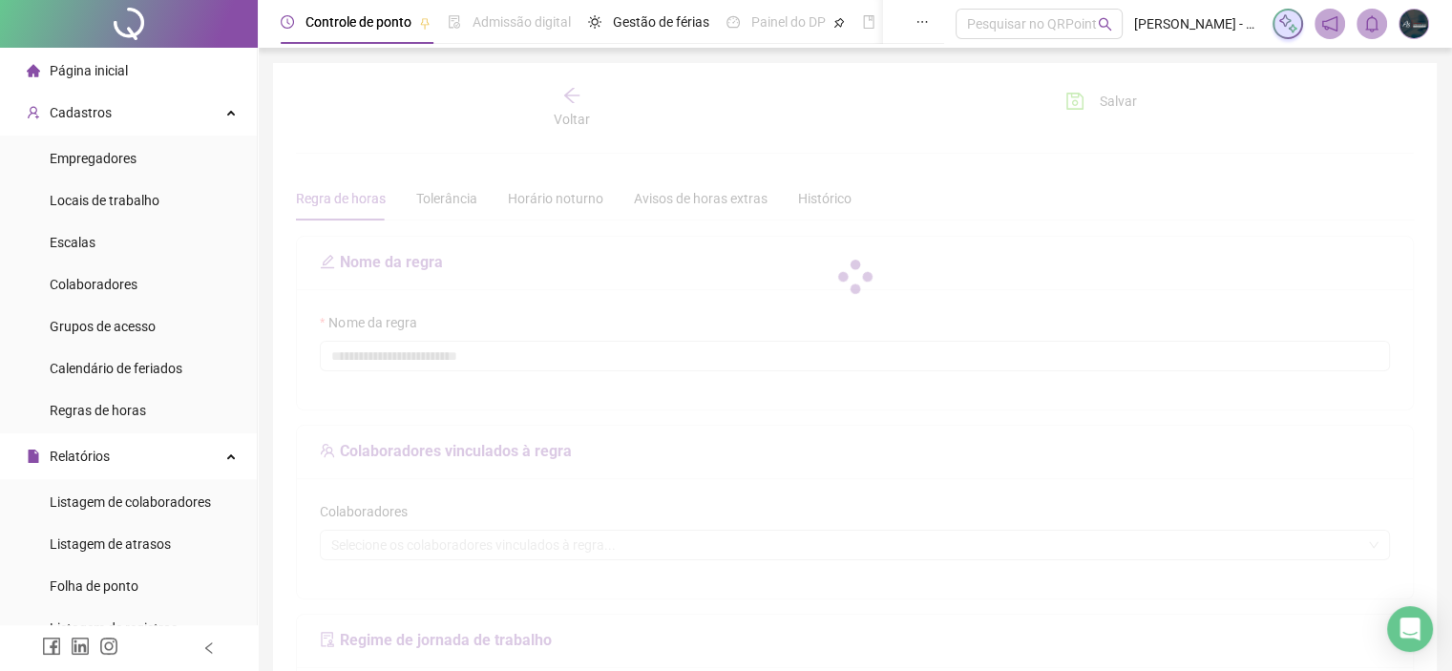
type input "**********"
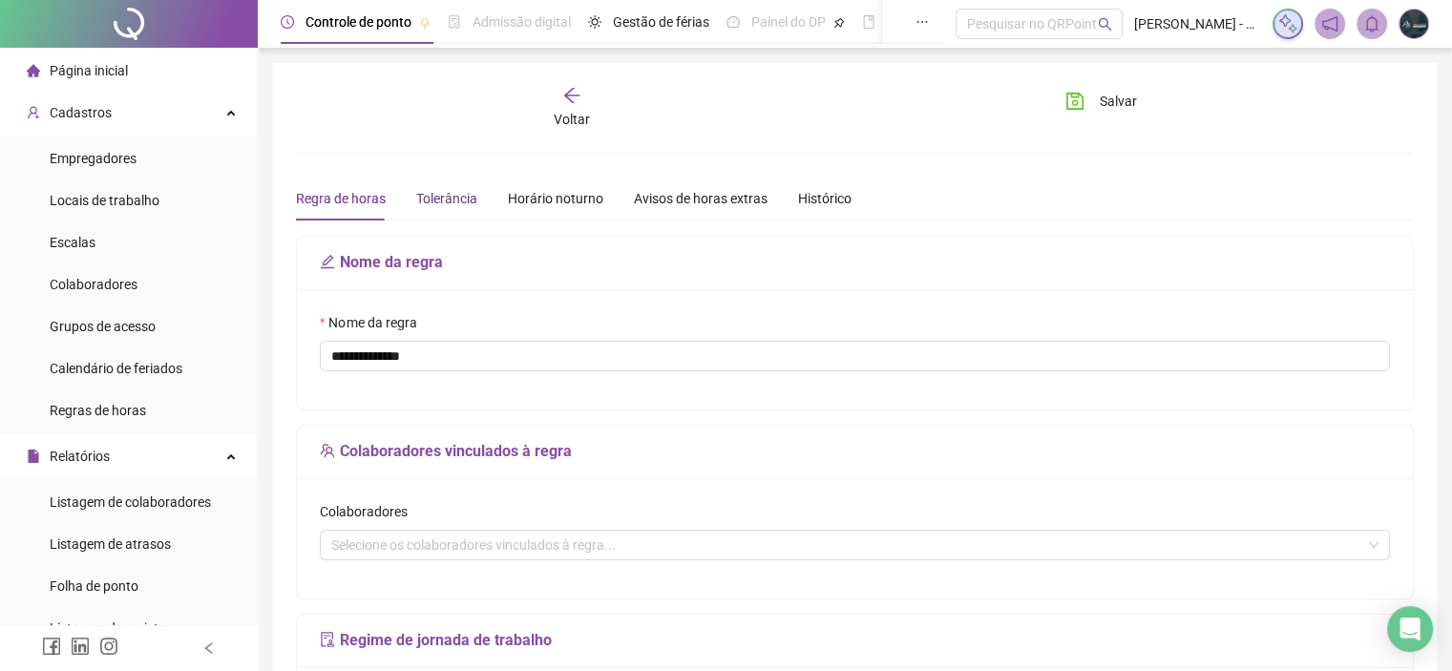
click at [427, 197] on div "Tolerância" at bounding box center [446, 198] width 61 height 21
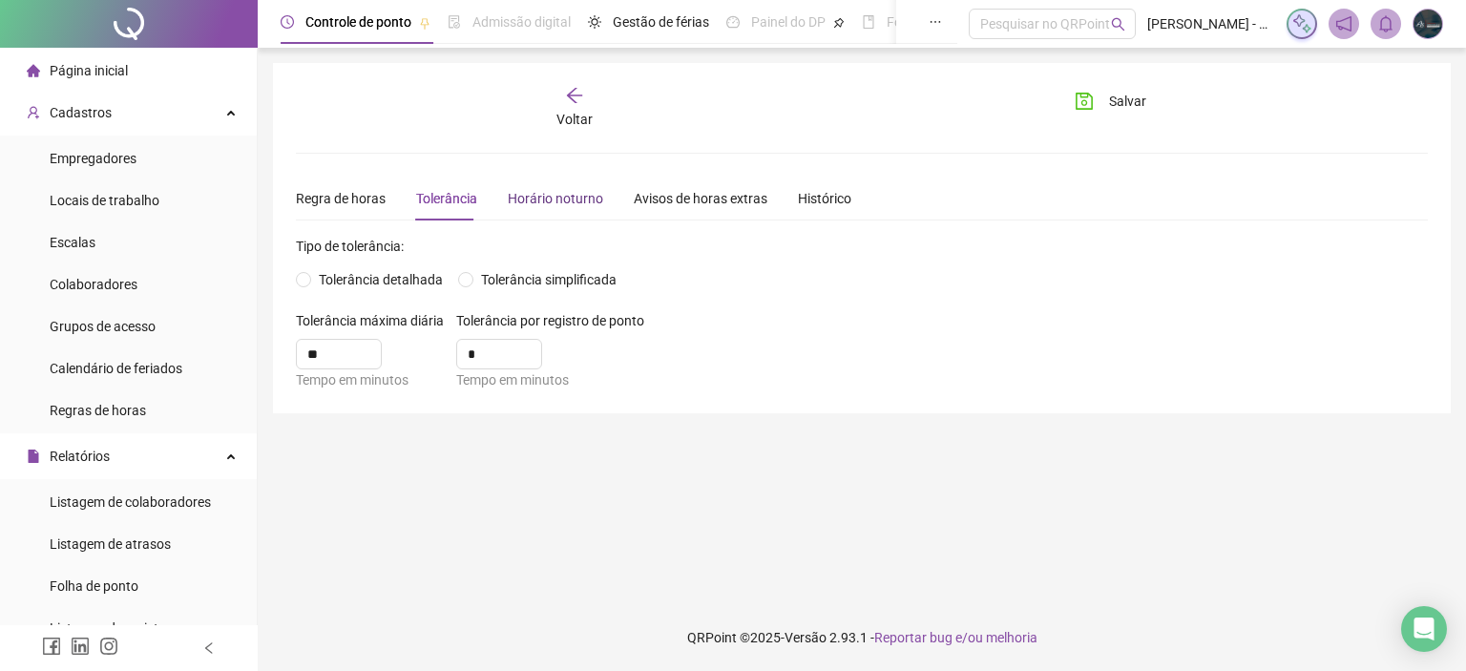
click at [519, 199] on div "Horário noturno" at bounding box center [555, 198] width 95 height 21
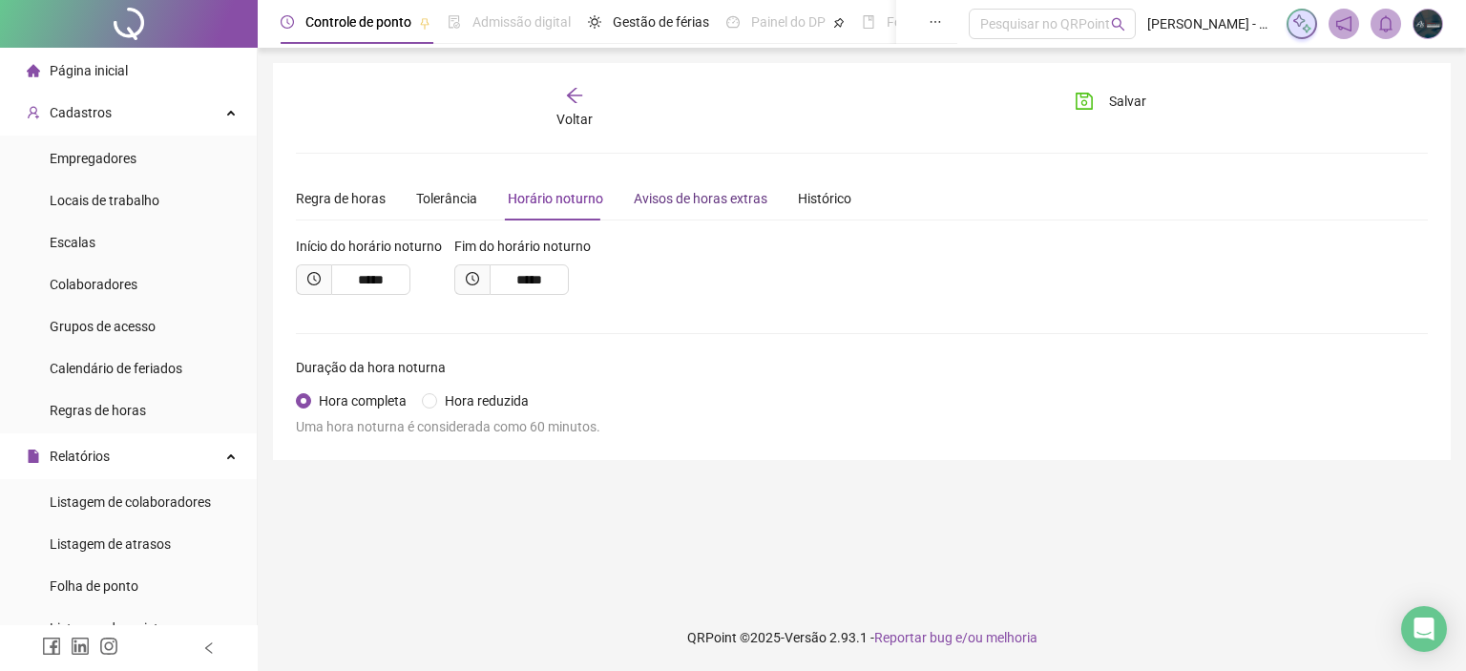
click at [692, 190] on div "Avisos de horas extras" at bounding box center [701, 198] width 134 height 21
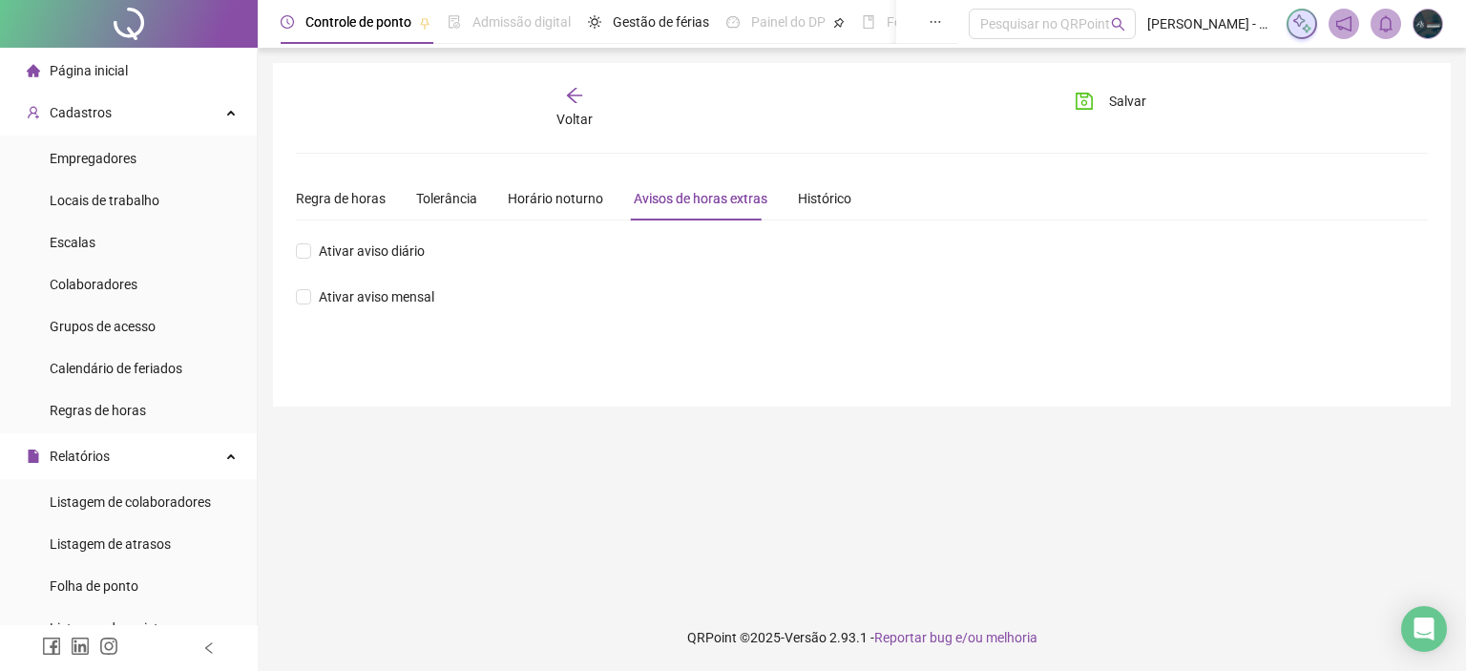
click at [586, 96] on div "Voltar" at bounding box center [575, 108] width 176 height 44
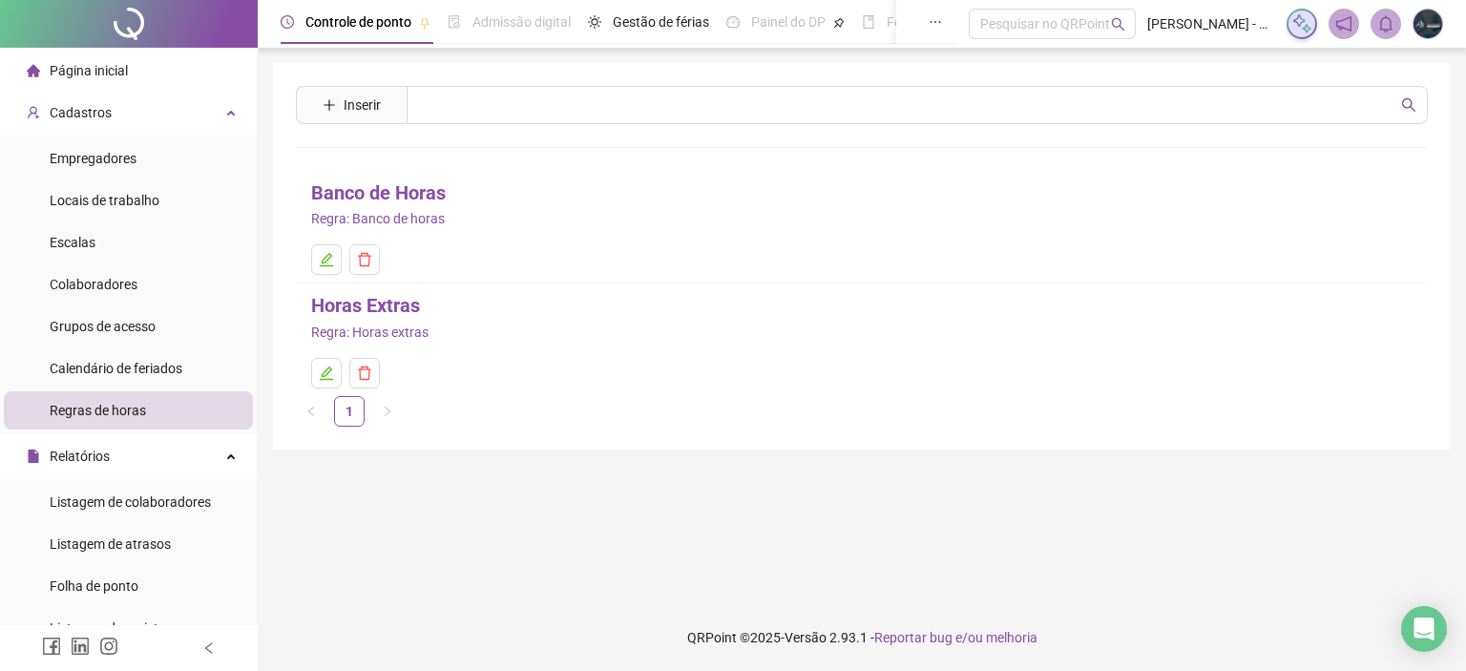
click at [363, 308] on link "Horas Extras" at bounding box center [365, 306] width 109 height 30
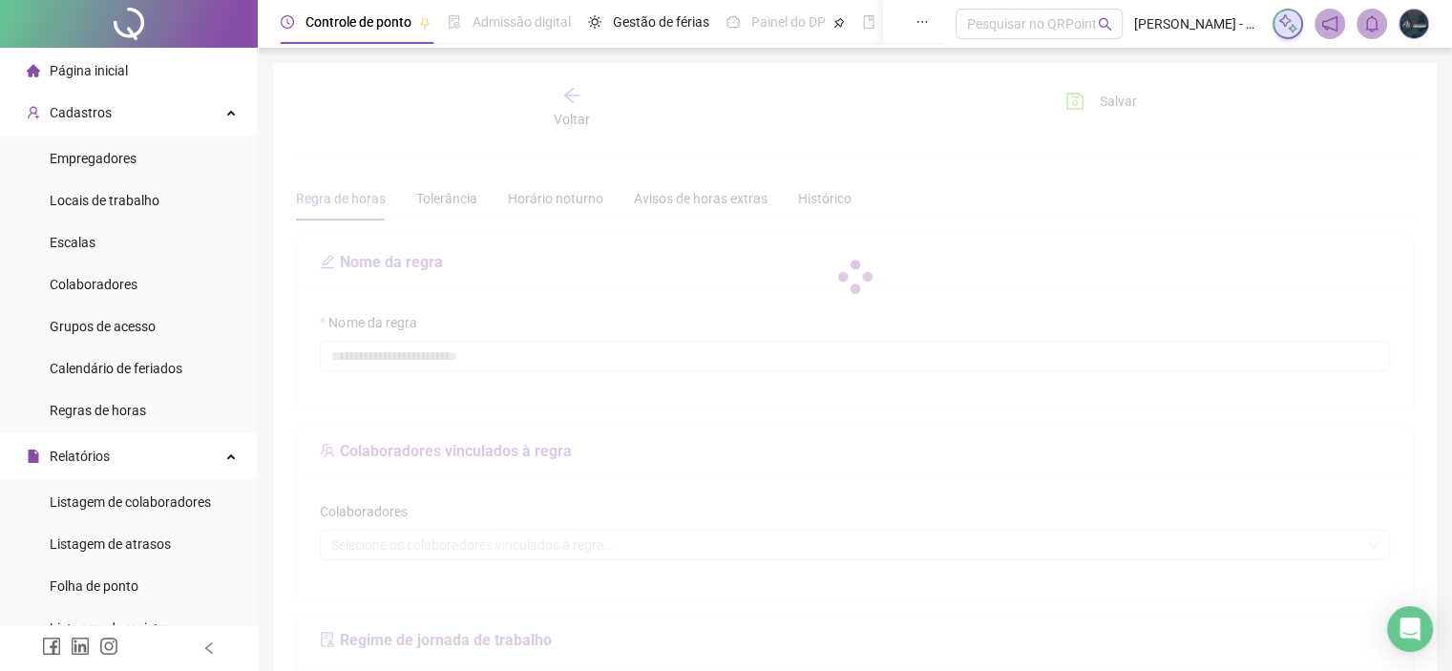
type input "**********"
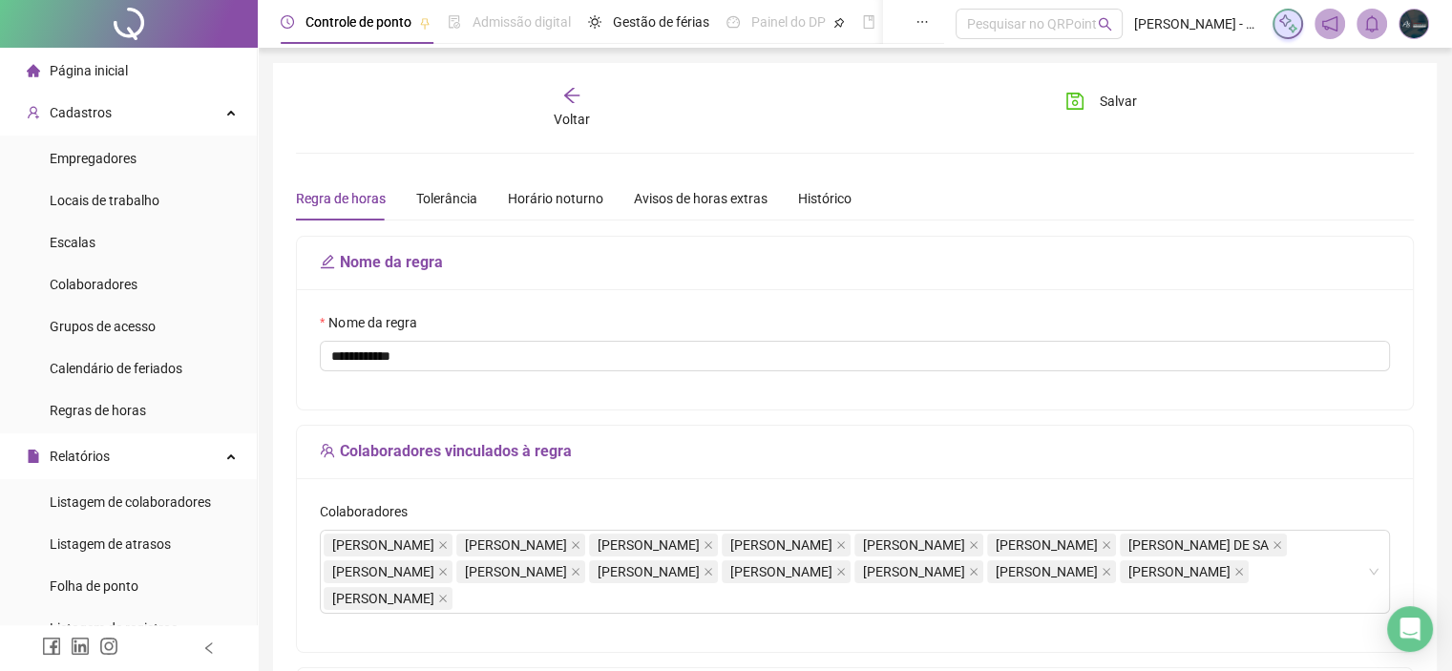
click at [576, 120] on span "Voltar" at bounding box center [572, 119] width 36 height 15
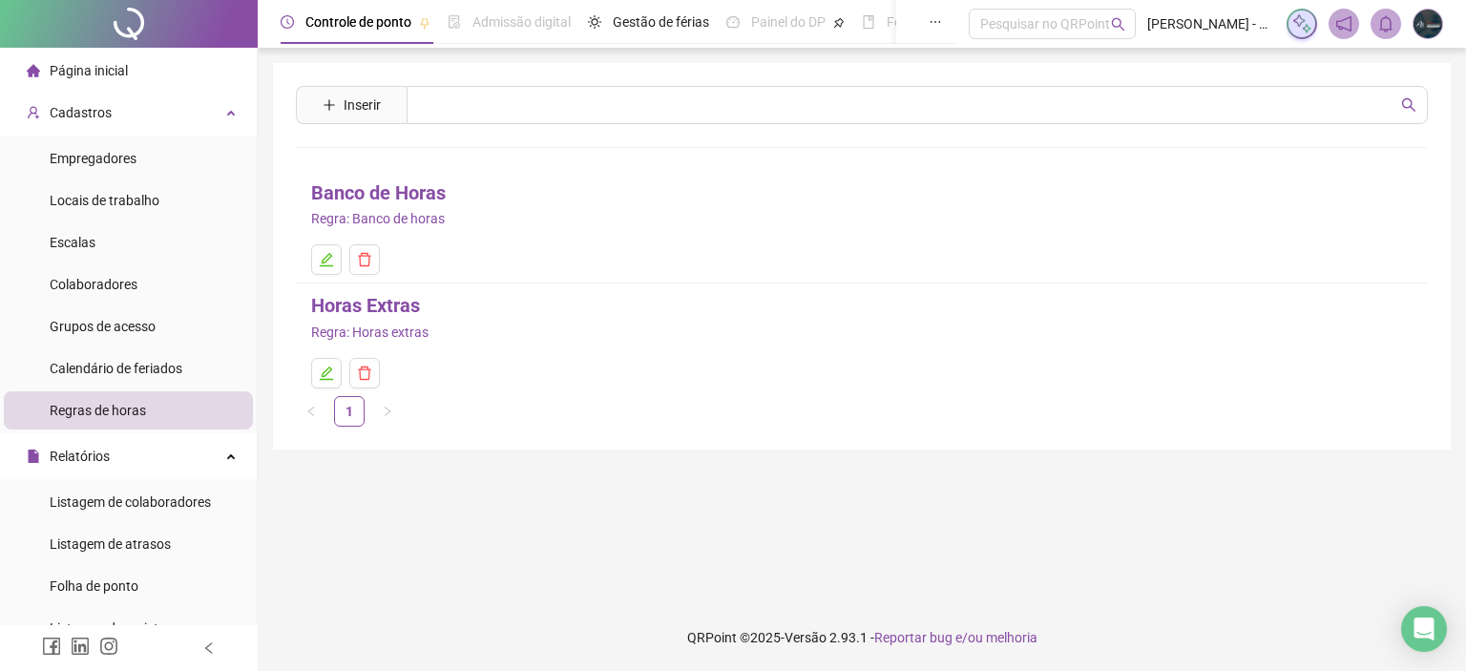
click at [389, 194] on link "Banco de Horas" at bounding box center [378, 193] width 135 height 30
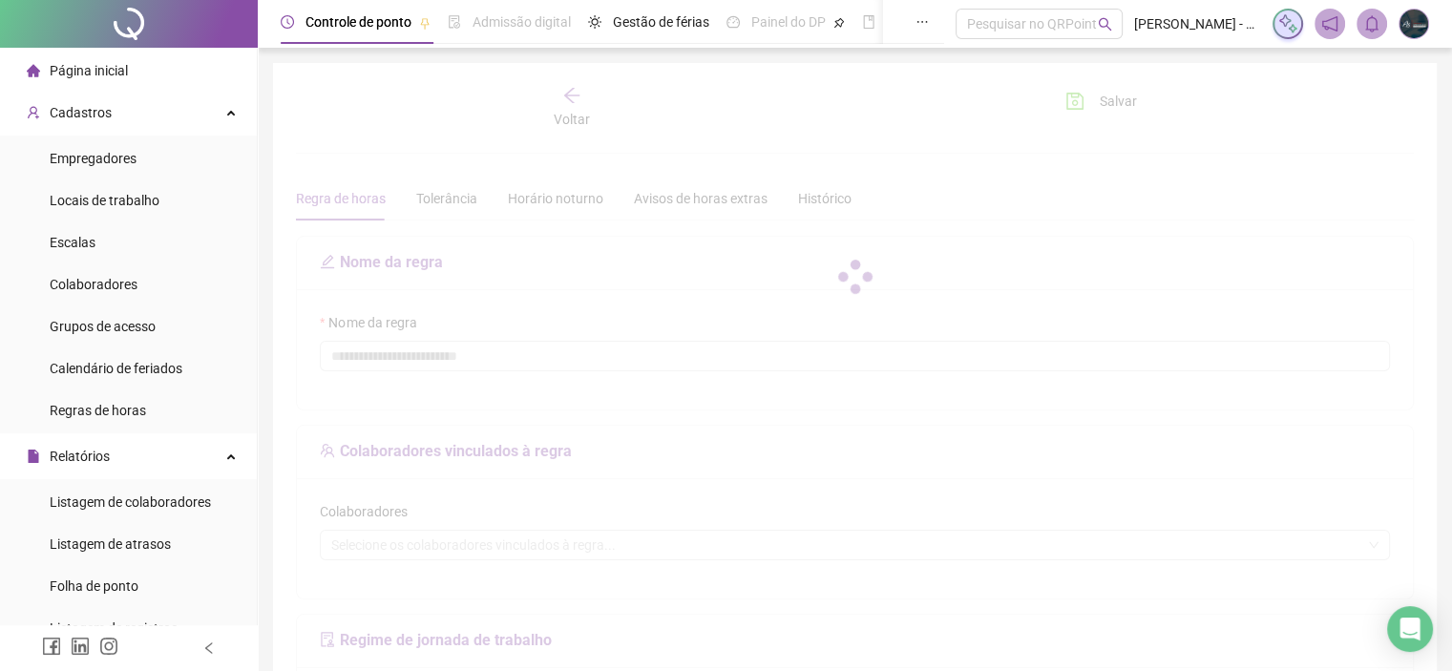
type input "**********"
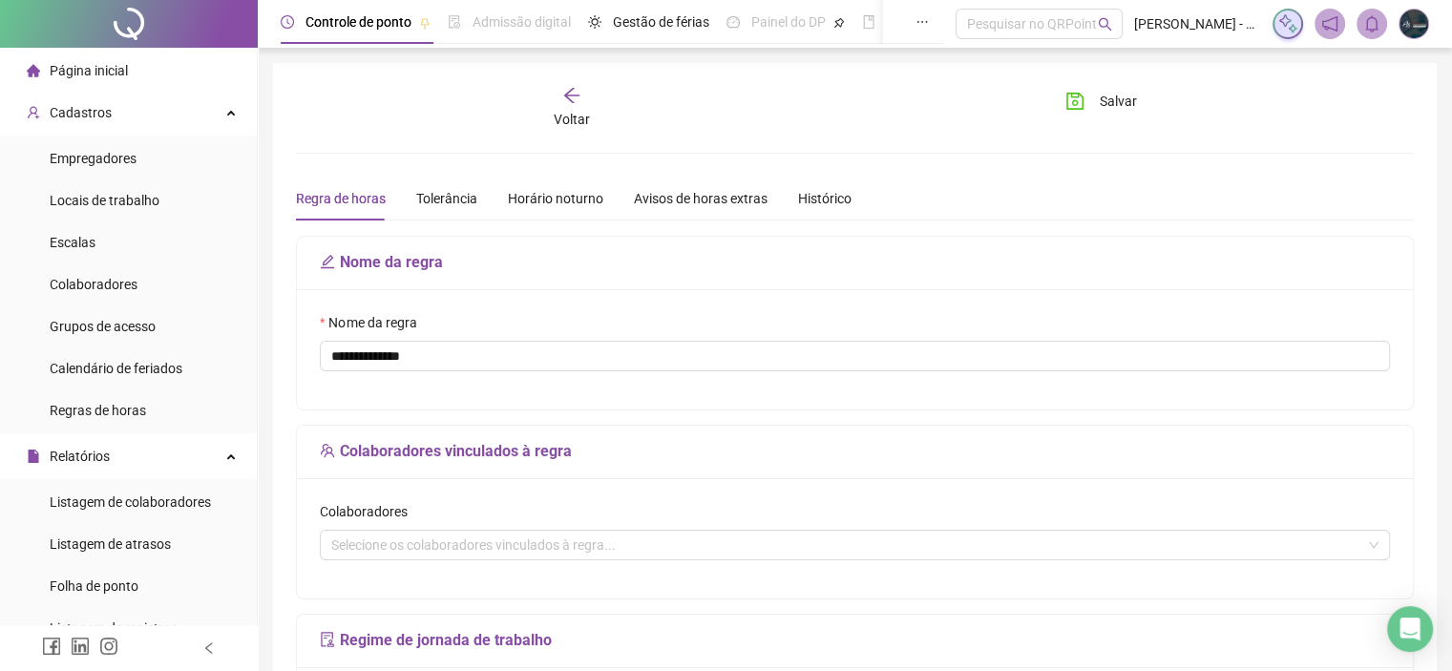
click at [598, 426] on div "Colaboradores vinculados à regra" at bounding box center [855, 452] width 1116 height 53
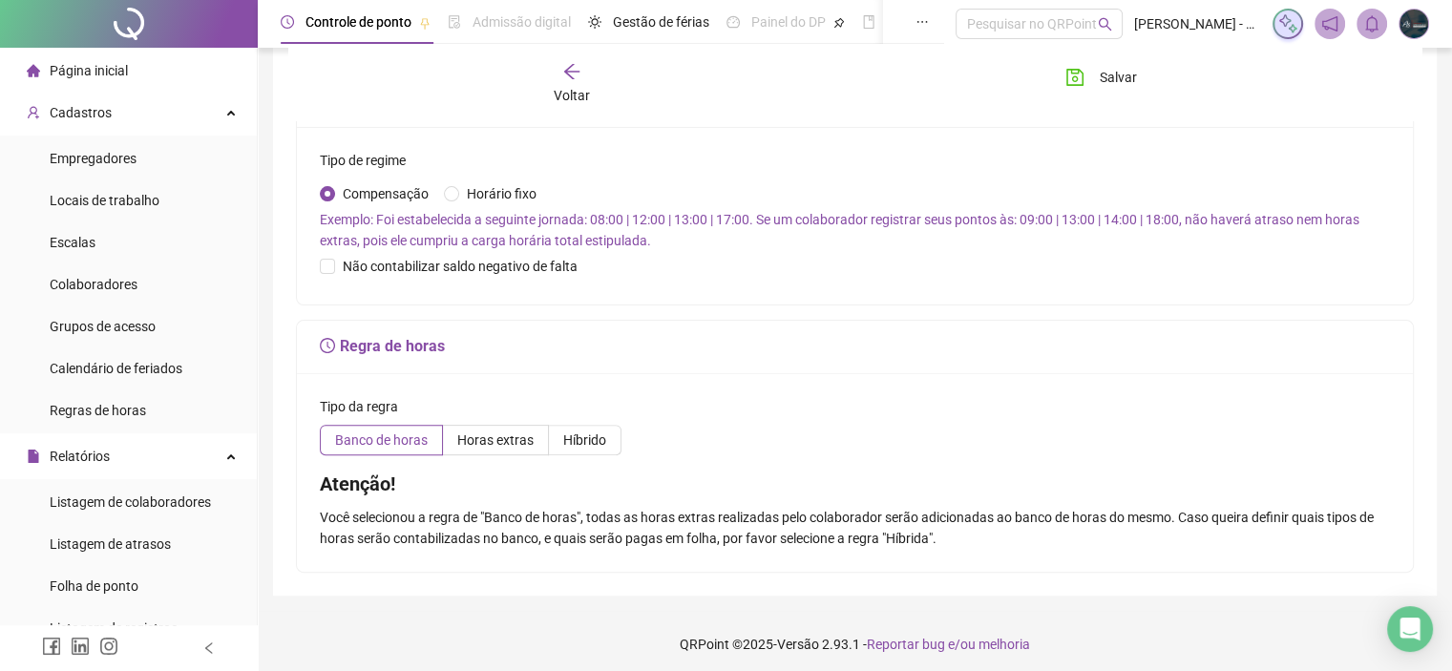
scroll to position [544, 0]
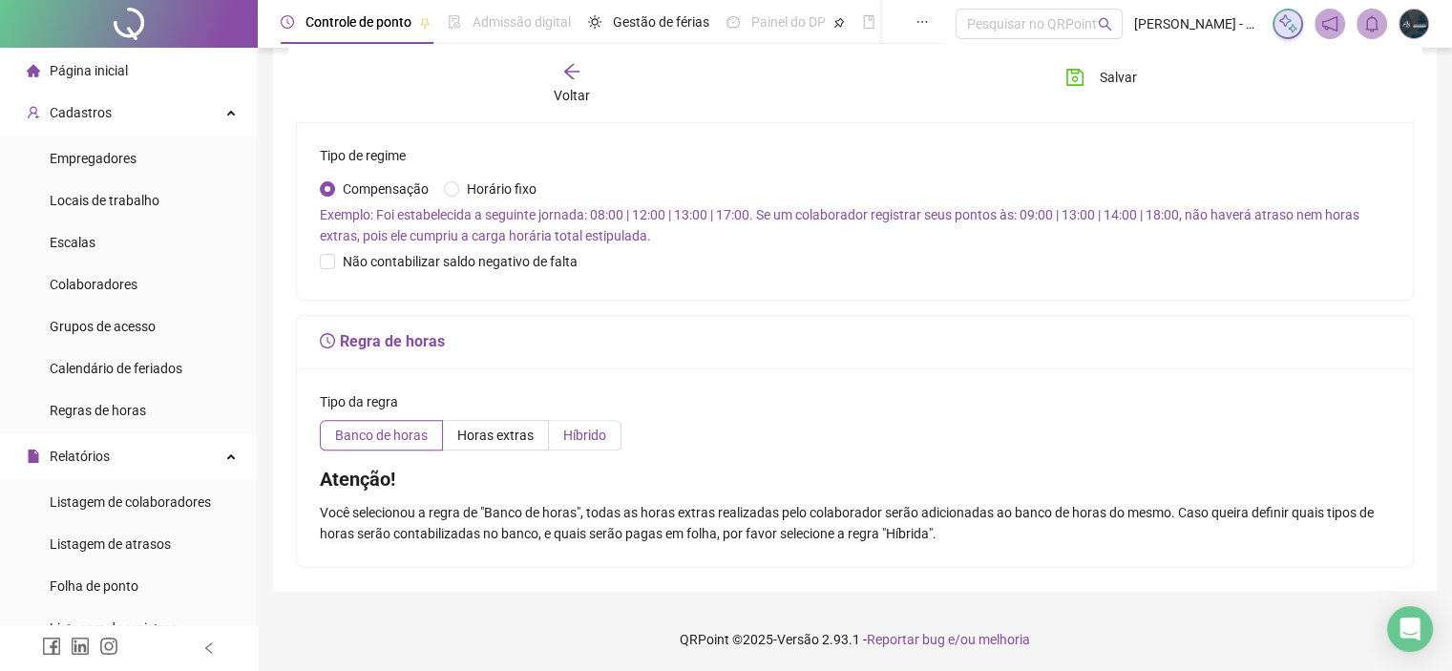
click at [588, 433] on span "Híbrido" at bounding box center [584, 435] width 43 height 15
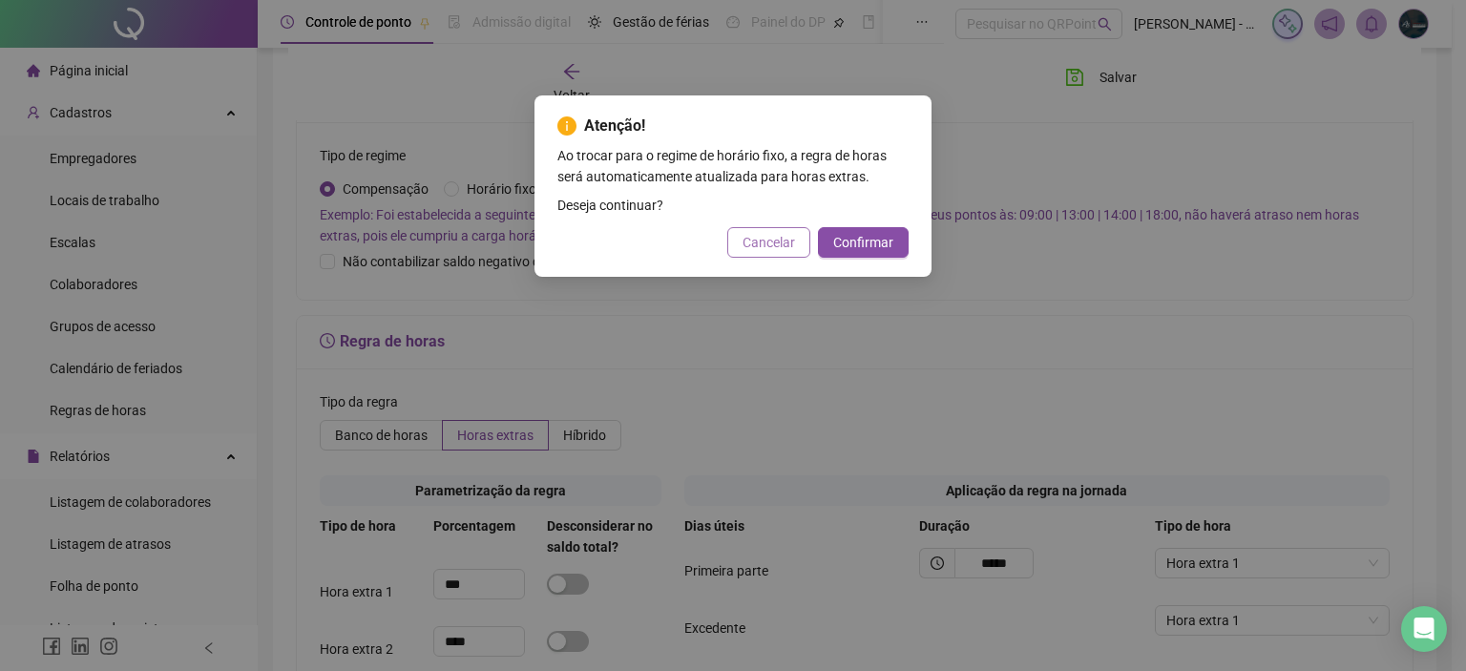
click at [786, 243] on span "Cancelar" at bounding box center [768, 242] width 52 height 21
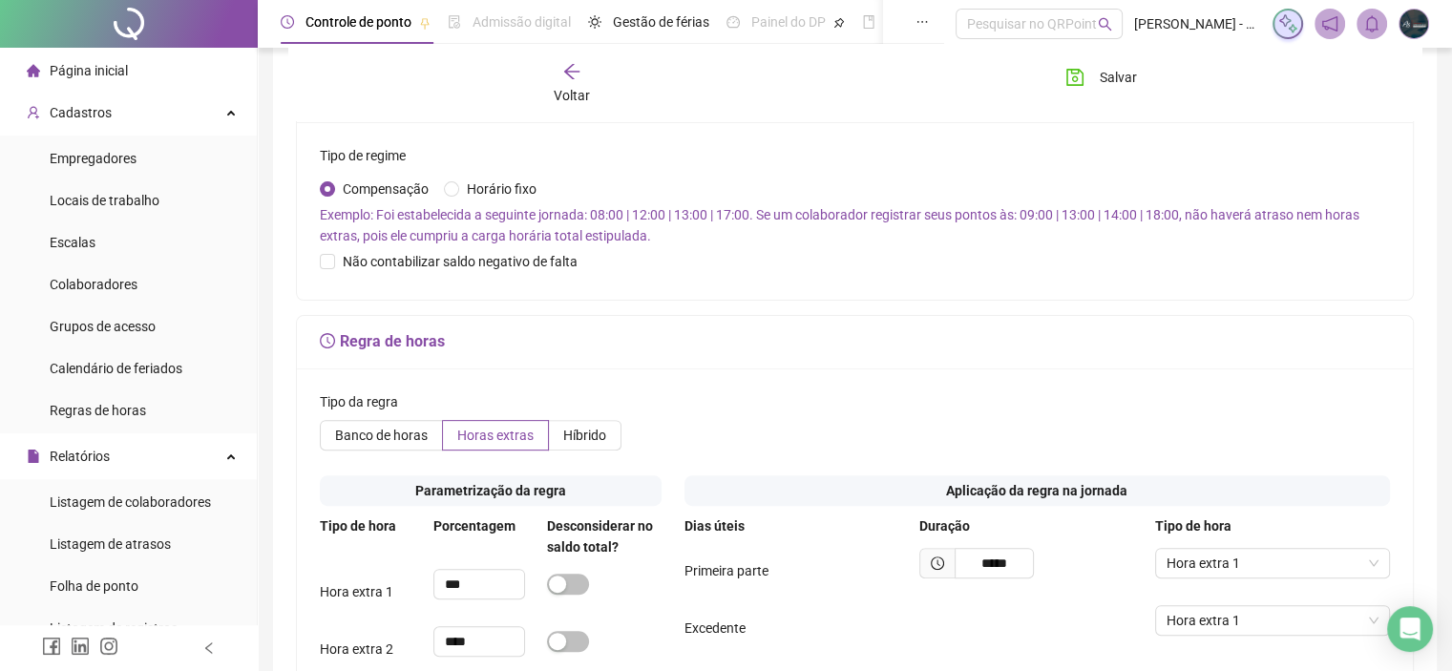
click at [568, 88] on span "Voltar" at bounding box center [572, 95] width 36 height 15
